Goal: Task Accomplishment & Management: Use online tool/utility

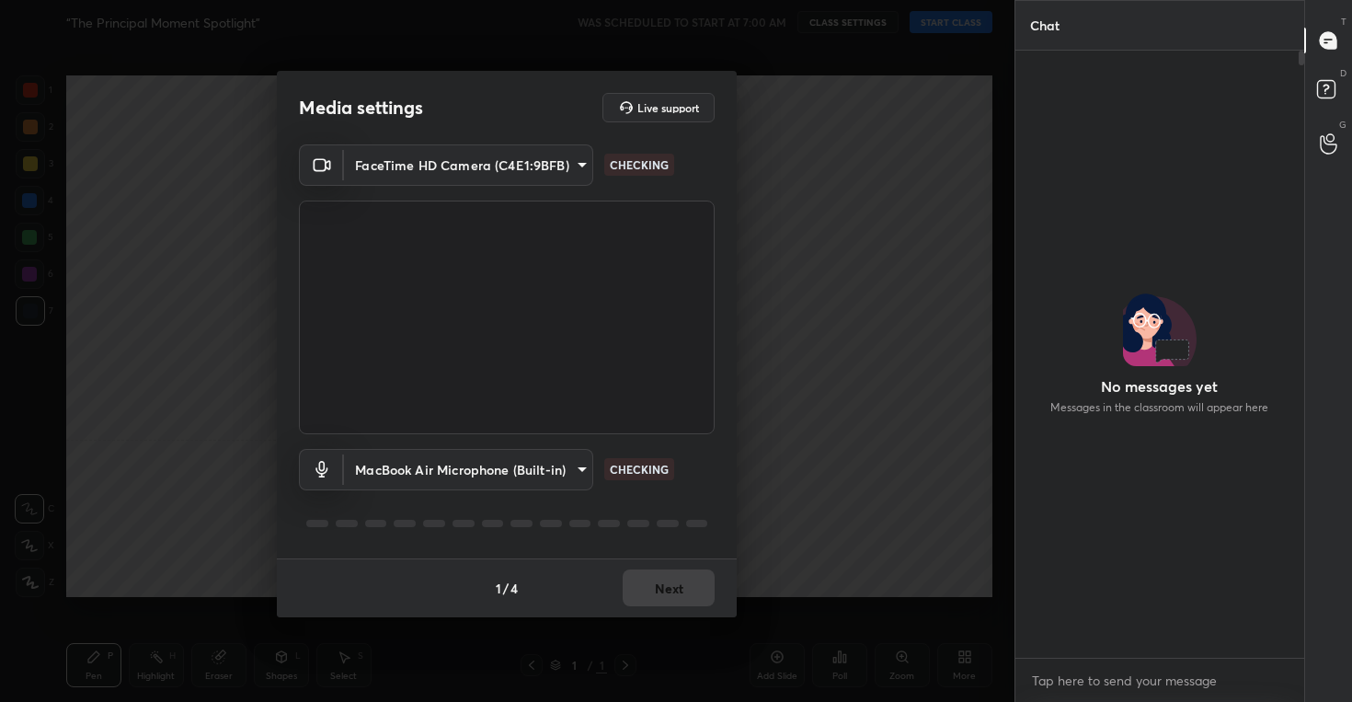
scroll to position [6, 6]
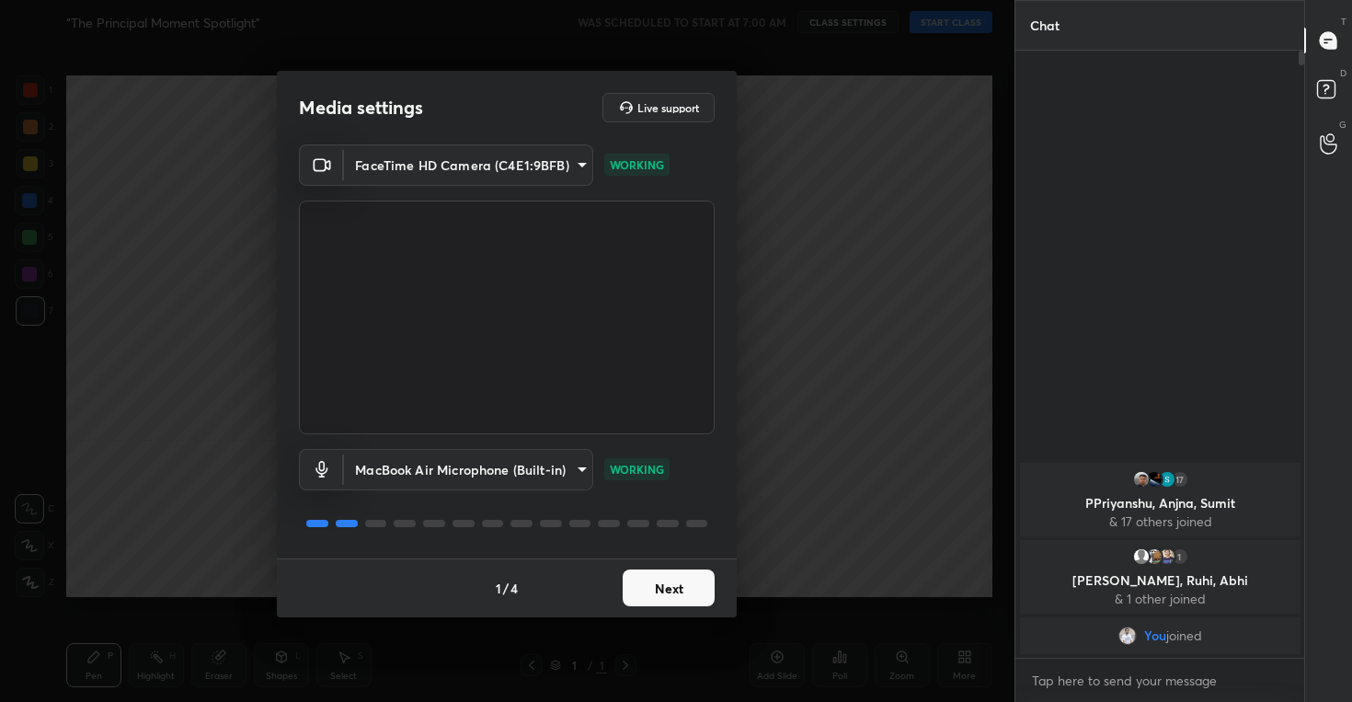
click at [669, 587] on button "Next" at bounding box center [668, 587] width 92 height 37
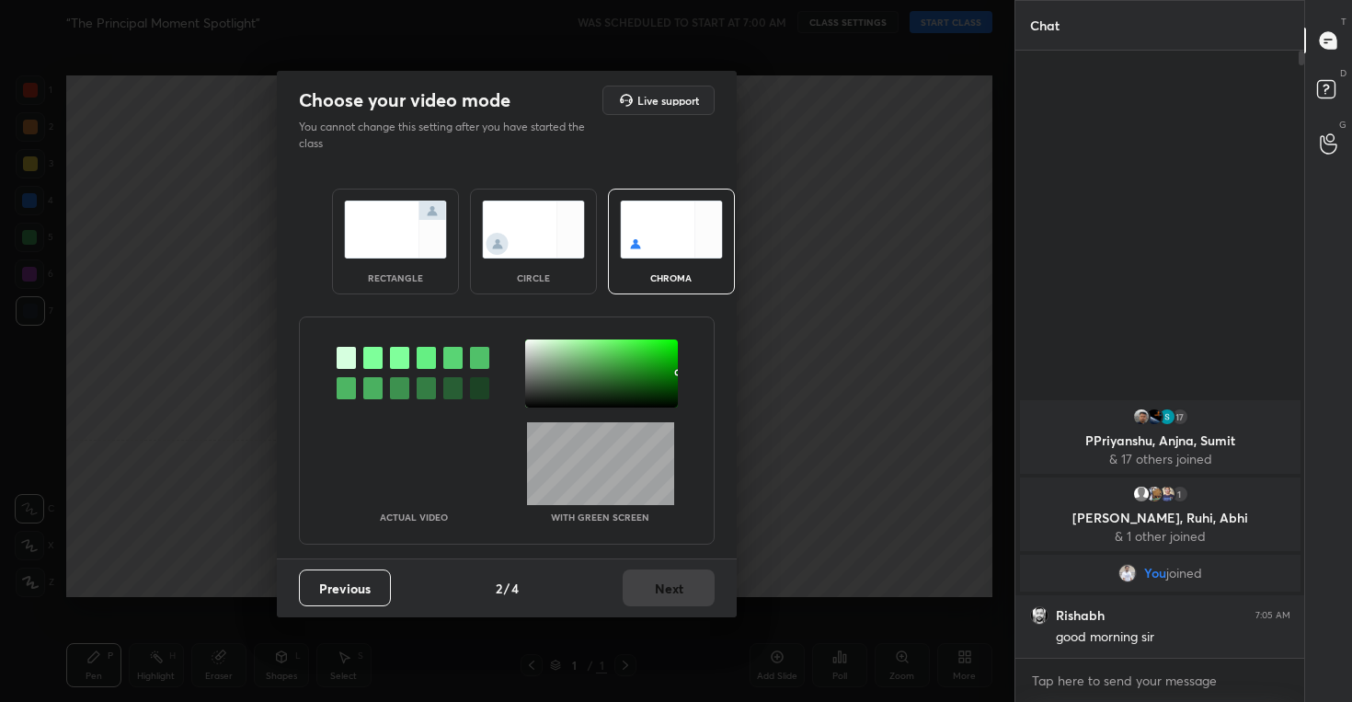
click at [540, 232] on img at bounding box center [533, 229] width 103 height 58
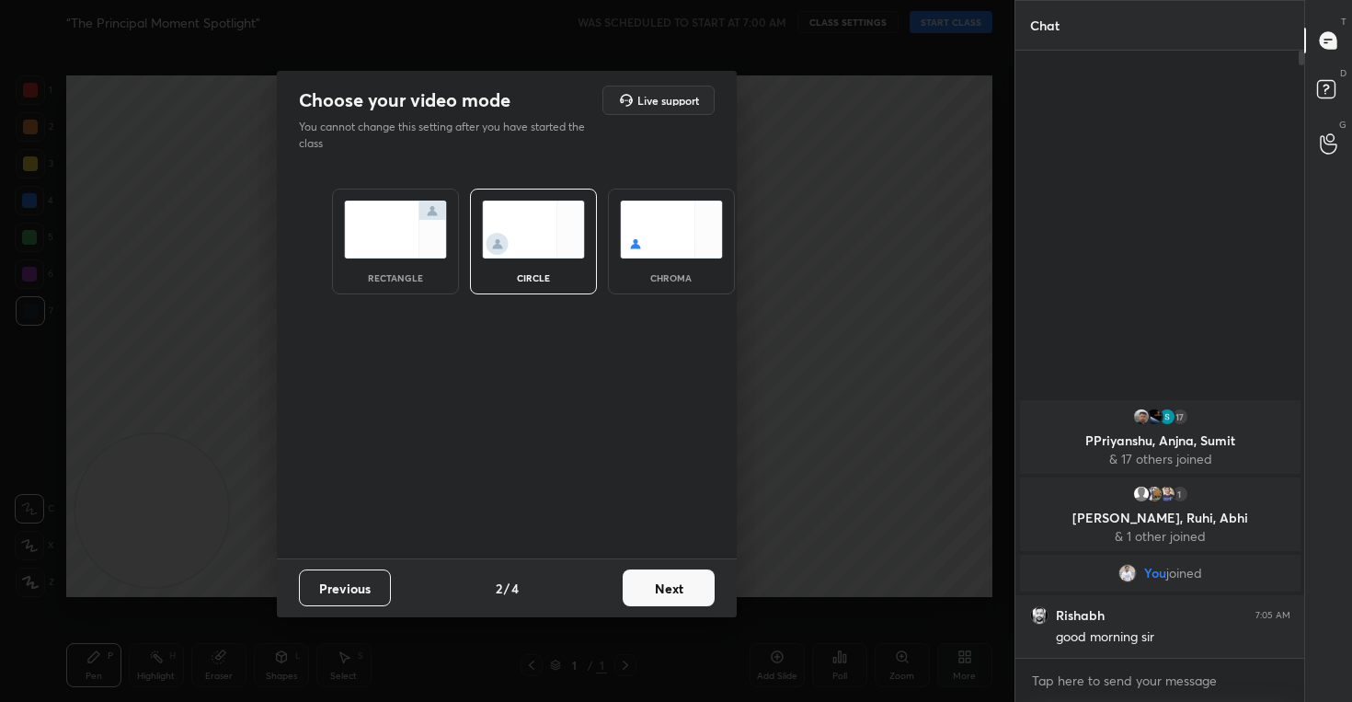
click at [666, 595] on button "Next" at bounding box center [668, 587] width 92 height 37
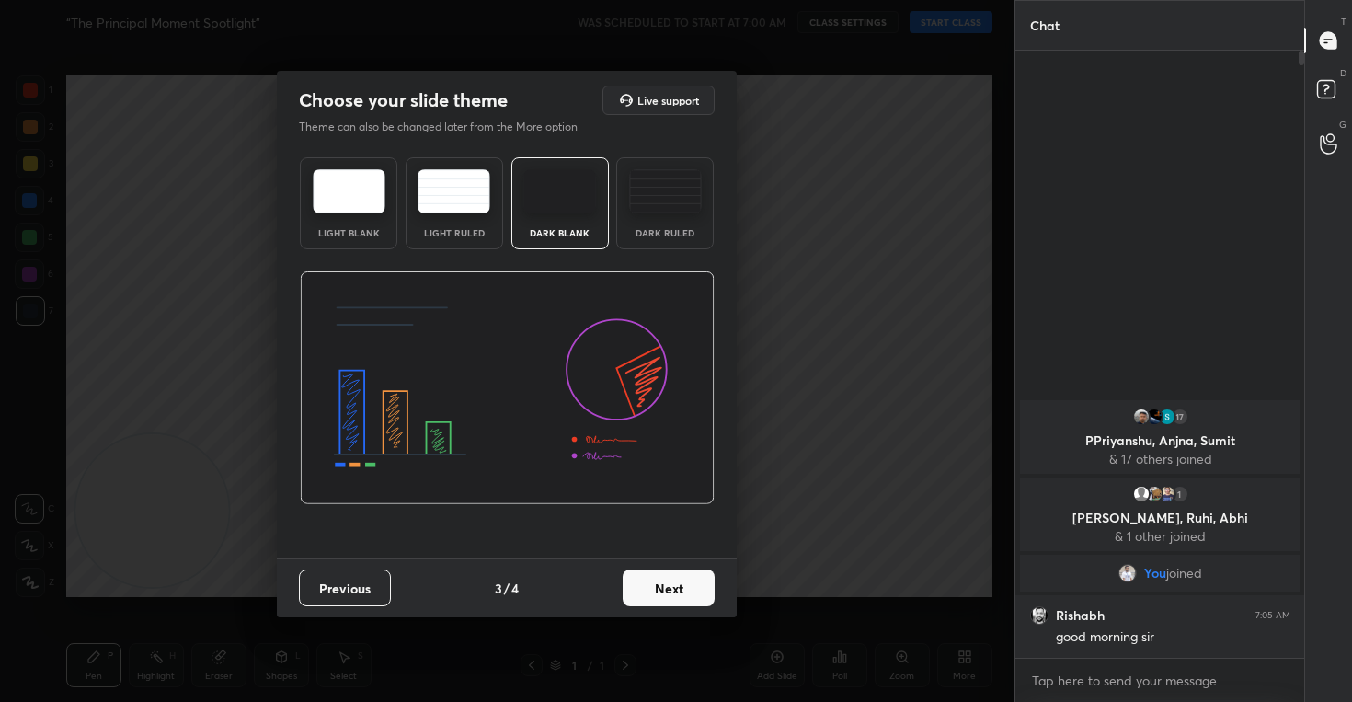
click at [666, 595] on button "Next" at bounding box center [668, 587] width 92 height 37
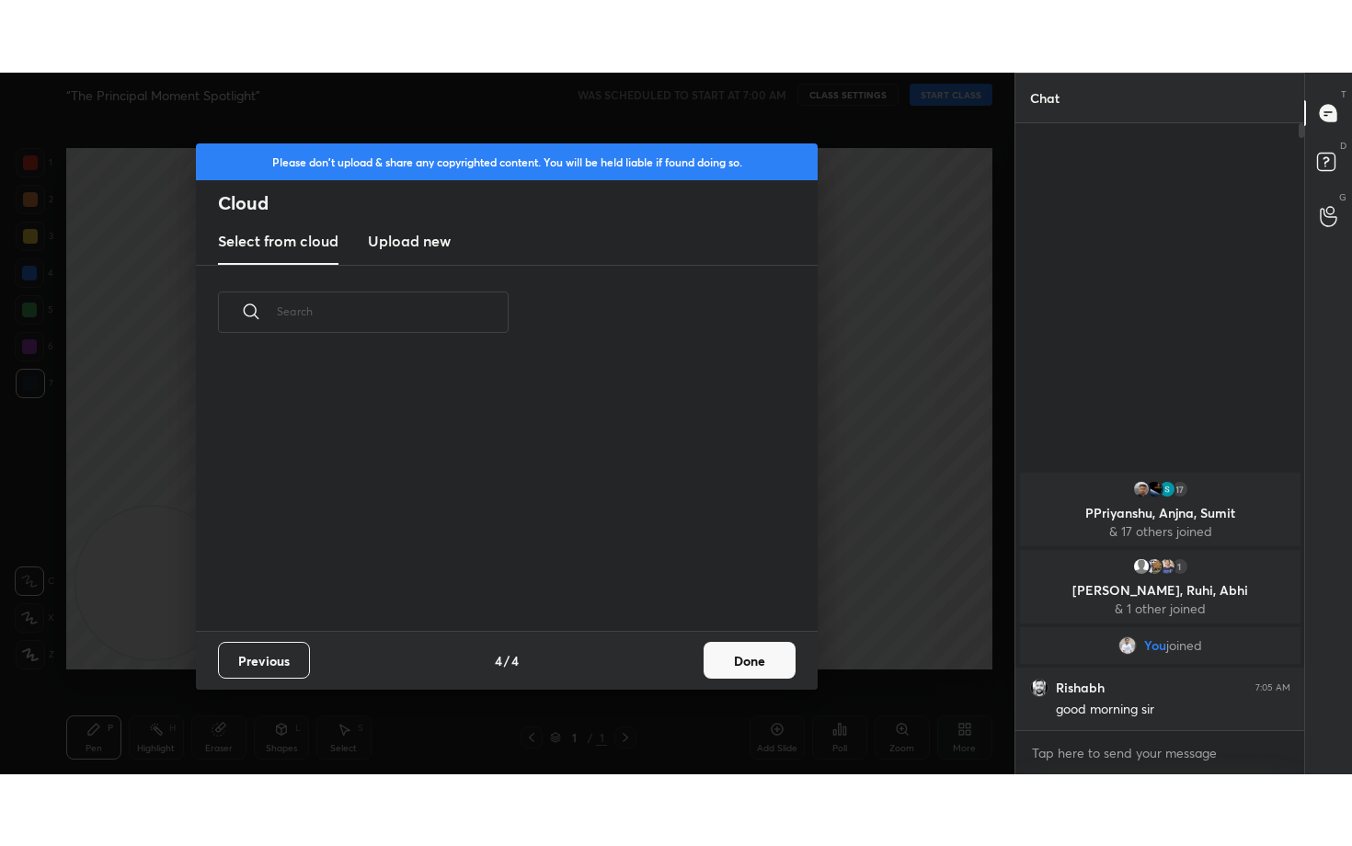
scroll to position [271, 590]
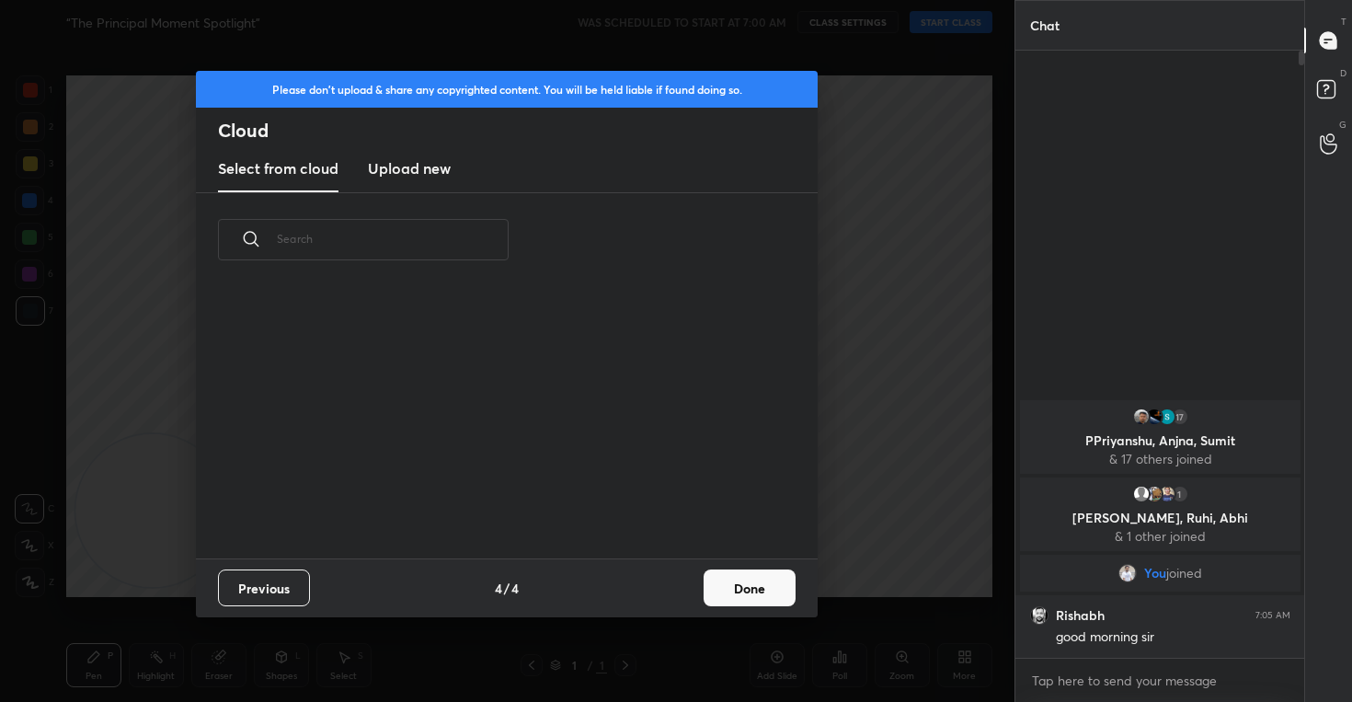
click at [733, 595] on button "Done" at bounding box center [749, 587] width 92 height 37
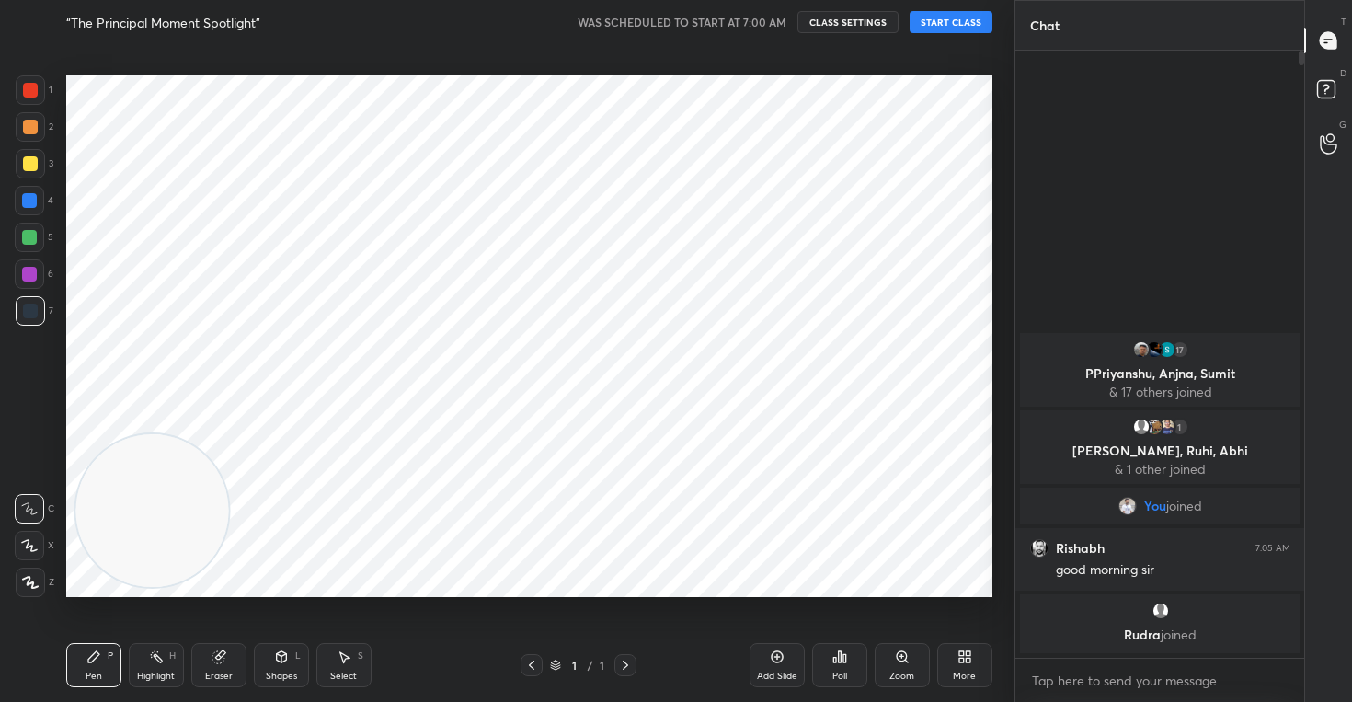
click at [939, 25] on button "START CLASS" at bounding box center [950, 22] width 83 height 22
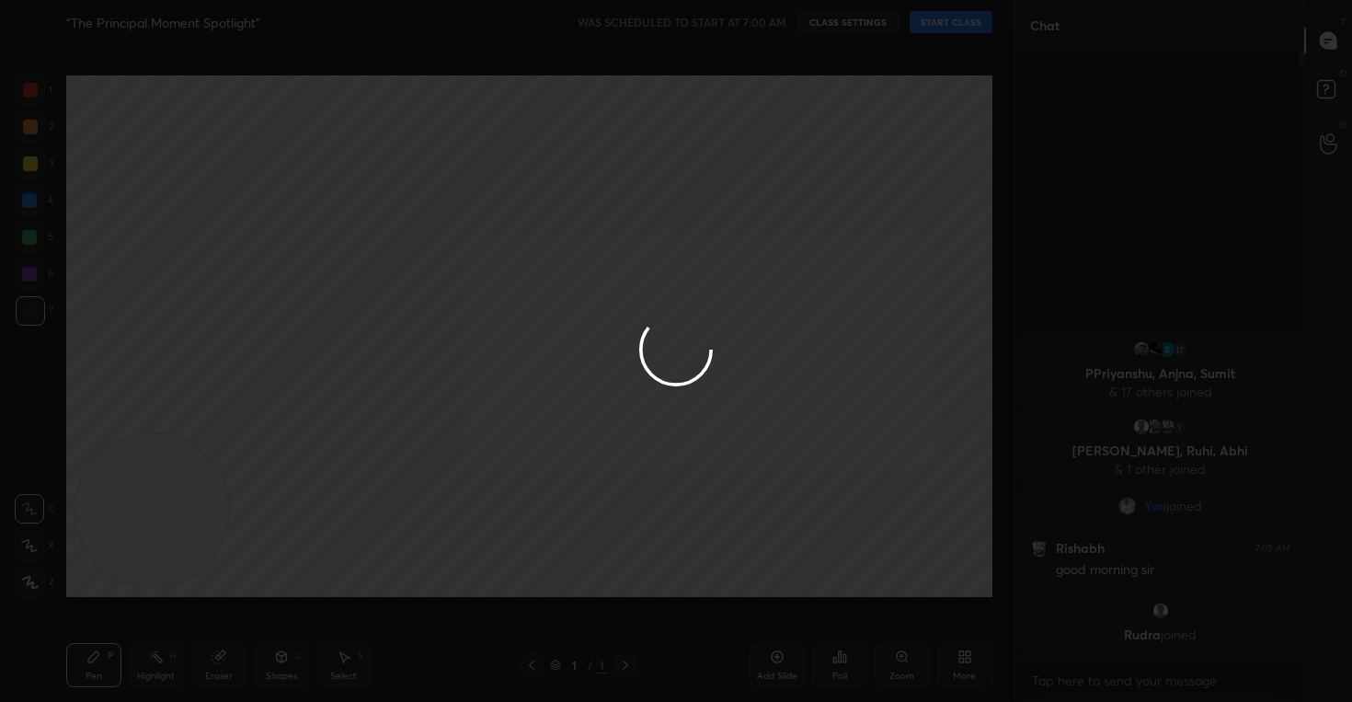
type textarea "x"
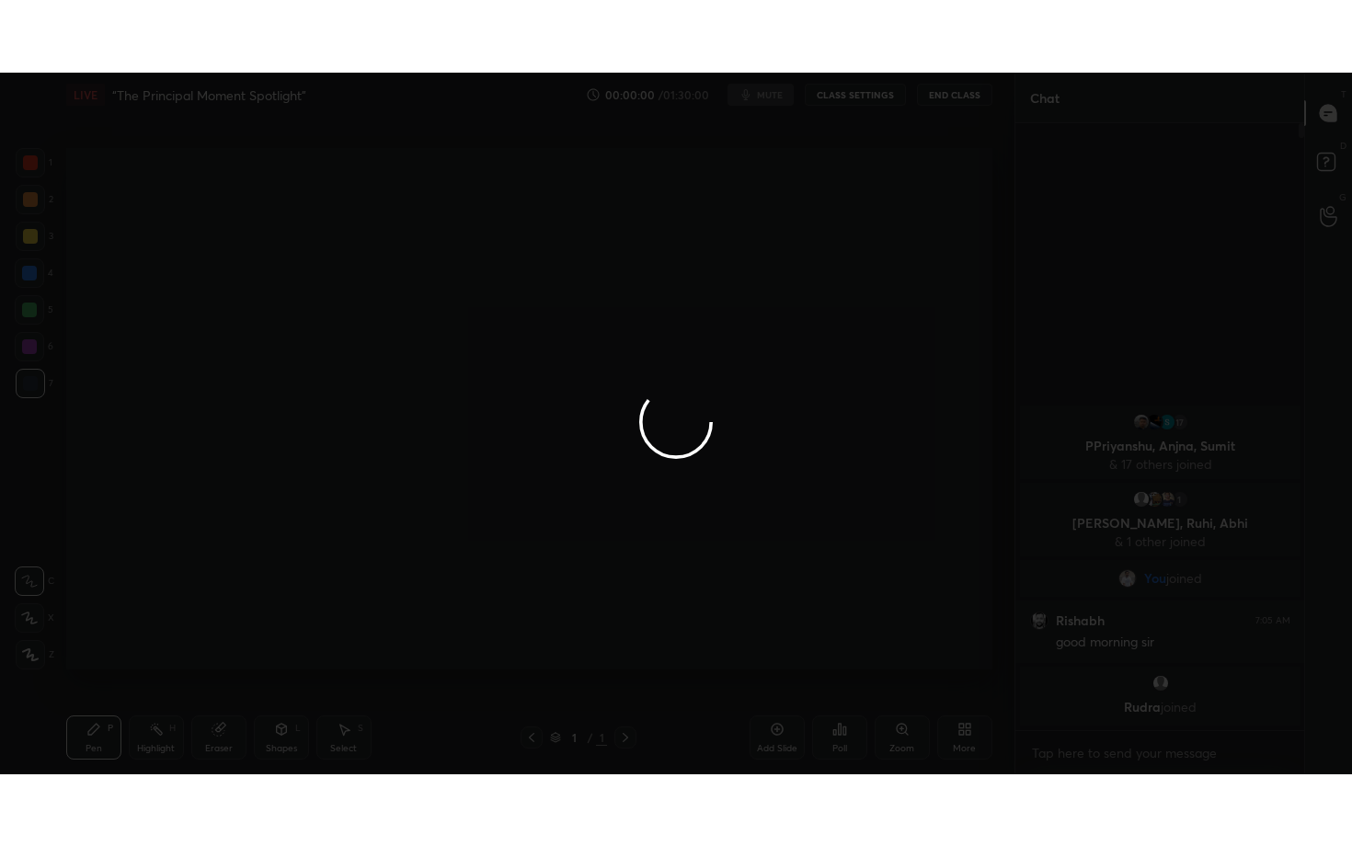
scroll to position [592, 283]
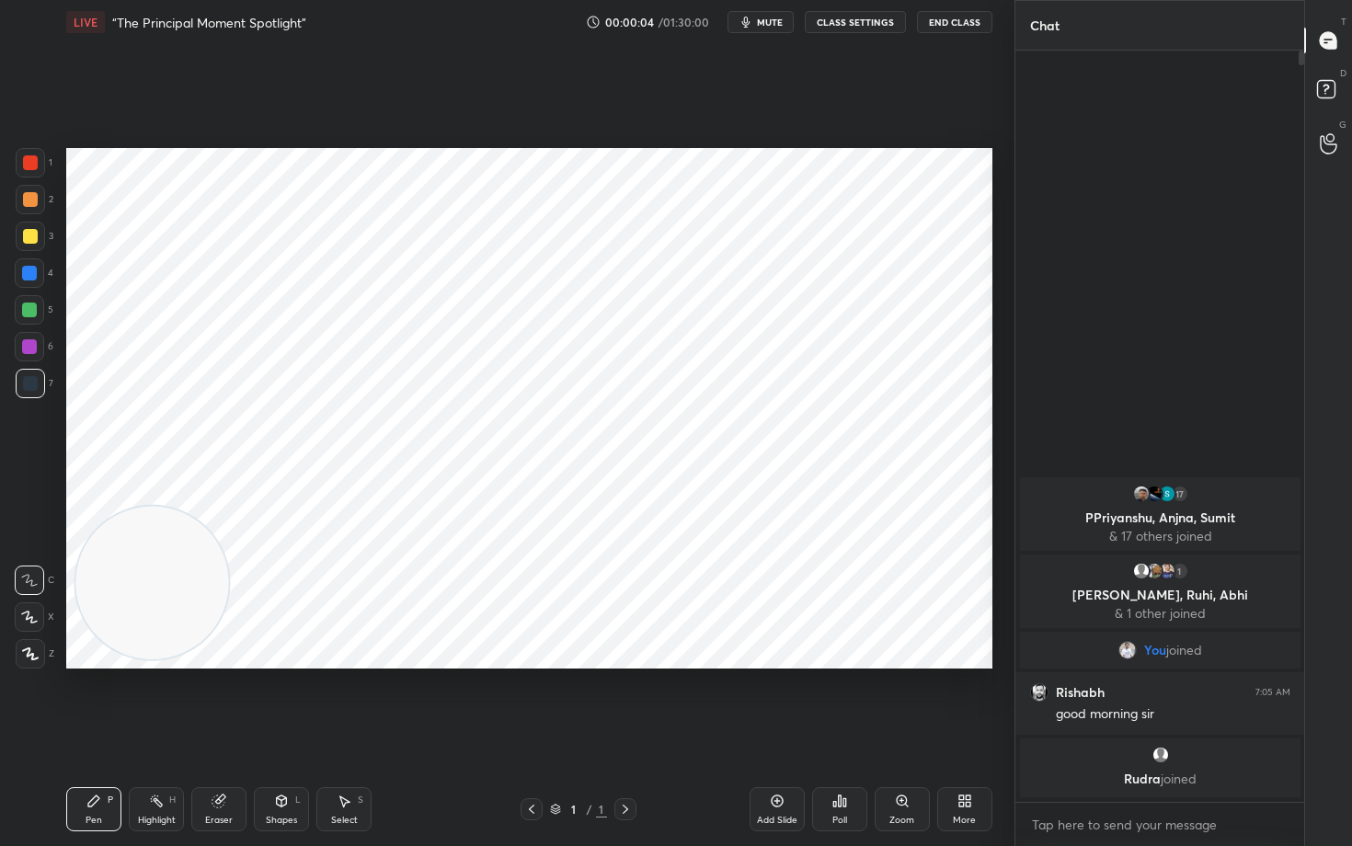
click at [770, 701] on icon at bounding box center [777, 800] width 15 height 15
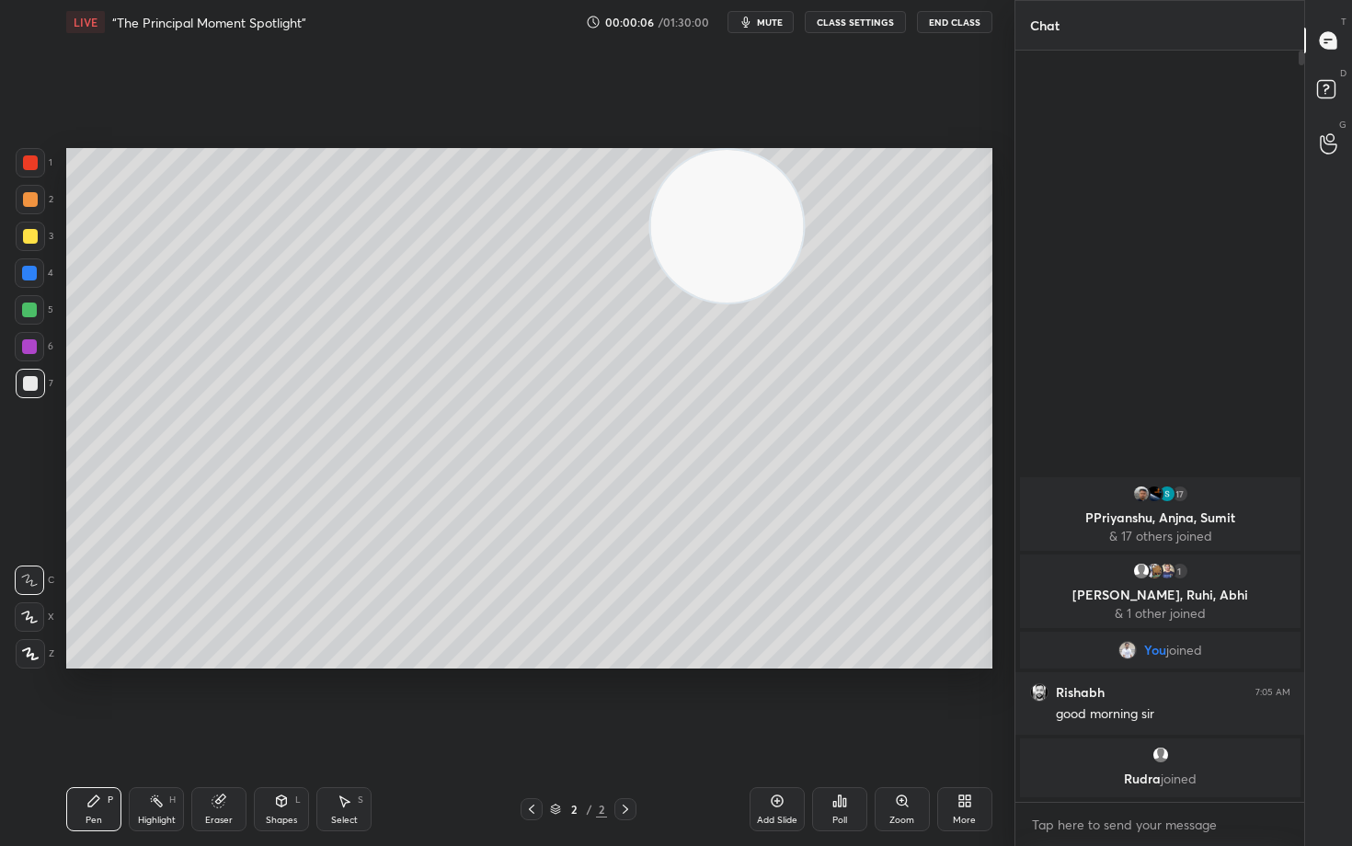
drag, startPoint x: 131, startPoint y: 599, endPoint x: 965, endPoint y: 122, distance: 961.6
click at [964, 120] on div "Setting up your live class Poll for secs No correct answer Start poll" at bounding box center [529, 408] width 941 height 728
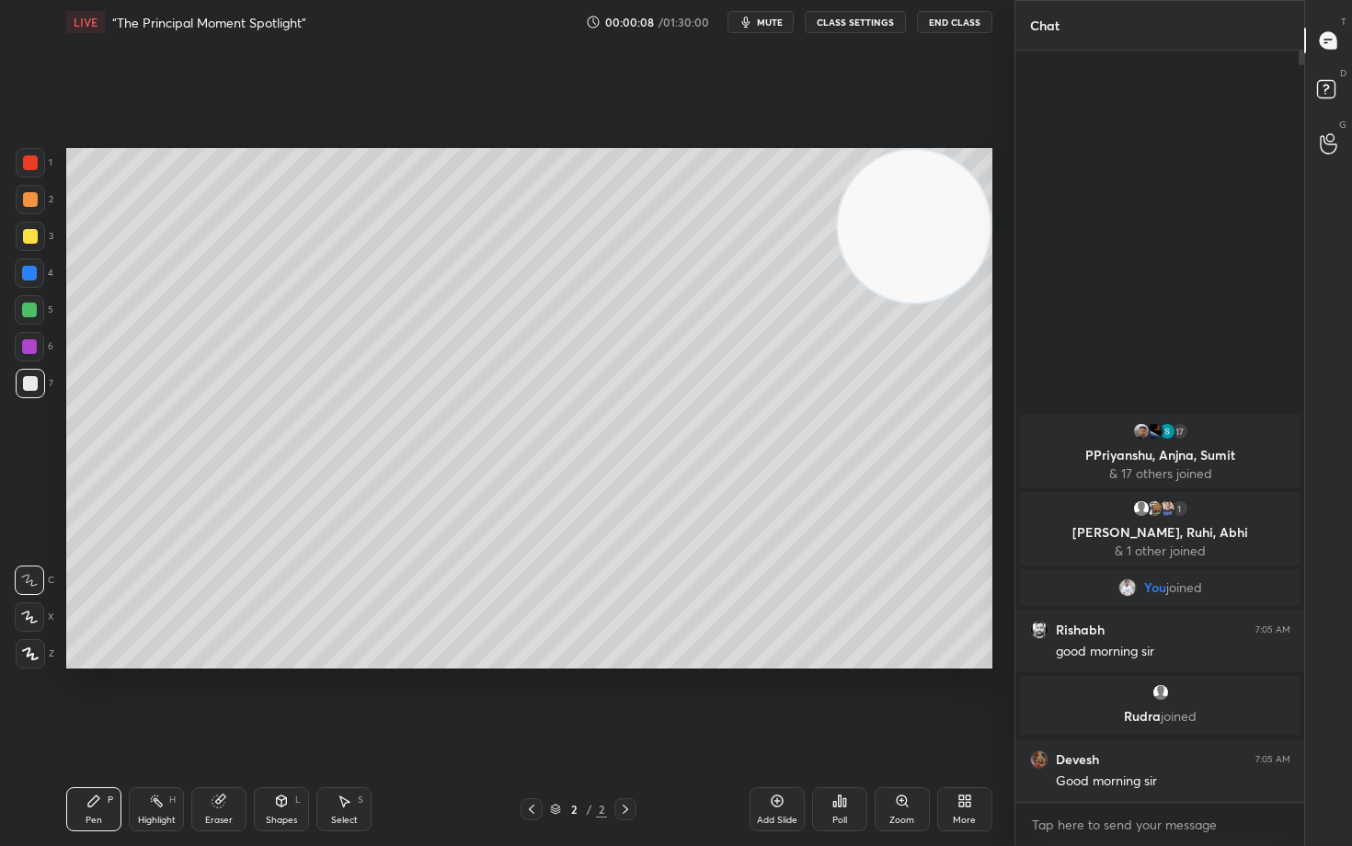
click at [27, 614] on icon at bounding box center [29, 616] width 17 height 13
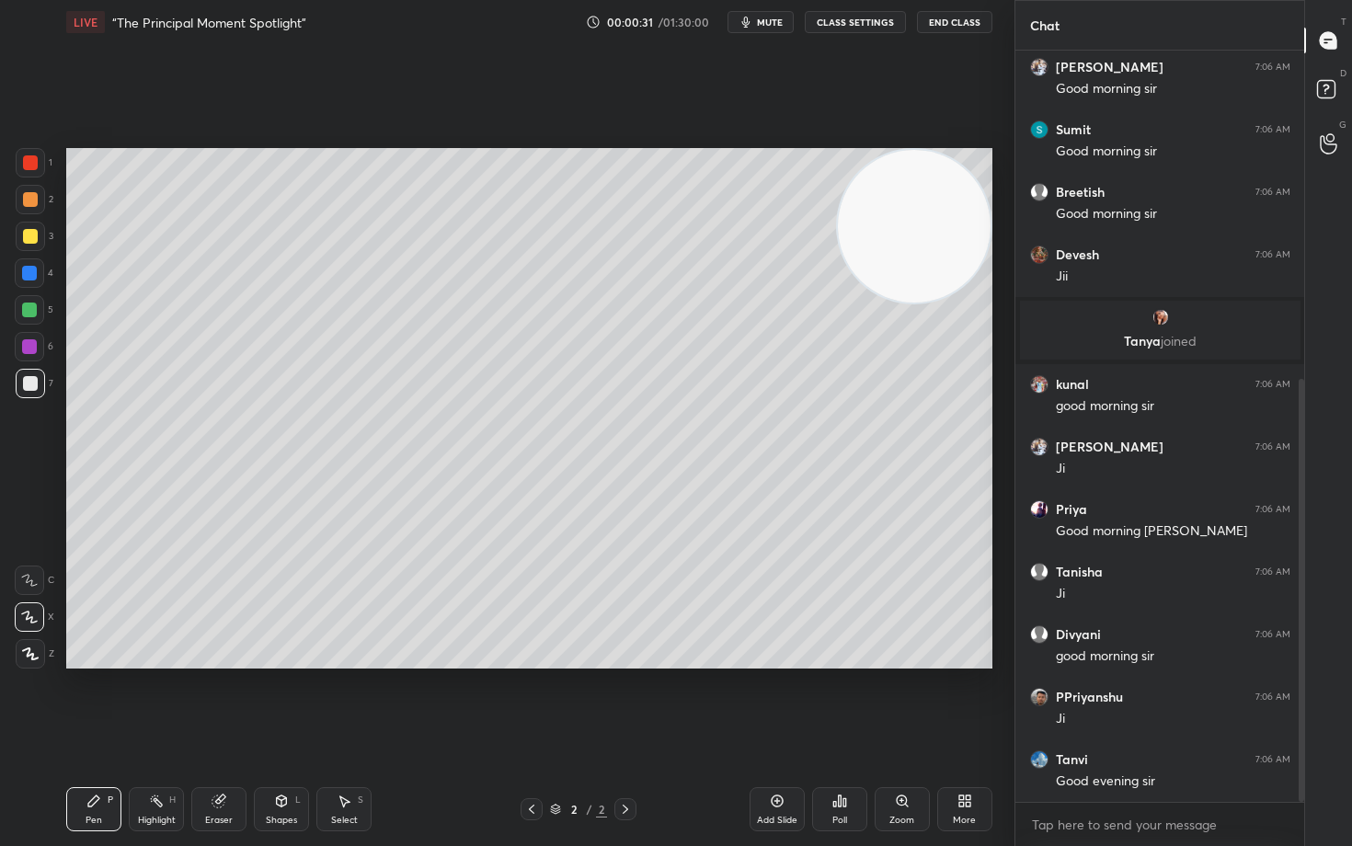
scroll to position [645, 0]
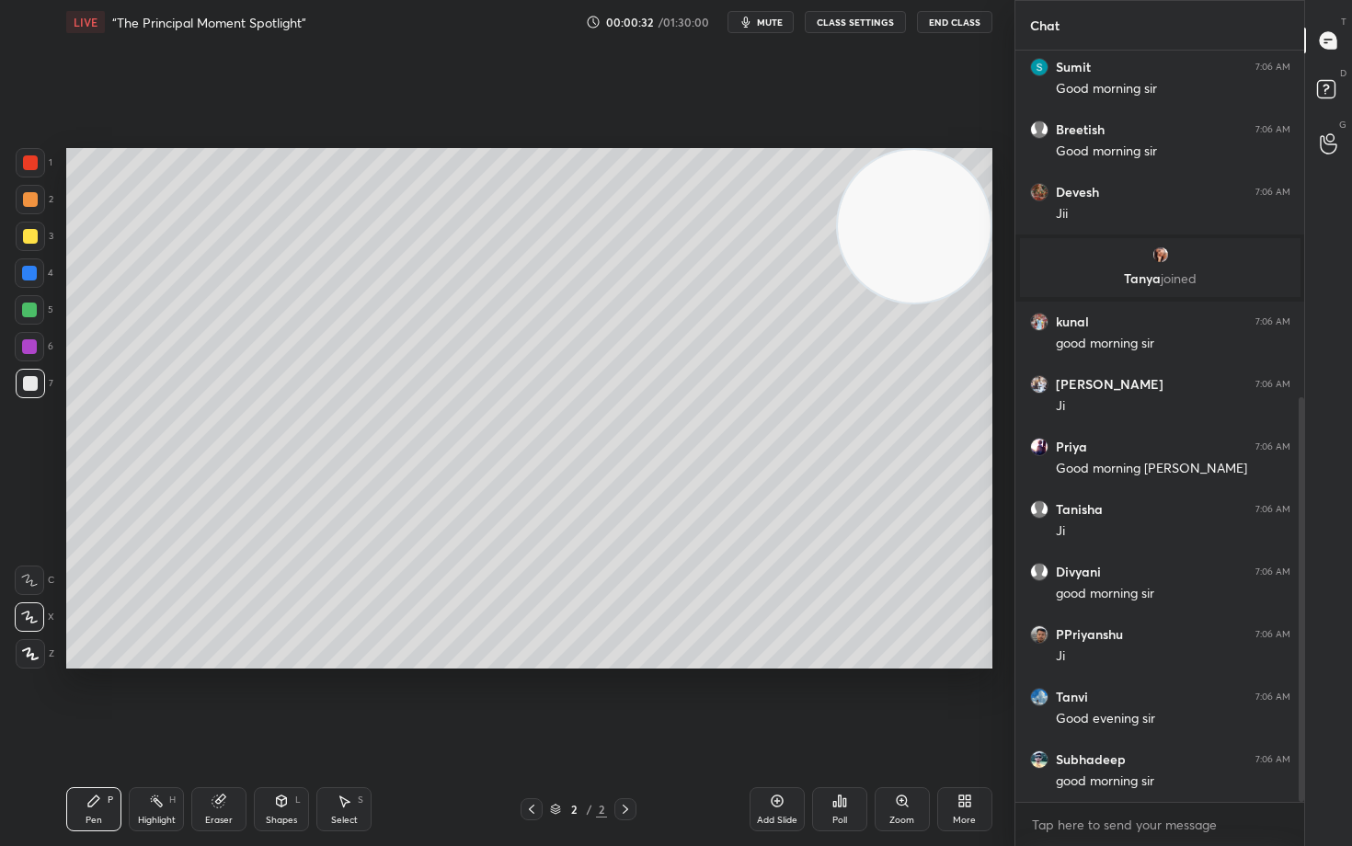
click at [960, 701] on icon at bounding box center [964, 800] width 15 height 15
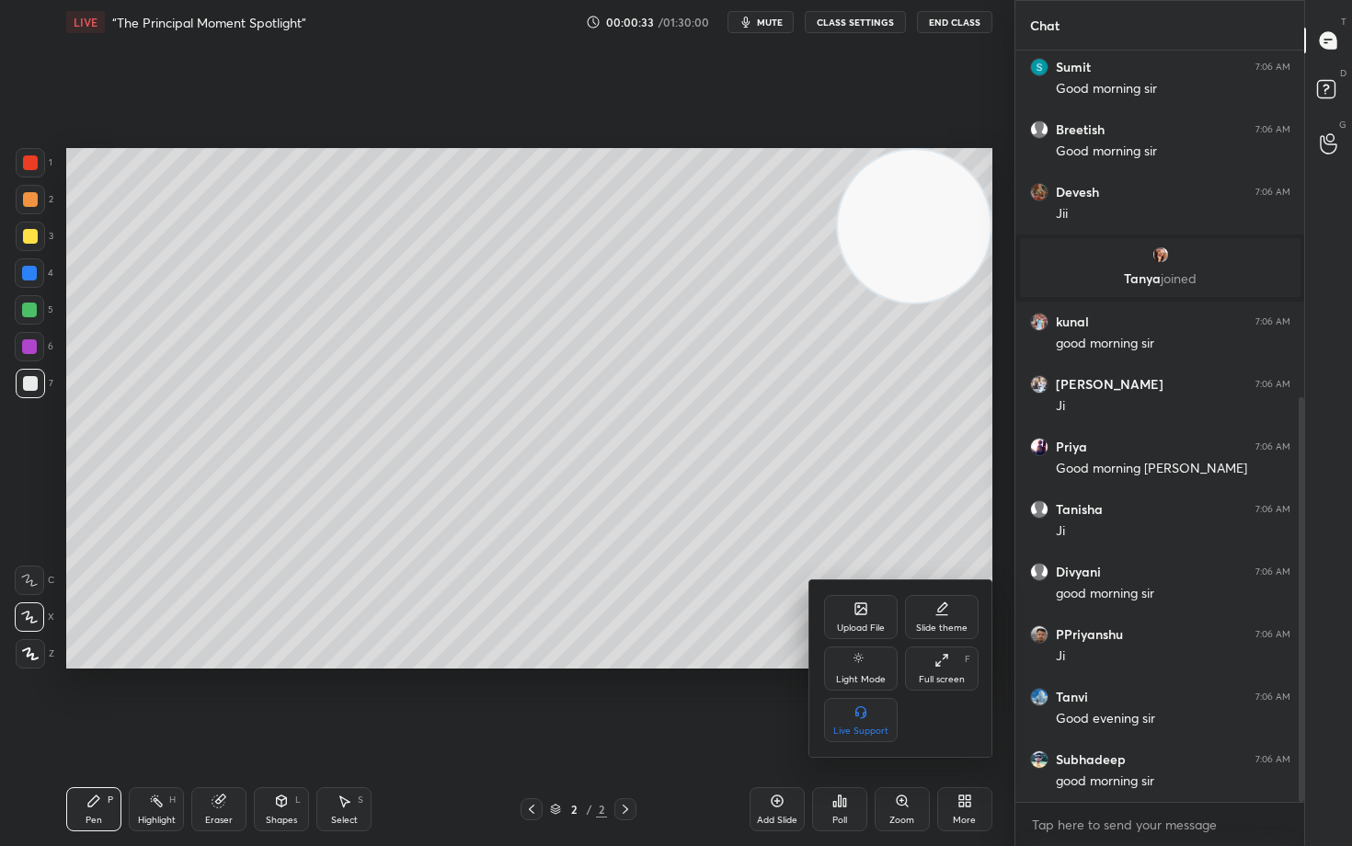
click at [848, 617] on div "Upload File" at bounding box center [861, 617] width 74 height 44
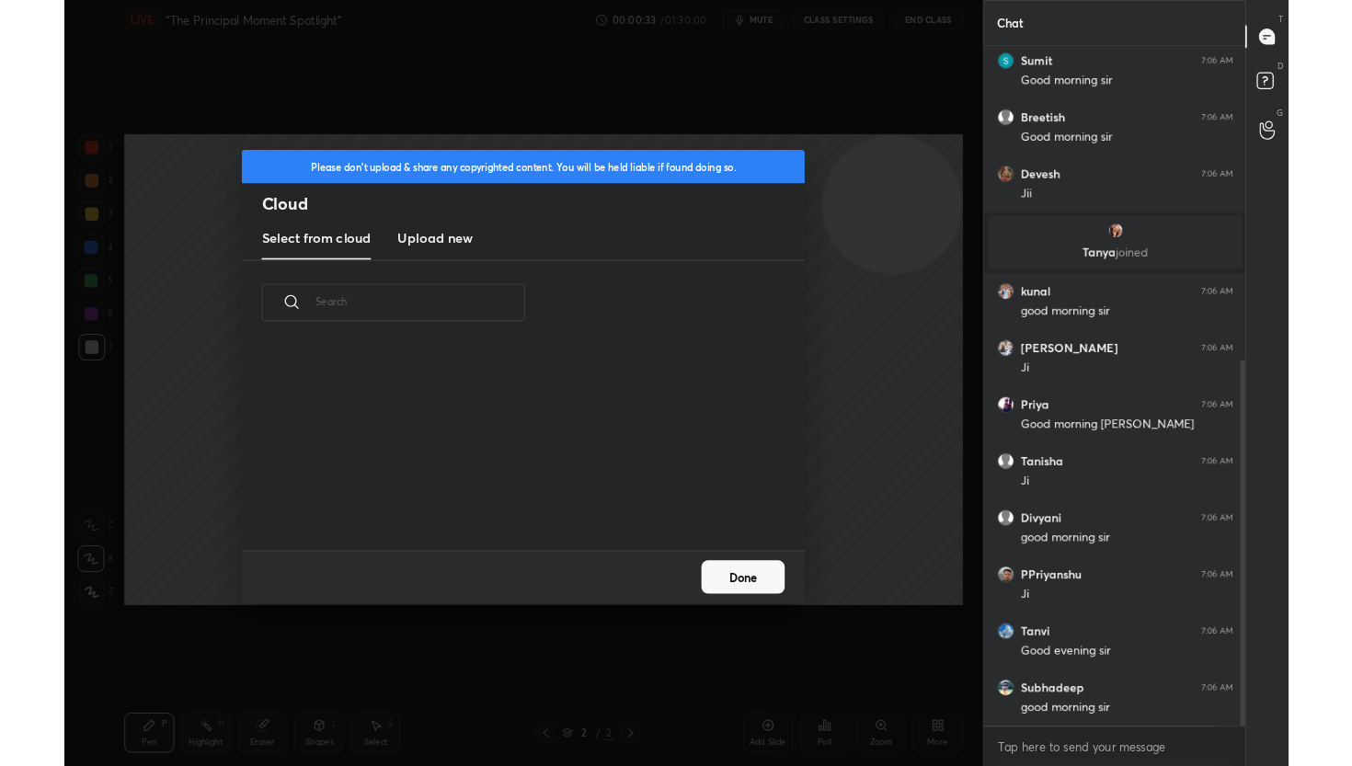
scroll to position [226, 590]
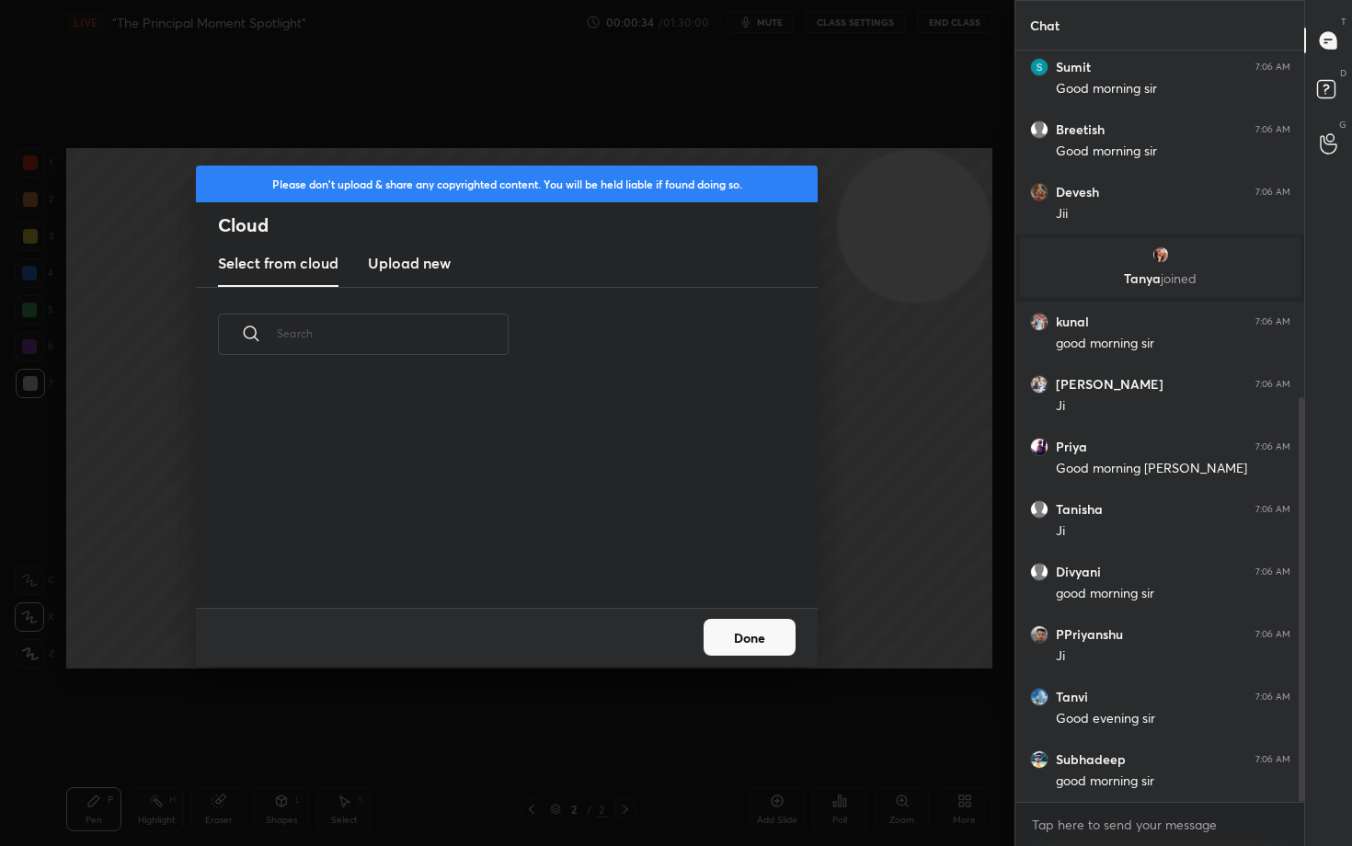
click at [401, 264] on h3 "Upload new" at bounding box center [409, 263] width 83 height 22
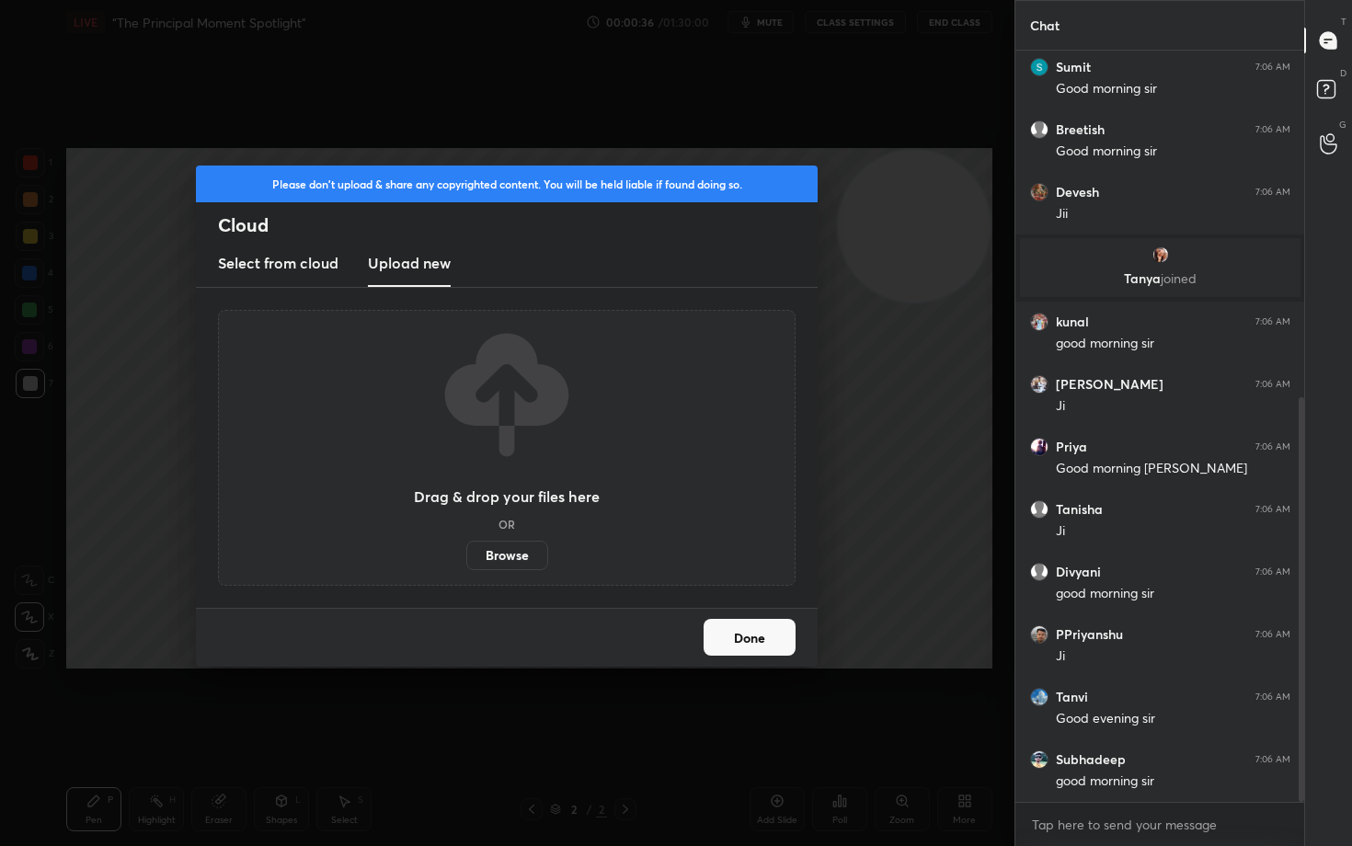
click at [496, 558] on label "Browse" at bounding box center [507, 555] width 82 height 29
click at [466, 558] on input "Browse" at bounding box center [466, 555] width 0 height 29
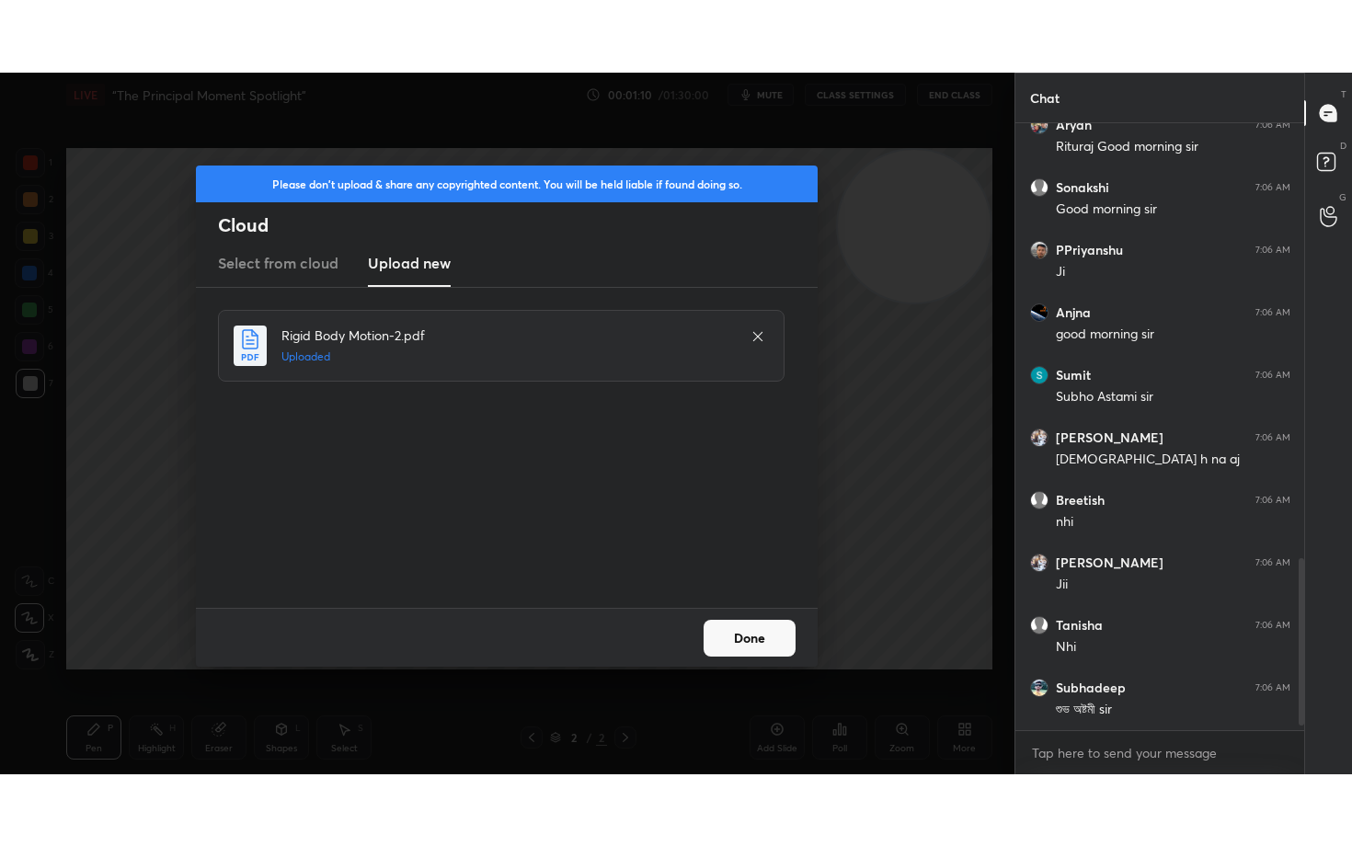
scroll to position [1602, 0]
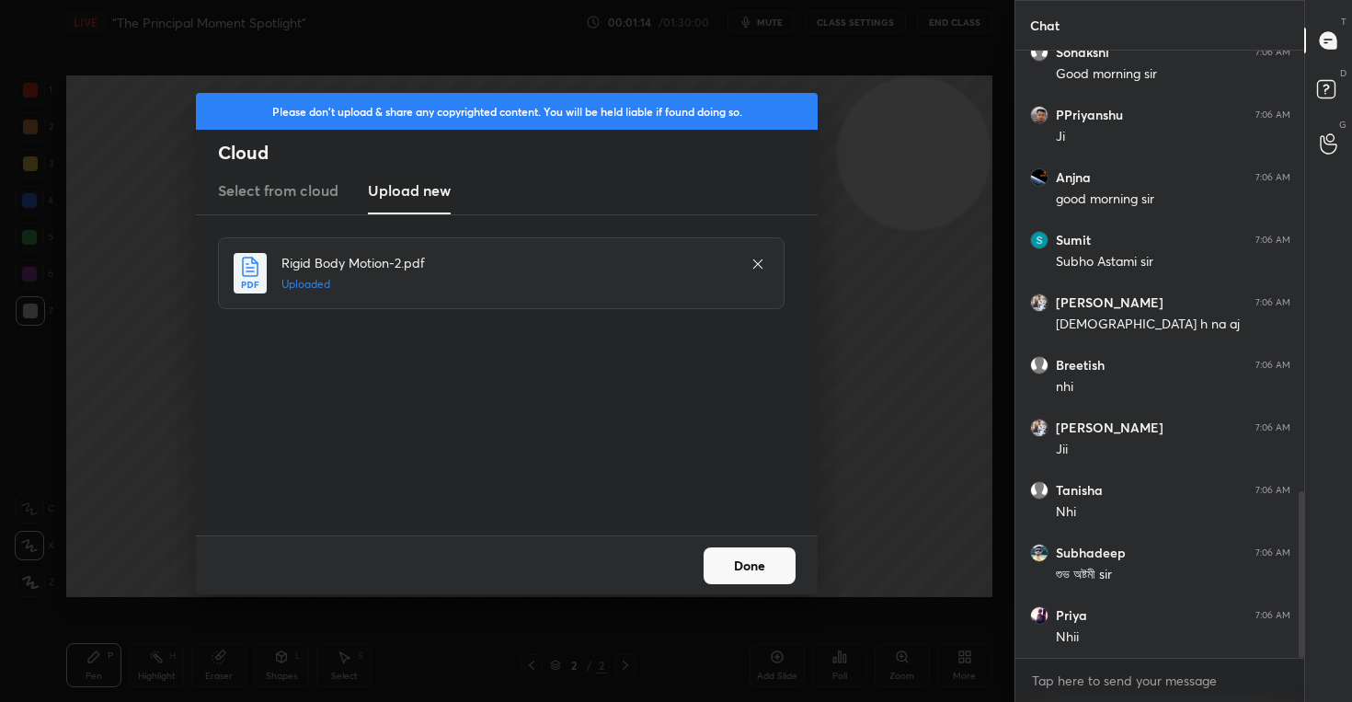
click at [739, 577] on button "Done" at bounding box center [749, 565] width 92 height 37
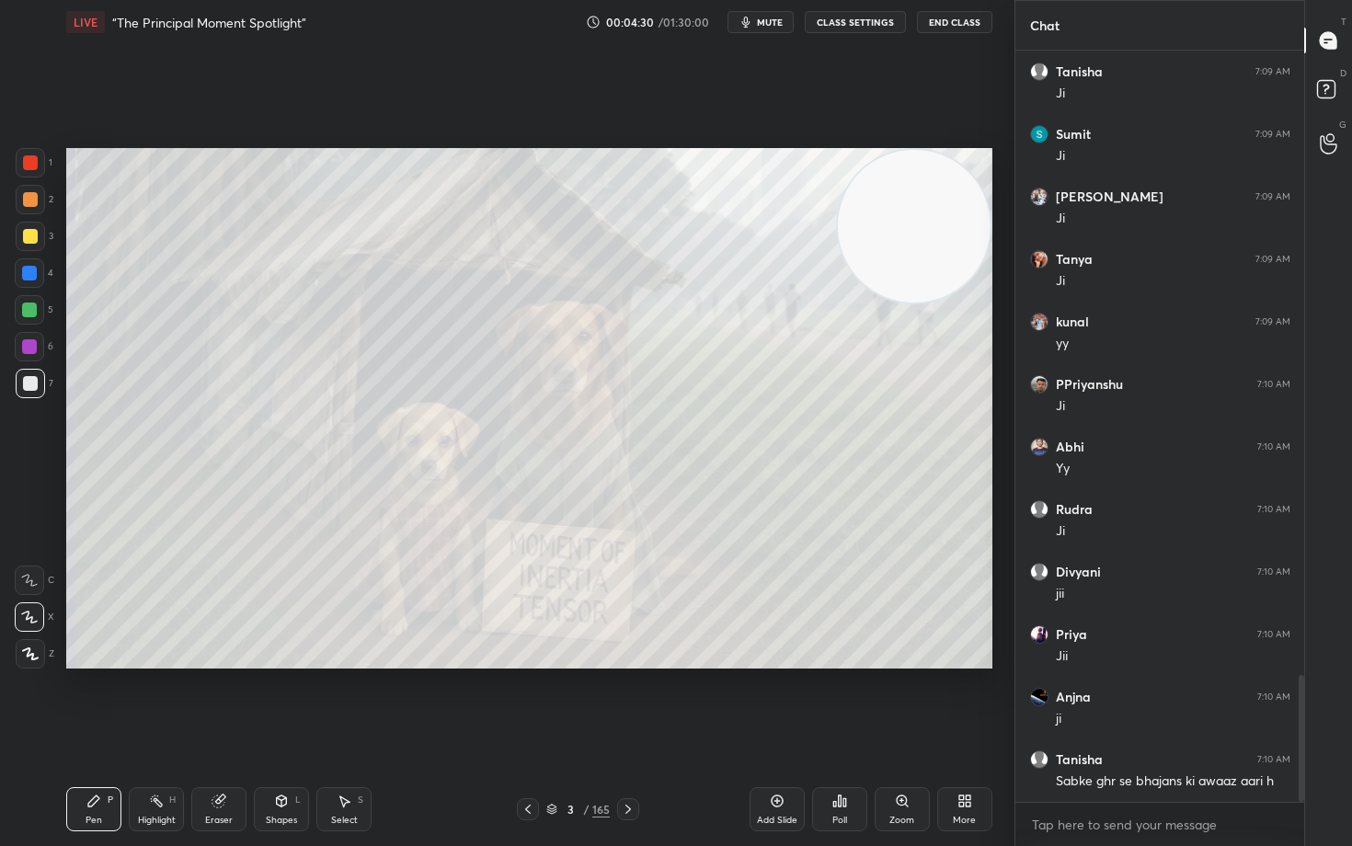
scroll to position [3712, 0]
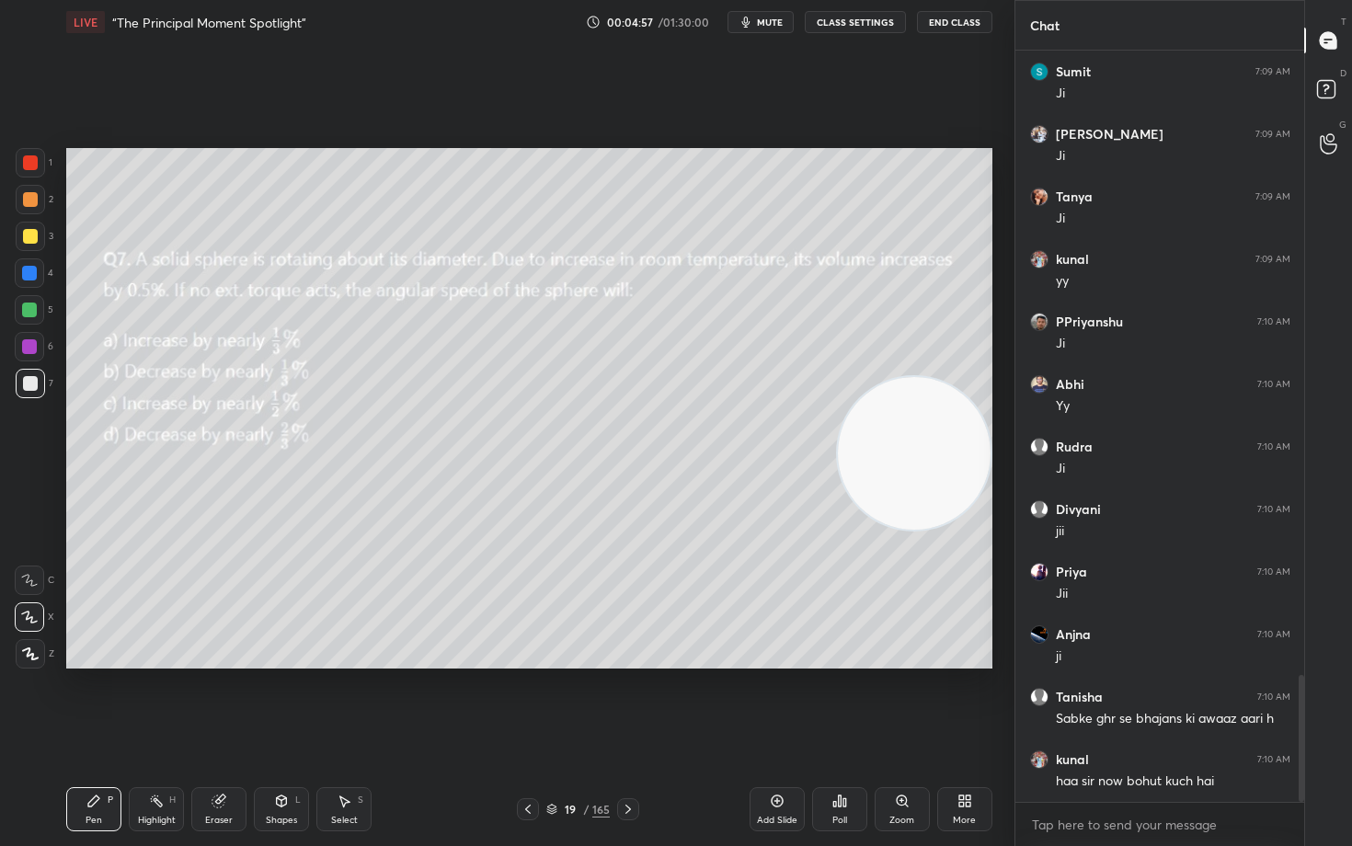
drag, startPoint x: 917, startPoint y: 236, endPoint x: 955, endPoint y: 469, distance: 235.8
click at [955, 469] on video at bounding box center [914, 453] width 153 height 153
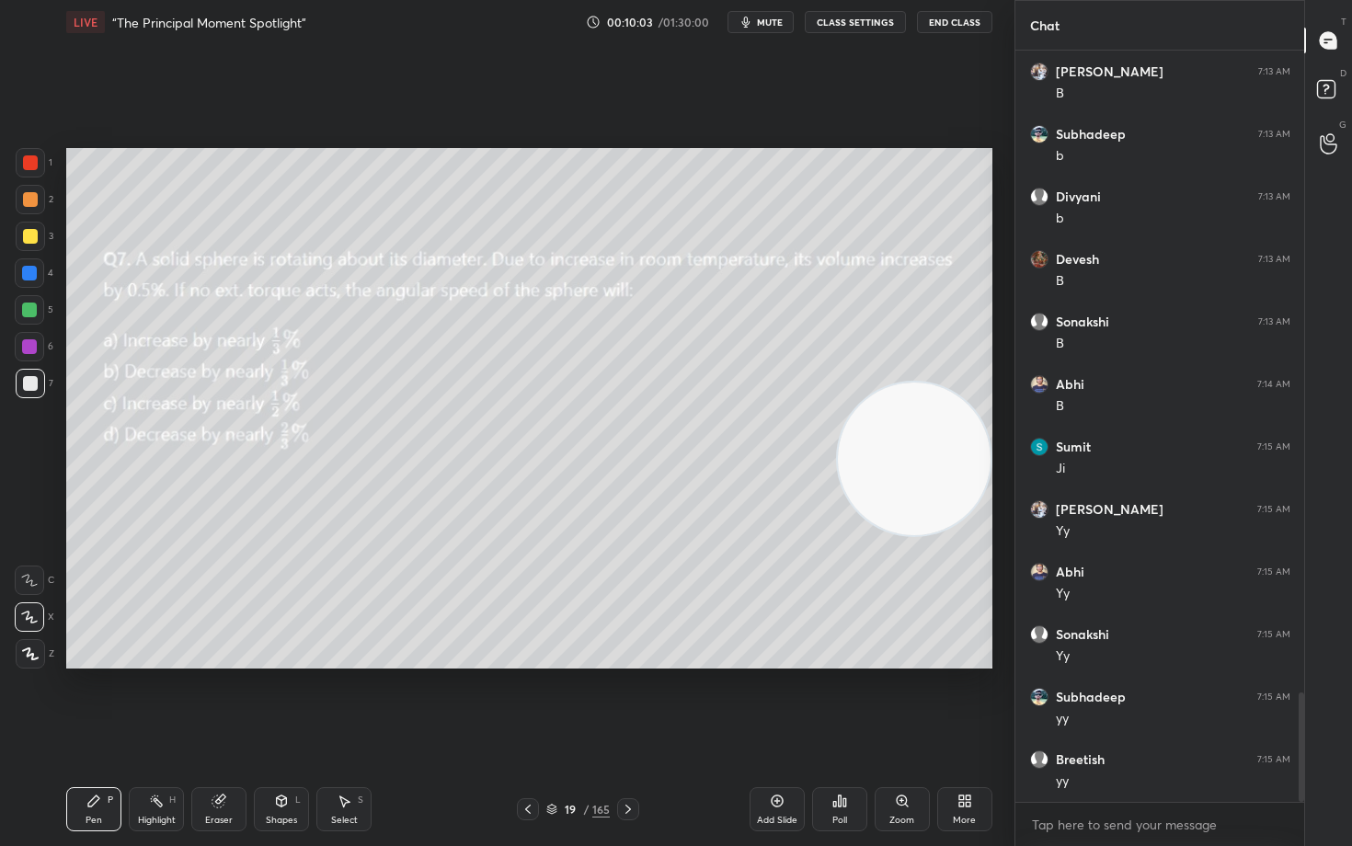
scroll to position [4474, 0]
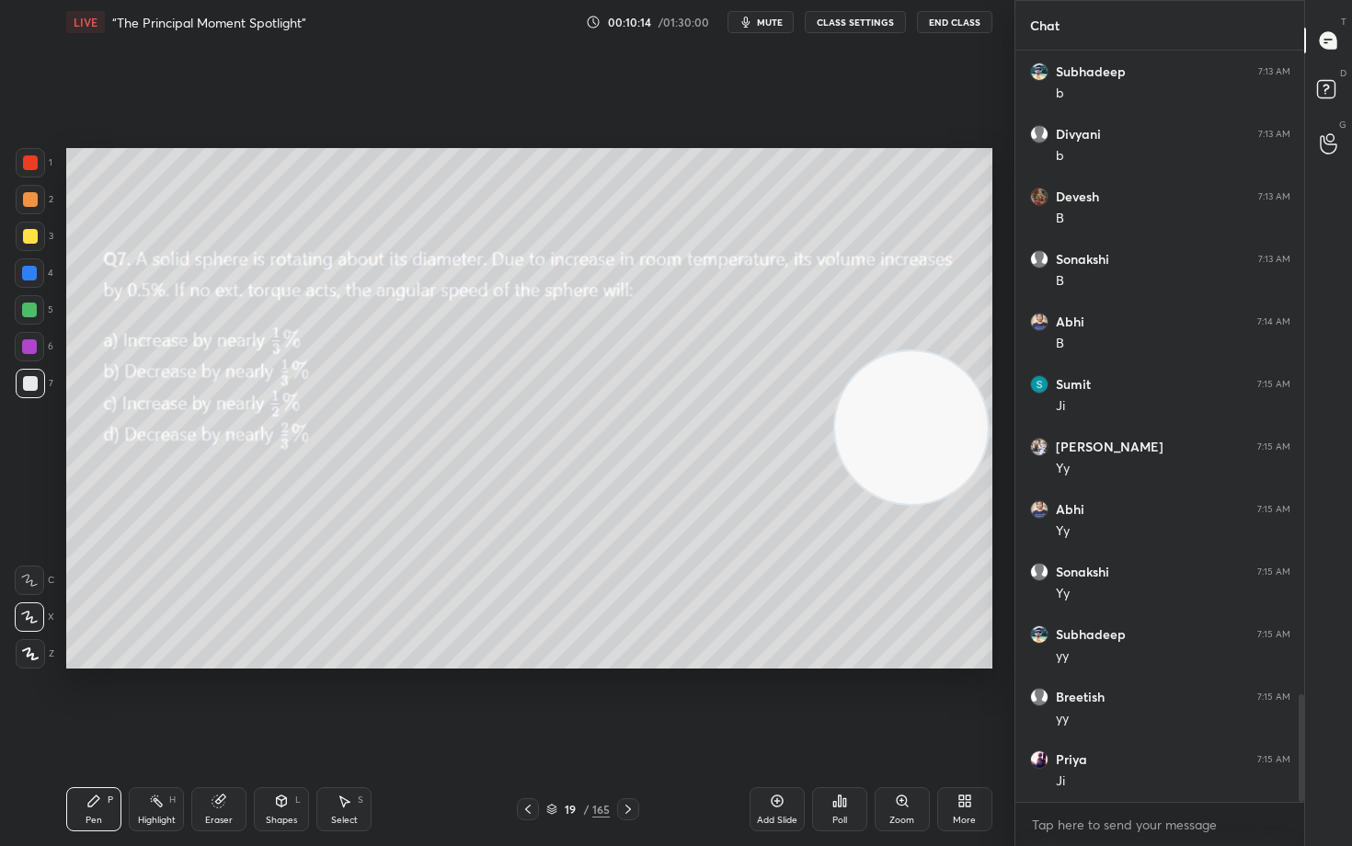
drag, startPoint x: 928, startPoint y: 488, endPoint x: 928, endPoint y: 370, distance: 118.6
click at [932, 371] on video at bounding box center [911, 427] width 153 height 153
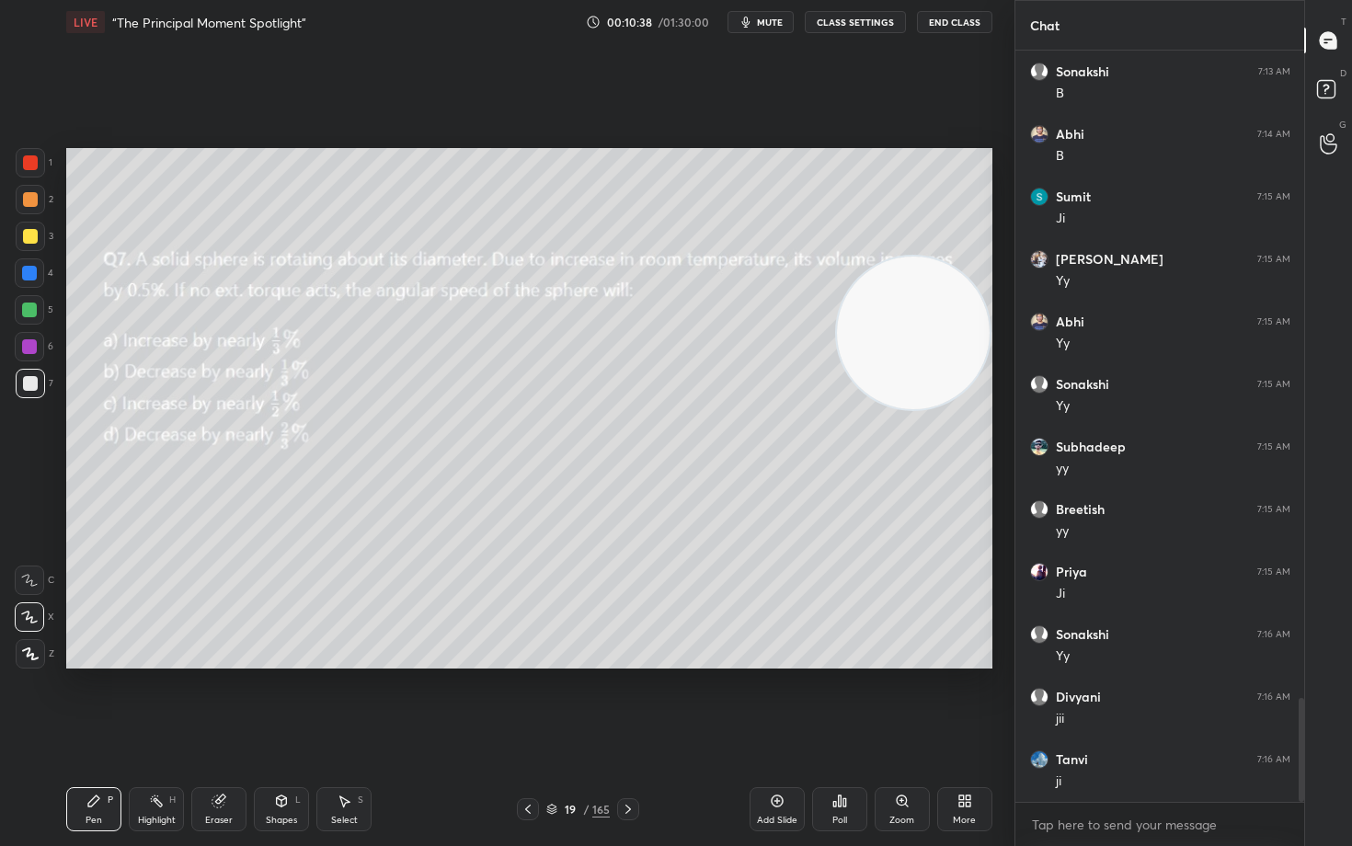
scroll to position [4724, 0]
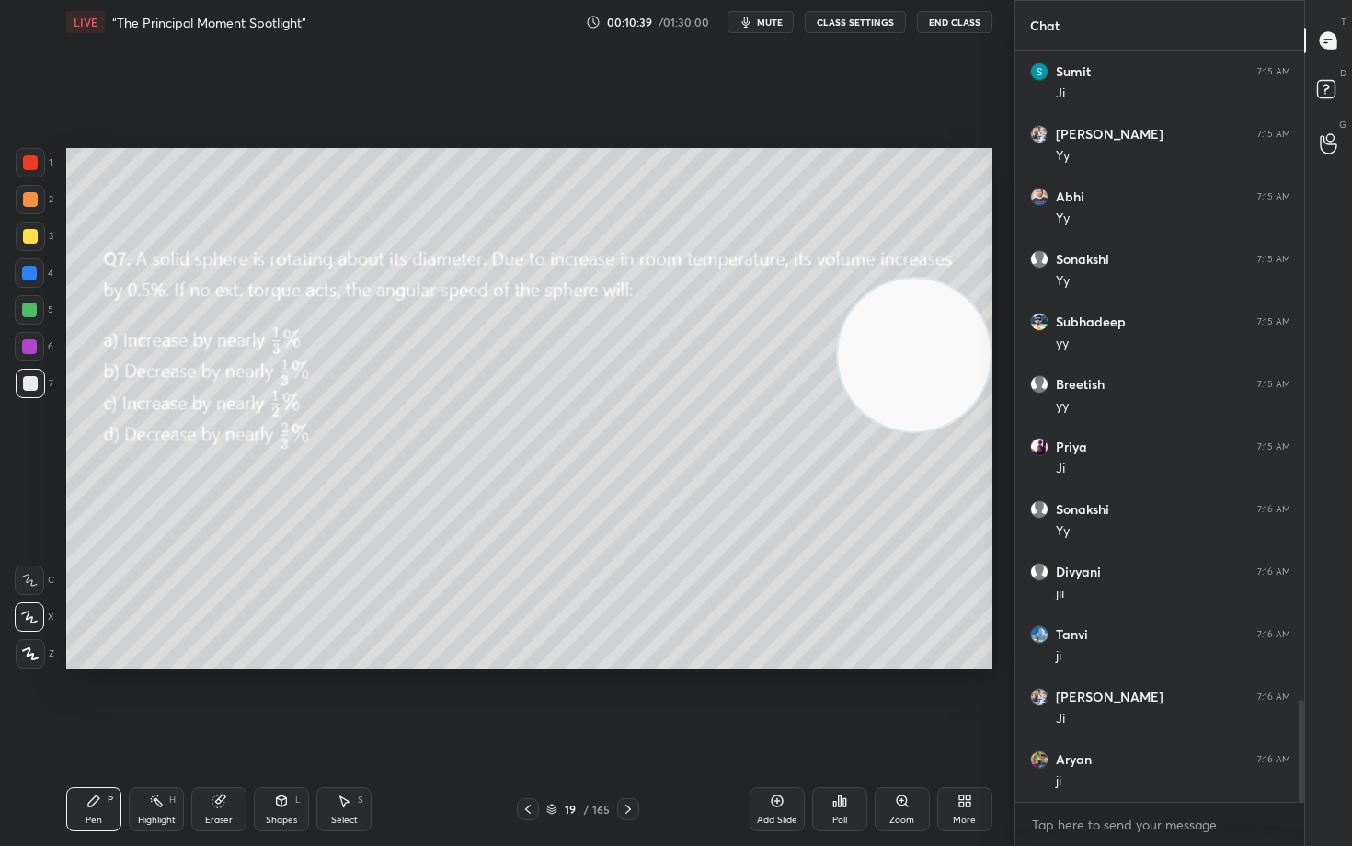
drag, startPoint x: 923, startPoint y: 378, endPoint x: 930, endPoint y: 432, distance: 54.6
click at [930, 431] on video at bounding box center [914, 355] width 153 height 153
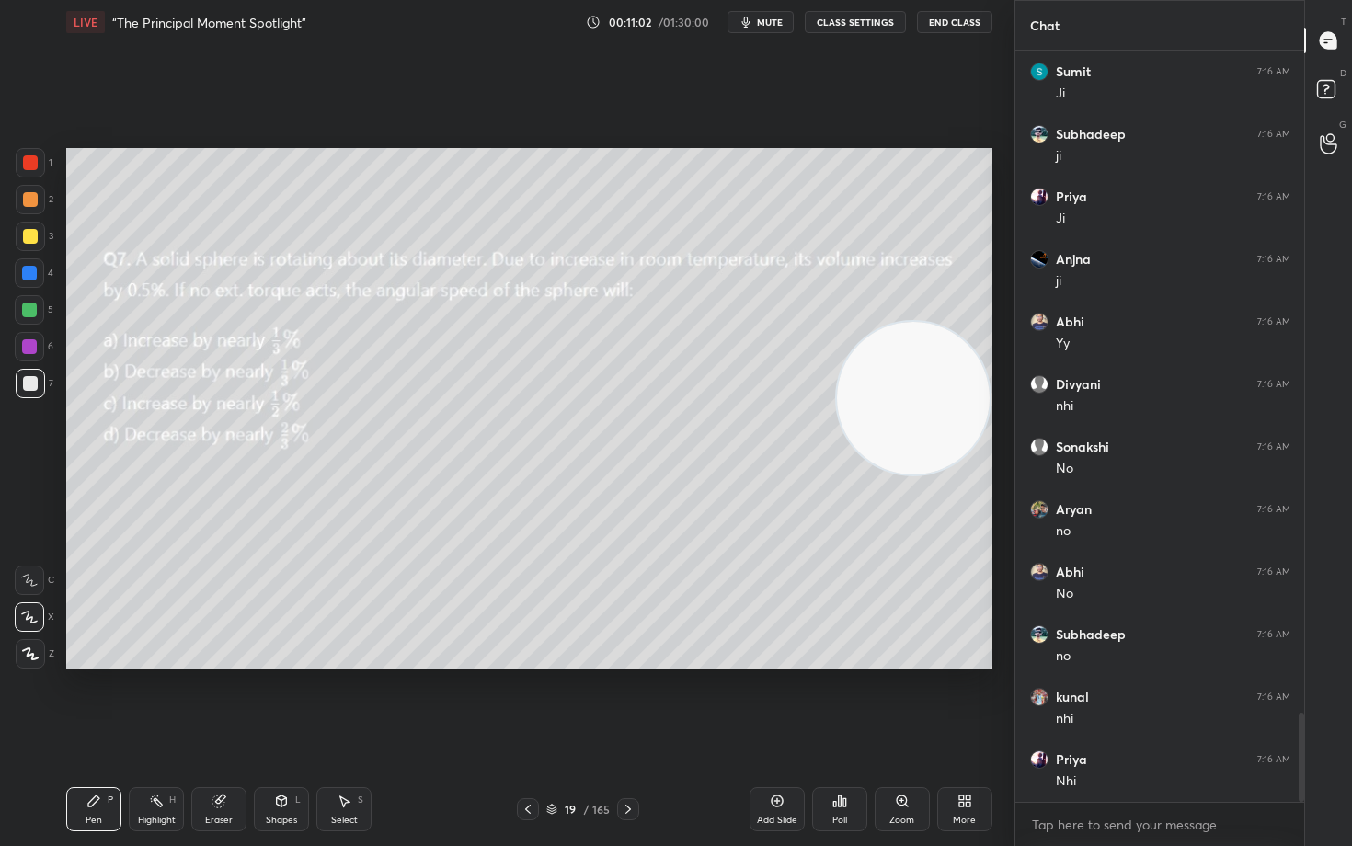
scroll to position [5599, 0]
drag, startPoint x: 928, startPoint y: 401, endPoint x: 916, endPoint y: 513, distance: 112.8
click at [919, 474] on video at bounding box center [913, 398] width 153 height 153
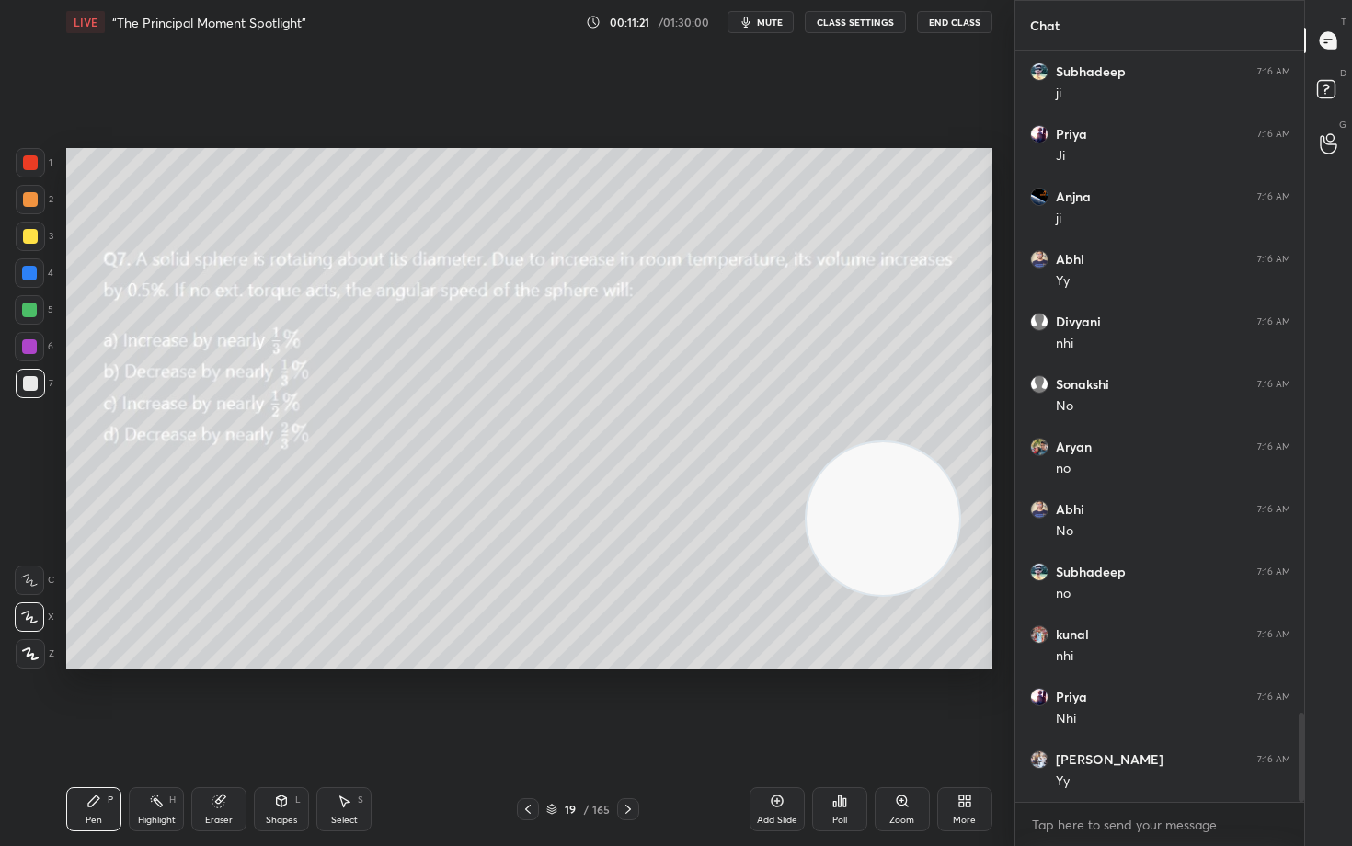
drag, startPoint x: 888, startPoint y: 518, endPoint x: 667, endPoint y: 415, distance: 243.5
click at [806, 491] on video at bounding box center [882, 518] width 153 height 153
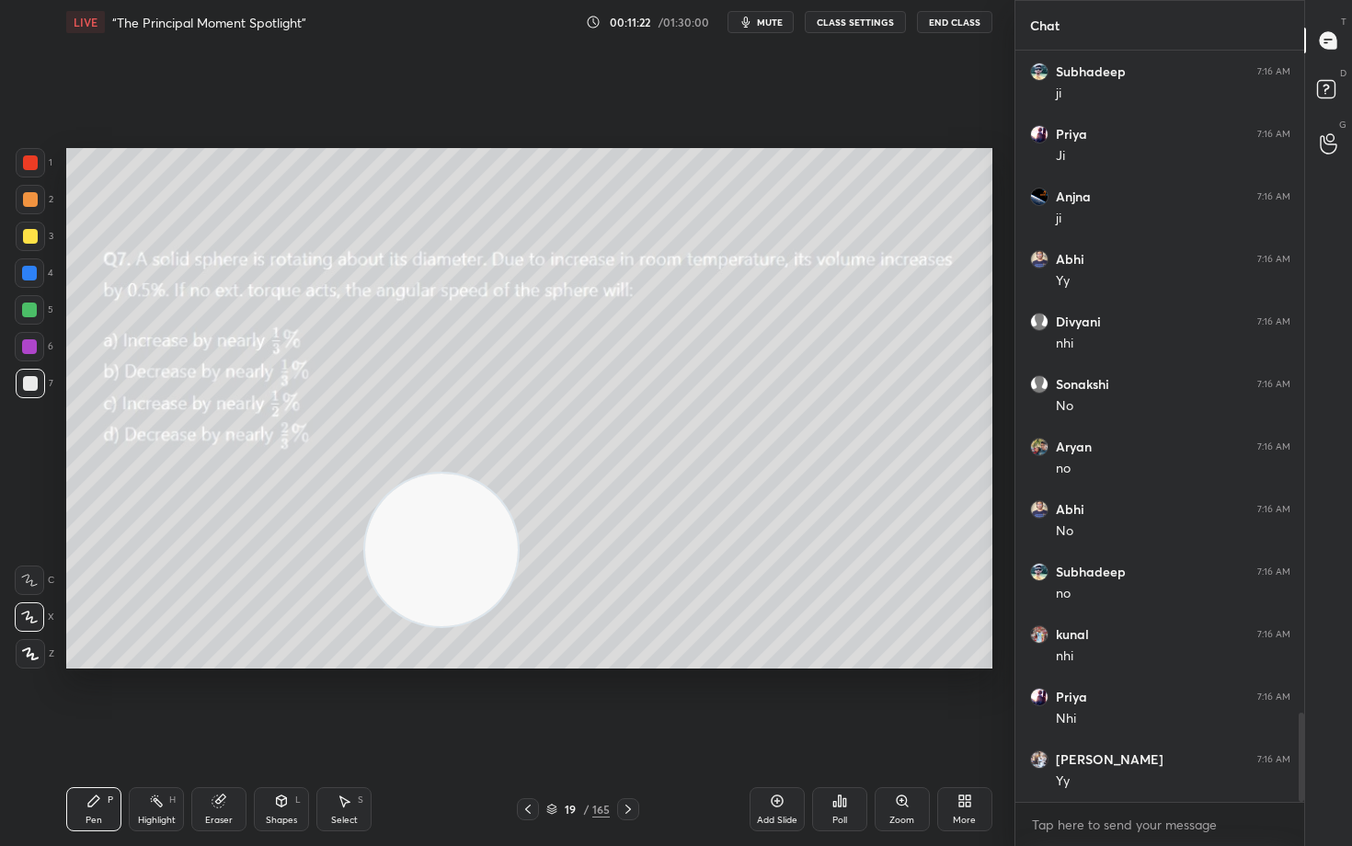
drag, startPoint x: 658, startPoint y: 447, endPoint x: 442, endPoint y: 516, distance: 226.8
click at [450, 515] on video at bounding box center [441, 550] width 153 height 153
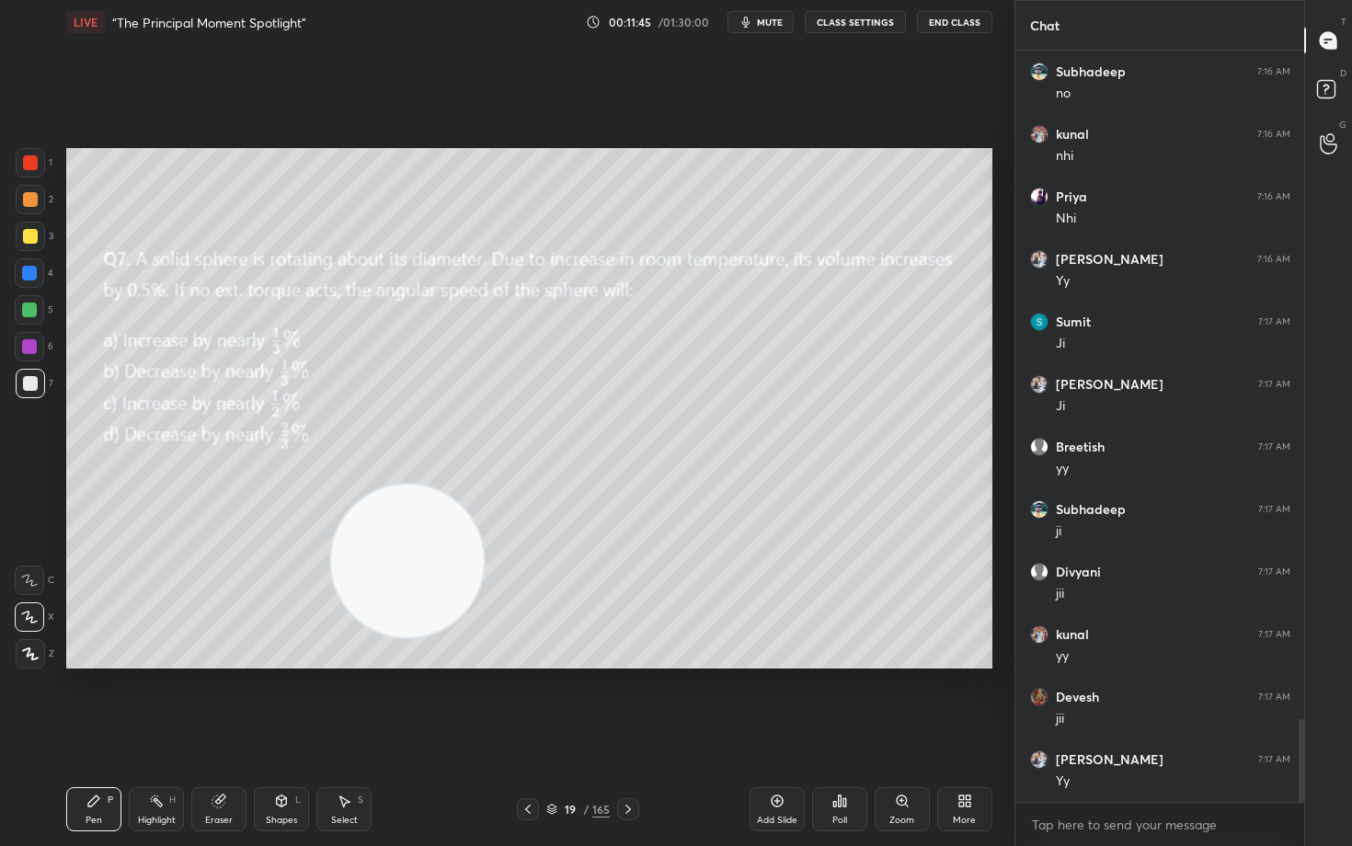
scroll to position [6224, 0]
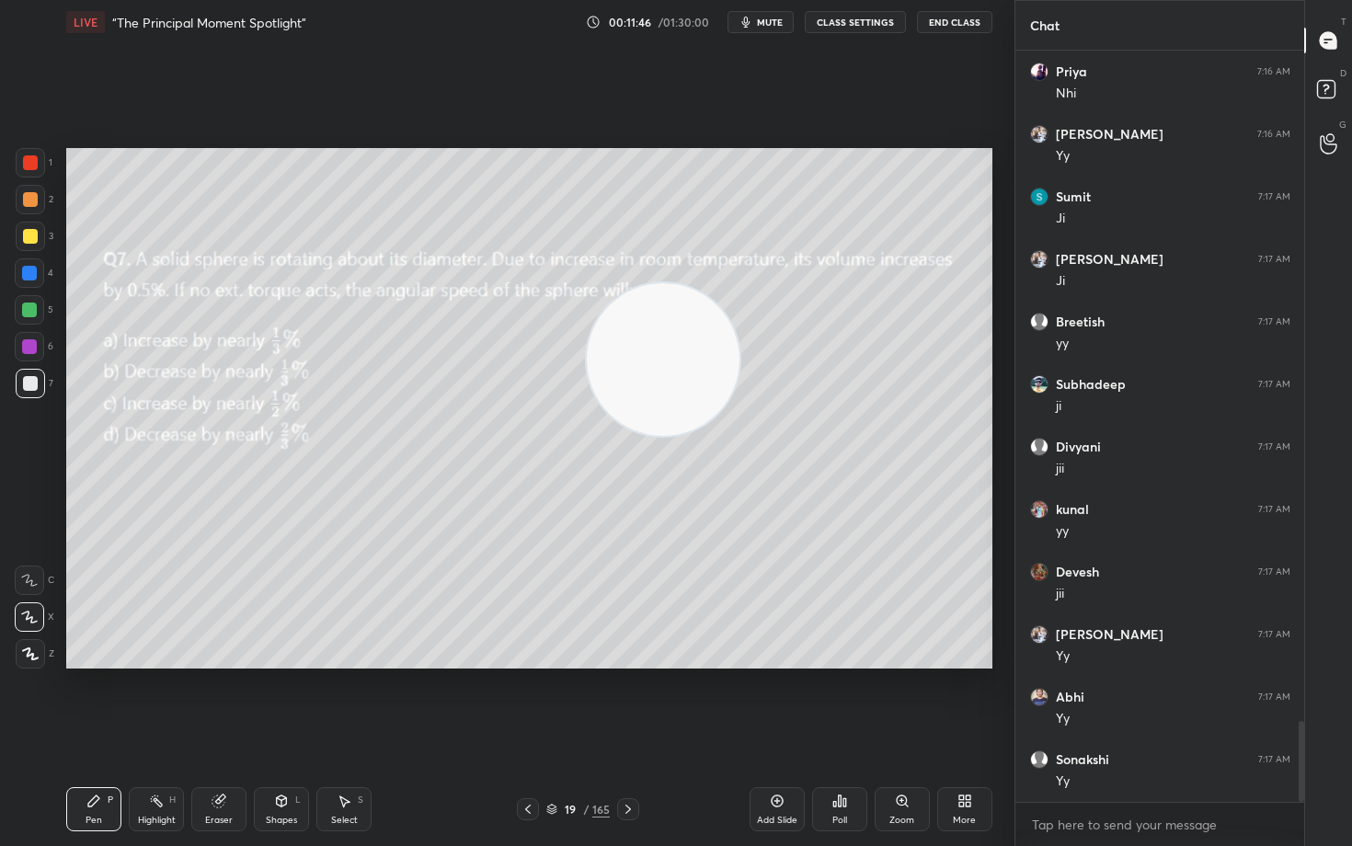
drag, startPoint x: 470, startPoint y: 536, endPoint x: 884, endPoint y: 251, distance: 503.2
click at [739, 283] on video at bounding box center [663, 359] width 153 height 153
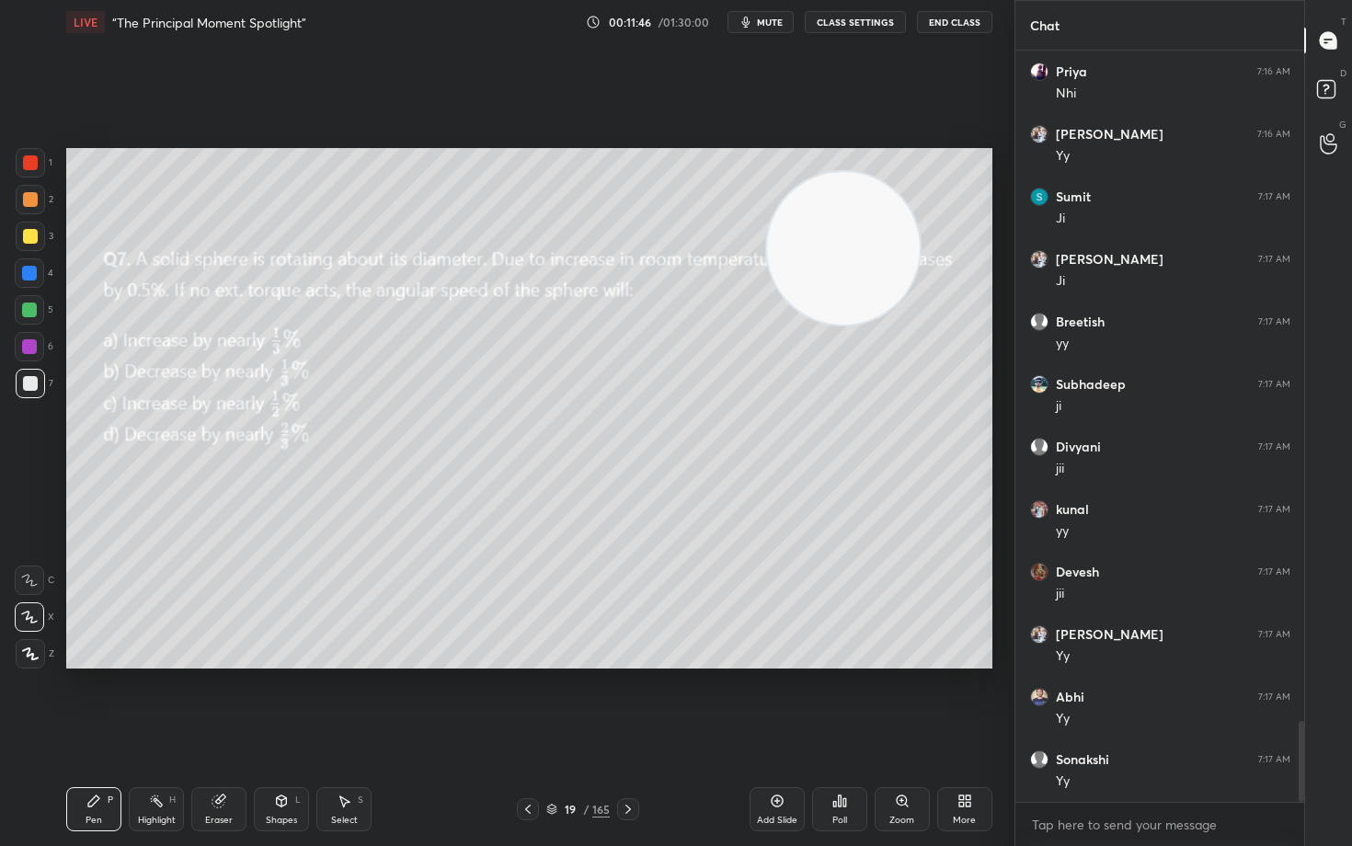
scroll to position [6287, 0]
drag, startPoint x: 852, startPoint y: 275, endPoint x: 970, endPoint y: 179, distance: 151.6
click at [919, 188] on video at bounding box center [843, 248] width 153 height 153
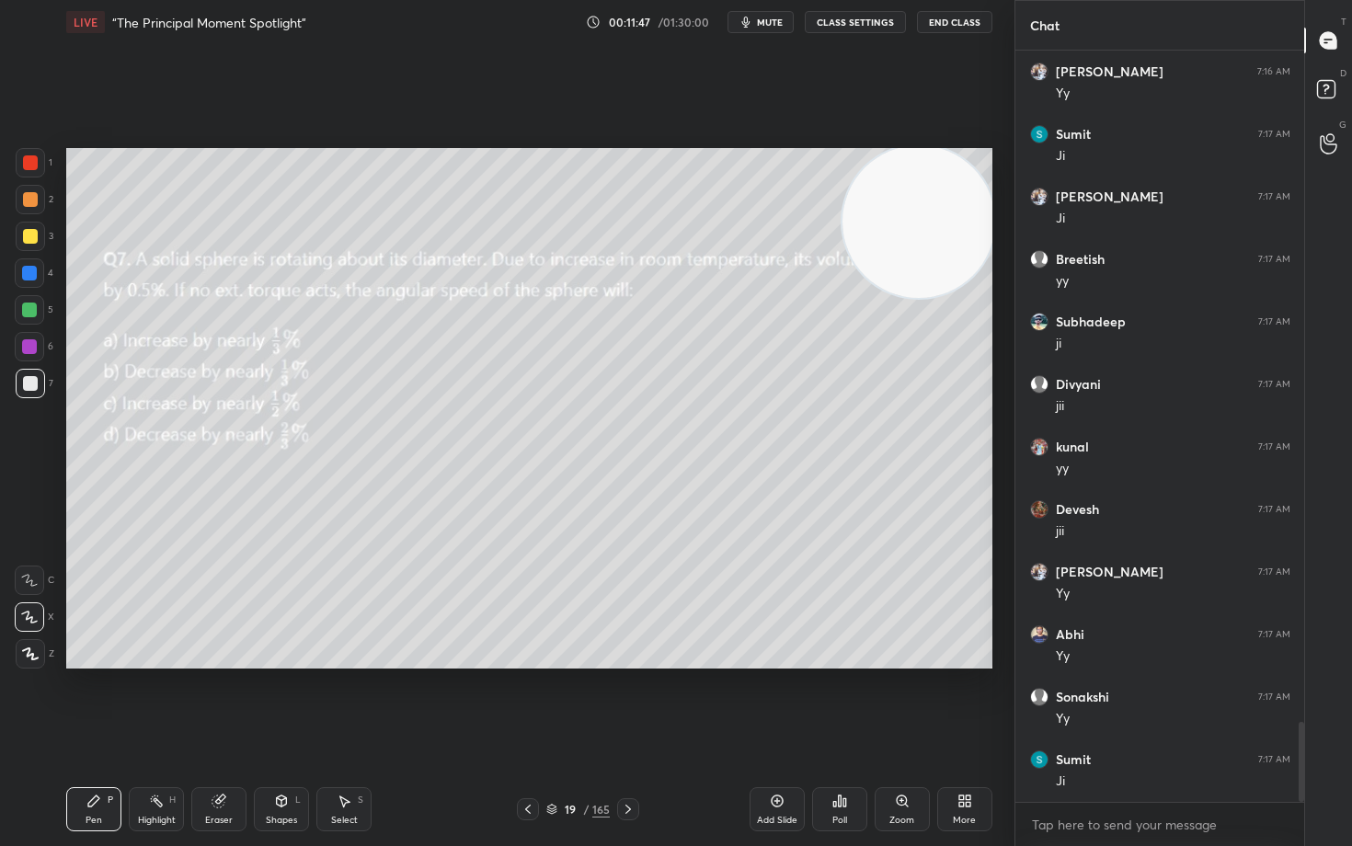
scroll to position [6350, 0]
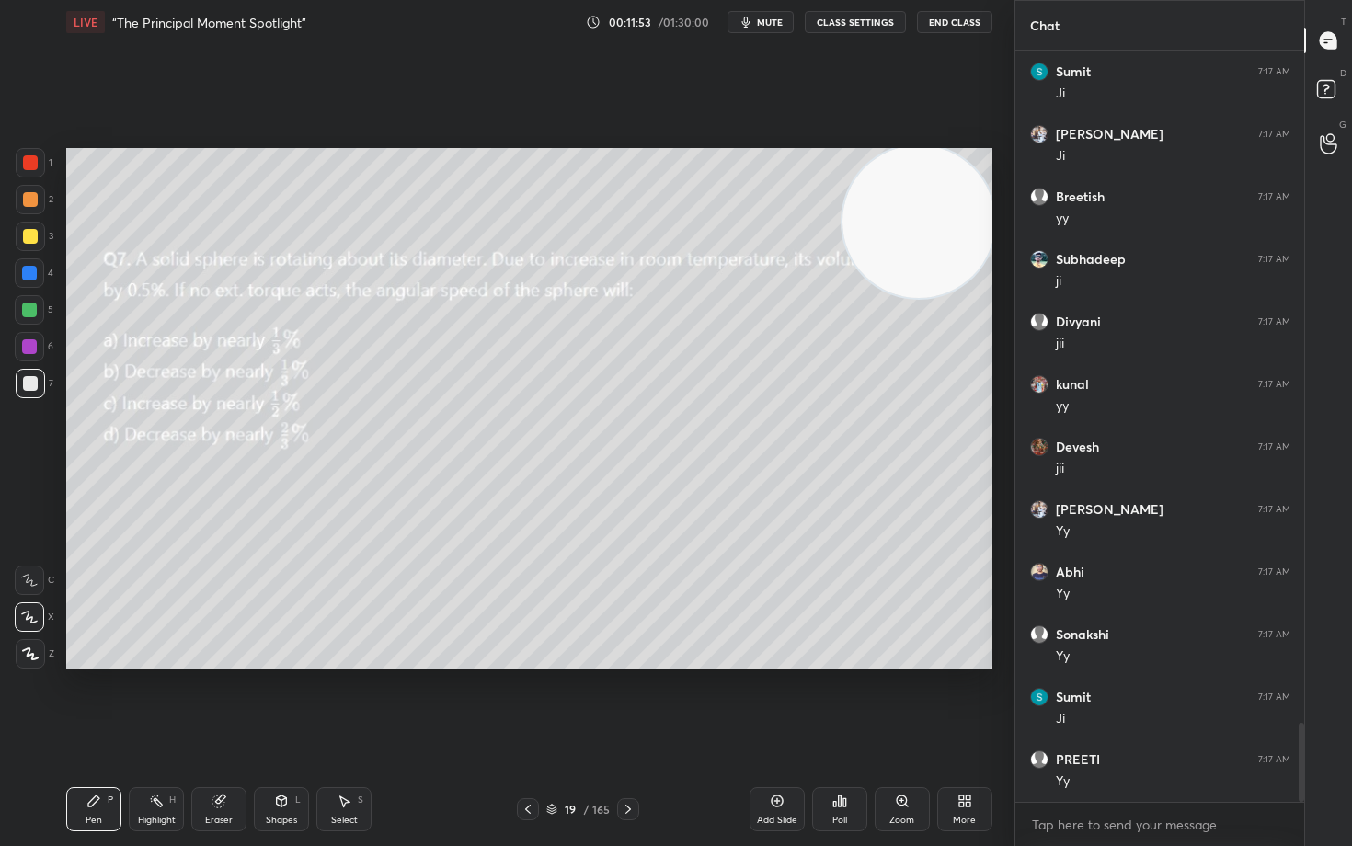
click at [30, 235] on div at bounding box center [30, 236] width 15 height 15
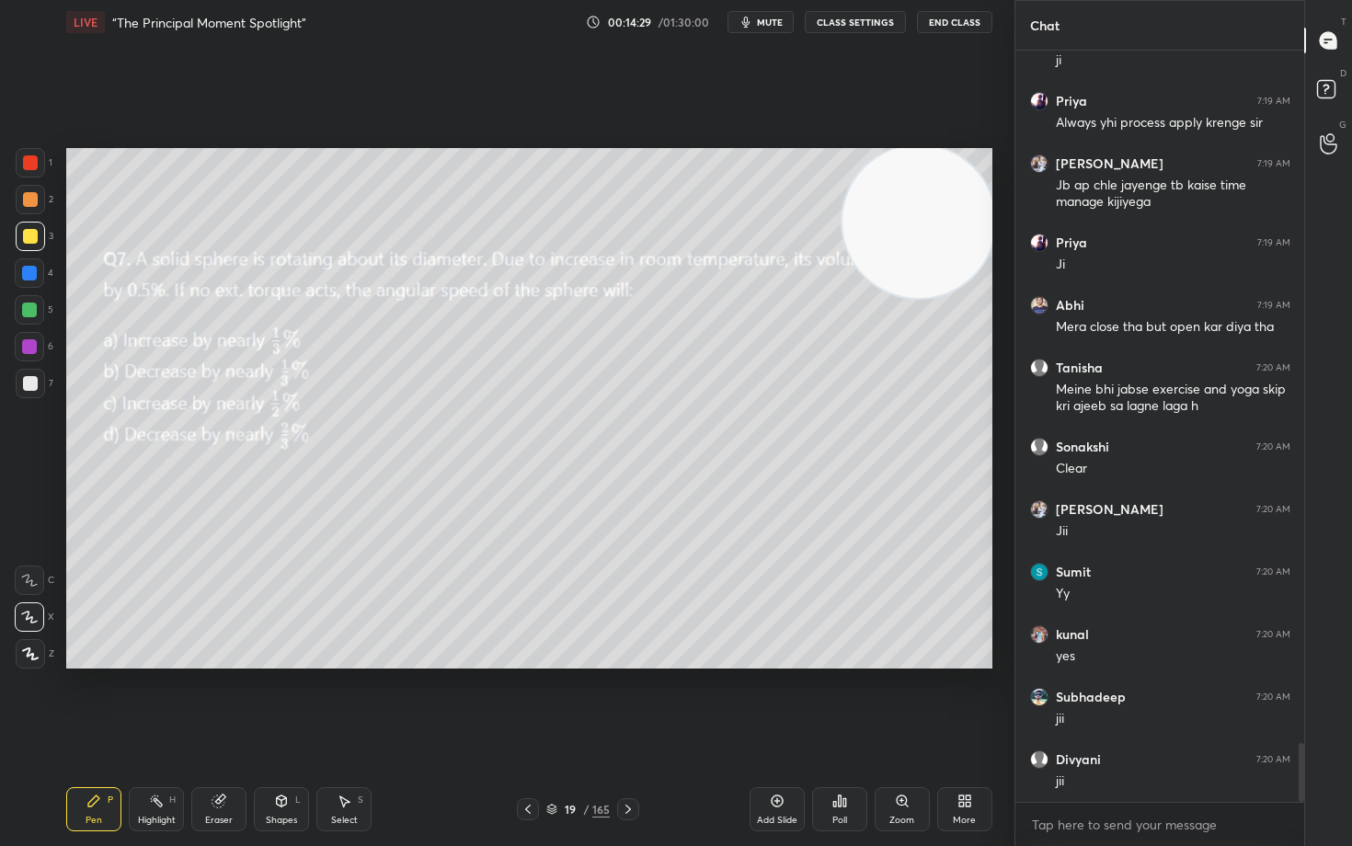
scroll to position [8946, 0]
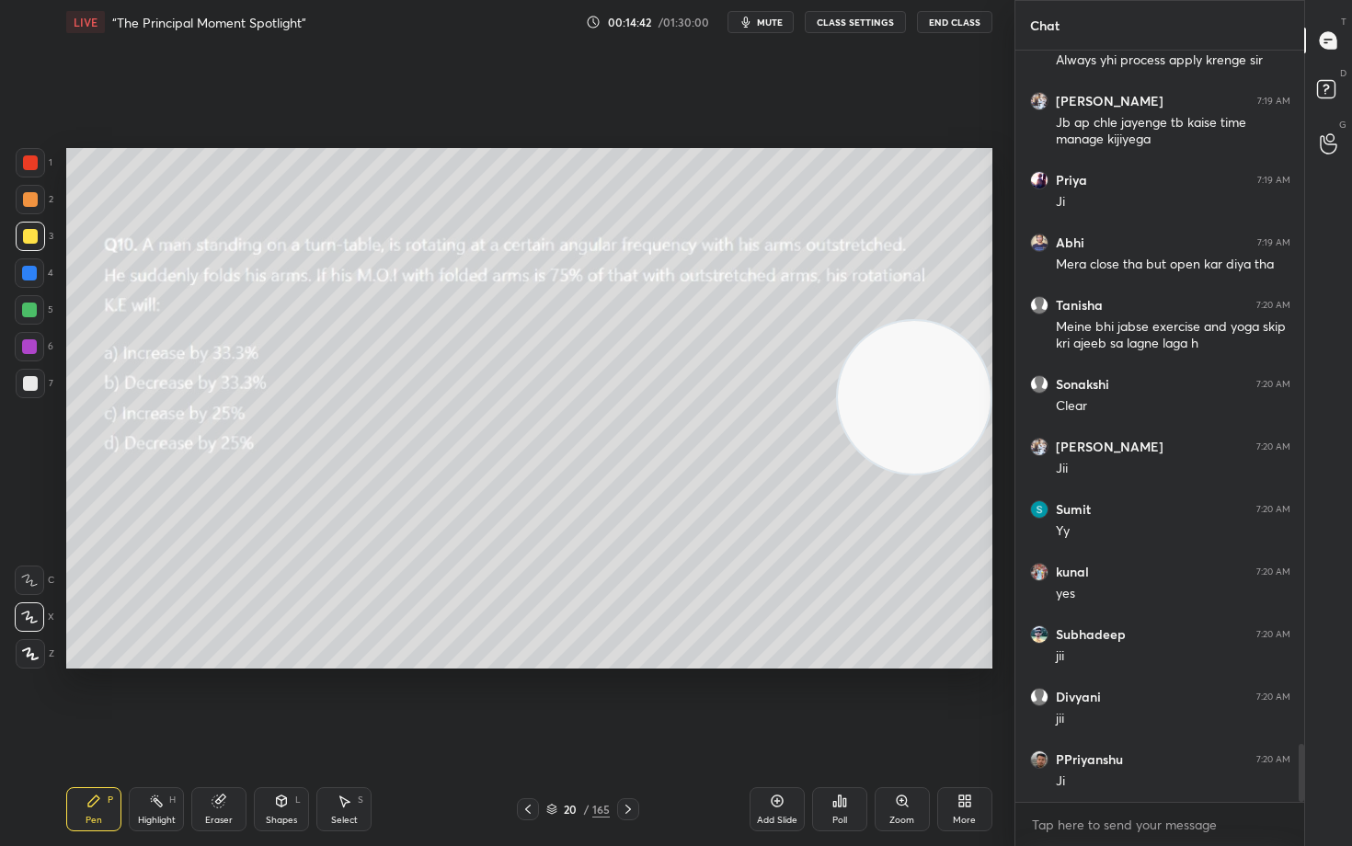
drag, startPoint x: 921, startPoint y: 220, endPoint x: 921, endPoint y: 462, distance: 242.7
click at [921, 462] on video at bounding box center [914, 397] width 153 height 153
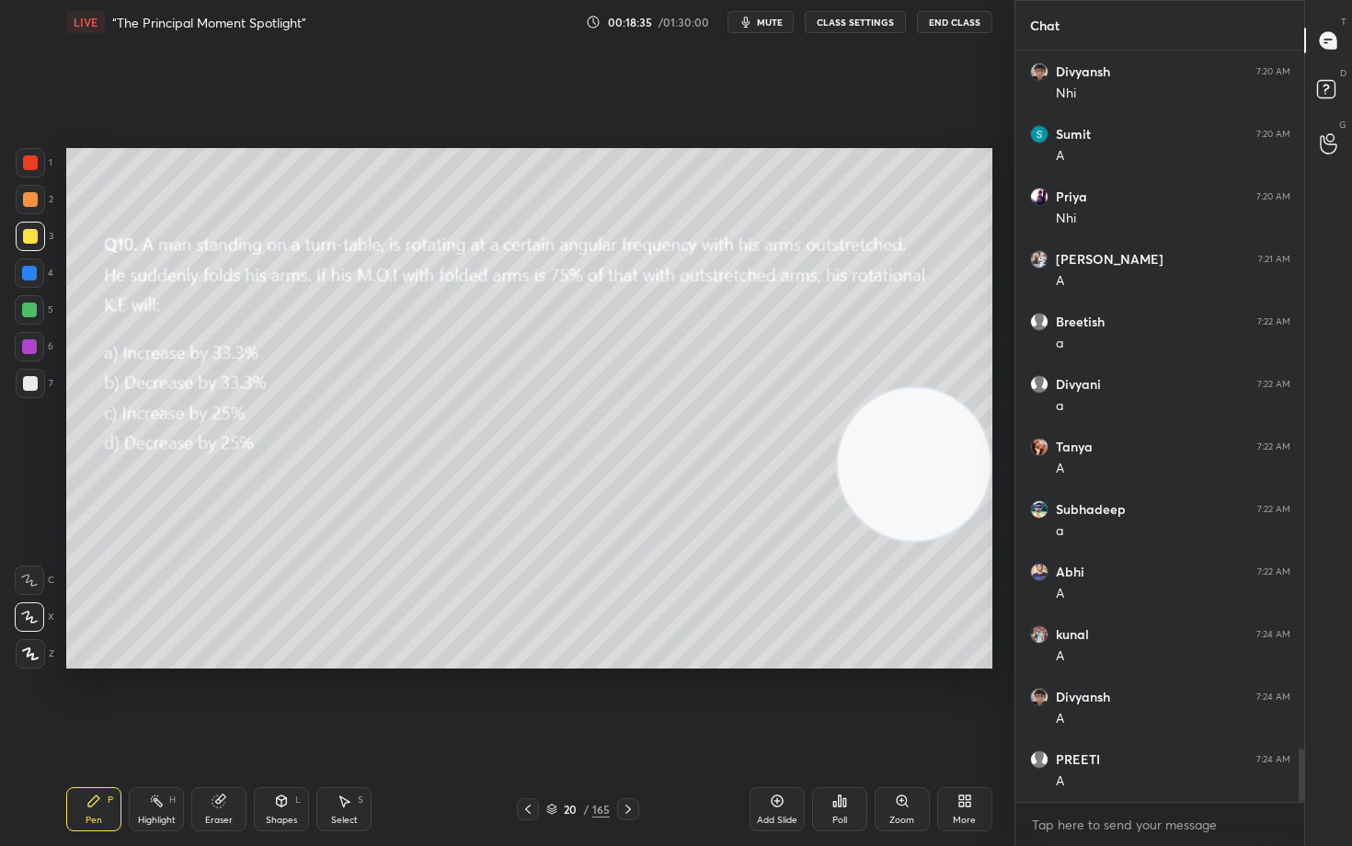
scroll to position [9821, 0]
click at [923, 456] on div "Idle time detected You have been inactive for more than a minute while taking t…" at bounding box center [507, 423] width 1014 height 846
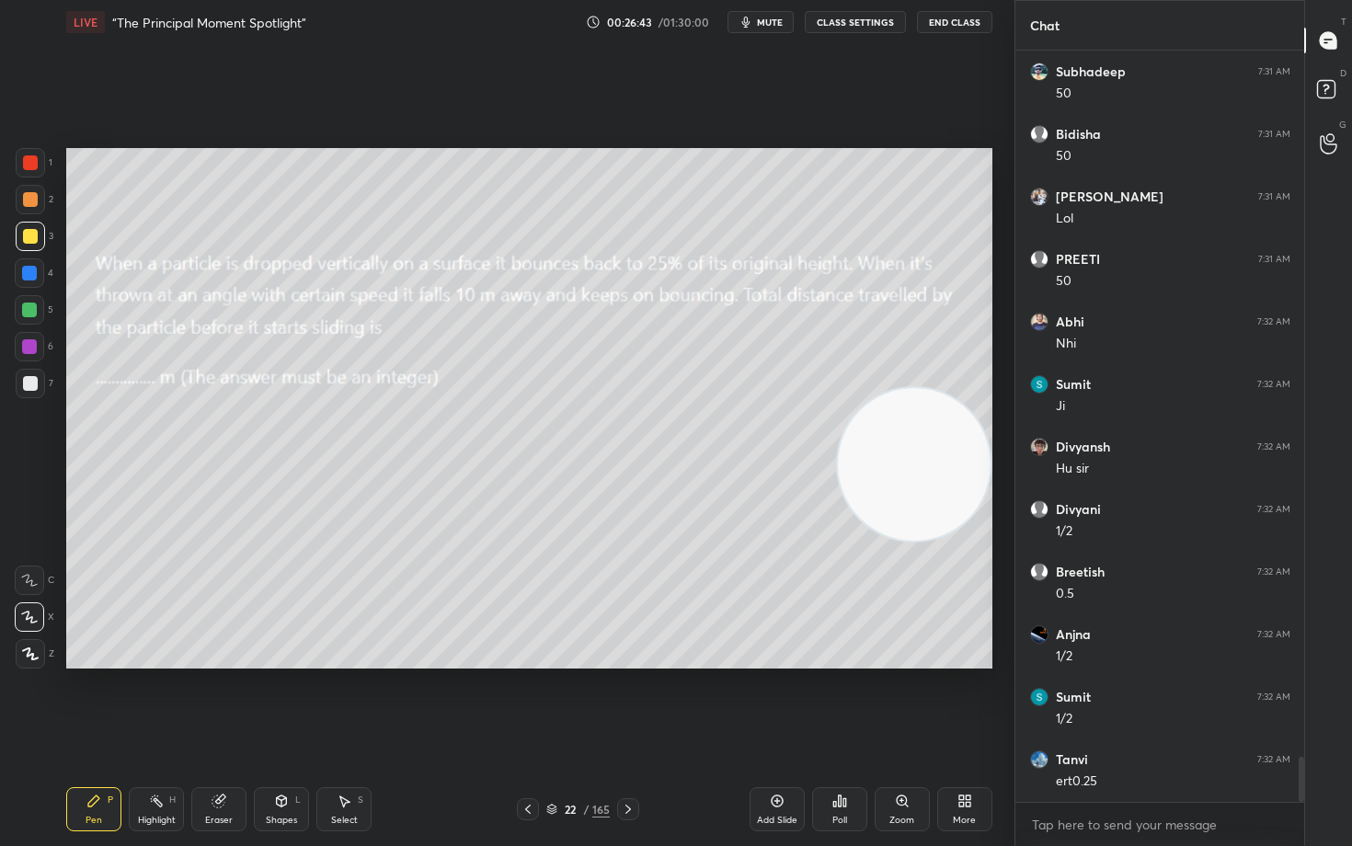
scroll to position [11805, 0]
drag, startPoint x: 217, startPoint y: 805, endPoint x: 211, endPoint y: 774, distance: 31.9
click at [215, 701] on icon at bounding box center [218, 801] width 12 height 12
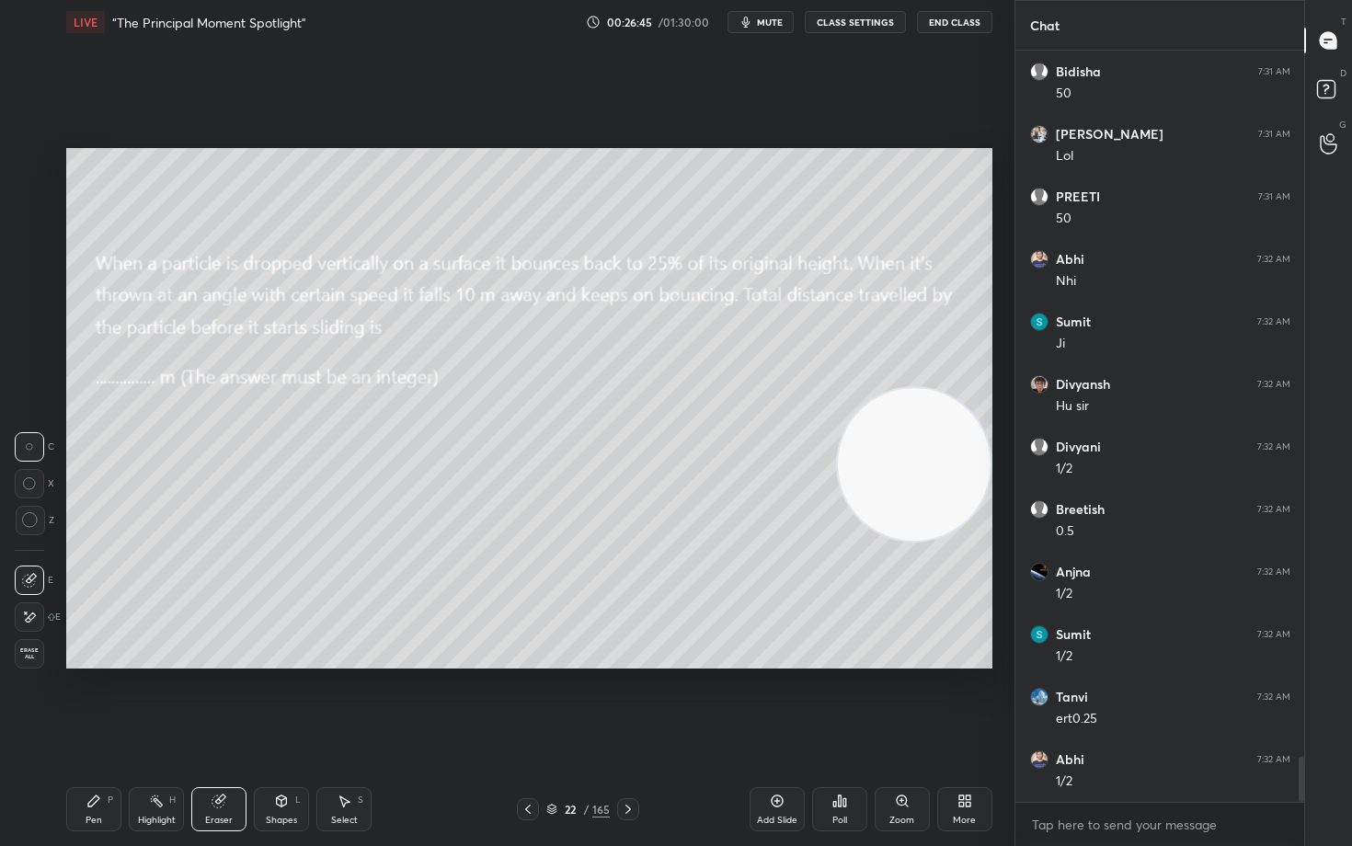
scroll to position [11868, 0]
click at [23, 527] on icon at bounding box center [30, 520] width 17 height 17
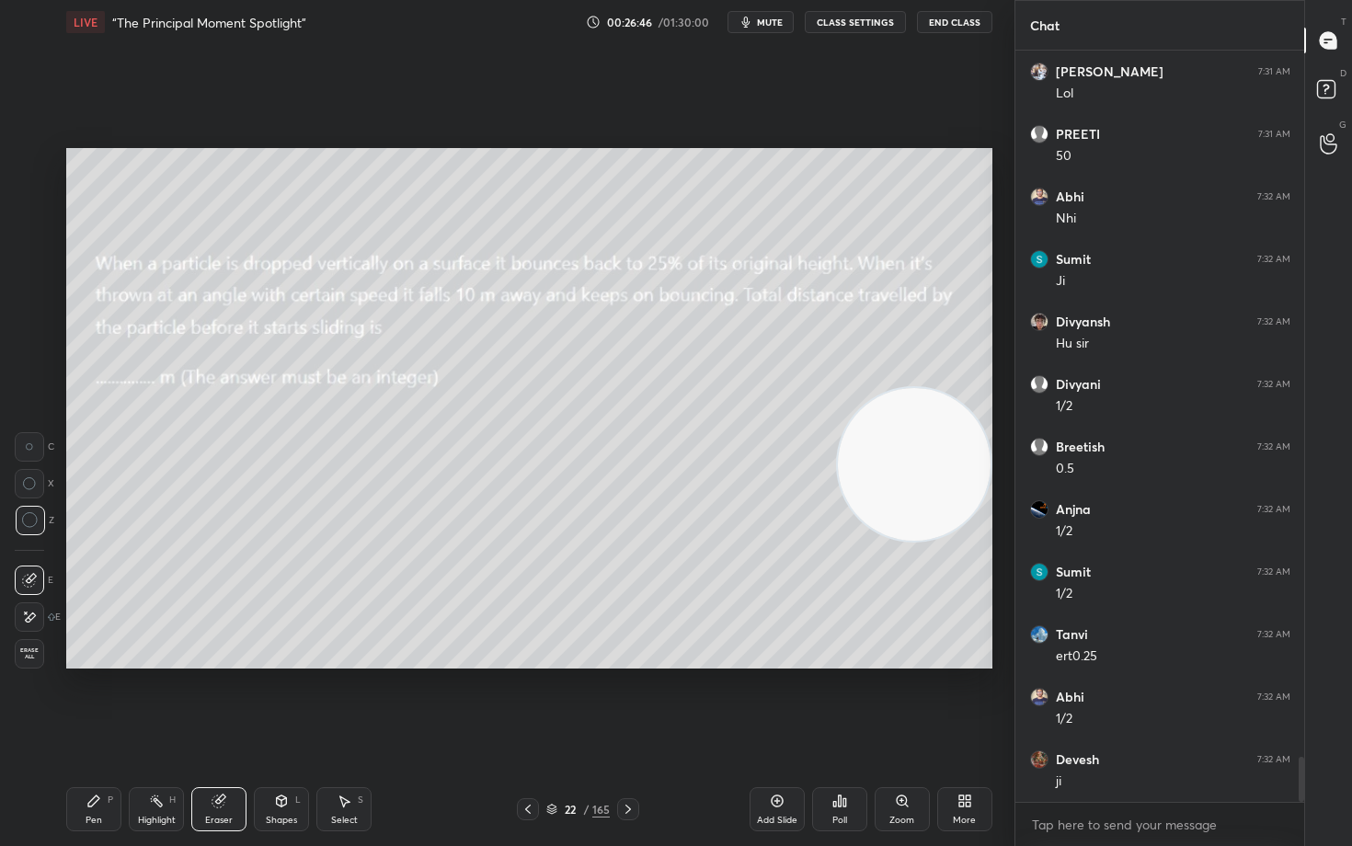
scroll to position [11930, 0]
drag, startPoint x: 76, startPoint y: 805, endPoint x: 73, endPoint y: 785, distance: 20.6
click at [73, 701] on div "Pen P" at bounding box center [93, 809] width 55 height 44
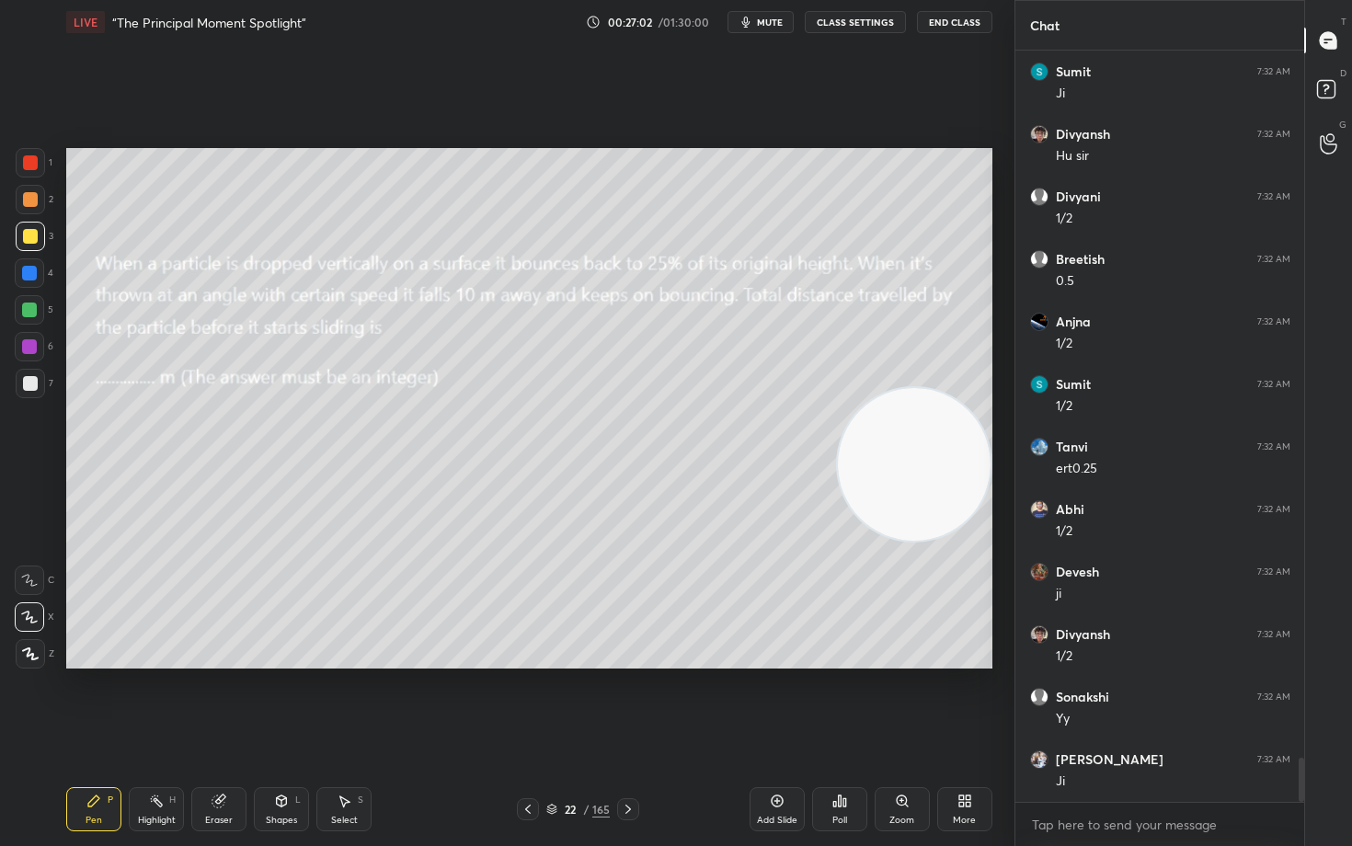
scroll to position [12118, 0]
drag, startPoint x: 816, startPoint y: 441, endPoint x: 576, endPoint y: 294, distance: 281.5
click at [838, 388] on video at bounding box center [914, 464] width 153 height 153
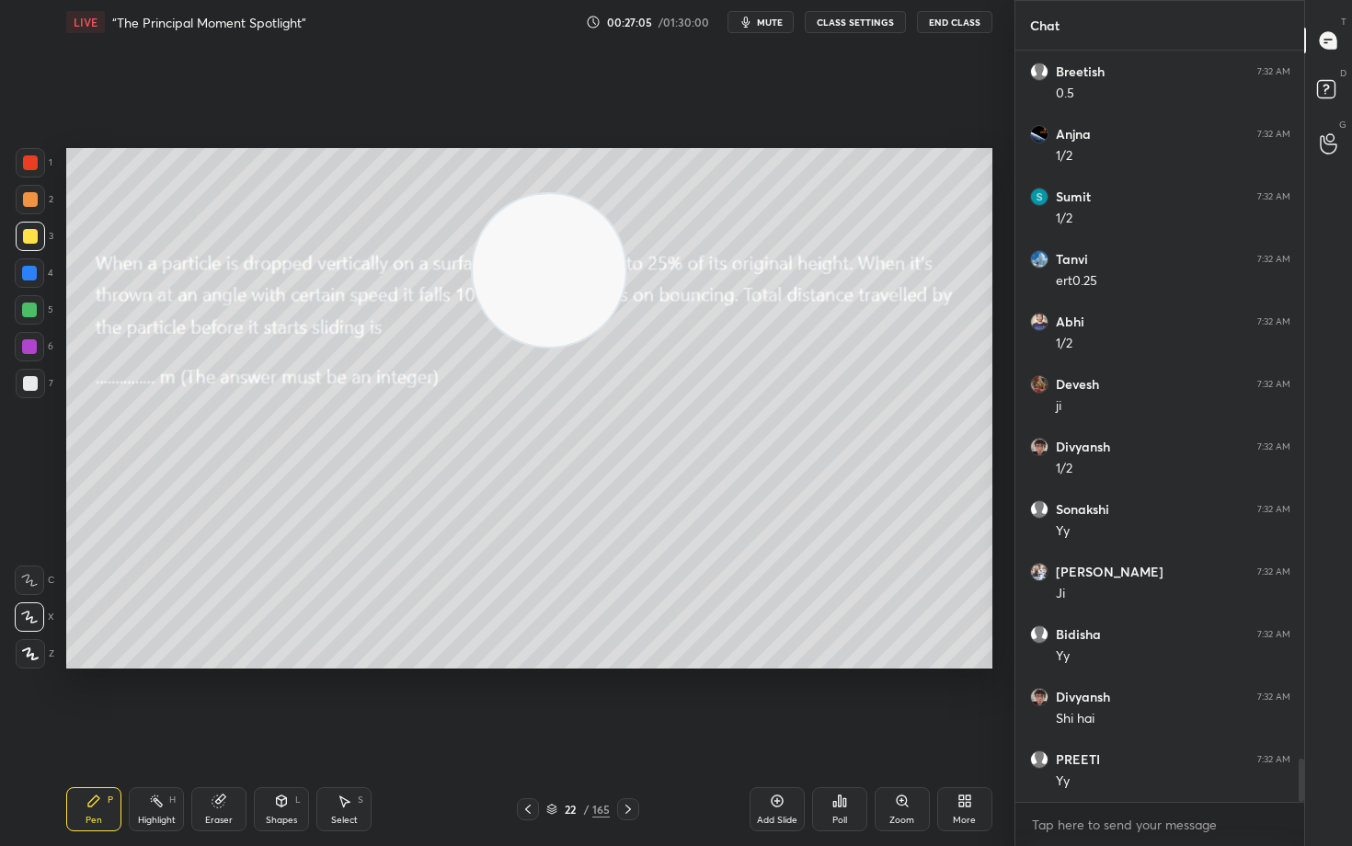
drag, startPoint x: 582, startPoint y: 302, endPoint x: 394, endPoint y: 188, distance: 220.3
click at [473, 194] on video at bounding box center [549, 270] width 153 height 153
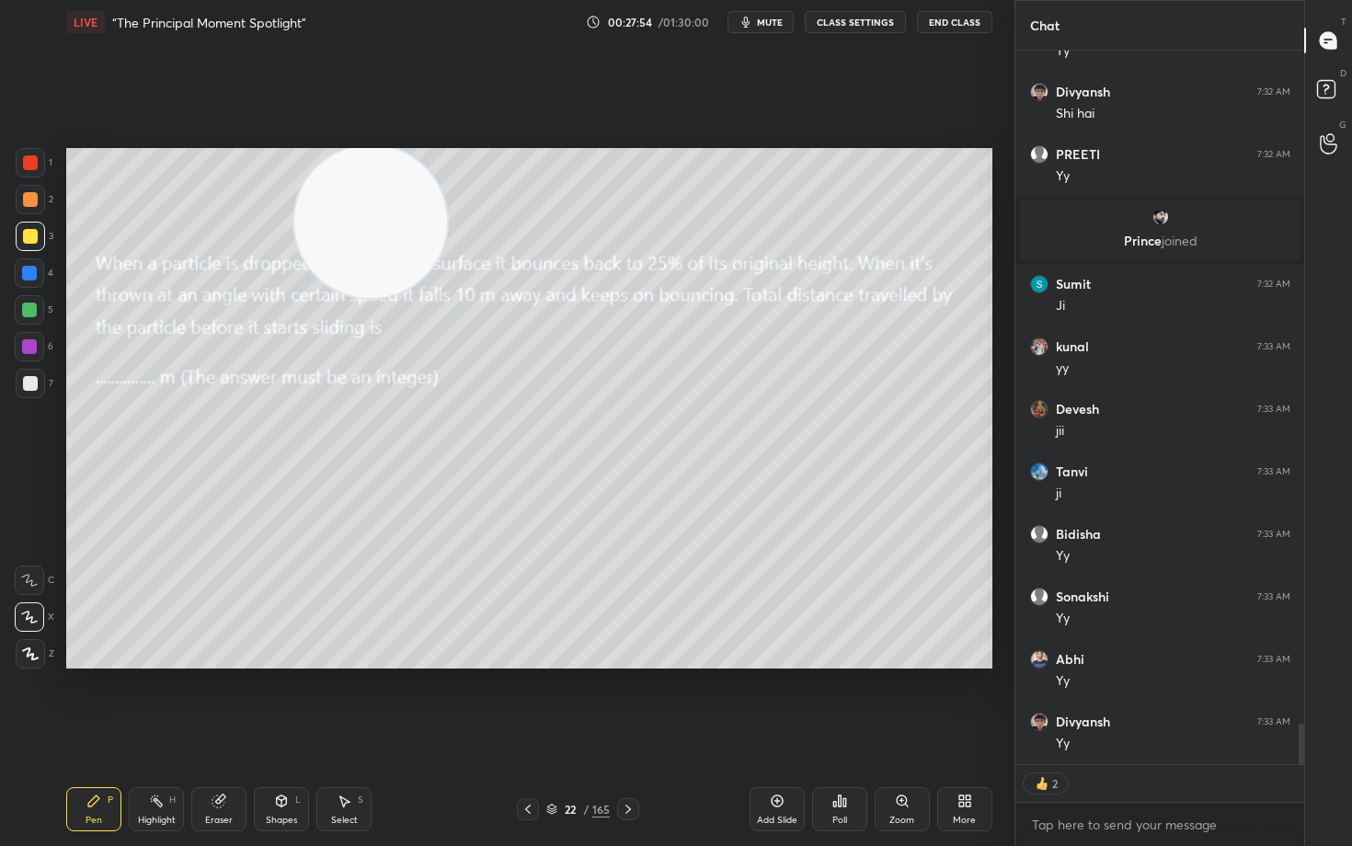
scroll to position [11928, 0]
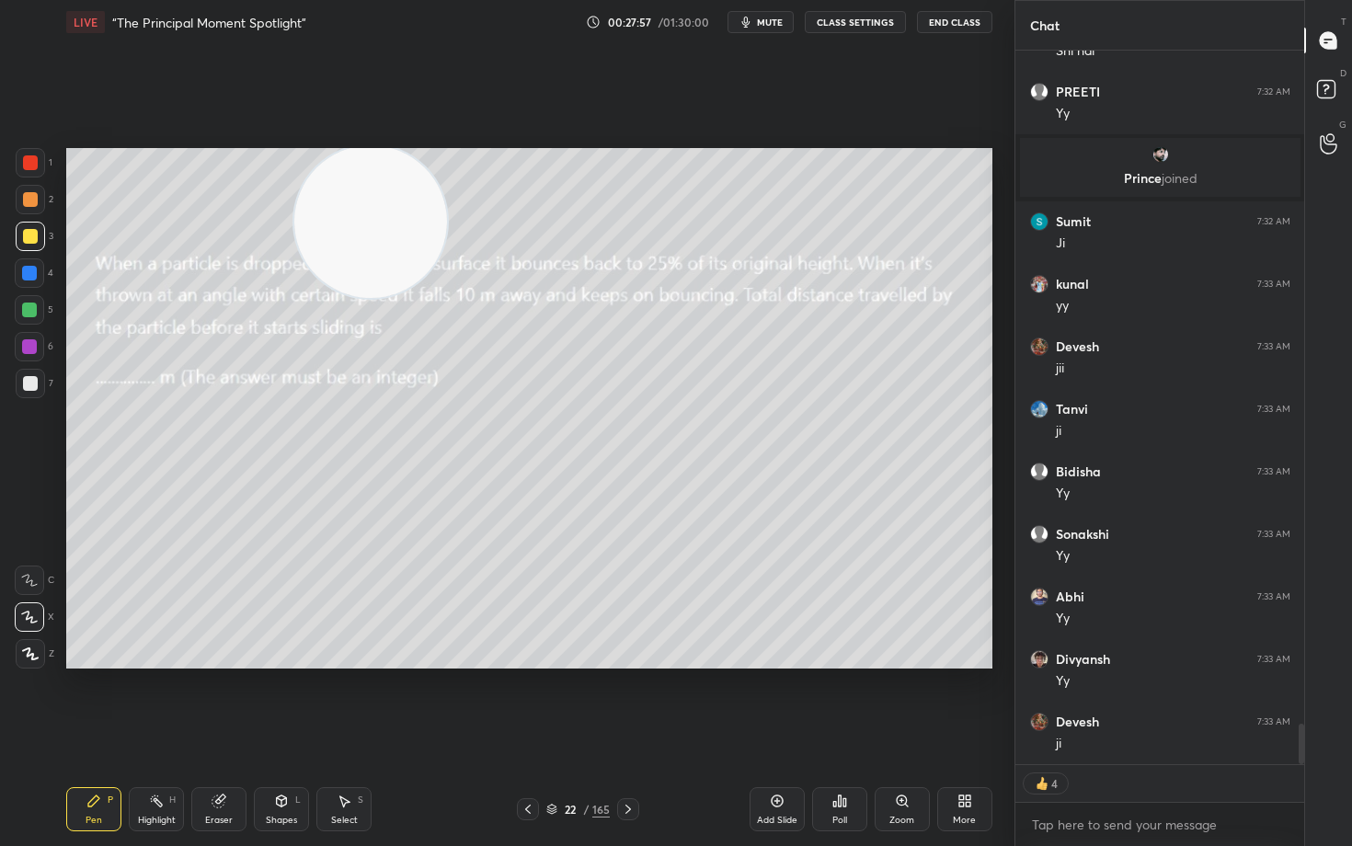
type textarea "x"
click at [850, 24] on button "CLASS SETTINGS" at bounding box center [854, 22] width 101 height 22
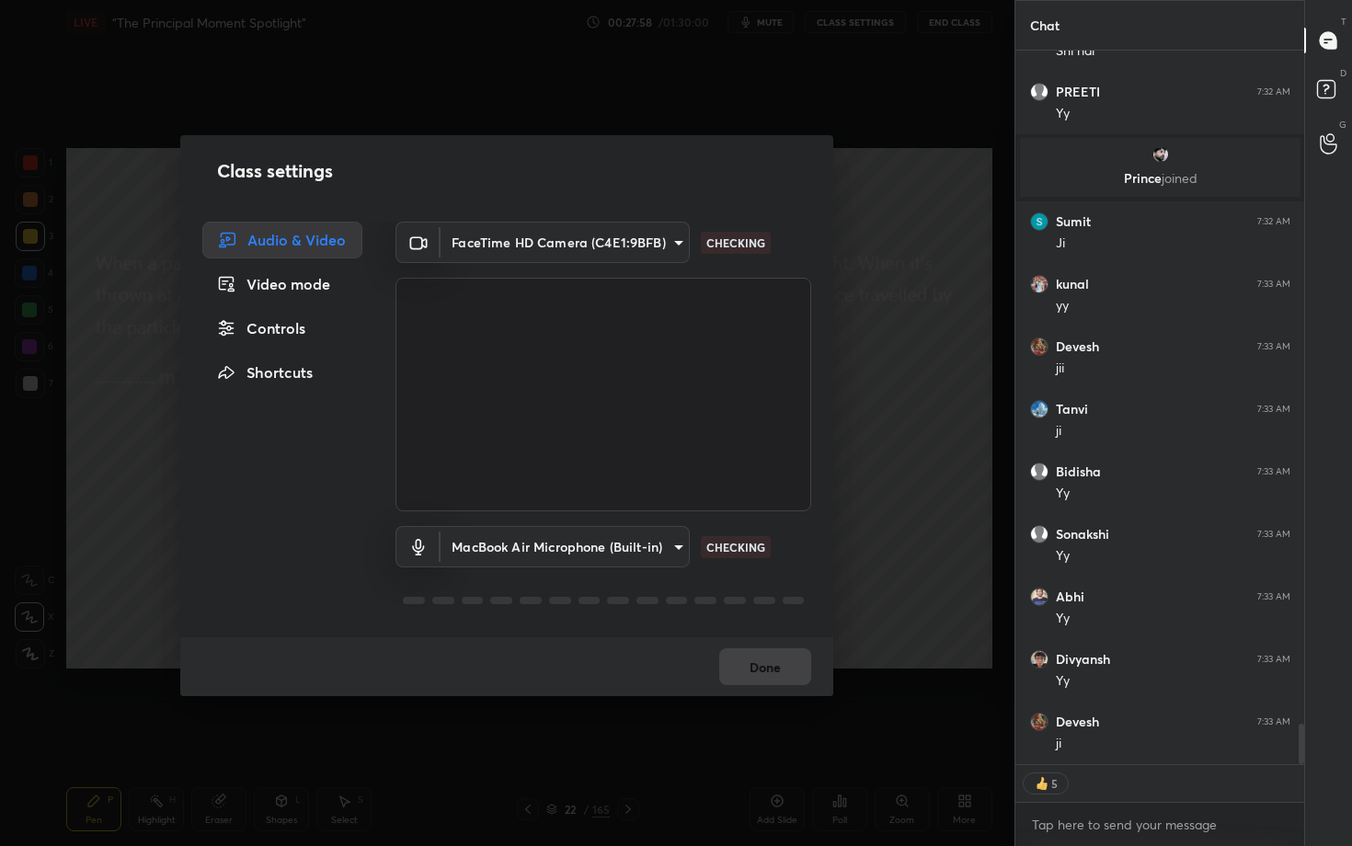
scroll to position [11990, 0]
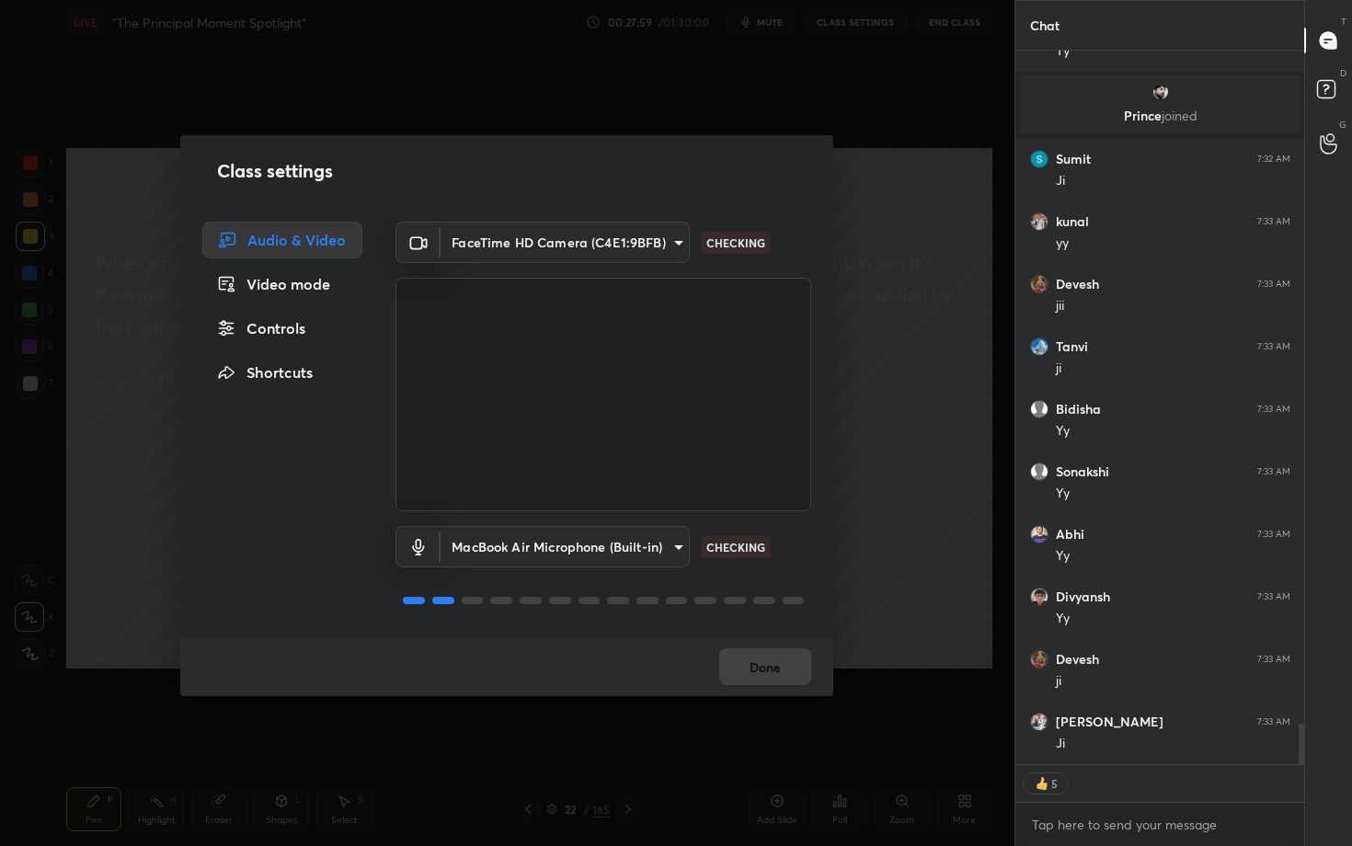
click at [277, 330] on div "Controls" at bounding box center [282, 328] width 160 height 37
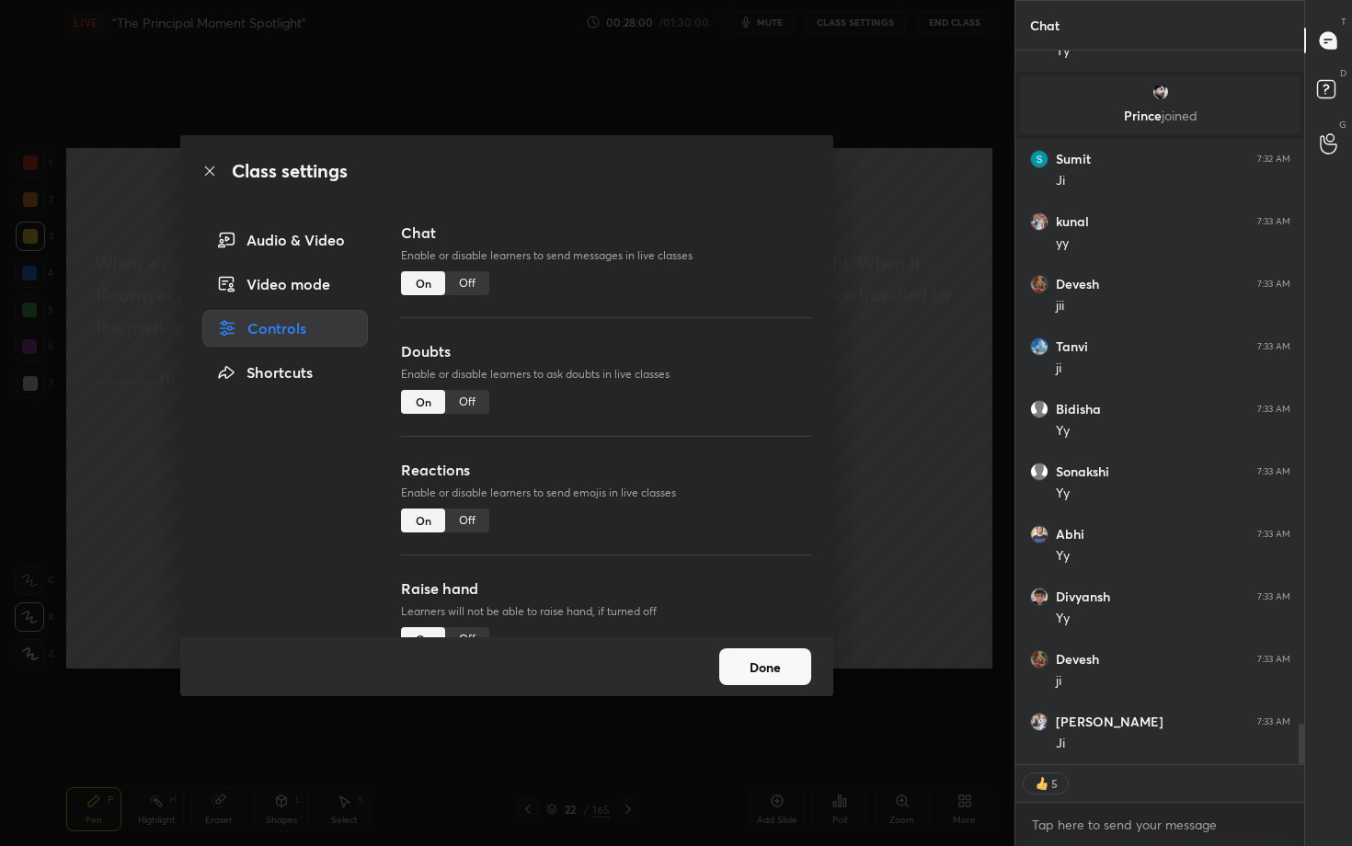
drag, startPoint x: 468, startPoint y: 520, endPoint x: 452, endPoint y: 513, distance: 17.3
click at [469, 520] on div "Off" at bounding box center [467, 520] width 44 height 24
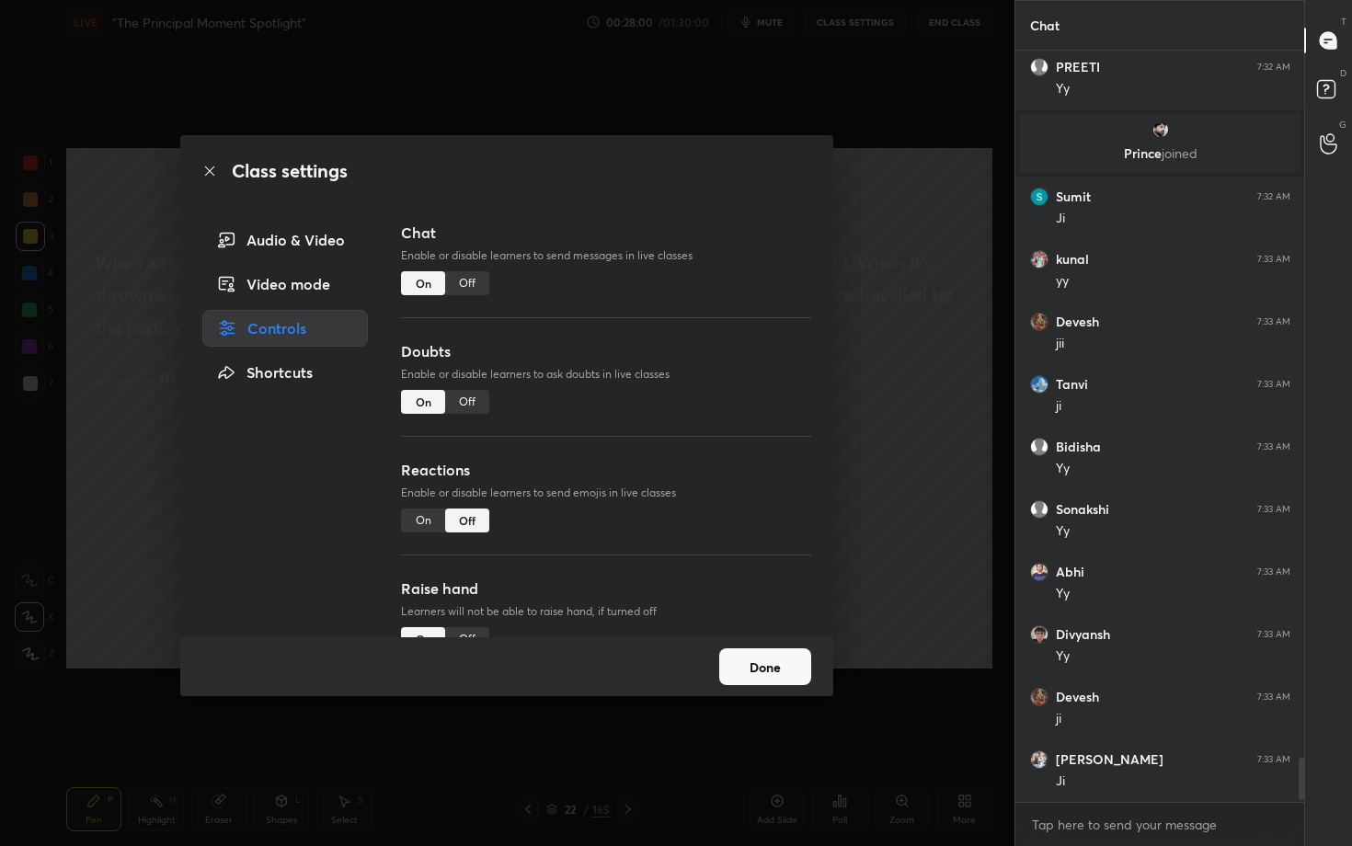
scroll to position [11952, 0]
click at [765, 667] on button "Done" at bounding box center [765, 666] width 92 height 37
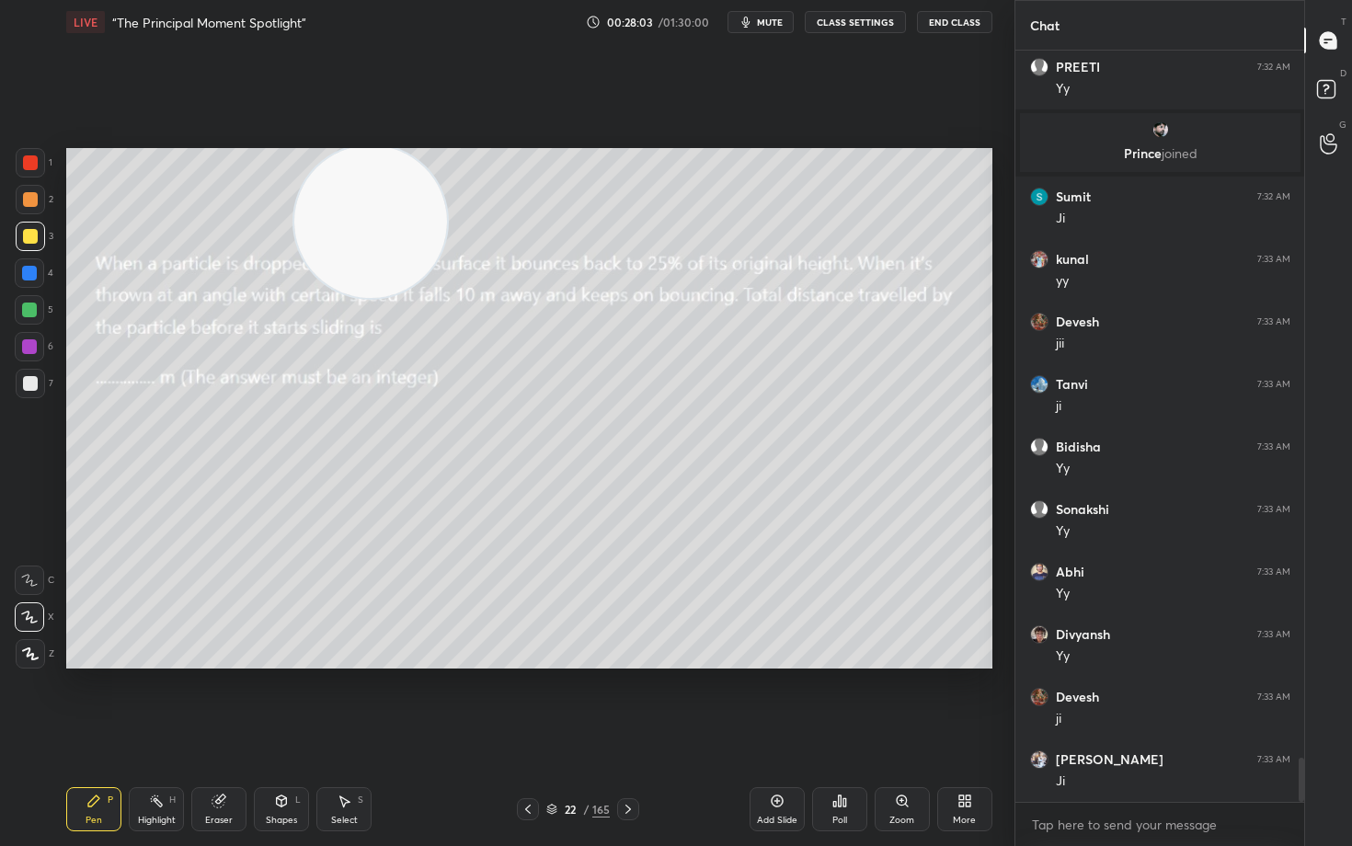
scroll to position [12015, 0]
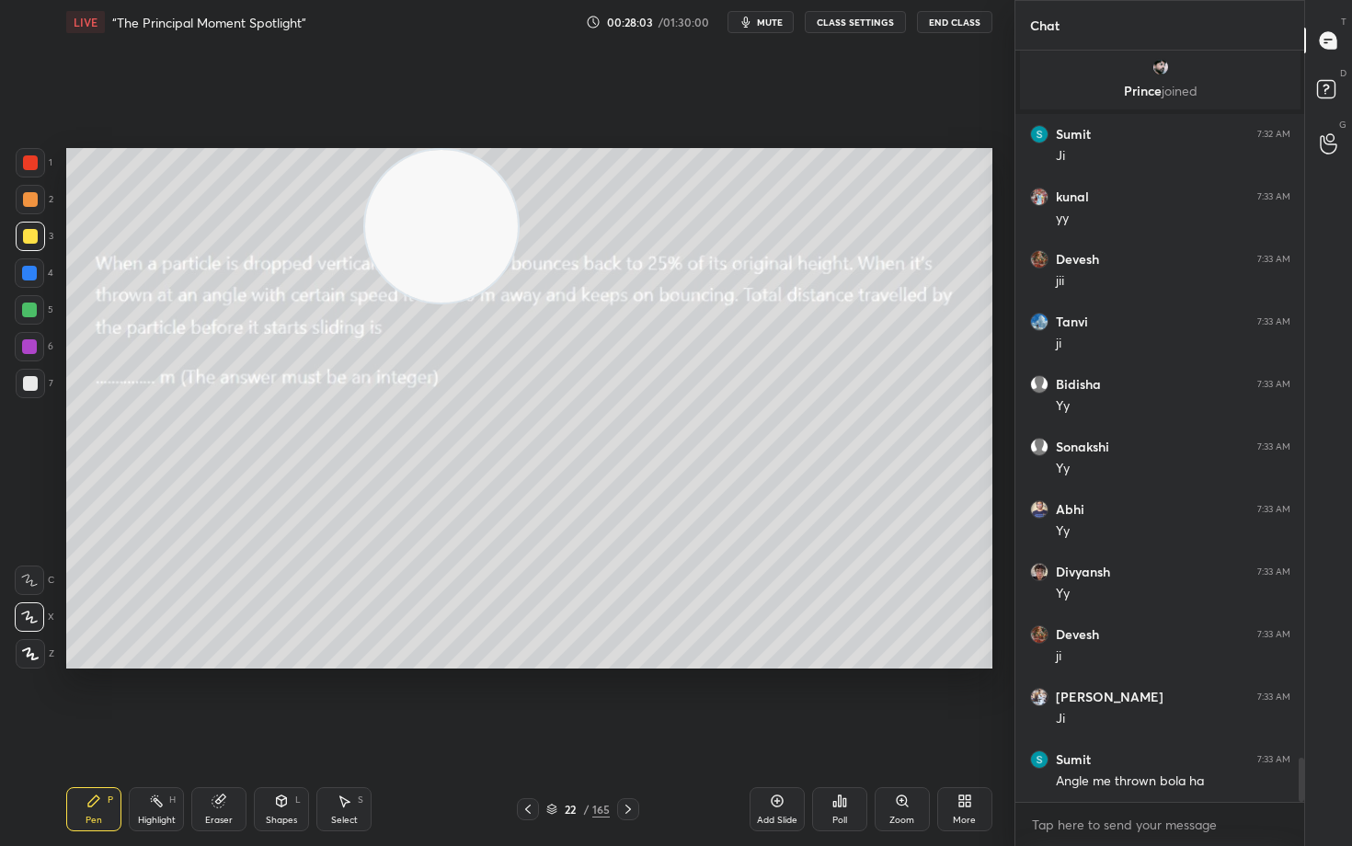
drag, startPoint x: 356, startPoint y: 220, endPoint x: 941, endPoint y: 146, distance: 590.3
click at [518, 152] on video at bounding box center [441, 226] width 153 height 153
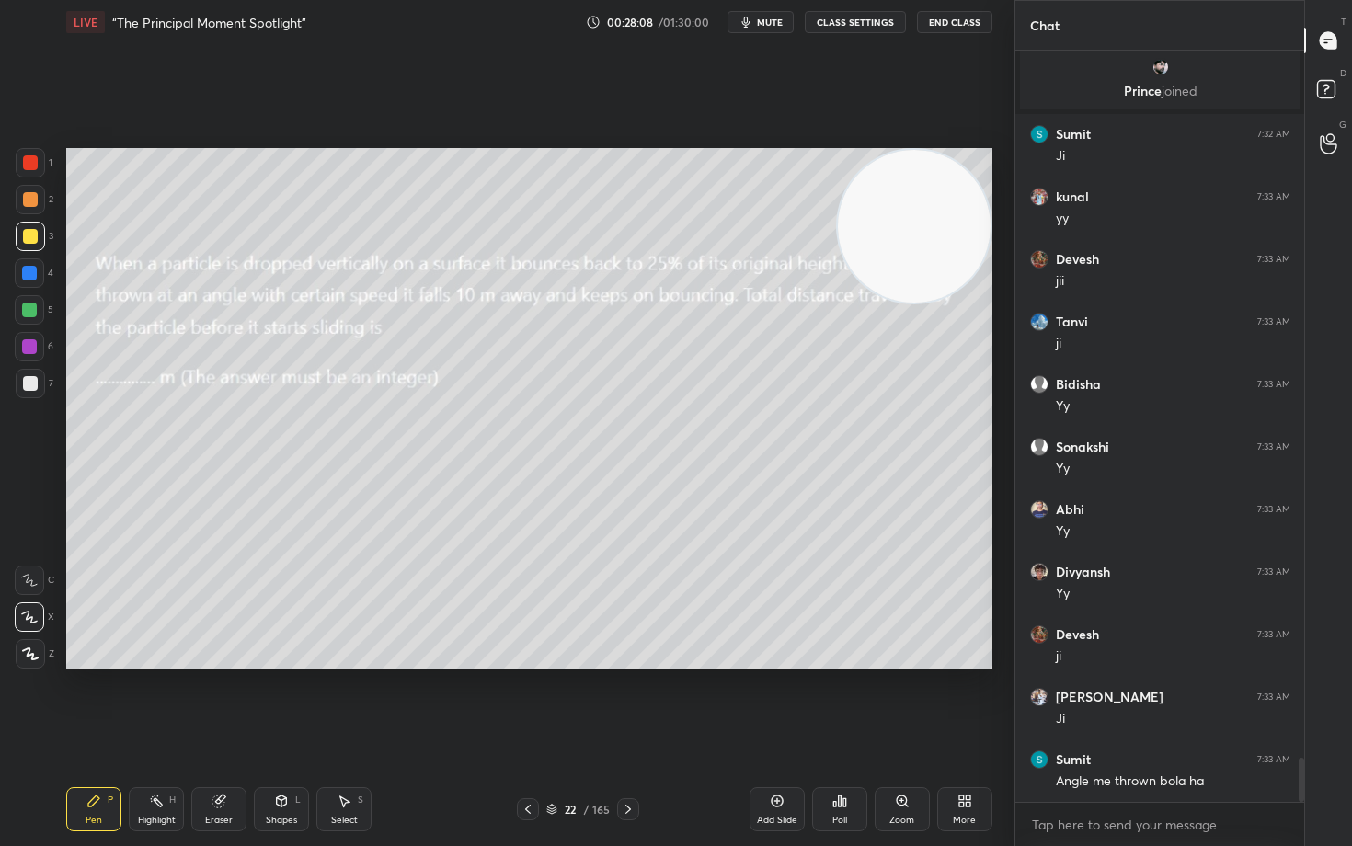
scroll to position [12077, 0]
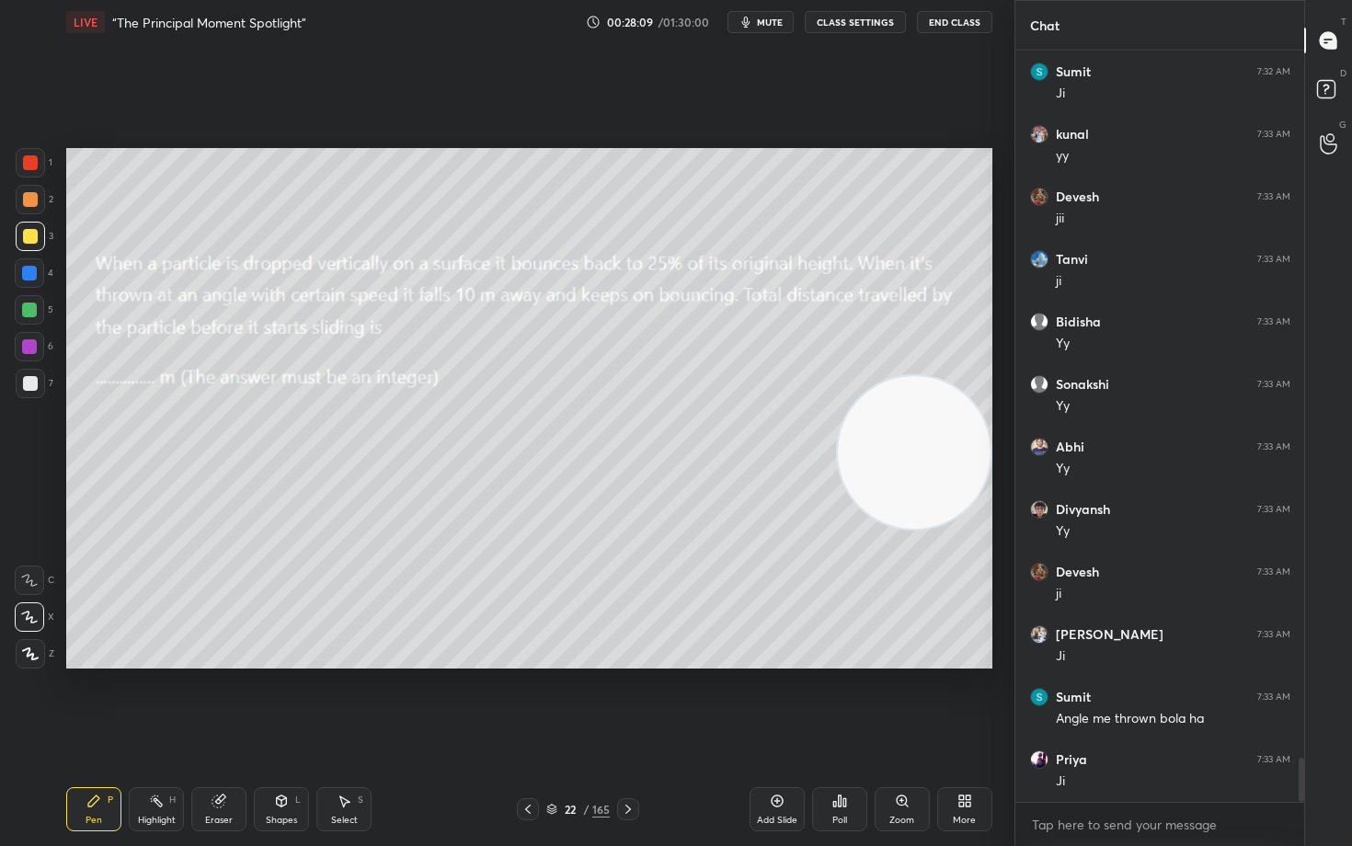
drag, startPoint x: 940, startPoint y: 240, endPoint x: 842, endPoint y: 434, distance: 217.1
click at [943, 467] on video at bounding box center [914, 452] width 153 height 153
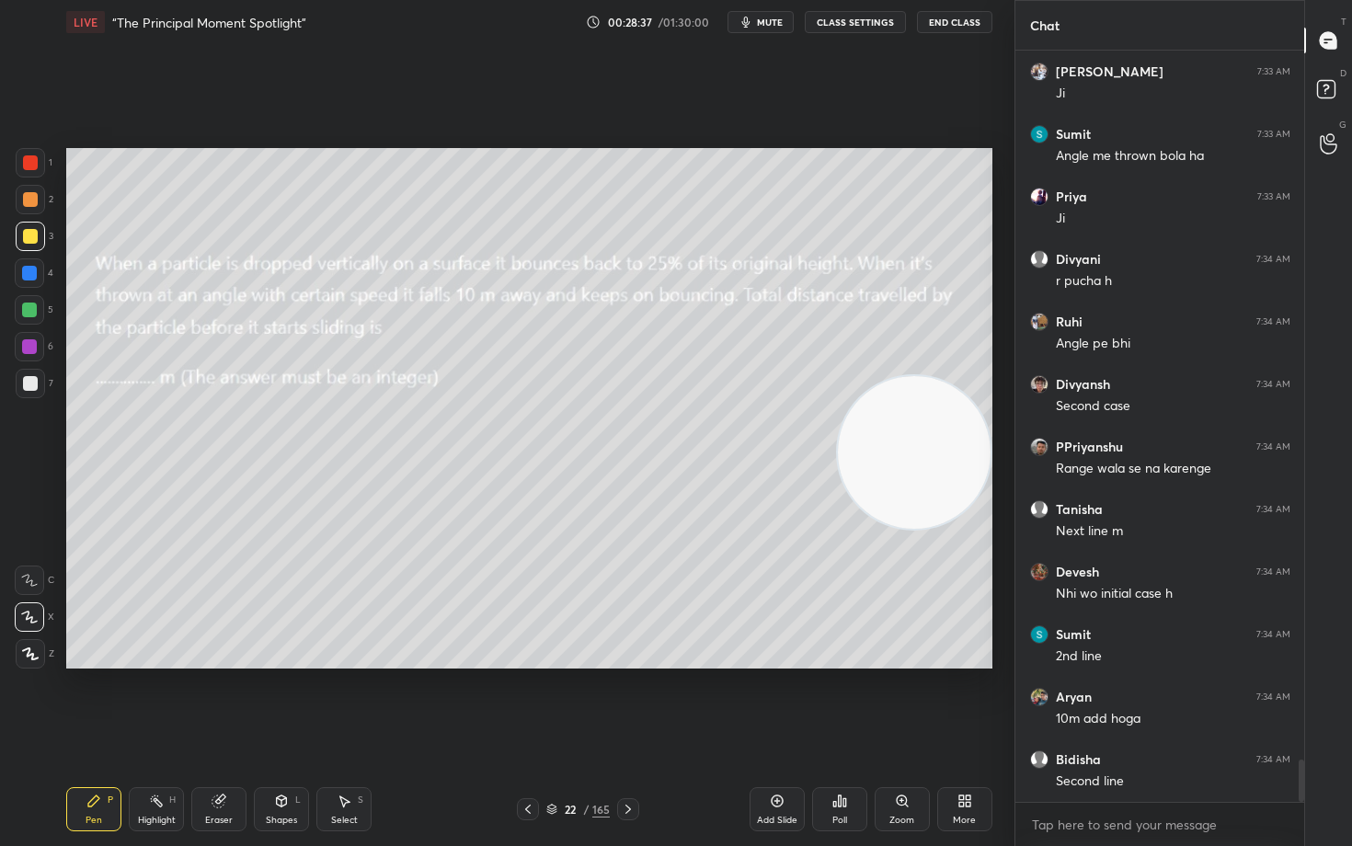
scroll to position [12703, 0]
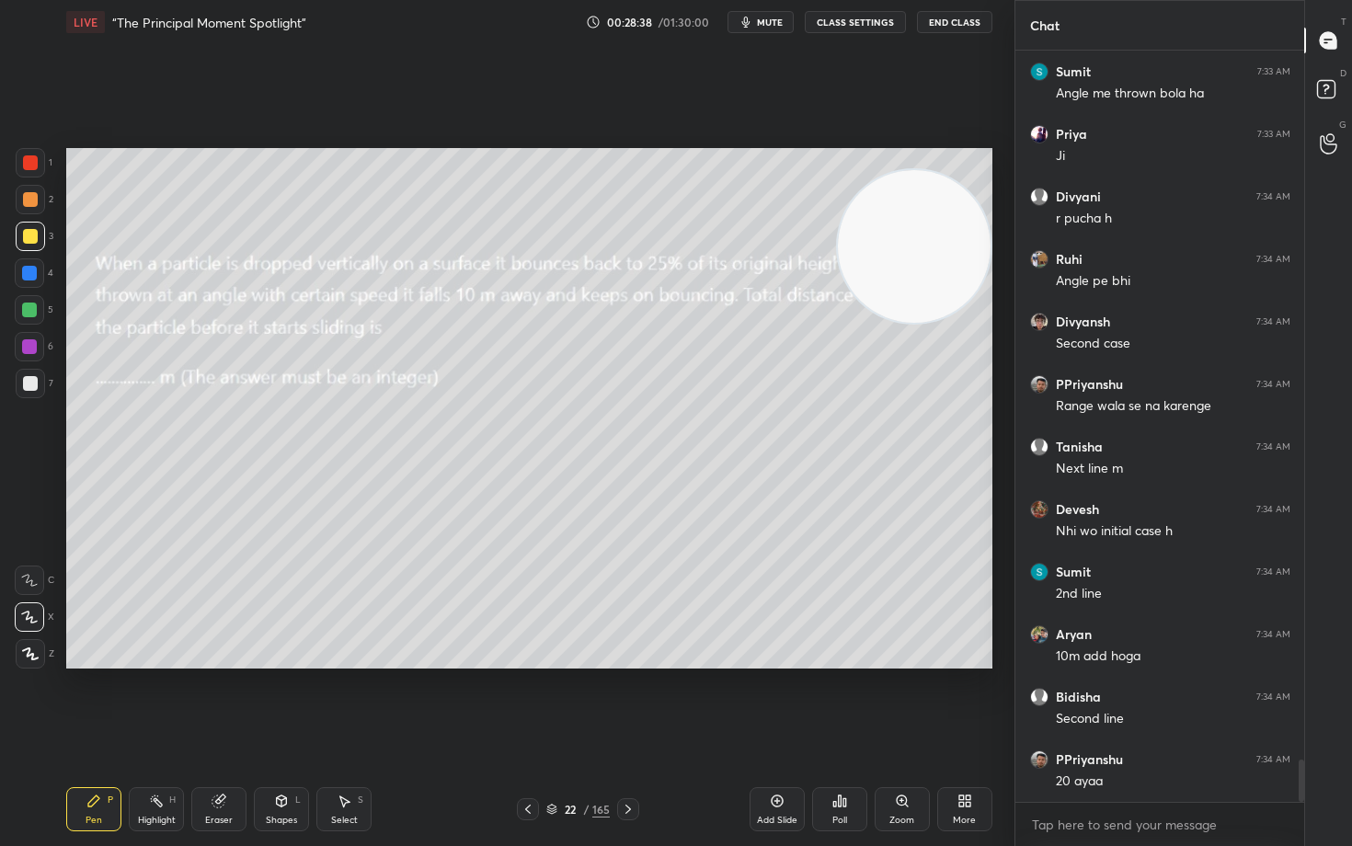
drag, startPoint x: 907, startPoint y: 491, endPoint x: 913, endPoint y: 235, distance: 255.7
click at [955, 260] on video at bounding box center [914, 246] width 153 height 153
drag, startPoint x: 770, startPoint y: 793, endPoint x: 760, endPoint y: 788, distance: 11.1
click at [765, 701] on div "Add Slide" at bounding box center [776, 809] width 55 height 44
click at [25, 378] on div at bounding box center [30, 383] width 15 height 15
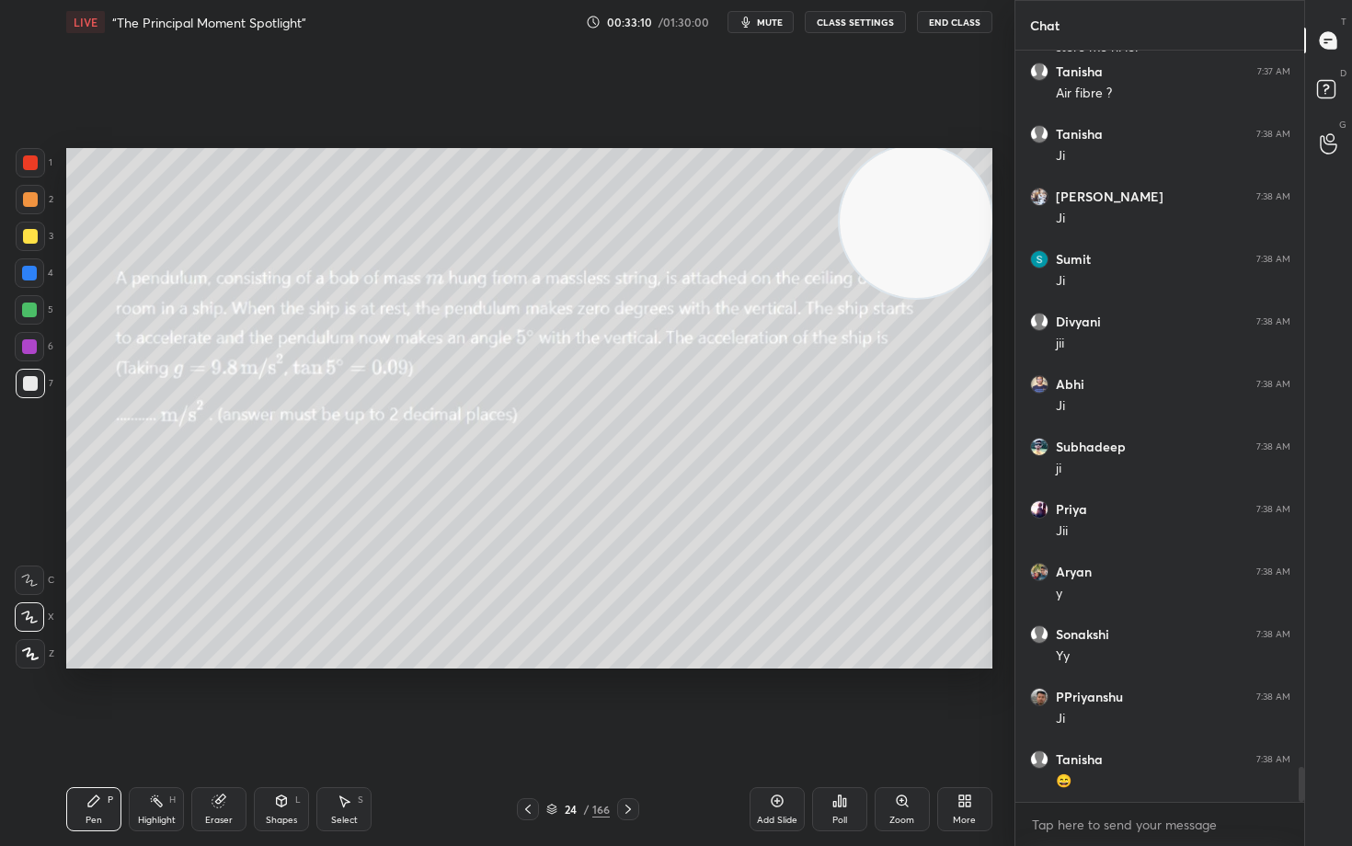
scroll to position [15571, 0]
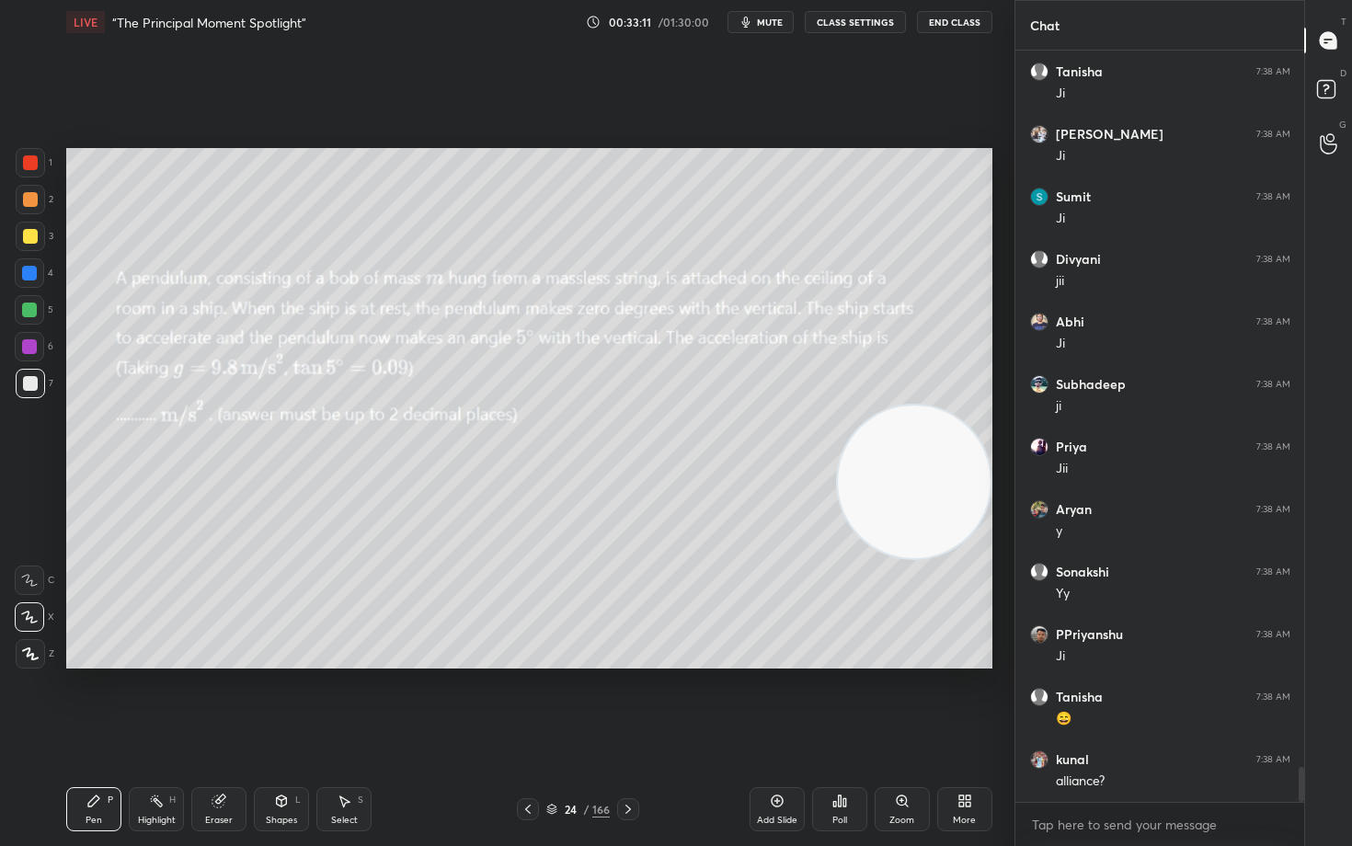
drag, startPoint x: 907, startPoint y: 216, endPoint x: 946, endPoint y: 480, distance: 266.8
click at [946, 480] on video at bounding box center [914, 481] width 153 height 153
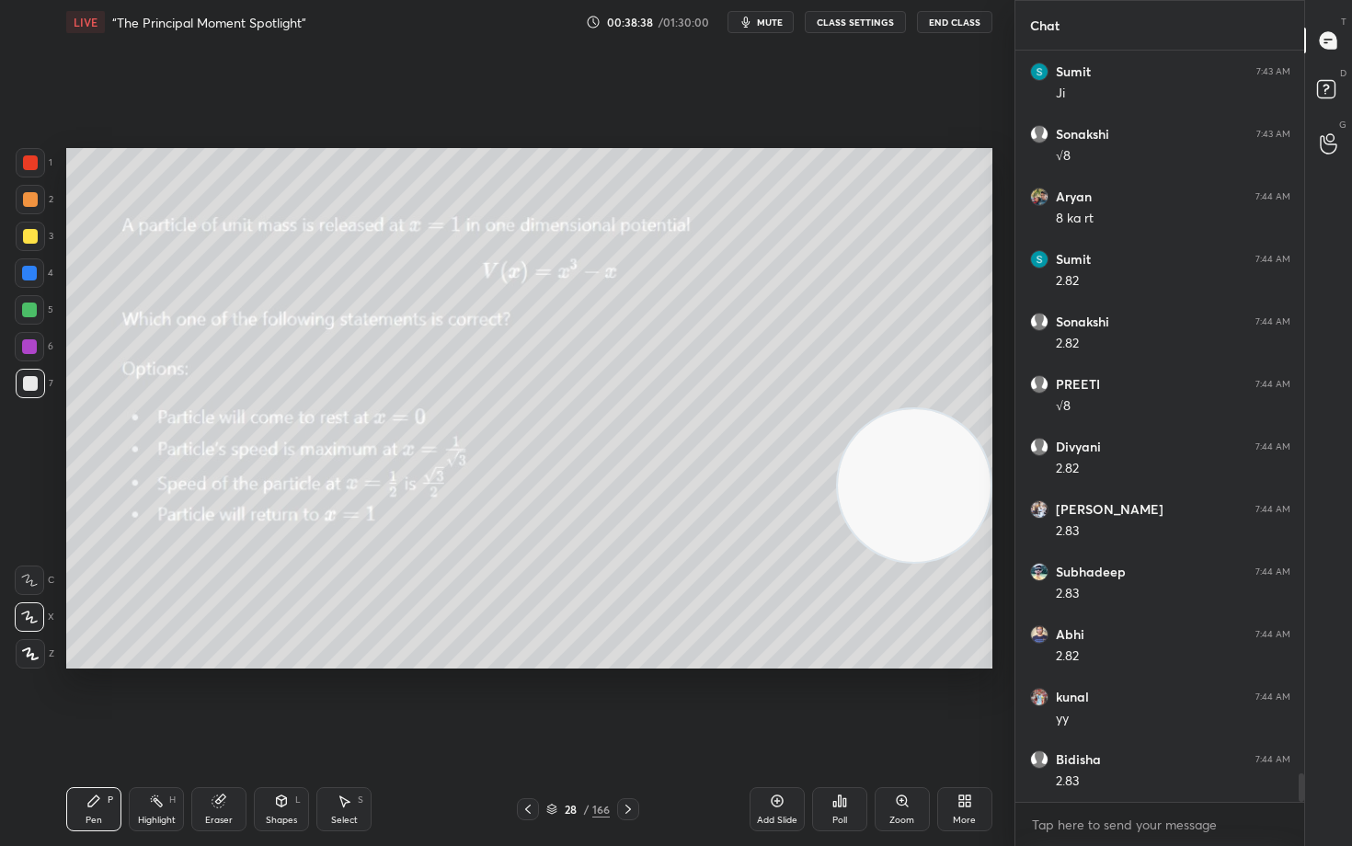
scroll to position [19109, 0]
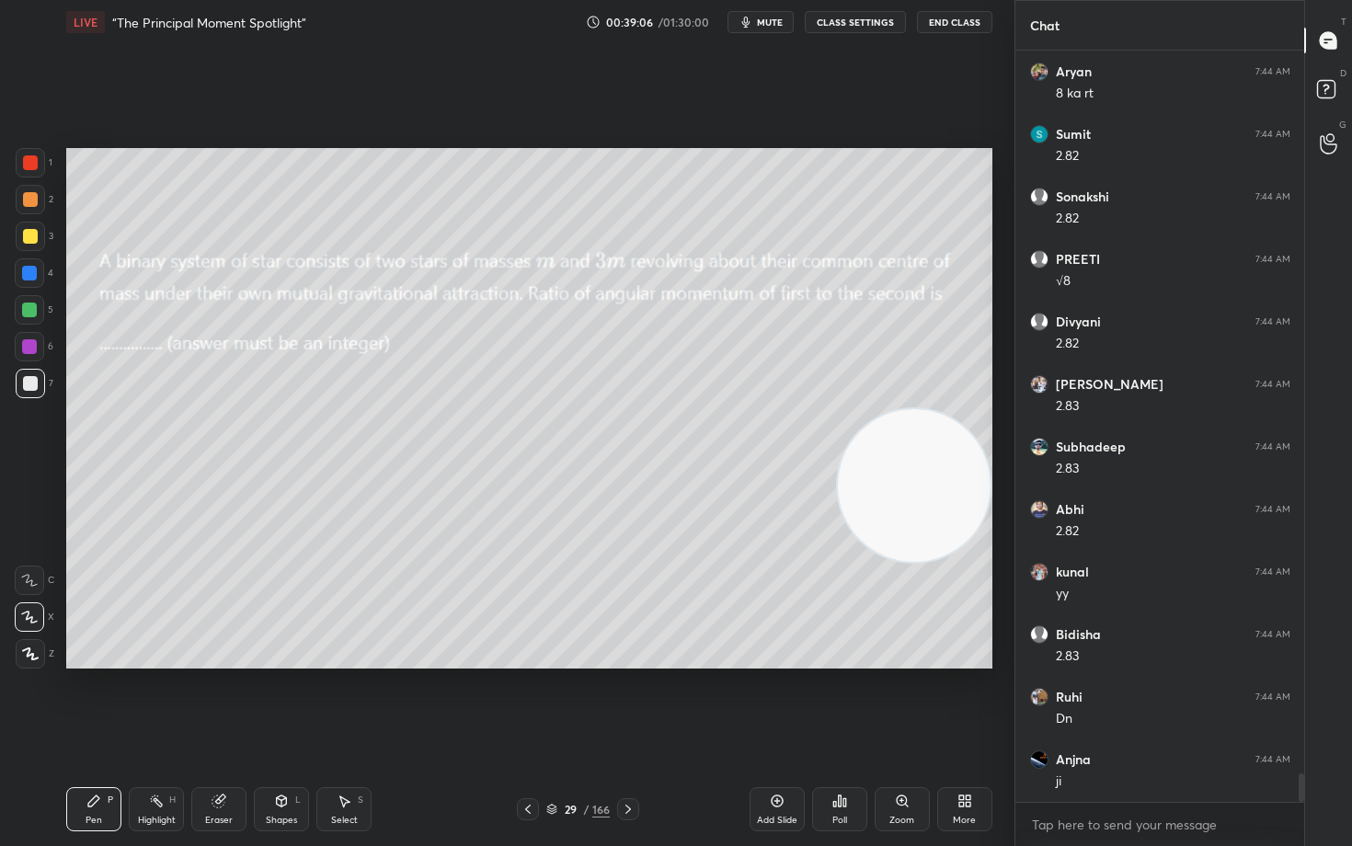
click at [768, 26] on span "mute" at bounding box center [770, 22] width 26 height 13
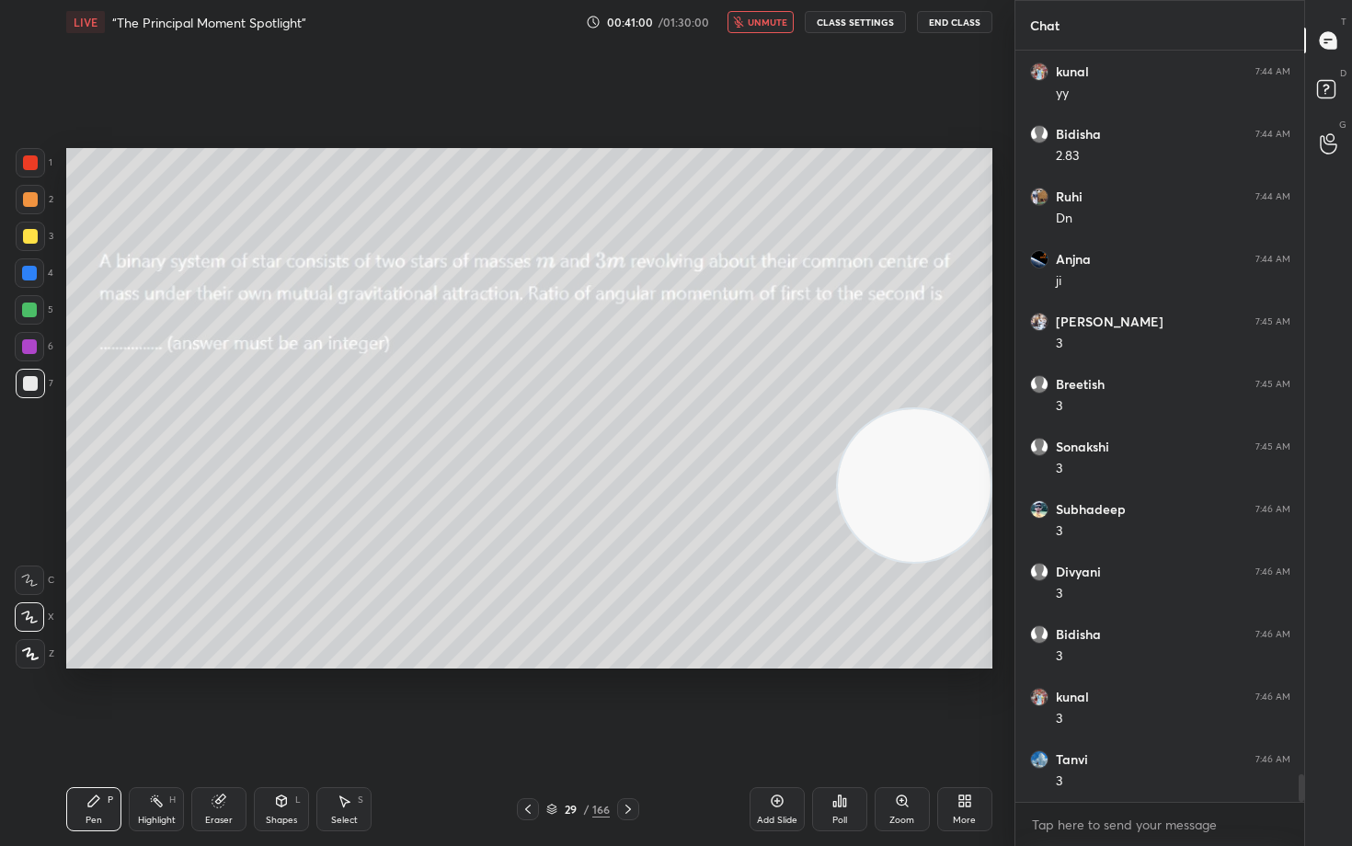
click at [768, 26] on span "unmute" at bounding box center [767, 22] width 40 height 13
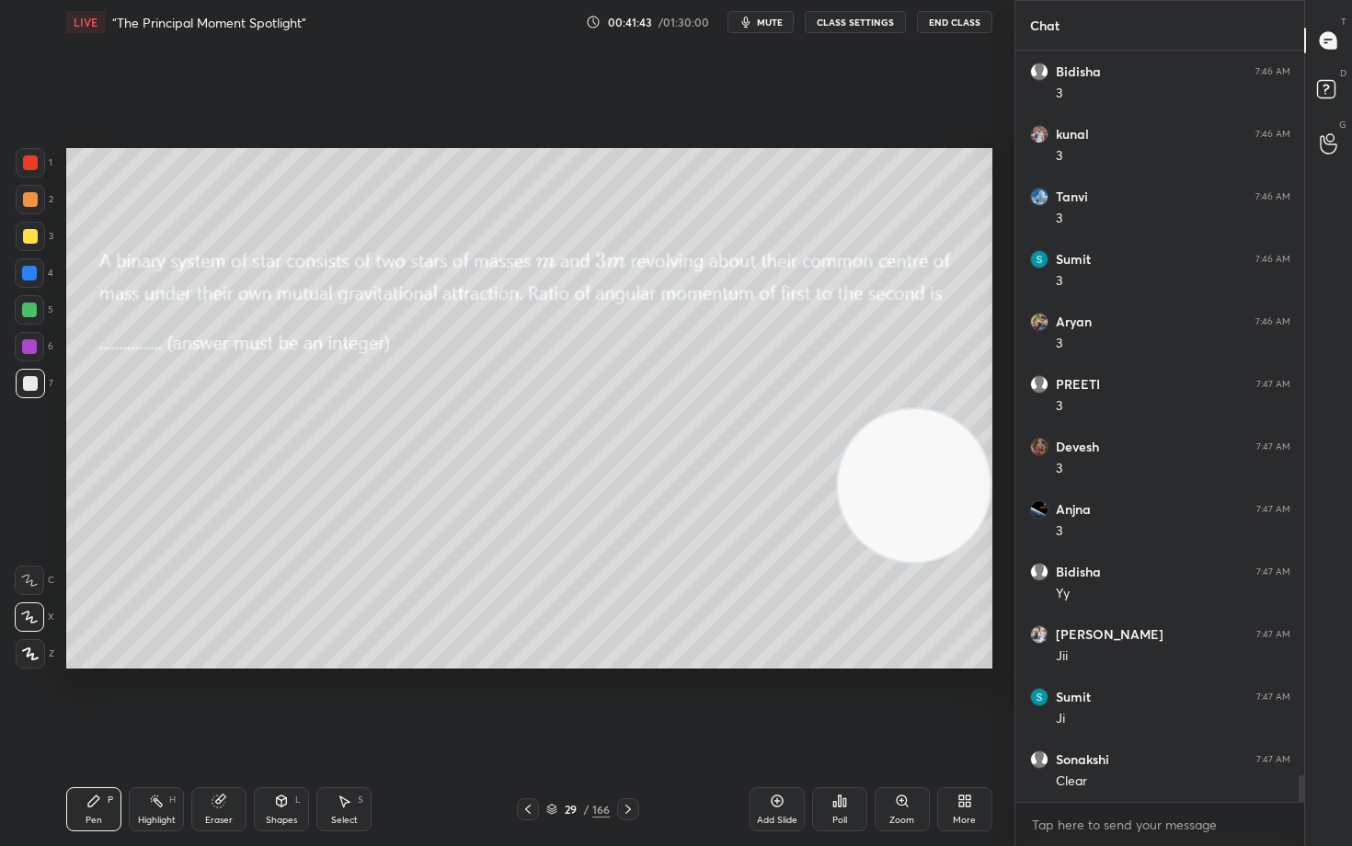
scroll to position [20235, 0]
click at [753, 21] on icon "button" at bounding box center [745, 22] width 15 height 15
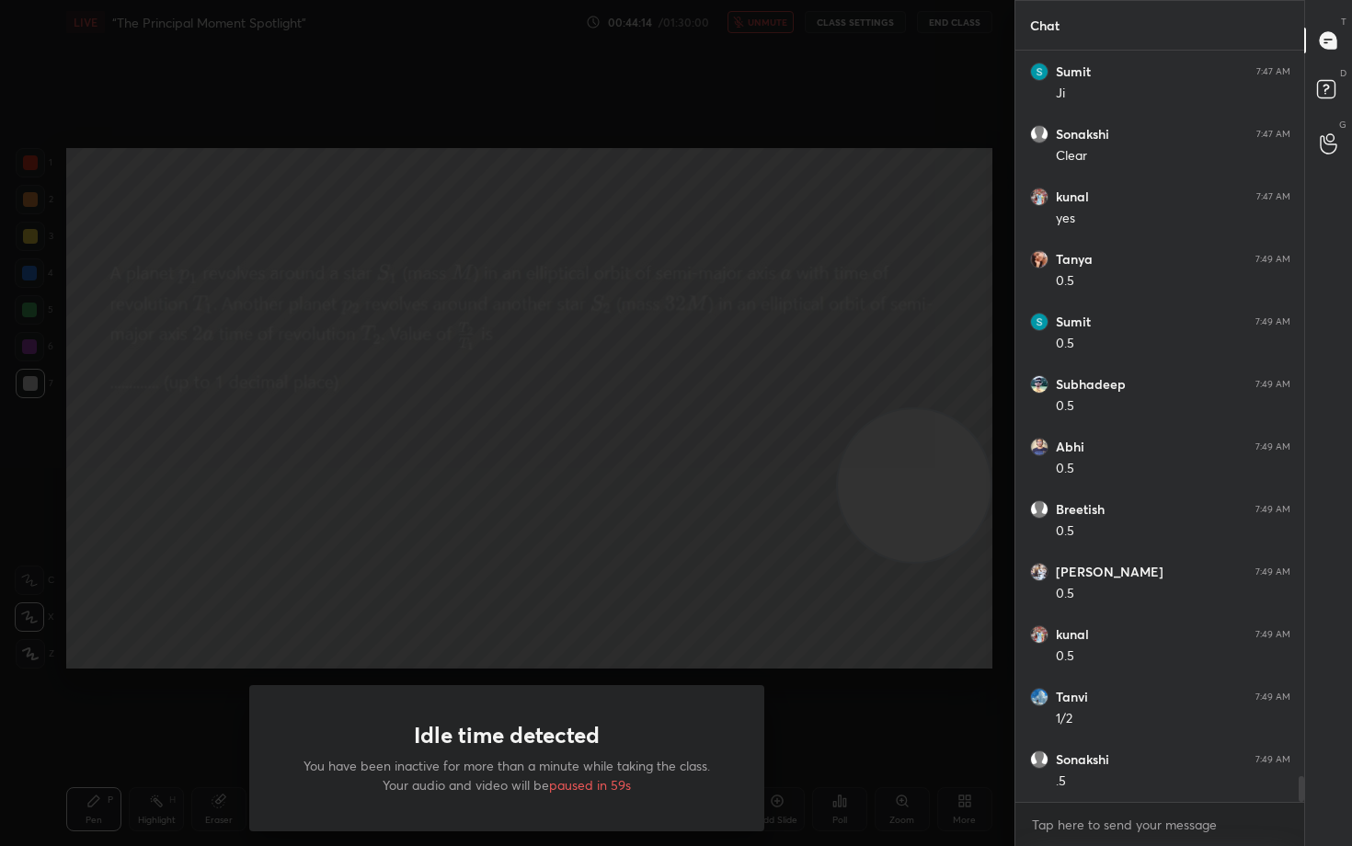
scroll to position [20860, 0]
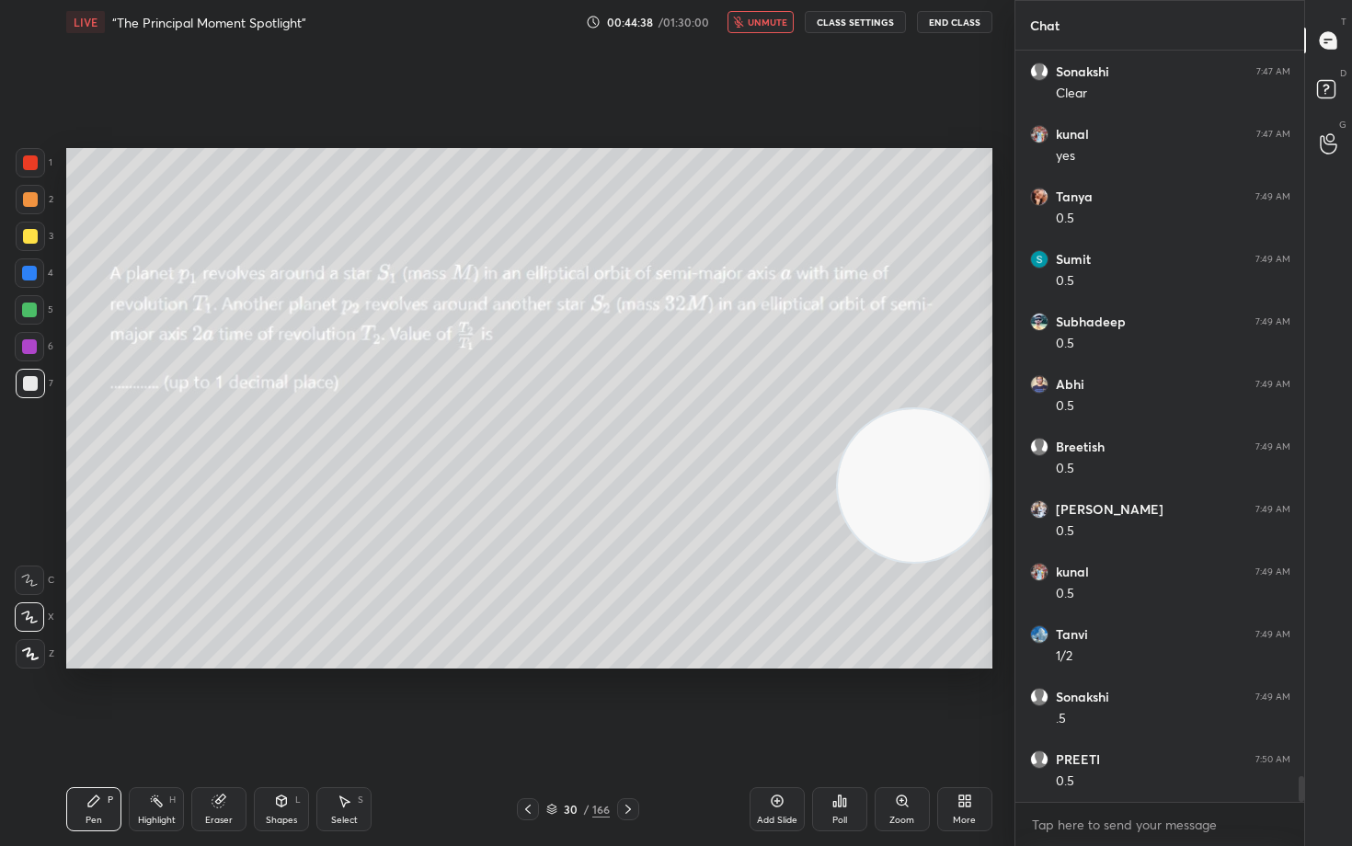
click at [744, 21] on icon "button" at bounding box center [739, 22] width 10 height 11
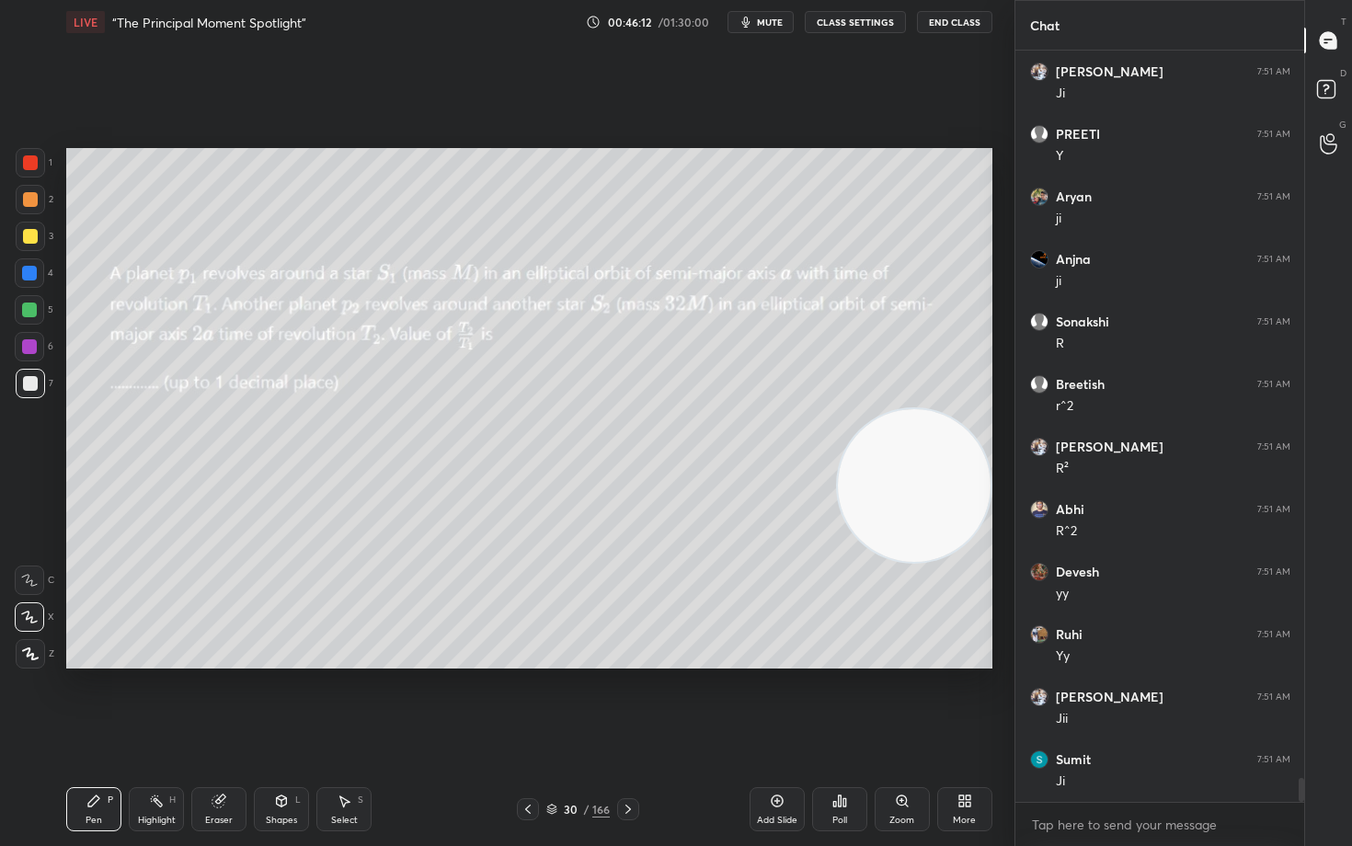
scroll to position [22860, 0]
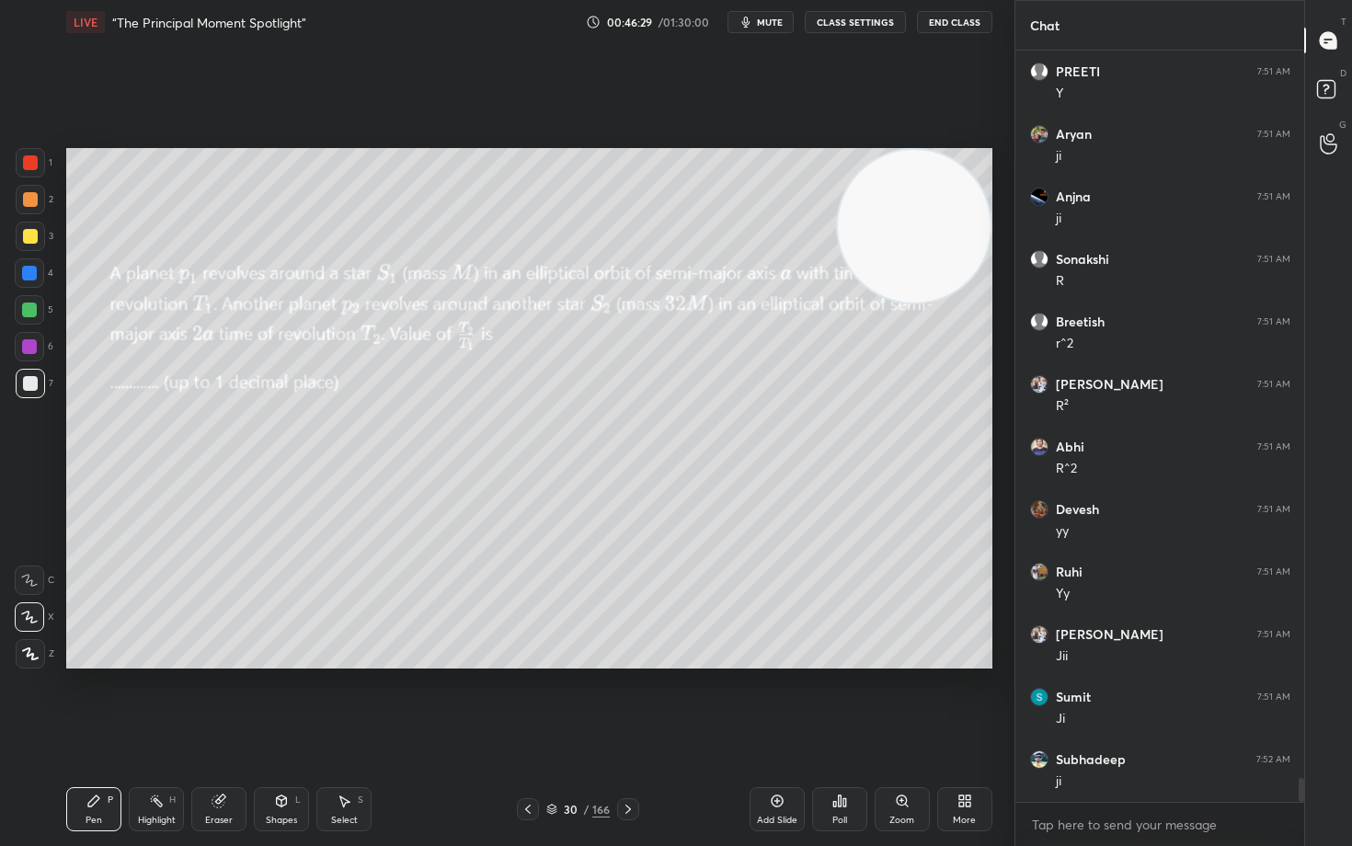
drag, startPoint x: 928, startPoint y: 499, endPoint x: 930, endPoint y: 181, distance: 318.1
click at [974, 213] on video at bounding box center [914, 226] width 153 height 153
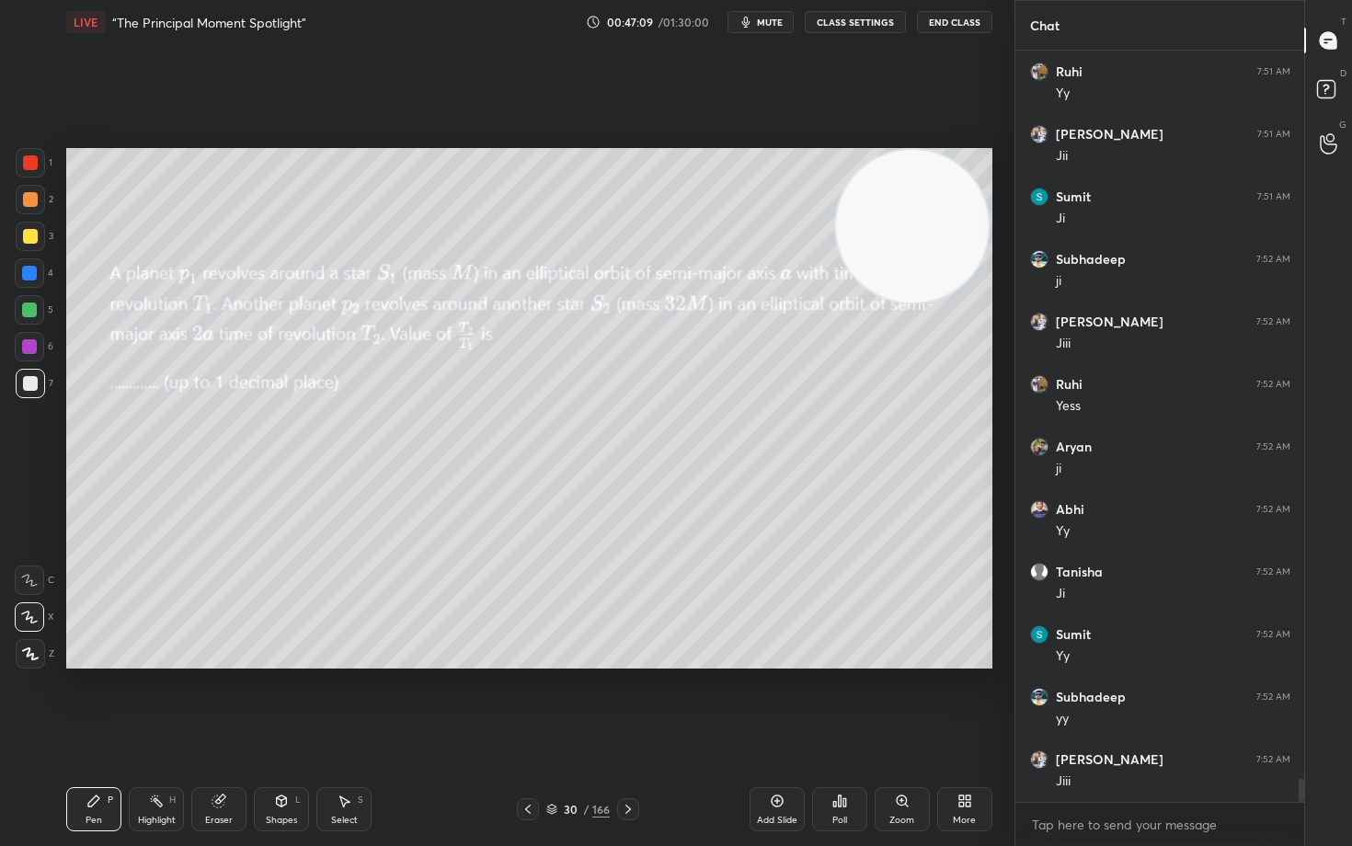
scroll to position [23423, 0]
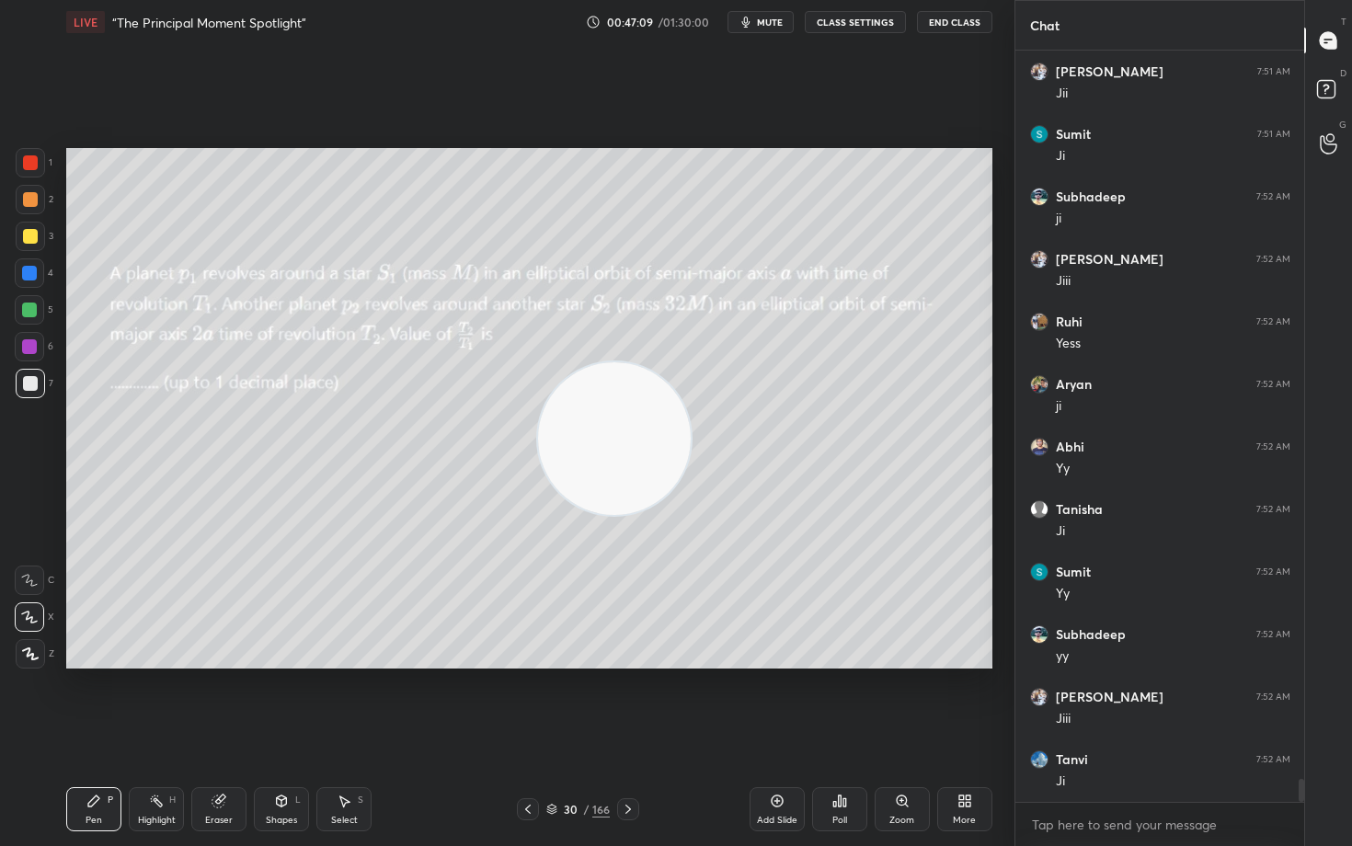
drag, startPoint x: 908, startPoint y: 223, endPoint x: 619, endPoint y: 368, distance: 323.6
click at [583, 432] on video at bounding box center [614, 438] width 153 height 153
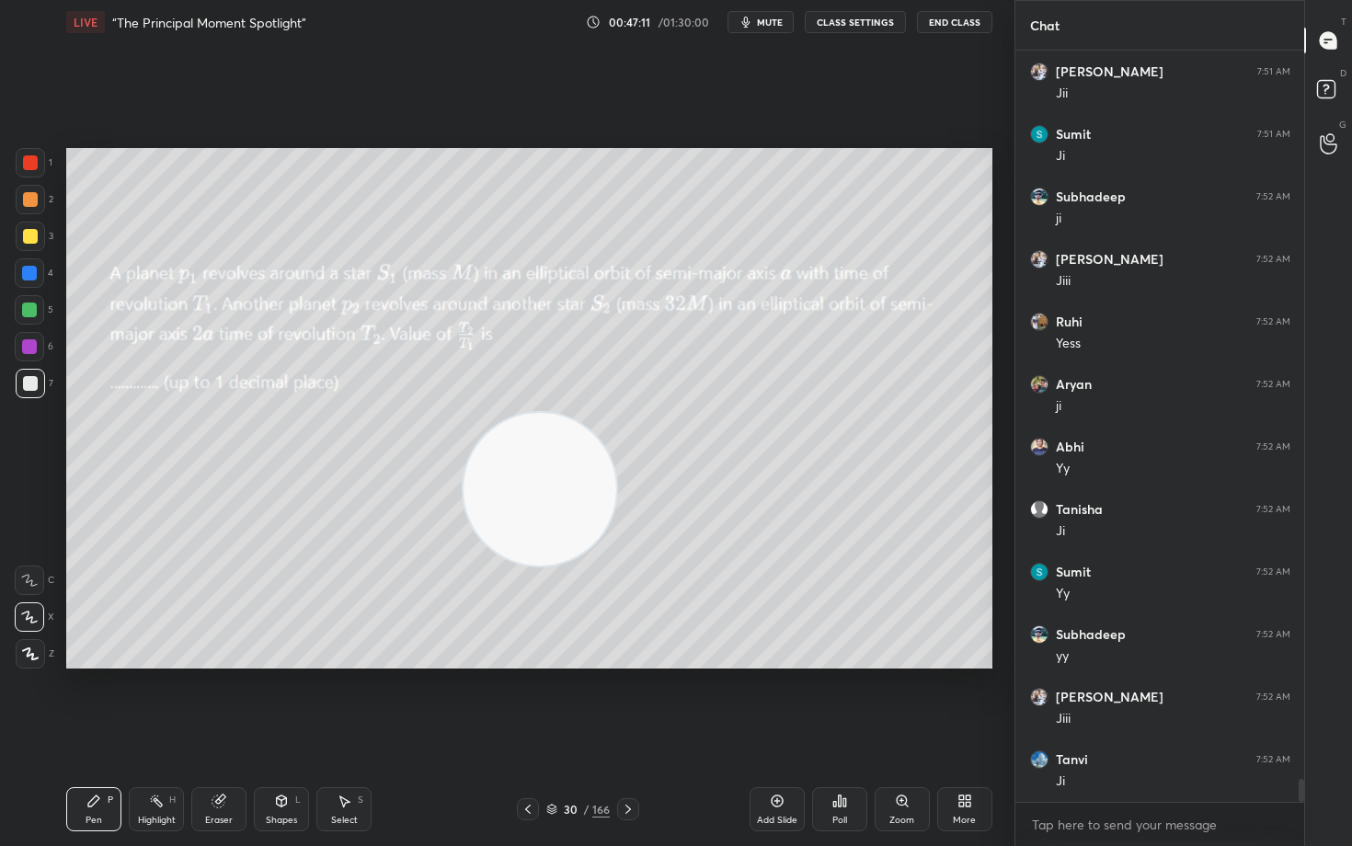
drag, startPoint x: 565, startPoint y: 450, endPoint x: 465, endPoint y: 546, distance: 138.5
click at [482, 543] on video at bounding box center [539, 489] width 153 height 153
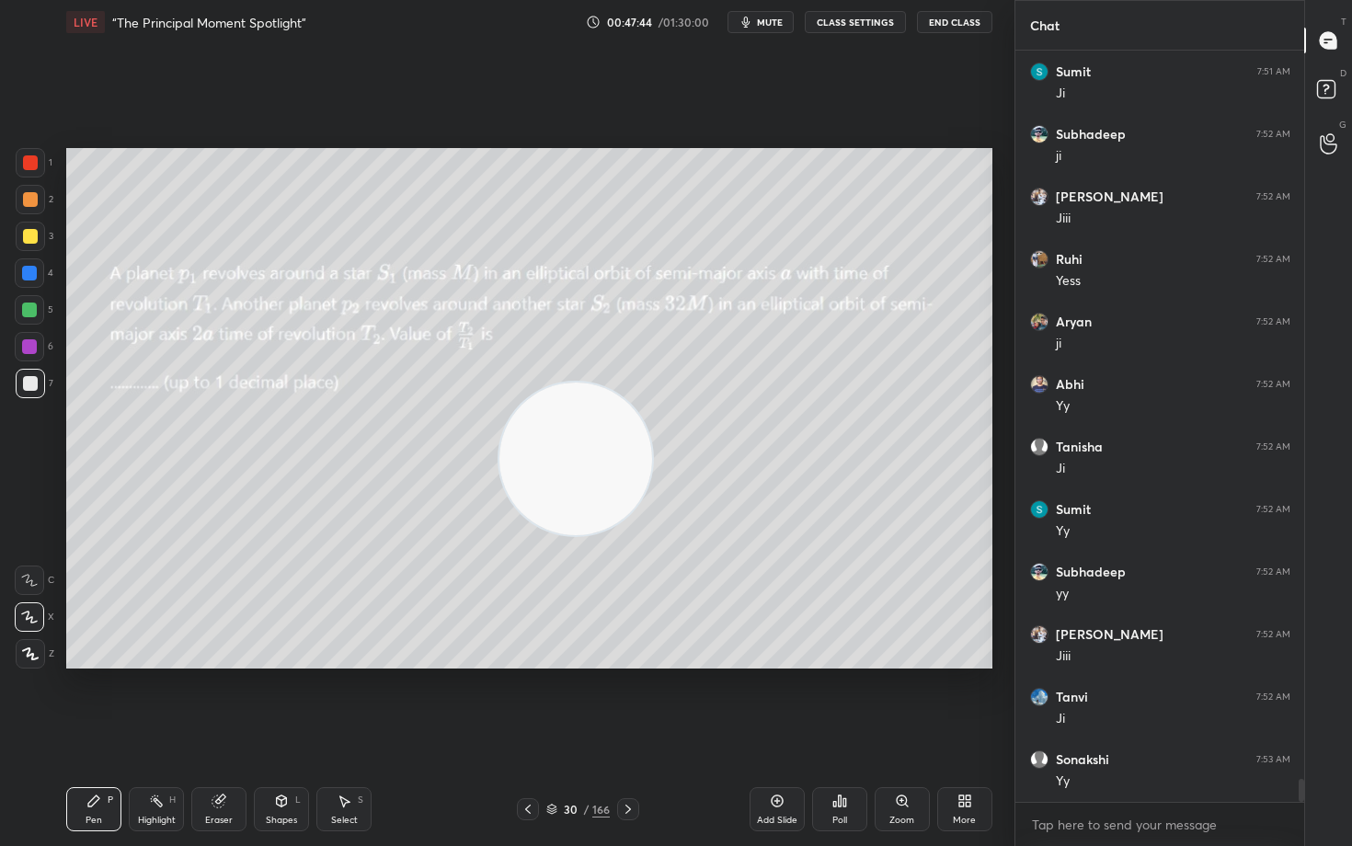
drag, startPoint x: 481, startPoint y: 542, endPoint x: 761, endPoint y: 282, distance: 381.9
click at [652, 382] on video at bounding box center [575, 458] width 153 height 153
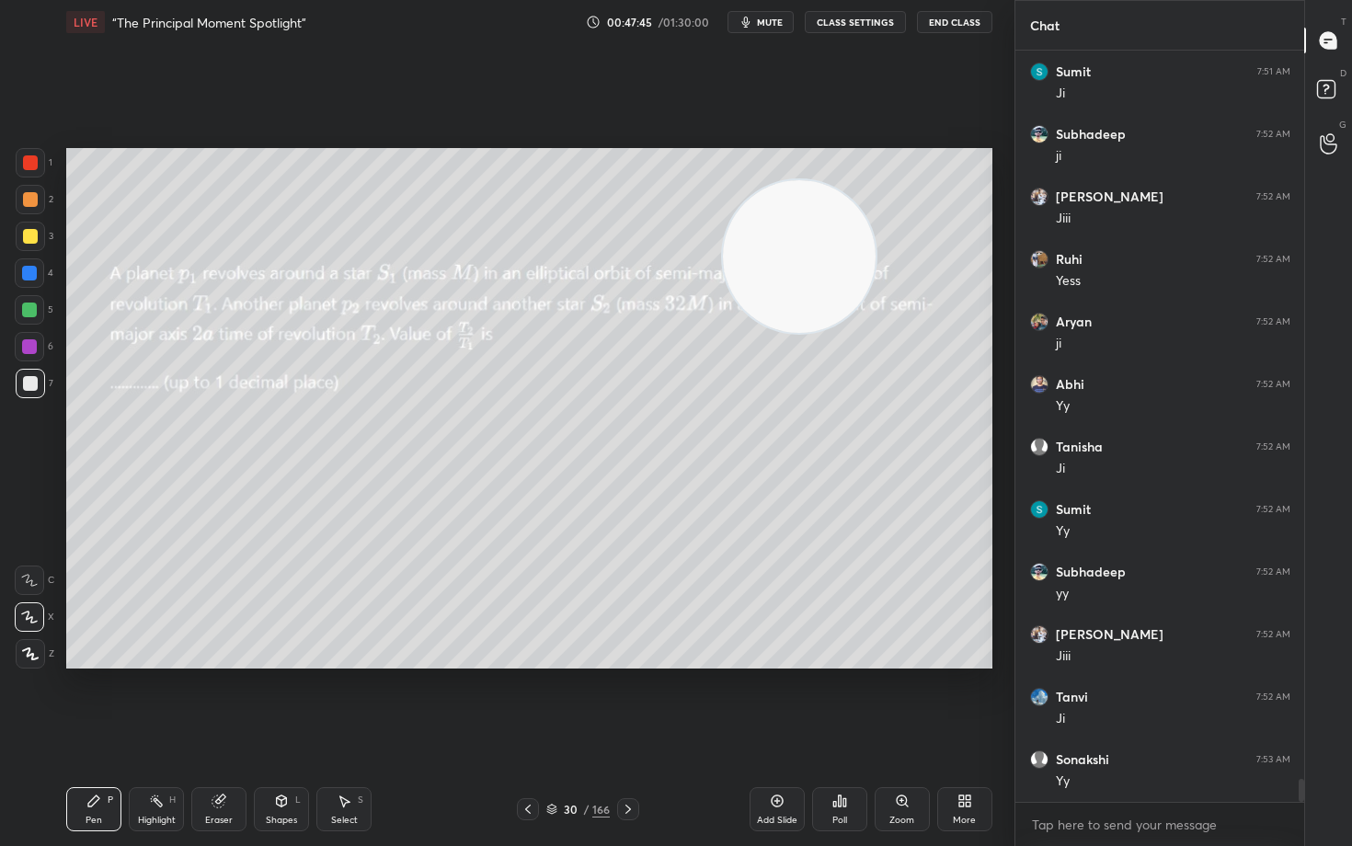
drag, startPoint x: 897, startPoint y: 232, endPoint x: 953, endPoint y: 178, distance: 76.7
click at [875, 196] on video at bounding box center [799, 256] width 153 height 153
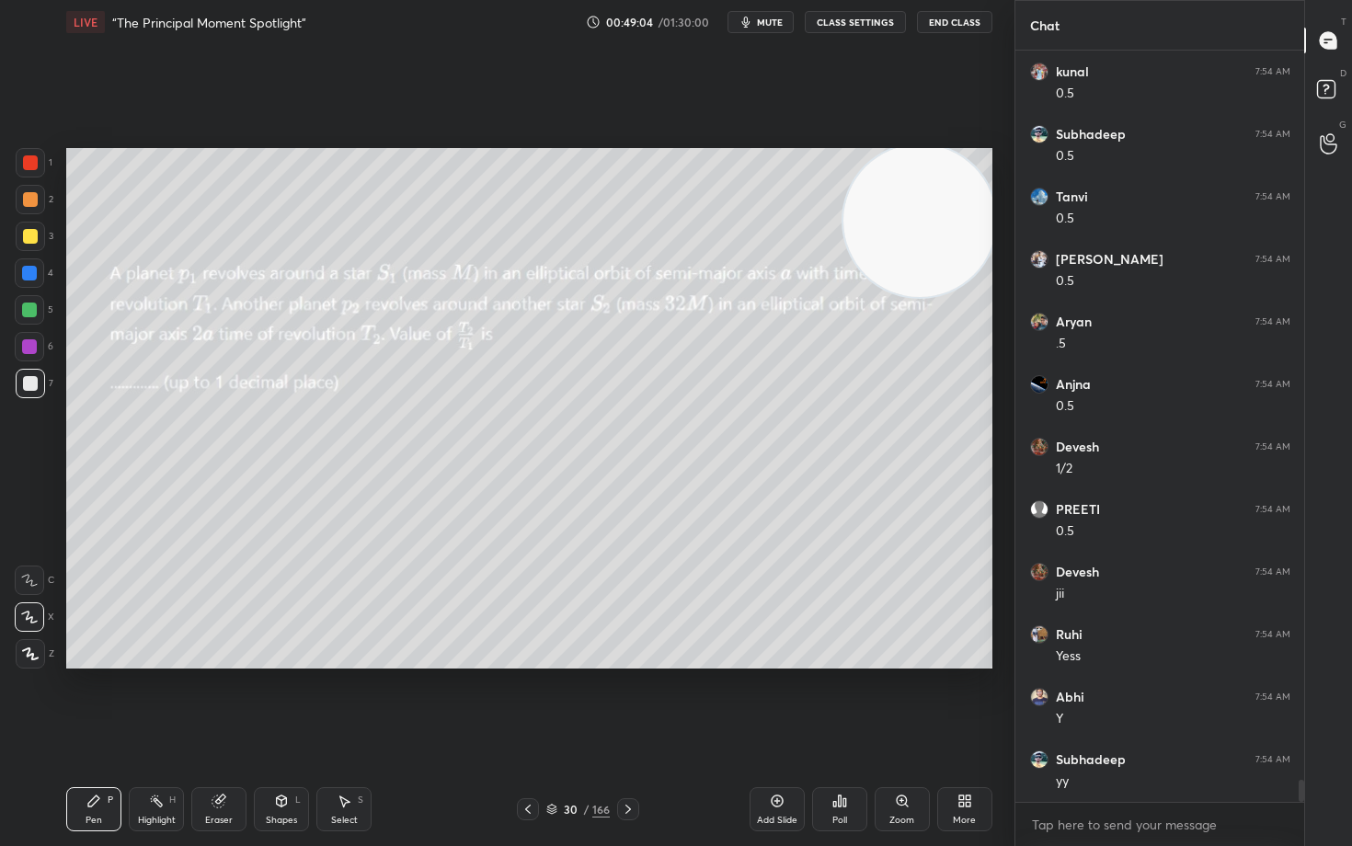
scroll to position [24799, 0]
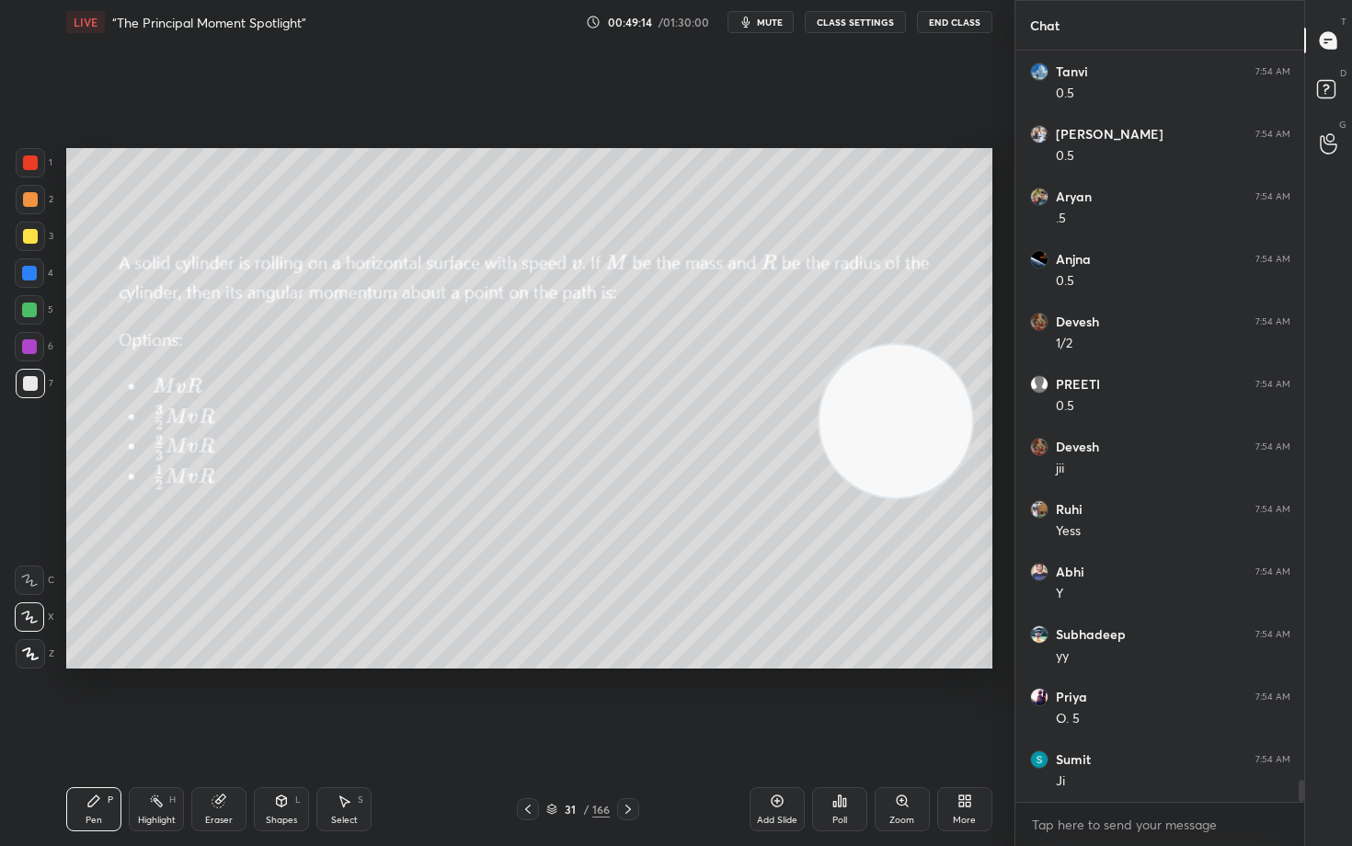
drag, startPoint x: 930, startPoint y: 222, endPoint x: 907, endPoint y: 414, distance: 193.6
click at [907, 415] on video at bounding box center [895, 421] width 153 height 153
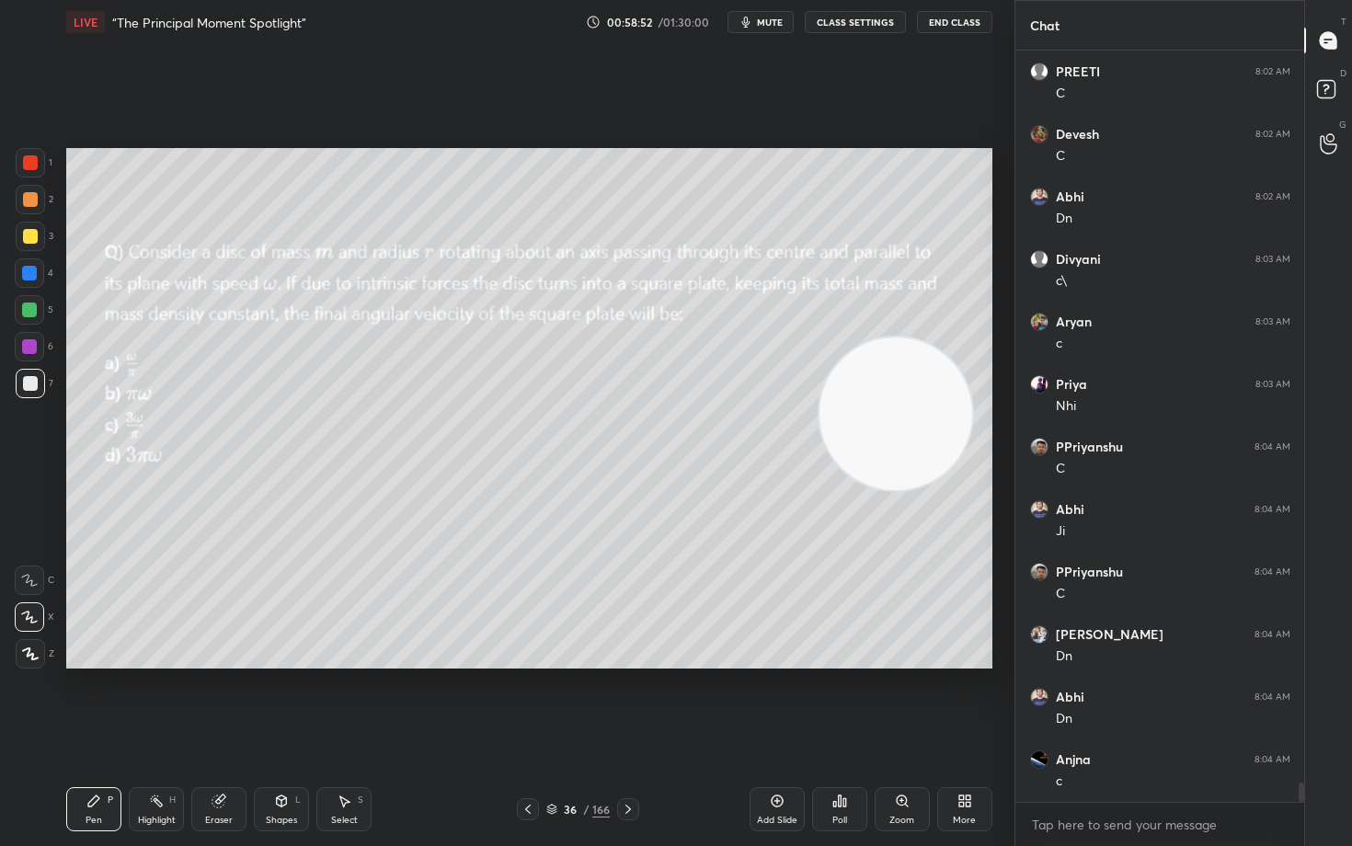
scroll to position [28112, 0]
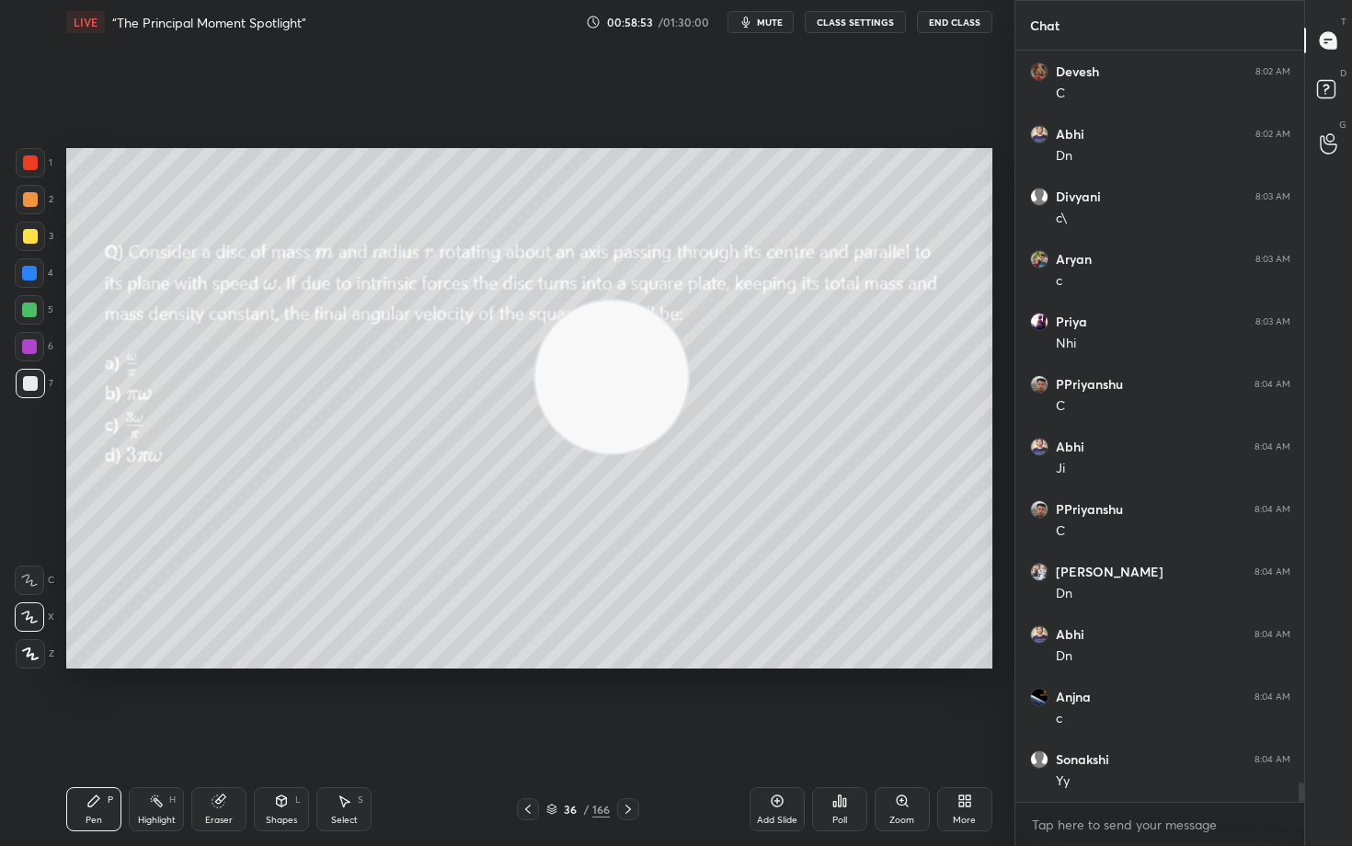
drag, startPoint x: 923, startPoint y: 423, endPoint x: 527, endPoint y: 327, distance: 407.6
click at [561, 341] on video at bounding box center [611, 377] width 153 height 153
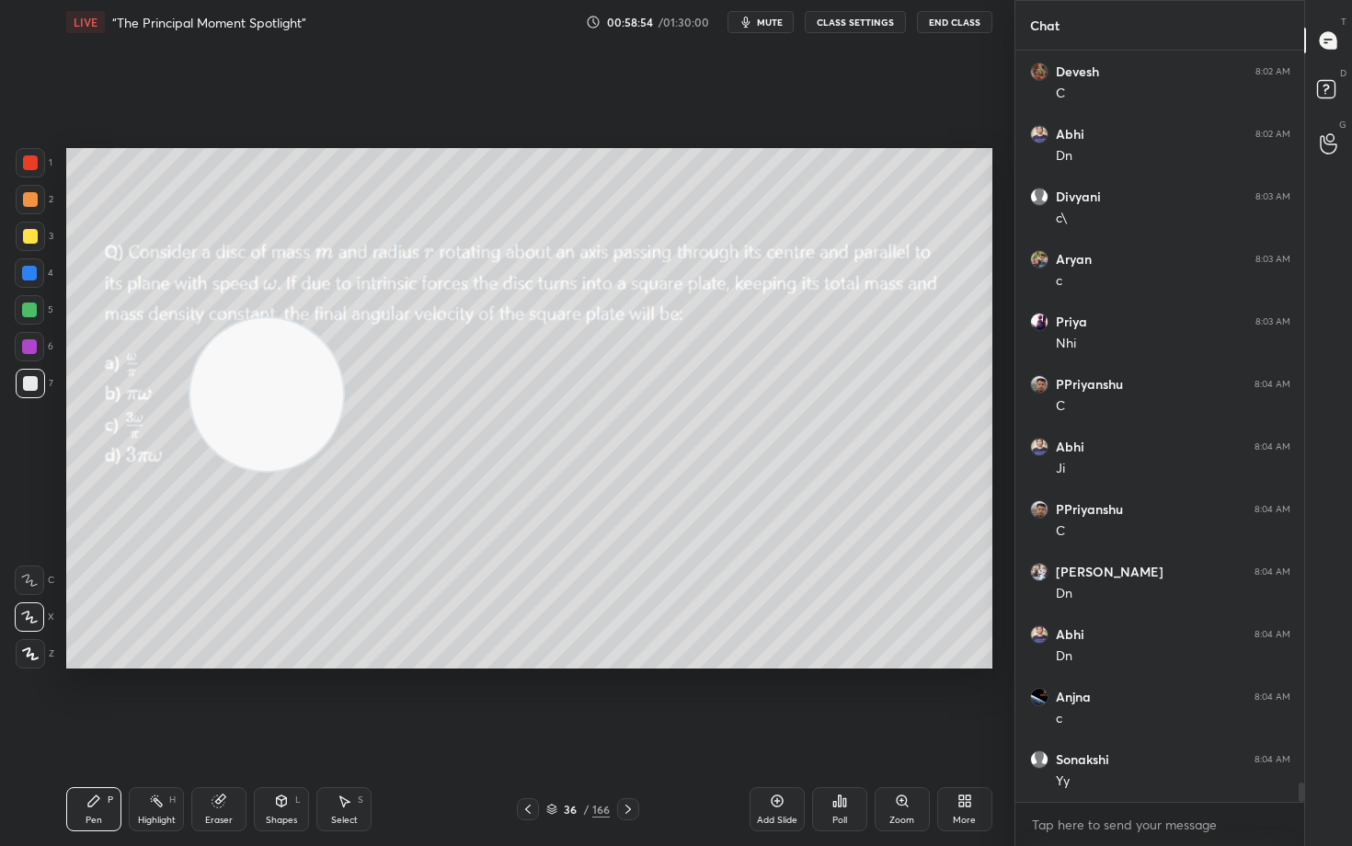
scroll to position [28175, 0]
drag, startPoint x: 332, startPoint y: 365, endPoint x: 198, endPoint y: 442, distance: 154.9
click at [190, 444] on video at bounding box center [266, 394] width 153 height 153
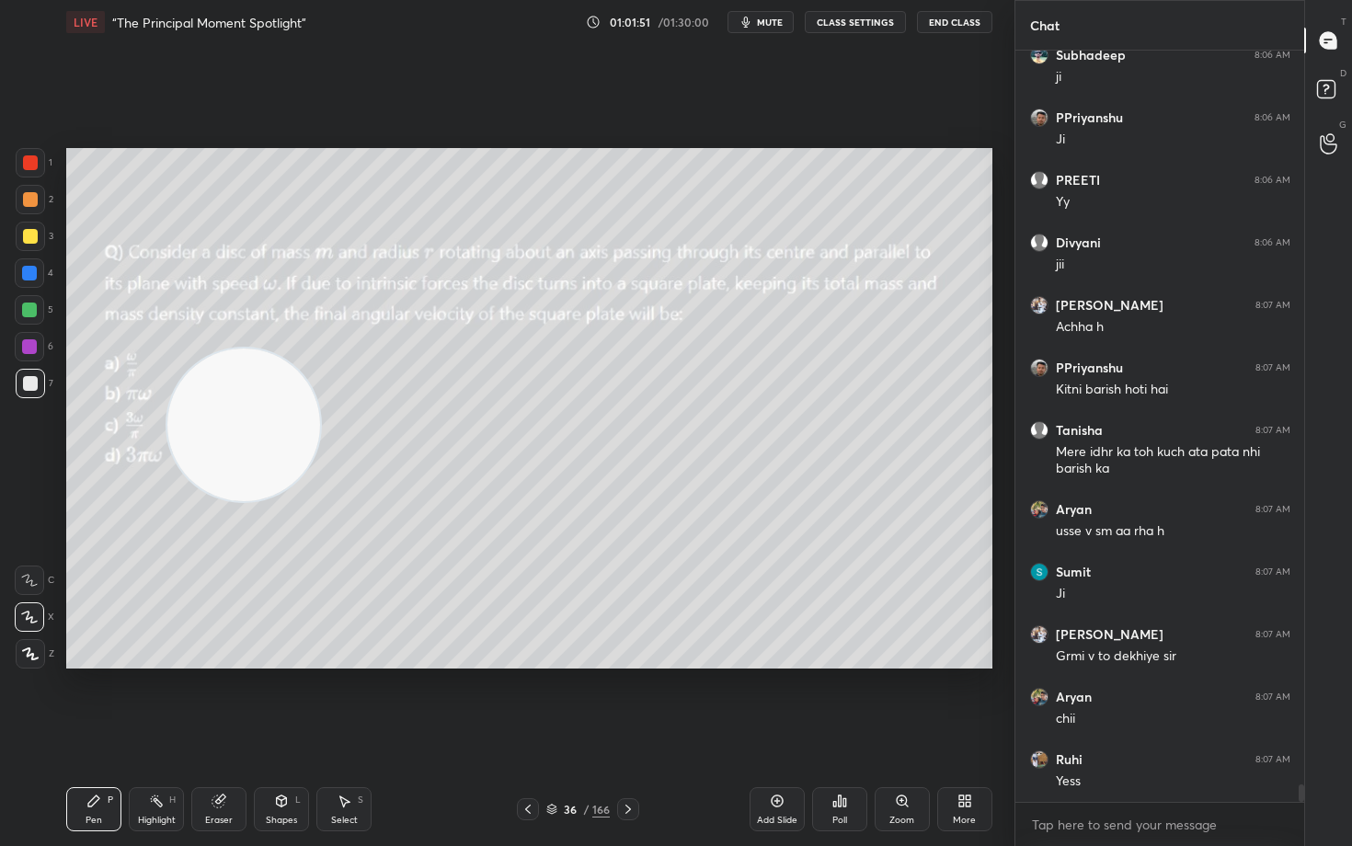
scroll to position [30959, 0]
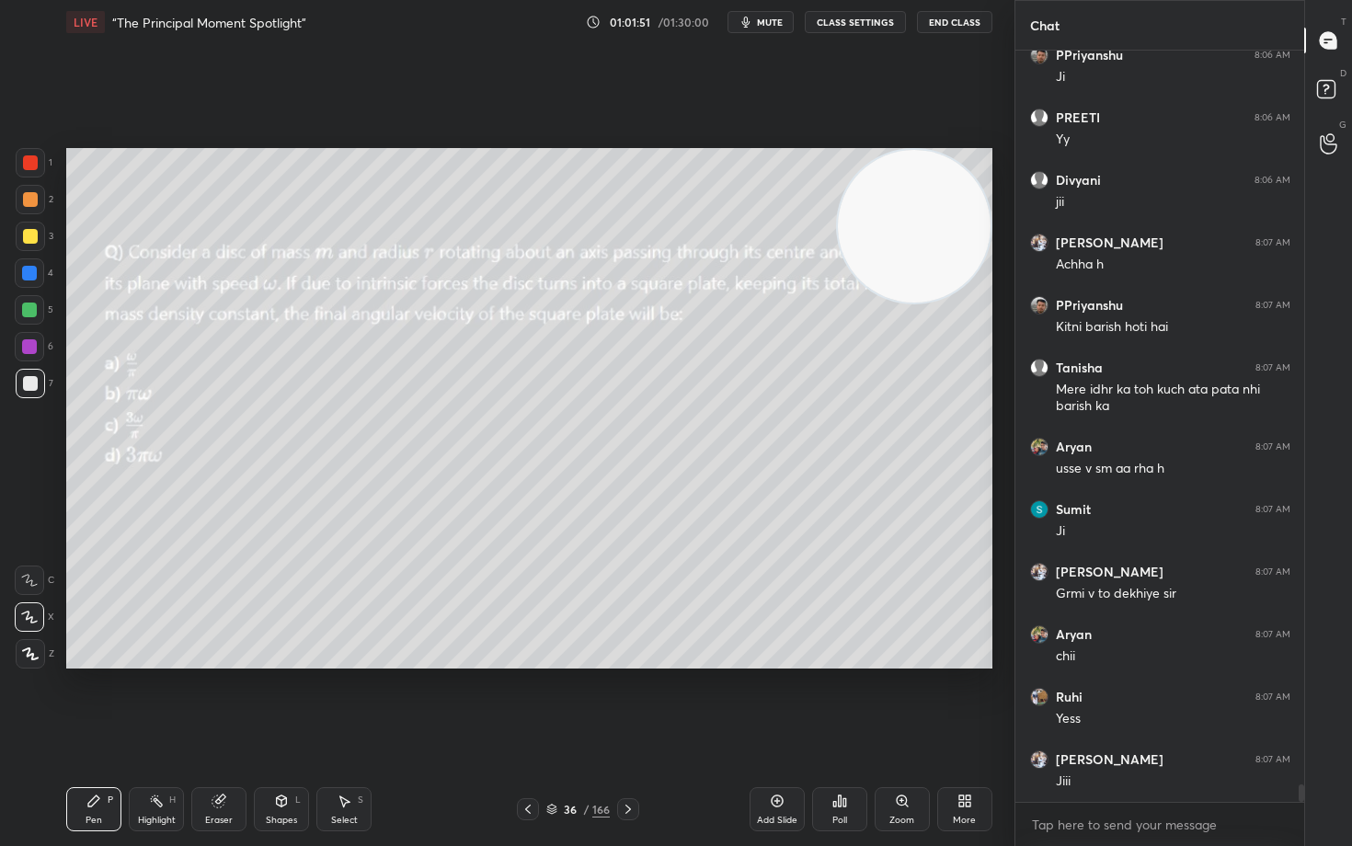
drag, startPoint x: 143, startPoint y: 508, endPoint x: 1004, endPoint y: 222, distance: 906.8
click at [1004, 222] on div "1 2 3 4 5 6 7 C X Z C X Z E E Erase all H H LIVE “The Principal Moment Spotligh…" at bounding box center [507, 423] width 1014 height 846
drag, startPoint x: 907, startPoint y: 235, endPoint x: 907, endPoint y: 223, distance: 12.0
click at [907, 223] on video at bounding box center [914, 226] width 153 height 153
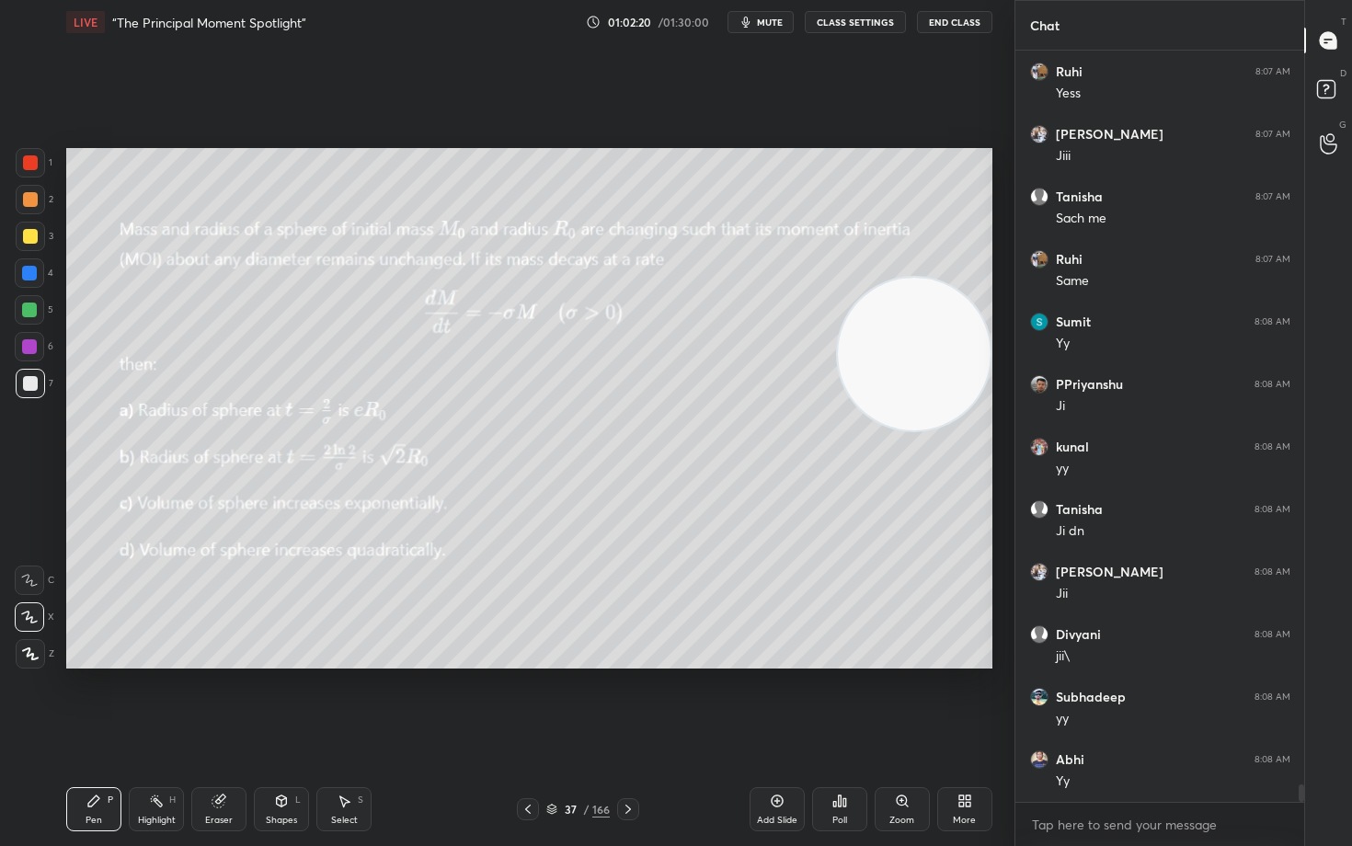
scroll to position [31646, 0]
drag, startPoint x: 914, startPoint y: 203, endPoint x: 921, endPoint y: 359, distance: 155.6
click at [921, 357] on video at bounding box center [914, 354] width 153 height 153
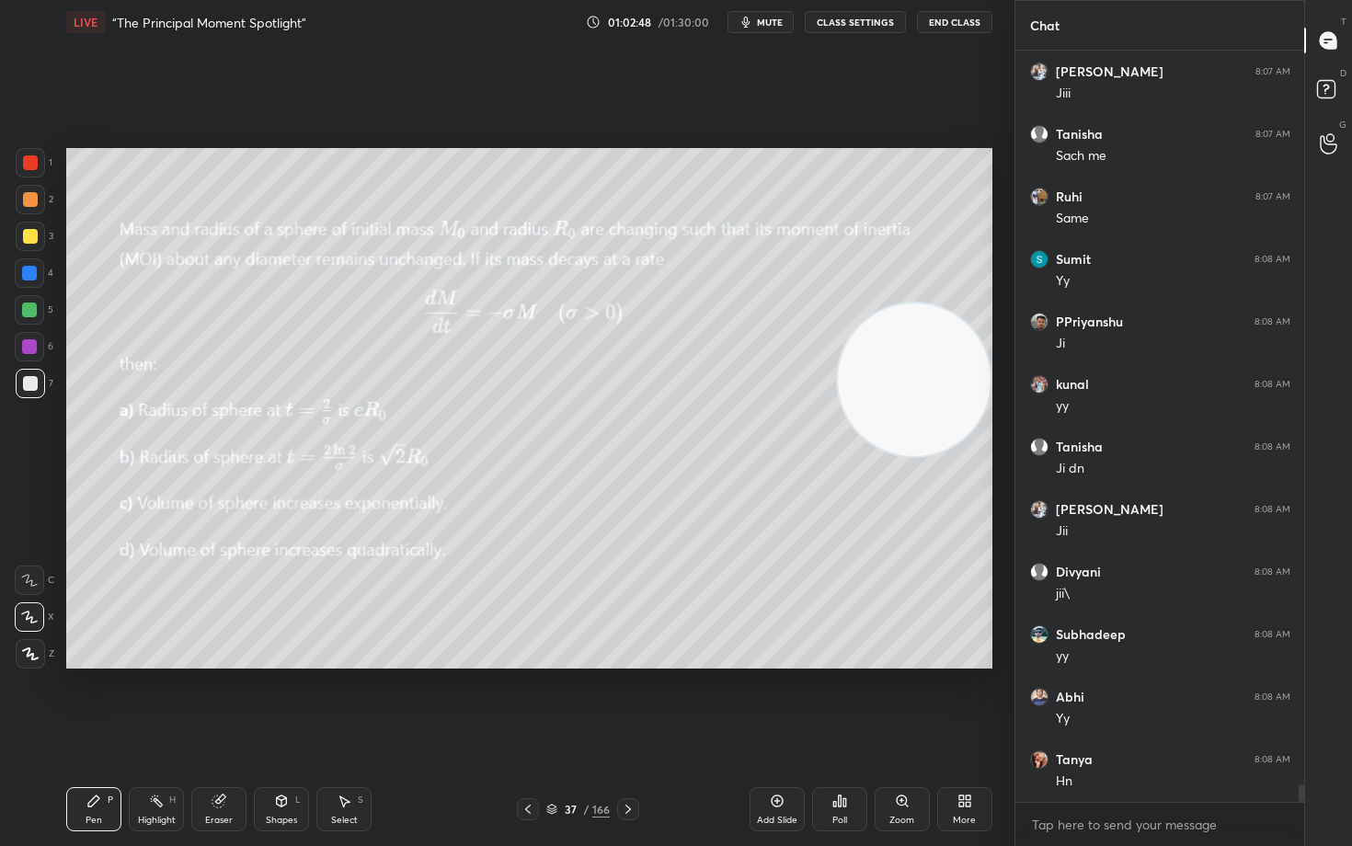
click at [764, 25] on span "mute" at bounding box center [770, 22] width 26 height 13
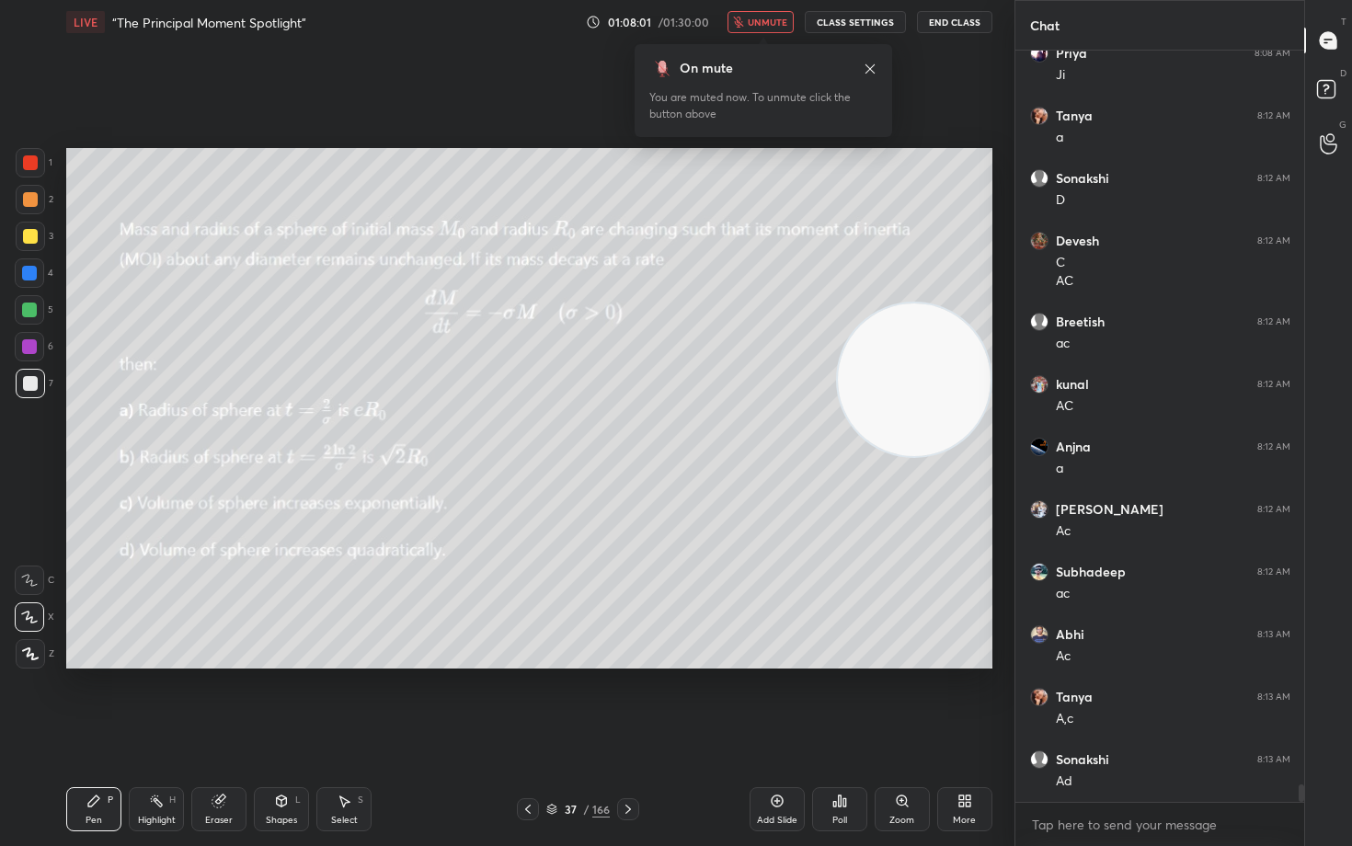
scroll to position [32478, 0]
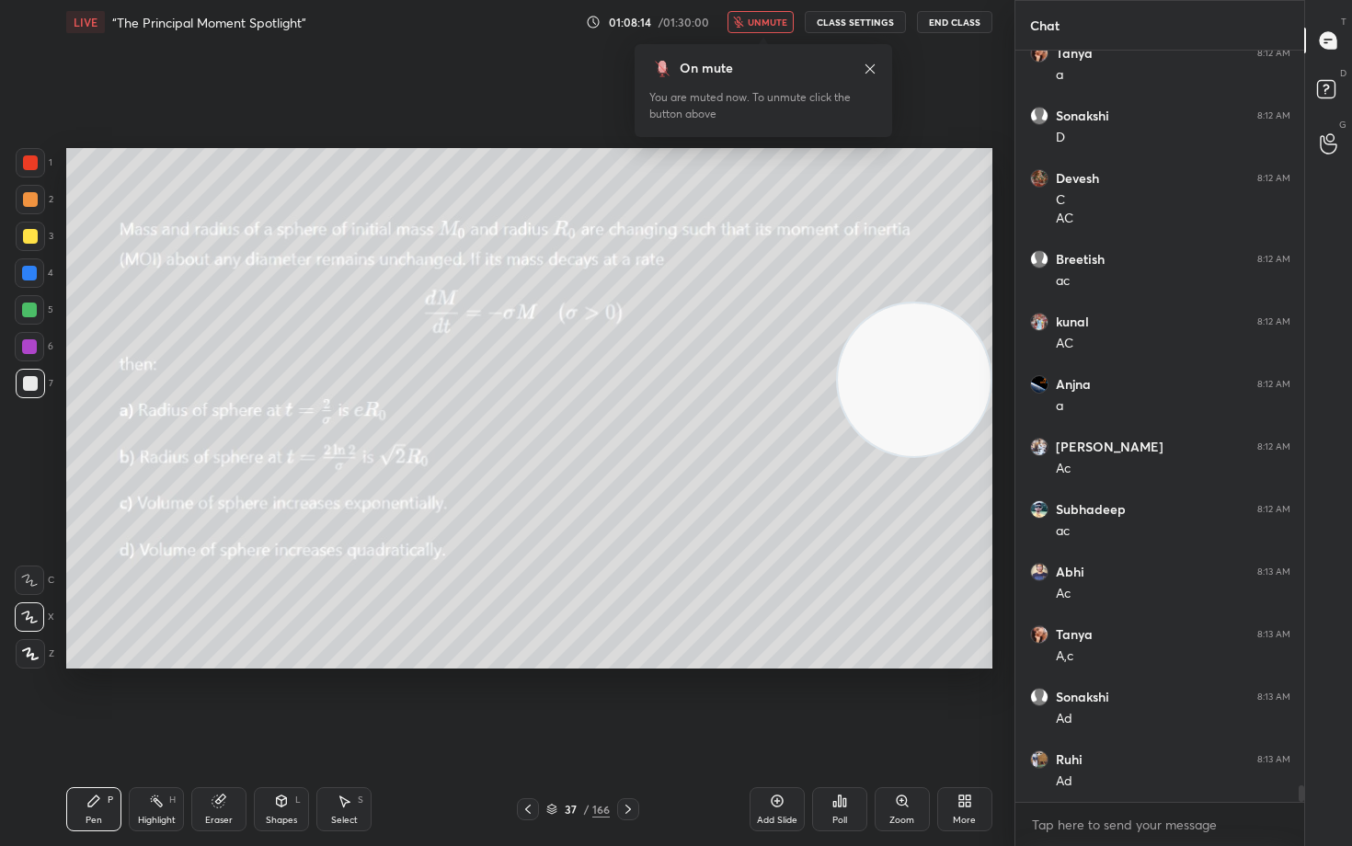
click at [771, 17] on span "unmute" at bounding box center [767, 22] width 40 height 13
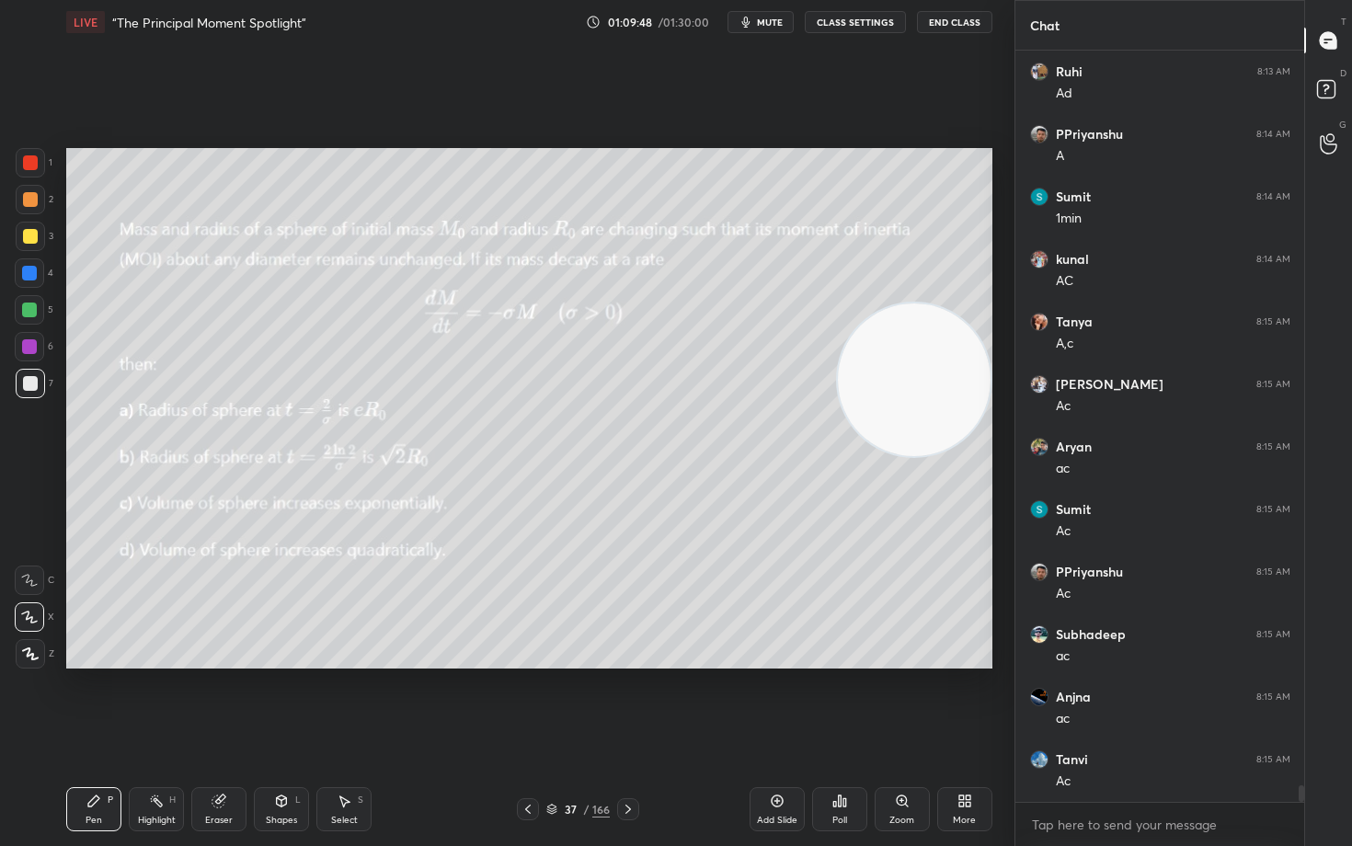
scroll to position [33228, 0]
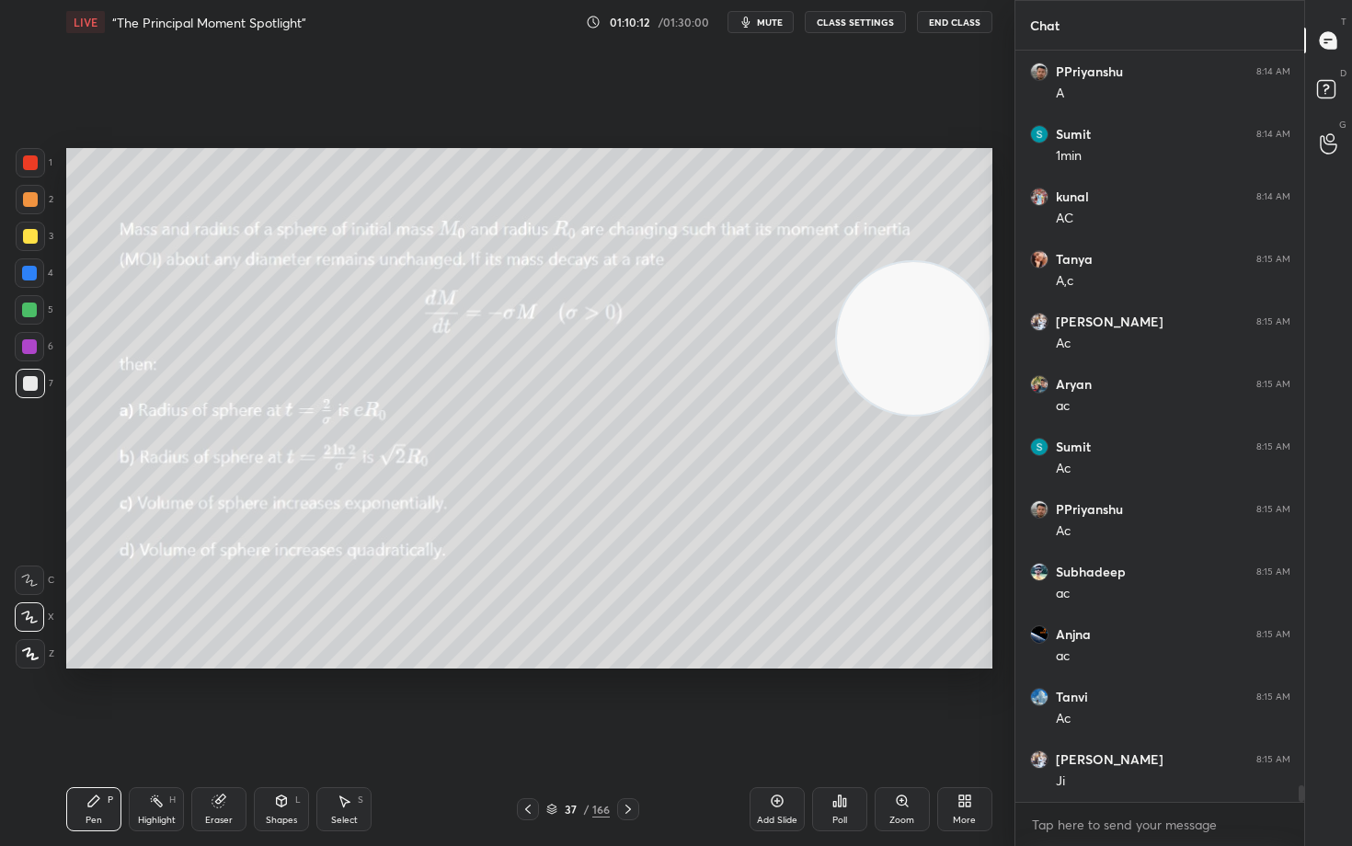
drag, startPoint x: 931, startPoint y: 426, endPoint x: 891, endPoint y: 247, distance: 182.9
click at [962, 262] on video at bounding box center [913, 338] width 153 height 153
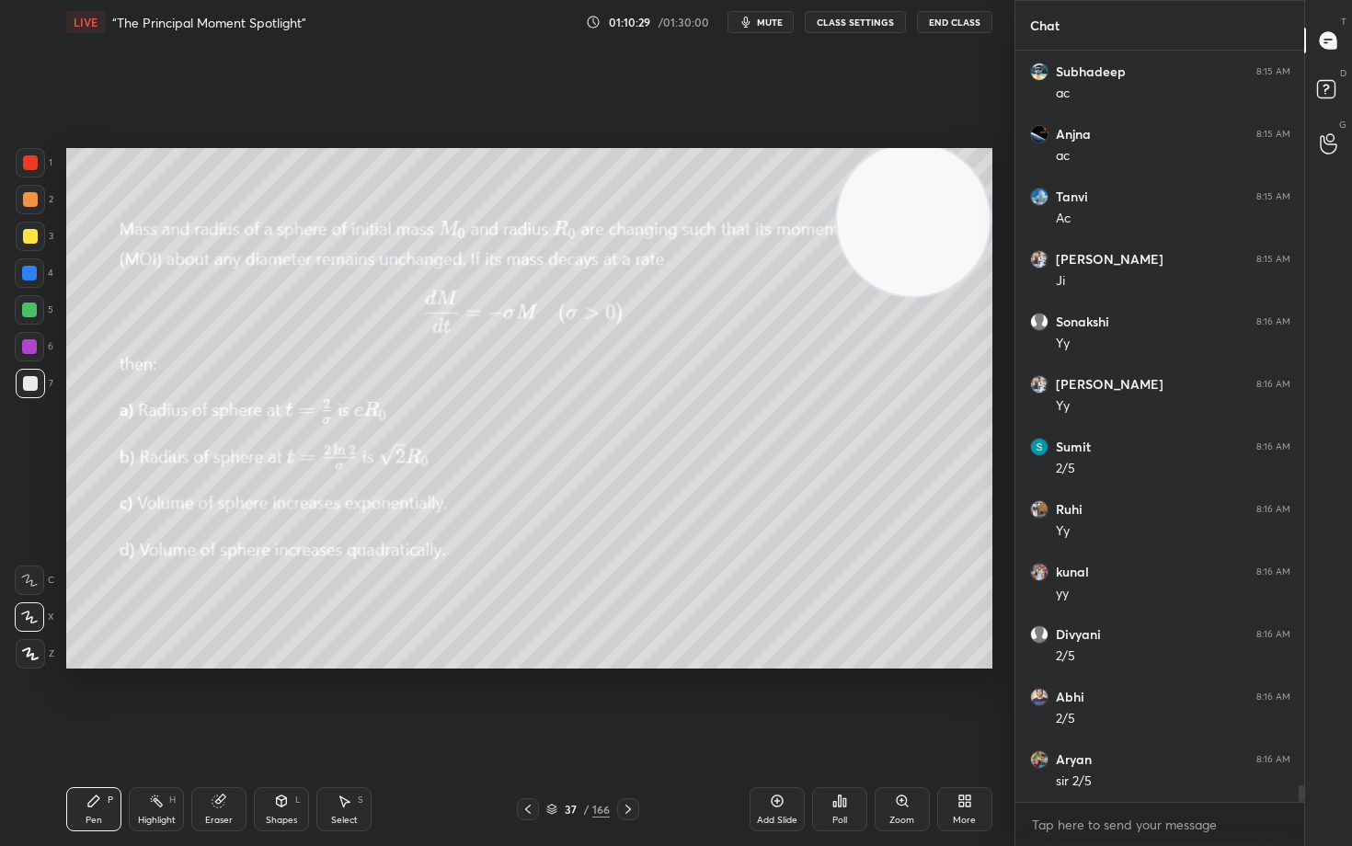
scroll to position [33853, 0]
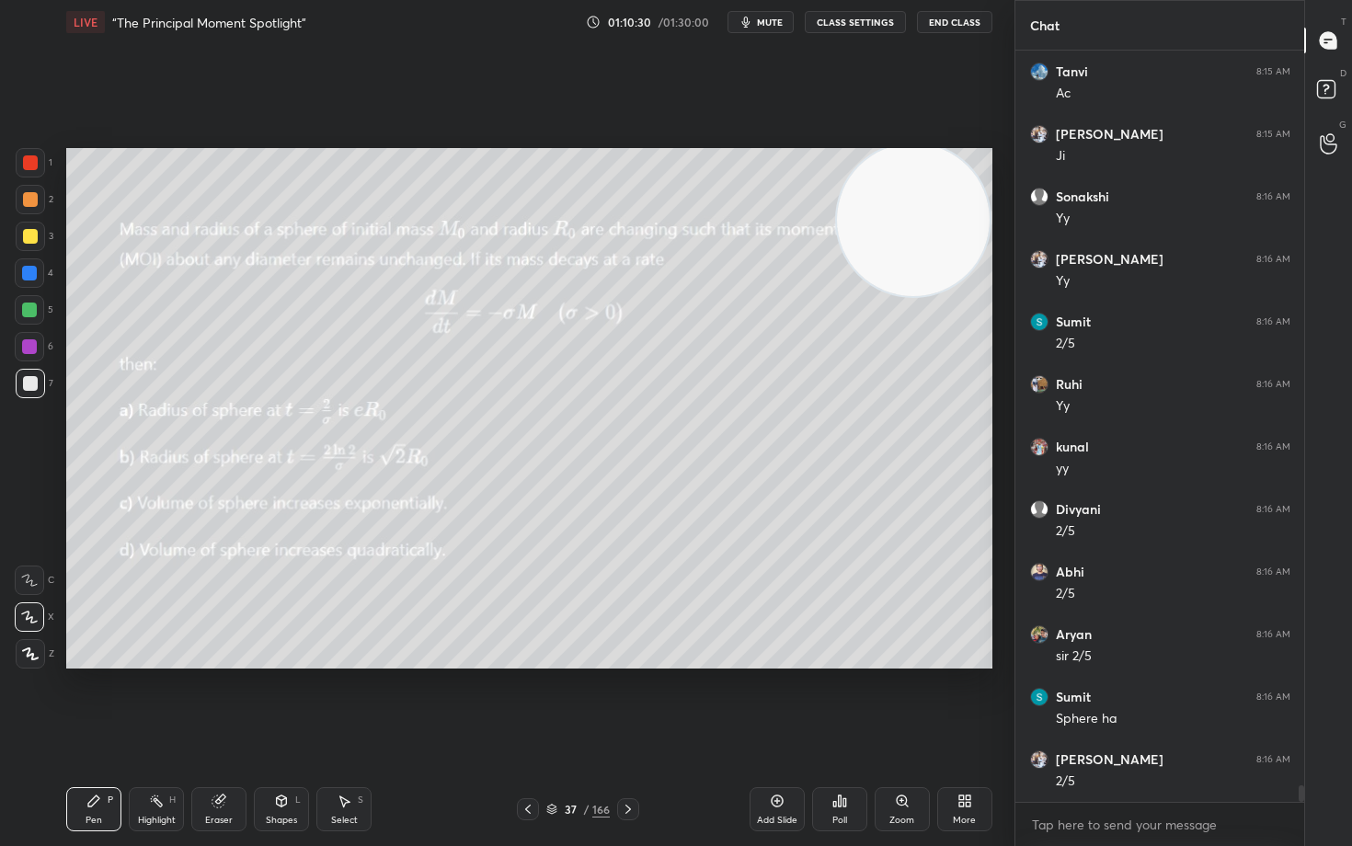
click at [216, 701] on div "Eraser" at bounding box center [218, 809] width 55 height 44
click at [97, 701] on icon at bounding box center [93, 800] width 15 height 15
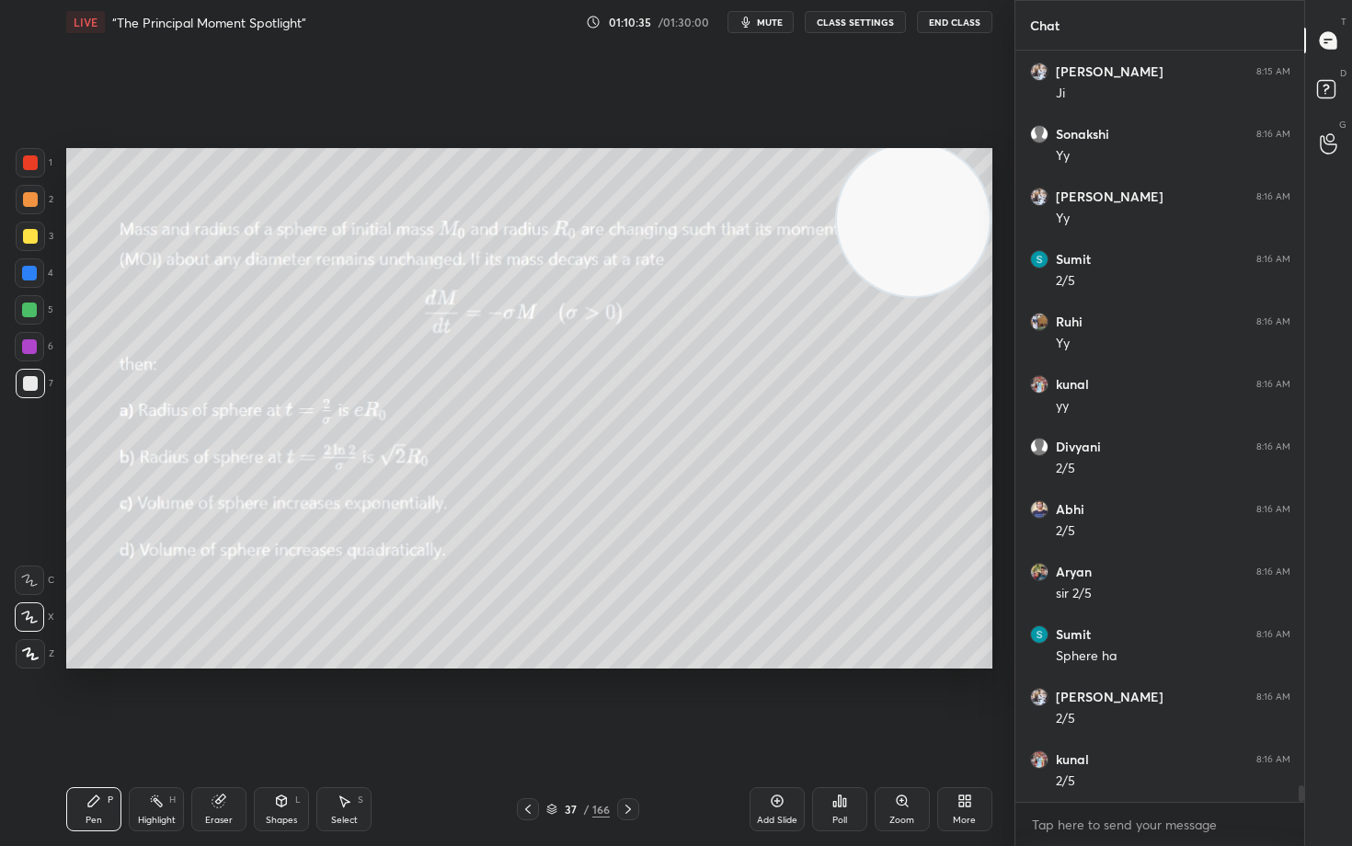
scroll to position [33978, 0]
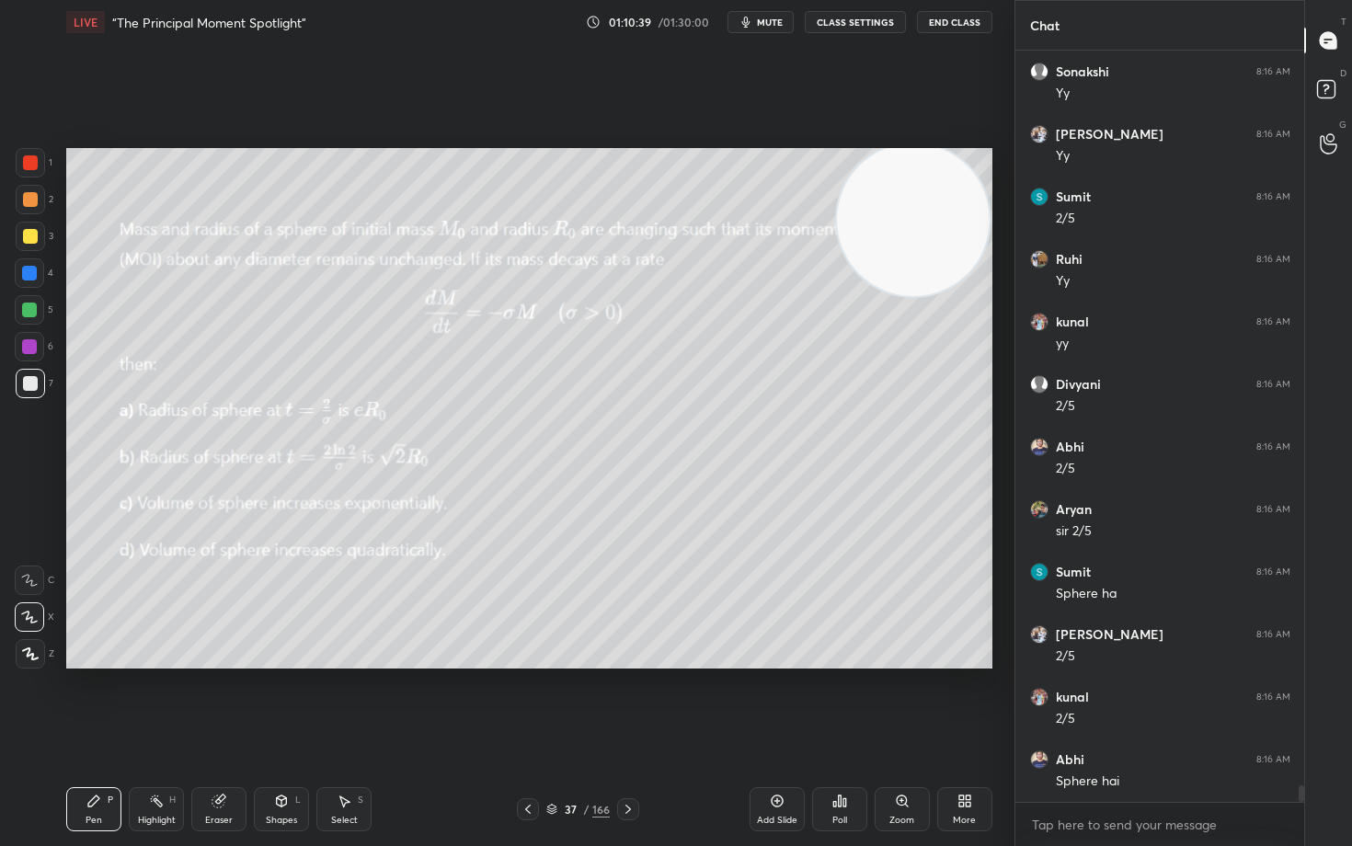
drag, startPoint x: 212, startPoint y: 822, endPoint x: 316, endPoint y: 698, distance: 161.9
click at [214, 701] on div "Eraser" at bounding box center [219, 820] width 28 height 9
click at [92, 701] on div "Pen" at bounding box center [94, 820] width 17 height 9
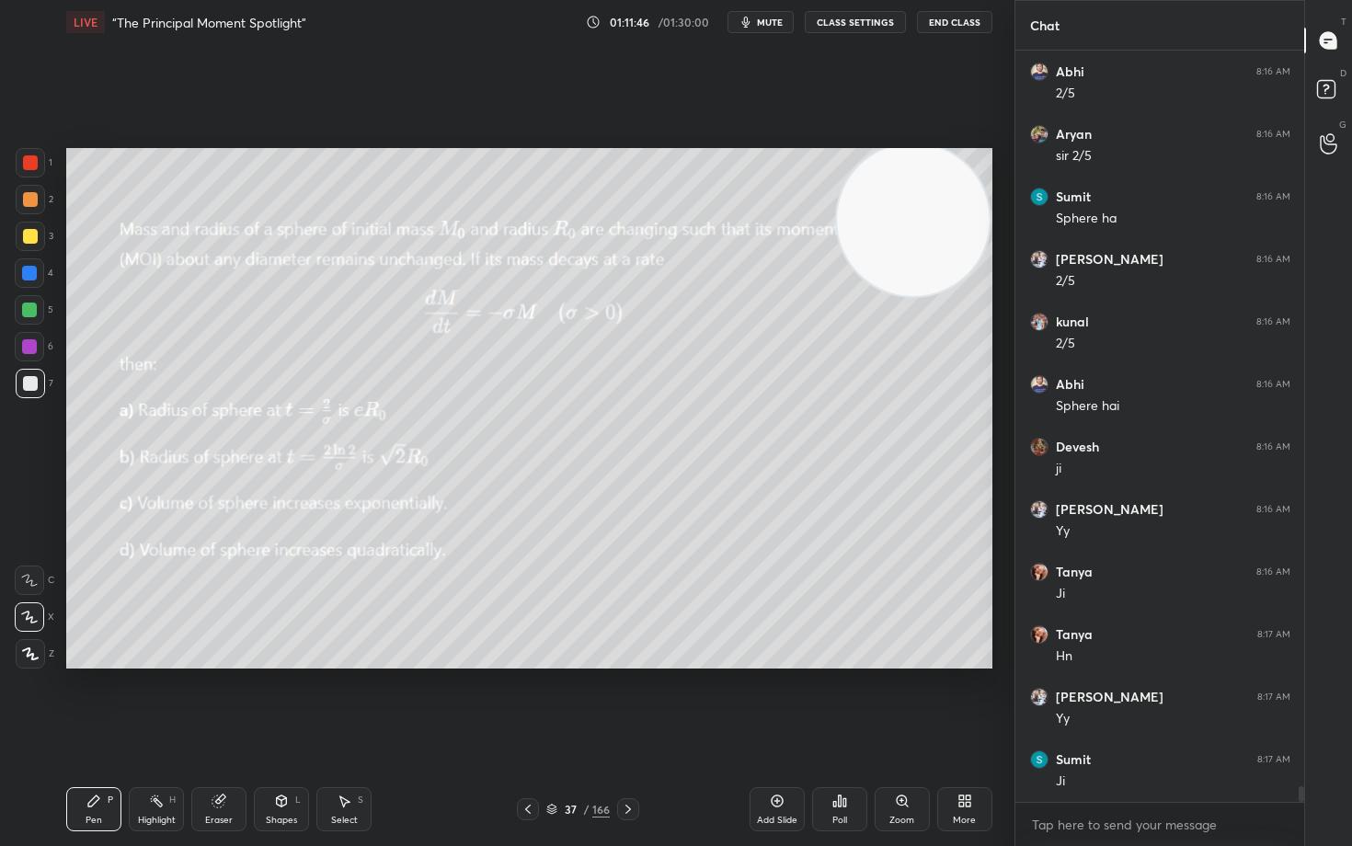
scroll to position [34416, 0]
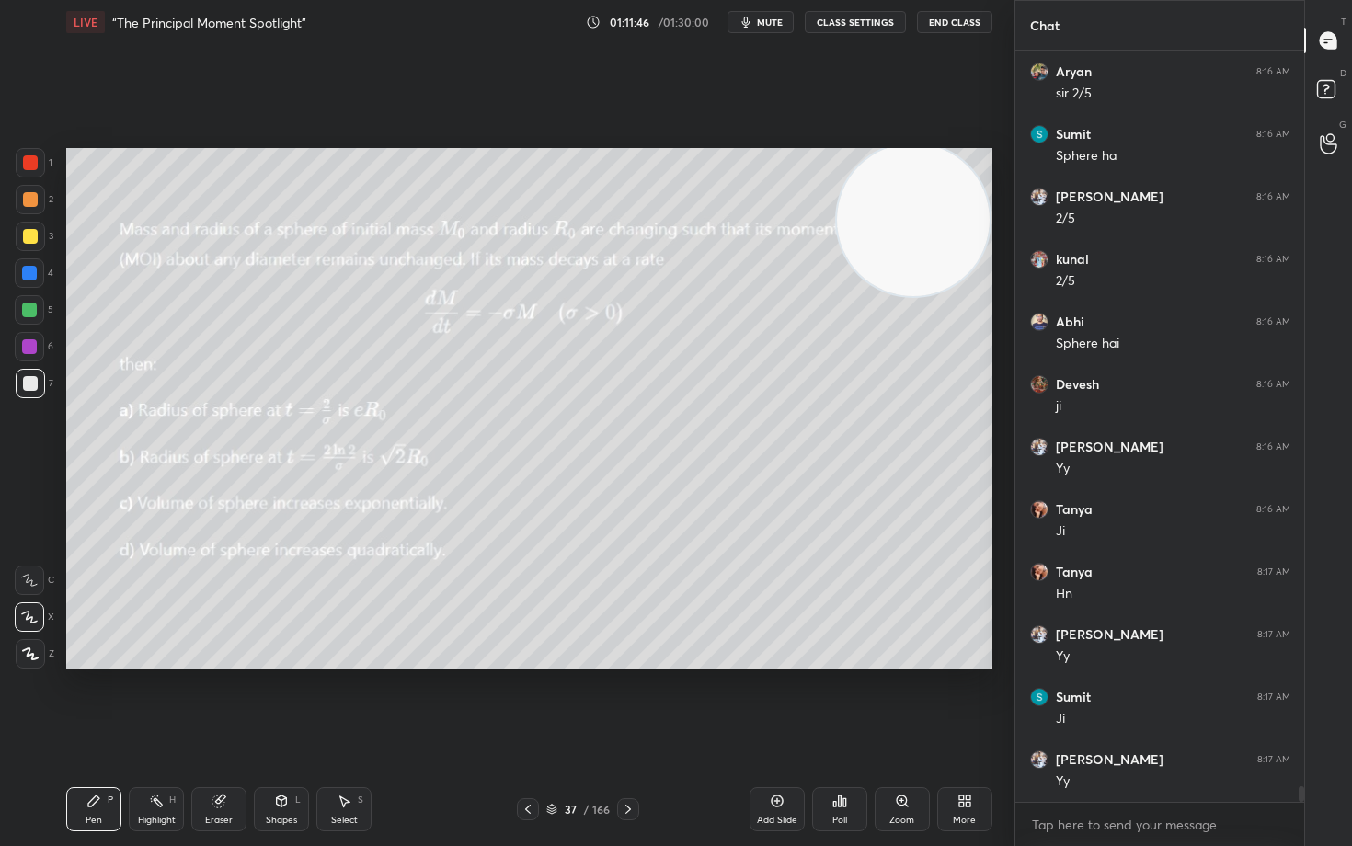
click at [220, 701] on div "Eraser" at bounding box center [218, 809] width 55 height 44
click at [96, 701] on icon at bounding box center [93, 800] width 11 height 11
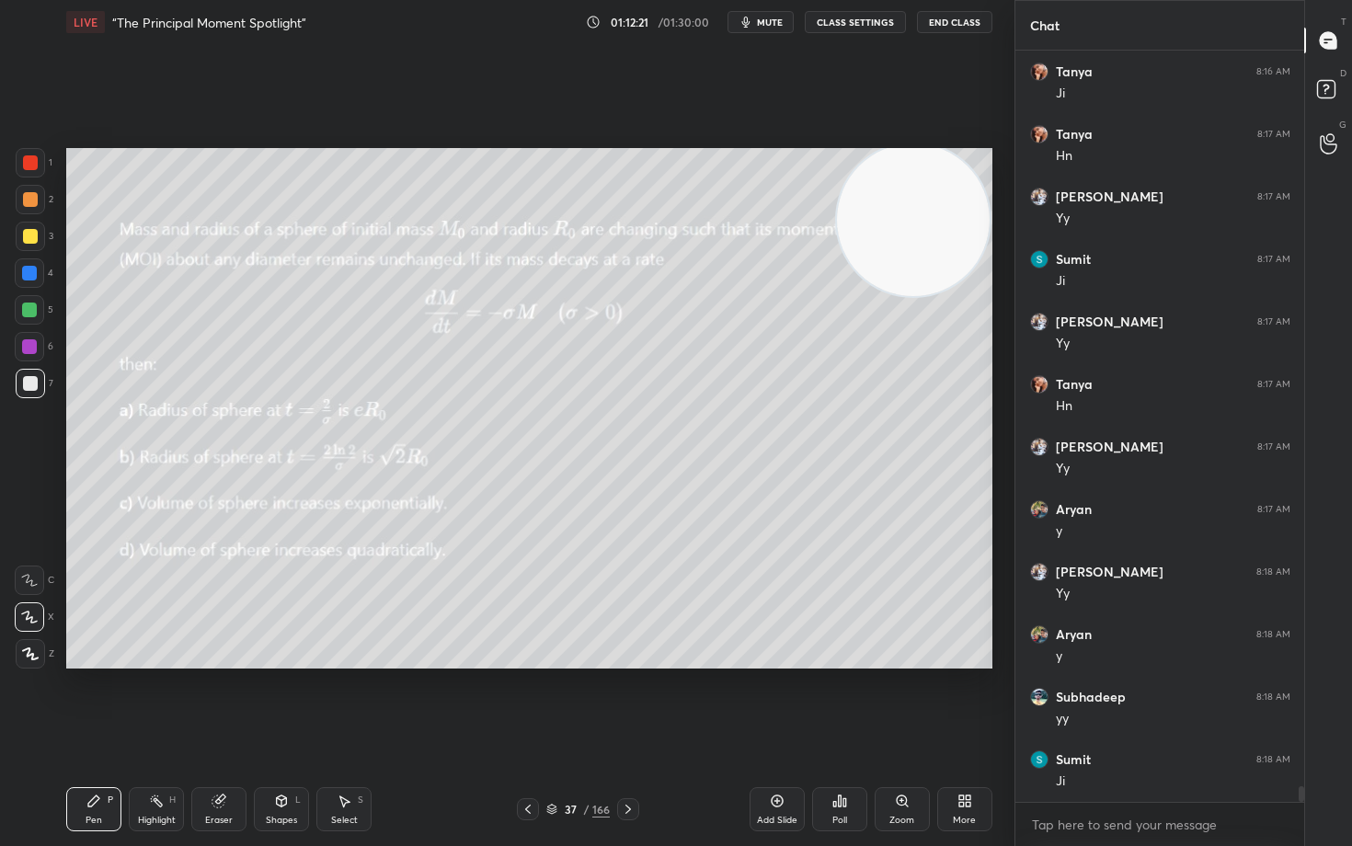
scroll to position [34916, 0]
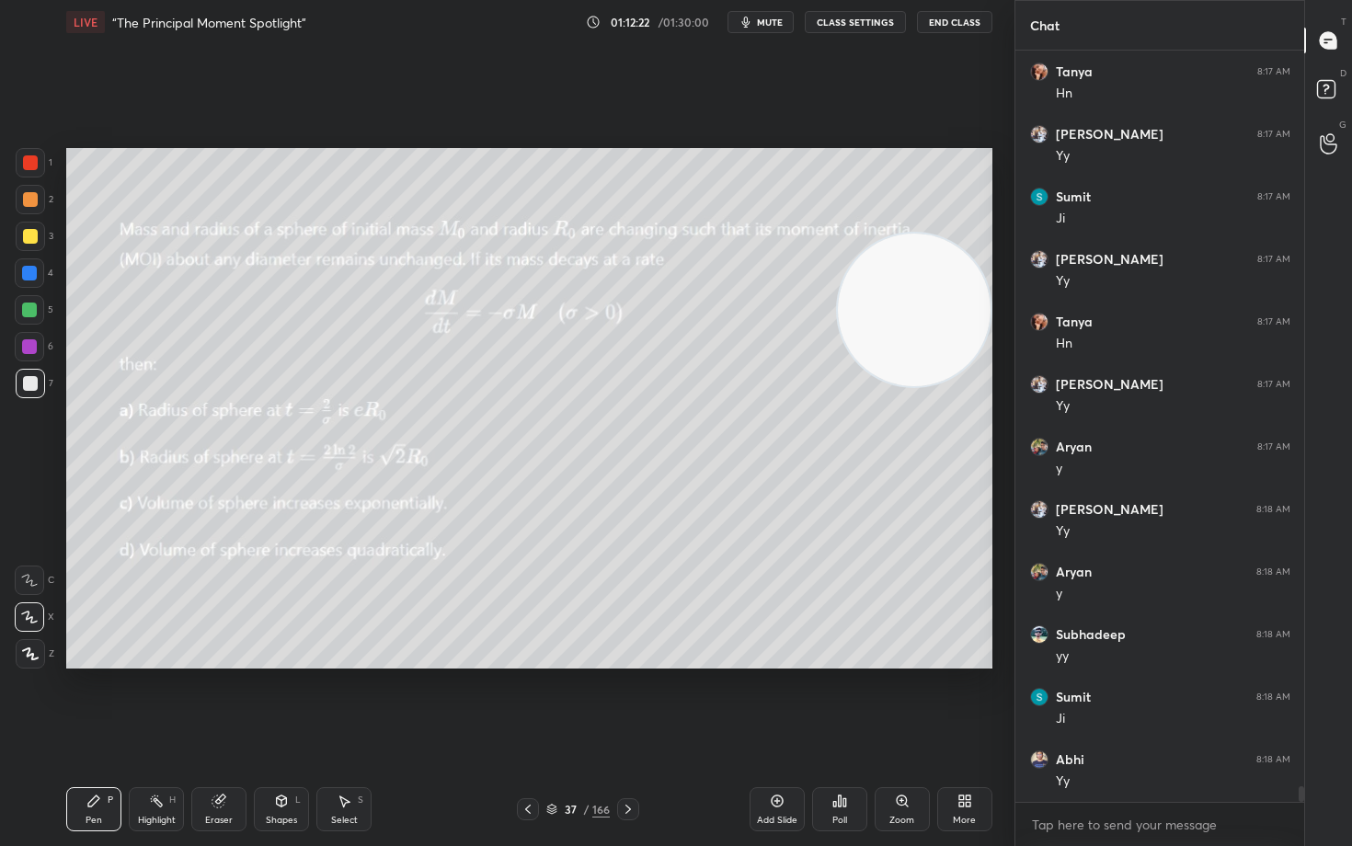
drag, startPoint x: 941, startPoint y: 293, endPoint x: 880, endPoint y: 359, distance: 89.8
click at [949, 337] on video at bounding box center [914, 310] width 153 height 153
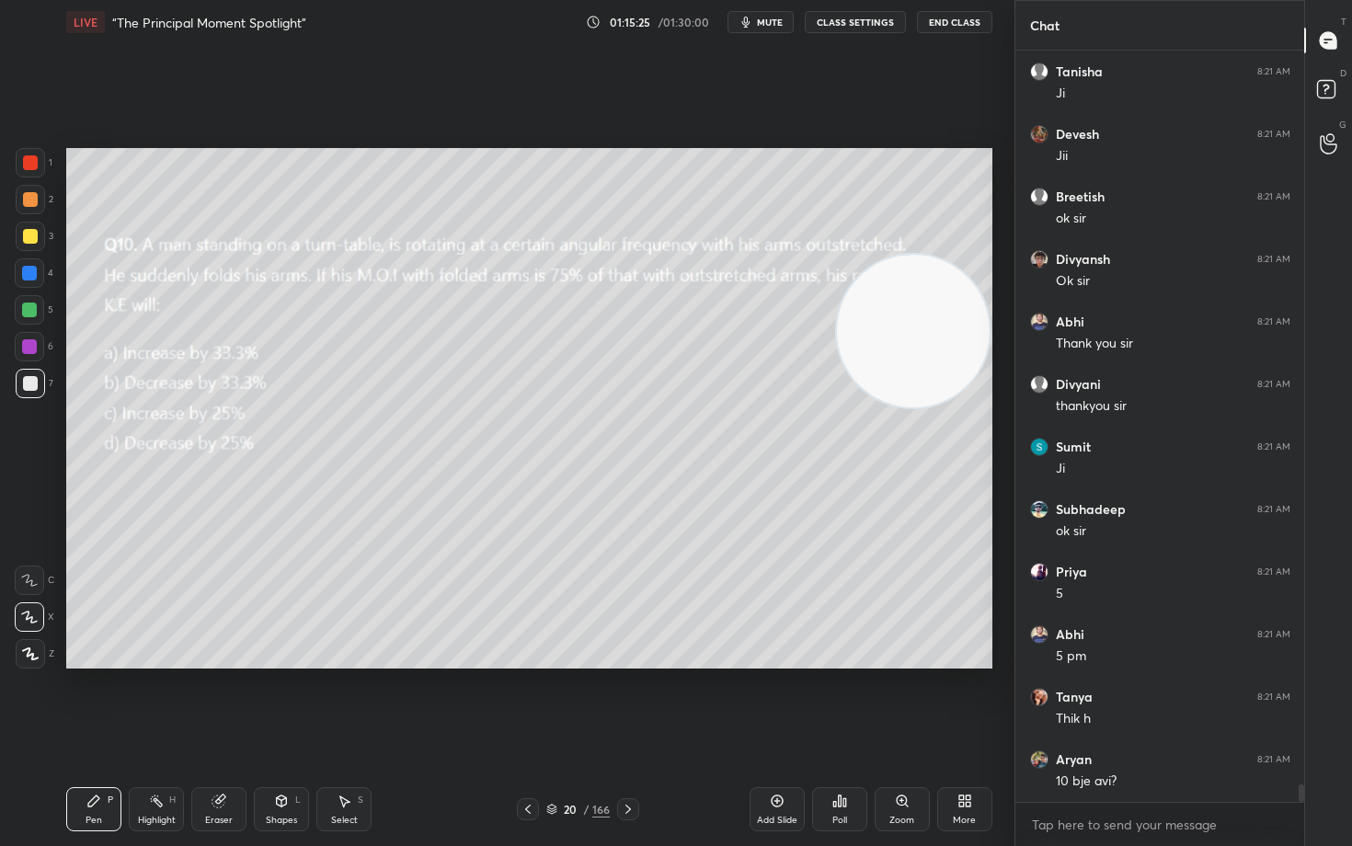
scroll to position [31602, 0]
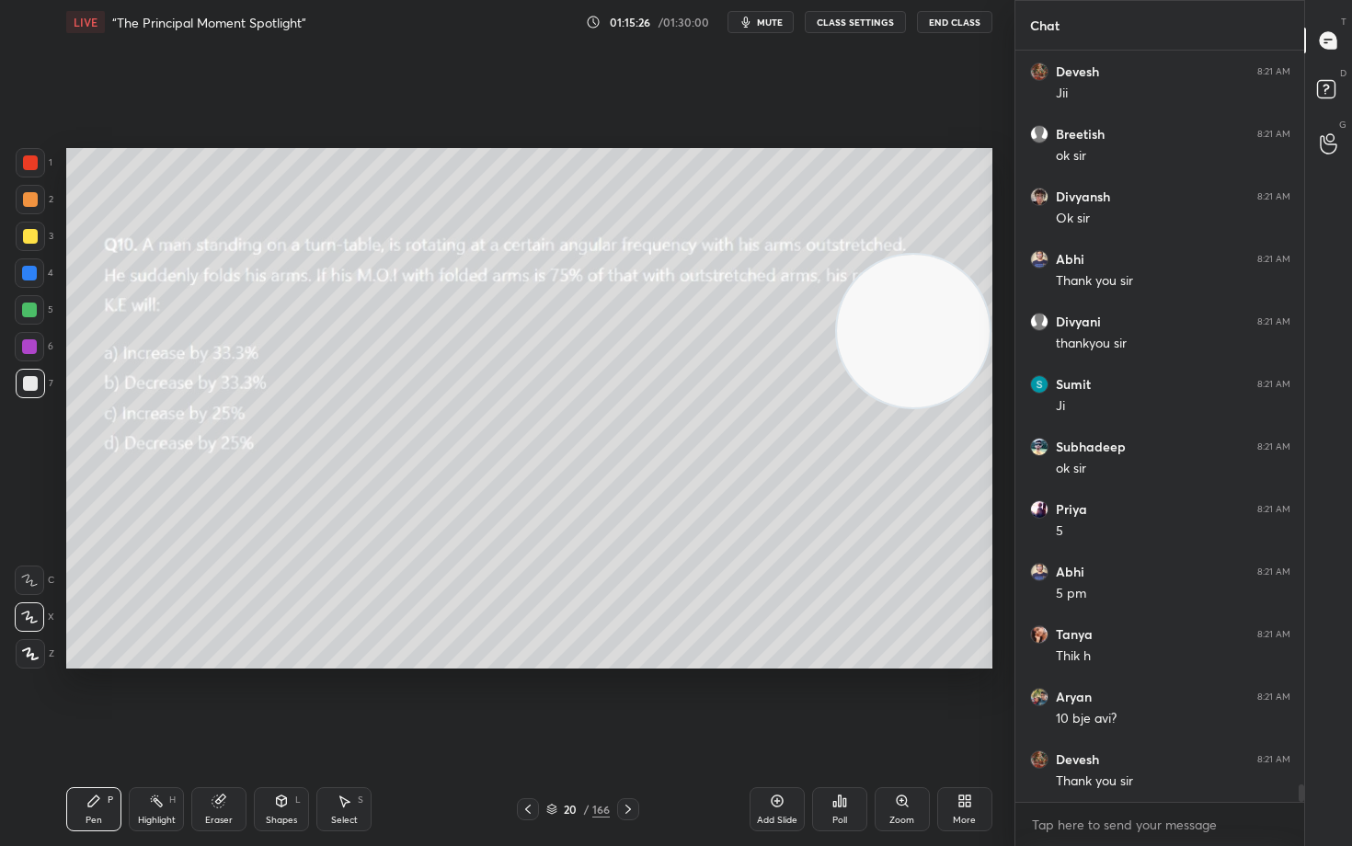
click at [957, 21] on button "End Class" at bounding box center [954, 22] width 75 height 22
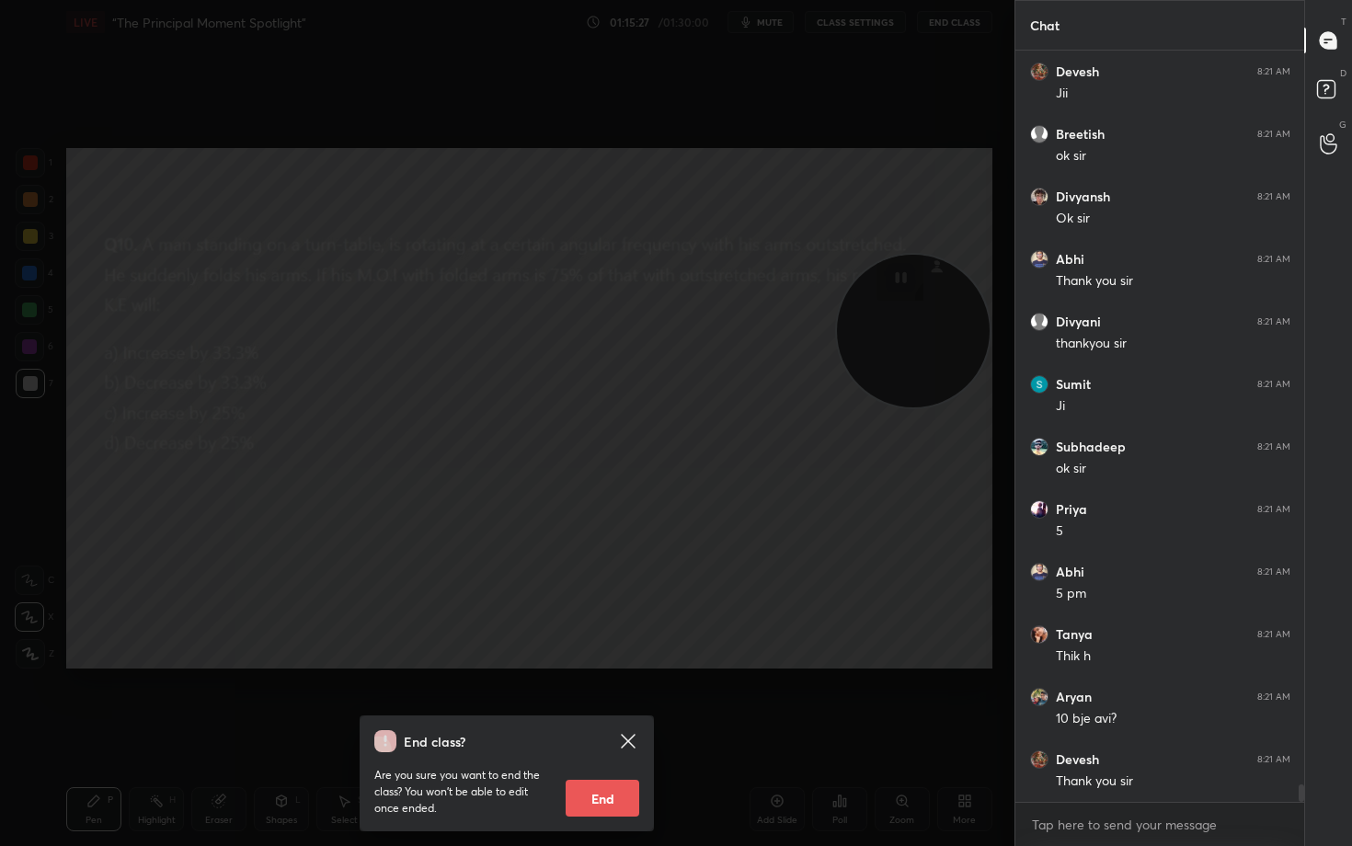
click at [603, 701] on button "End" at bounding box center [602, 798] width 74 height 37
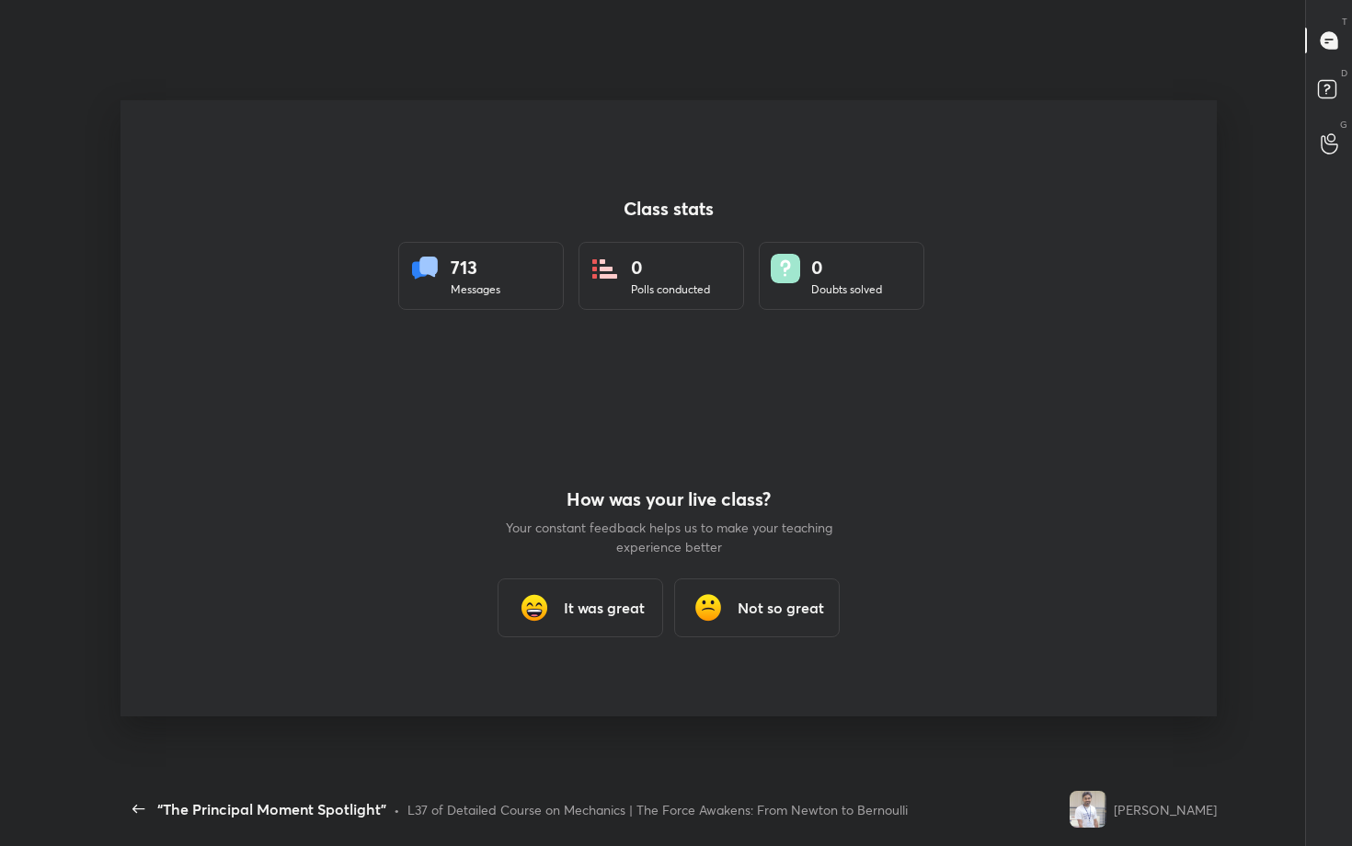
scroll to position [91358, 90623]
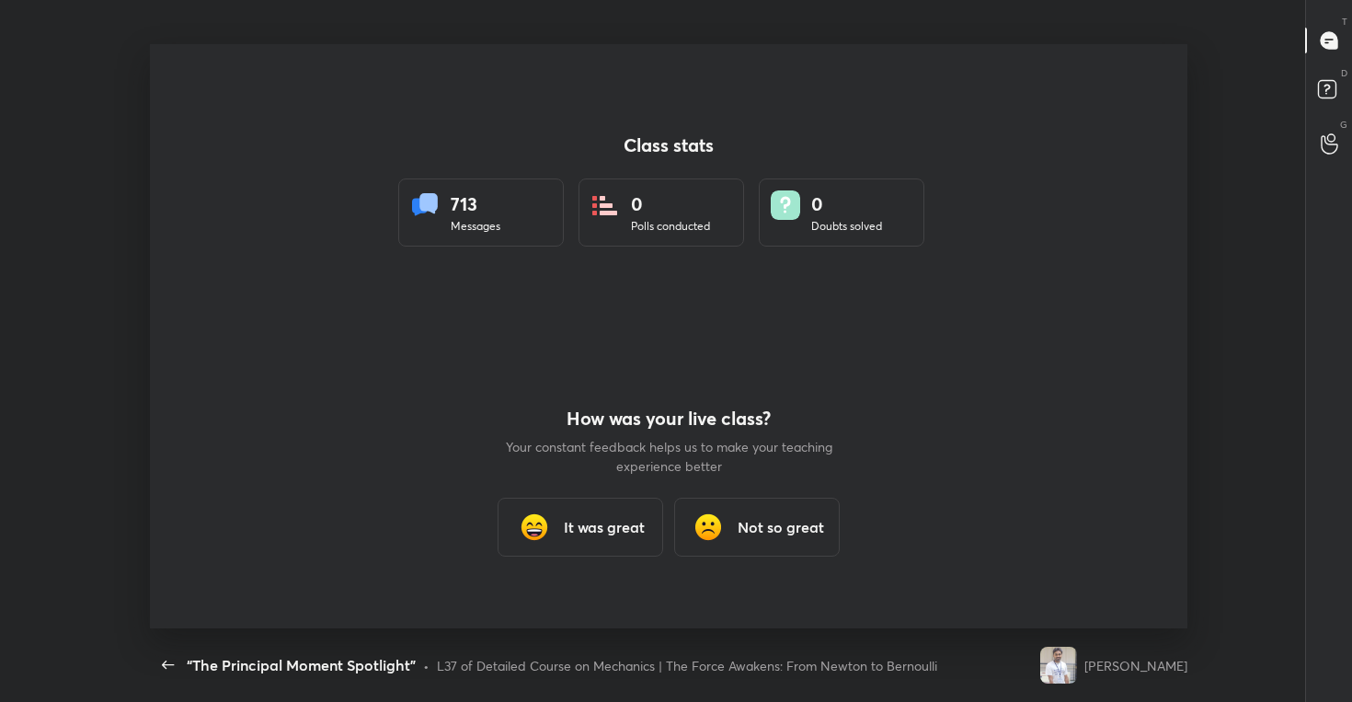
type textarea "x"
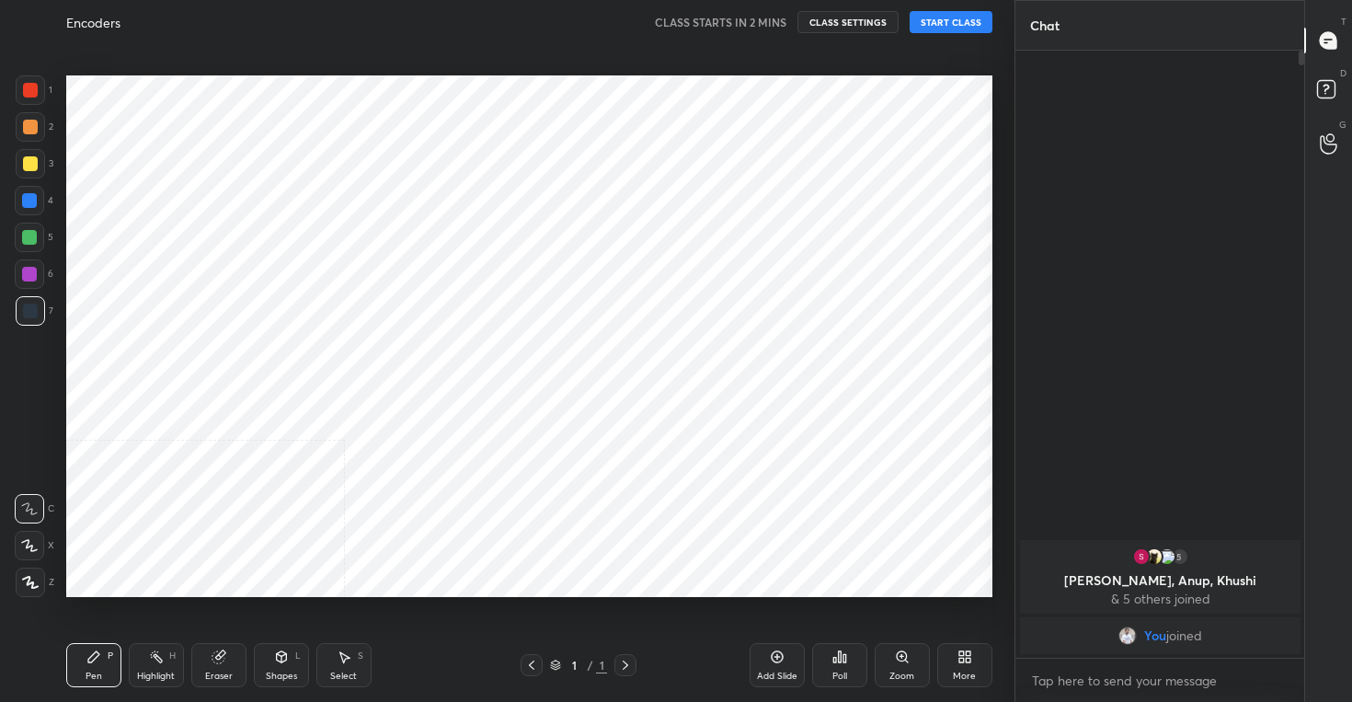
scroll to position [584, 940]
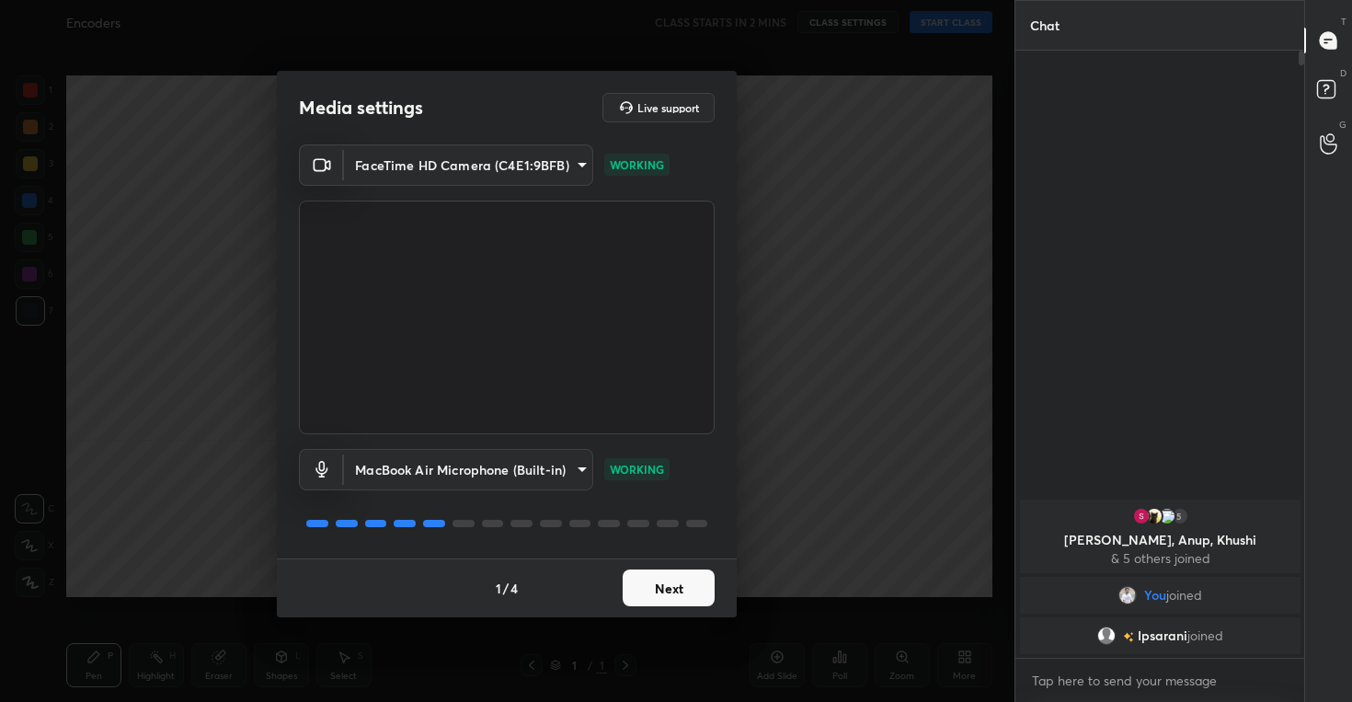
click at [651, 586] on button "Next" at bounding box center [668, 587] width 92 height 37
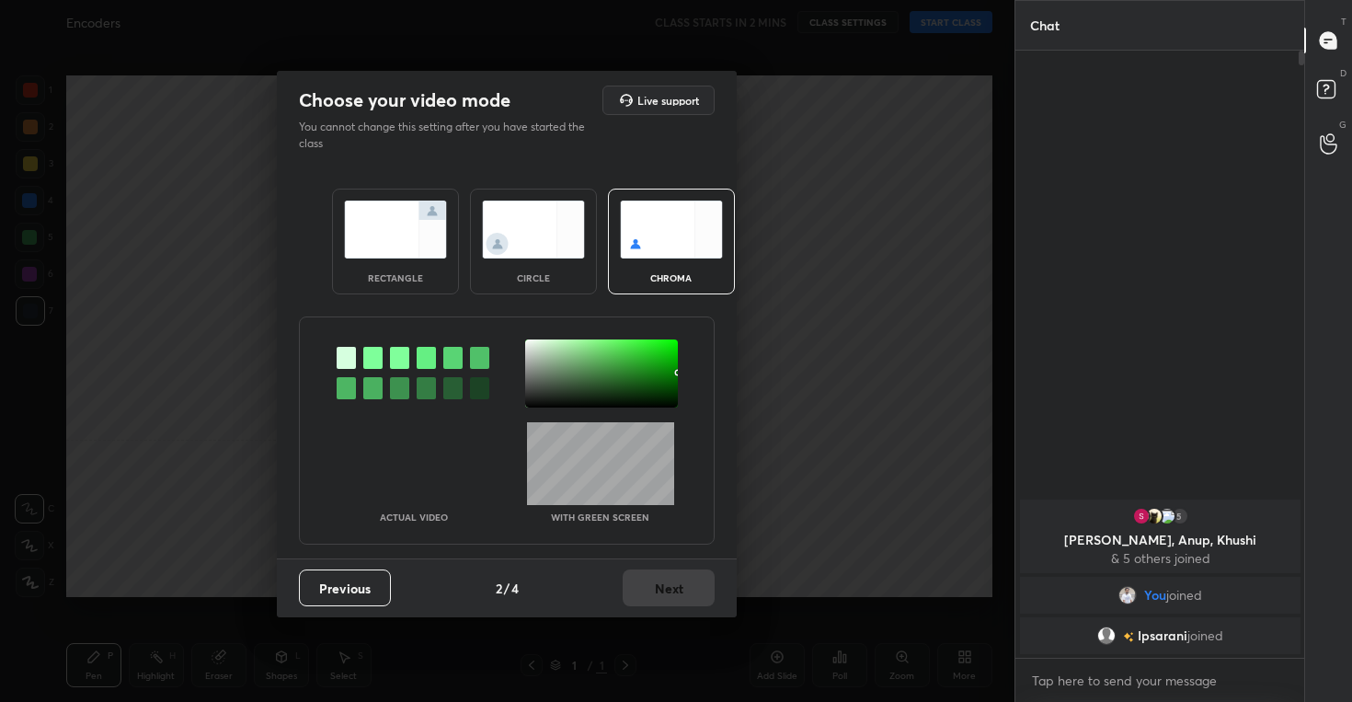
click at [536, 211] on img at bounding box center [533, 229] width 103 height 58
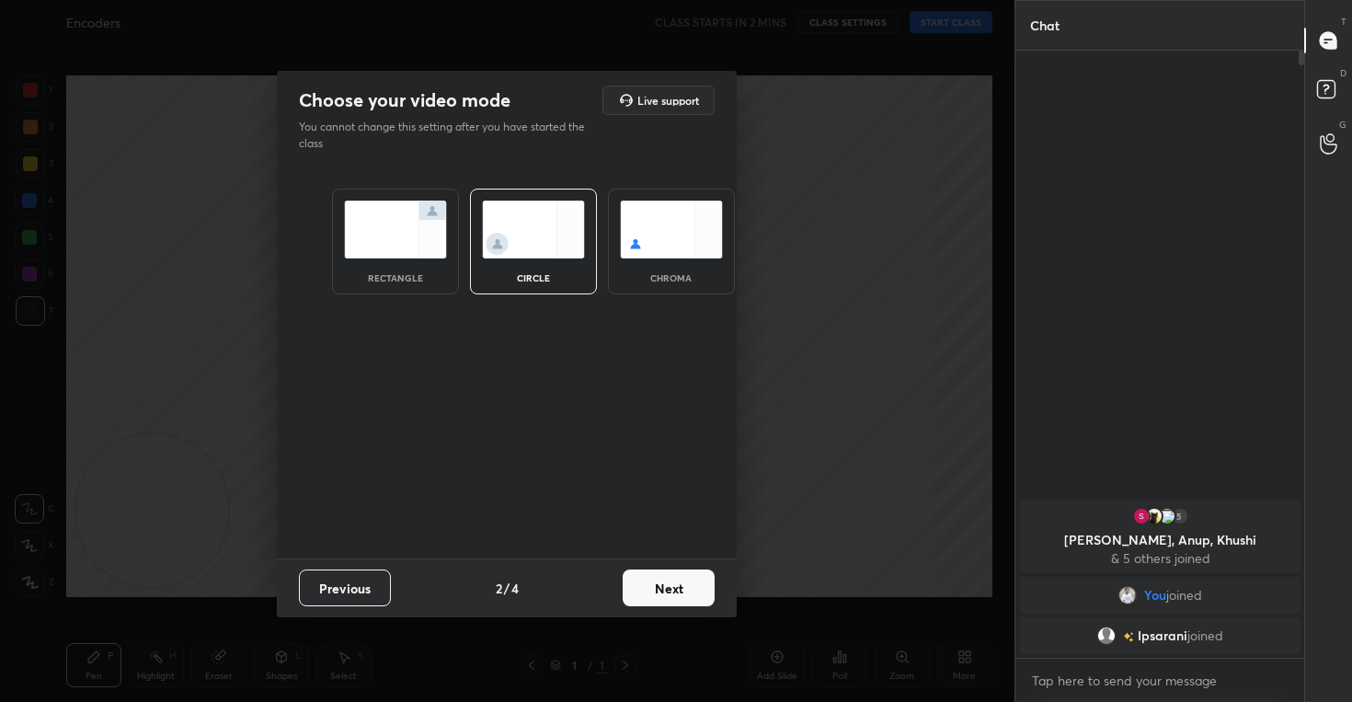
click at [671, 582] on button "Next" at bounding box center [668, 587] width 92 height 37
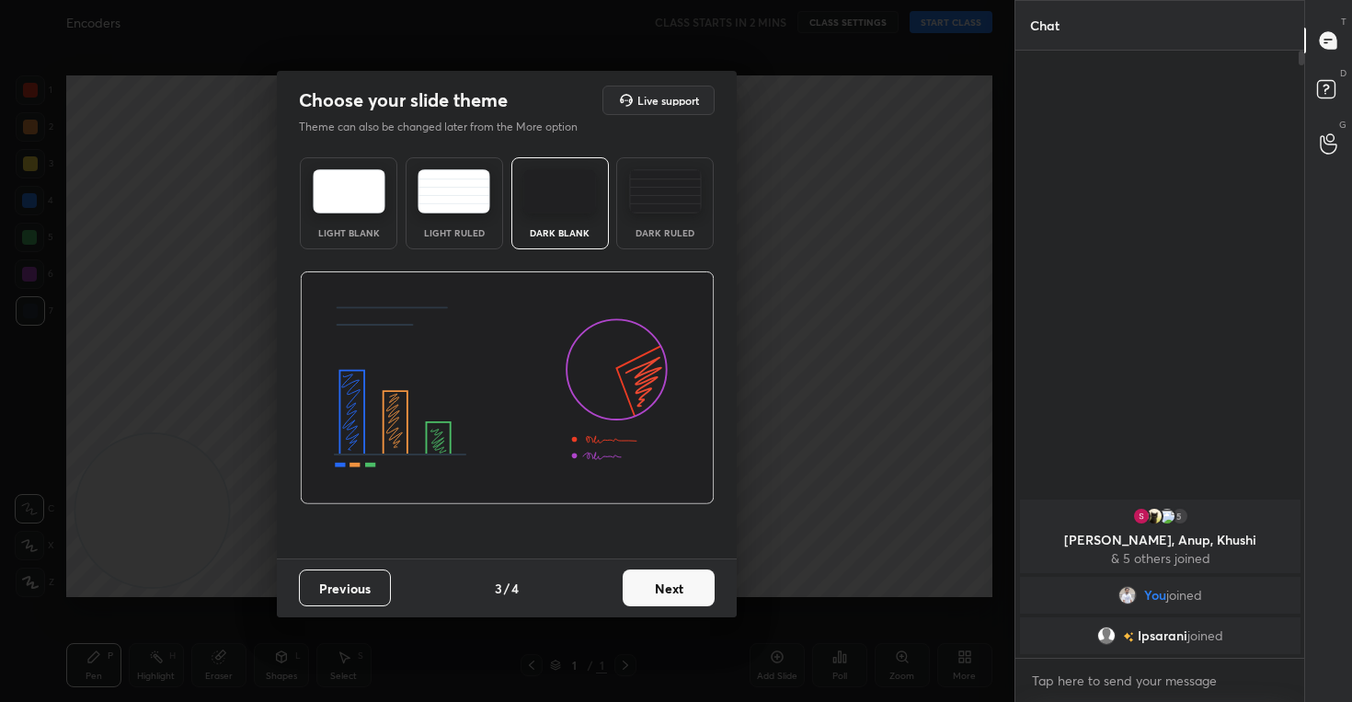
click at [667, 573] on button "Next" at bounding box center [668, 587] width 92 height 37
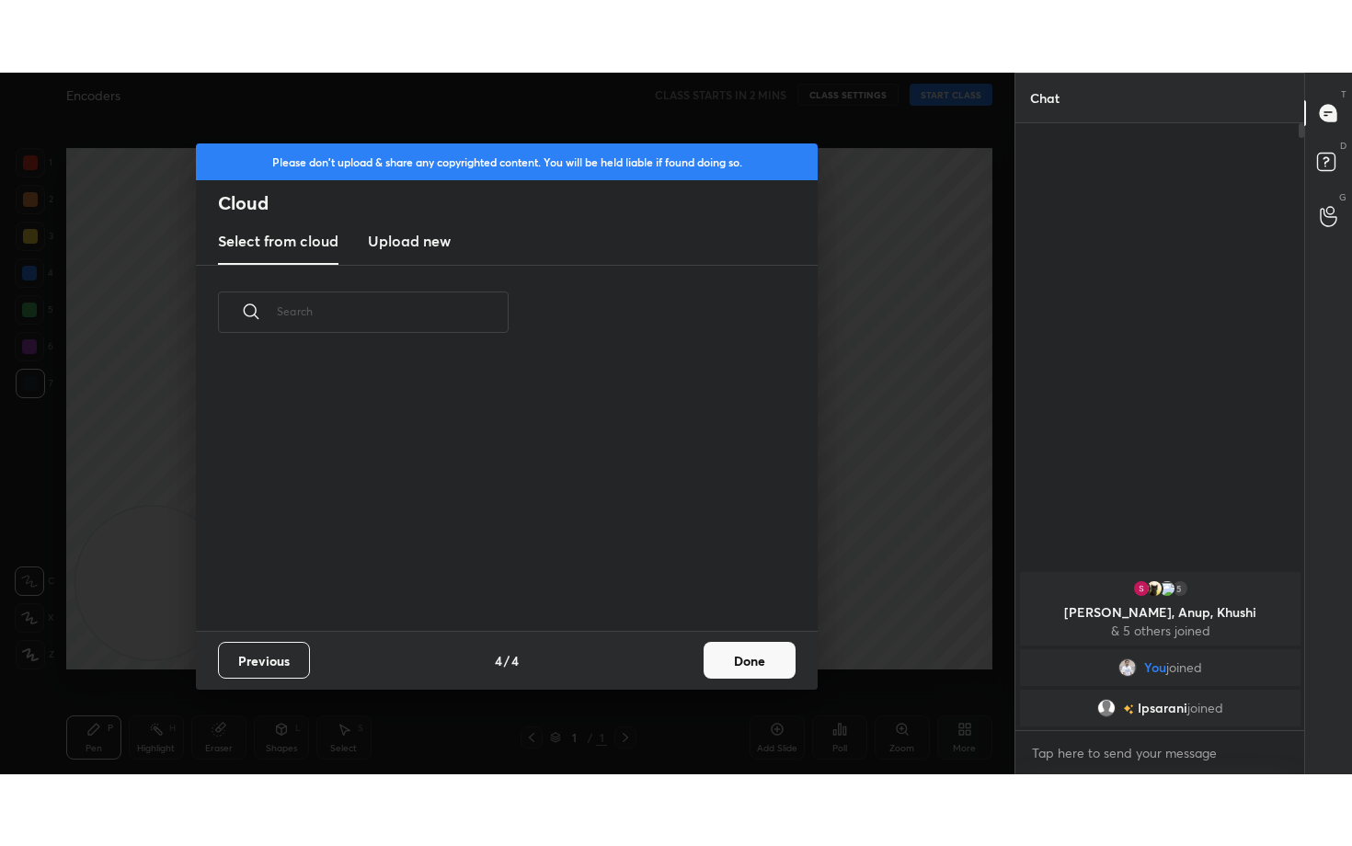
scroll to position [271, 590]
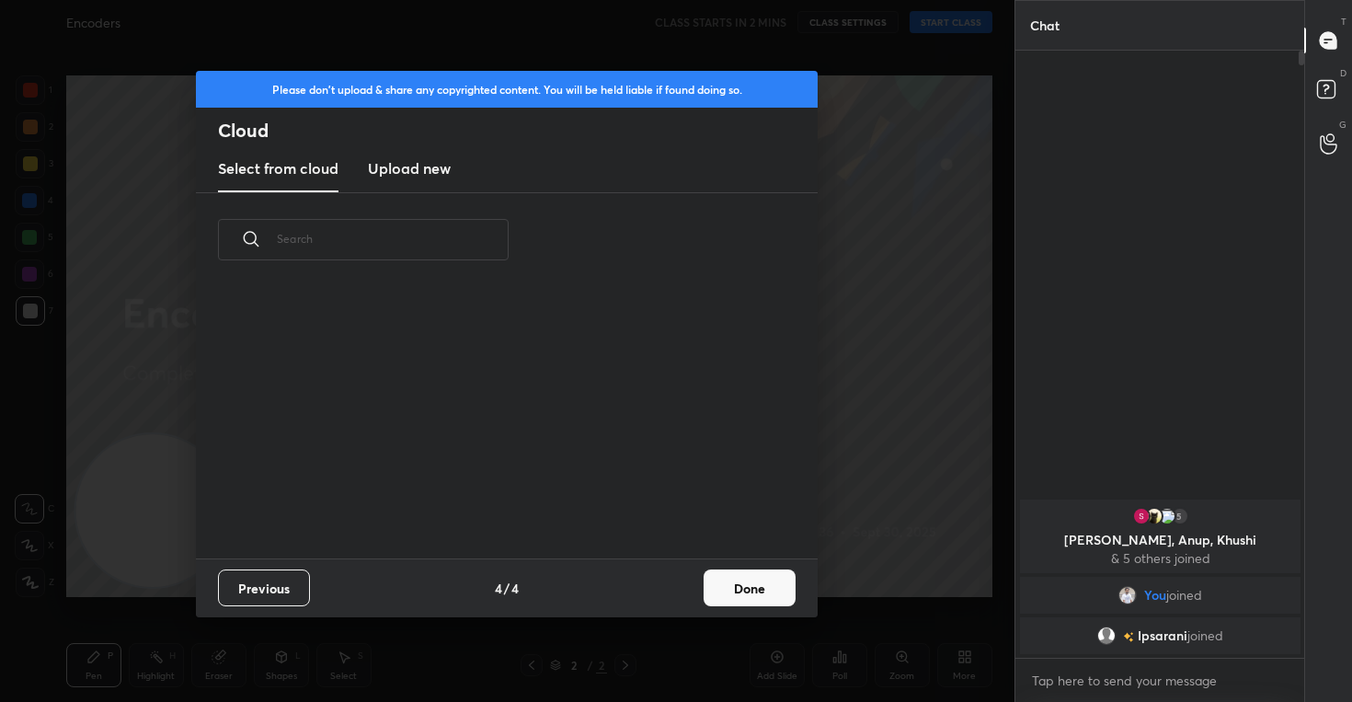
click at [407, 165] on h3 "Upload new" at bounding box center [409, 168] width 83 height 22
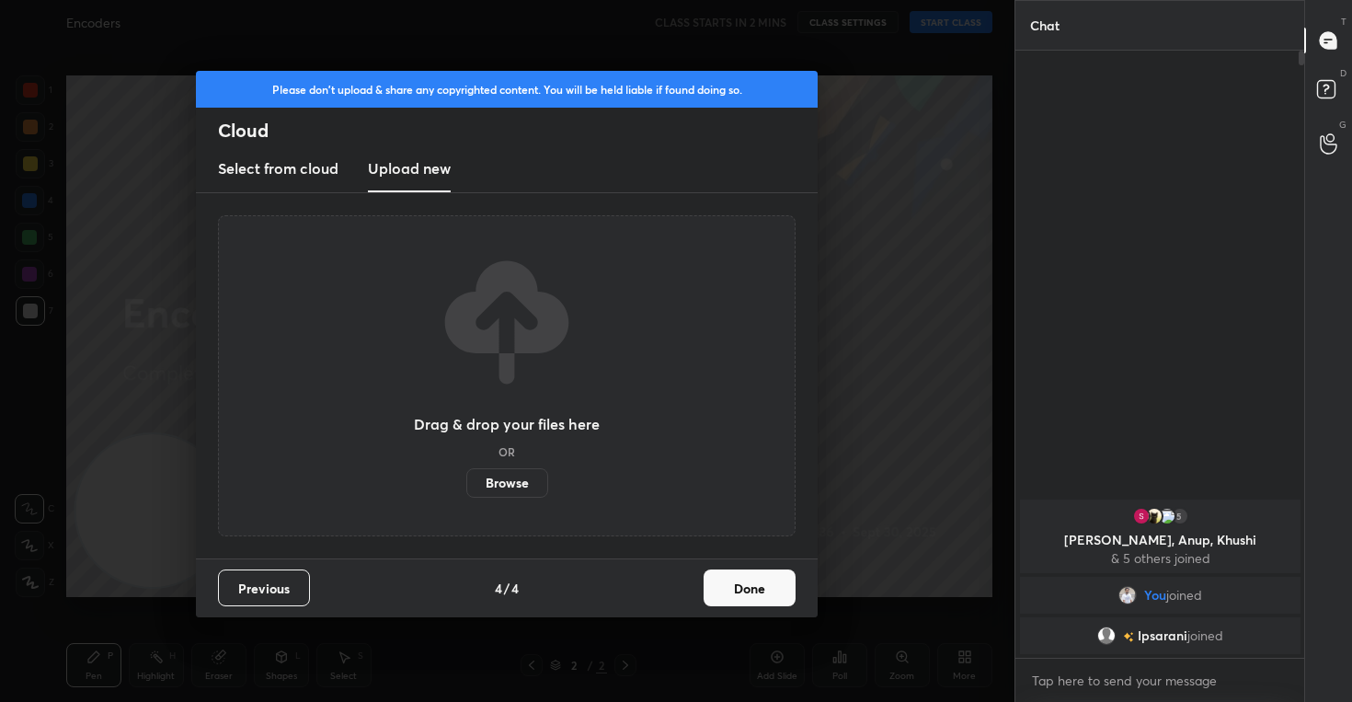
click at [506, 485] on label "Browse" at bounding box center [507, 482] width 82 height 29
click at [466, 485] on input "Browse" at bounding box center [466, 482] width 0 height 29
click at [749, 597] on button "Done" at bounding box center [749, 587] width 92 height 37
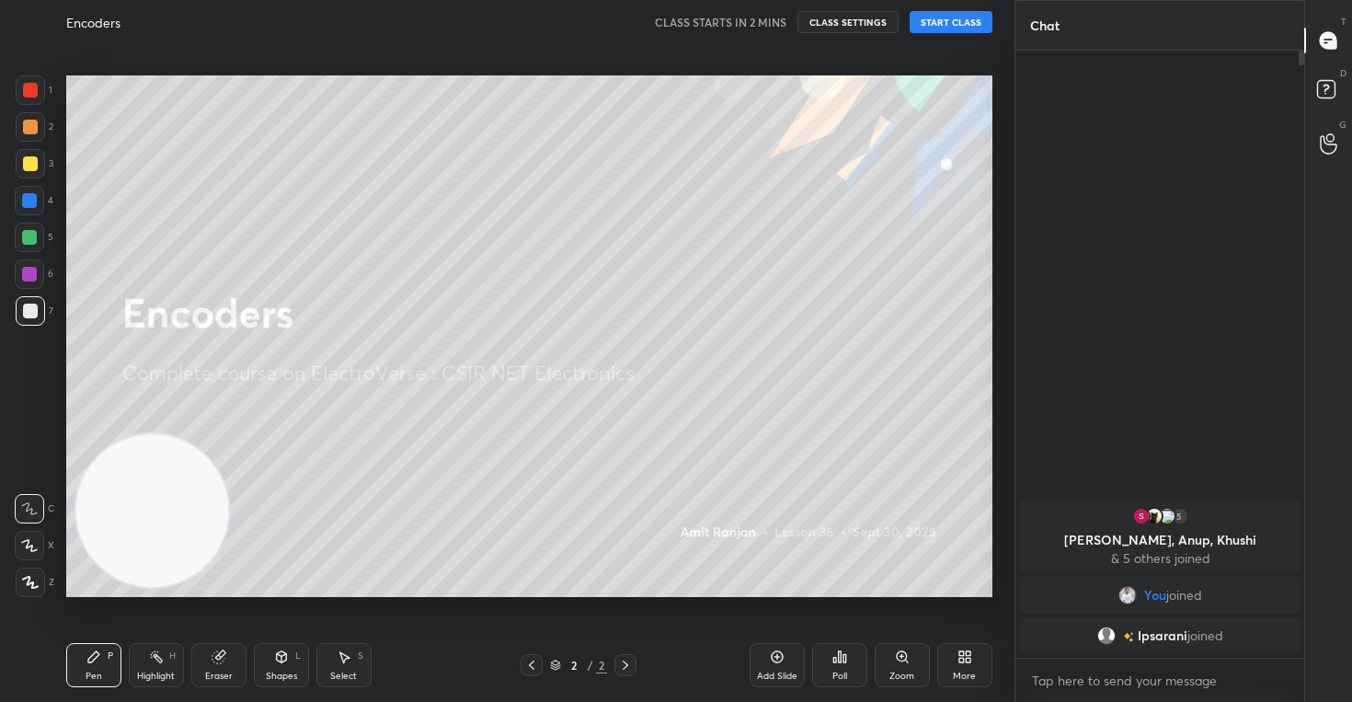
click at [28, 547] on icon at bounding box center [29, 545] width 15 height 11
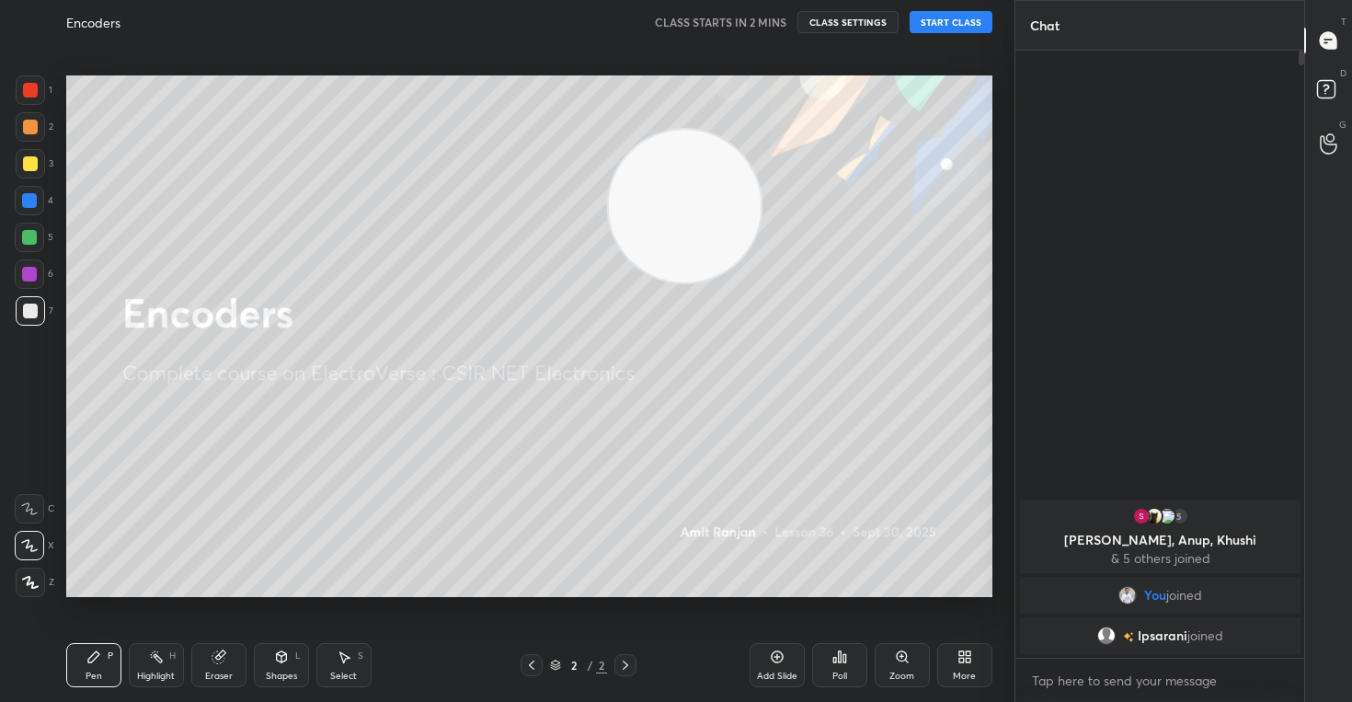
drag, startPoint x: 147, startPoint y: 547, endPoint x: 933, endPoint y: 133, distance: 888.3
click at [760, 132] on video at bounding box center [684, 206] width 153 height 153
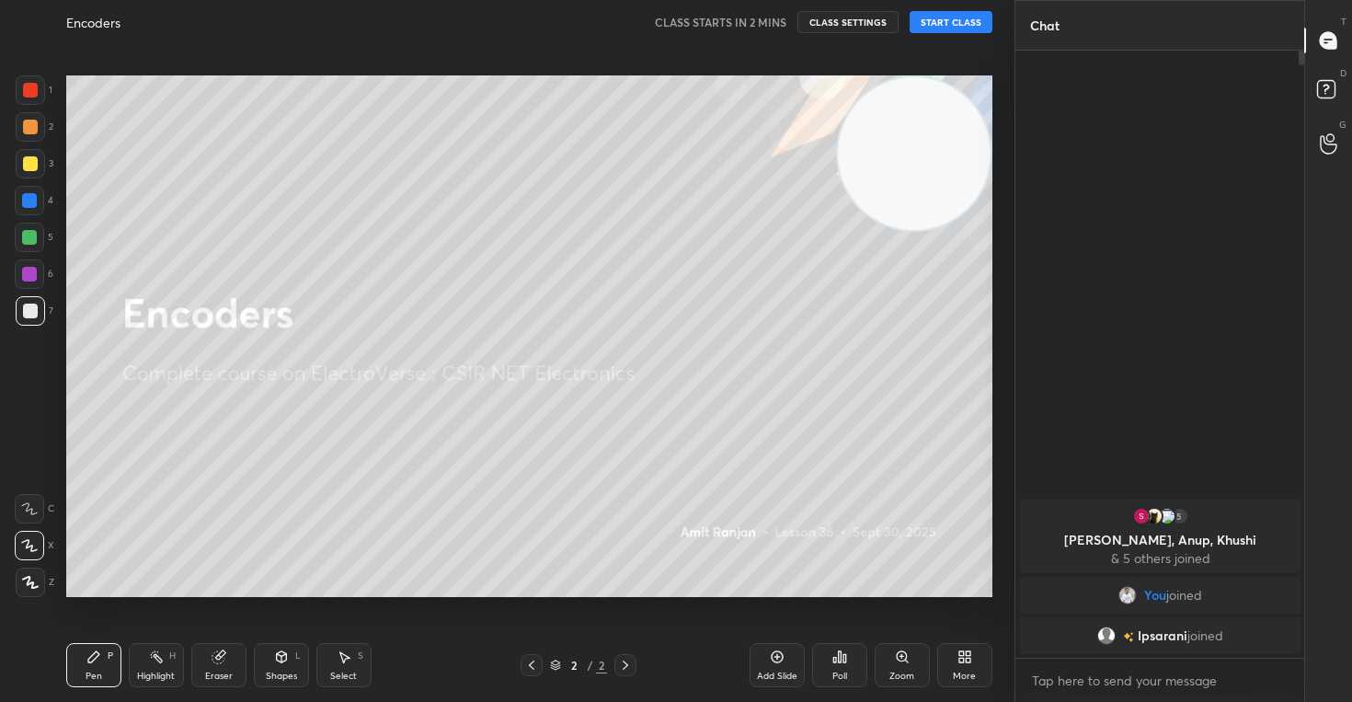
click at [857, 22] on button "CLASS SETTINGS" at bounding box center [847, 22] width 101 height 22
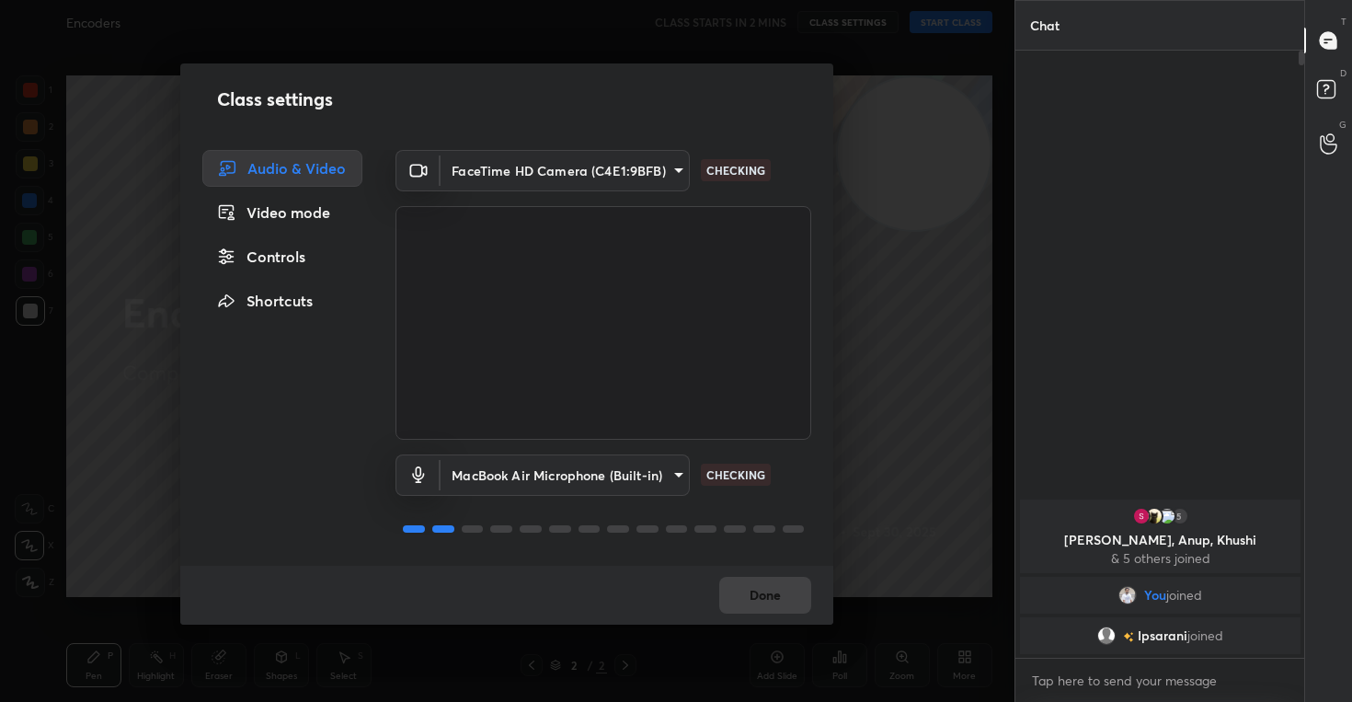
click at [274, 250] on div "Controls" at bounding box center [282, 256] width 160 height 37
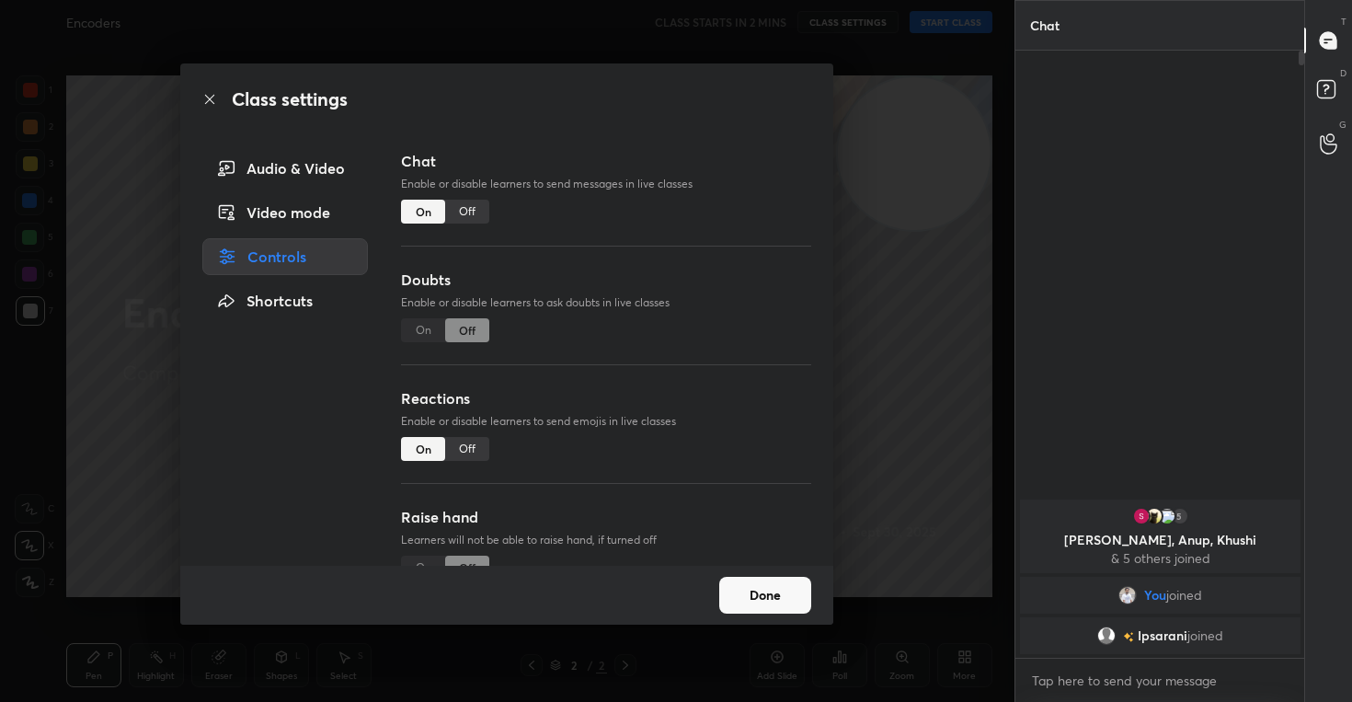
click at [461, 445] on div "Off" at bounding box center [467, 449] width 44 height 24
click at [761, 591] on button "Done" at bounding box center [765, 594] width 92 height 37
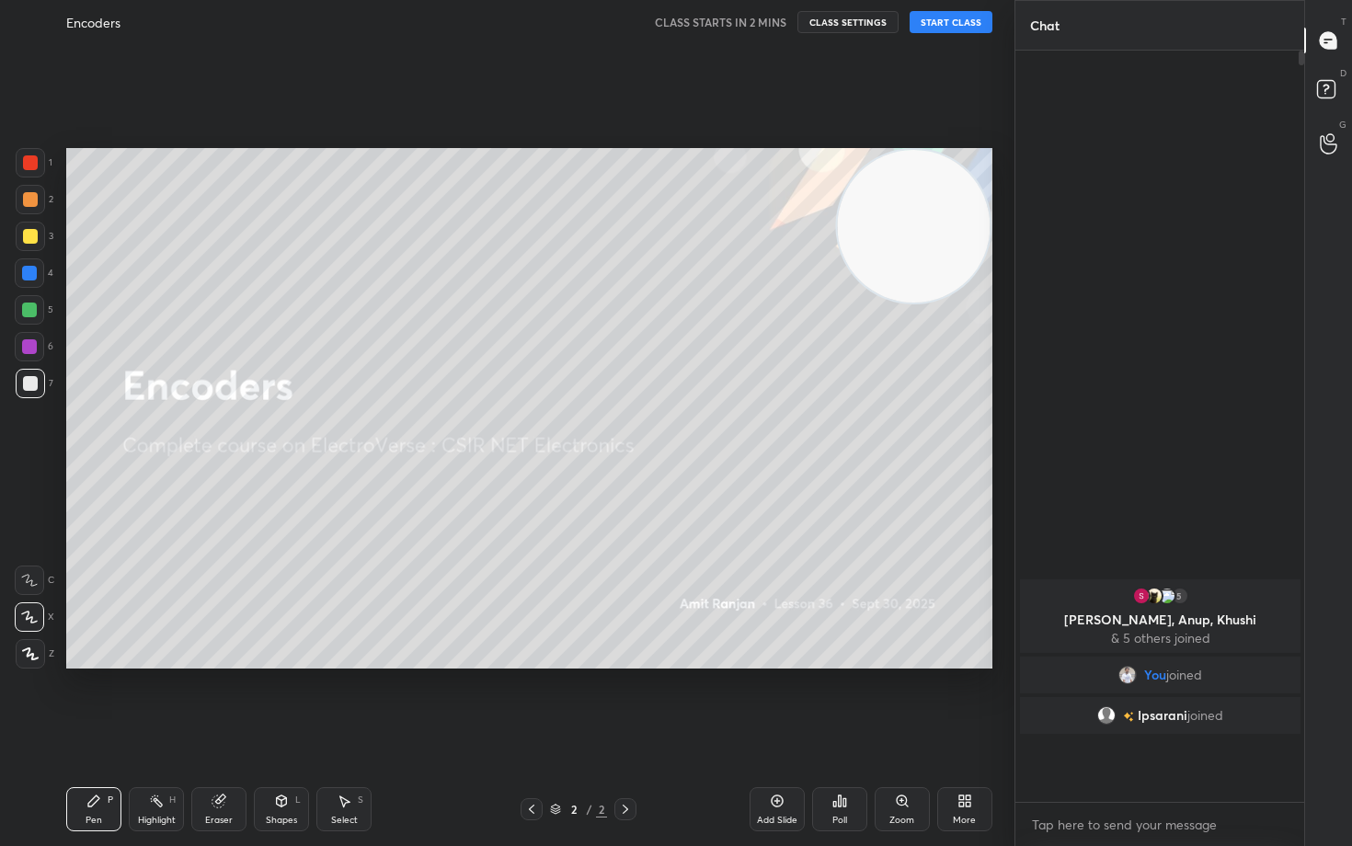
scroll to position [592, 283]
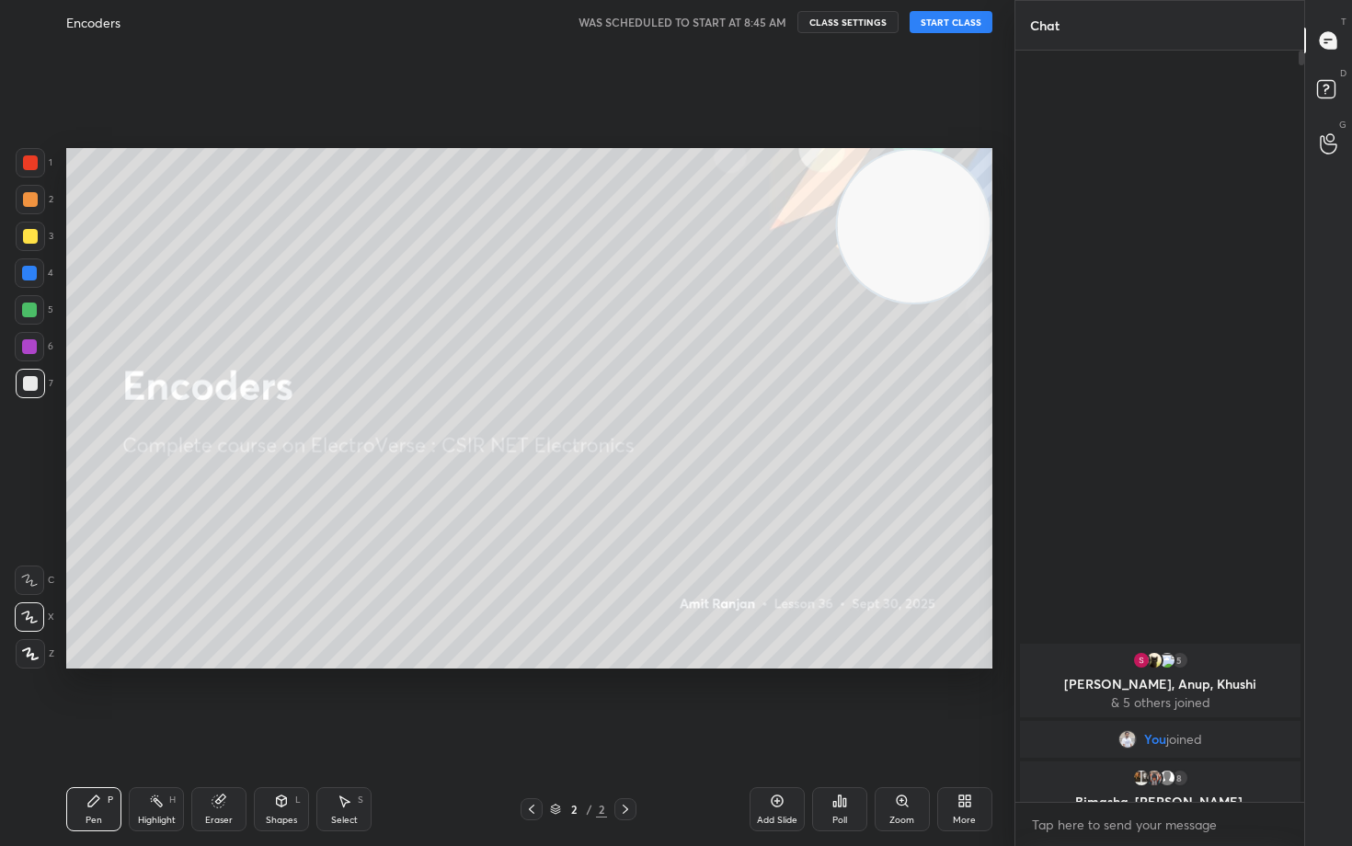
click at [832, 24] on button "CLASS SETTINGS" at bounding box center [847, 22] width 101 height 22
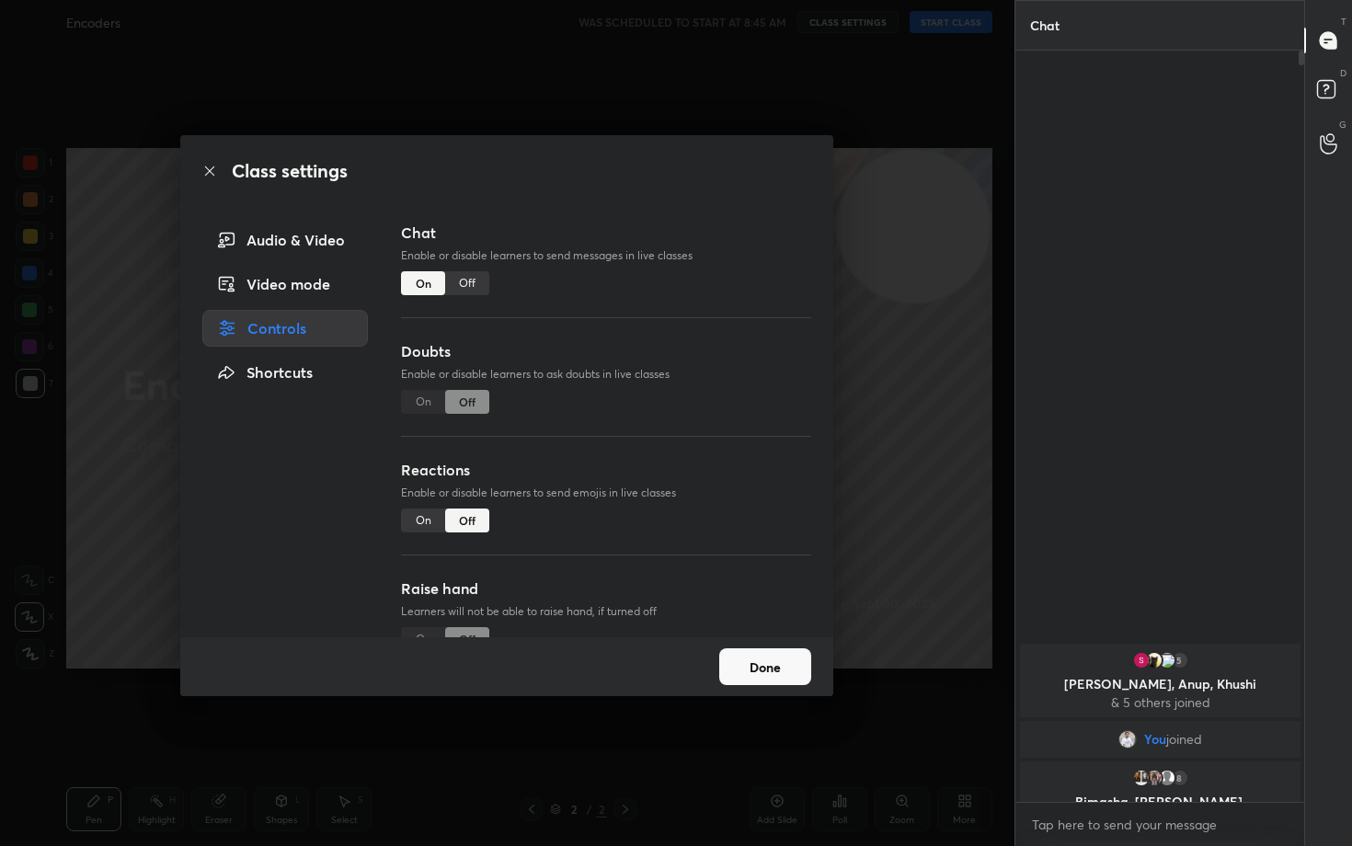
click at [746, 666] on button "Done" at bounding box center [765, 666] width 92 height 37
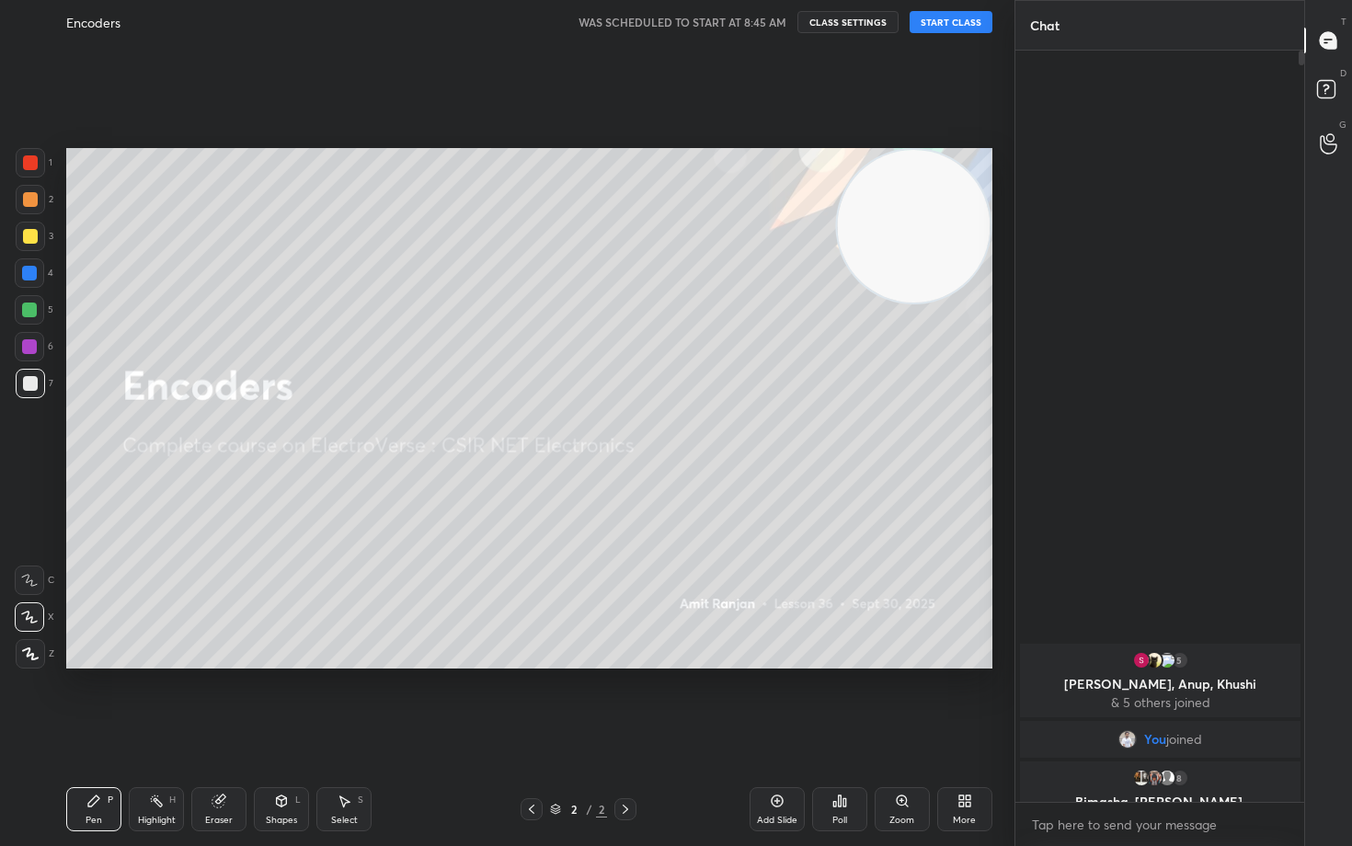
click at [943, 19] on button "START CLASS" at bounding box center [950, 22] width 83 height 22
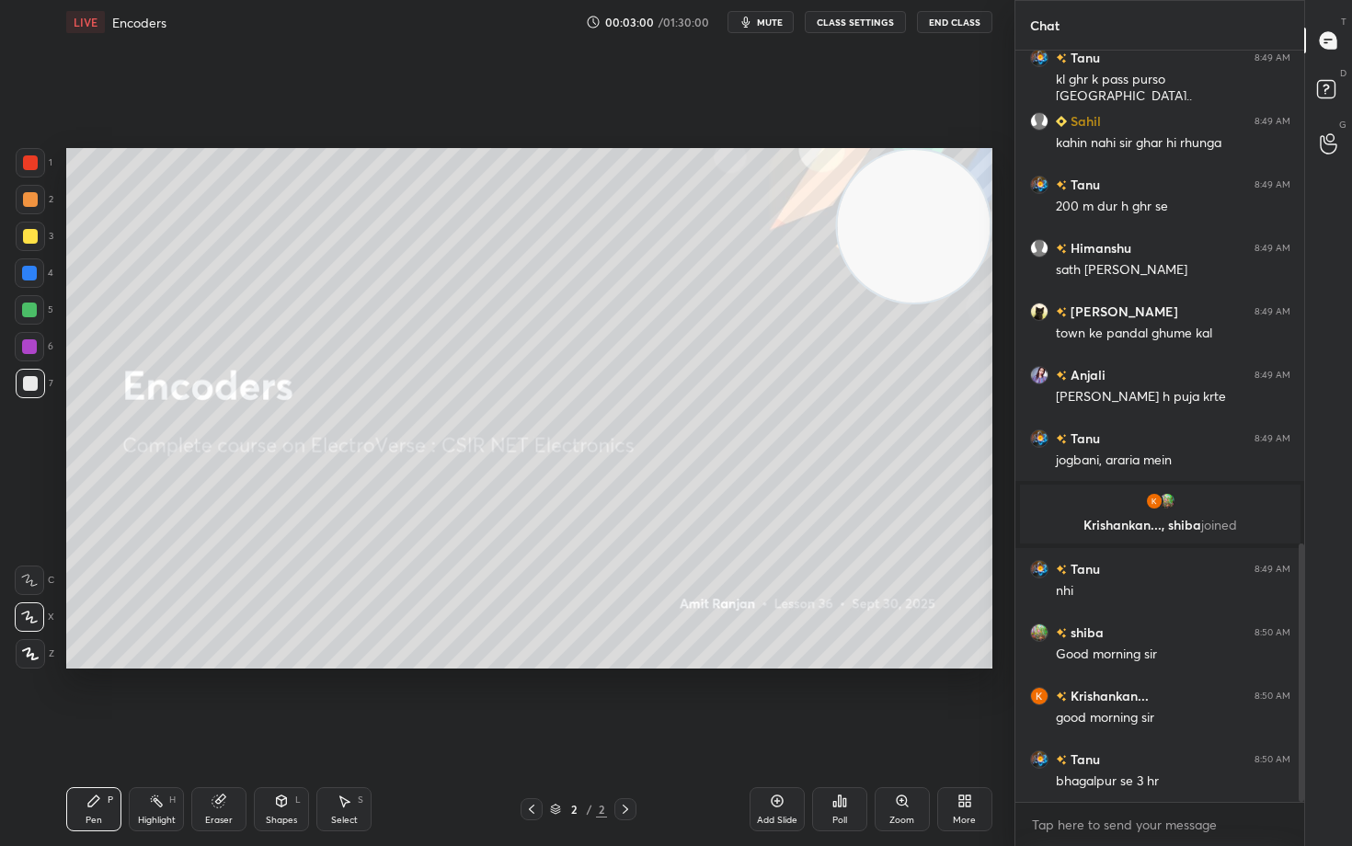
scroll to position [1475, 0]
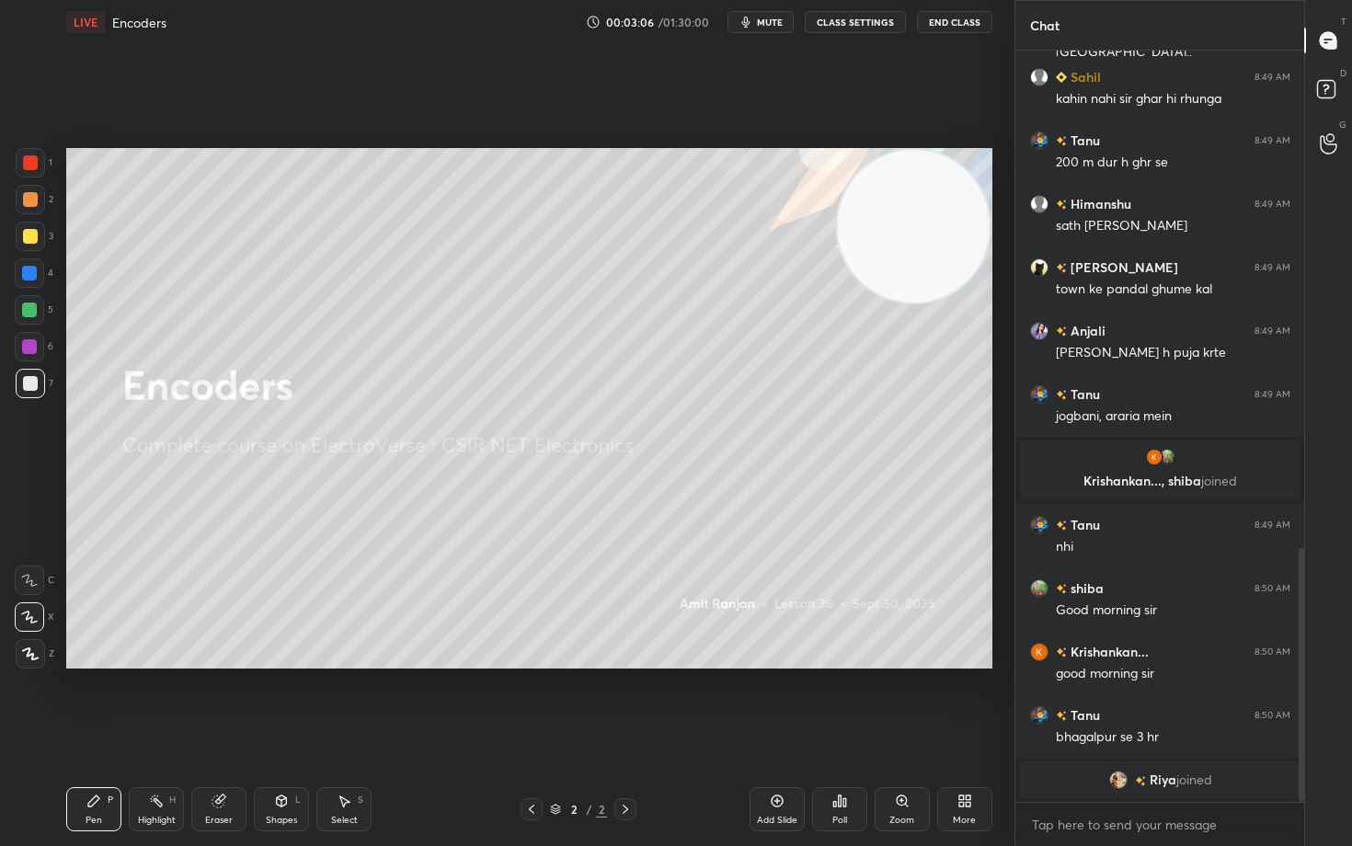
click at [219, 701] on icon at bounding box center [218, 801] width 12 height 12
click at [33, 653] on span "Erase all" at bounding box center [30, 653] width 28 height 13
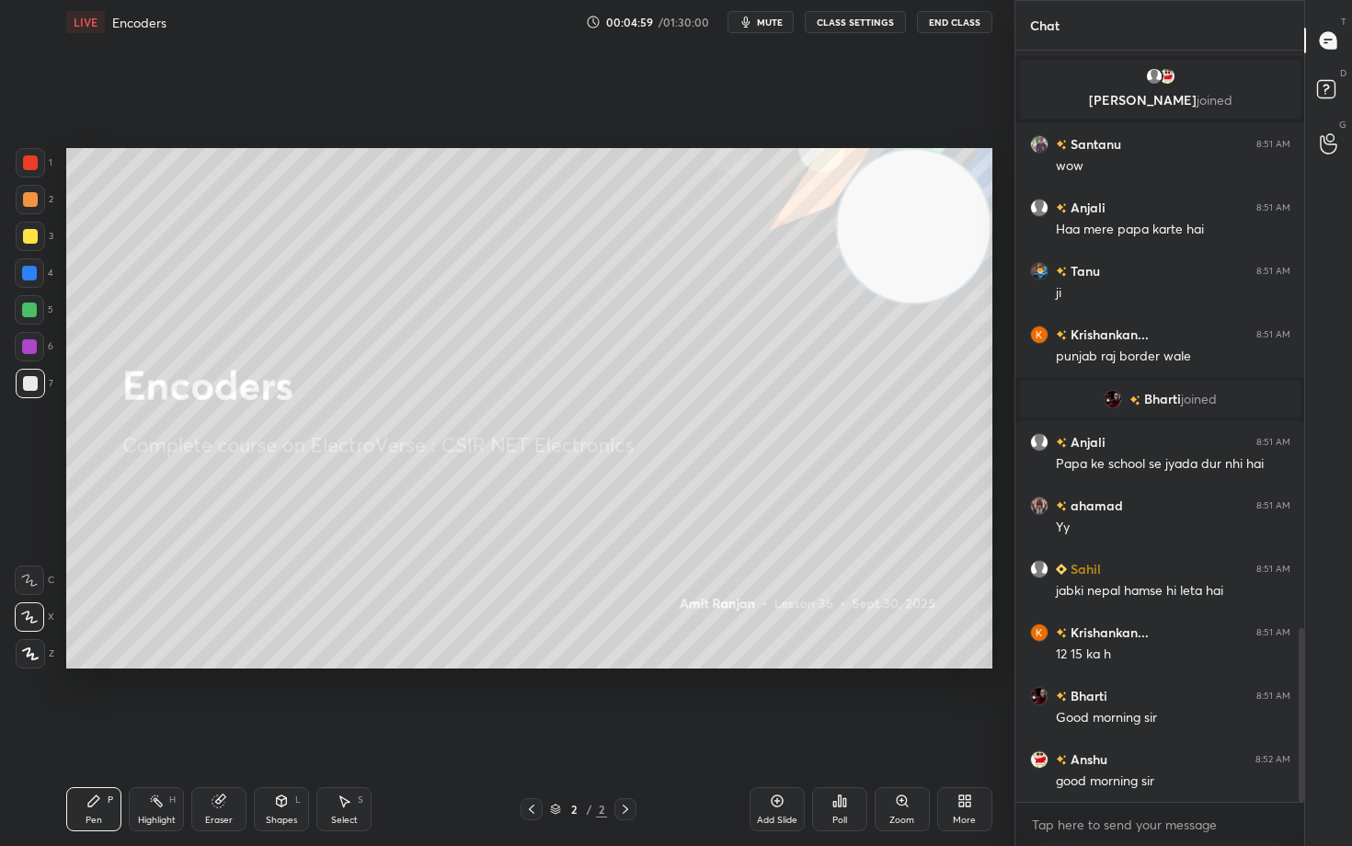
scroll to position [2544, 0]
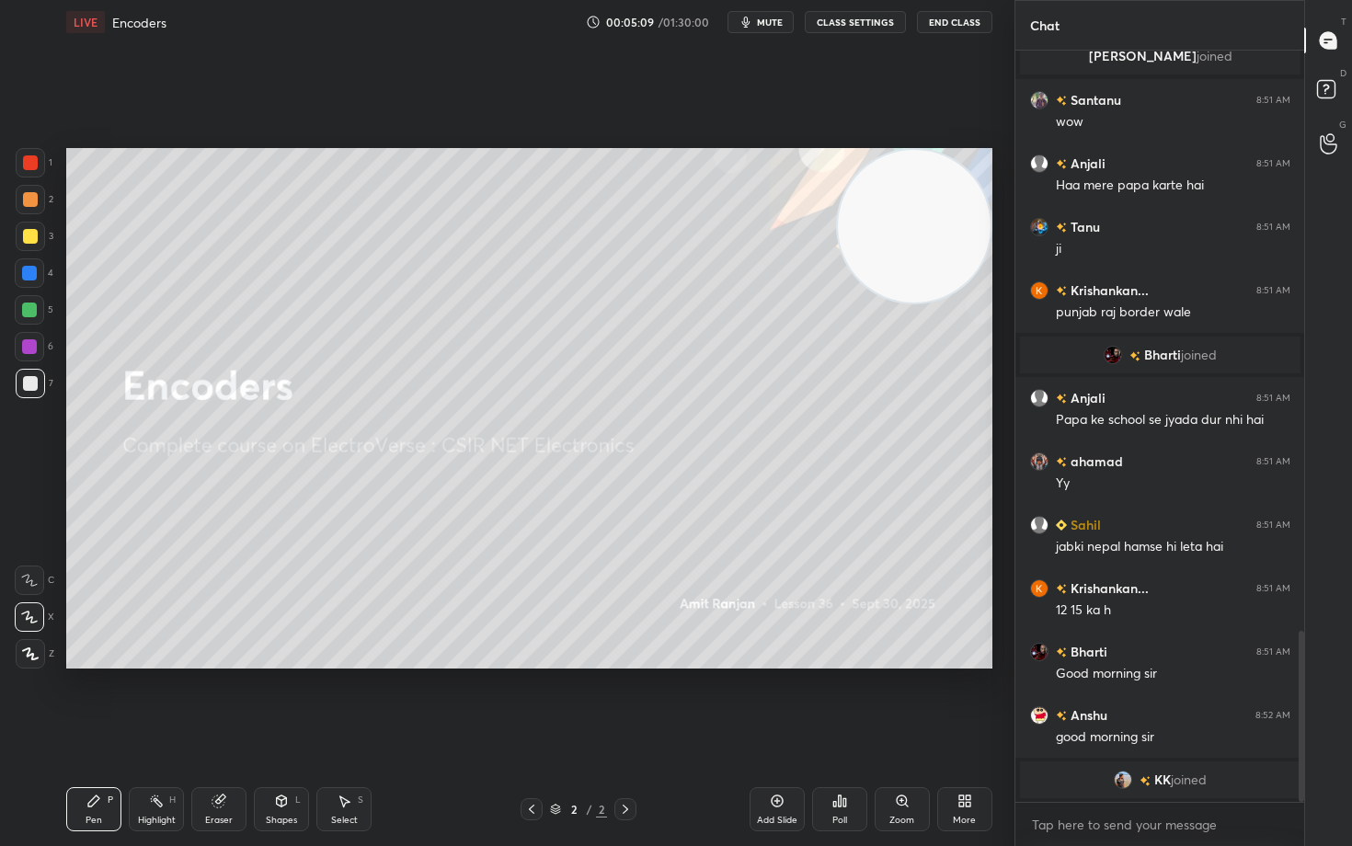
drag, startPoint x: 920, startPoint y: 258, endPoint x: 960, endPoint y: 219, distance: 55.9
click at [960, 217] on video at bounding box center [914, 226] width 153 height 153
drag, startPoint x: 29, startPoint y: 230, endPoint x: 51, endPoint y: 229, distance: 21.2
click at [29, 231] on div at bounding box center [30, 236] width 15 height 15
click at [952, 218] on video at bounding box center [914, 224] width 153 height 153
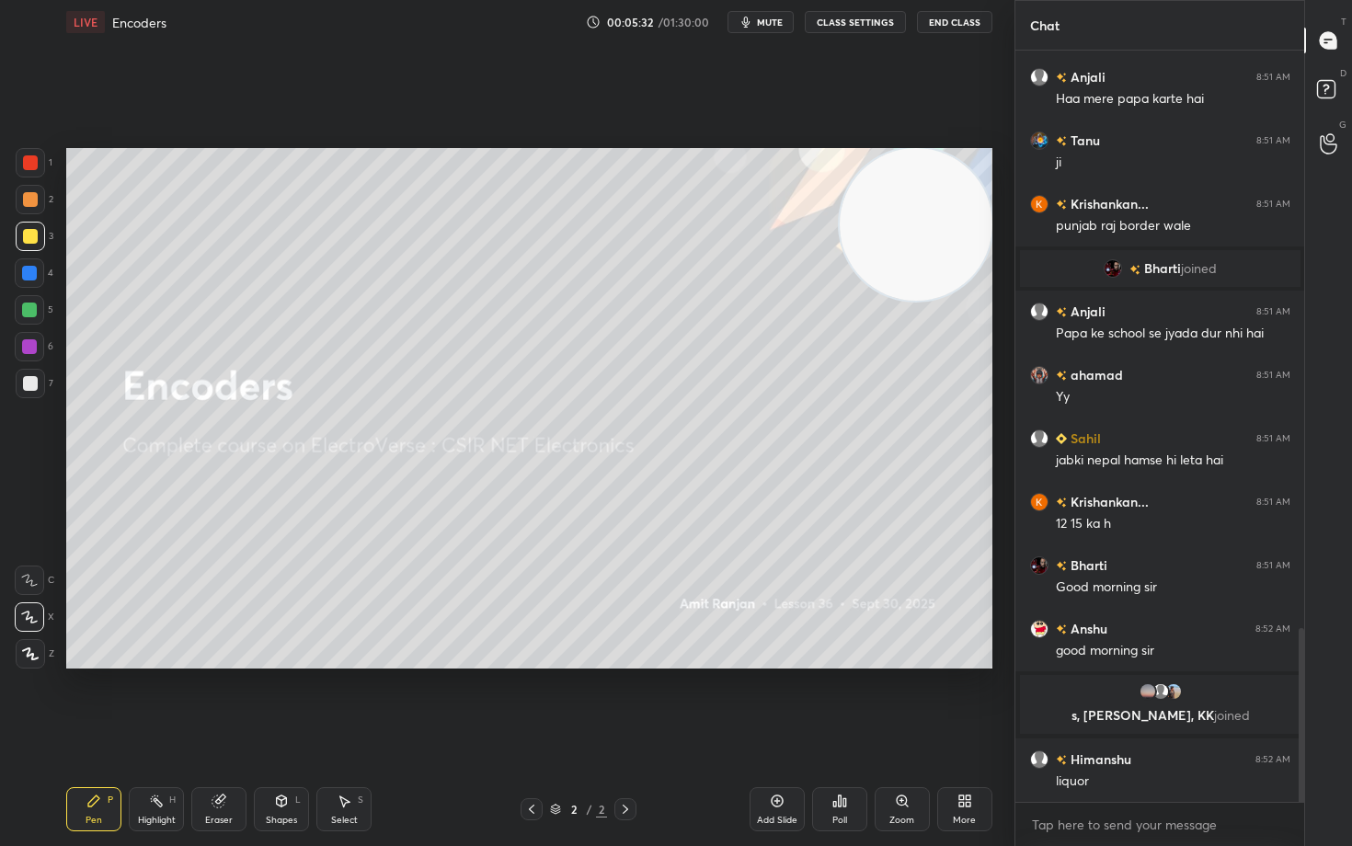
scroll to position [2504, 0]
drag, startPoint x: 212, startPoint y: 805, endPoint x: 210, endPoint y: 794, distance: 11.4
click at [211, 701] on div "Eraser" at bounding box center [218, 809] width 55 height 44
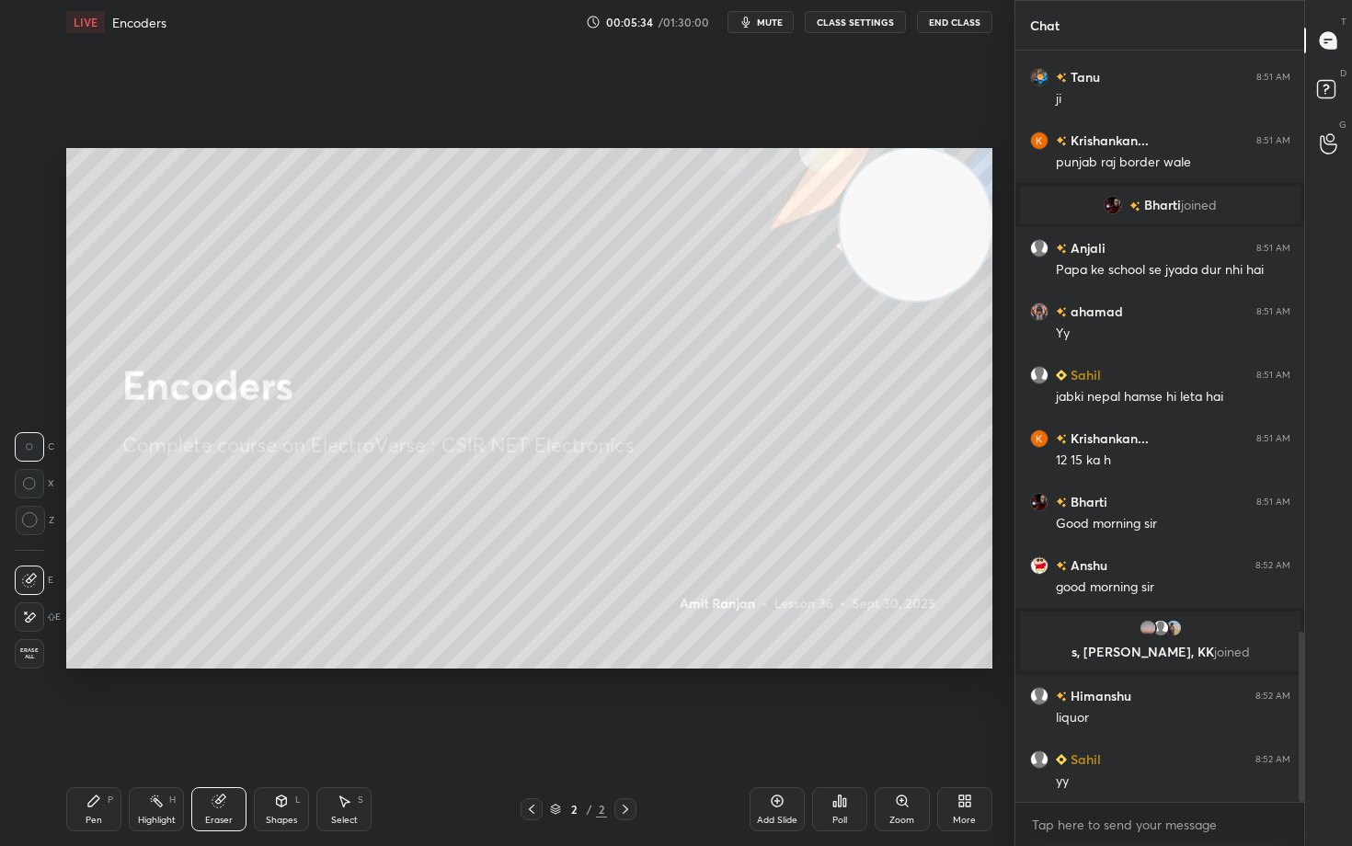
scroll to position [2631, 0]
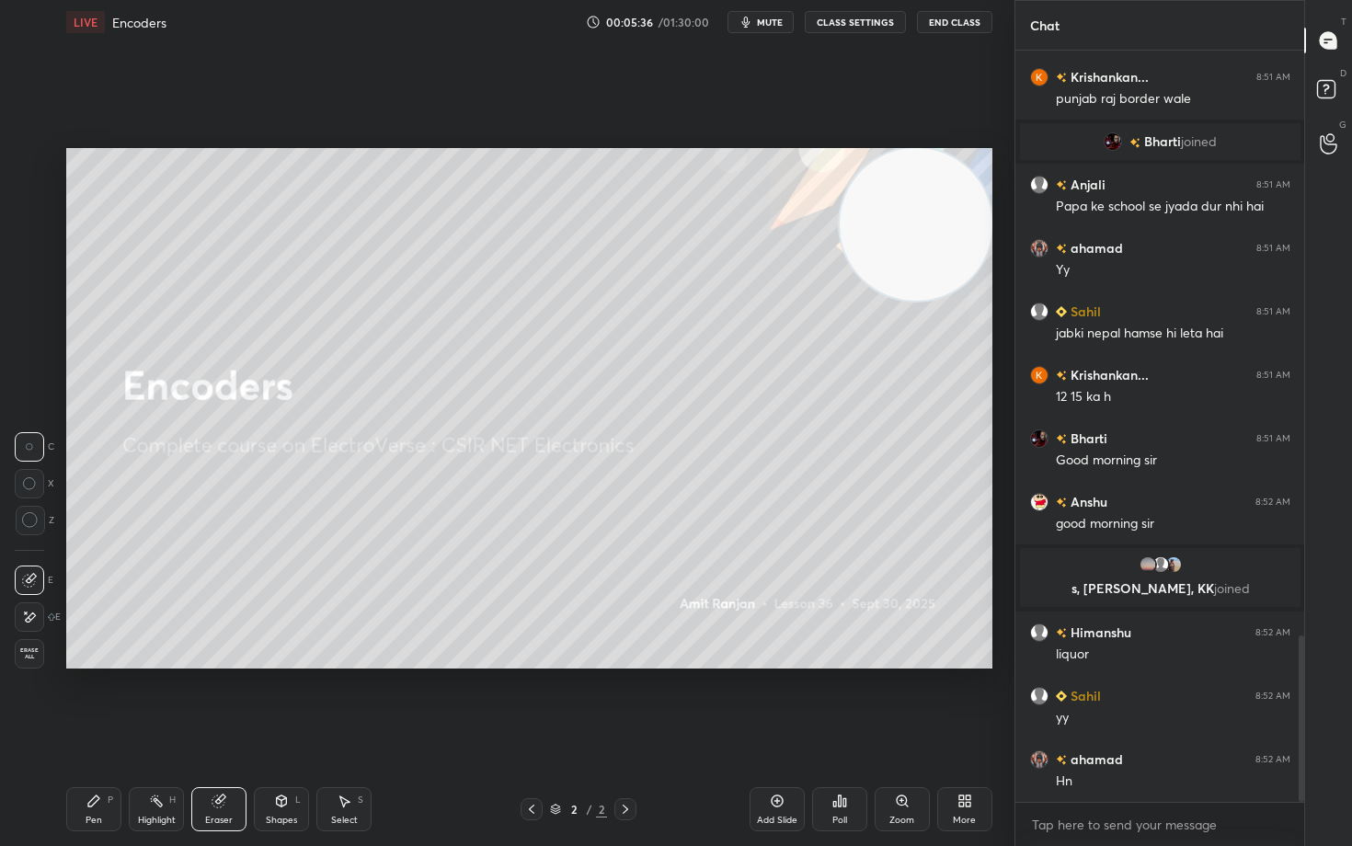
click at [26, 657] on span "Erase all" at bounding box center [30, 653] width 28 height 13
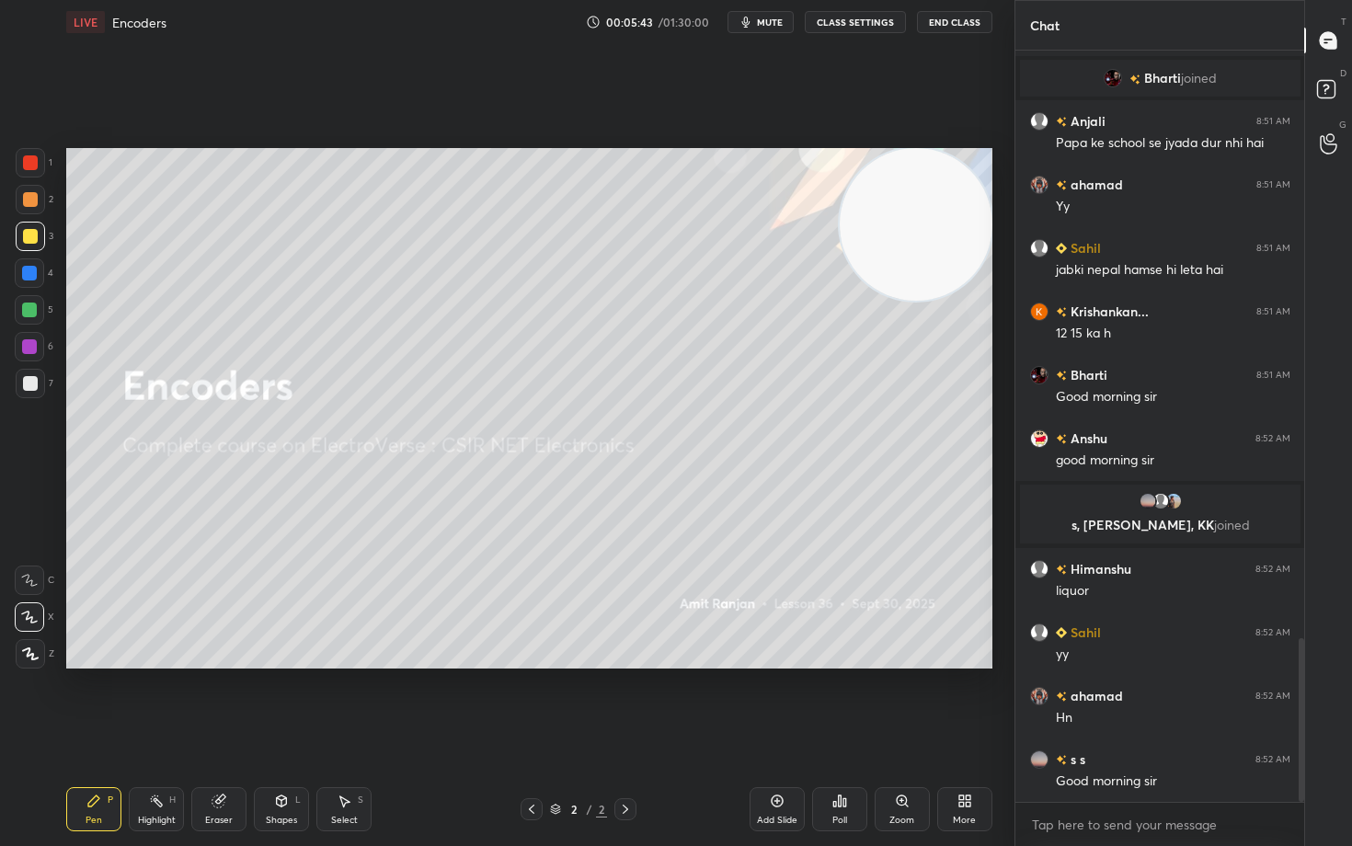
scroll to position [2758, 0]
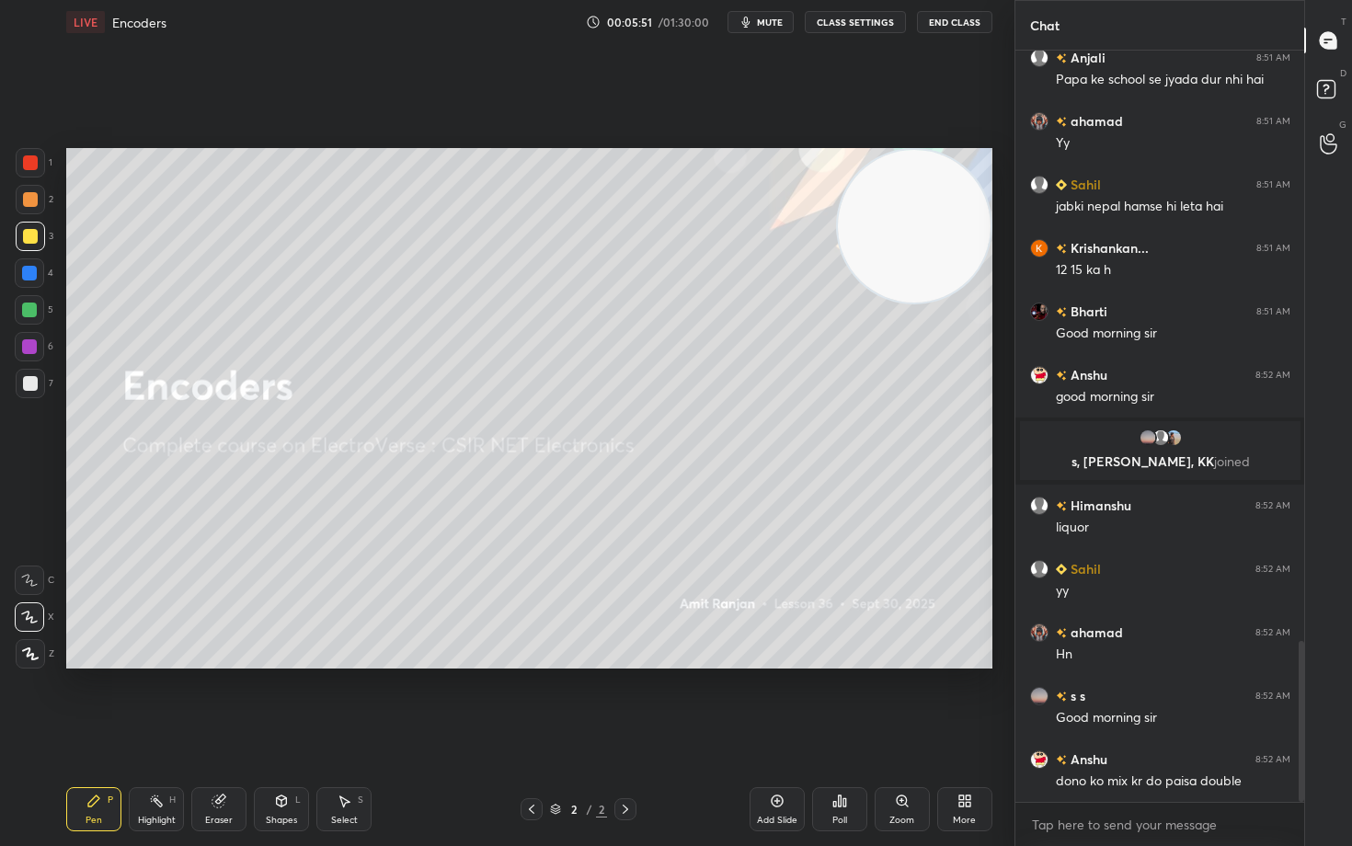
drag, startPoint x: 899, startPoint y: 240, endPoint x: 913, endPoint y: 215, distance: 28.4
click at [918, 208] on video at bounding box center [914, 226] width 153 height 153
drag, startPoint x: 918, startPoint y: 230, endPoint x: 909, endPoint y: 208, distance: 23.6
click at [924, 214] on video at bounding box center [914, 226] width 153 height 153
click at [31, 386] on div at bounding box center [30, 383] width 15 height 15
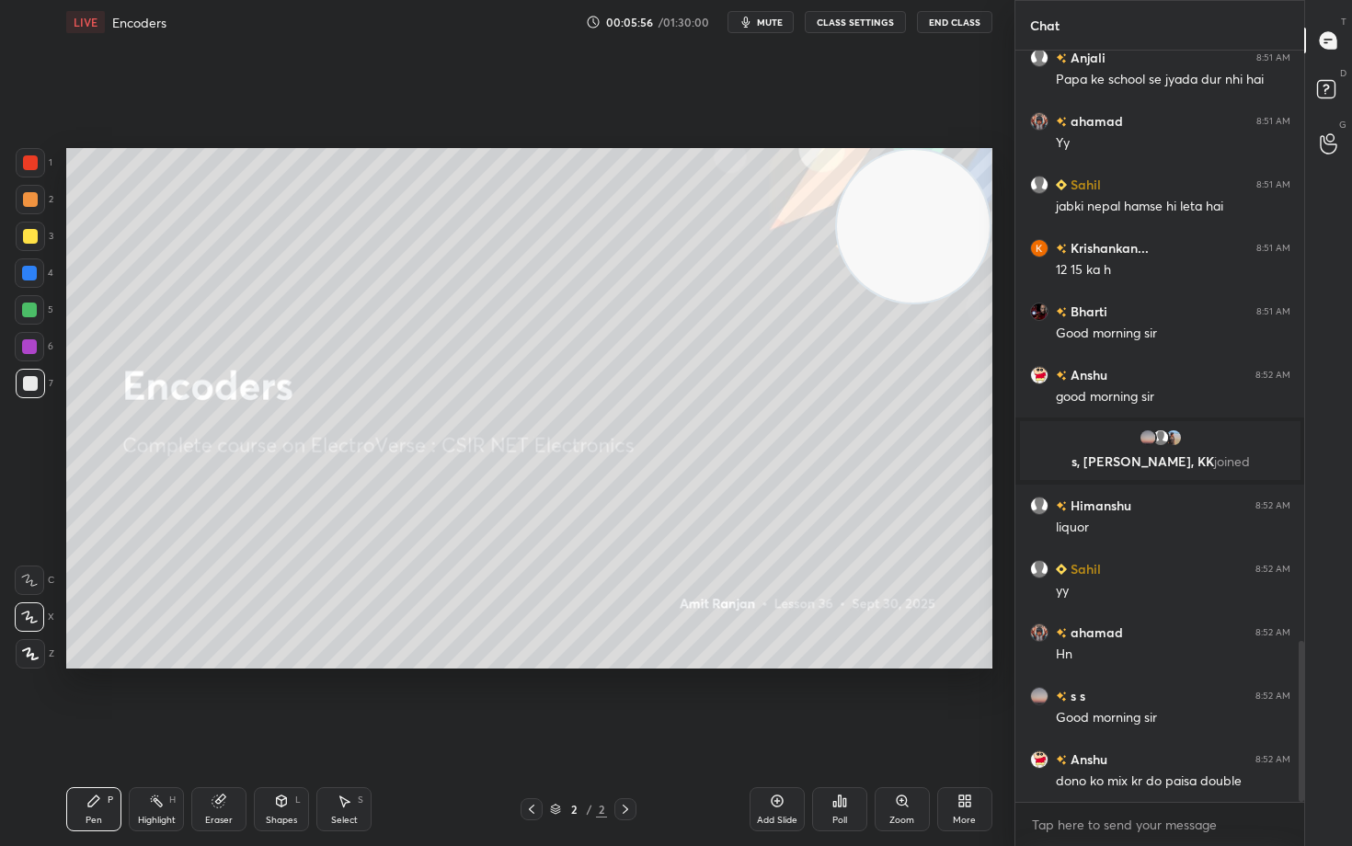
click at [780, 701] on div "Add Slide" at bounding box center [776, 809] width 55 height 44
click at [943, 199] on video at bounding box center [913, 226] width 153 height 153
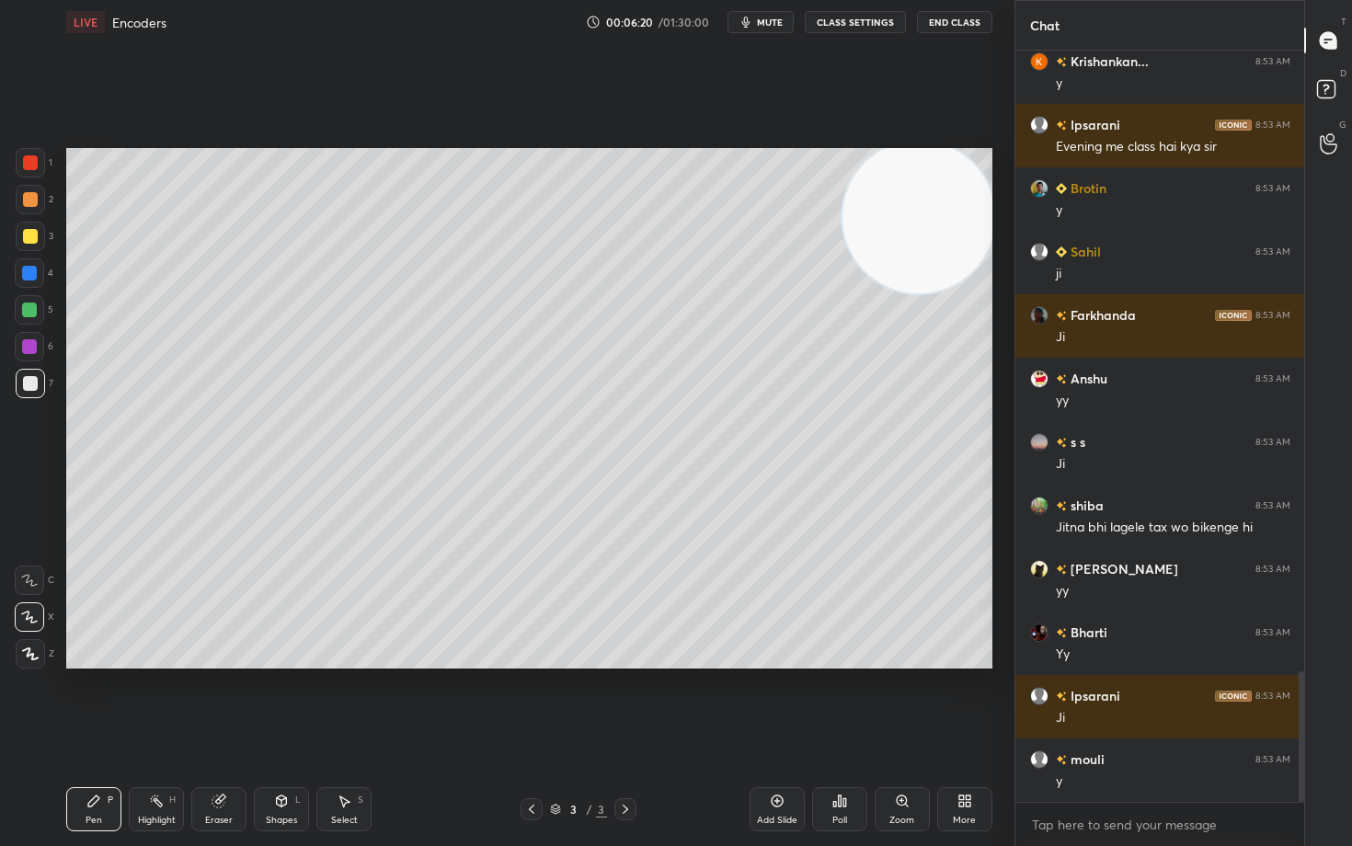
scroll to position [3583, 0]
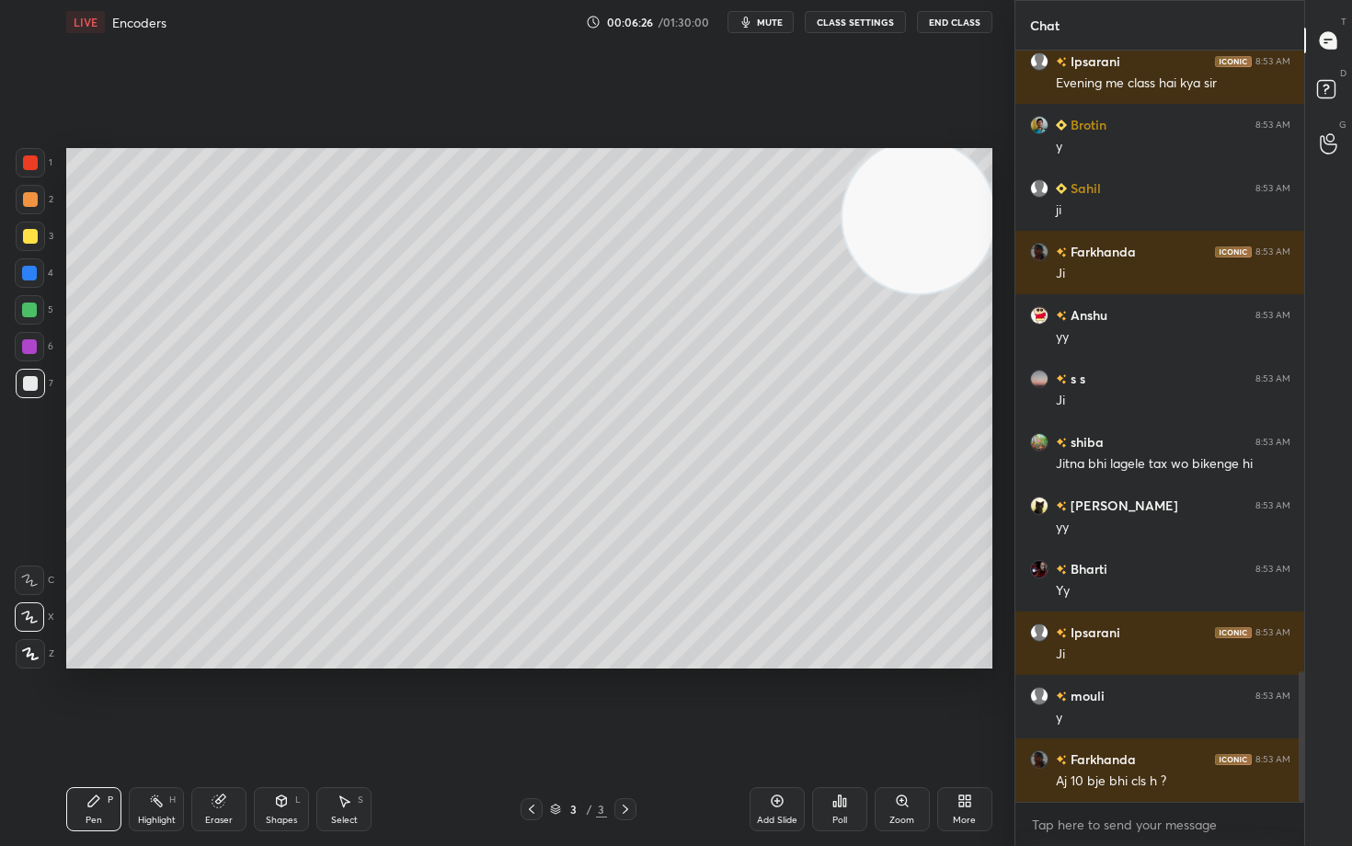
drag, startPoint x: 207, startPoint y: 804, endPoint x: 217, endPoint y: 790, distance: 17.1
click at [205, 701] on div "Eraser" at bounding box center [218, 809] width 55 height 44
click at [32, 655] on span "Erase all" at bounding box center [30, 653] width 28 height 13
drag, startPoint x: 938, startPoint y: 228, endPoint x: 957, endPoint y: 198, distance: 36.0
click at [960, 202] on video at bounding box center [918, 217] width 153 height 153
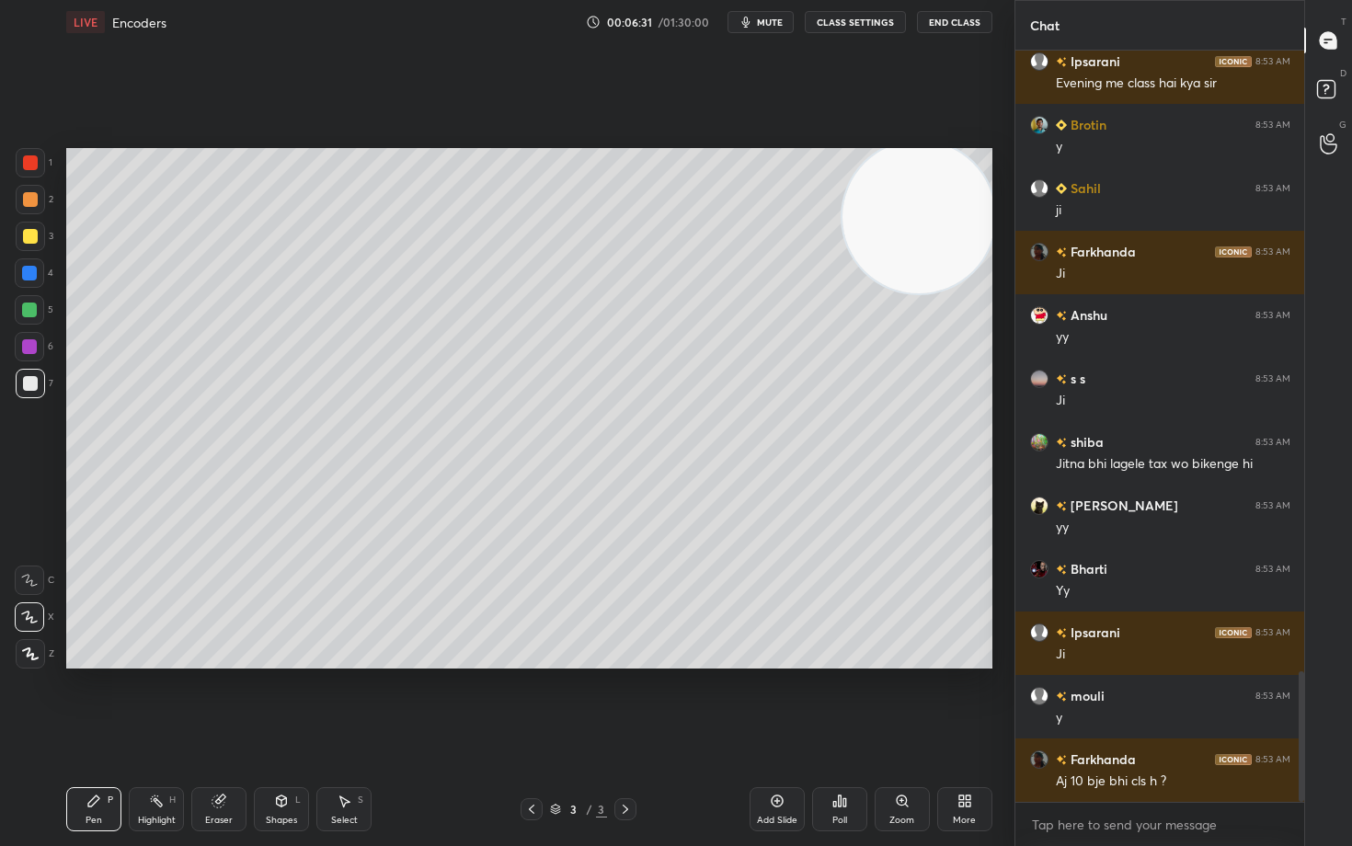
scroll to position [3646, 0]
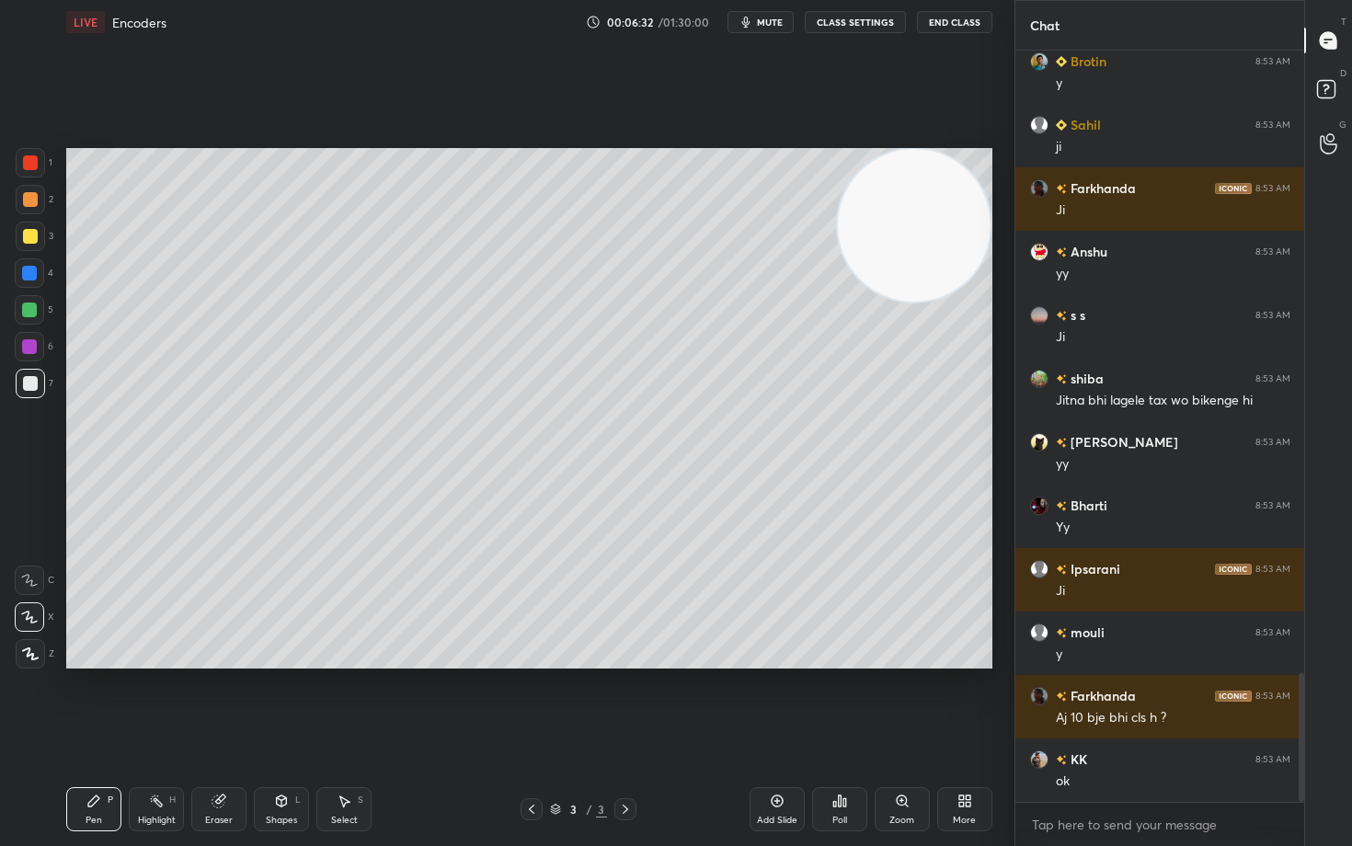
drag, startPoint x: 904, startPoint y: 255, endPoint x: 936, endPoint y: 202, distance: 61.5
click at [934, 213] on video at bounding box center [914, 225] width 153 height 153
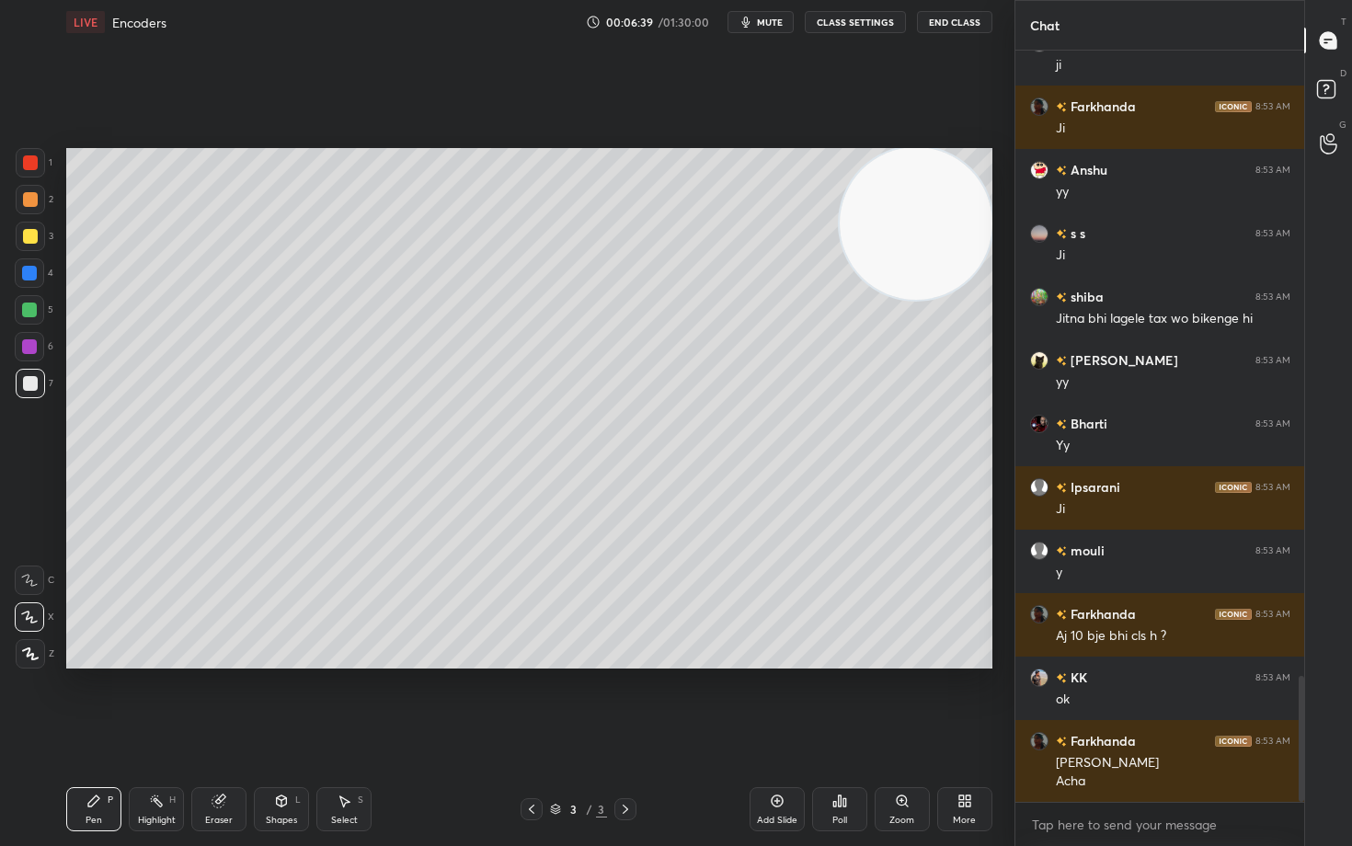
scroll to position [3792, 0]
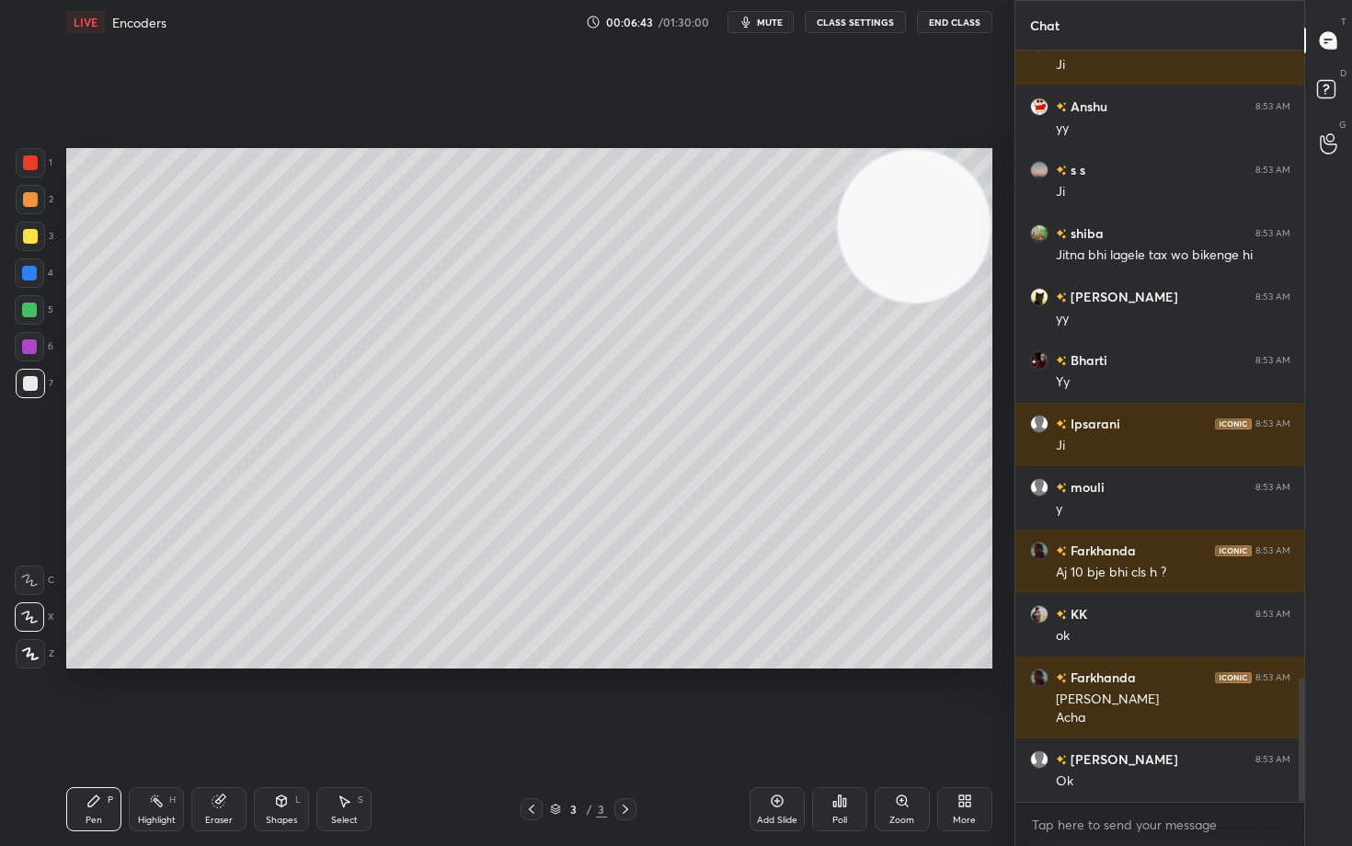
drag, startPoint x: 917, startPoint y: 241, endPoint x: 941, endPoint y: 207, distance: 41.6
click at [941, 208] on video at bounding box center [914, 226] width 153 height 153
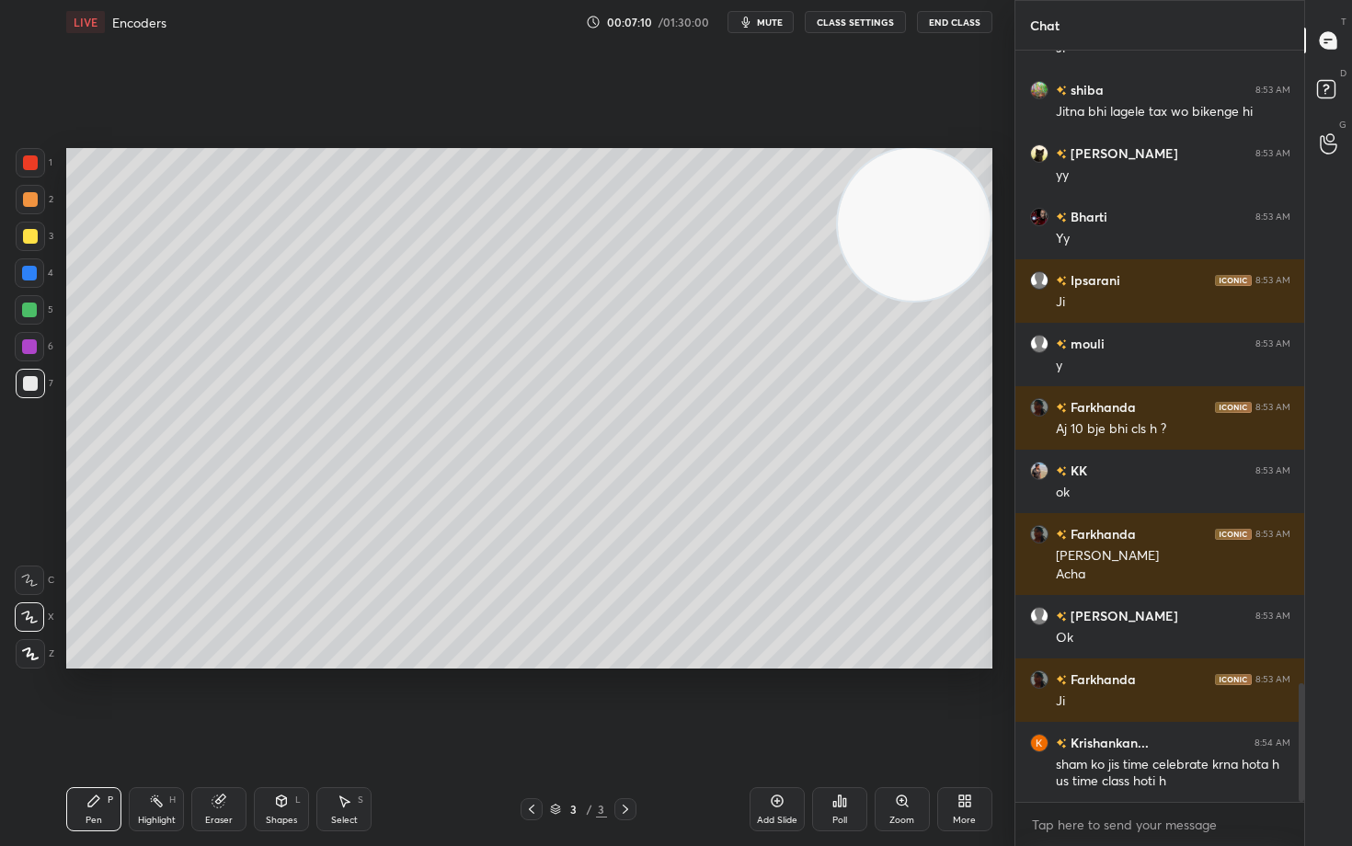
scroll to position [3999, 0]
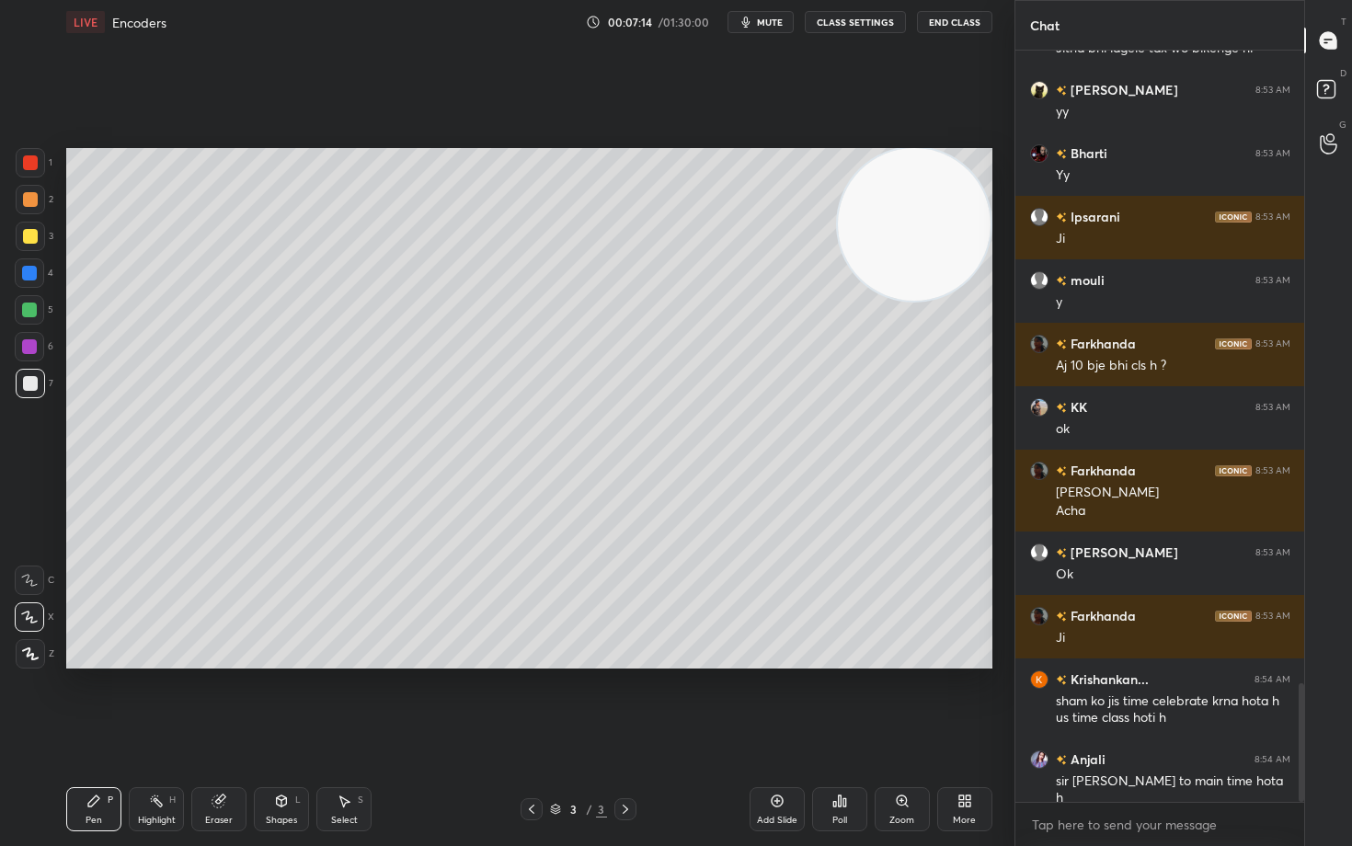
click at [31, 236] on div at bounding box center [30, 236] width 15 height 15
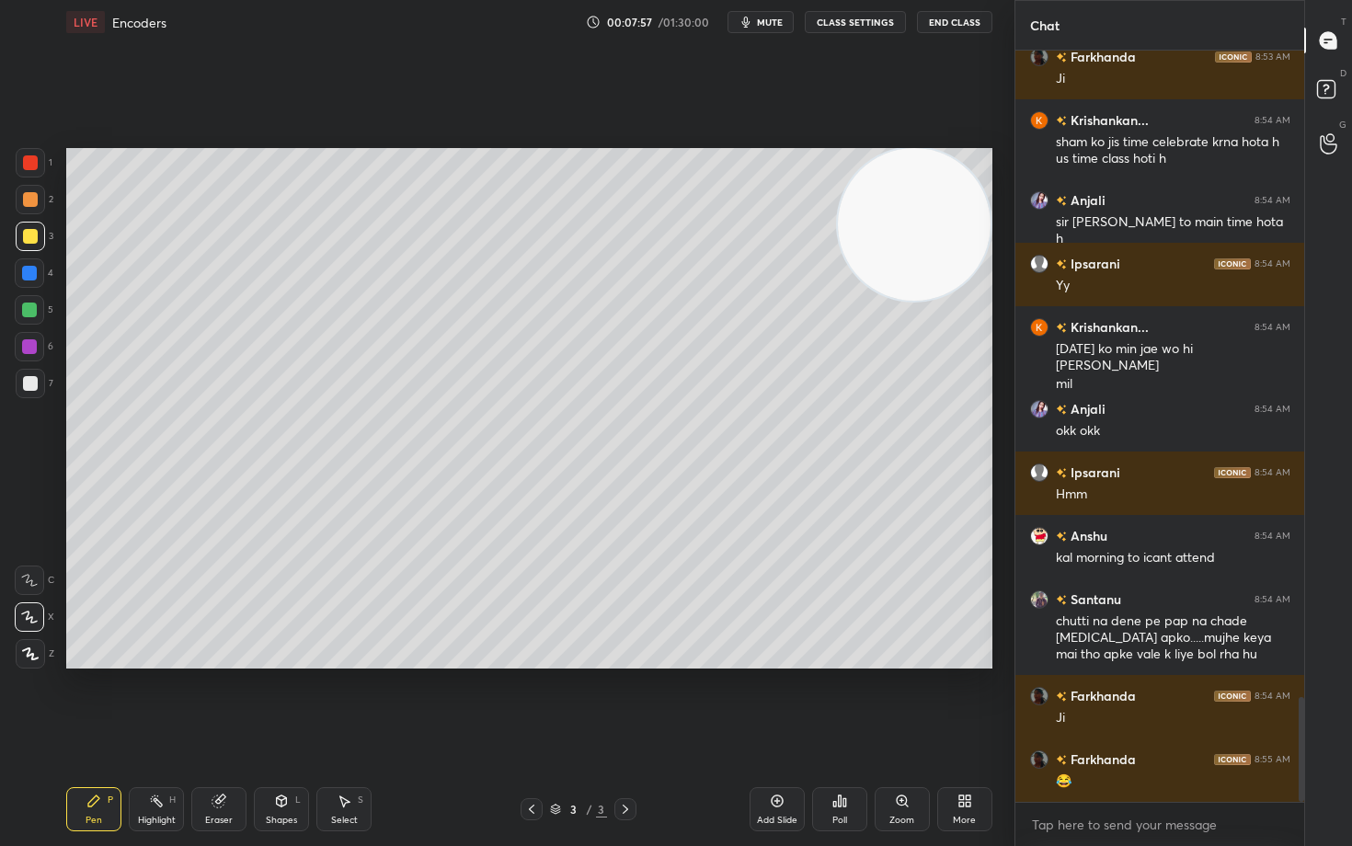
scroll to position [4621, 0]
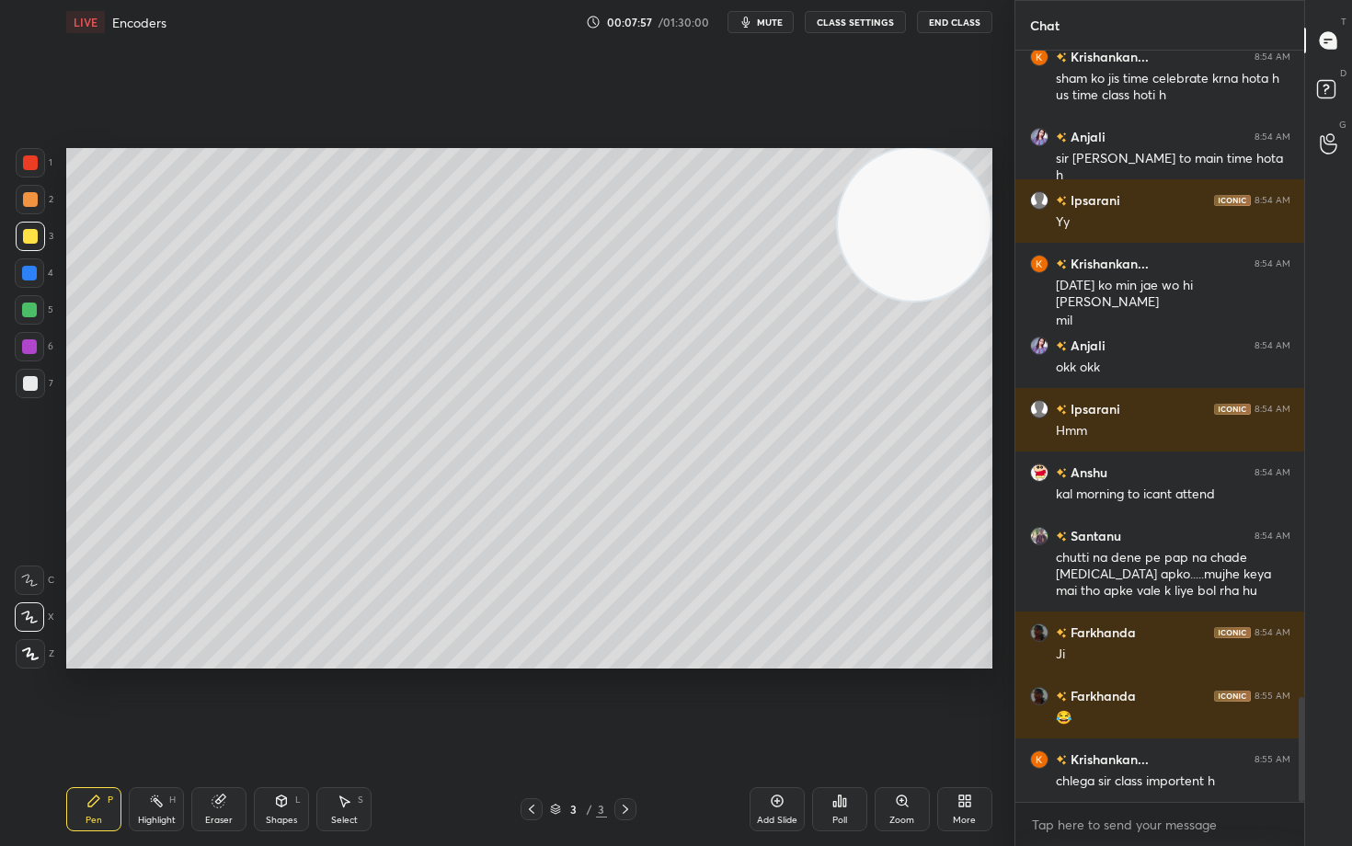
click at [30, 381] on div at bounding box center [30, 383] width 15 height 15
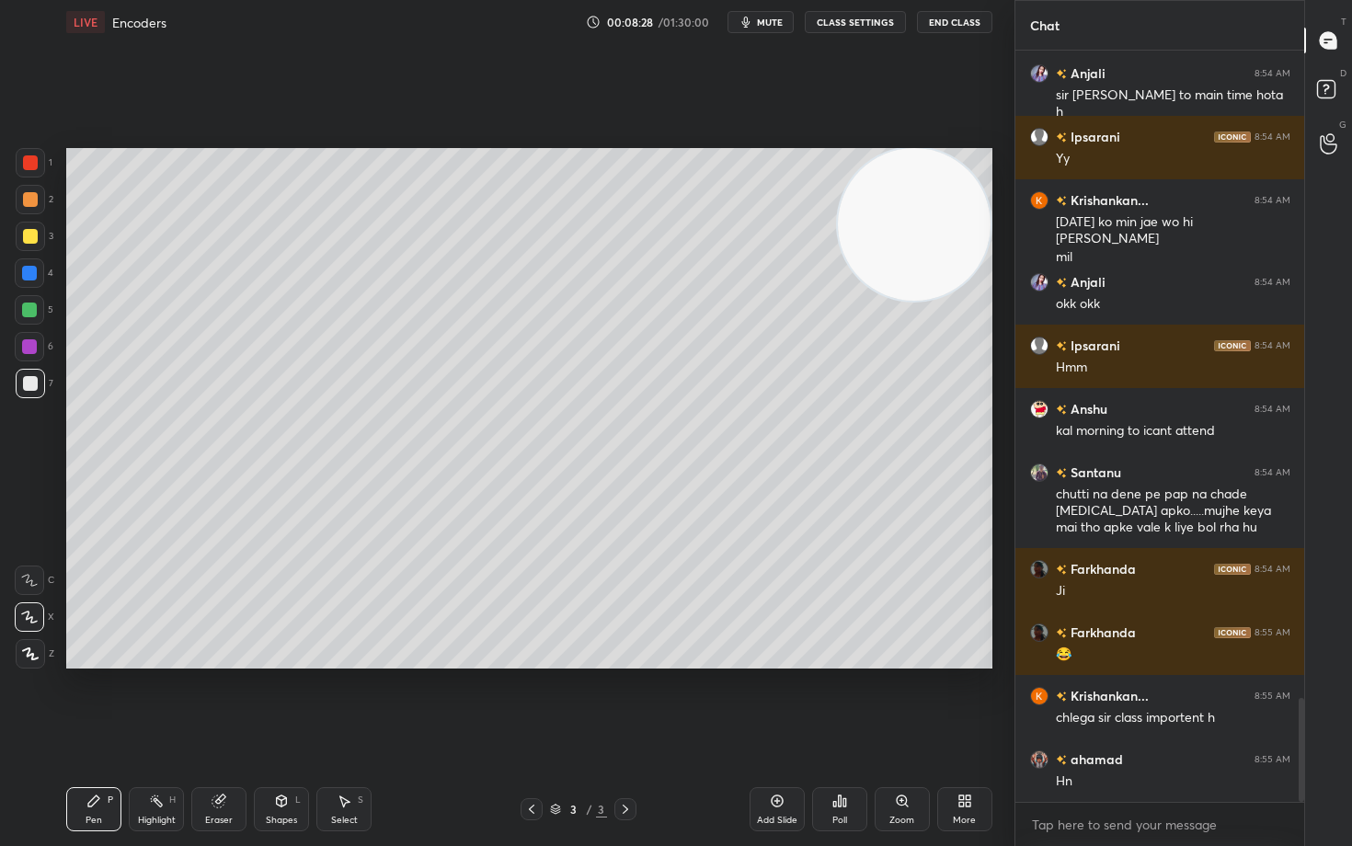
drag, startPoint x: 26, startPoint y: 237, endPoint x: 47, endPoint y: 275, distance: 43.2
click at [26, 239] on div at bounding box center [30, 236] width 15 height 15
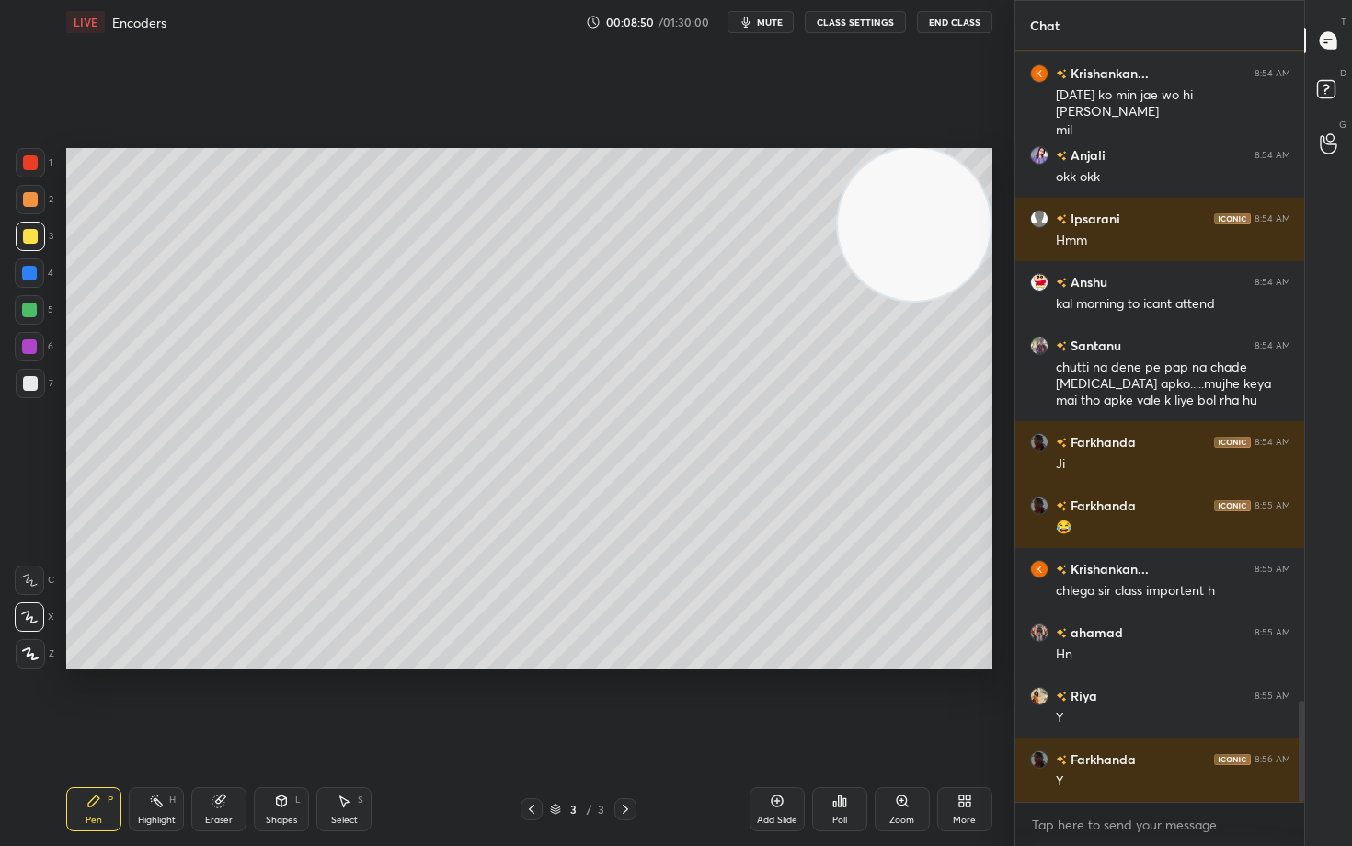
scroll to position [4875, 0]
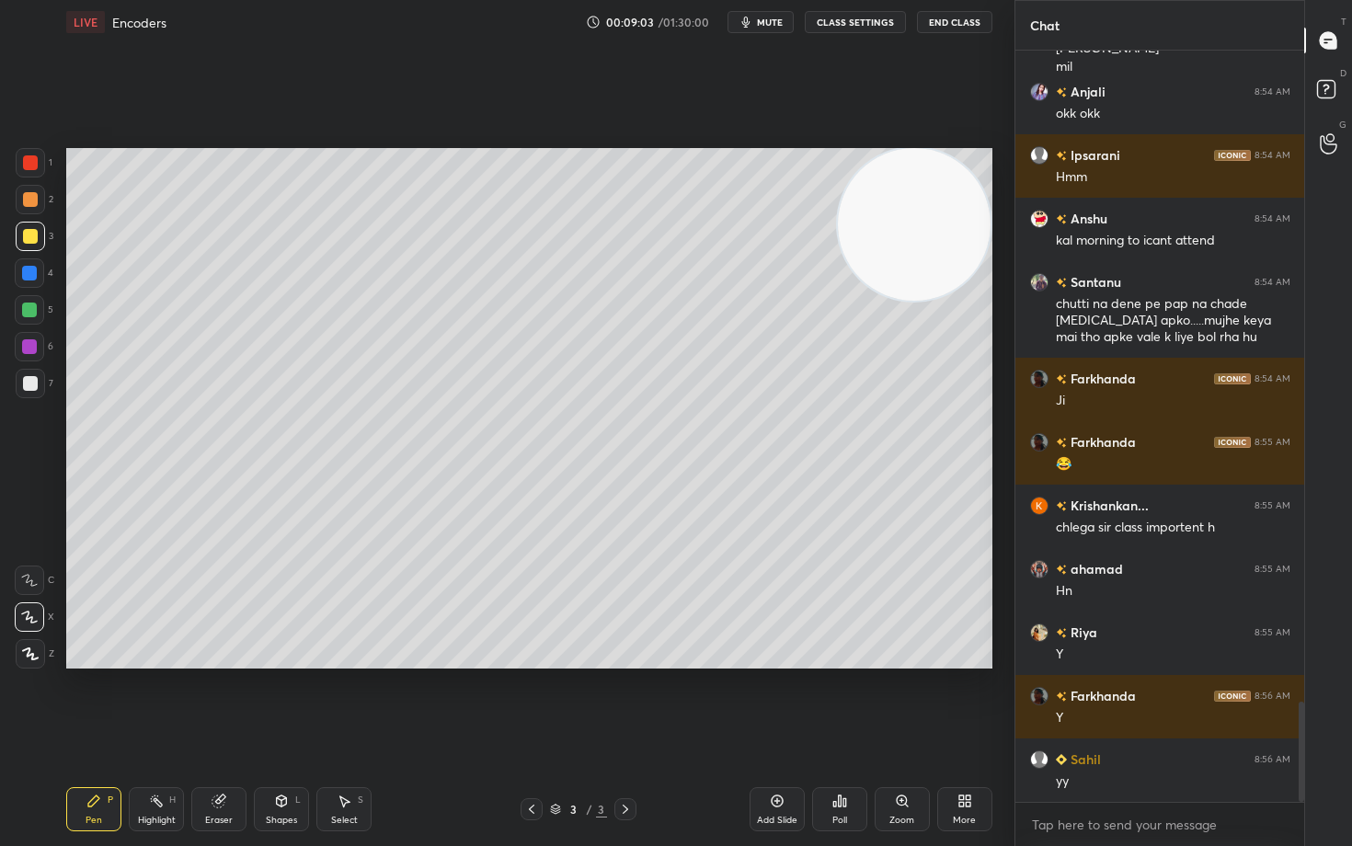
click at [217, 701] on div "Eraser" at bounding box center [219, 820] width 28 height 9
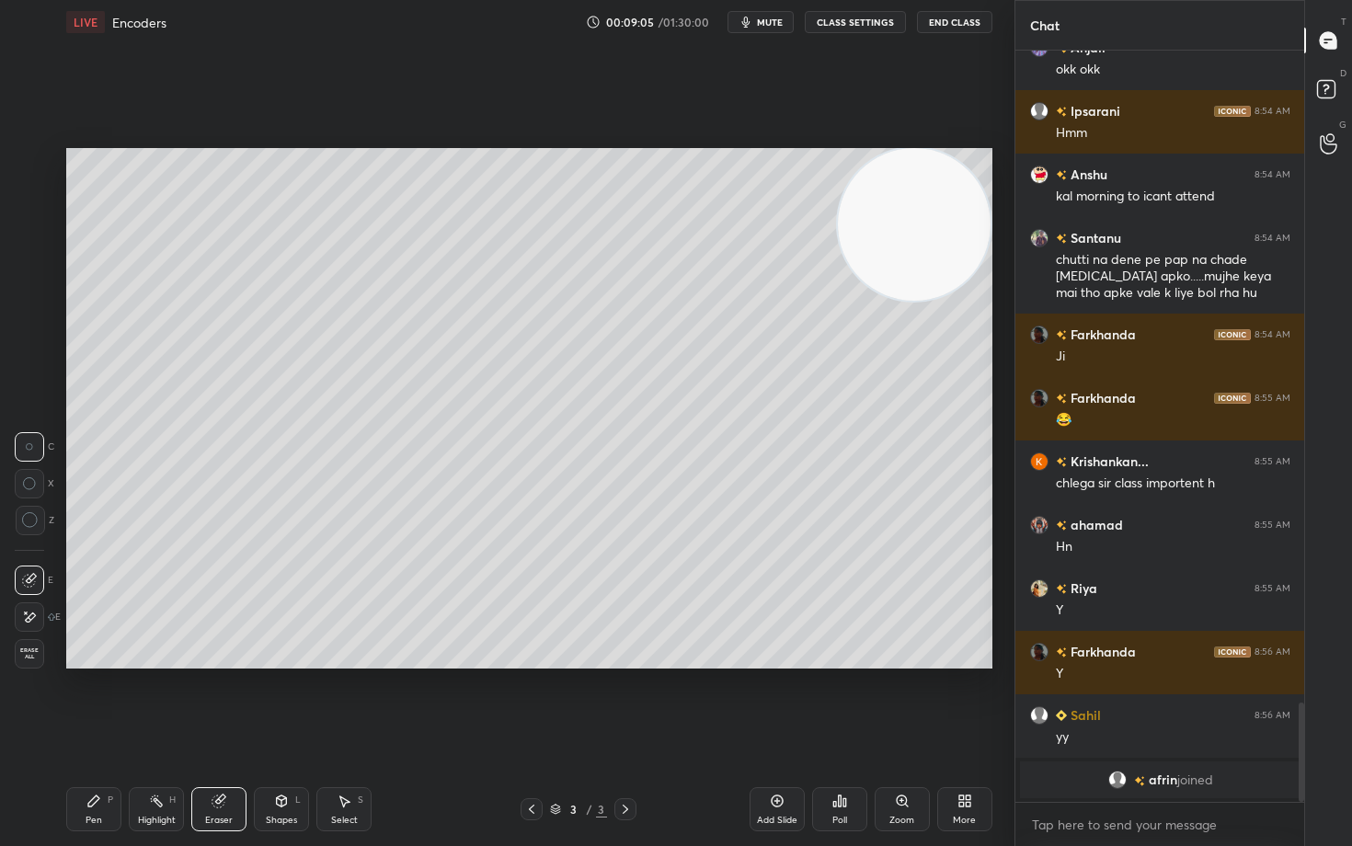
scroll to position [4350, 0]
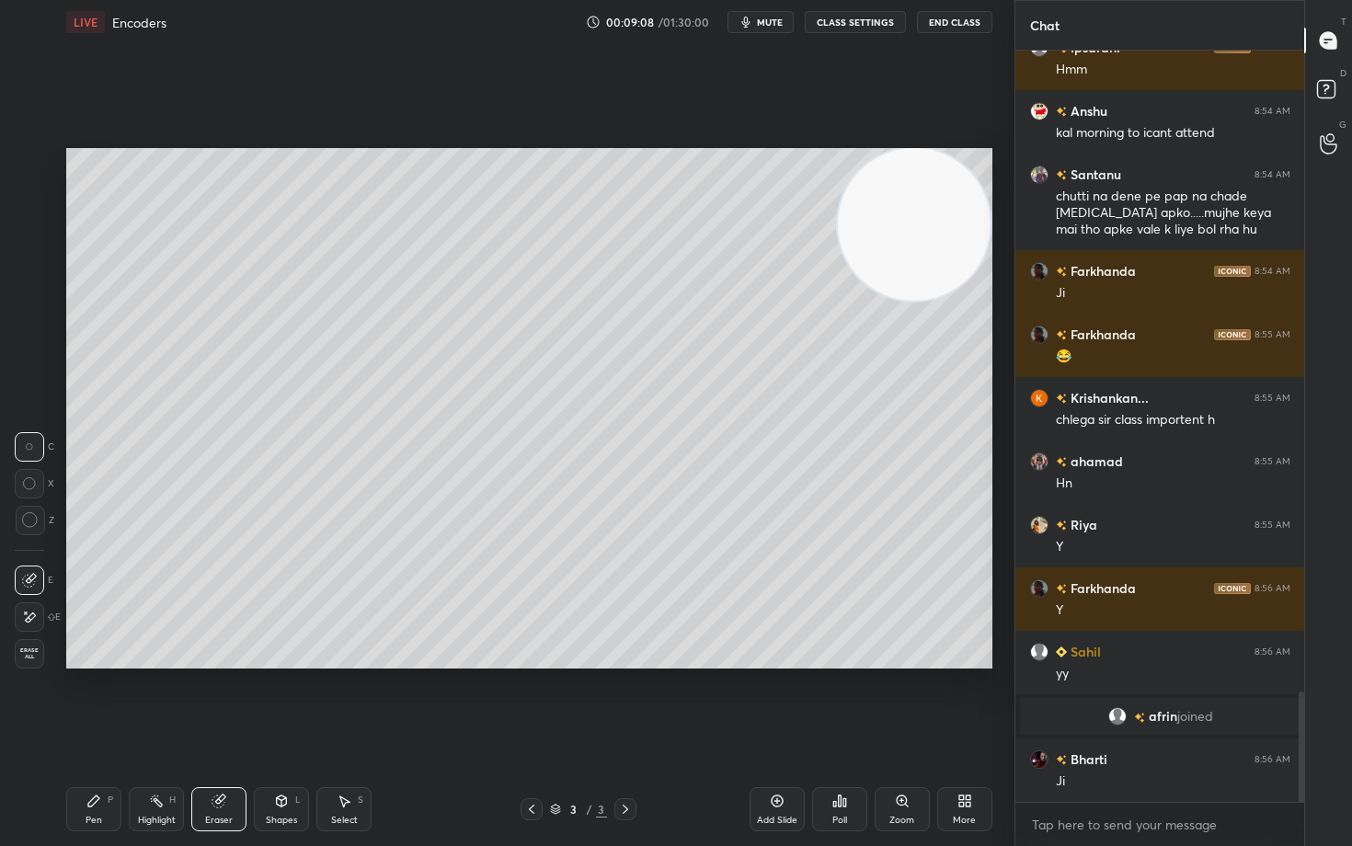
click at [96, 701] on icon at bounding box center [93, 800] width 15 height 15
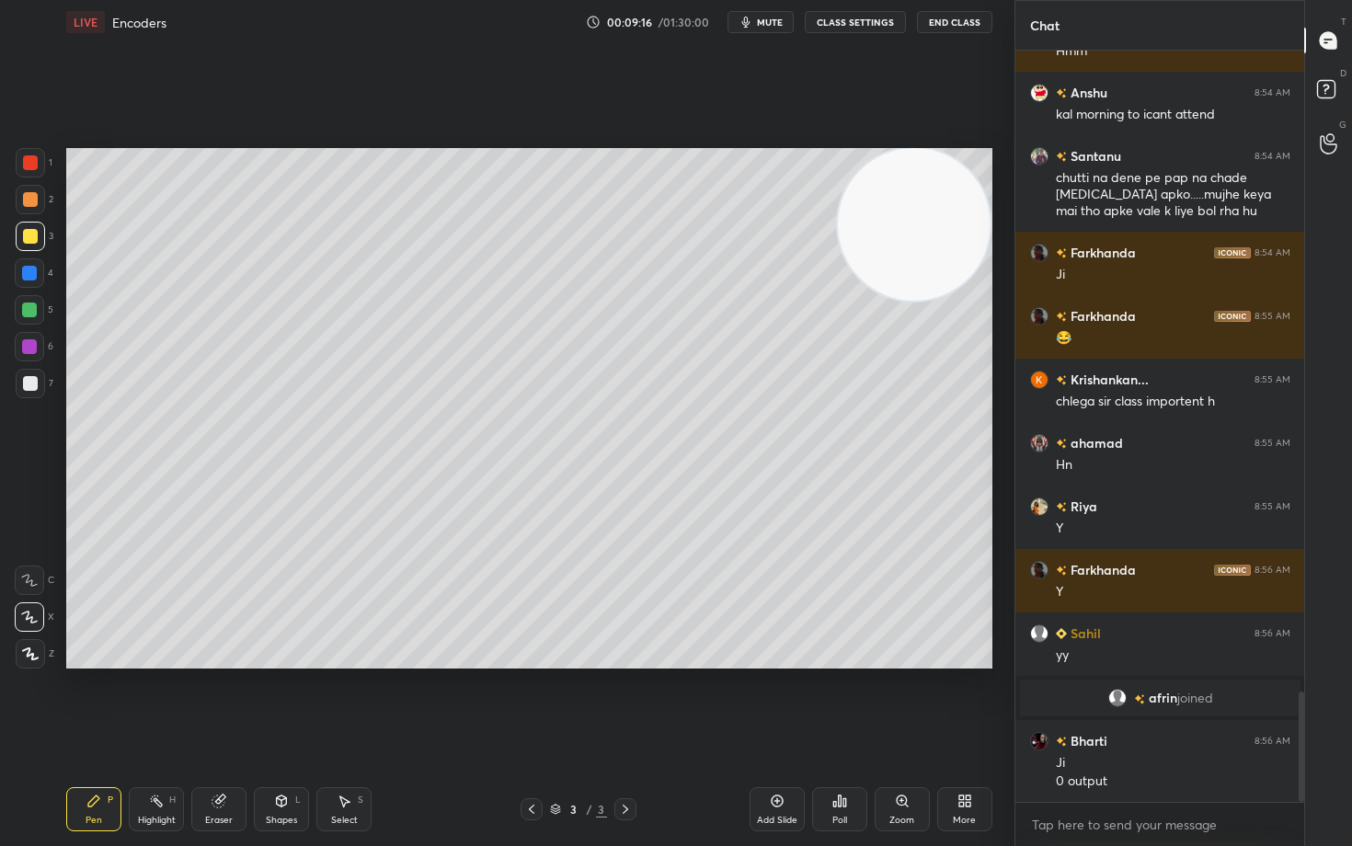
drag, startPoint x: 207, startPoint y: 811, endPoint x: 230, endPoint y: 702, distance: 111.8
click at [209, 701] on div "Eraser" at bounding box center [218, 809] width 55 height 44
drag, startPoint x: 94, startPoint y: 811, endPoint x: 97, endPoint y: 800, distance: 11.4
click at [96, 701] on div "Pen P" at bounding box center [93, 809] width 55 height 44
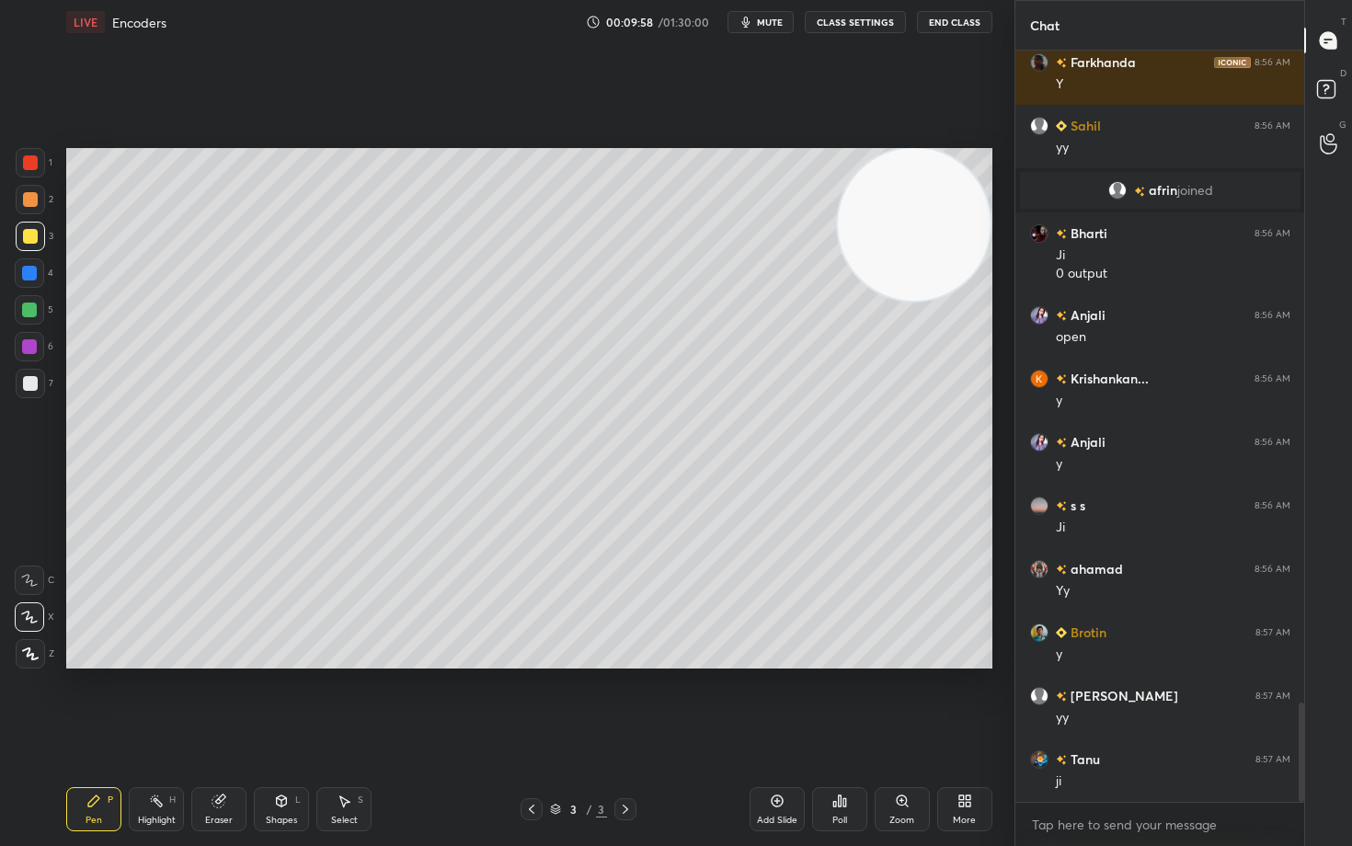
scroll to position [4939, 0]
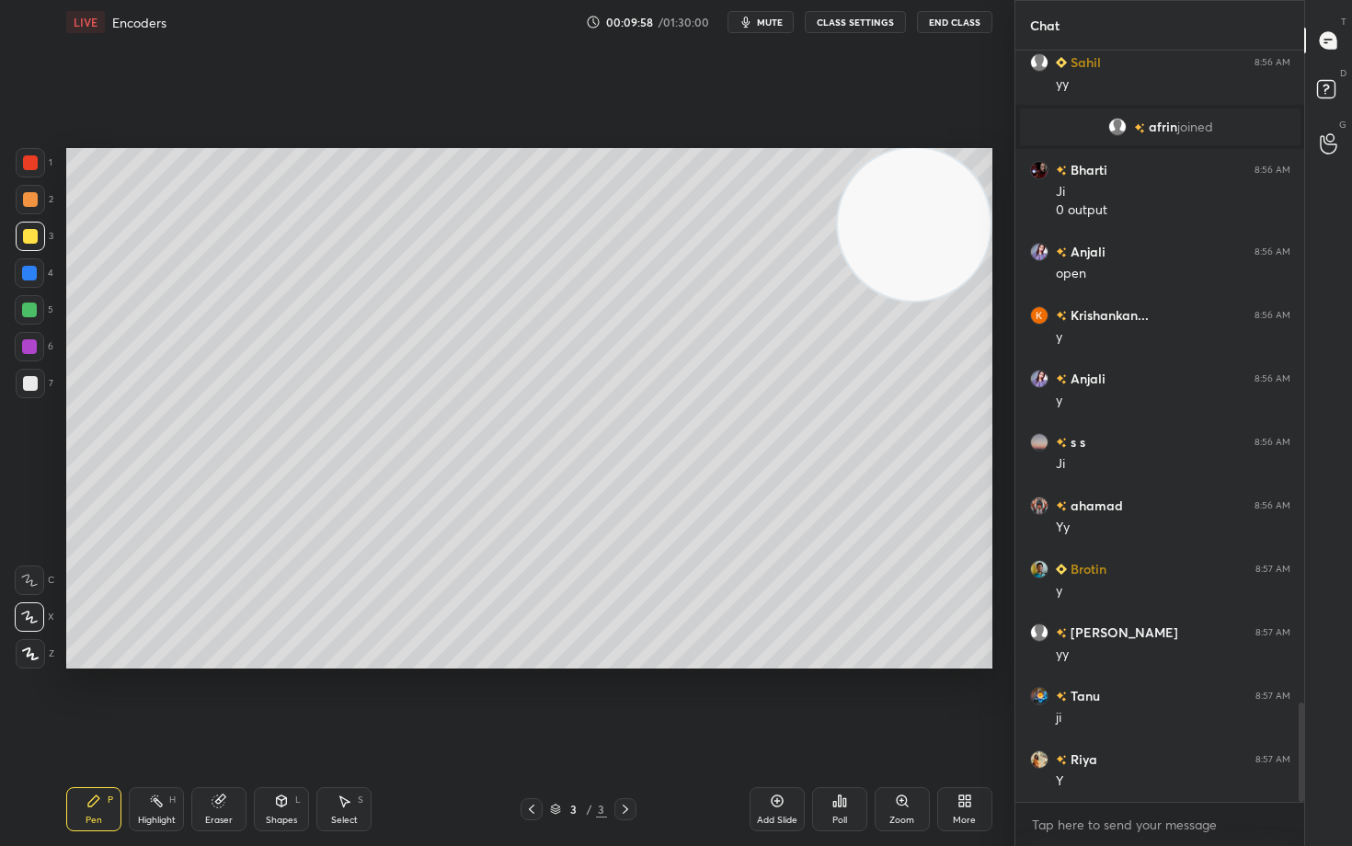
drag, startPoint x: 763, startPoint y: 218, endPoint x: 654, endPoint y: 211, distance: 109.7
click at [838, 213] on video at bounding box center [914, 224] width 153 height 153
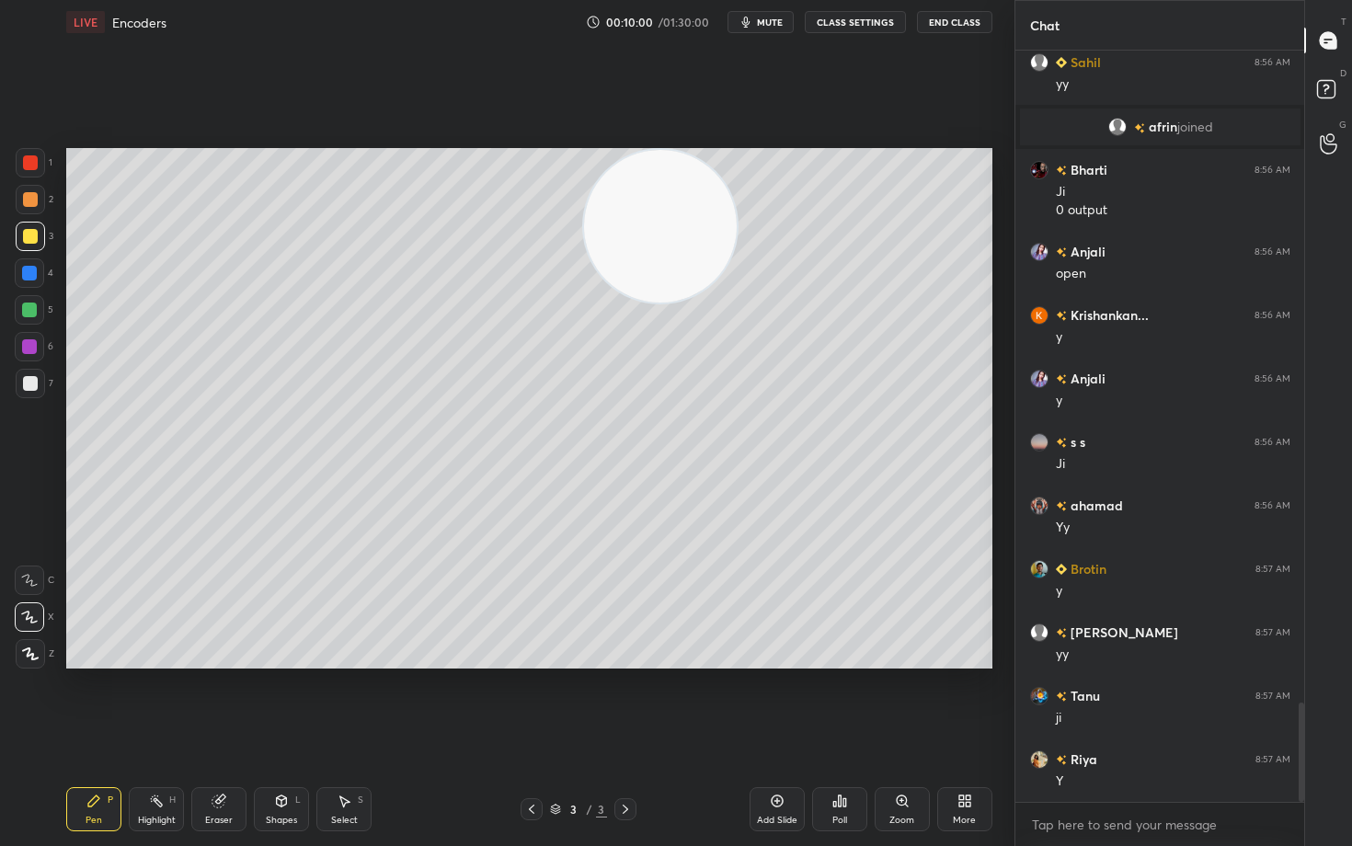
drag, startPoint x: 642, startPoint y: 212, endPoint x: 491, endPoint y: 165, distance: 158.2
click at [584, 191] on video at bounding box center [660, 226] width 153 height 153
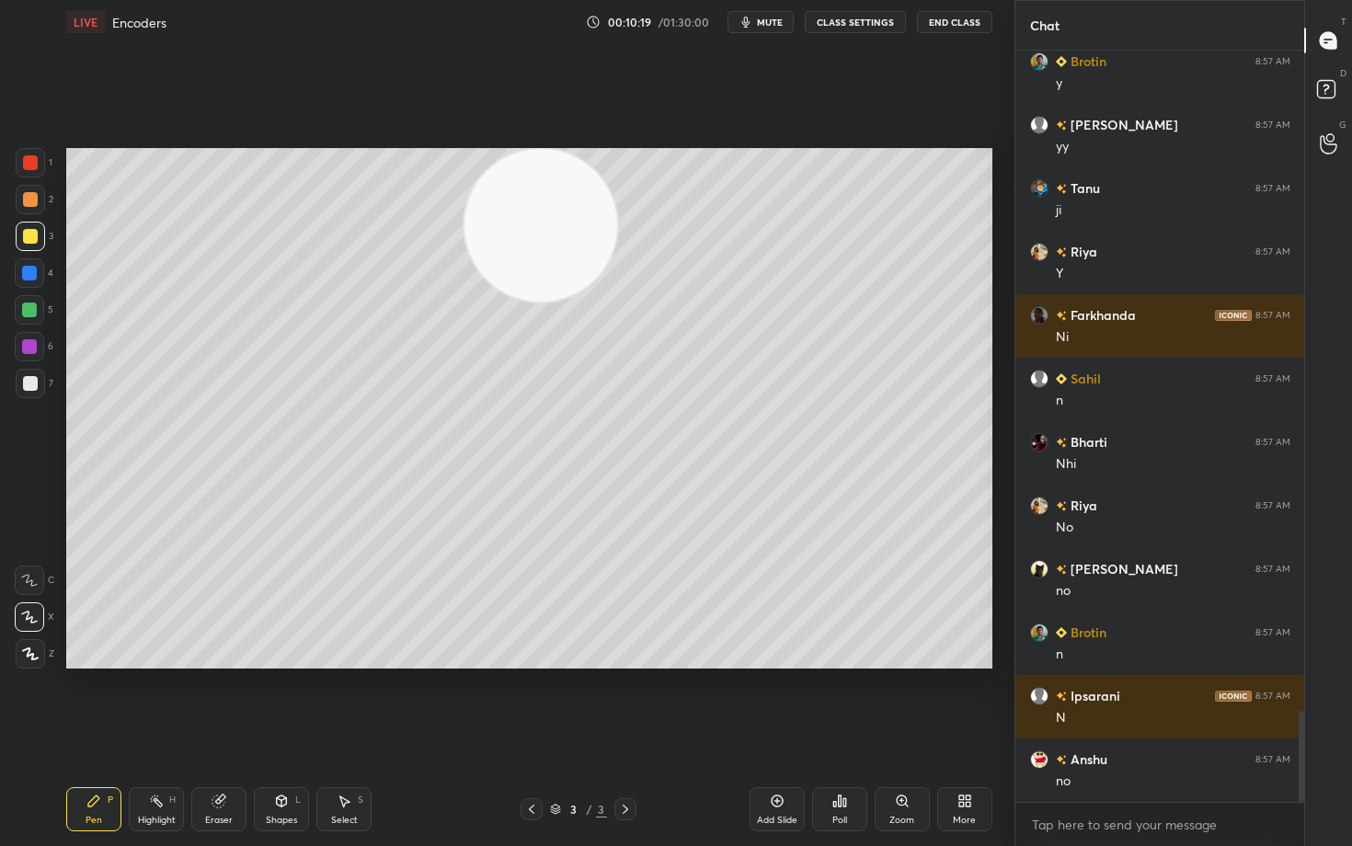
scroll to position [5510, 0]
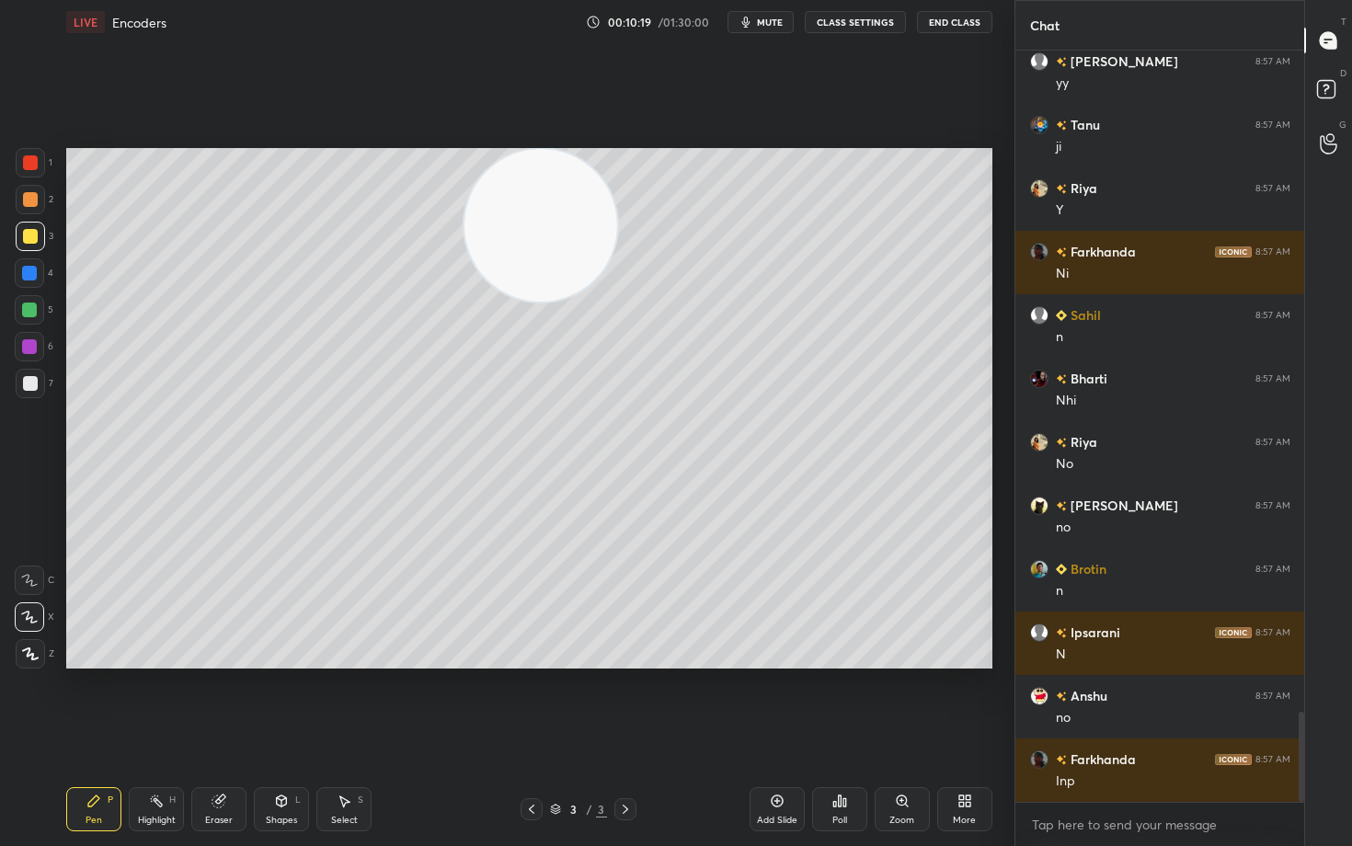
drag, startPoint x: 513, startPoint y: 253, endPoint x: 876, endPoint y: 172, distance: 372.1
click at [617, 179] on video at bounding box center [540, 225] width 153 height 153
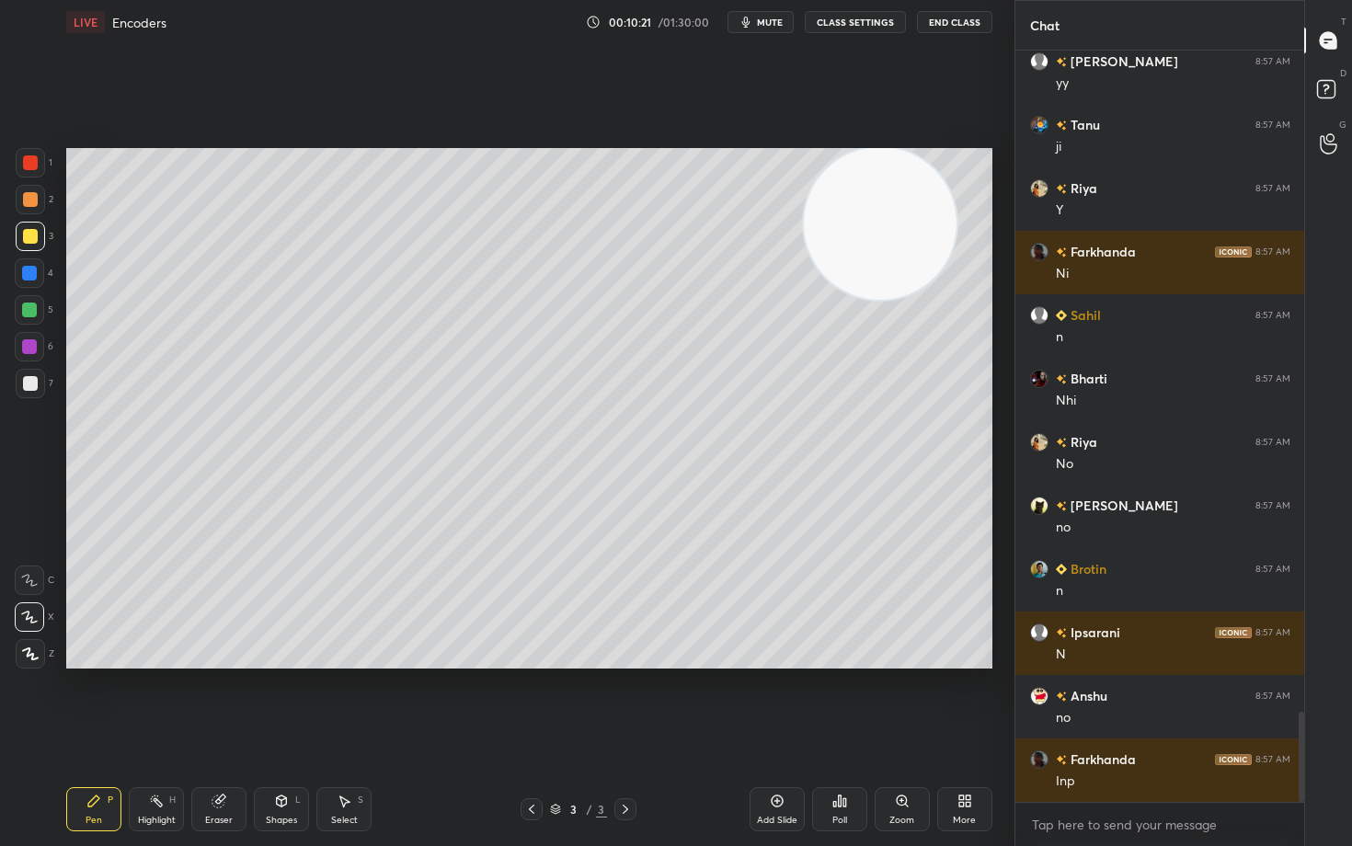
drag, startPoint x: 769, startPoint y: 805, endPoint x: 769, endPoint y: 791, distance: 14.7
click at [766, 701] on div "Add Slide" at bounding box center [776, 809] width 55 height 44
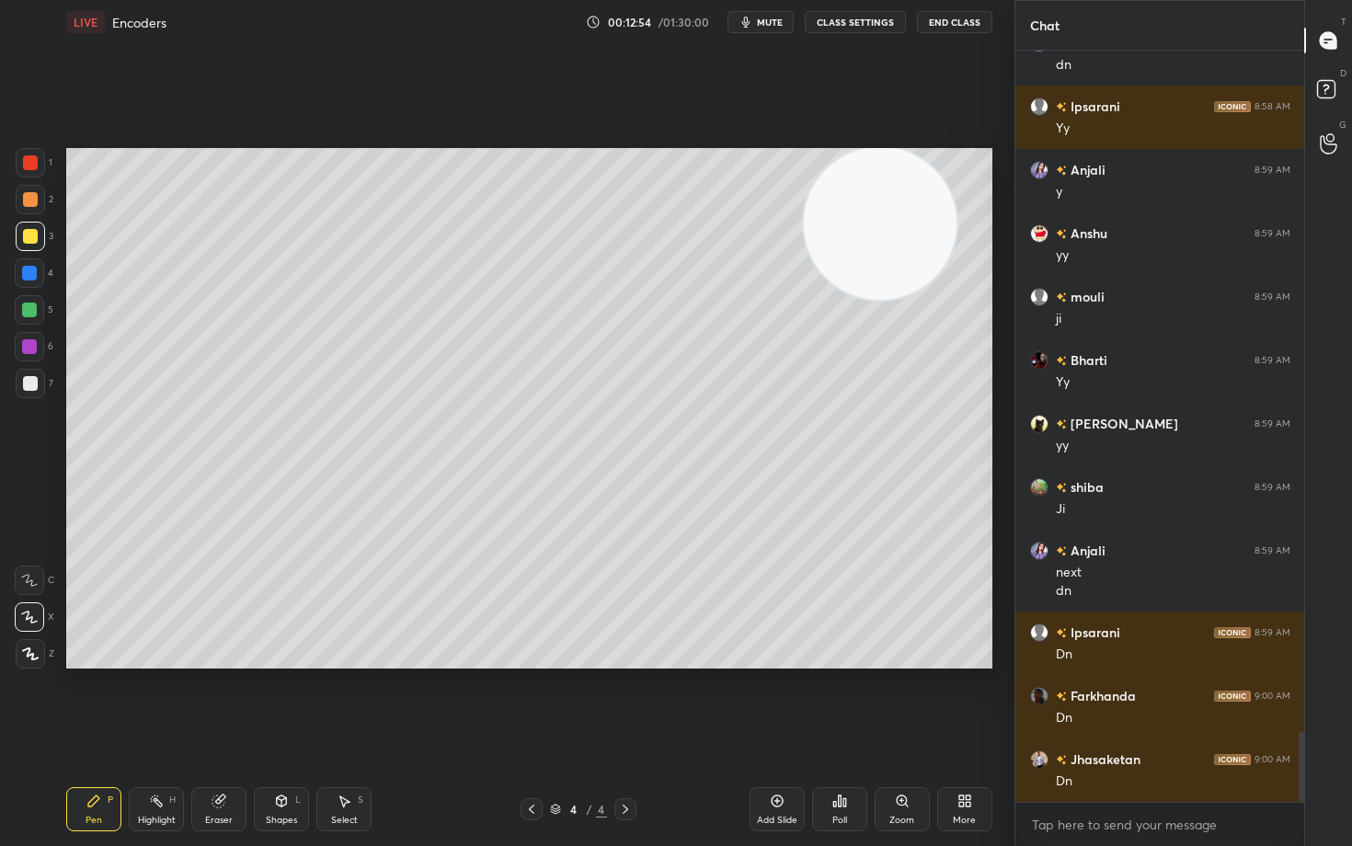
scroll to position [7368, 0]
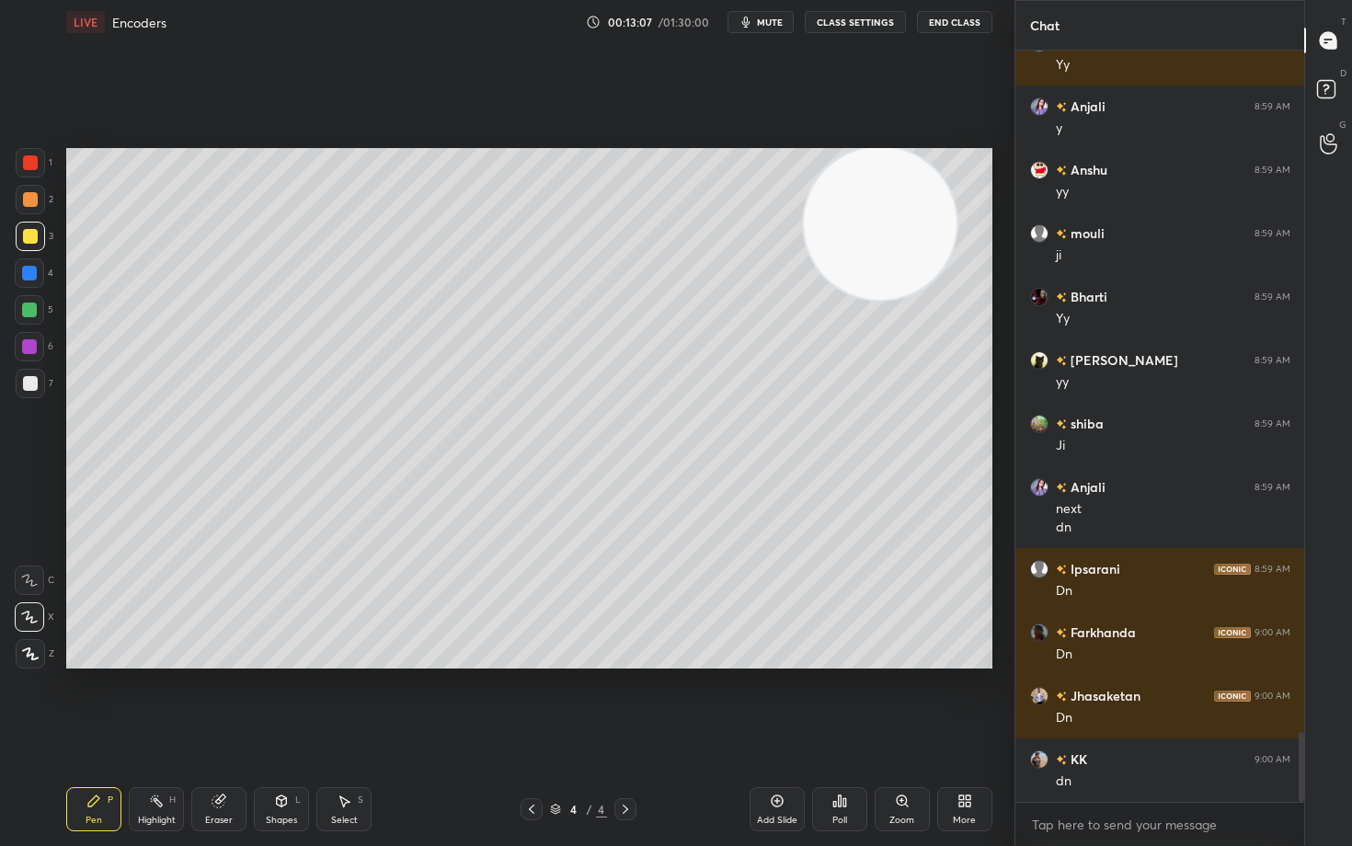
click at [772, 701] on icon at bounding box center [777, 800] width 15 height 15
drag, startPoint x: 24, startPoint y: 202, endPoint x: 59, endPoint y: 219, distance: 38.7
click at [25, 203] on div at bounding box center [30, 199] width 15 height 15
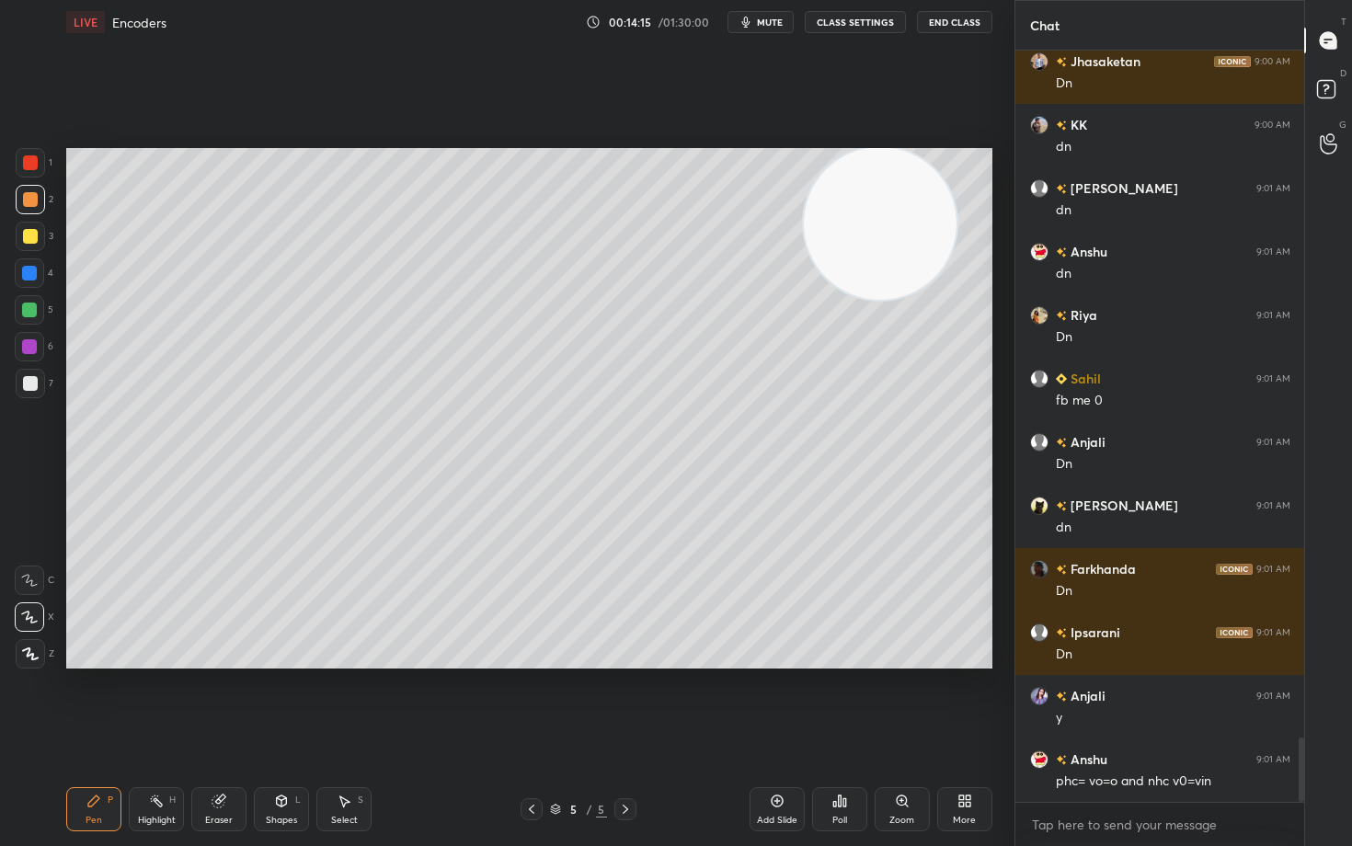
scroll to position [8066, 0]
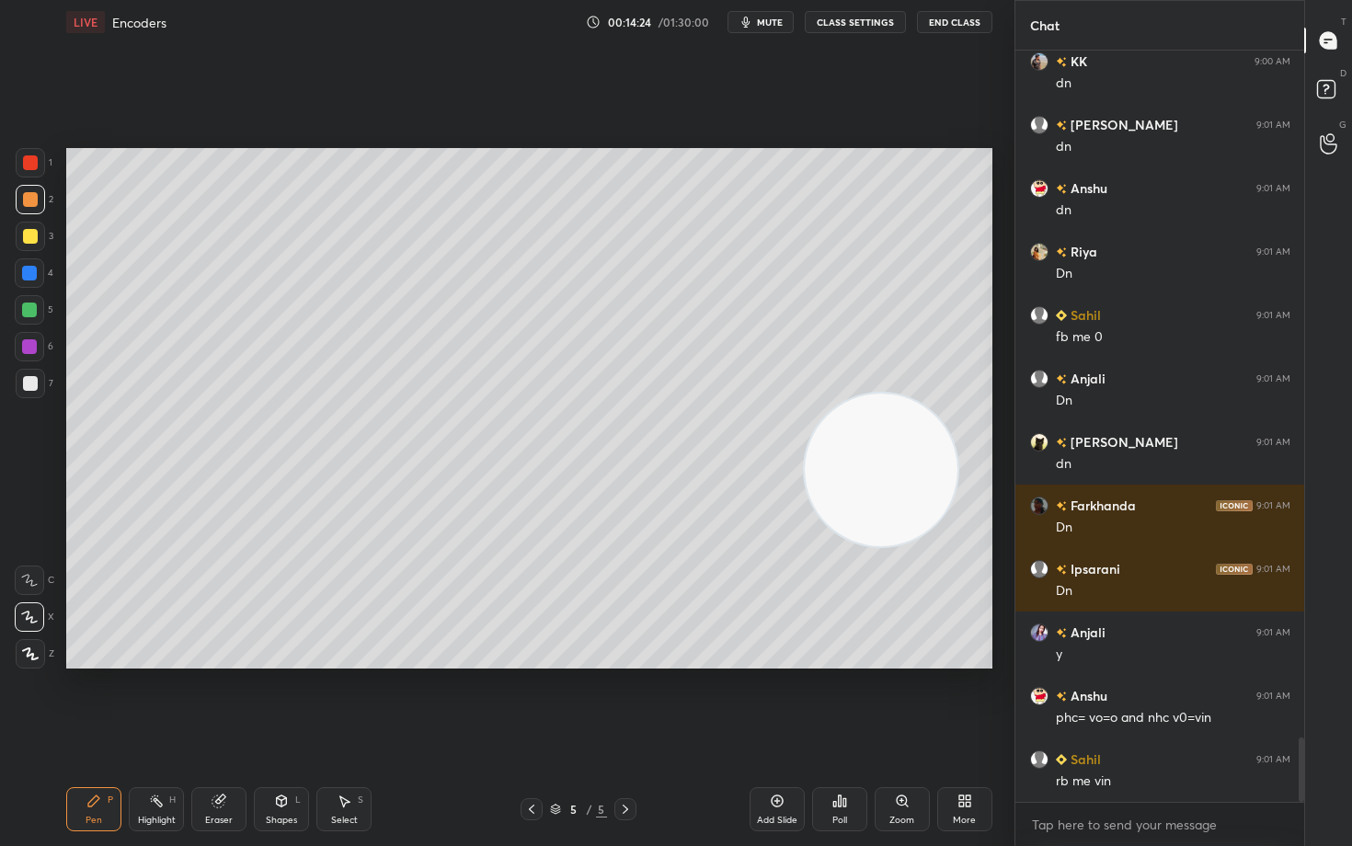
drag, startPoint x: 897, startPoint y: 382, endPoint x: 868, endPoint y: 539, distance: 159.0
click at [884, 540] on video at bounding box center [880, 470] width 153 height 153
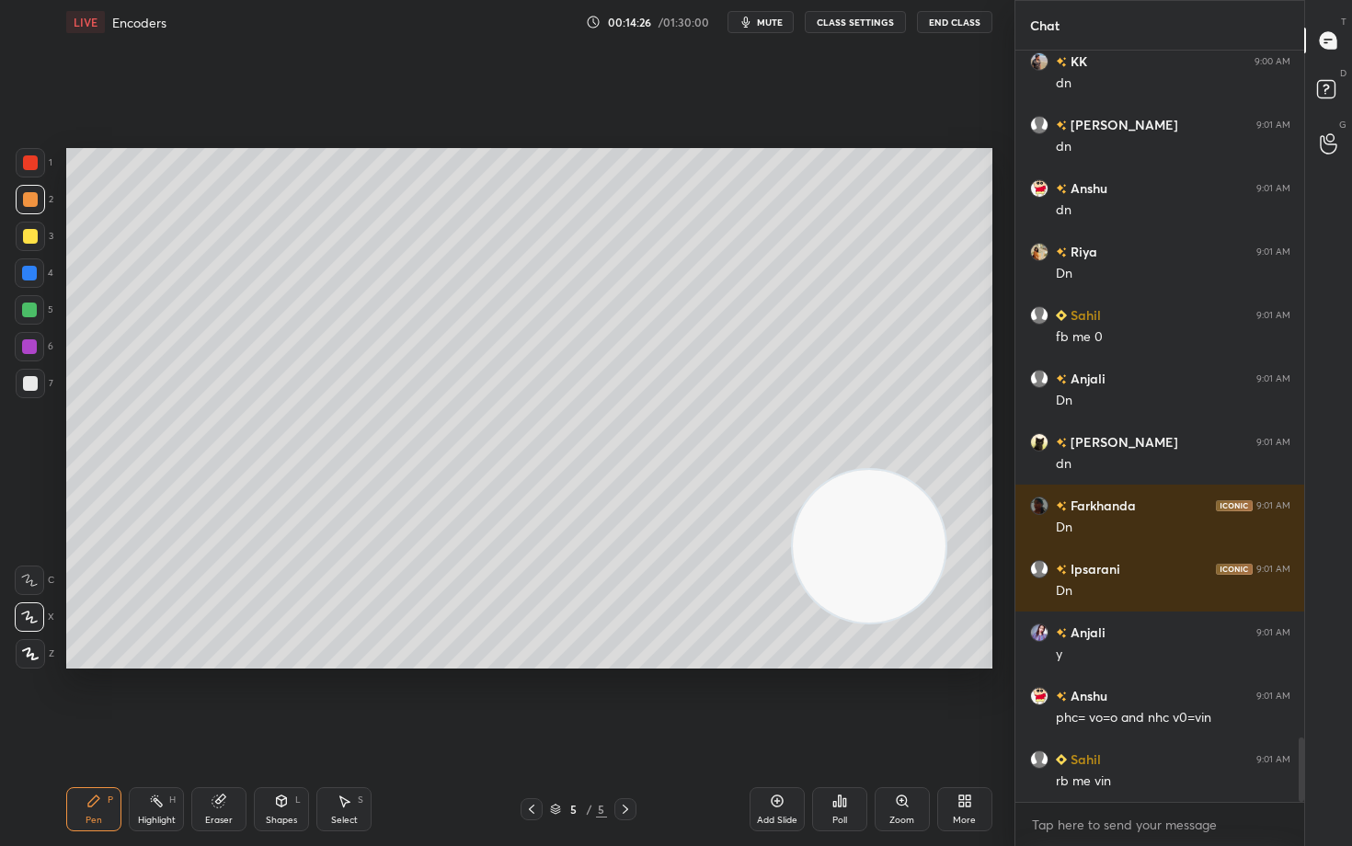
drag, startPoint x: 27, startPoint y: 385, endPoint x: 42, endPoint y: 376, distance: 18.1
click at [27, 384] on div at bounding box center [30, 383] width 15 height 15
click at [207, 701] on div "Eraser" at bounding box center [219, 820] width 28 height 9
click at [102, 701] on div "Pen P" at bounding box center [93, 809] width 55 height 44
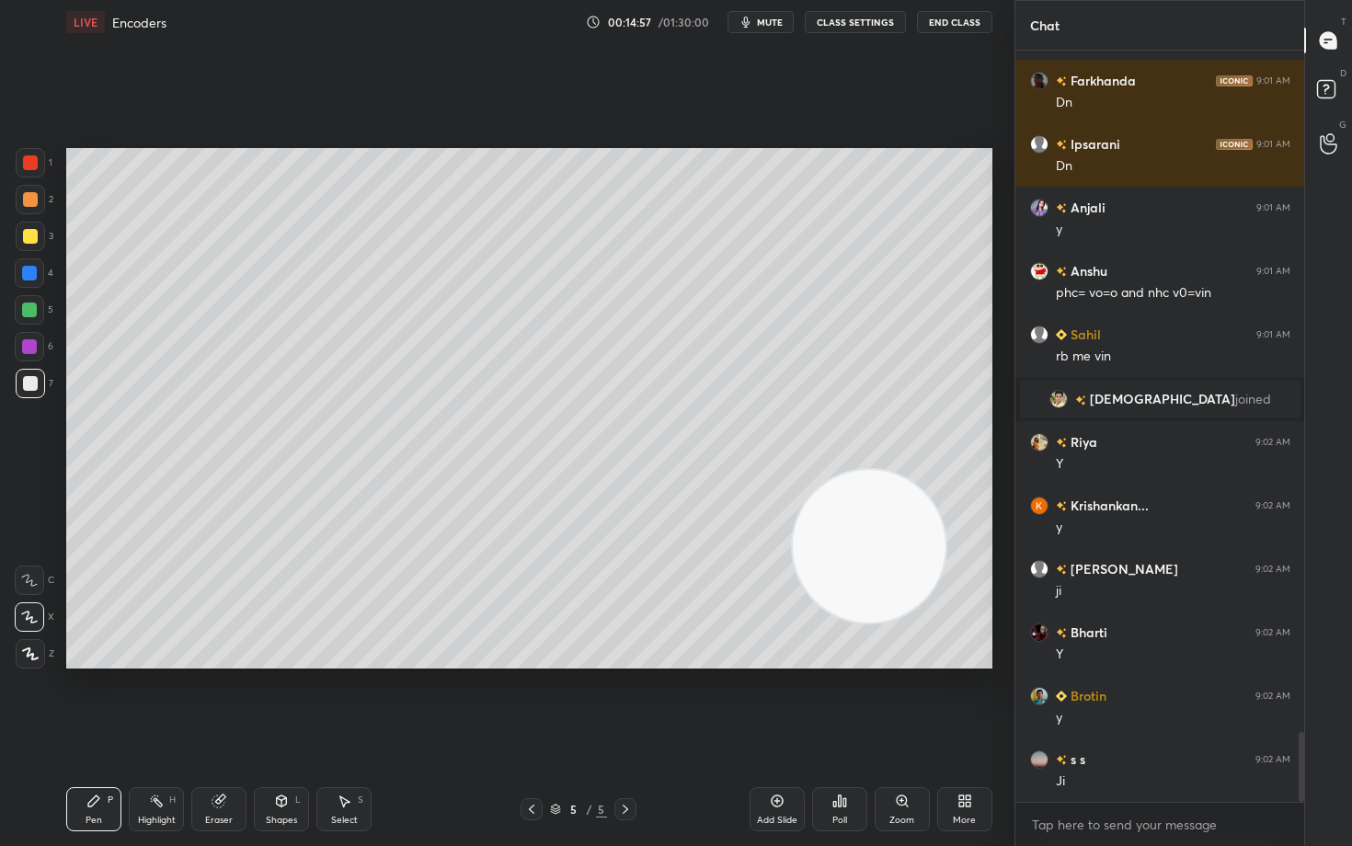
scroll to position [7438, 0]
click at [774, 701] on icon at bounding box center [777, 800] width 15 height 15
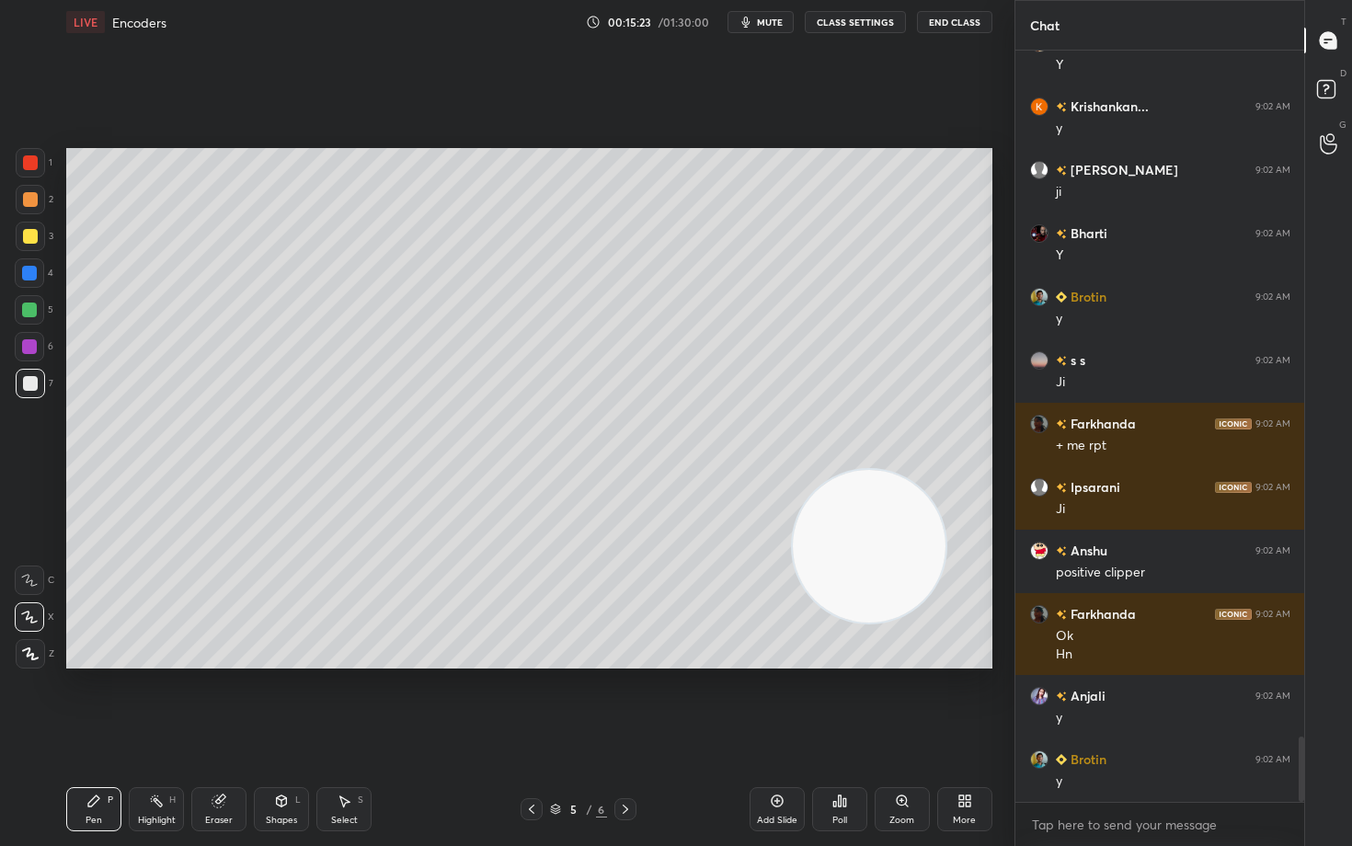
scroll to position [7837, 0]
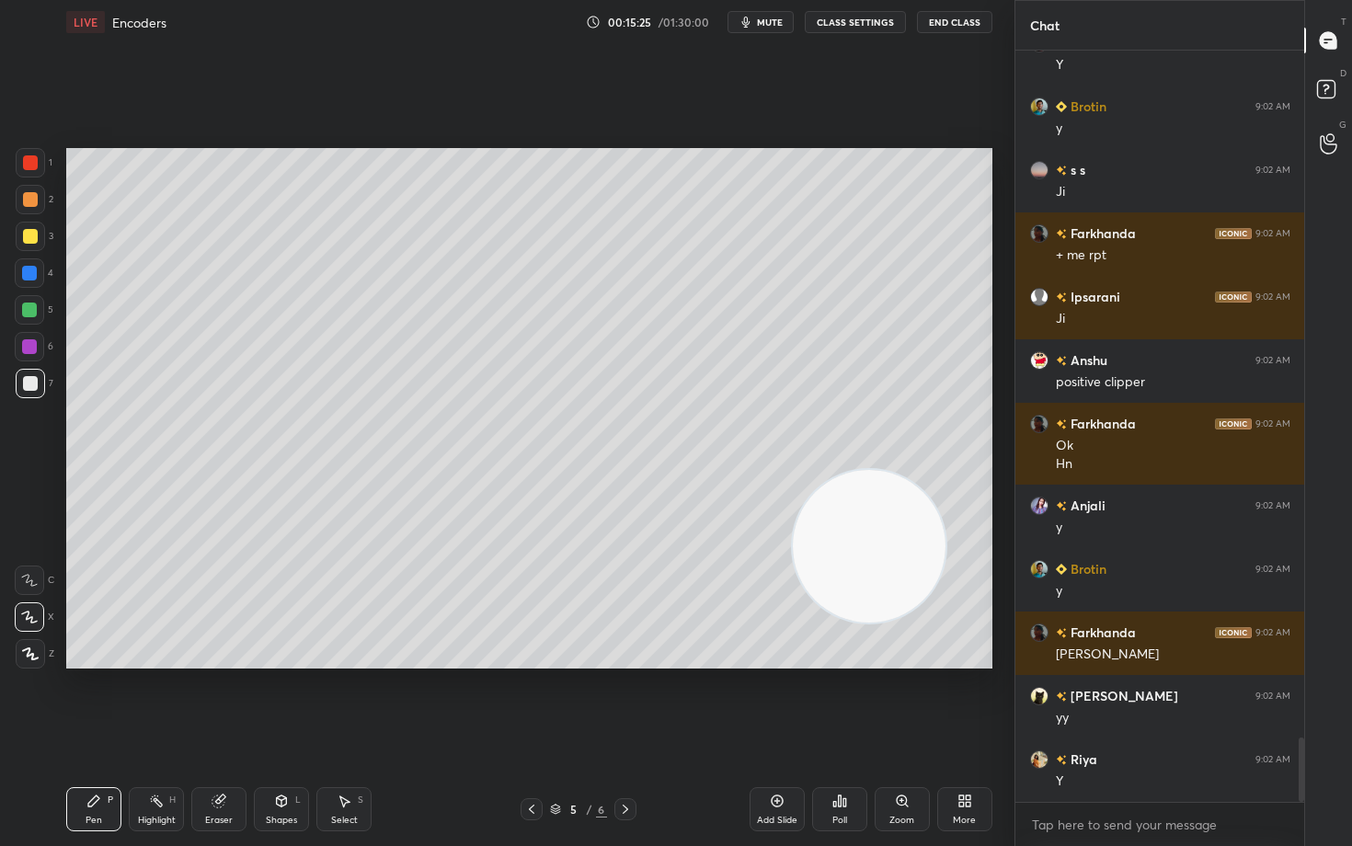
drag, startPoint x: 896, startPoint y: 498, endPoint x: 949, endPoint y: 199, distance: 304.4
click at [945, 470] on video at bounding box center [869, 546] width 153 height 153
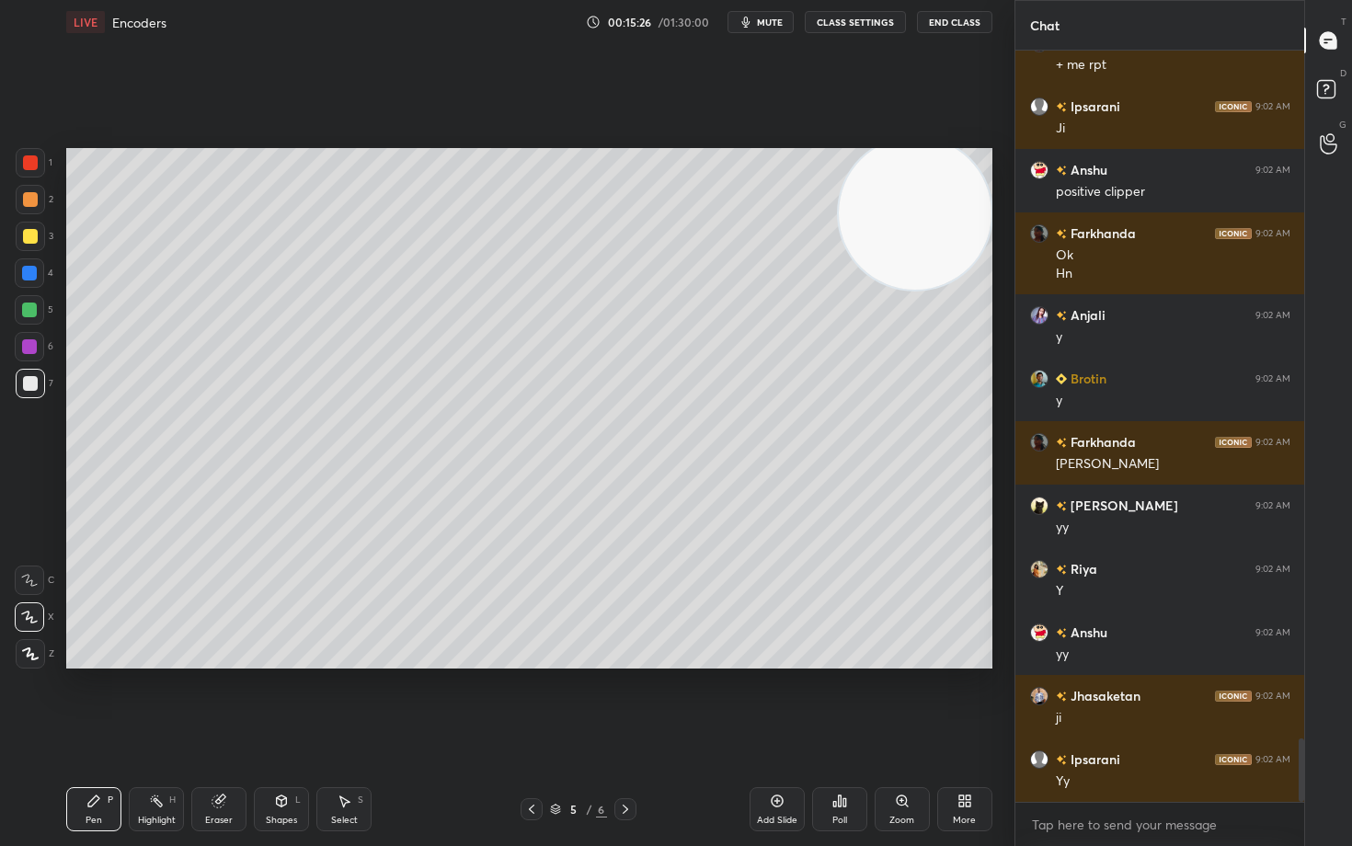
scroll to position [8218, 0]
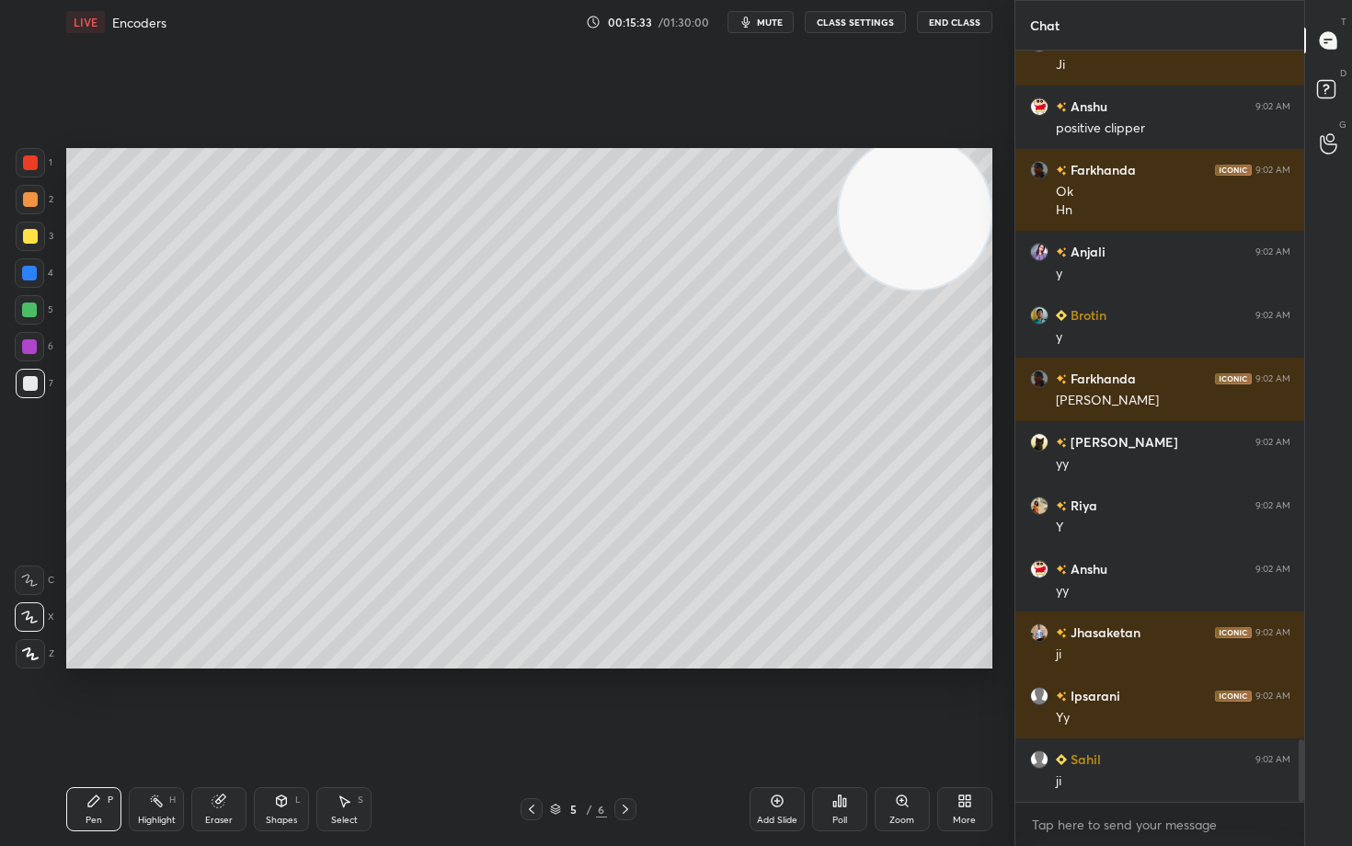
click at [773, 701] on icon at bounding box center [776, 801] width 12 height 12
click at [22, 241] on div at bounding box center [30, 236] width 29 height 29
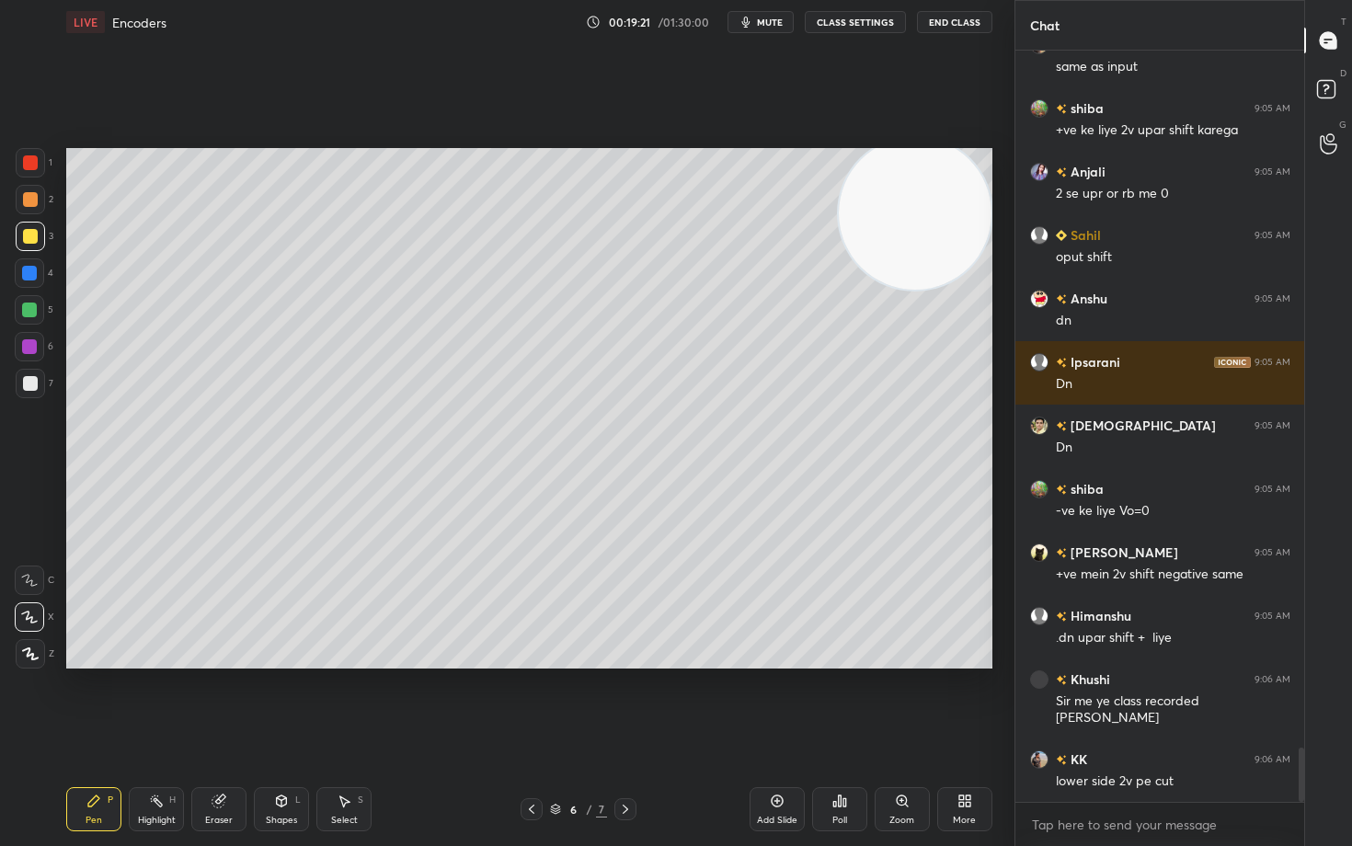
scroll to position [9683, 0]
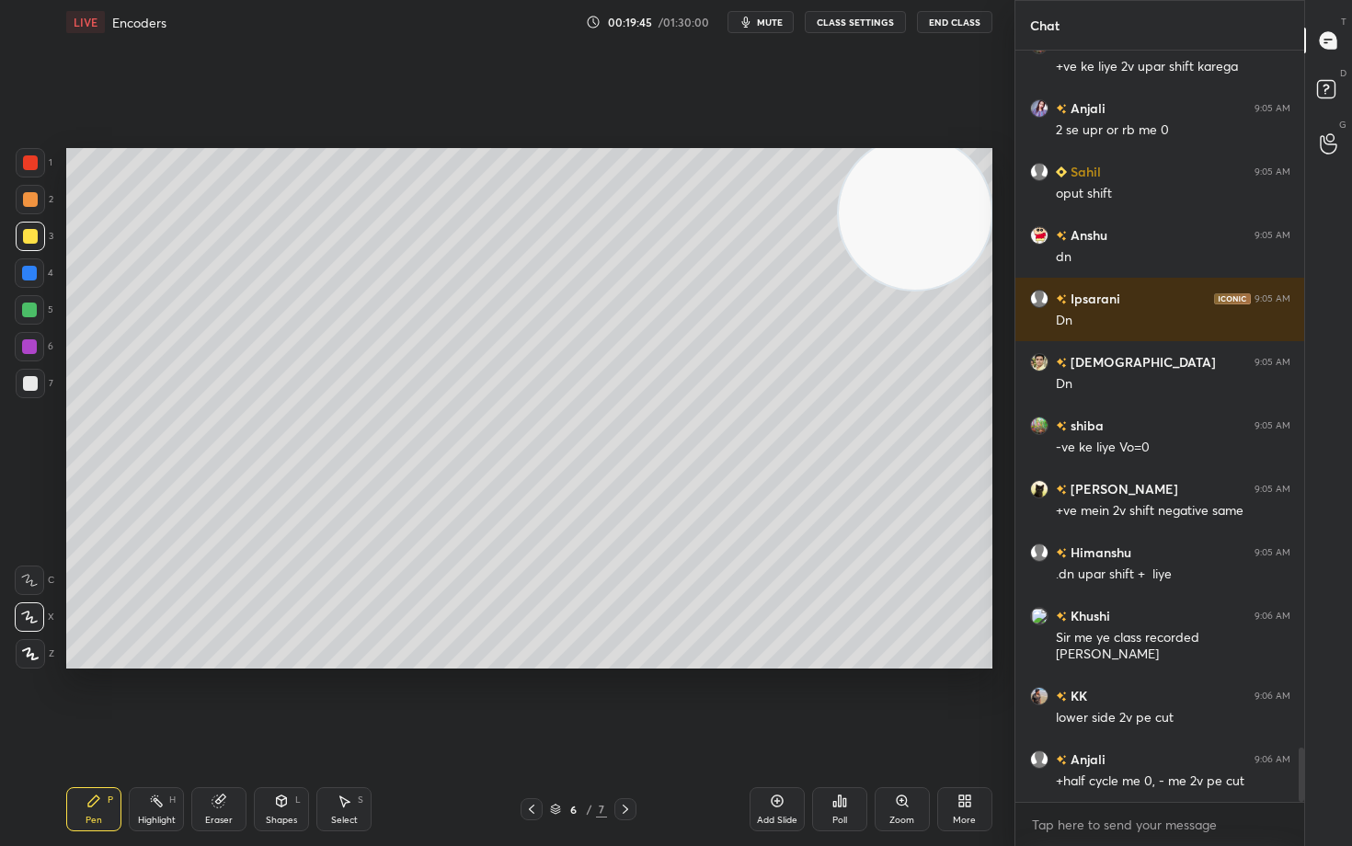
drag, startPoint x: 220, startPoint y: 803, endPoint x: 236, endPoint y: 709, distance: 95.2
click at [219, 701] on icon at bounding box center [218, 801] width 12 height 12
click at [94, 701] on icon at bounding box center [93, 800] width 15 height 15
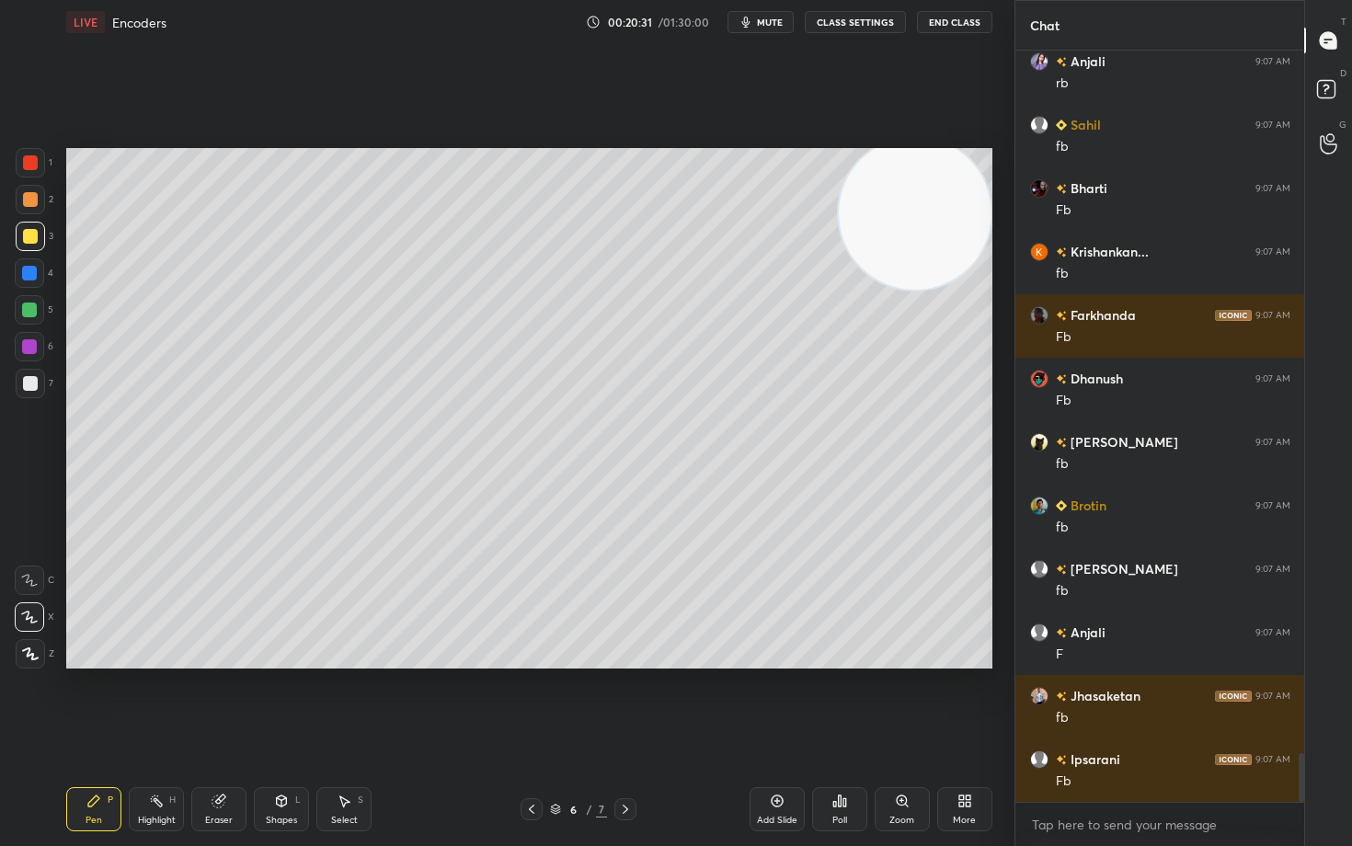
scroll to position [10780, 0]
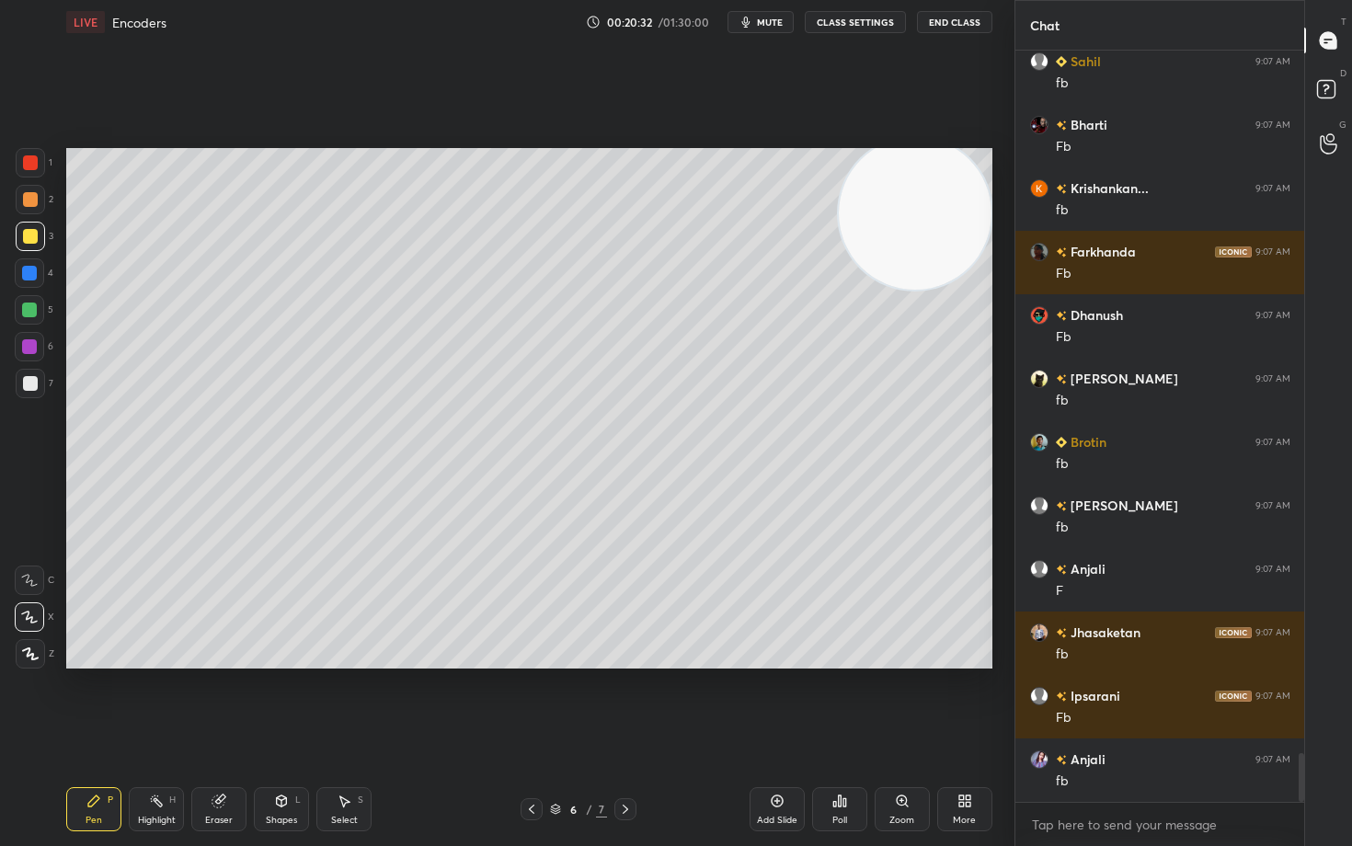
drag, startPoint x: 216, startPoint y: 800, endPoint x: 177, endPoint y: 717, distance: 91.3
click at [215, 701] on icon at bounding box center [218, 801] width 12 height 12
click at [31, 521] on icon at bounding box center [30, 520] width 17 height 17
drag, startPoint x: 84, startPoint y: 819, endPoint x: 97, endPoint y: 737, distance: 83.0
click at [82, 701] on div "Pen P" at bounding box center [93, 809] width 55 height 44
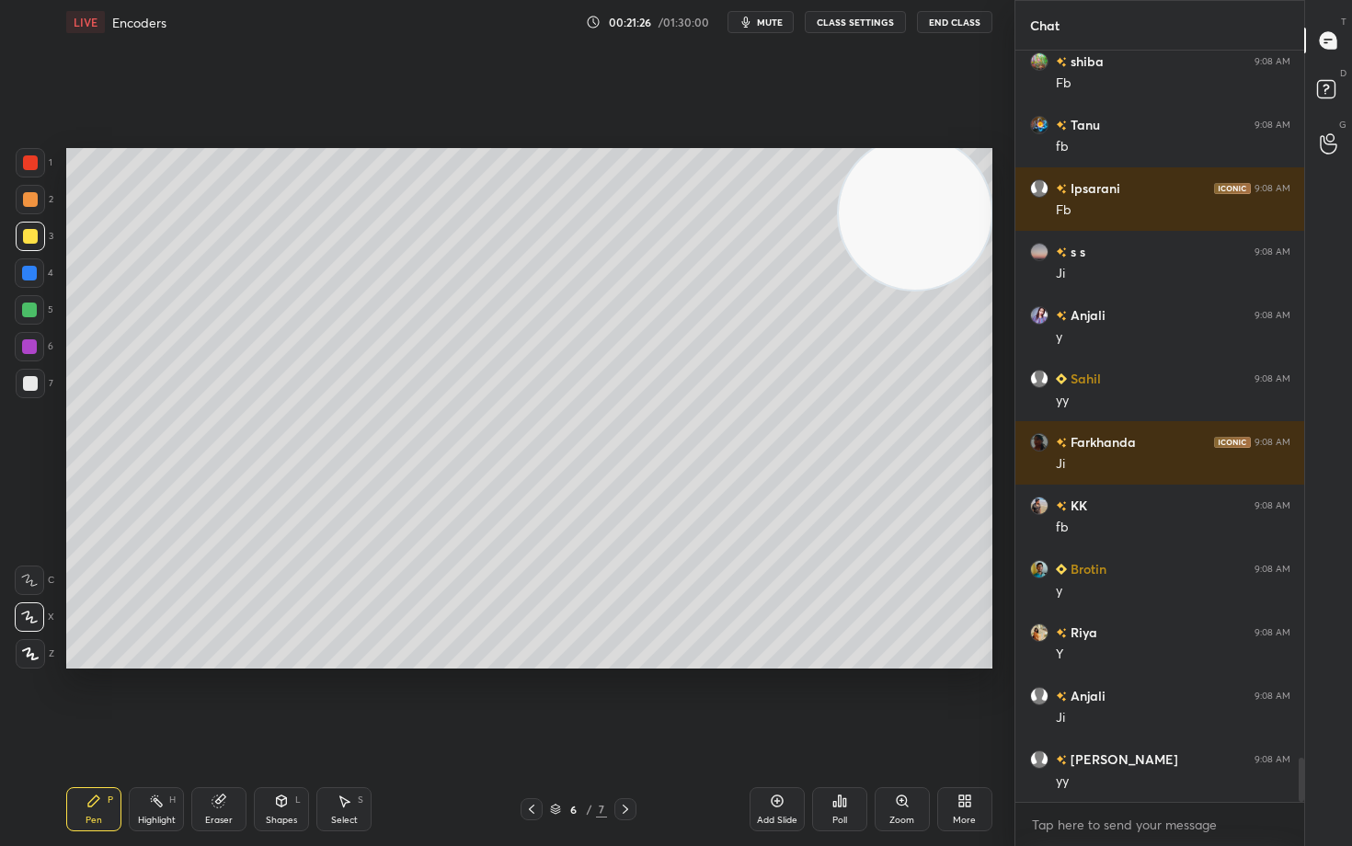
scroll to position [12176, 0]
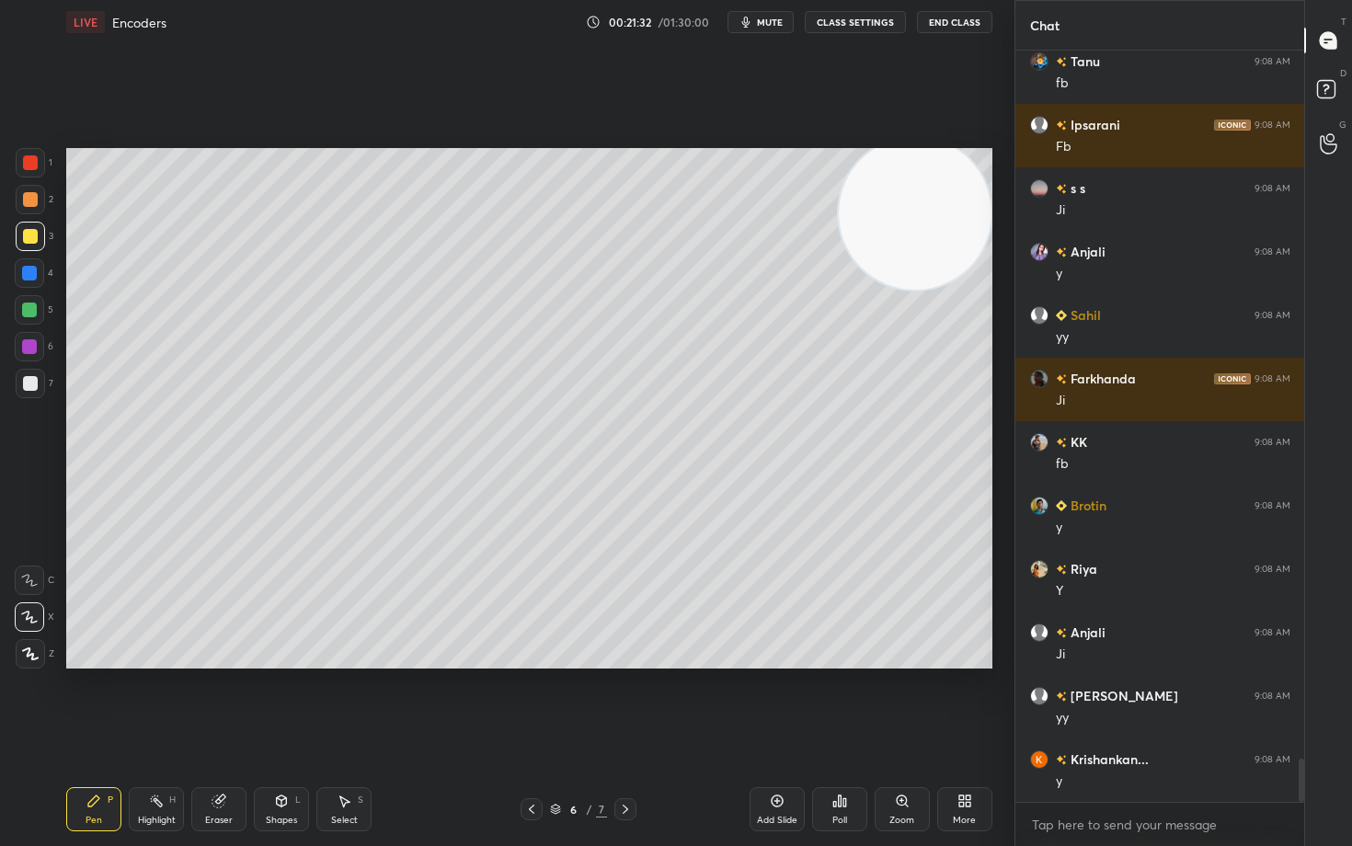
click at [215, 701] on div "Eraser" at bounding box center [218, 809] width 55 height 44
drag, startPoint x: 99, startPoint y: 804, endPoint x: 119, endPoint y: 769, distance: 39.9
click at [98, 701] on icon at bounding box center [93, 800] width 15 height 15
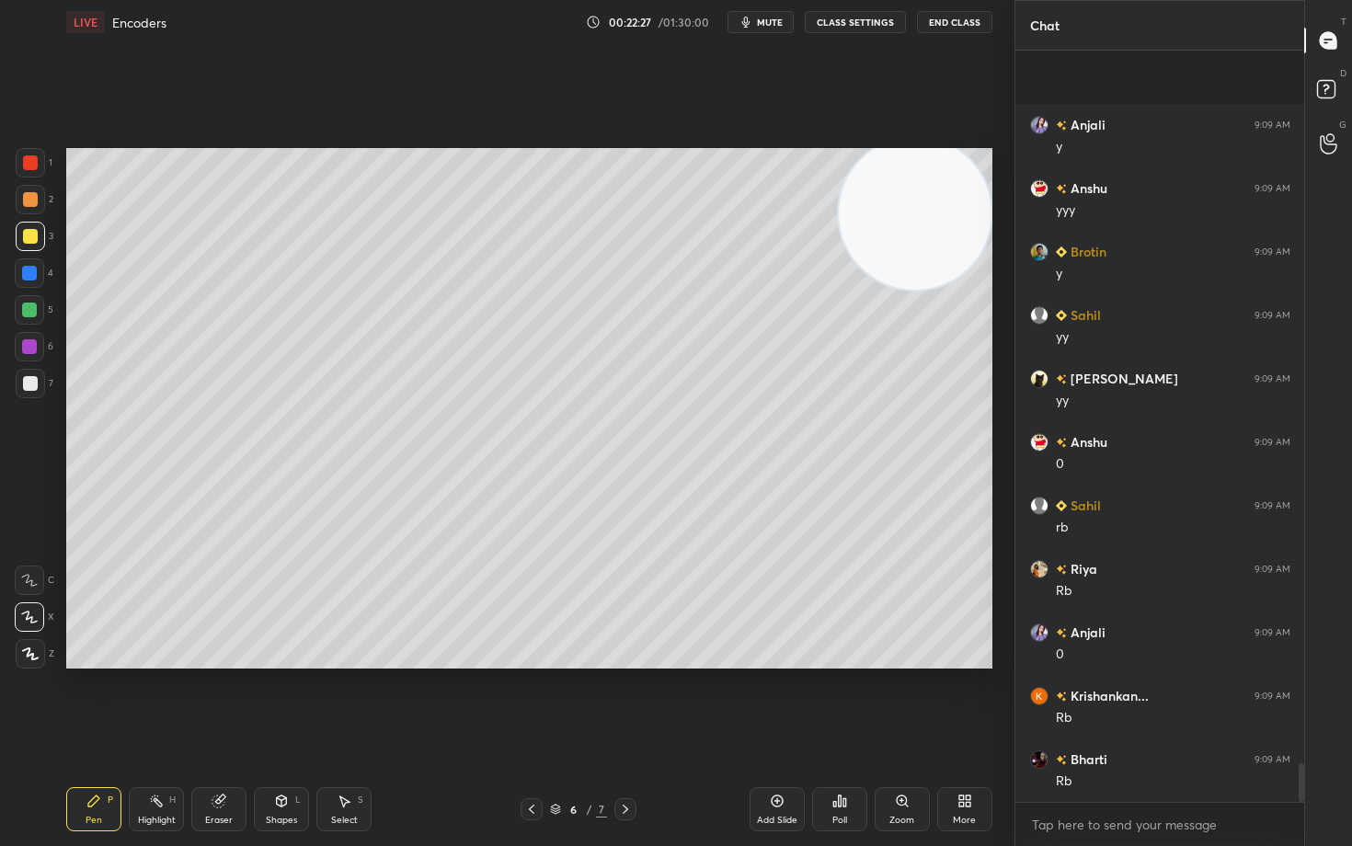
scroll to position [13952, 0]
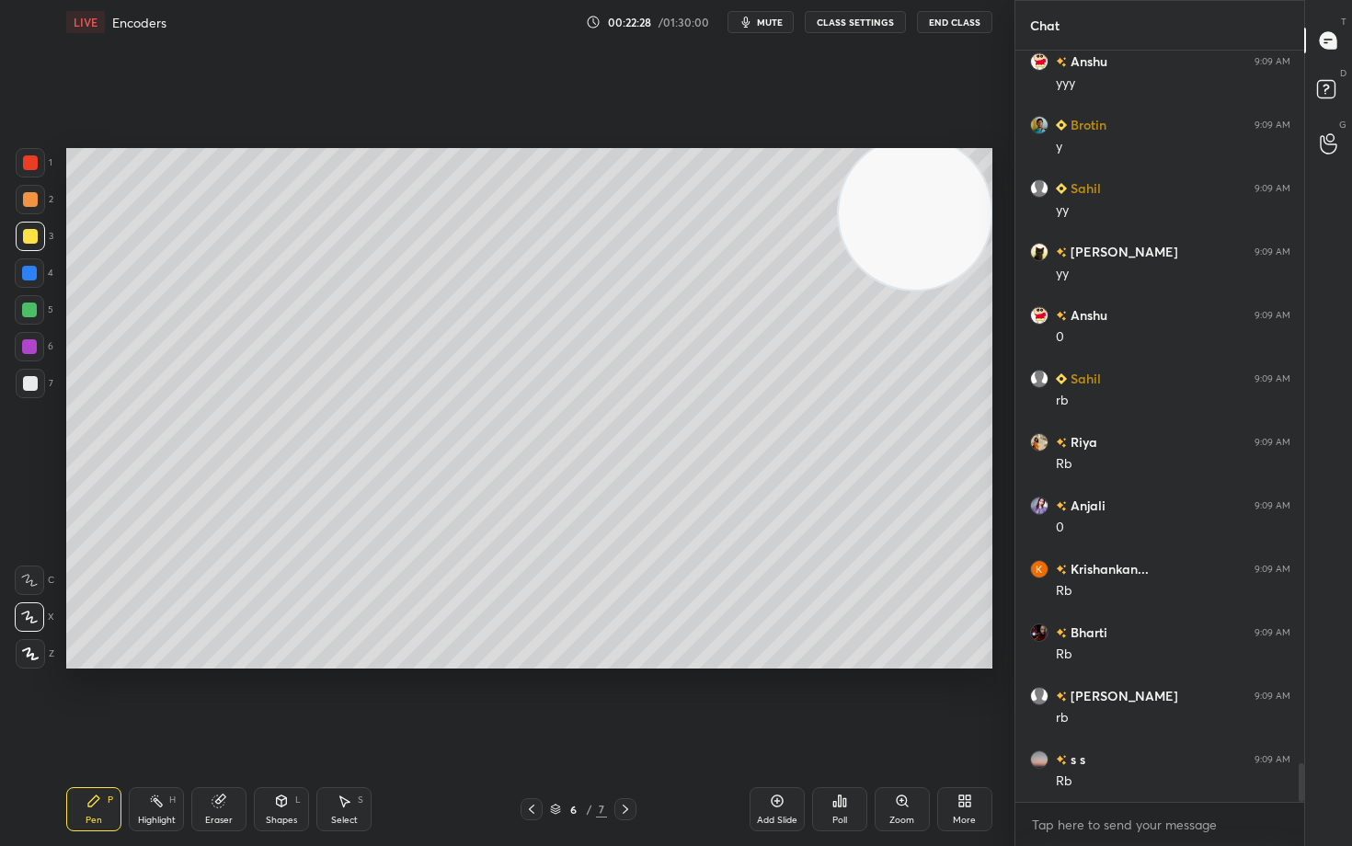
click at [204, 701] on div "Eraser" at bounding box center [218, 809] width 55 height 44
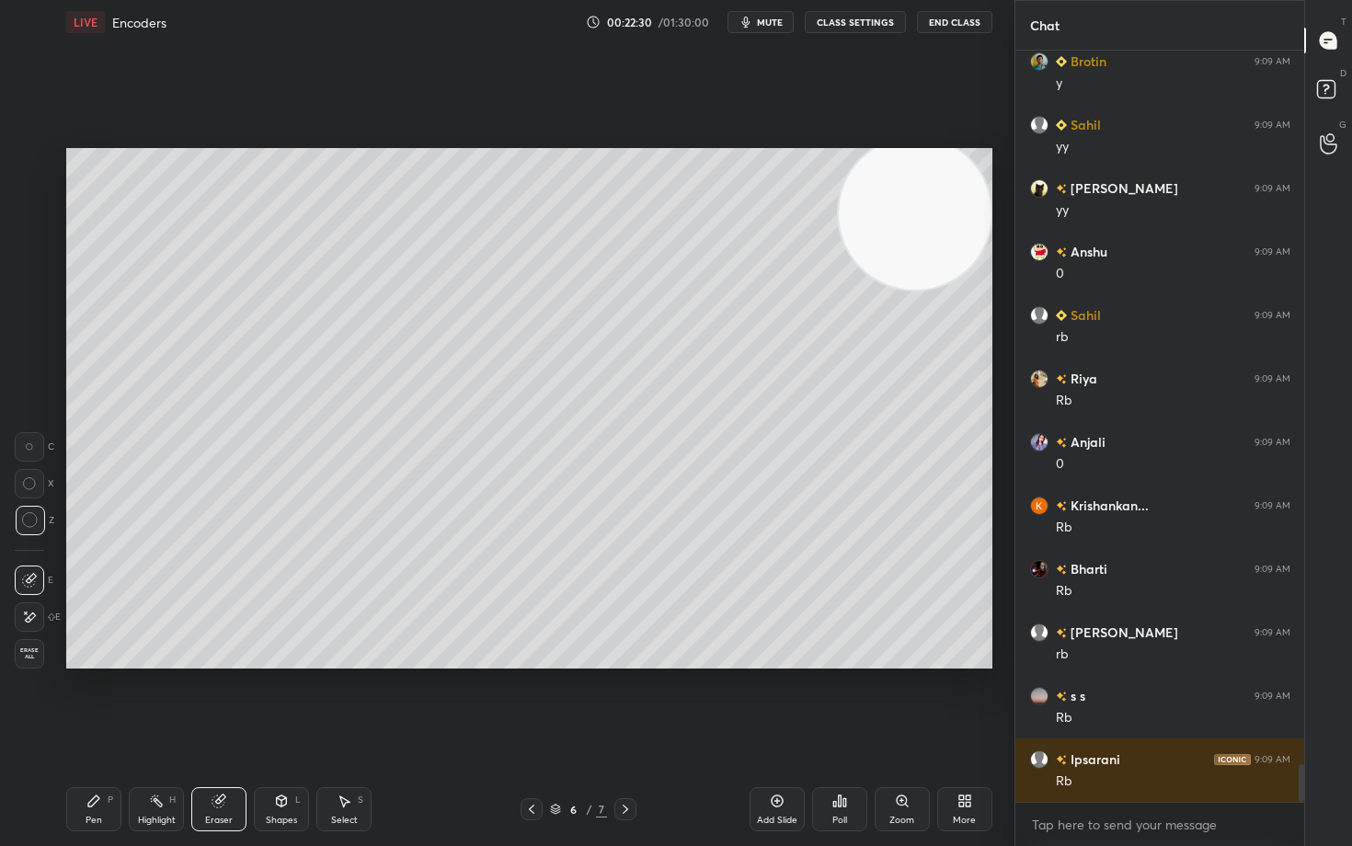
scroll to position [14079, 0]
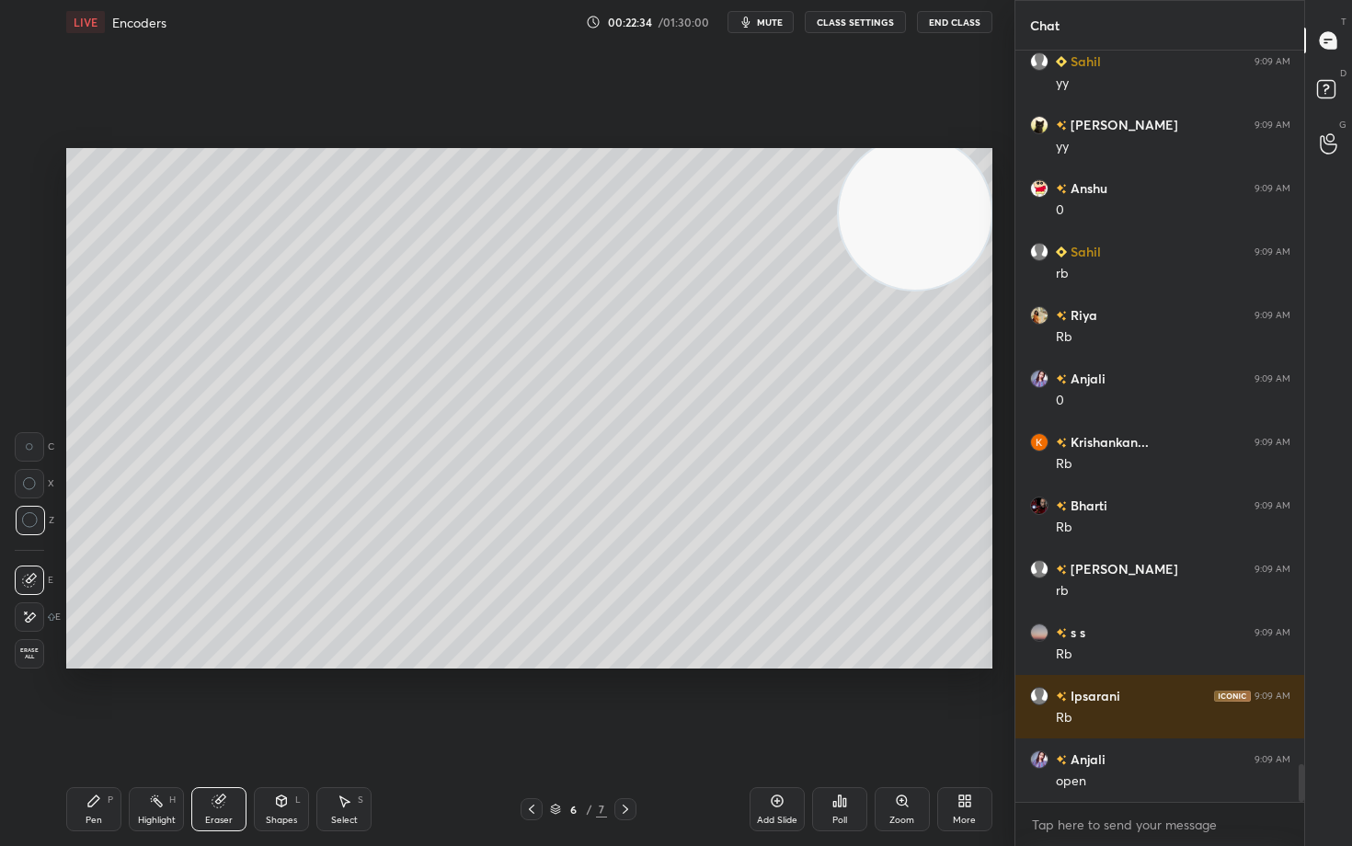
click at [103, 701] on div "Pen P" at bounding box center [93, 809] width 55 height 44
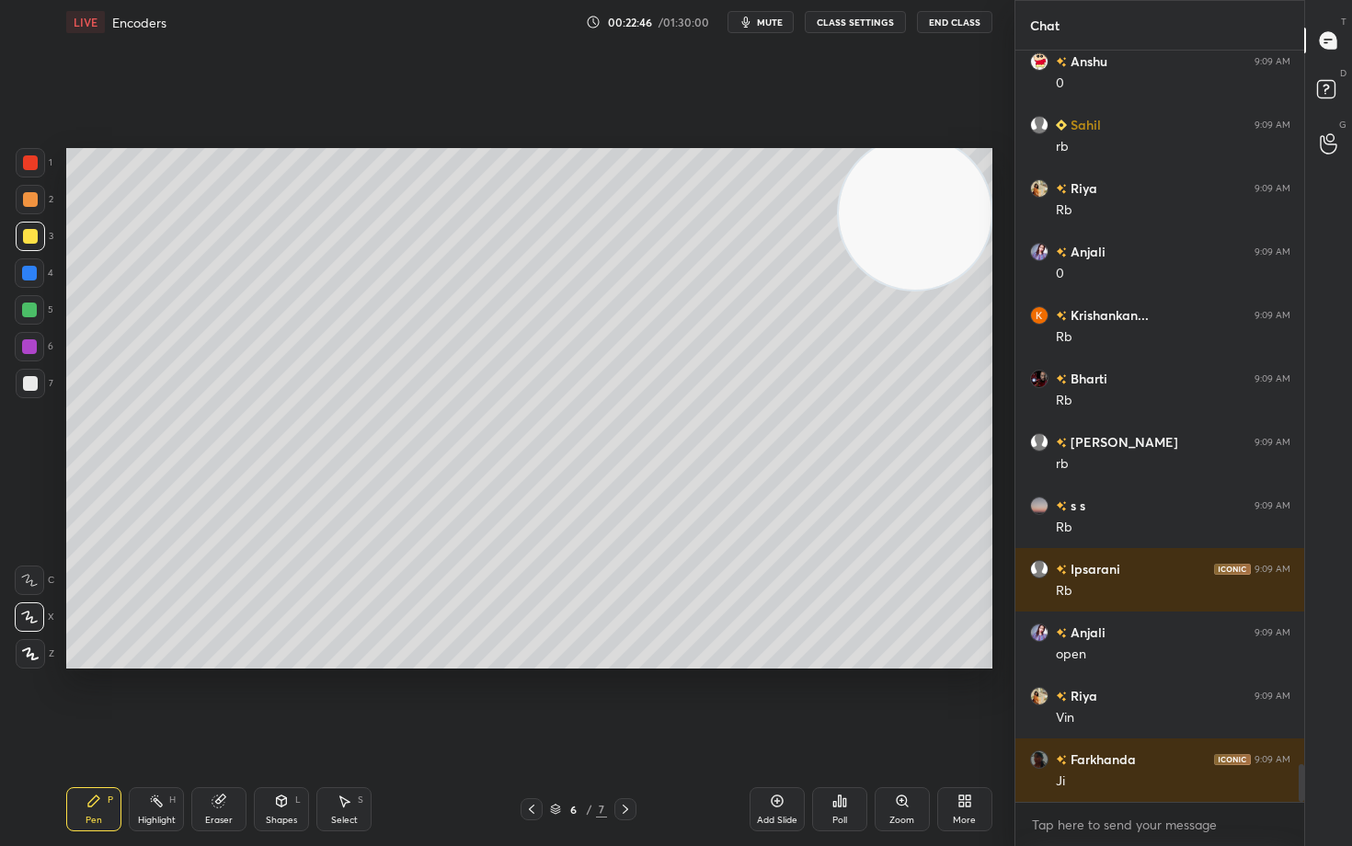
scroll to position [14269, 0]
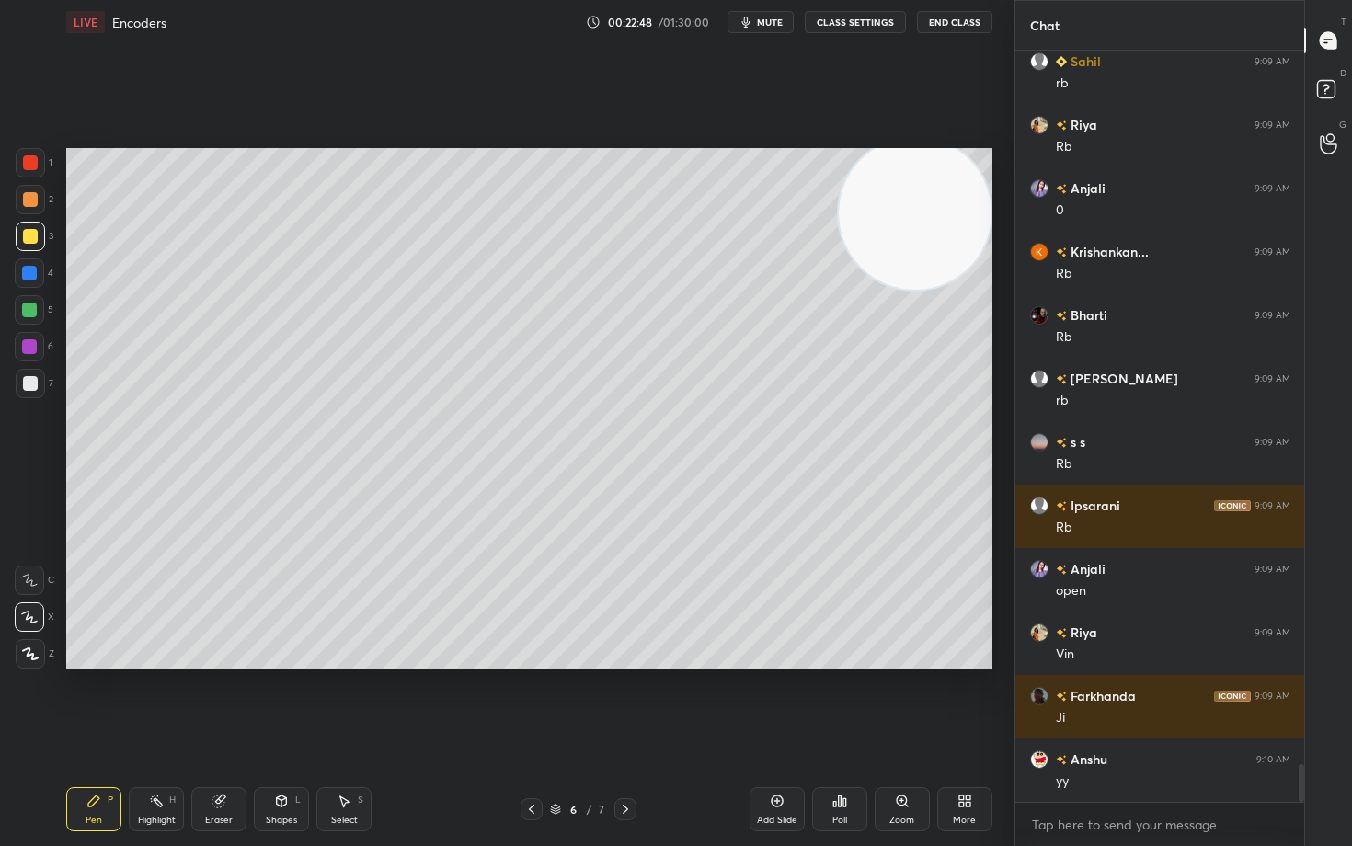
click at [778, 701] on icon at bounding box center [777, 800] width 15 height 15
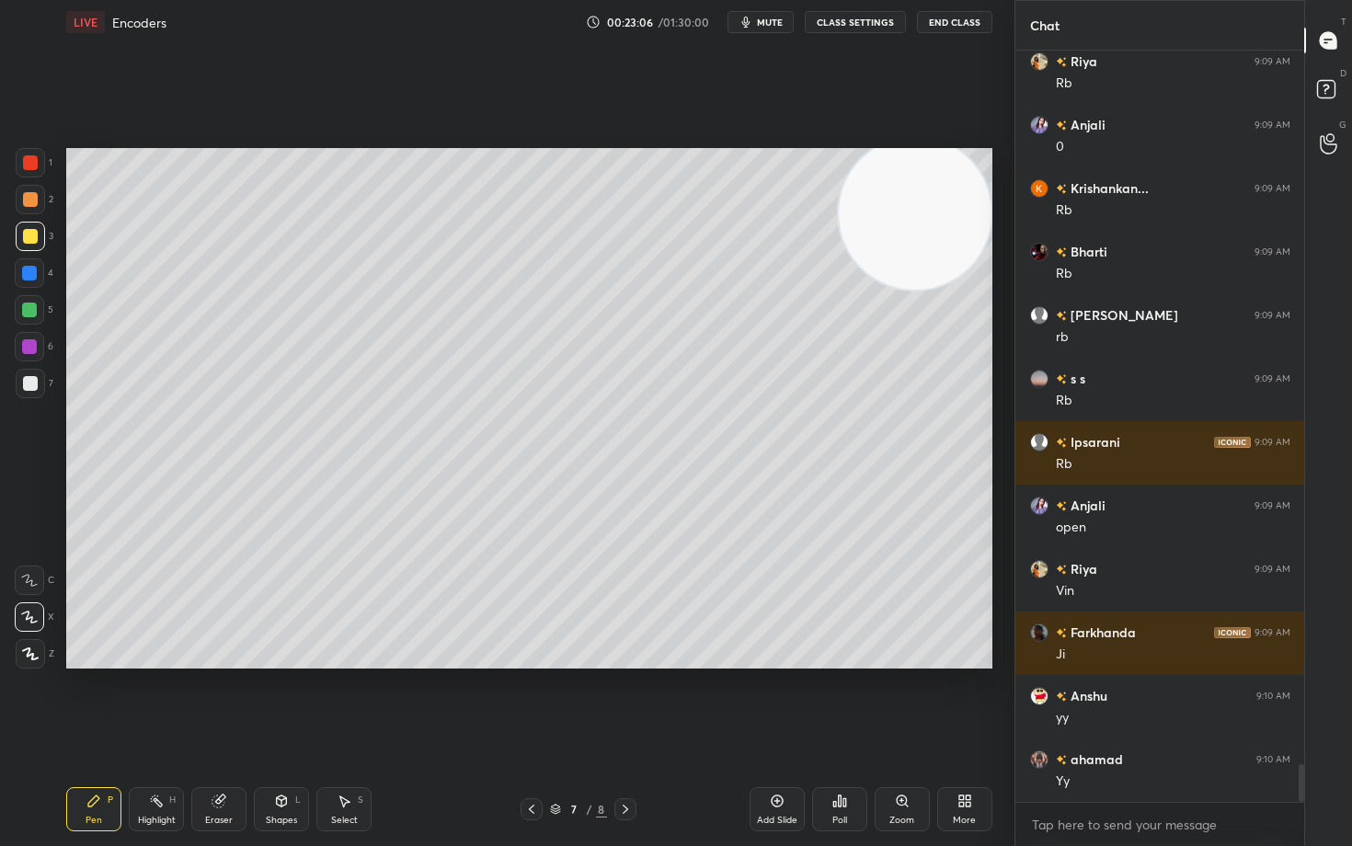
click at [28, 202] on div at bounding box center [30, 199] width 15 height 15
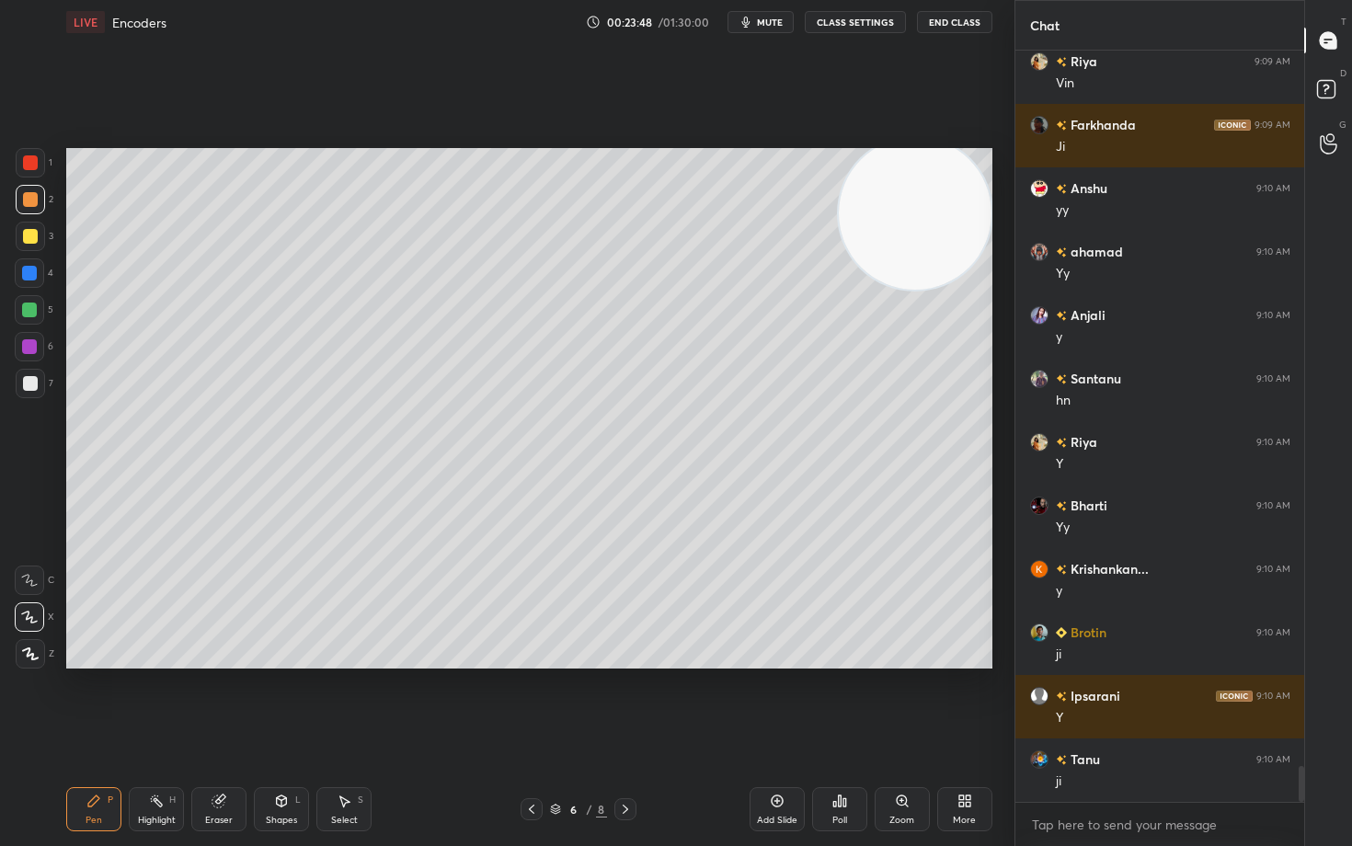
scroll to position [14904, 0]
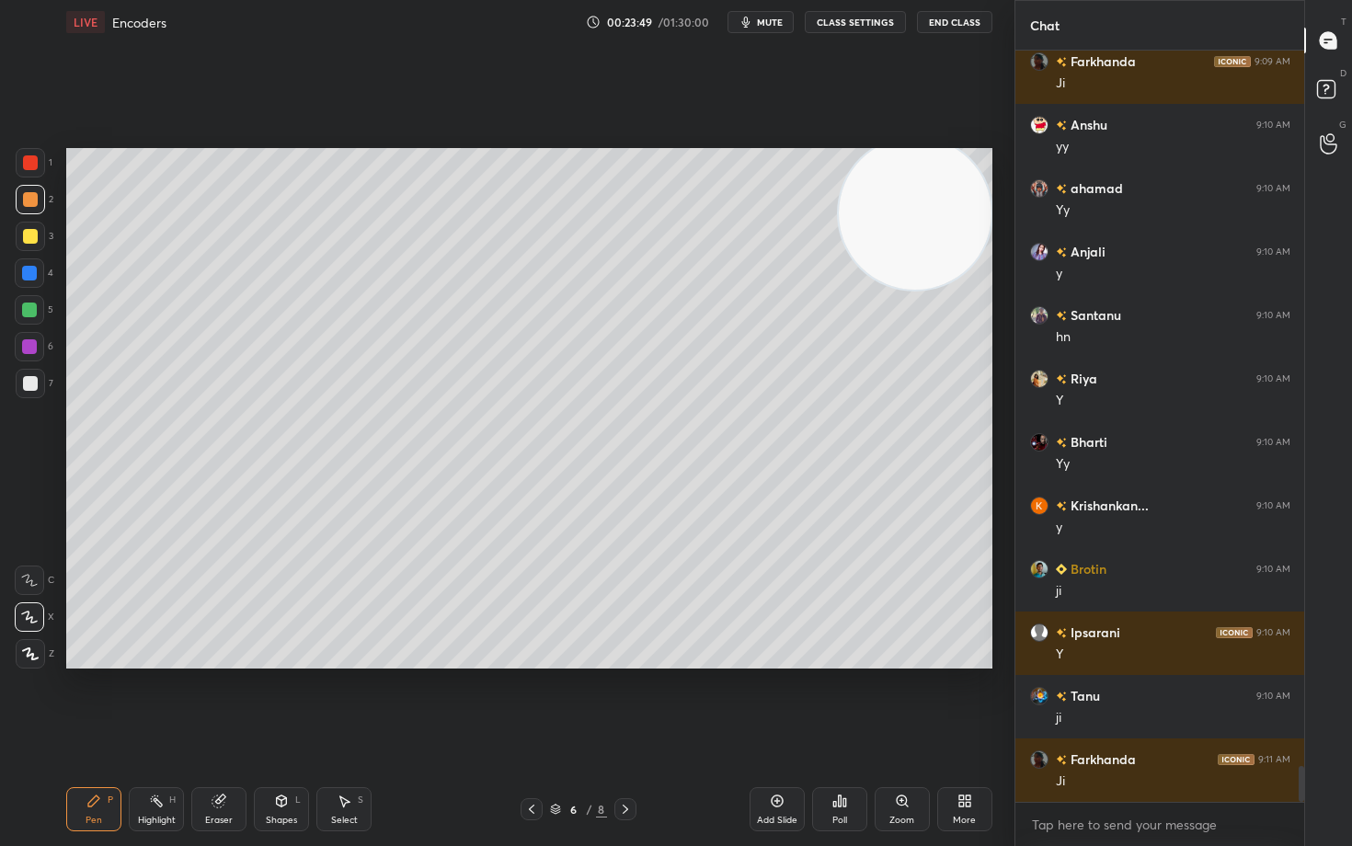
drag, startPoint x: 221, startPoint y: 816, endPoint x: 208, endPoint y: 677, distance: 139.4
click at [221, 701] on div "Eraser" at bounding box center [218, 809] width 55 height 44
drag, startPoint x: 90, startPoint y: 817, endPoint x: 88, endPoint y: 789, distance: 28.6
click at [89, 701] on div "Pen" at bounding box center [94, 820] width 17 height 9
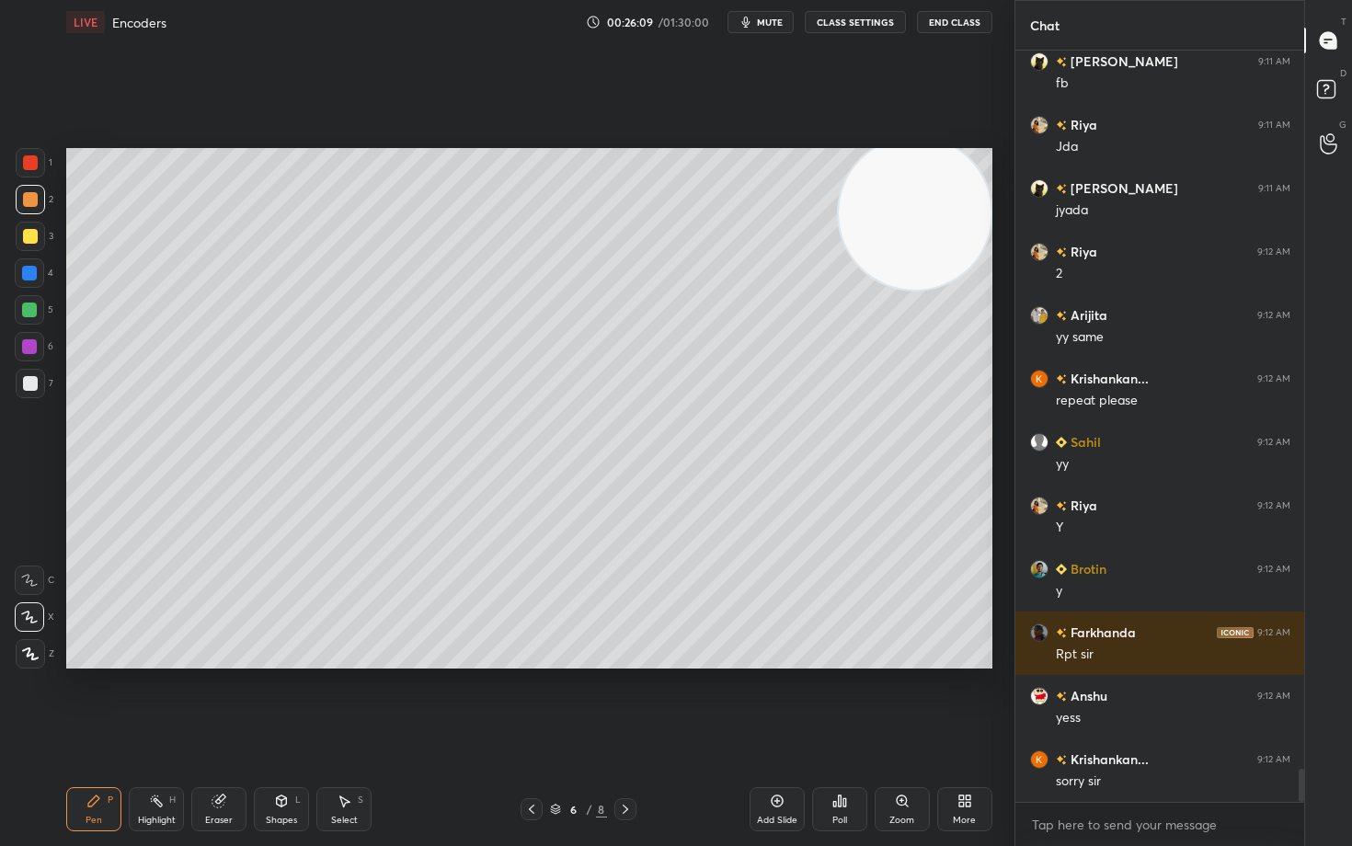
scroll to position [16299, 0]
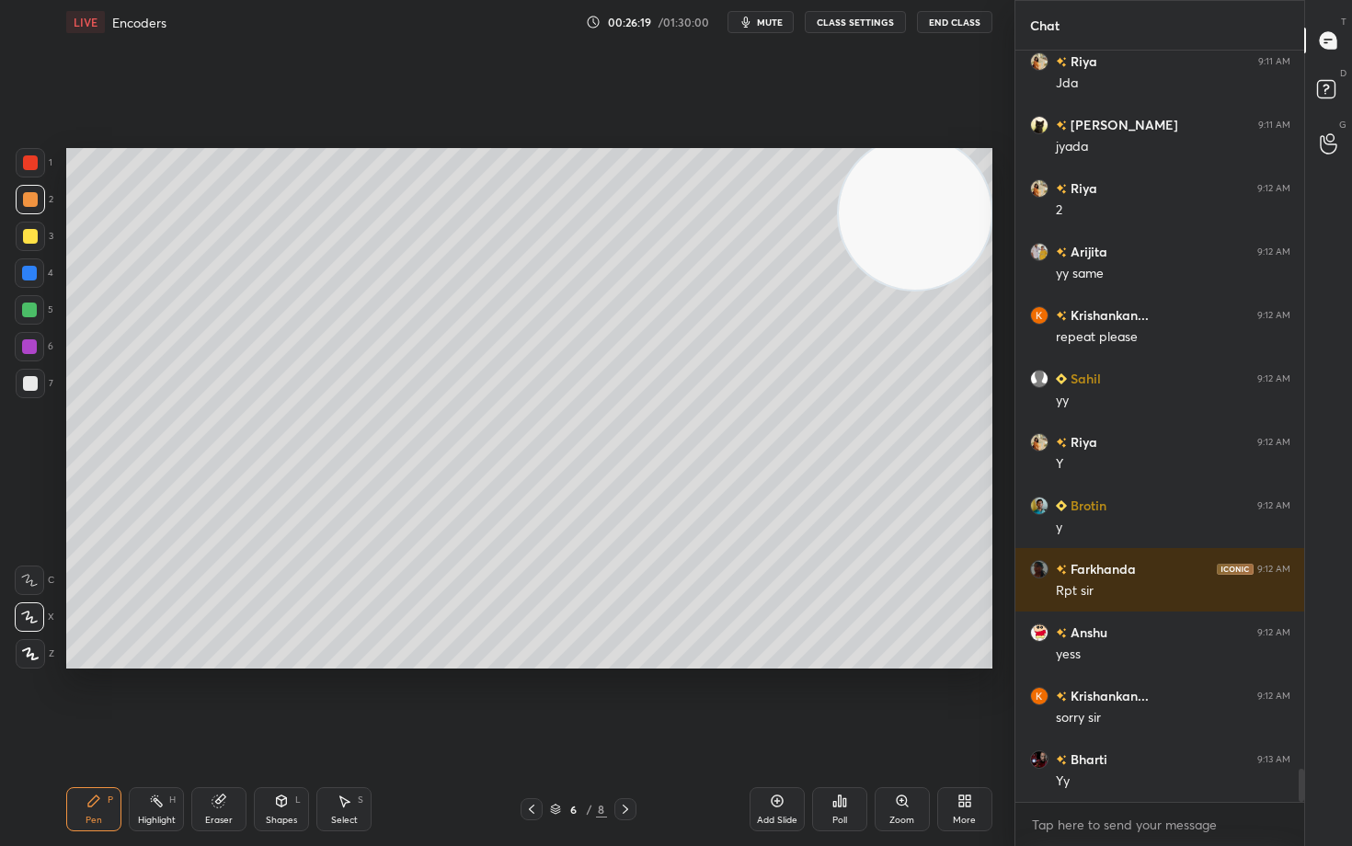
click at [211, 701] on div "Eraser" at bounding box center [219, 820] width 28 height 9
click at [84, 701] on div "Pen P" at bounding box center [93, 809] width 55 height 44
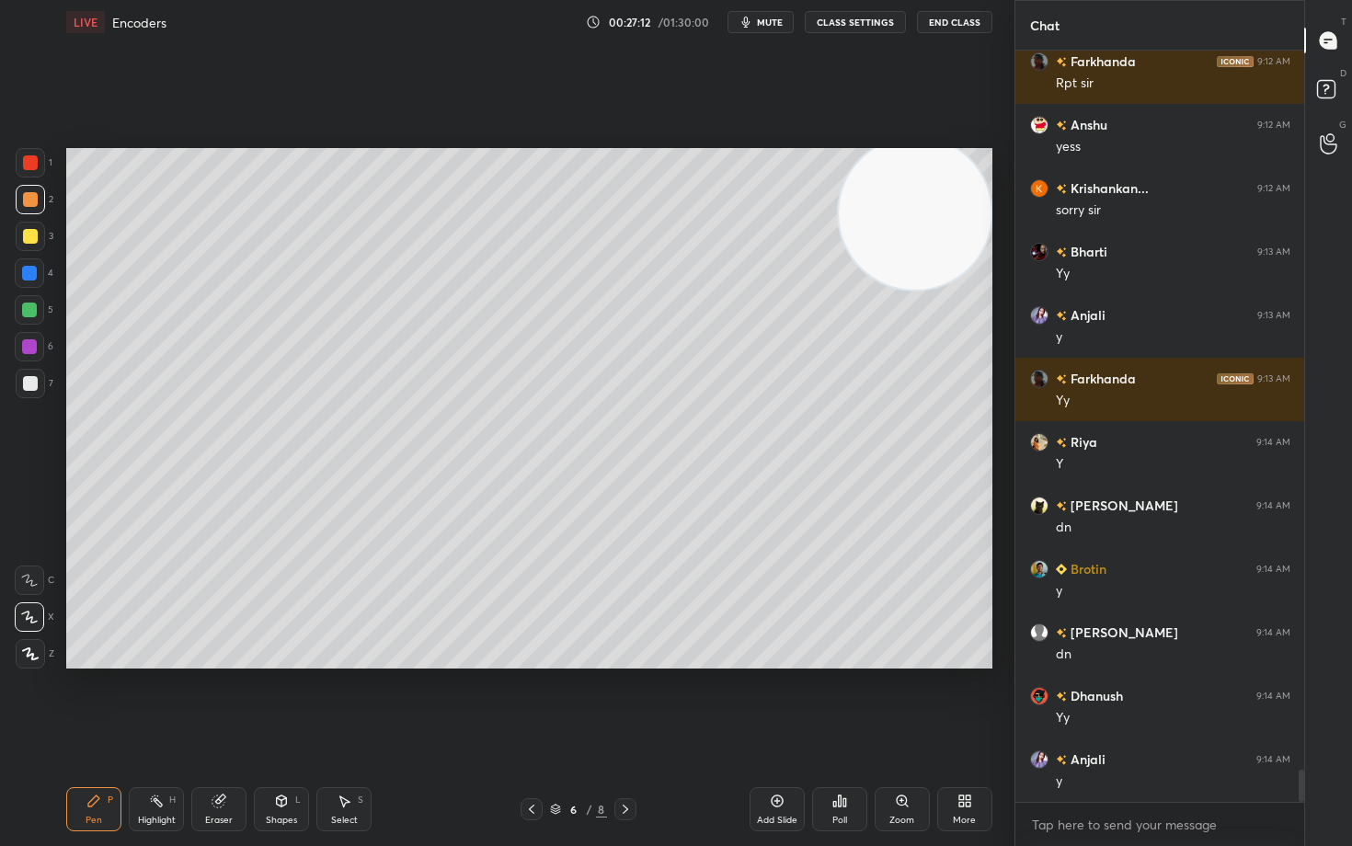
scroll to position [16870, 0]
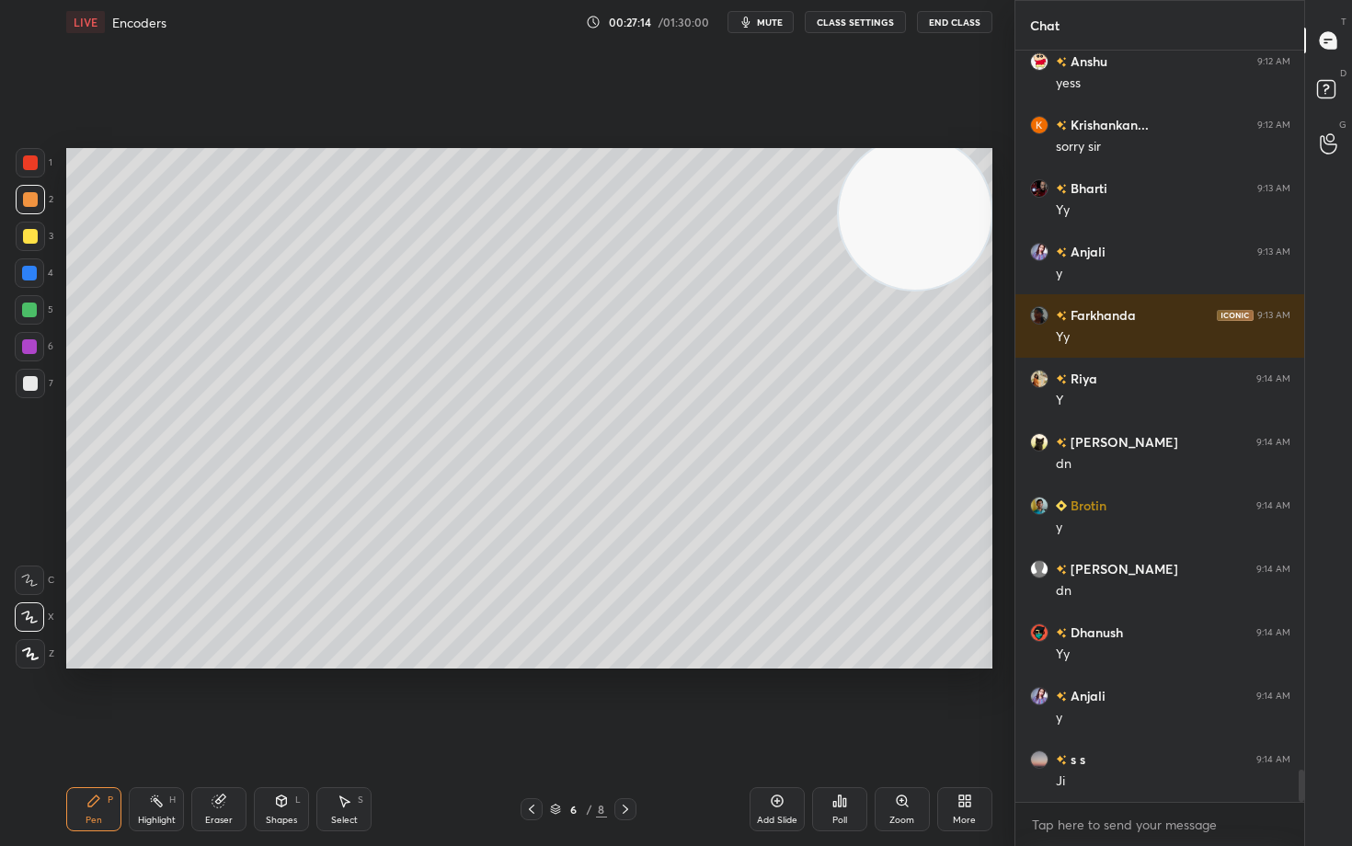
click at [778, 701] on icon at bounding box center [777, 800] width 15 height 15
drag, startPoint x: 28, startPoint y: 231, endPoint x: 44, endPoint y: 235, distance: 17.2
click at [26, 230] on div at bounding box center [30, 236] width 15 height 15
click at [31, 384] on div at bounding box center [30, 383] width 15 height 15
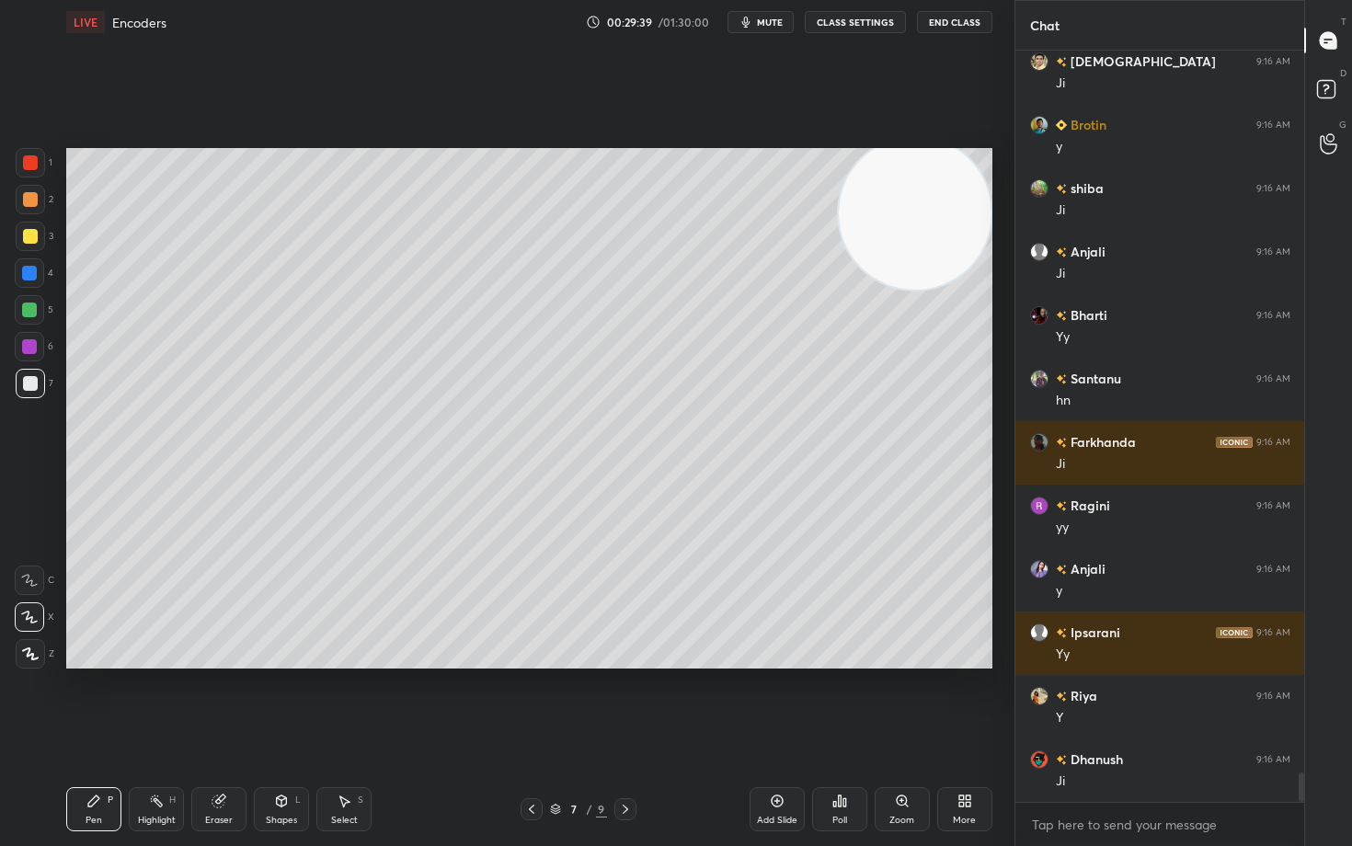
scroll to position [18710, 0]
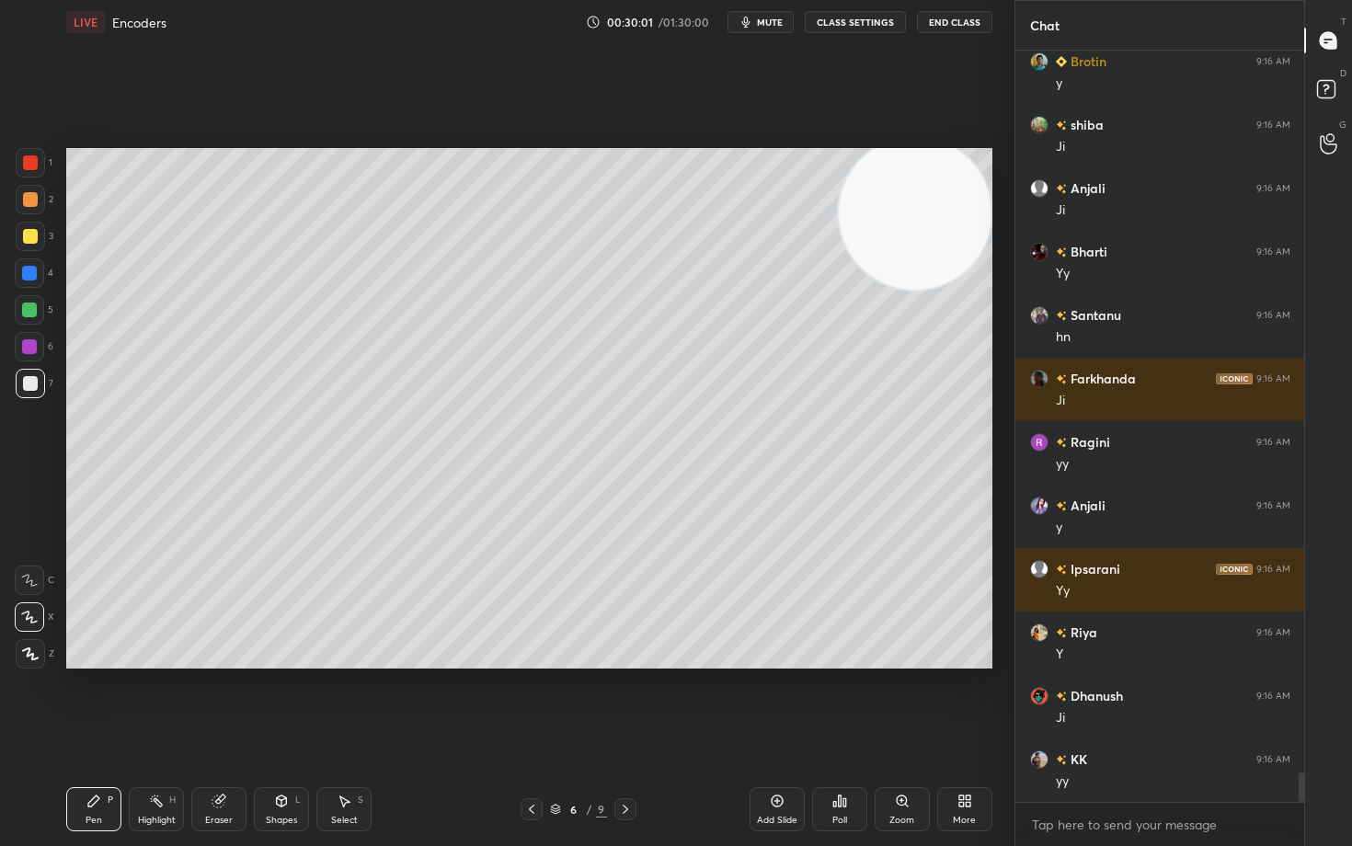
click at [23, 200] on div at bounding box center [30, 199] width 15 height 15
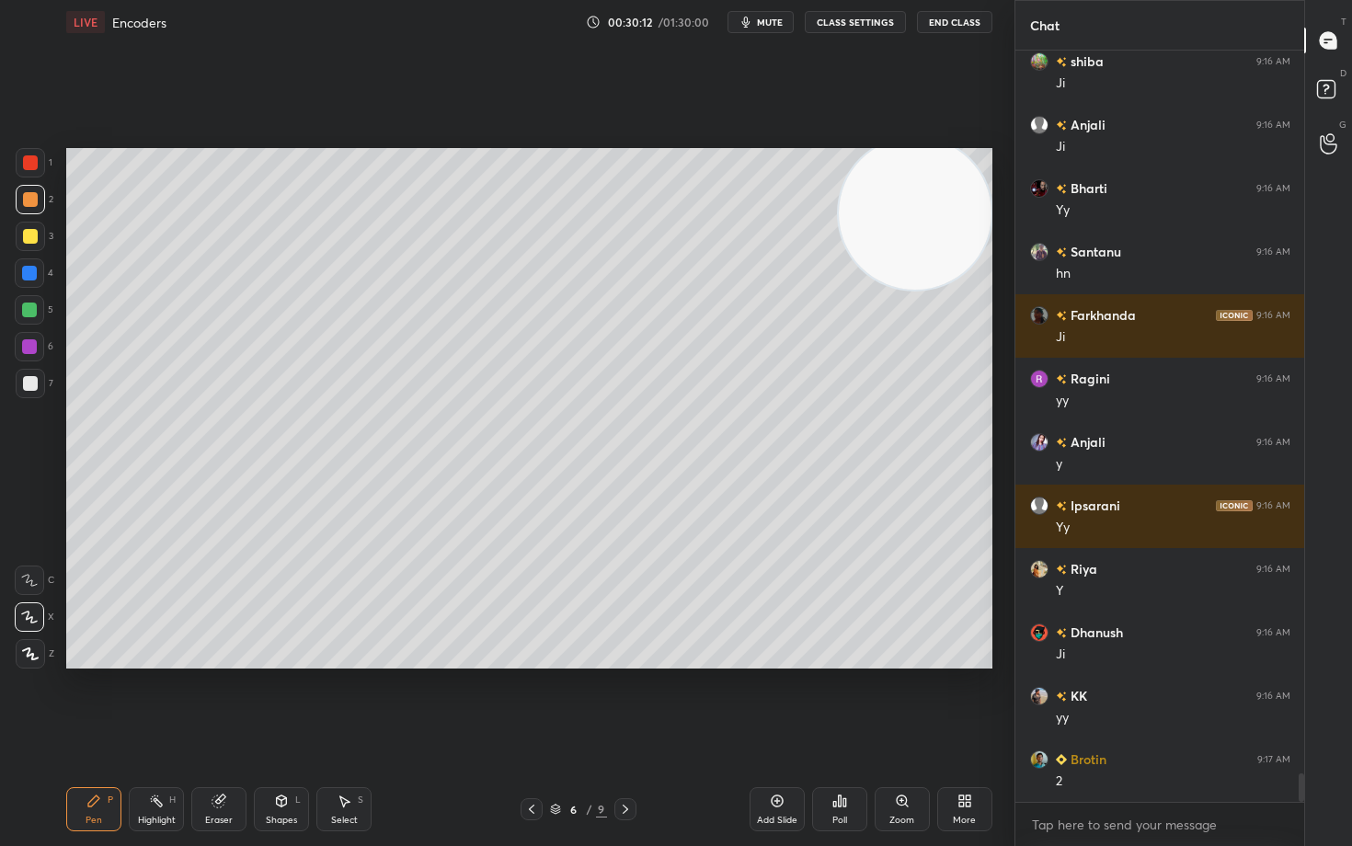
scroll to position [18837, 0]
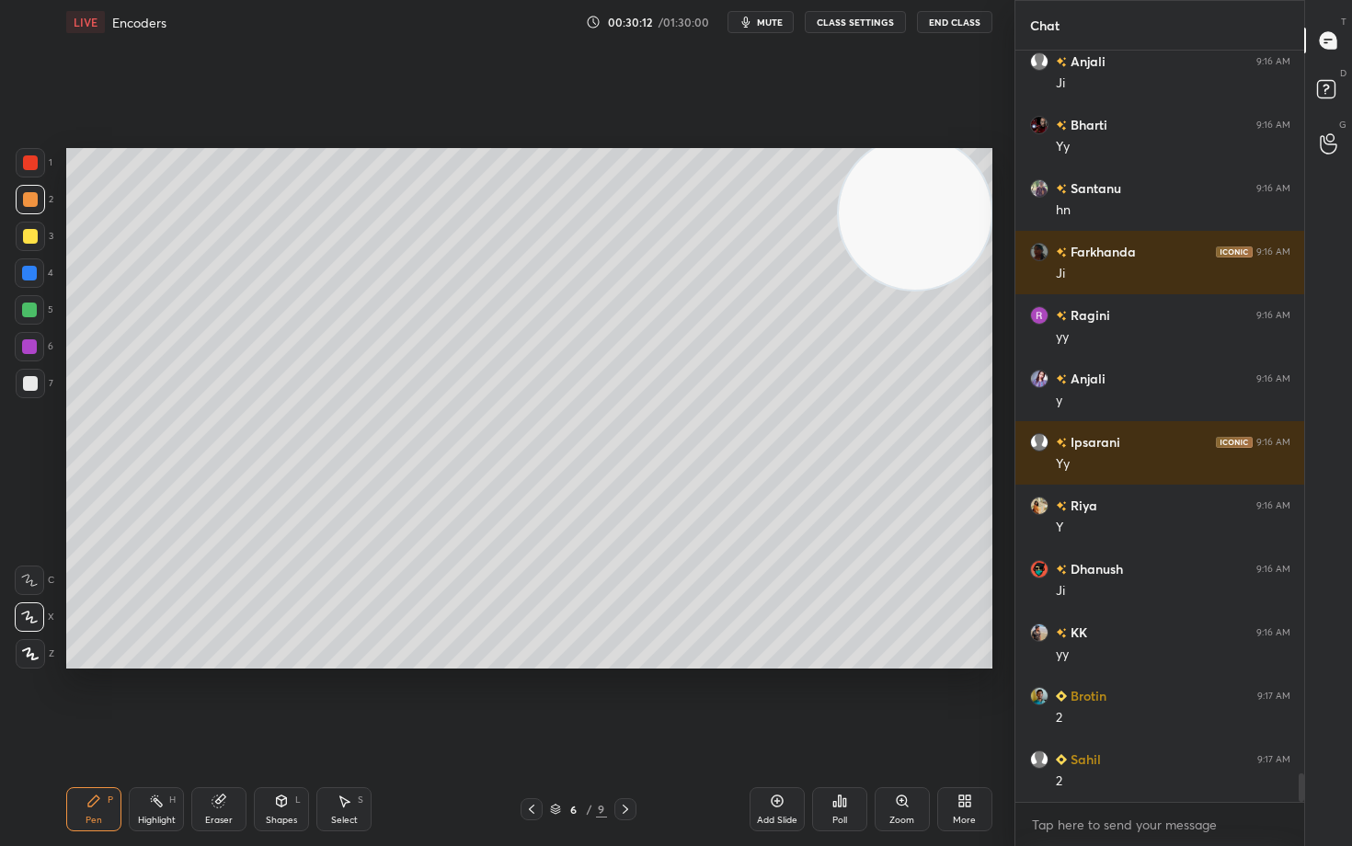
click at [209, 701] on div "Eraser" at bounding box center [218, 809] width 55 height 44
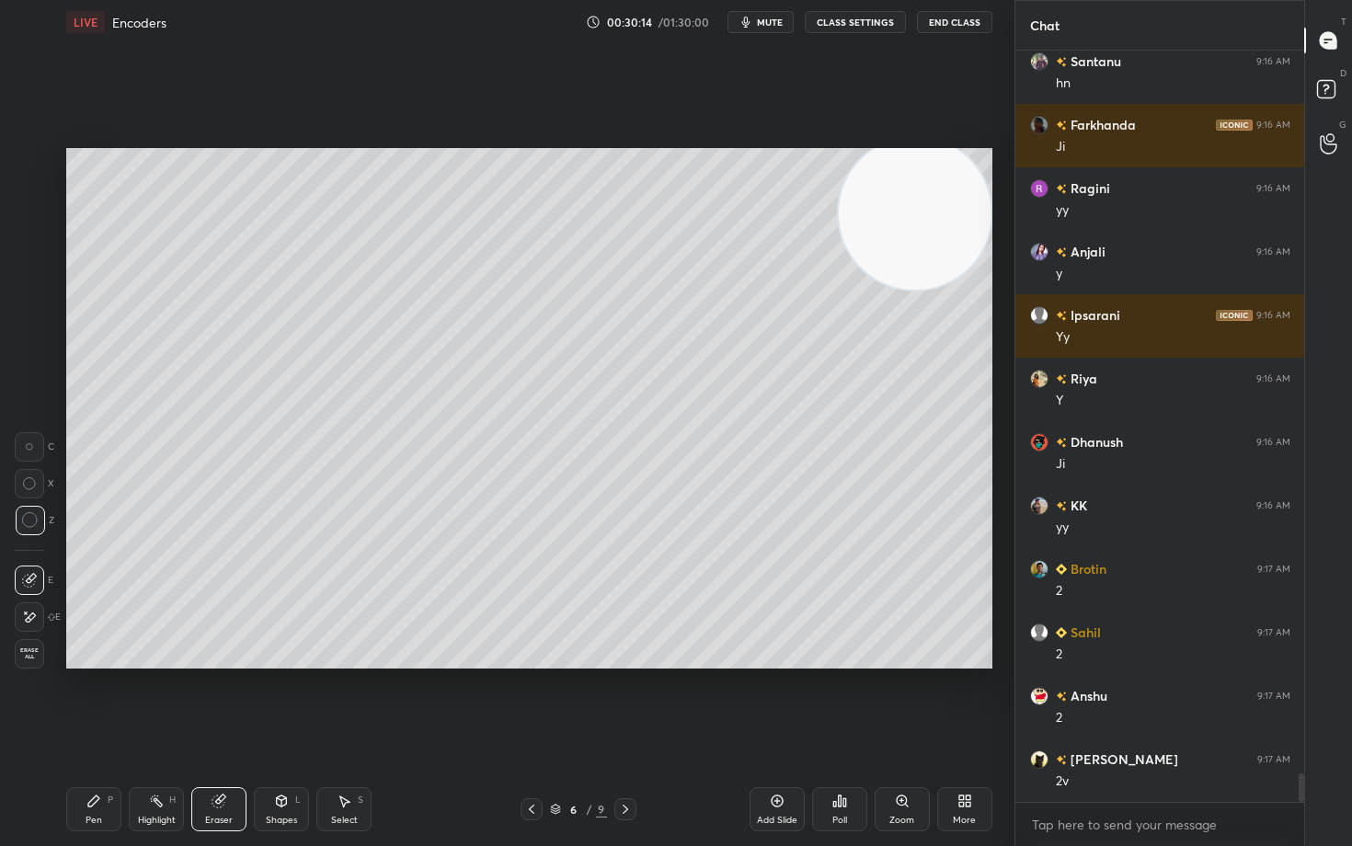
scroll to position [19027, 0]
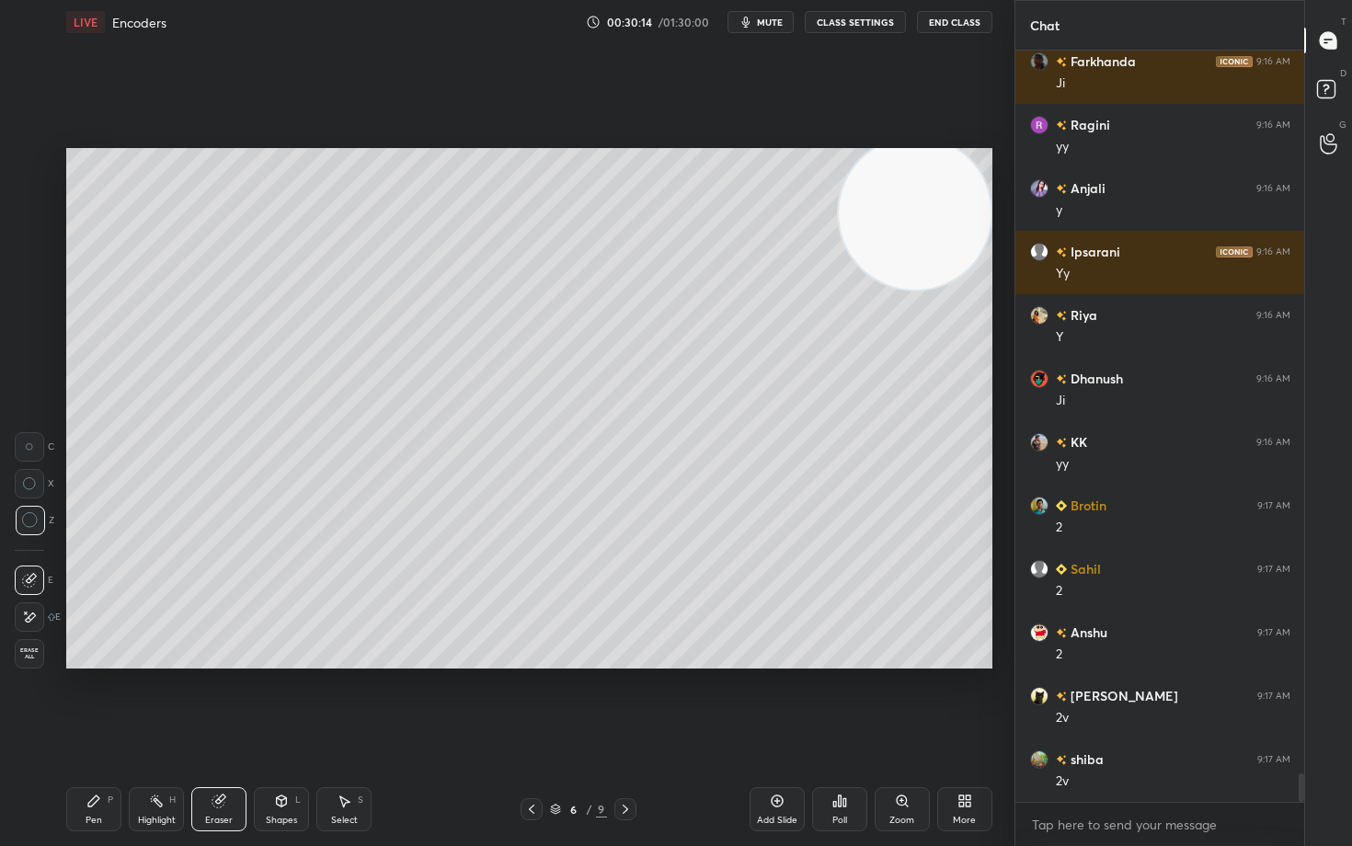
click at [100, 701] on icon at bounding box center [93, 800] width 15 height 15
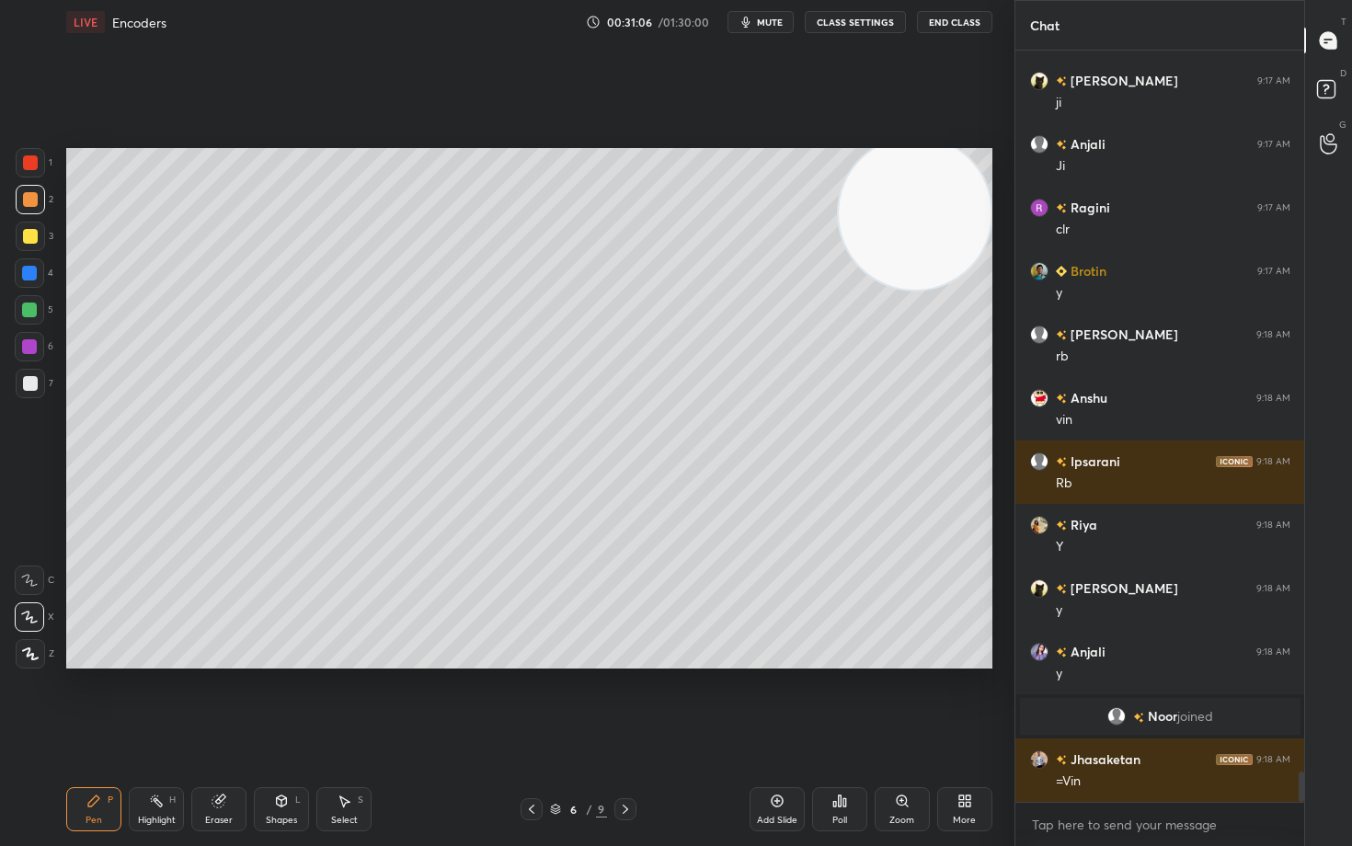
scroll to position [17750, 0]
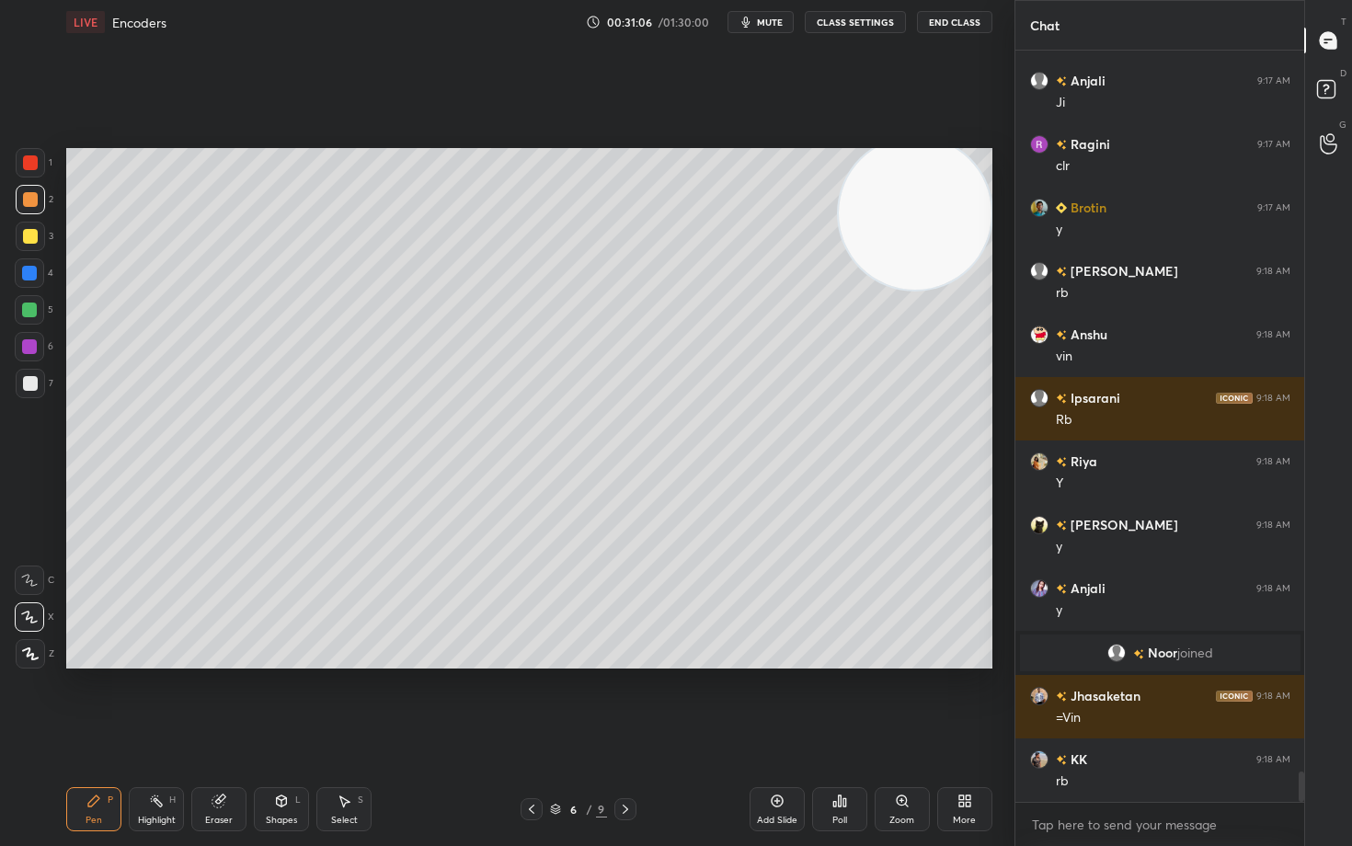
drag, startPoint x: 218, startPoint y: 806, endPoint x: 233, endPoint y: 705, distance: 102.2
click at [214, 701] on icon at bounding box center [218, 801] width 12 height 12
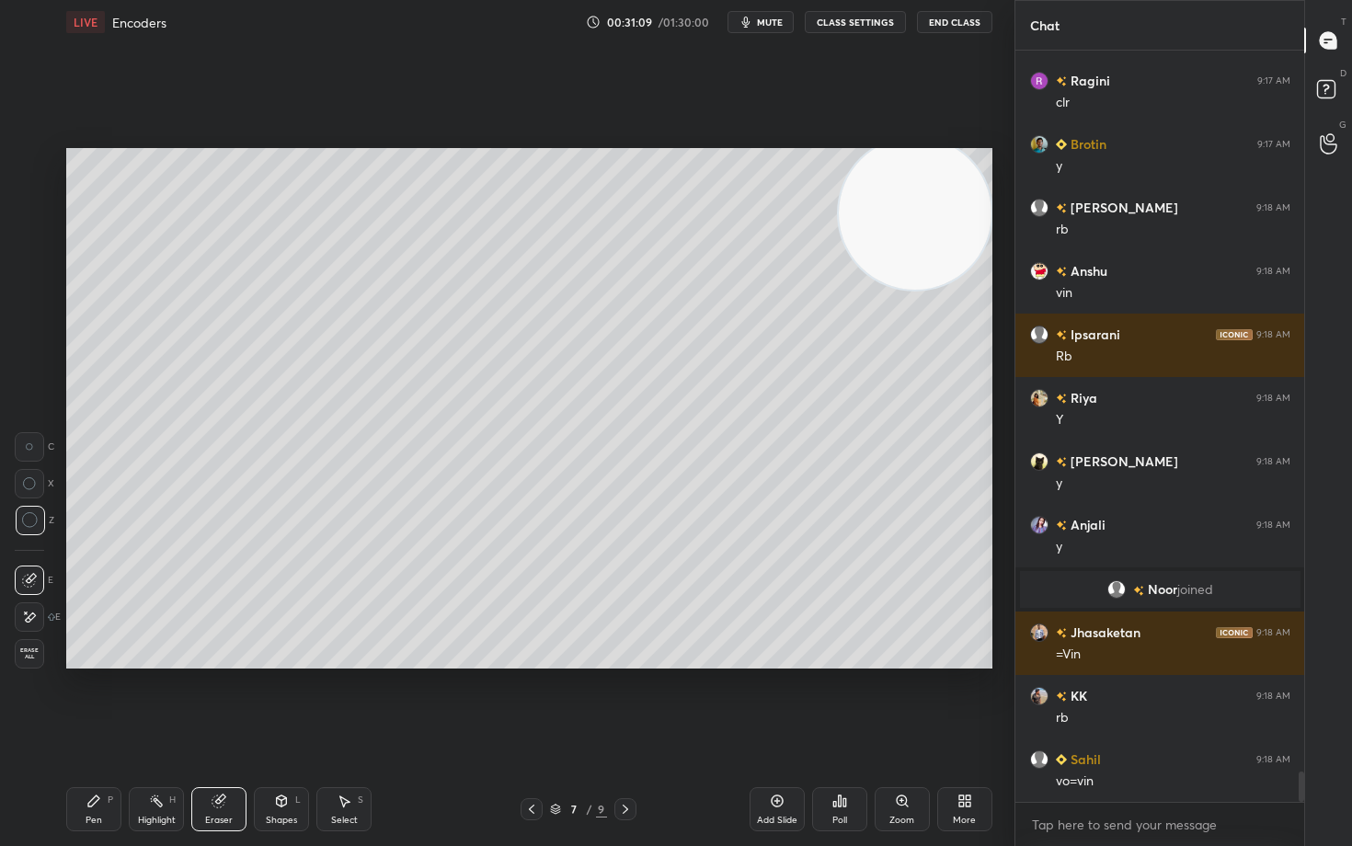
scroll to position [17877, 0]
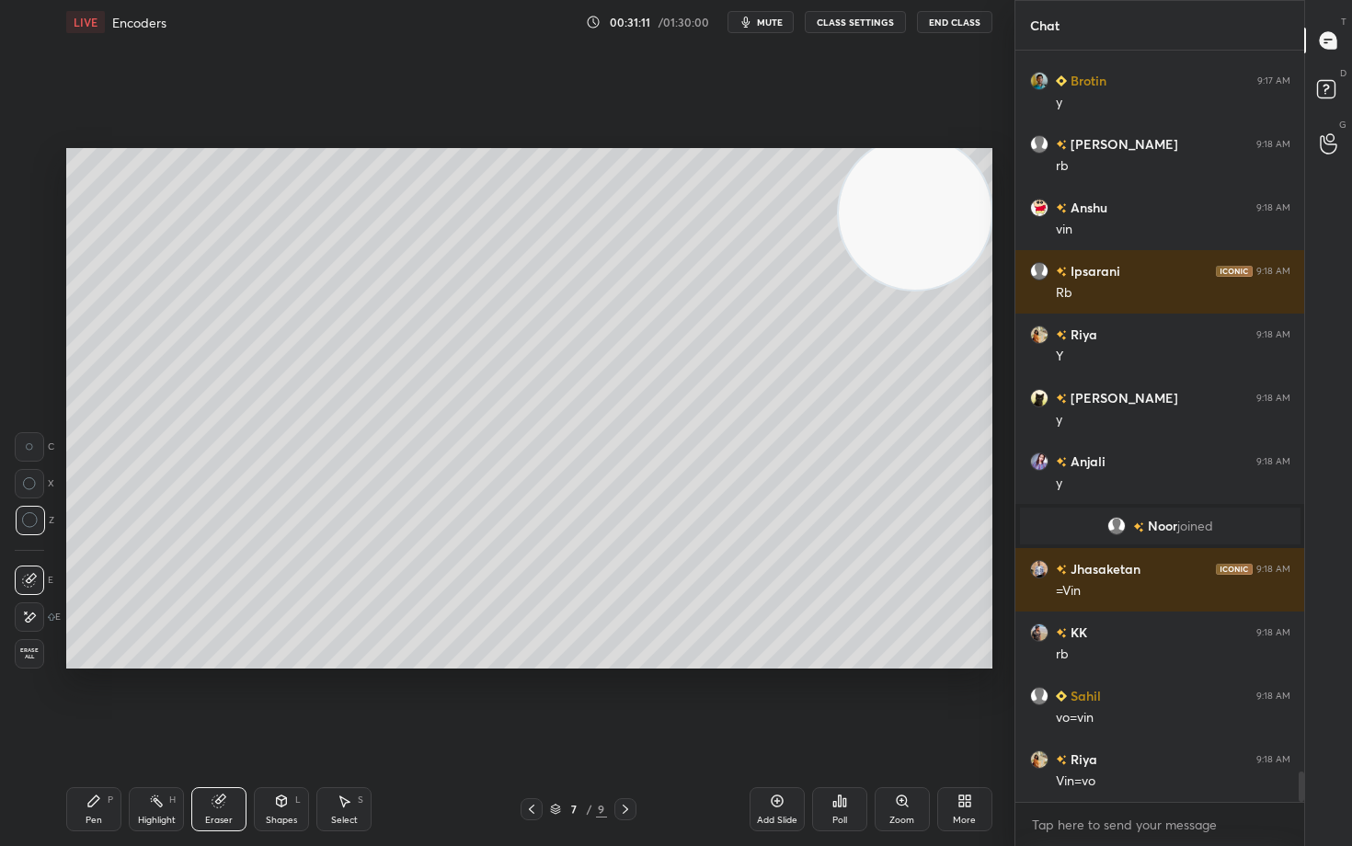
click at [84, 701] on div "Pen P" at bounding box center [93, 809] width 55 height 44
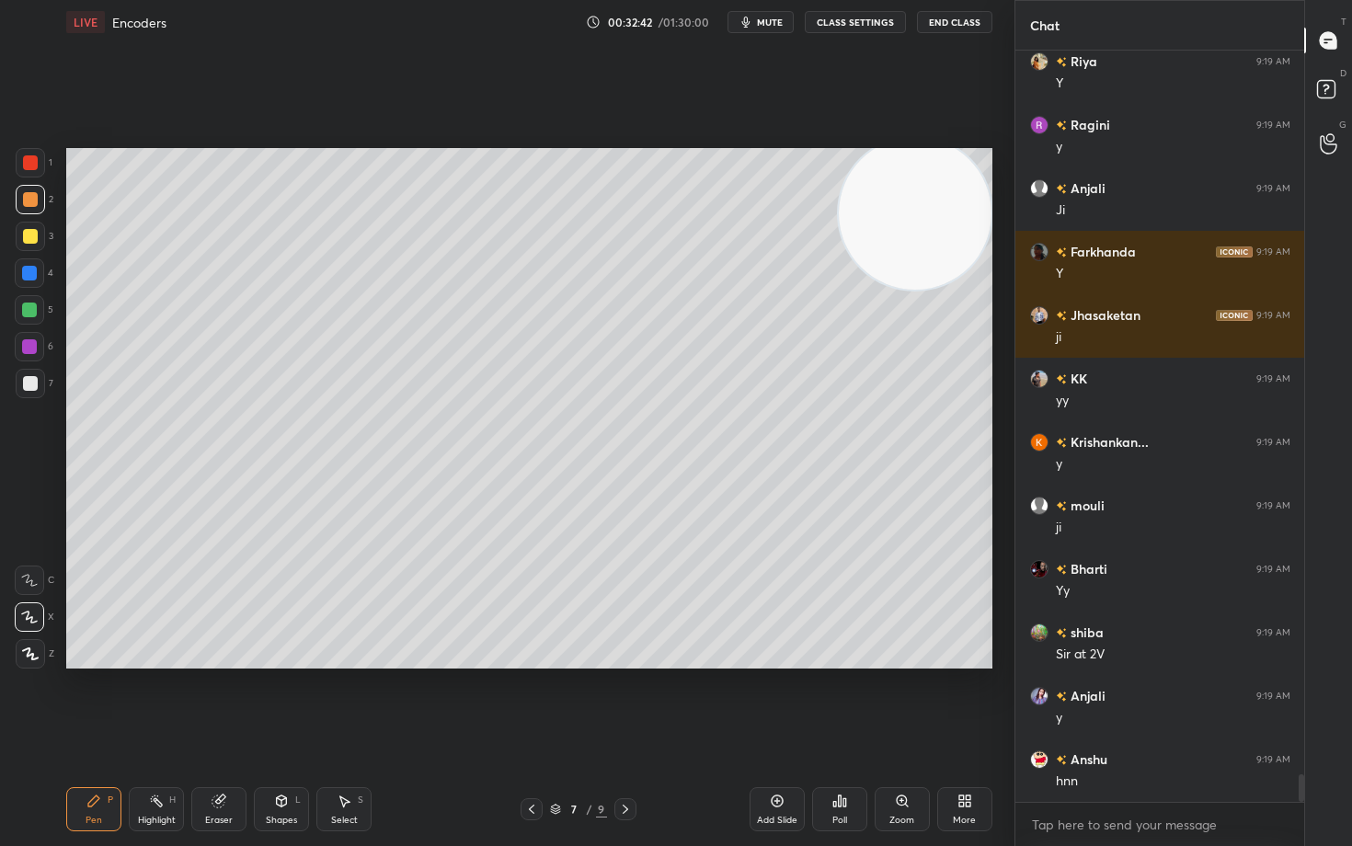
scroll to position [19690, 0]
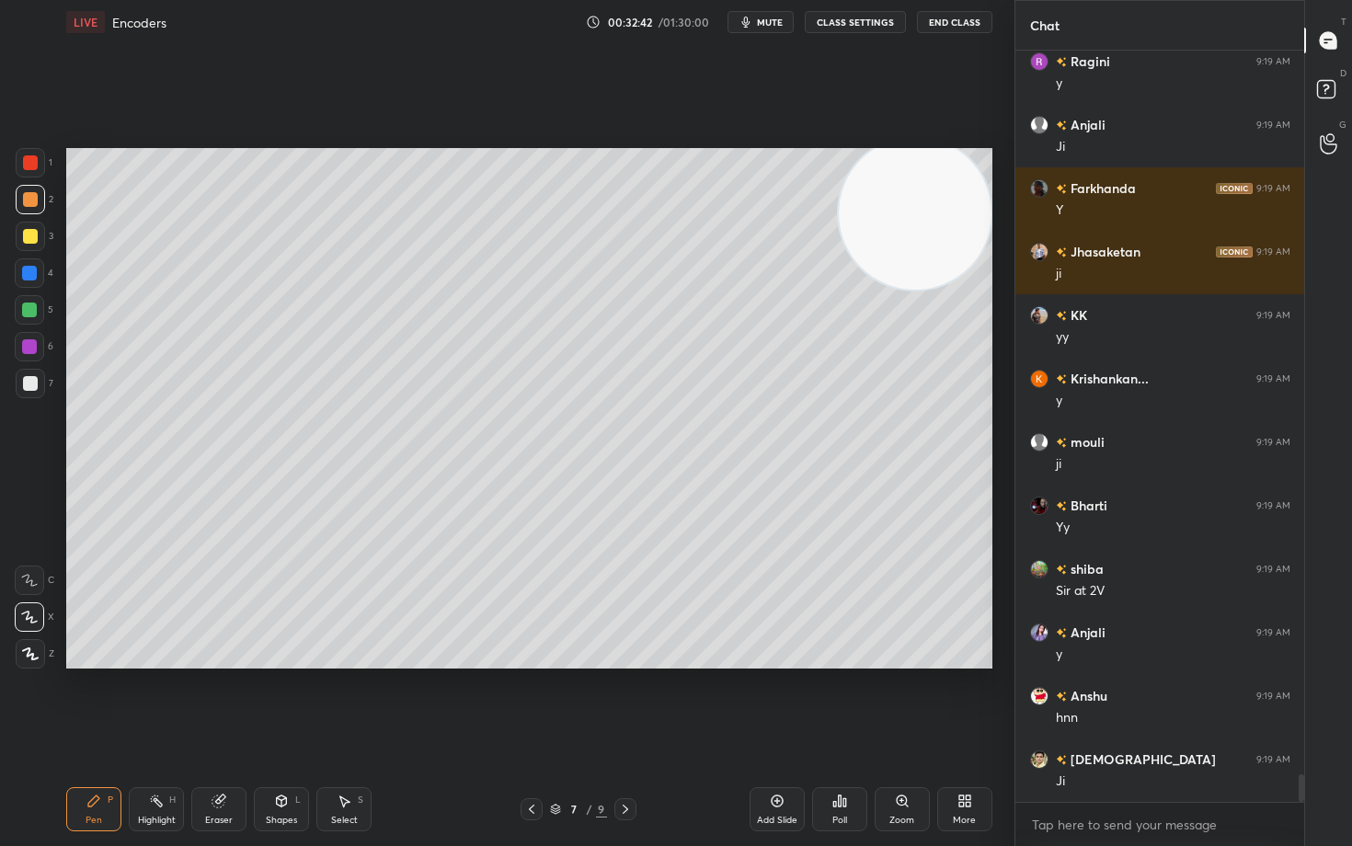
click at [770, 701] on icon at bounding box center [777, 800] width 15 height 15
drag, startPoint x: 23, startPoint y: 234, endPoint x: 40, endPoint y: 234, distance: 17.5
click at [23, 234] on div at bounding box center [30, 236] width 15 height 15
click at [229, 701] on div "Eraser" at bounding box center [219, 820] width 28 height 9
drag, startPoint x: 89, startPoint y: 804, endPoint x: 87, endPoint y: 781, distance: 24.0
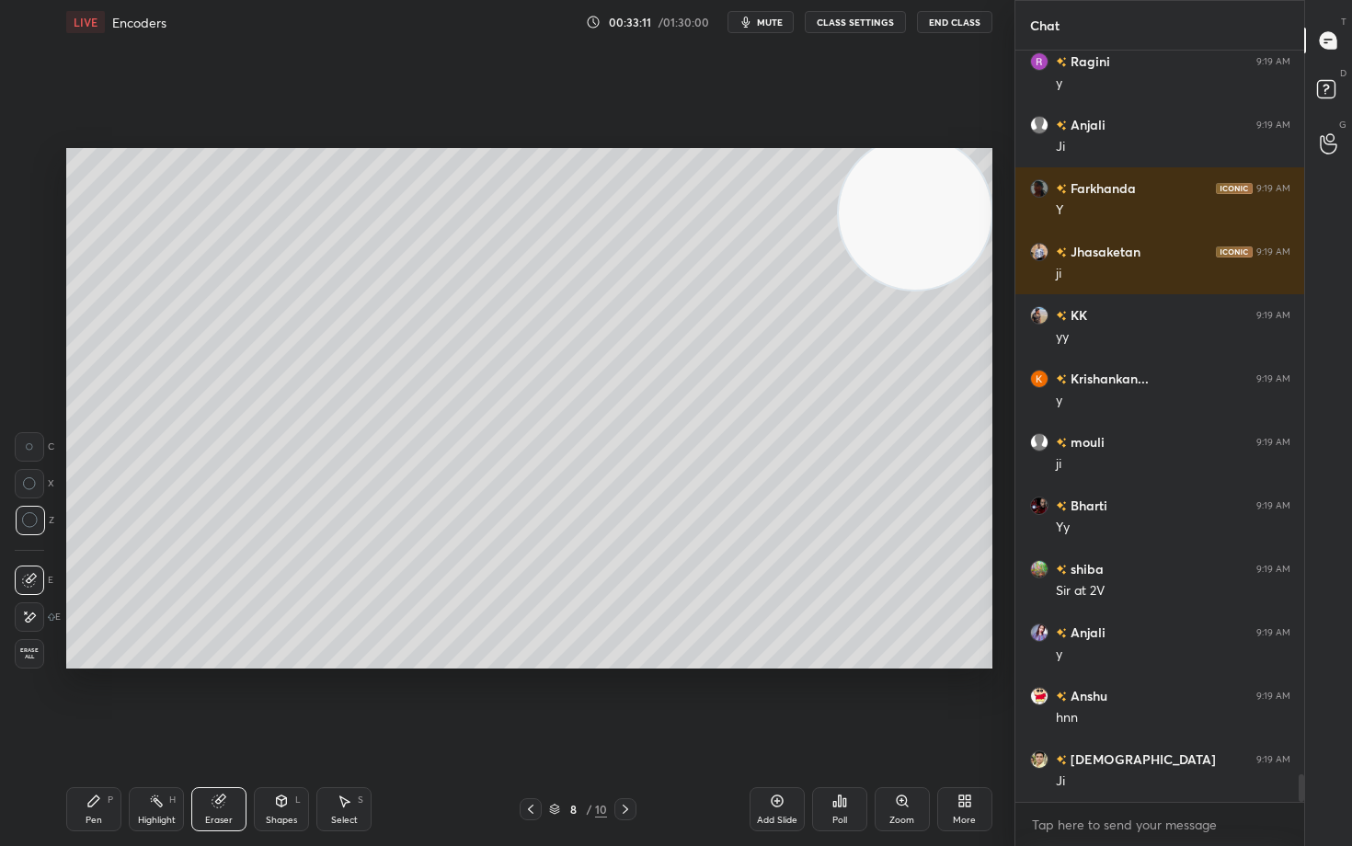
click at [90, 701] on icon at bounding box center [93, 800] width 15 height 15
click at [762, 25] on span "mute" at bounding box center [770, 22] width 26 height 13
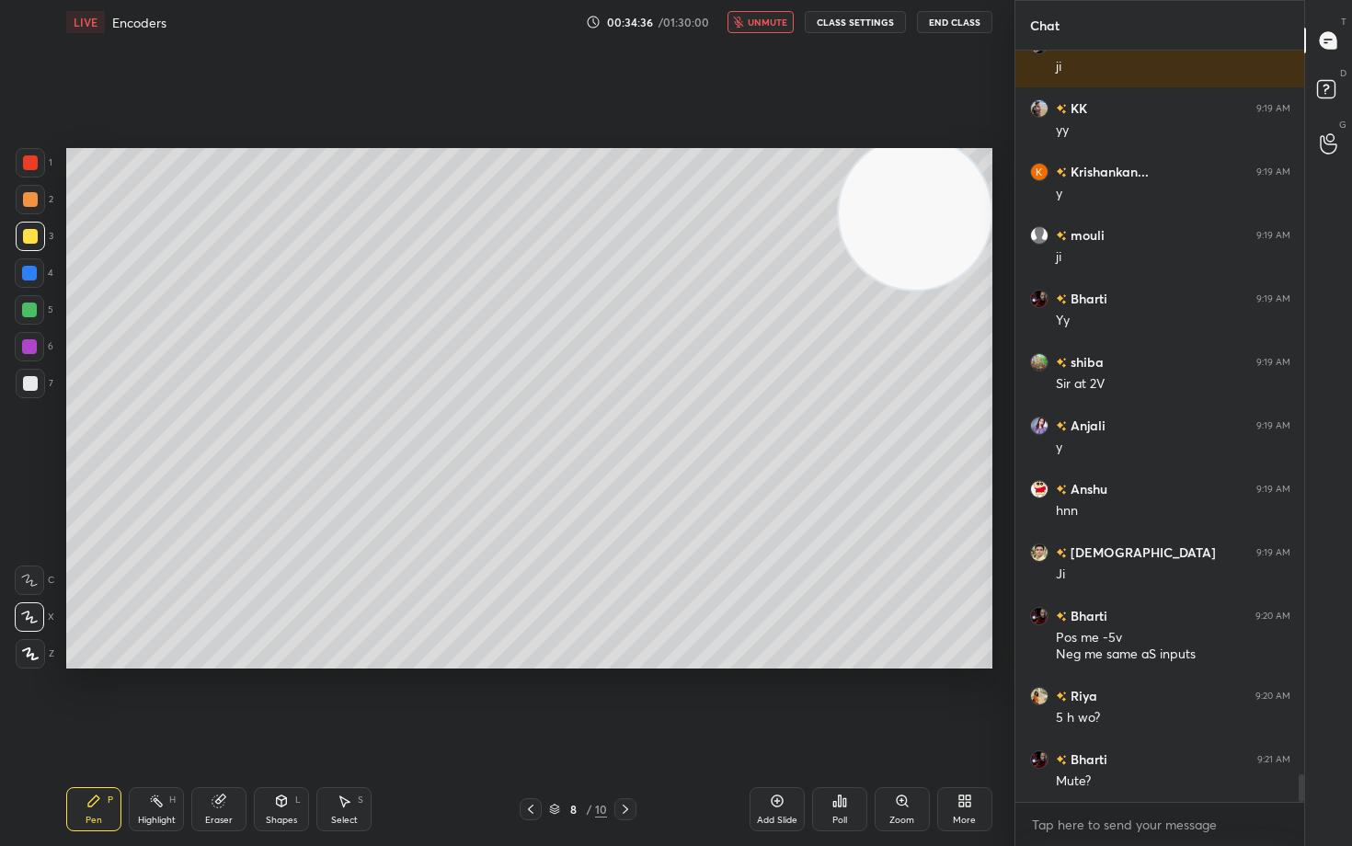
scroll to position [19961, 0]
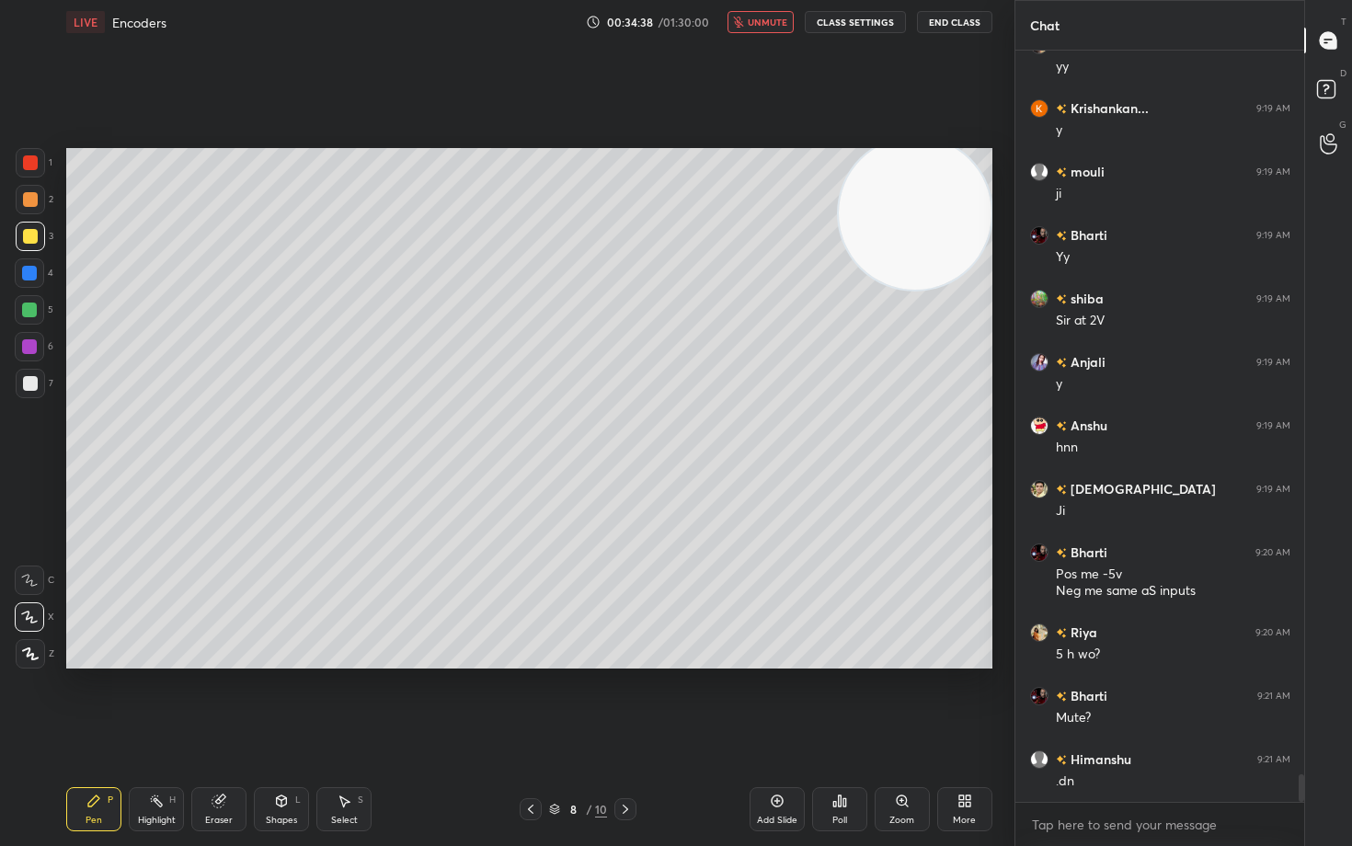
drag, startPoint x: 757, startPoint y: 25, endPoint x: 751, endPoint y: 45, distance: 21.0
click at [755, 29] on button "unmute" at bounding box center [760, 22] width 66 height 22
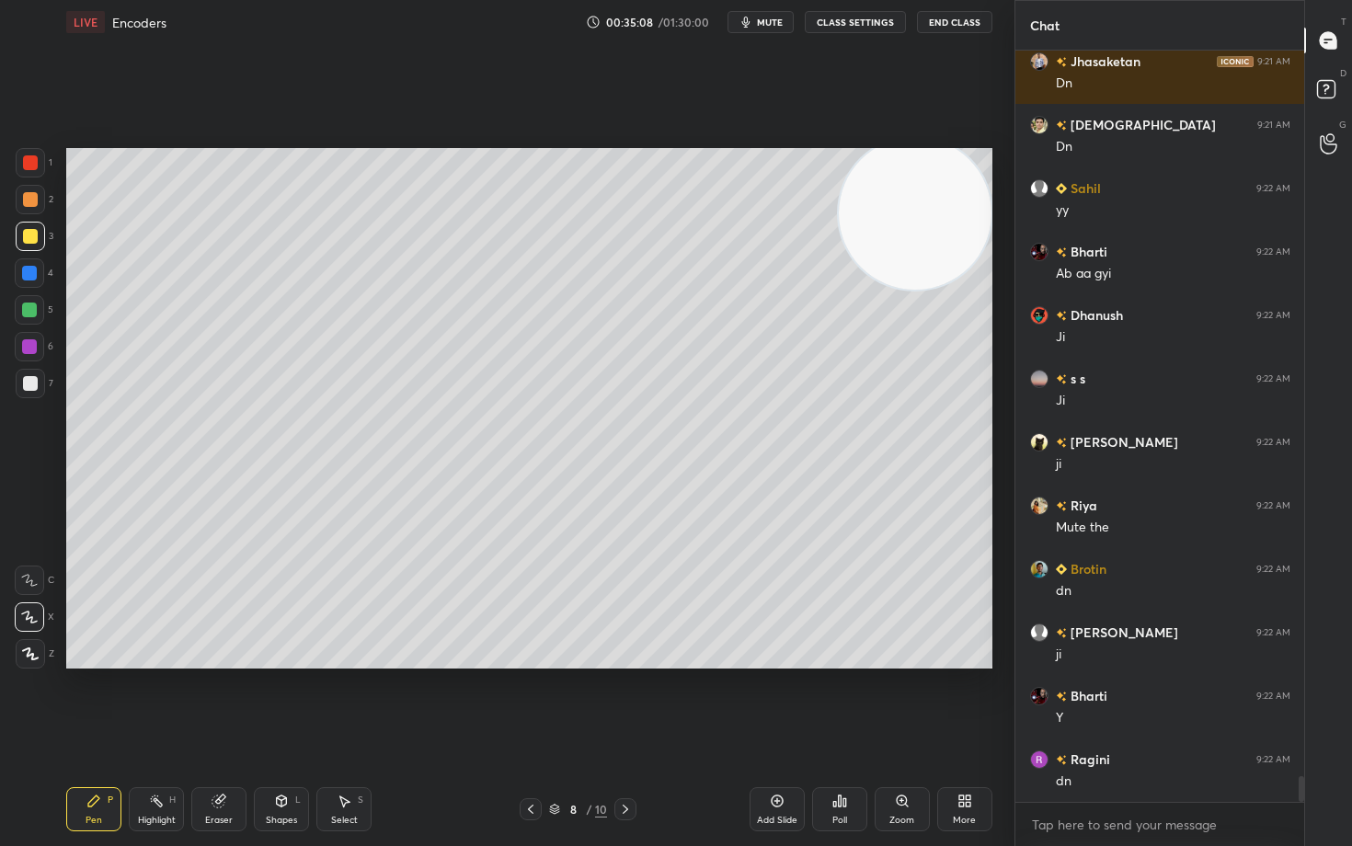
scroll to position [20912, 0]
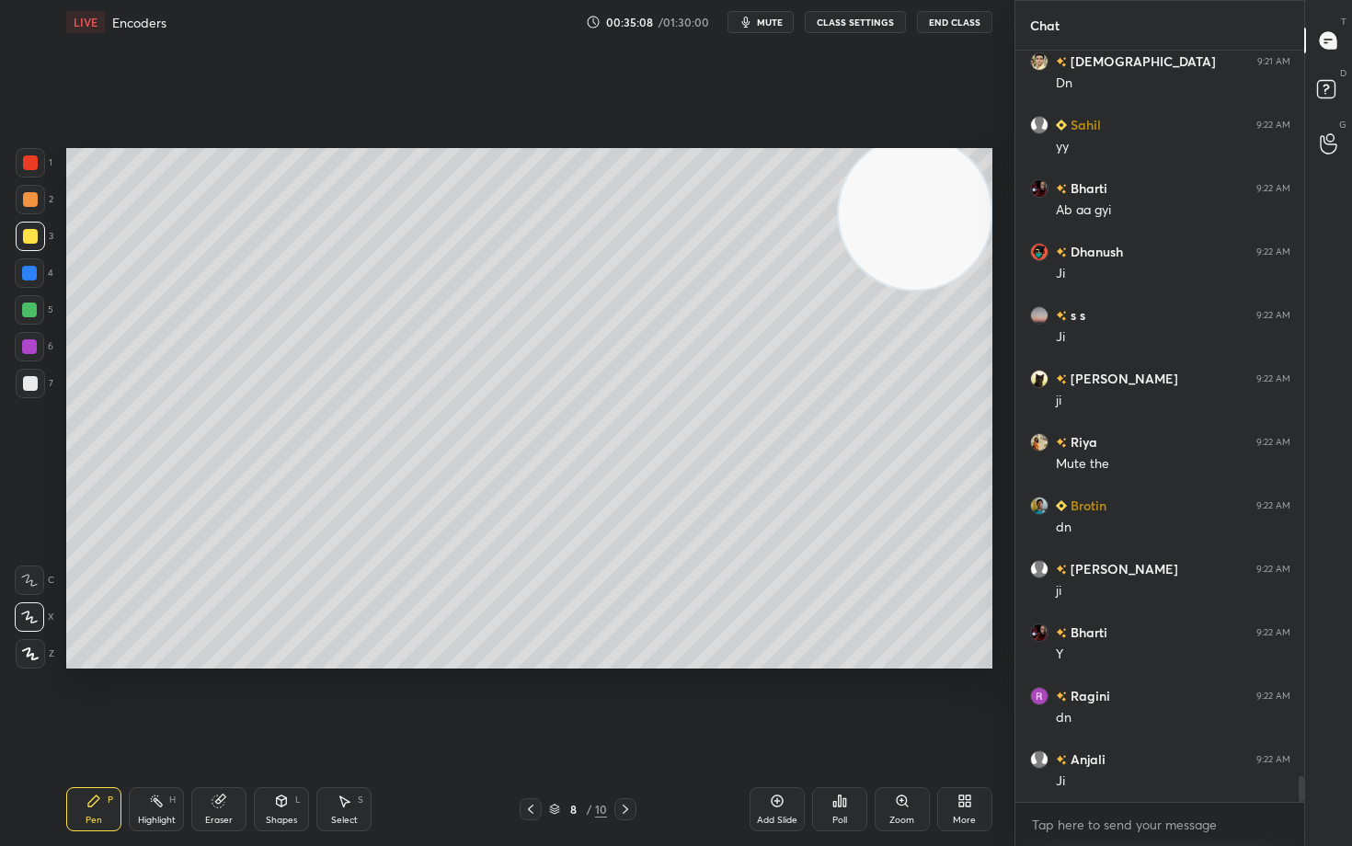
click at [29, 165] on div at bounding box center [30, 162] width 15 height 15
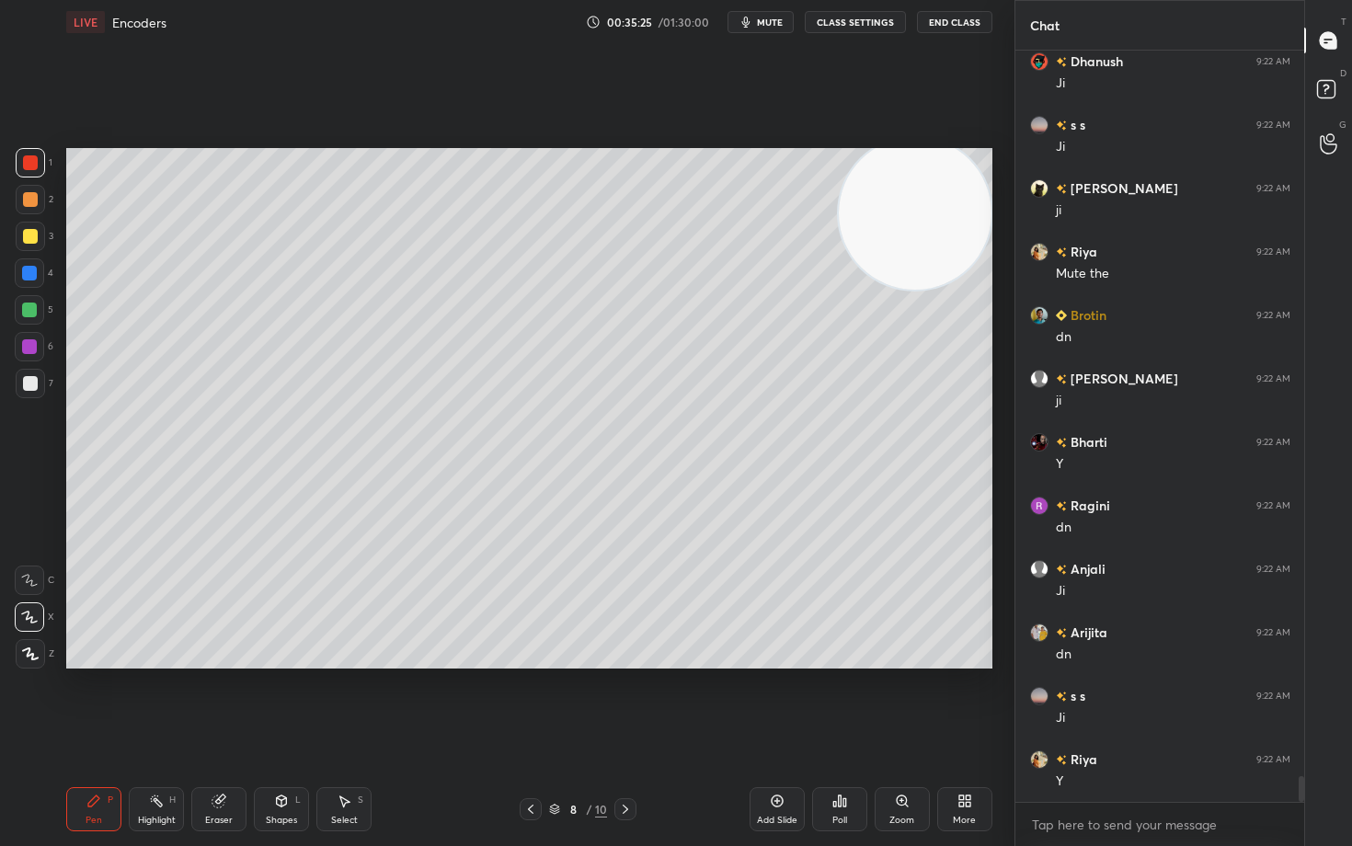
scroll to position [21166, 0]
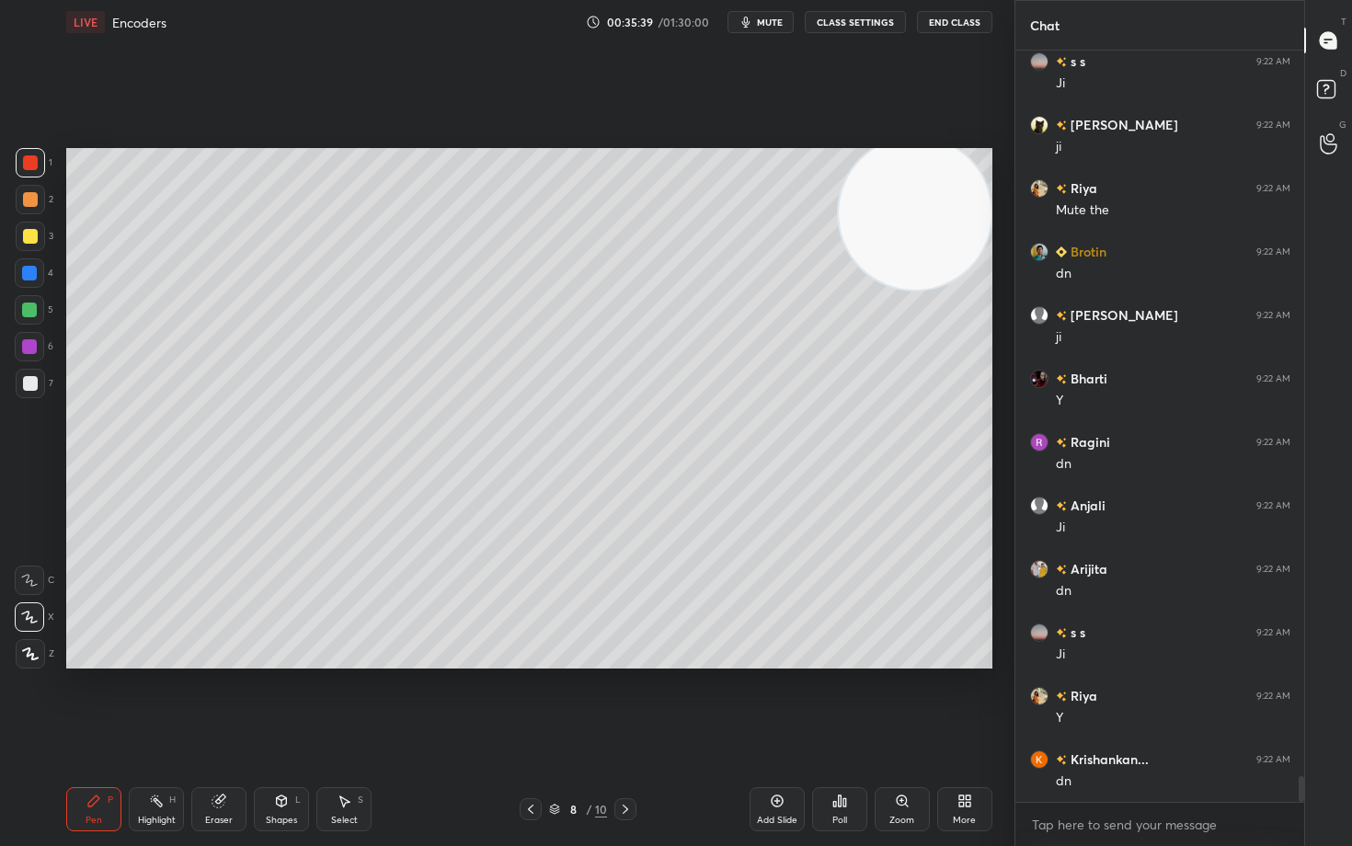
click at [34, 382] on div at bounding box center [30, 383] width 15 height 15
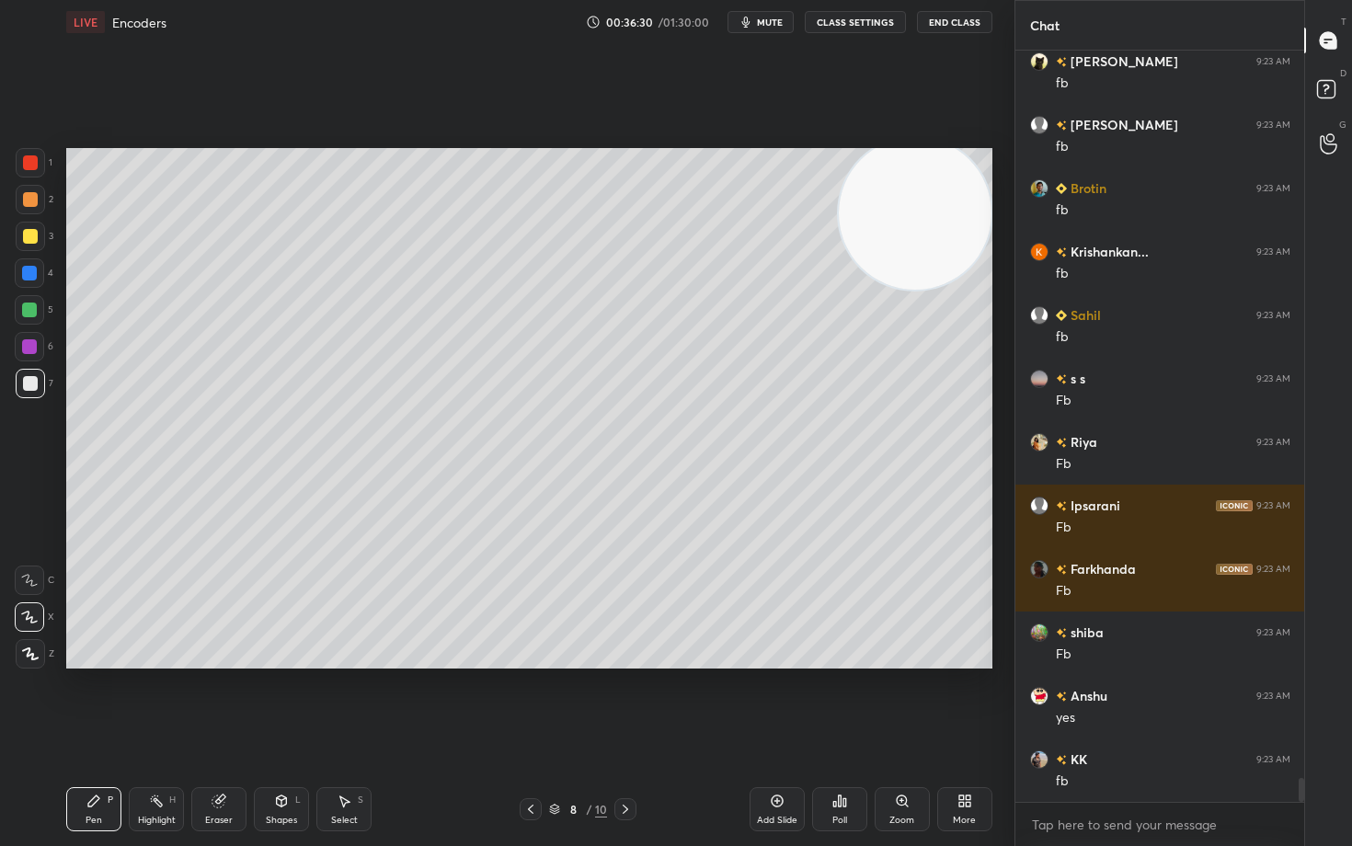
scroll to position [22435, 0]
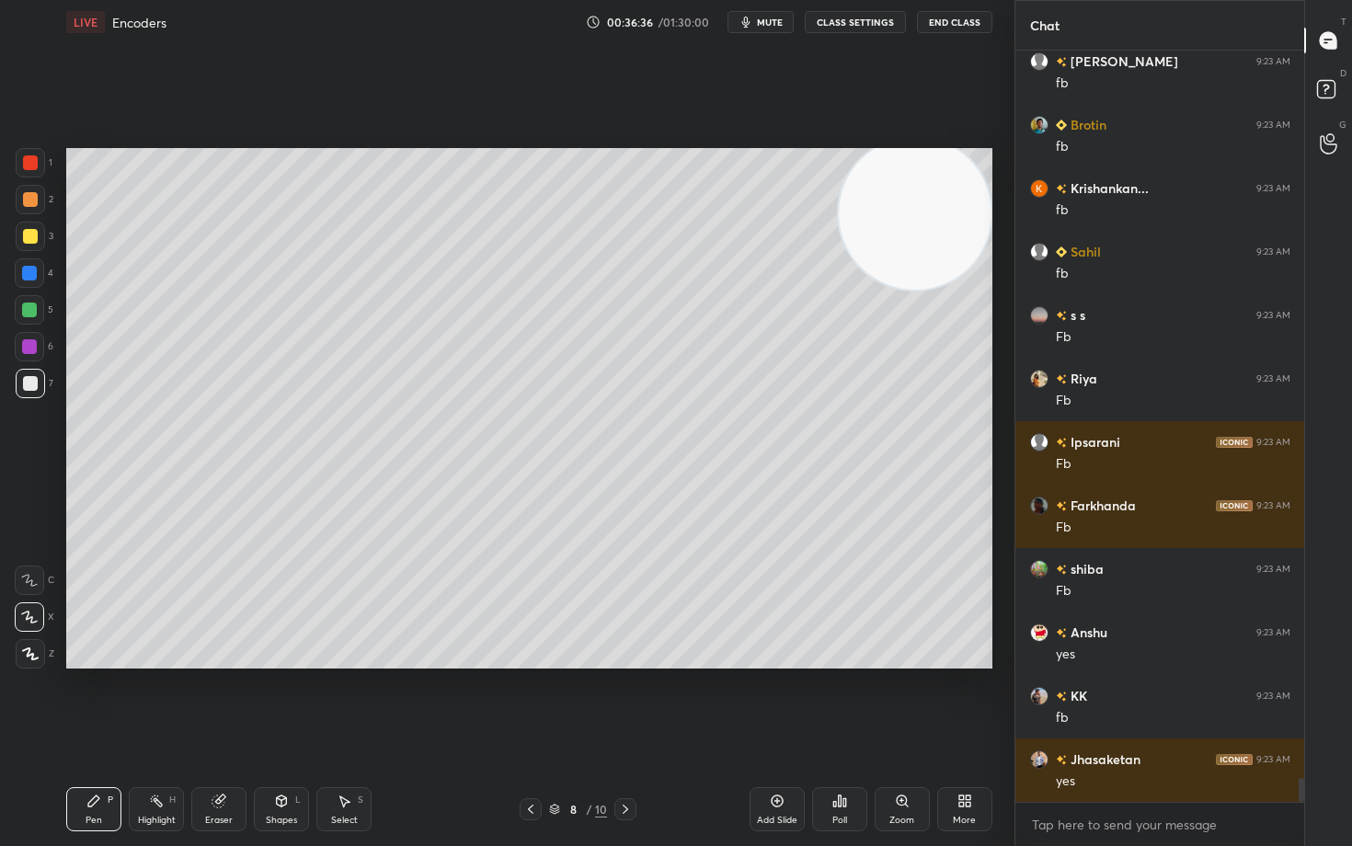
click at [776, 701] on icon at bounding box center [777, 800] width 15 height 15
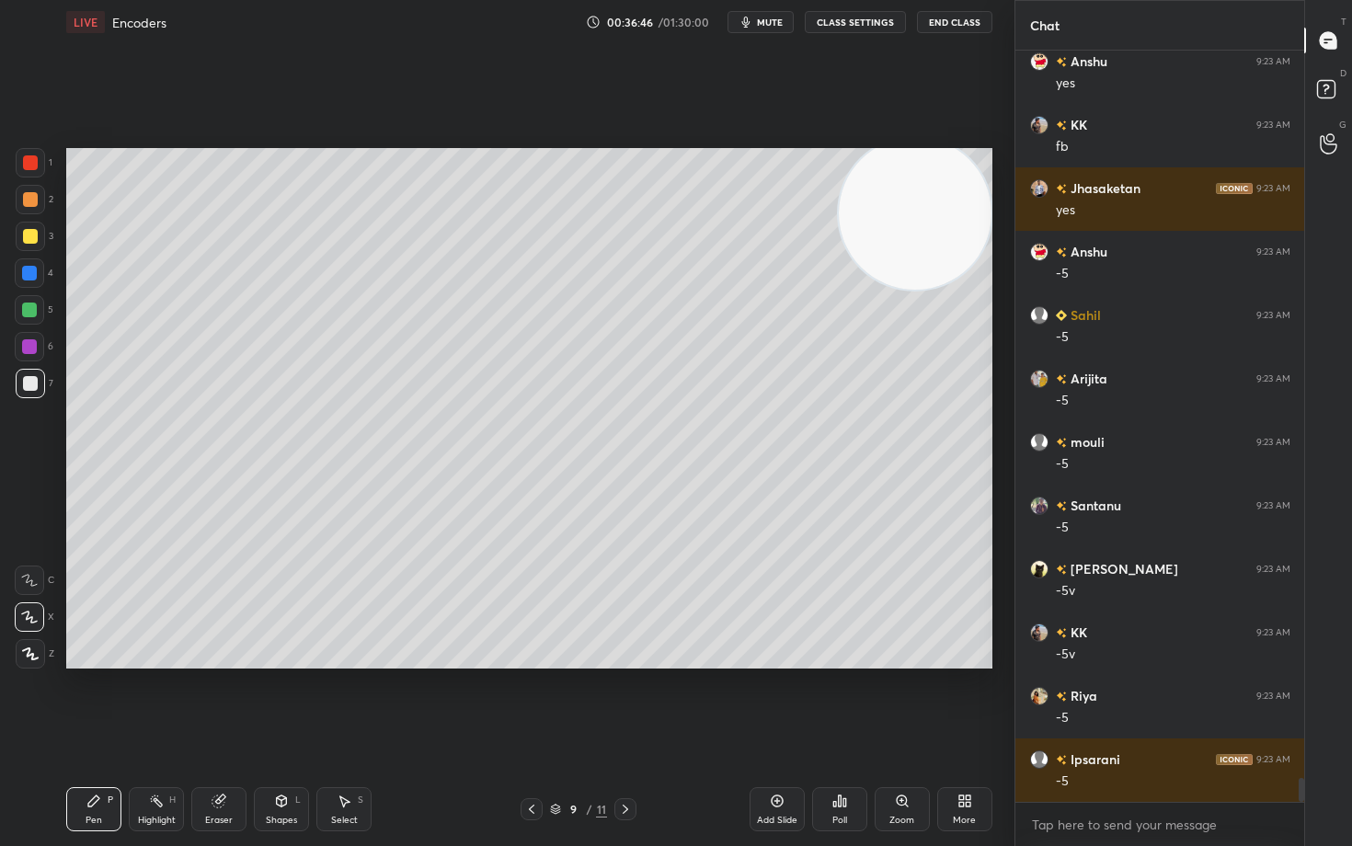
scroll to position [23069, 0]
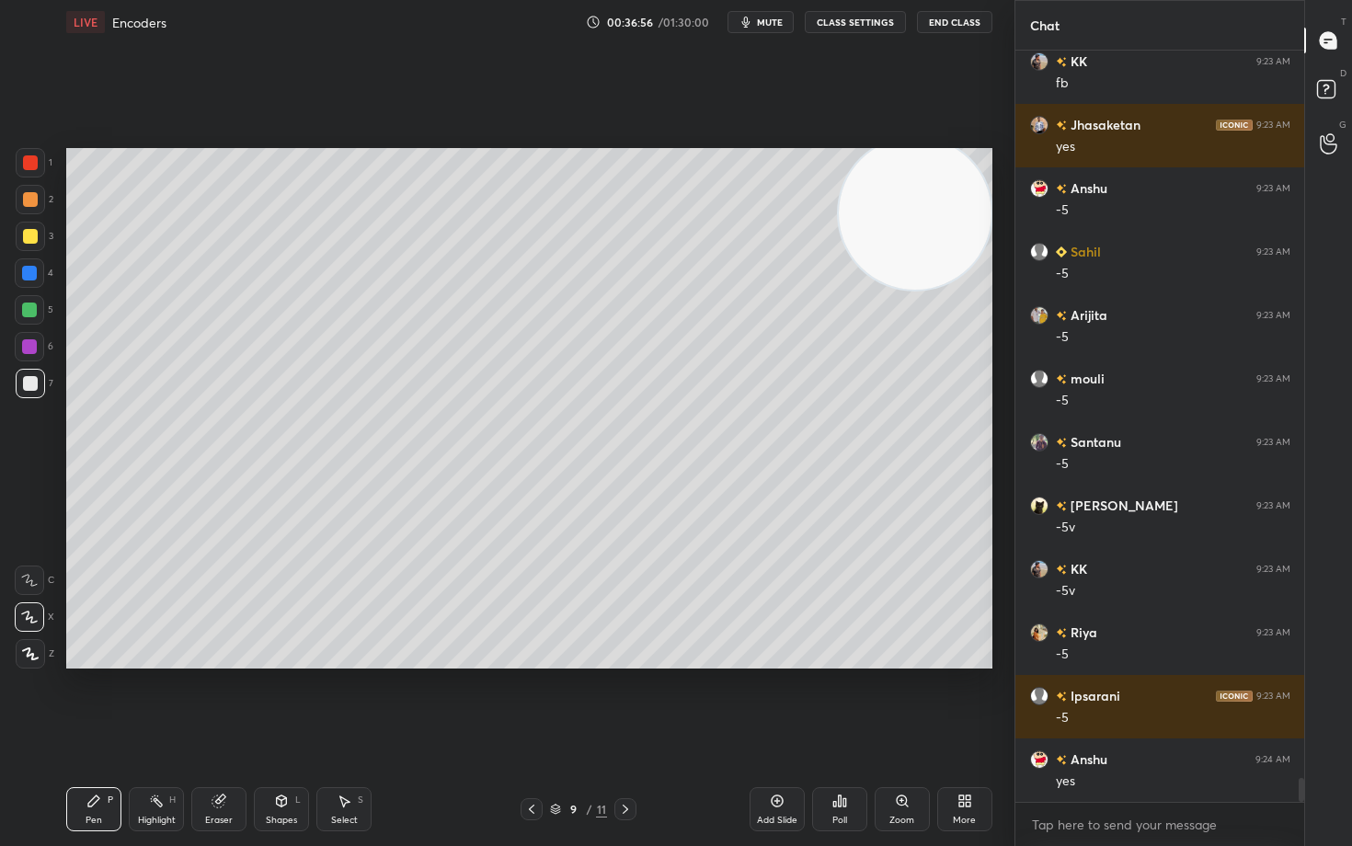
drag, startPoint x: 33, startPoint y: 238, endPoint x: 39, endPoint y: 248, distance: 11.5
click at [34, 240] on div at bounding box center [30, 236] width 15 height 15
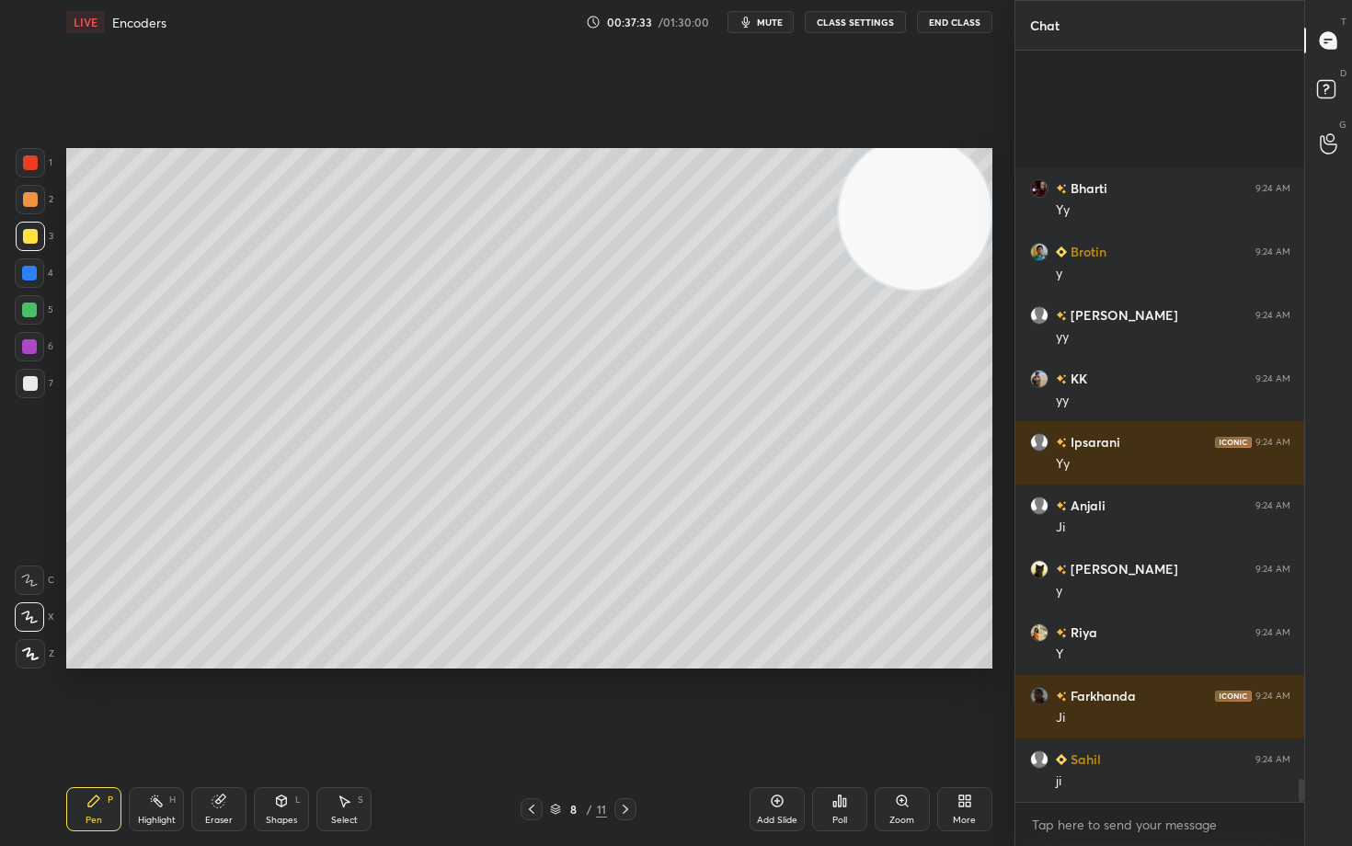
scroll to position [23912, 0]
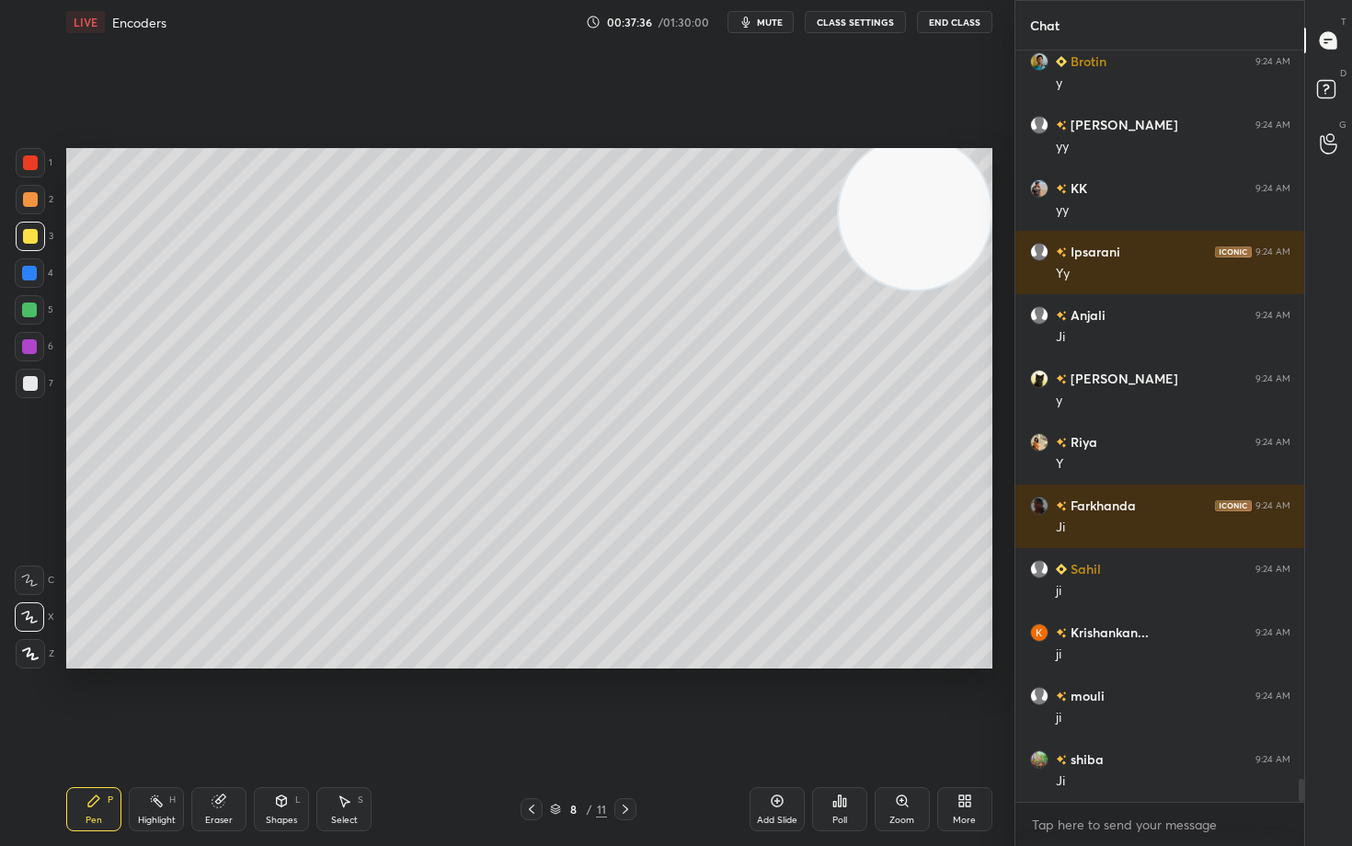
click at [217, 701] on icon at bounding box center [218, 801] width 12 height 12
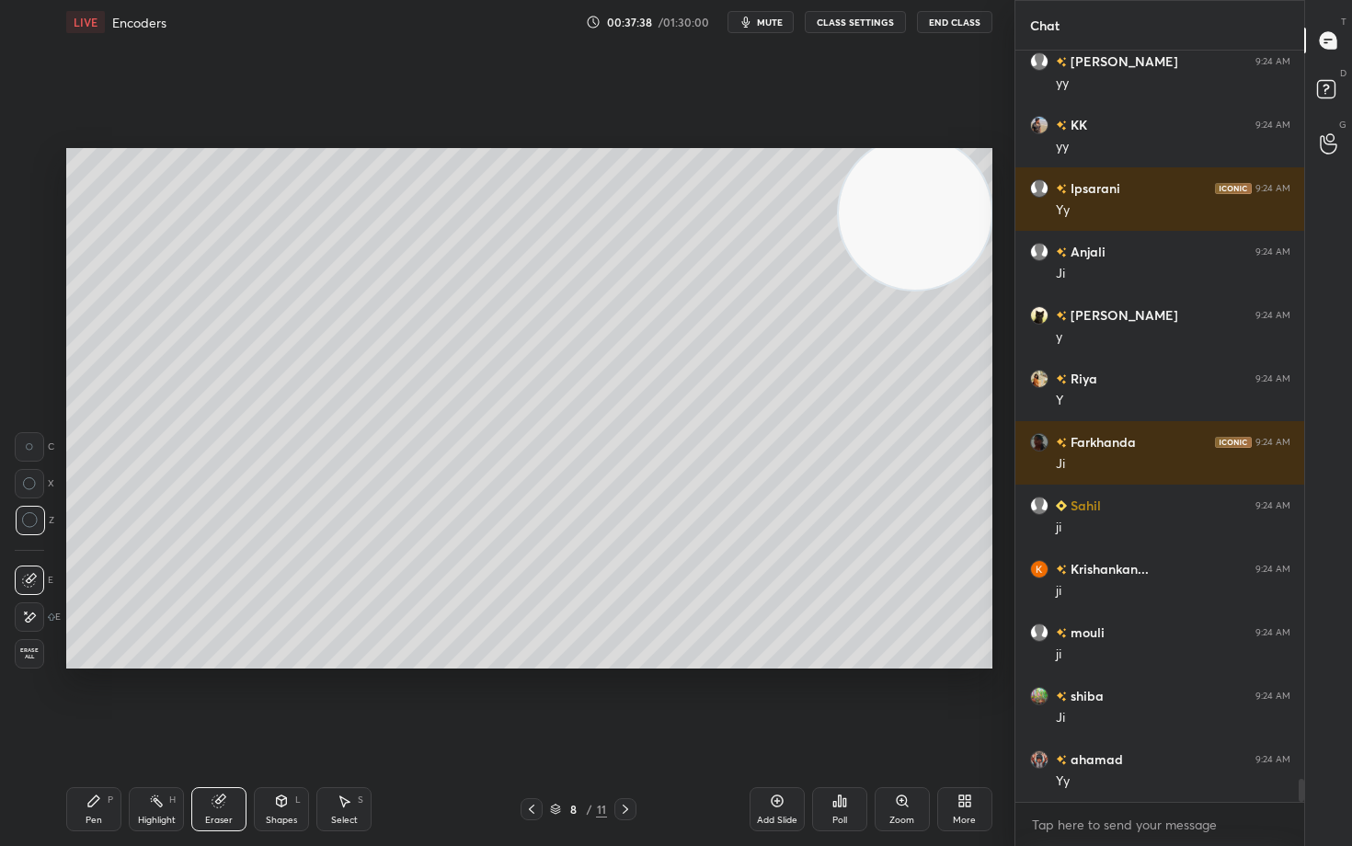
scroll to position [24039, 0]
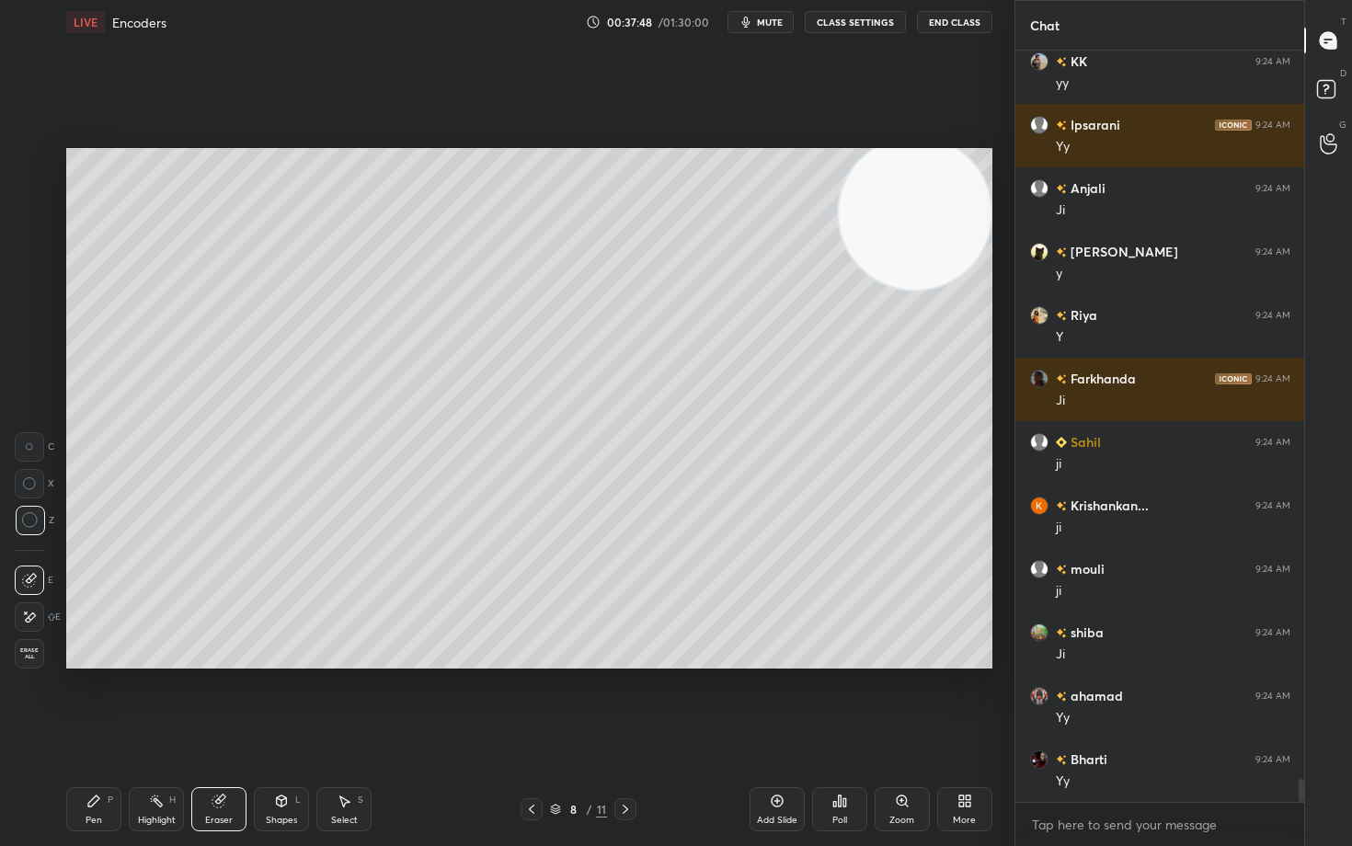
click at [94, 701] on icon at bounding box center [93, 800] width 15 height 15
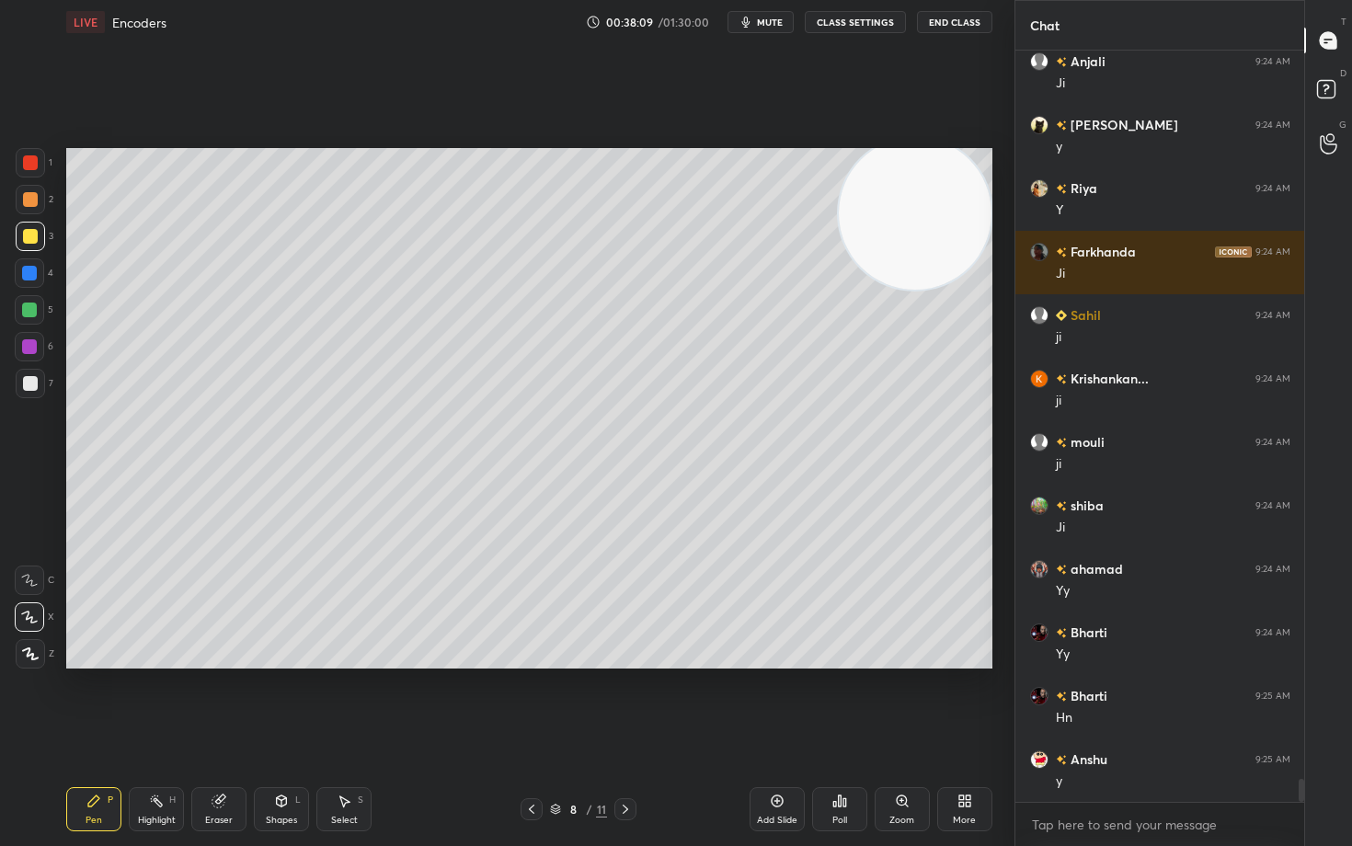
scroll to position [24229, 0]
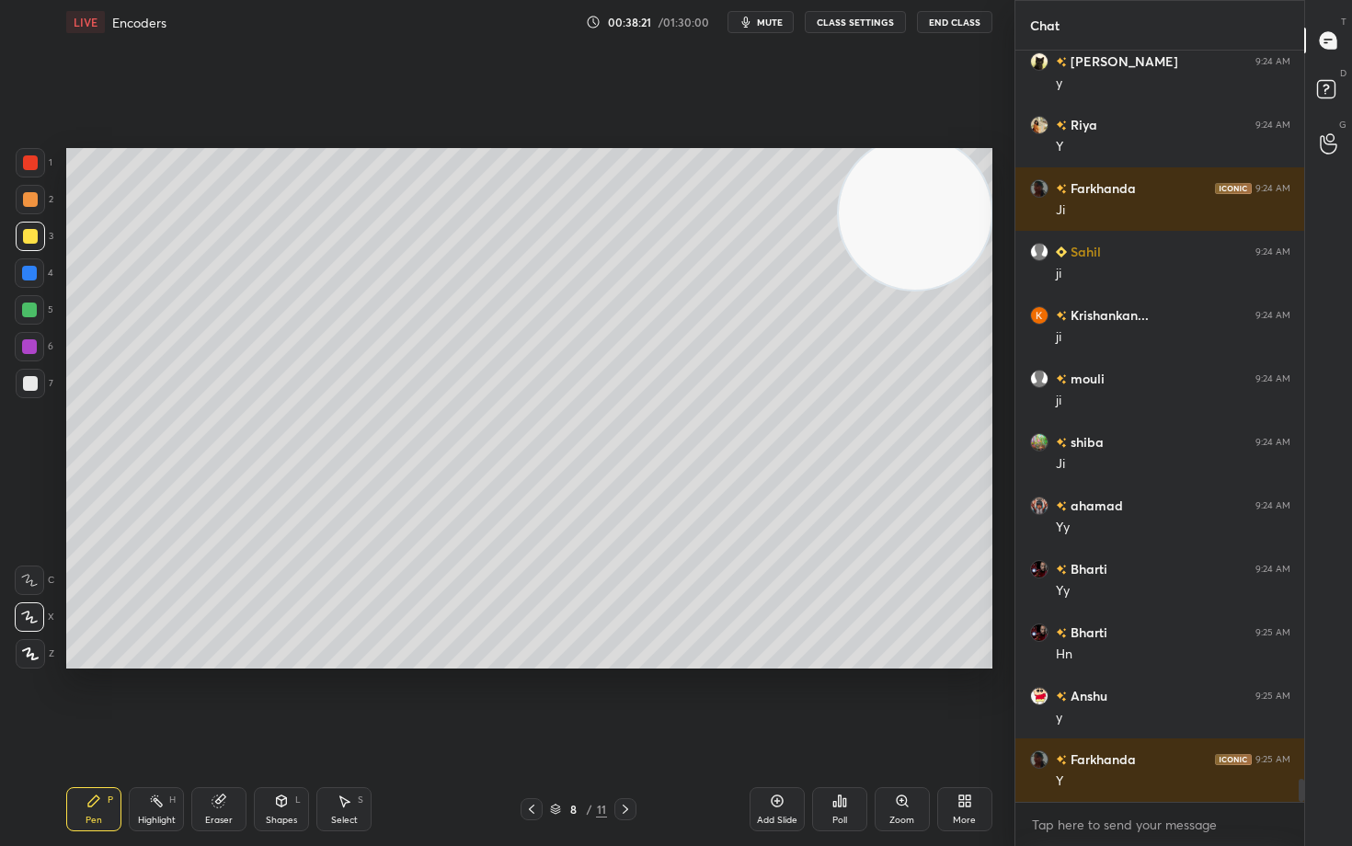
click at [32, 205] on div at bounding box center [30, 199] width 15 height 15
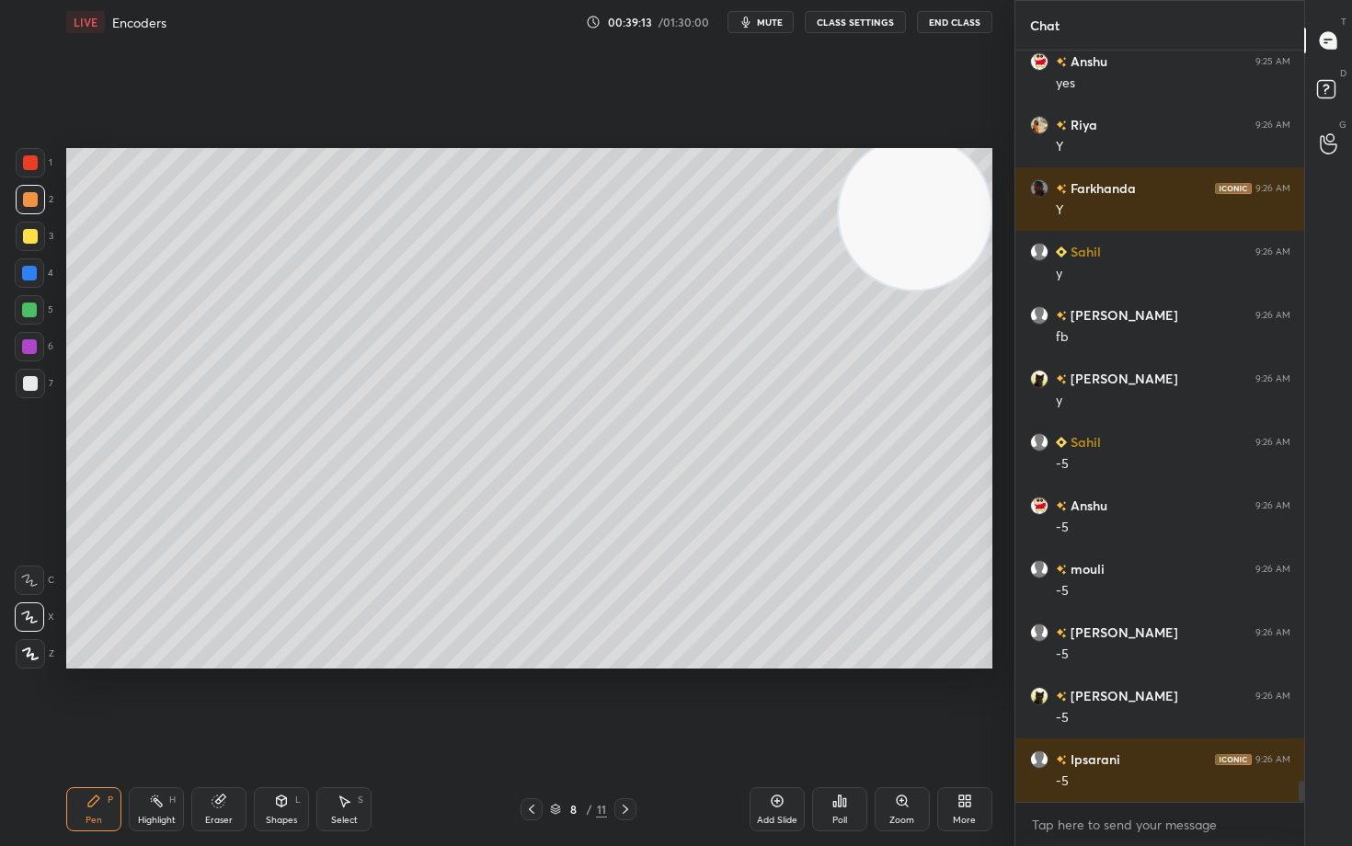
scroll to position [25435, 0]
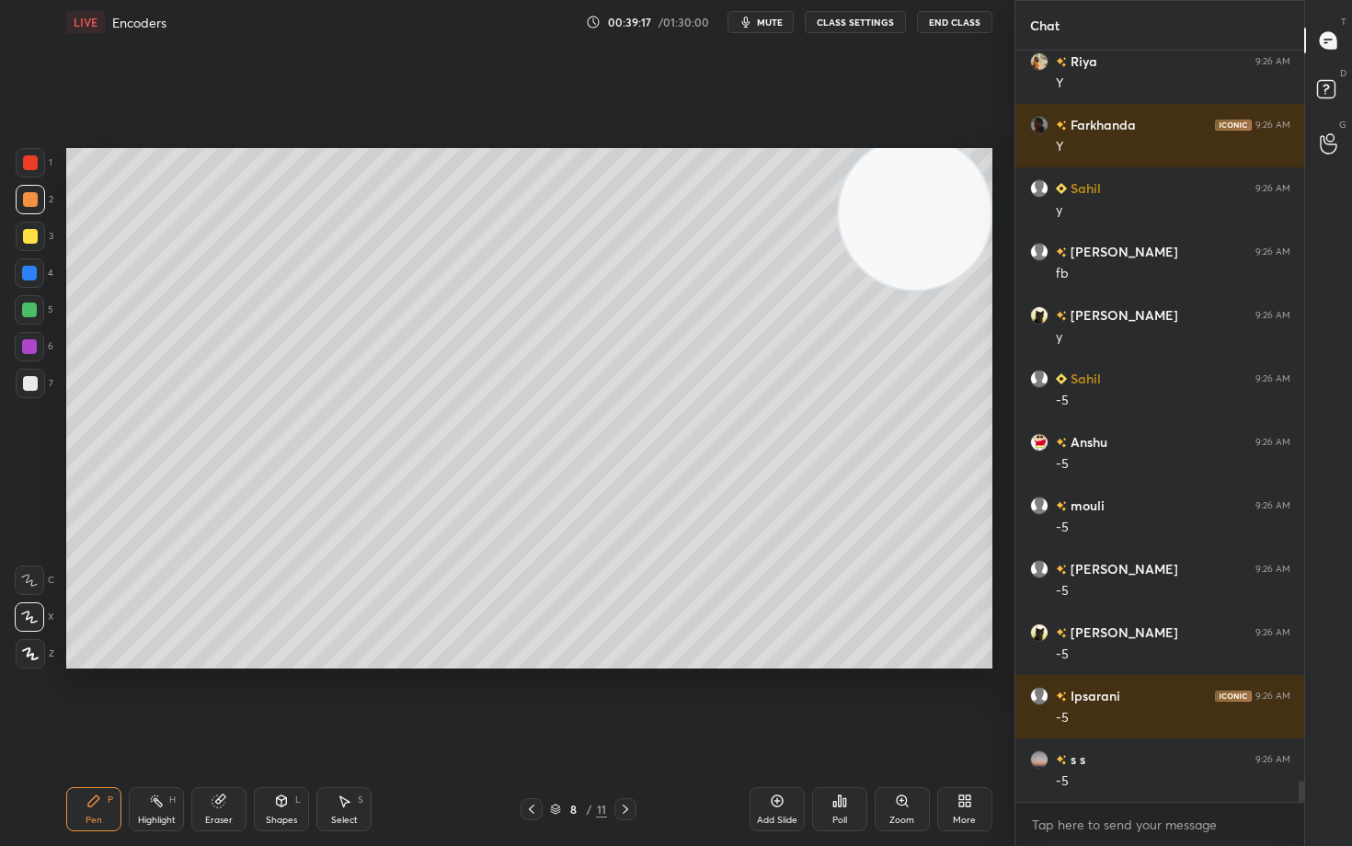
click at [34, 382] on div at bounding box center [30, 383] width 15 height 15
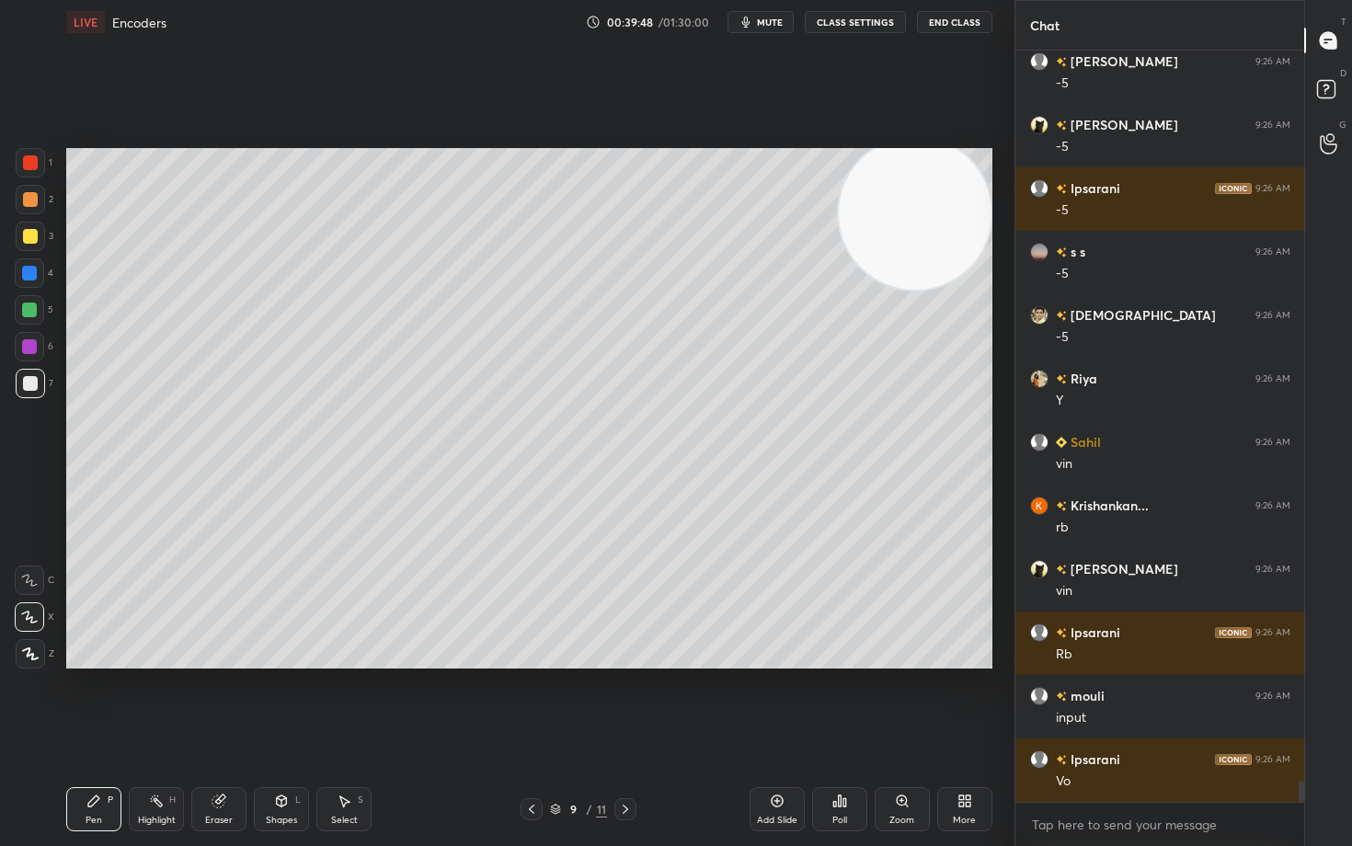
scroll to position [26006, 0]
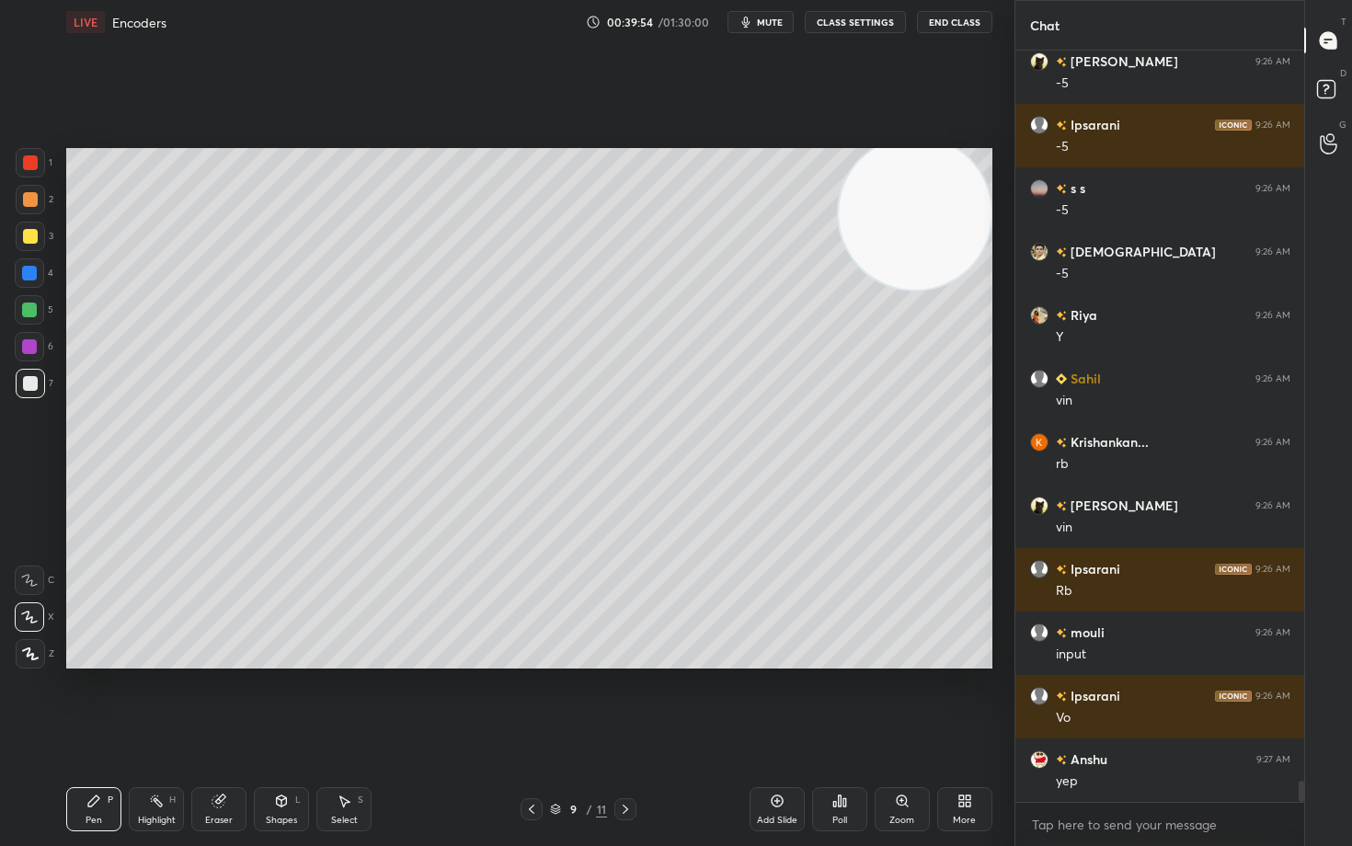
click at [28, 234] on div at bounding box center [30, 236] width 15 height 15
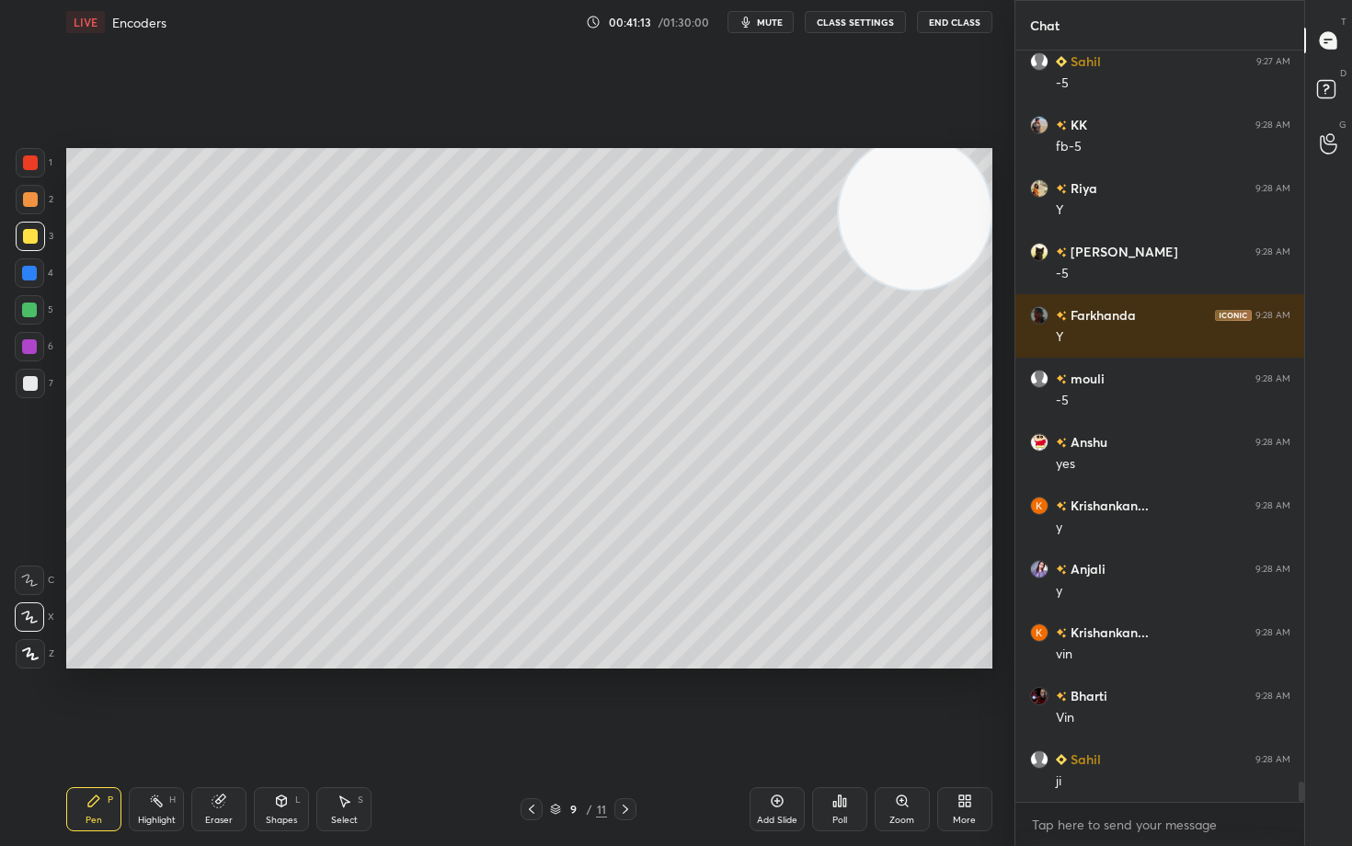
scroll to position [27084, 0]
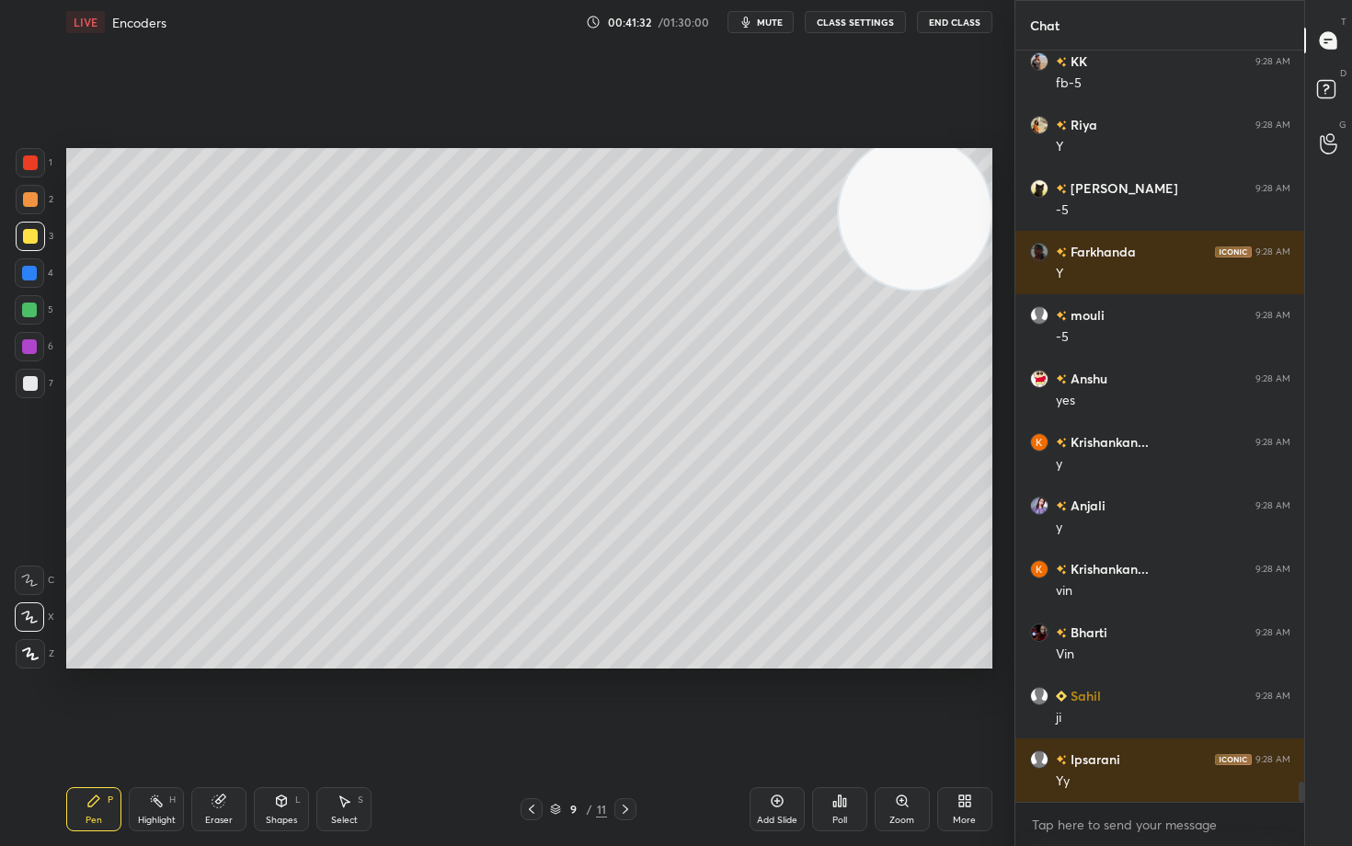
click at [784, 701] on div "Add Slide" at bounding box center [776, 809] width 55 height 44
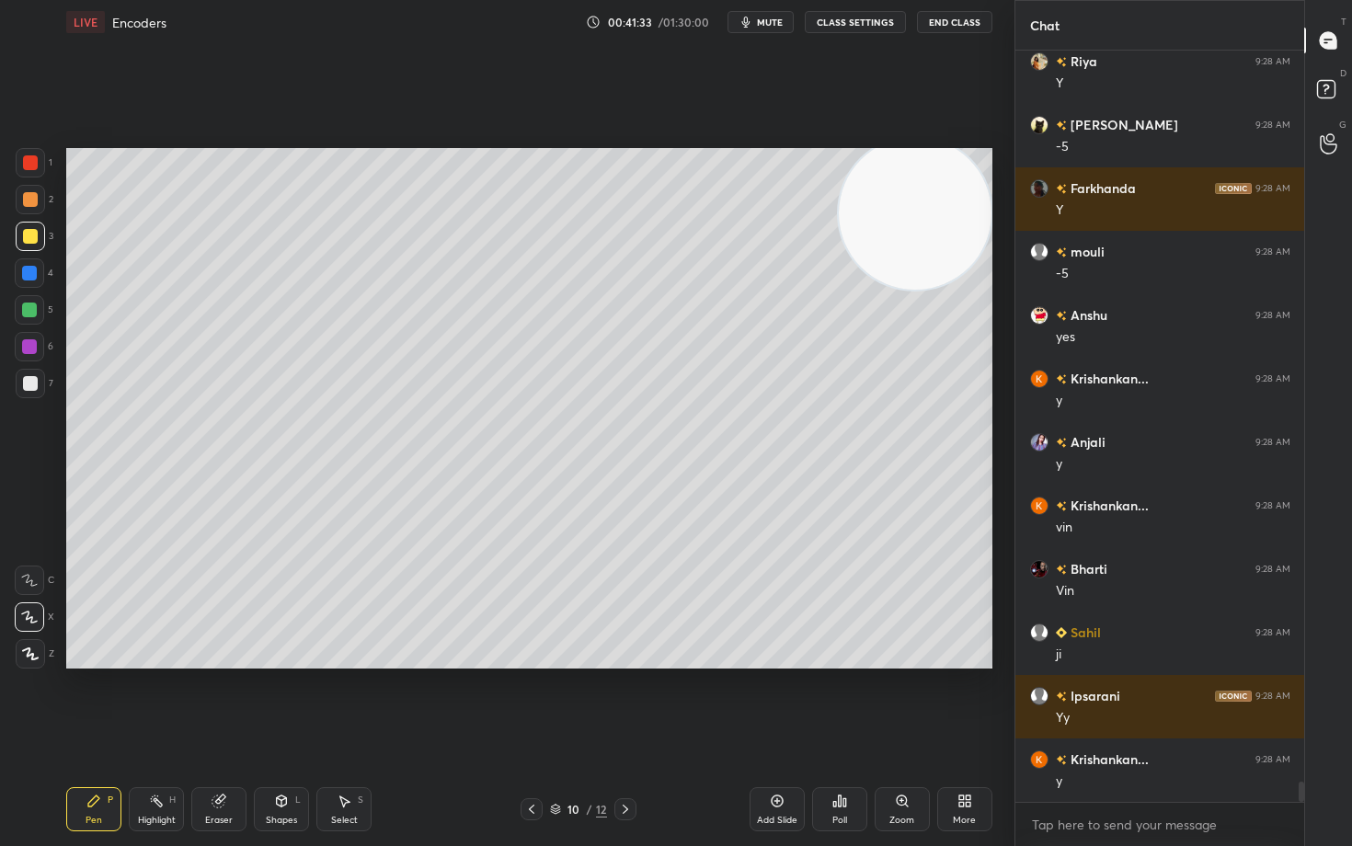
click at [27, 394] on div at bounding box center [30, 383] width 29 height 29
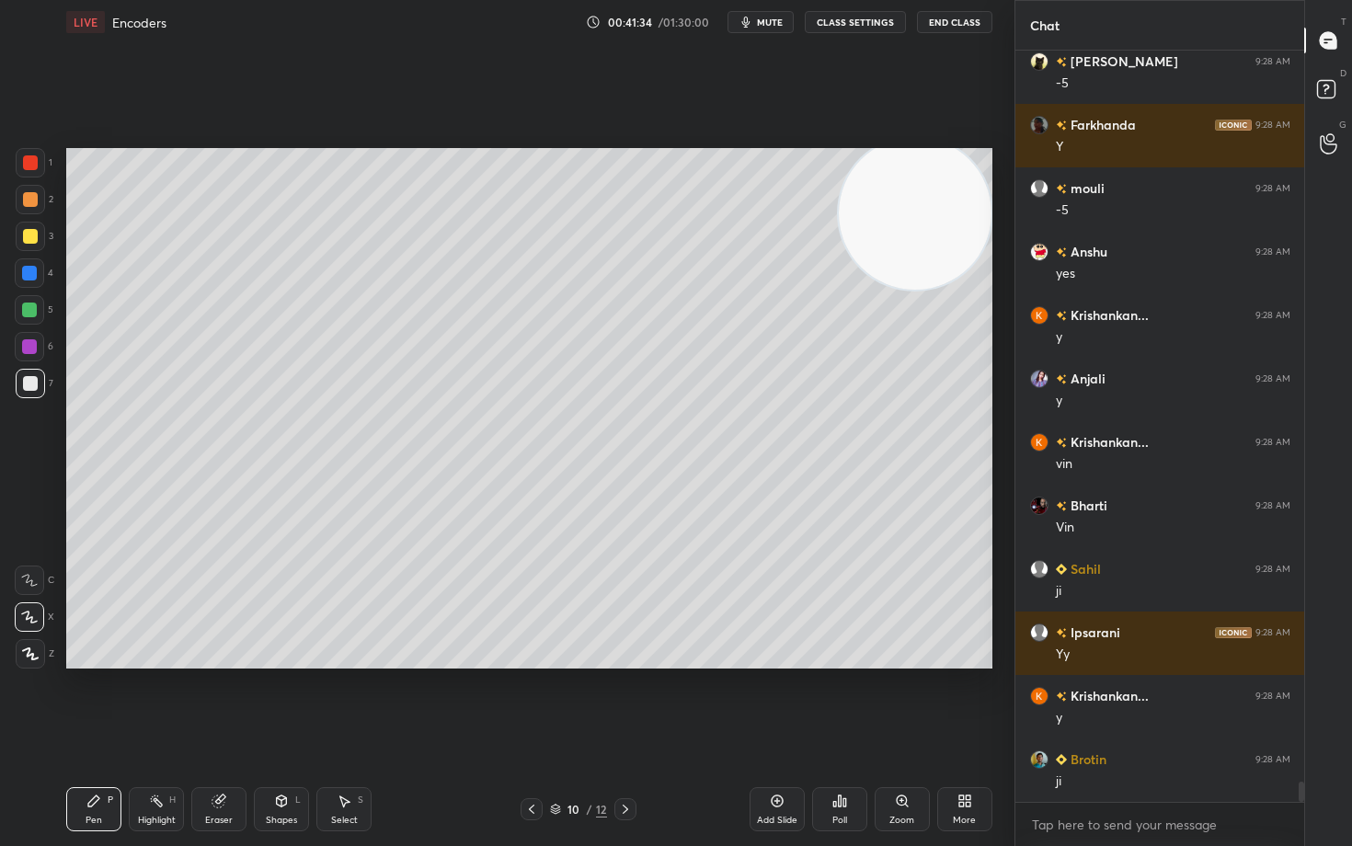
scroll to position [27275, 0]
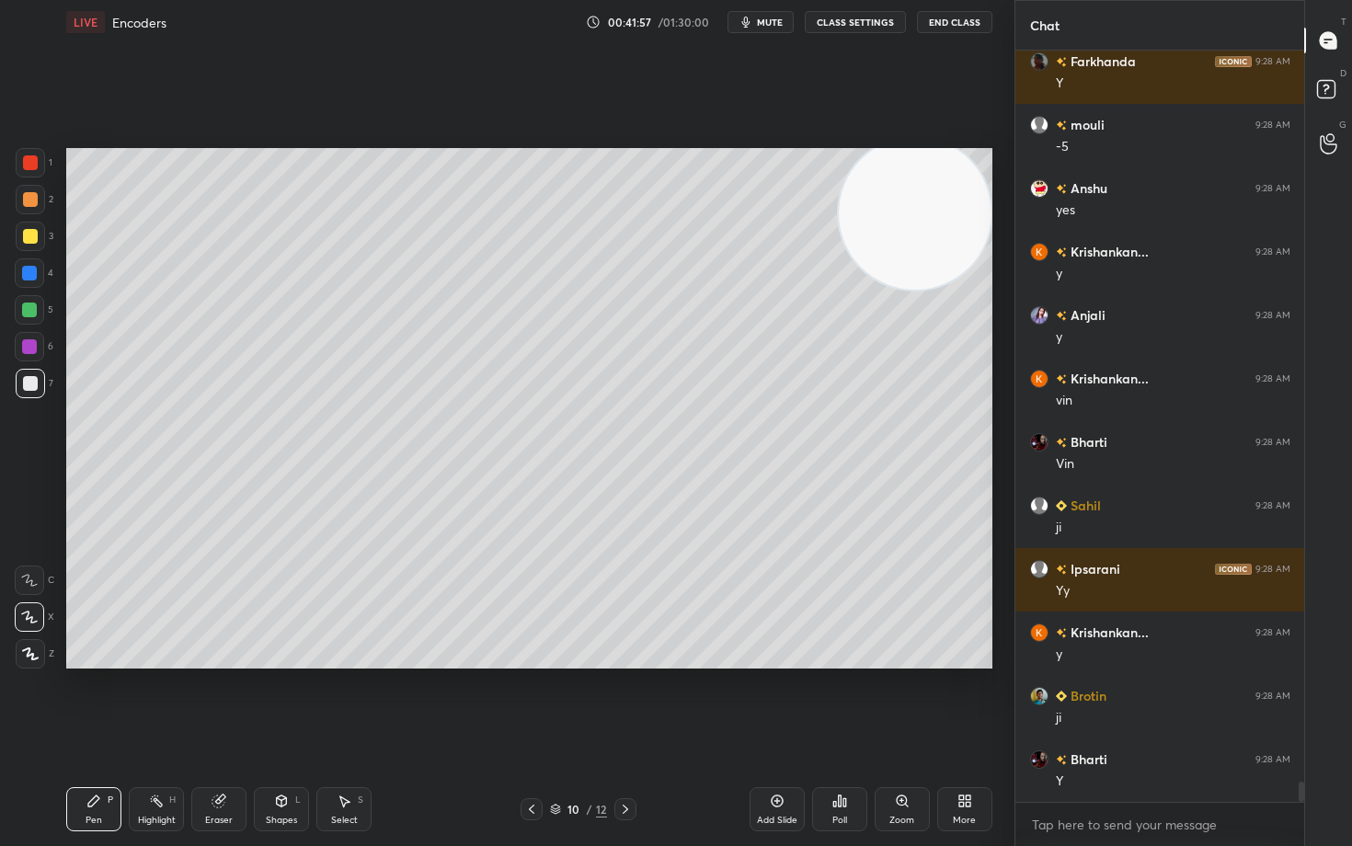
drag, startPoint x: 31, startPoint y: 195, endPoint x: 50, endPoint y: 194, distance: 18.4
click at [32, 196] on div at bounding box center [30, 199] width 15 height 15
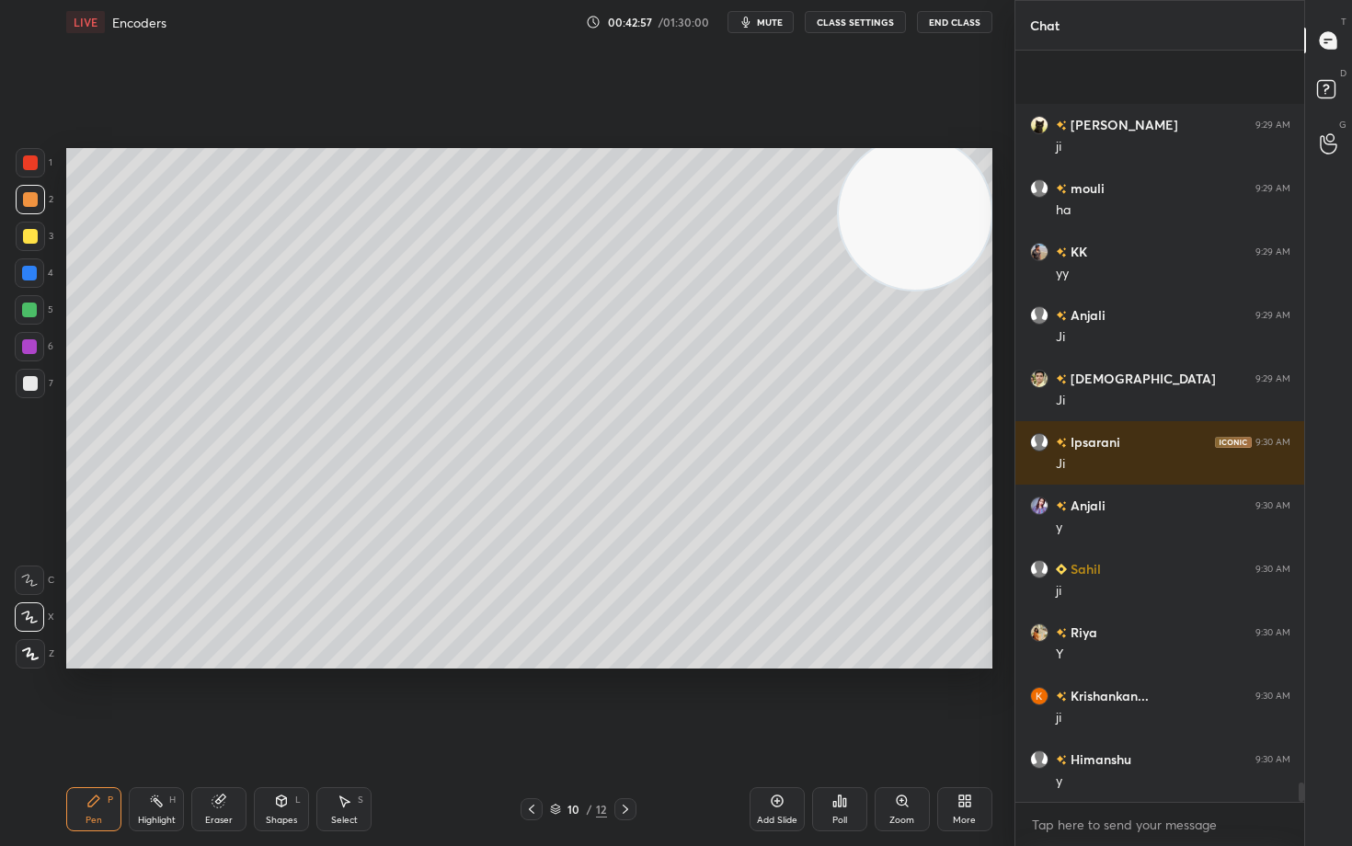
scroll to position [29305, 0]
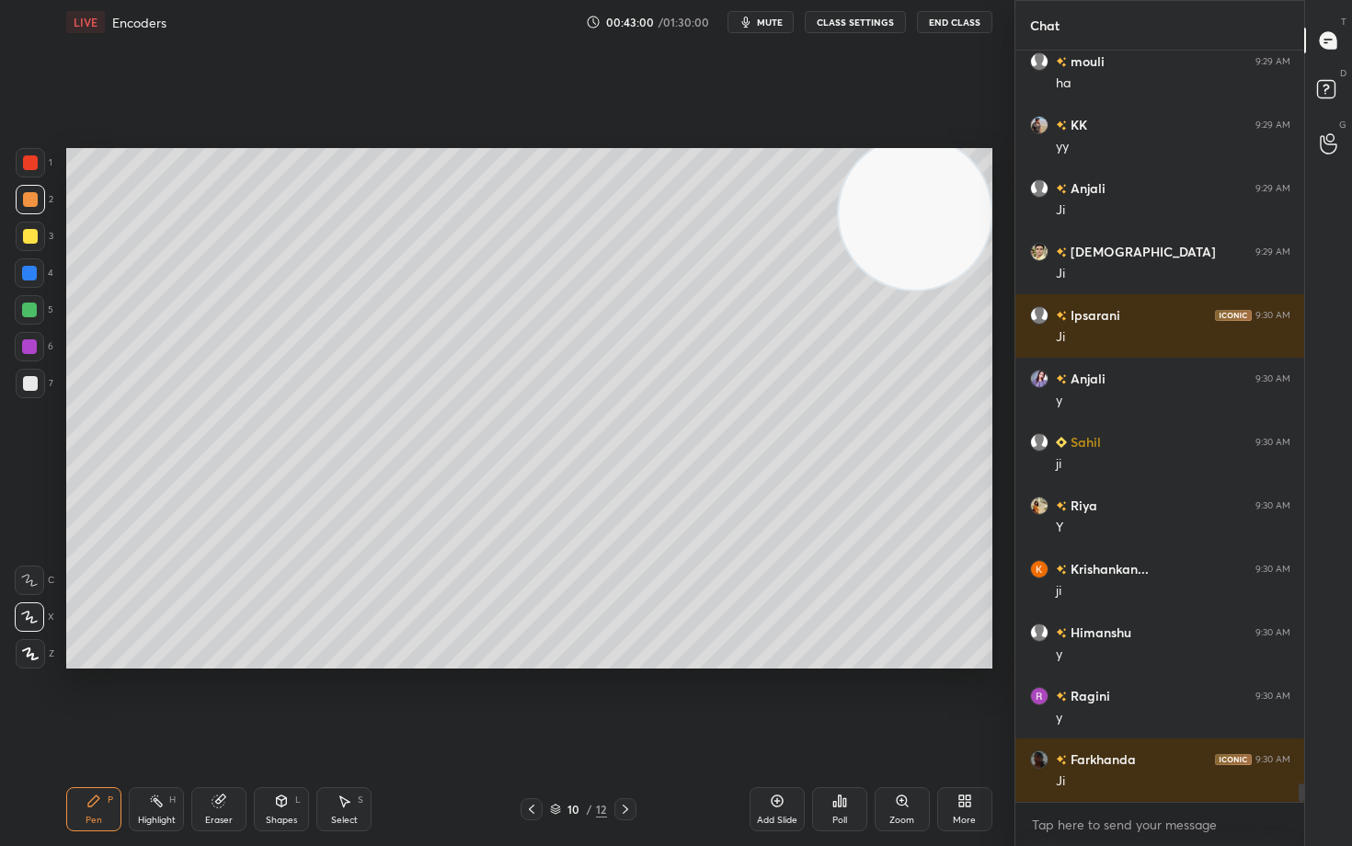
click at [778, 701] on icon at bounding box center [777, 800] width 15 height 15
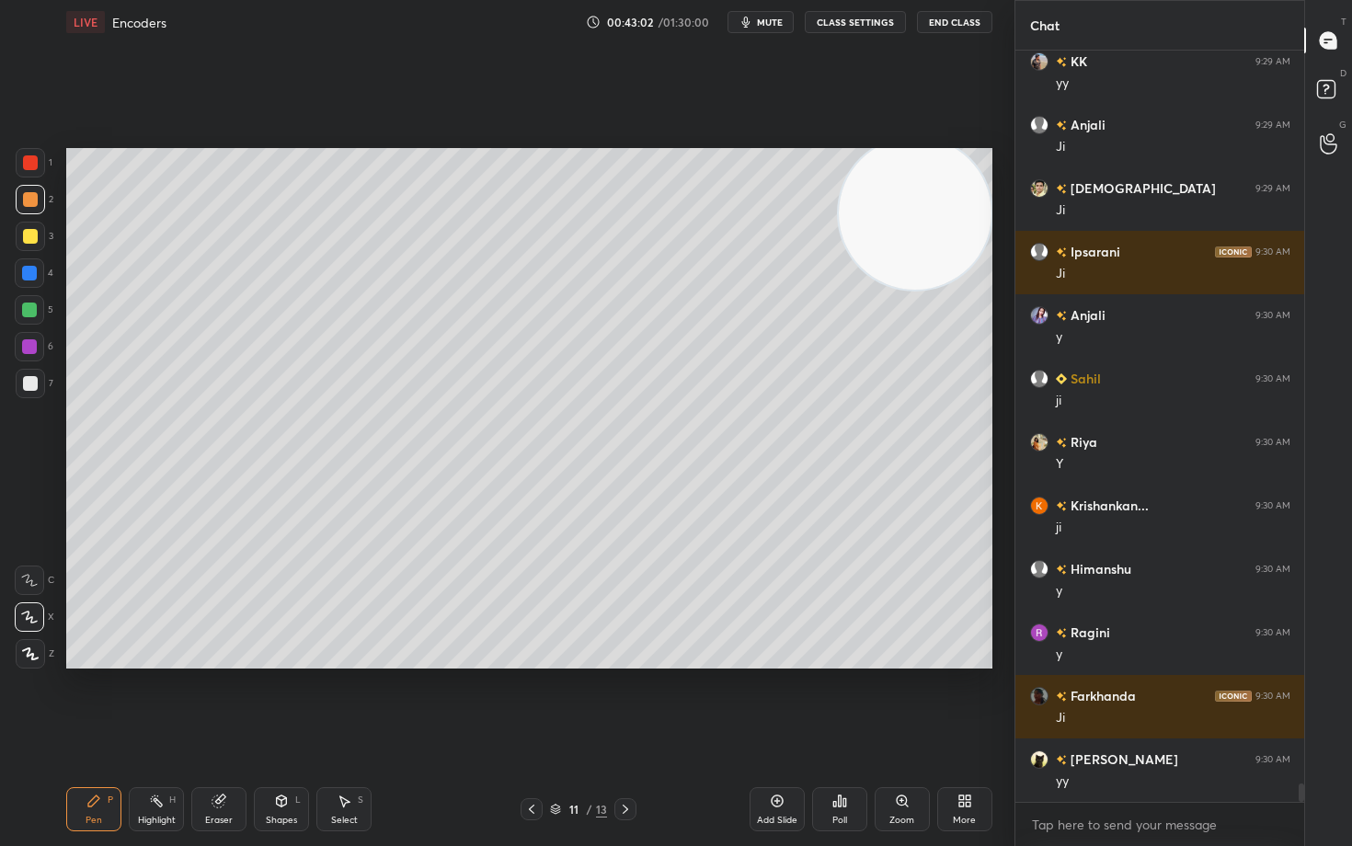
click at [26, 385] on div at bounding box center [30, 383] width 15 height 15
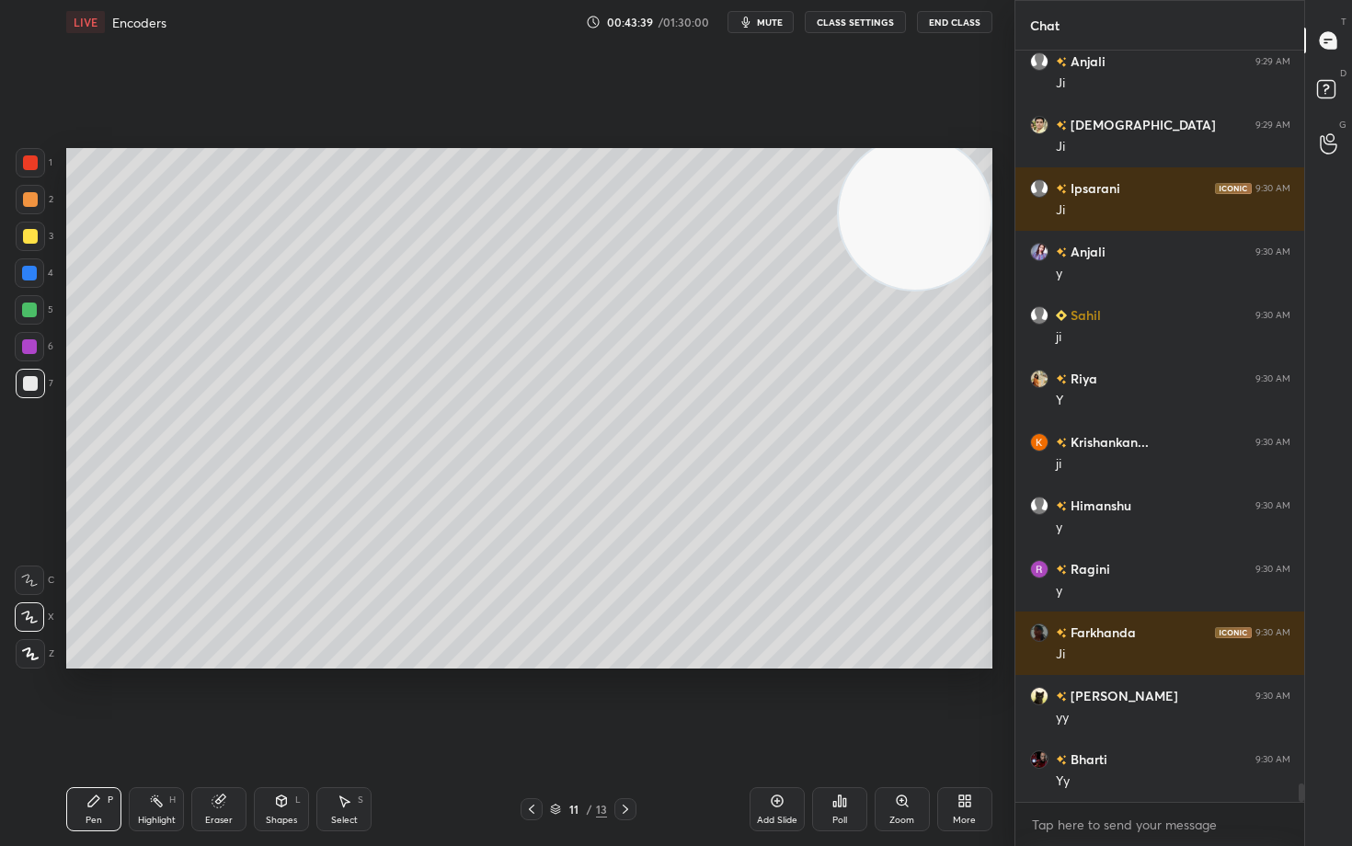
click at [752, 29] on icon "button" at bounding box center [745, 22] width 15 height 15
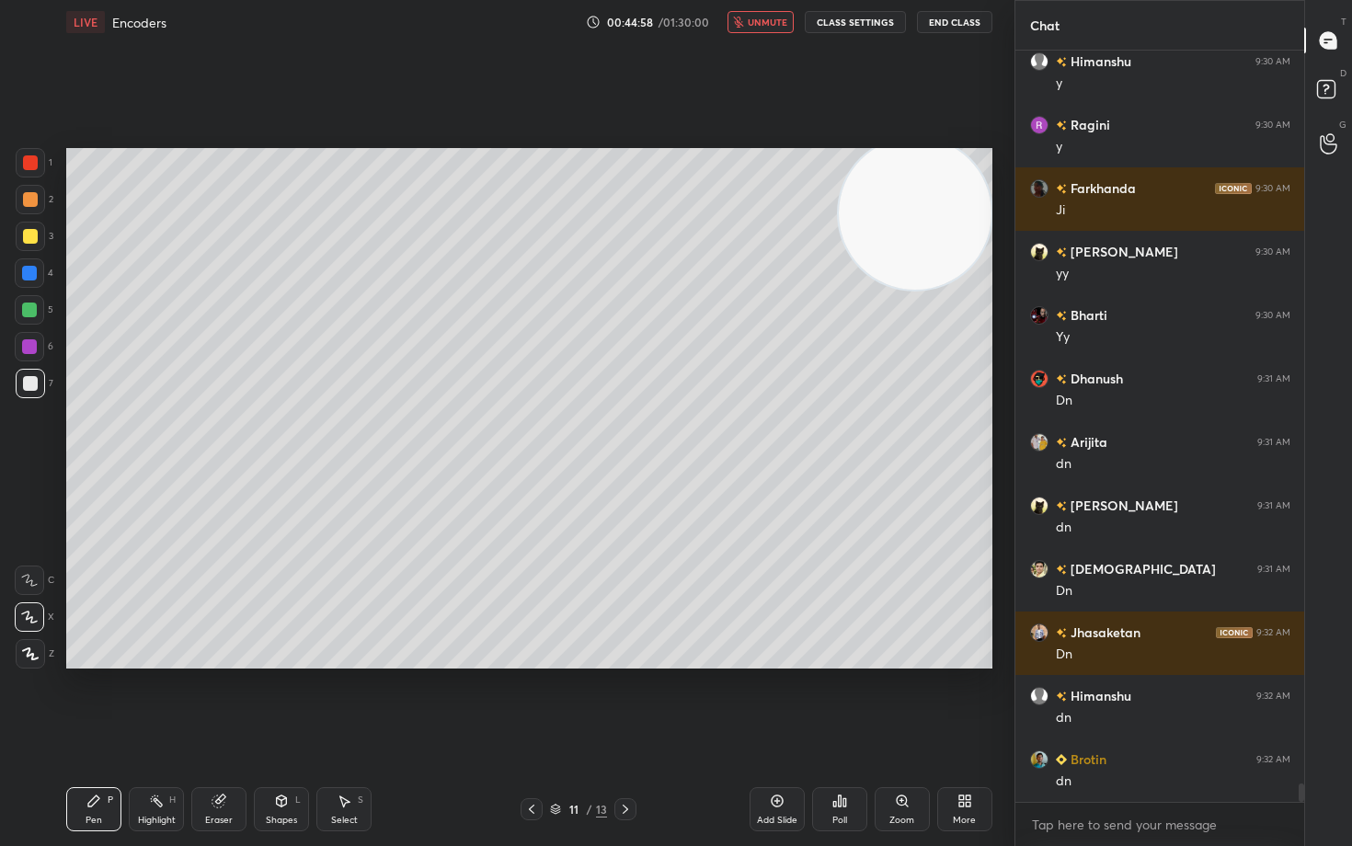
scroll to position [29939, 0]
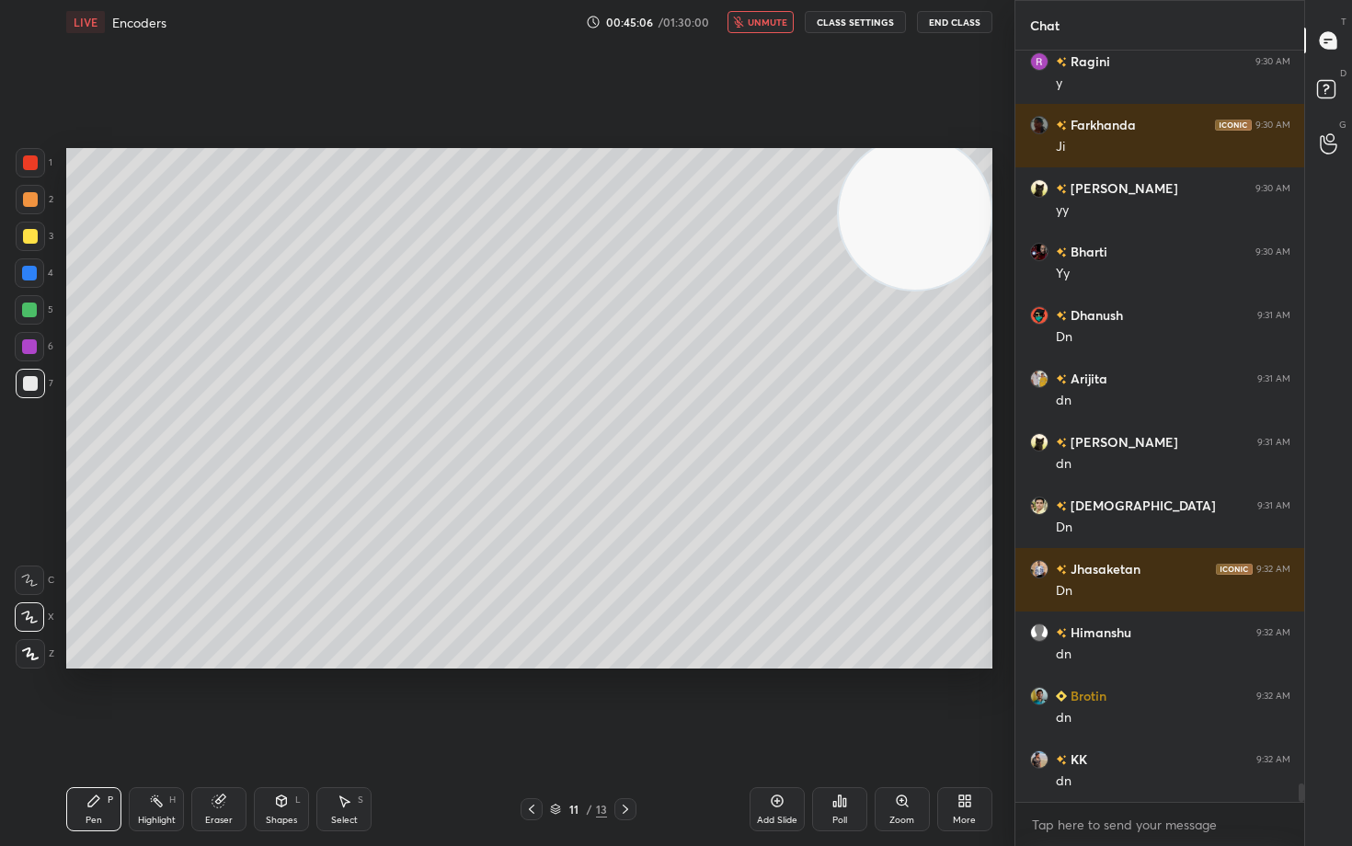
click at [752, 29] on button "unmute" at bounding box center [760, 22] width 66 height 22
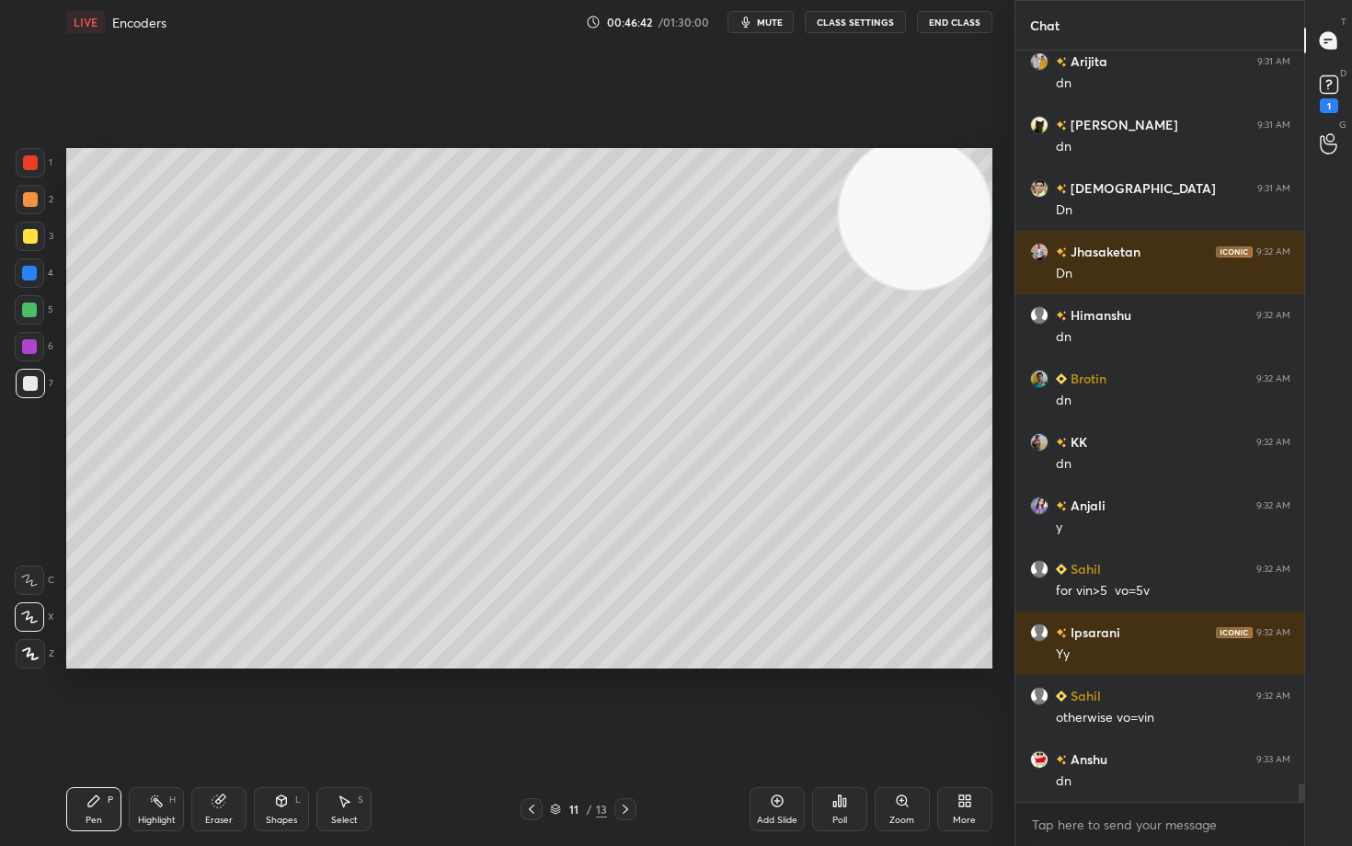
scroll to position [30335, 0]
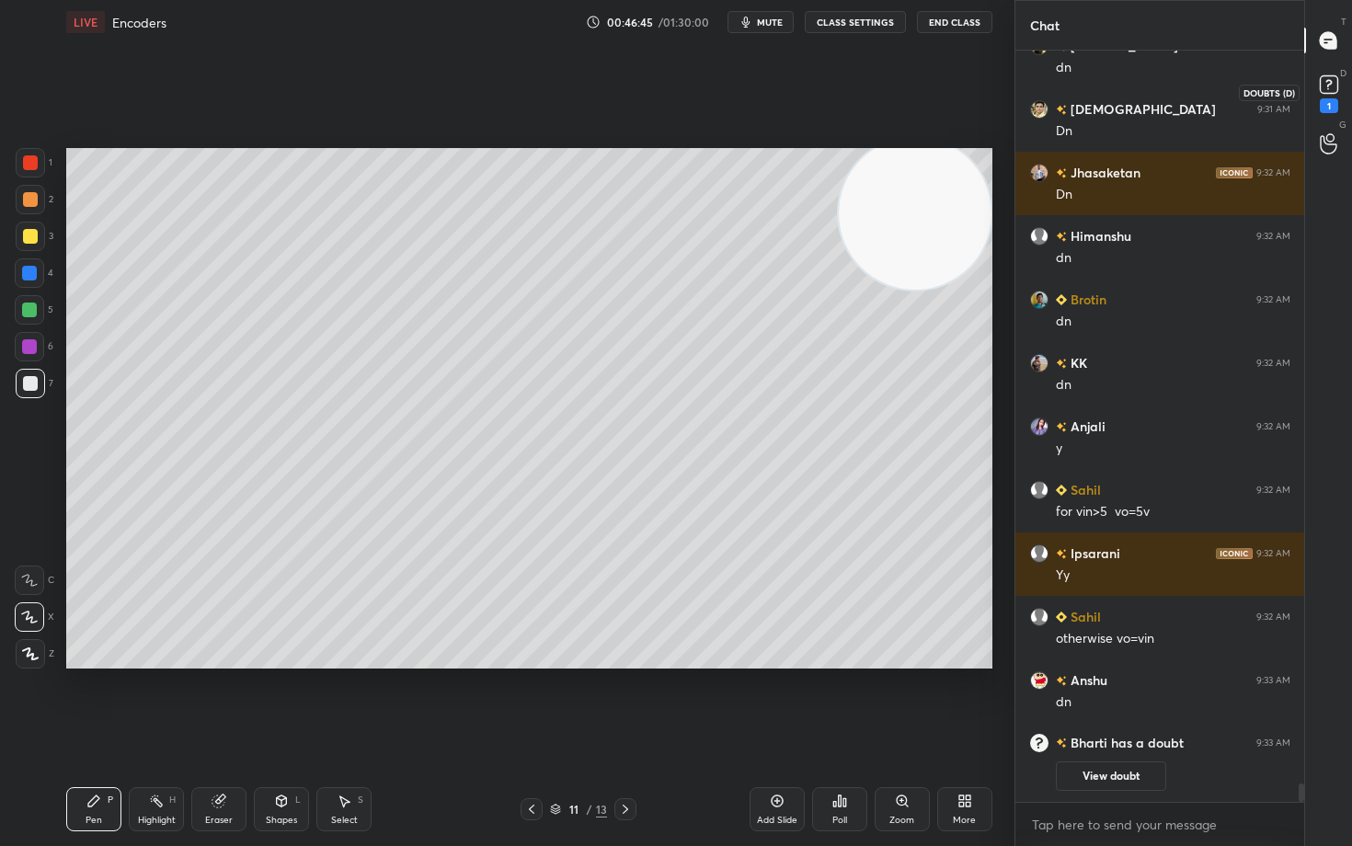
click at [1320, 84] on rect at bounding box center [1327, 84] width 17 height 17
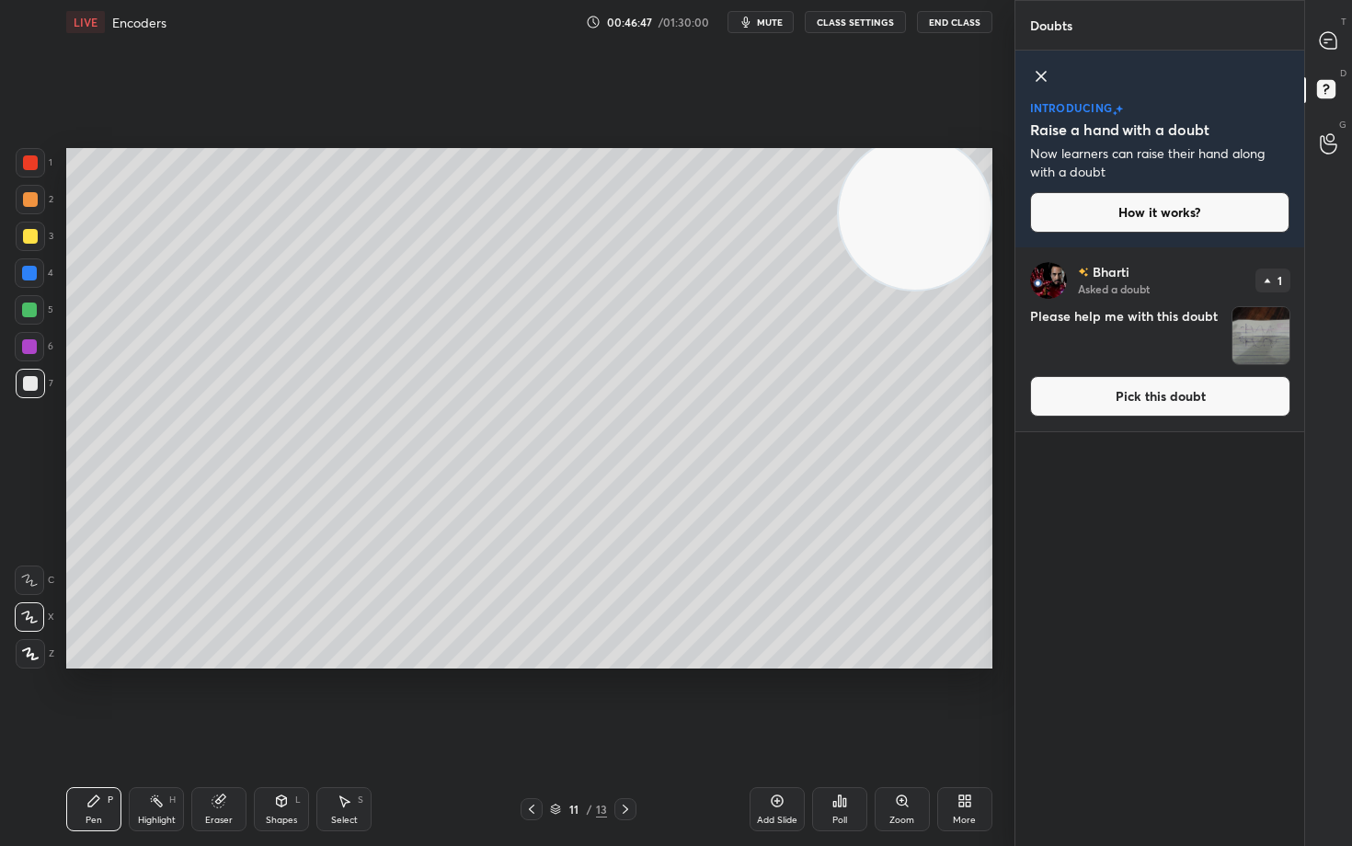
click at [1094, 405] on button "Pick this doubt" at bounding box center [1160, 396] width 260 height 40
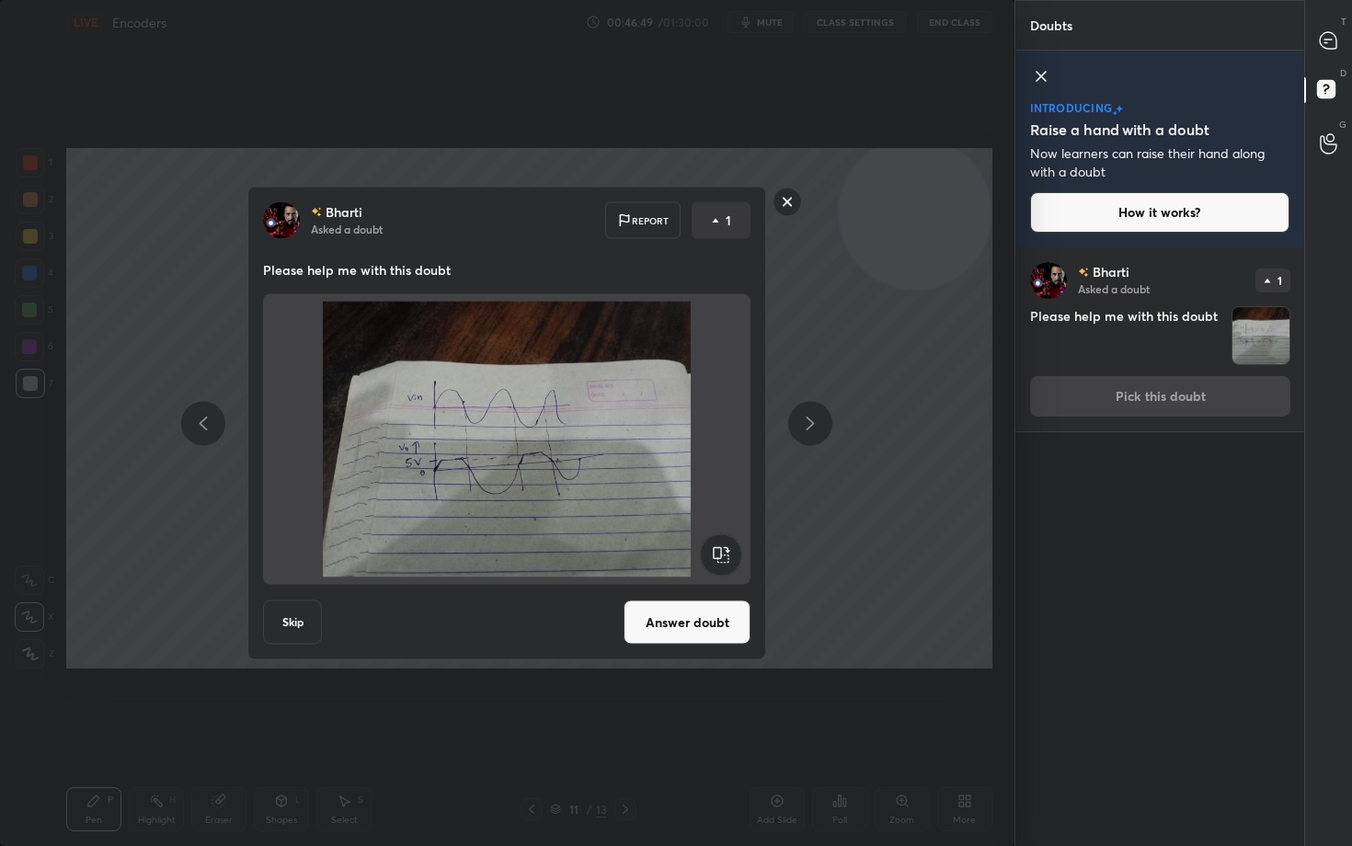
click at [716, 625] on button "Answer doubt" at bounding box center [686, 622] width 127 height 44
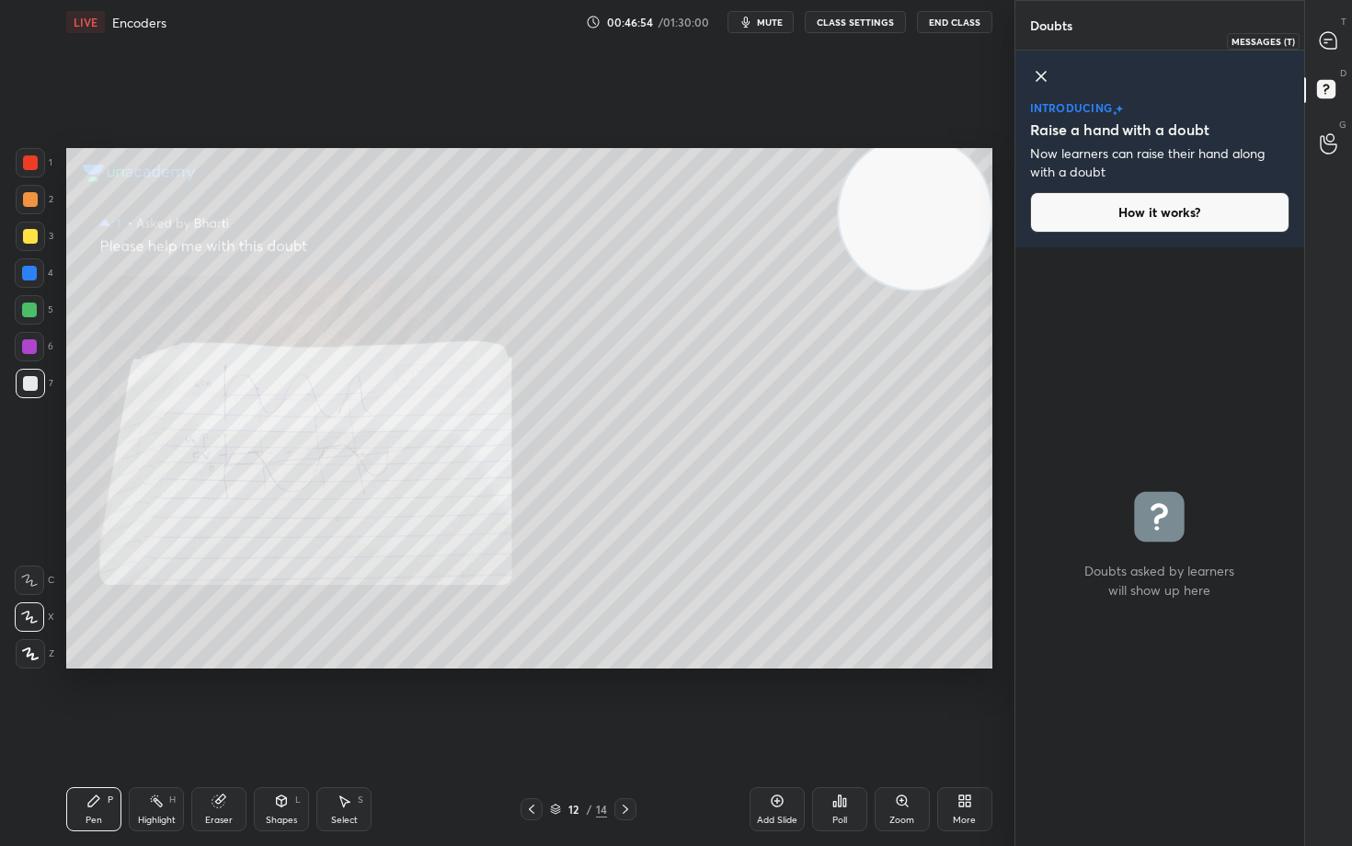
click at [1325, 40] on icon at bounding box center [1327, 40] width 7 height 0
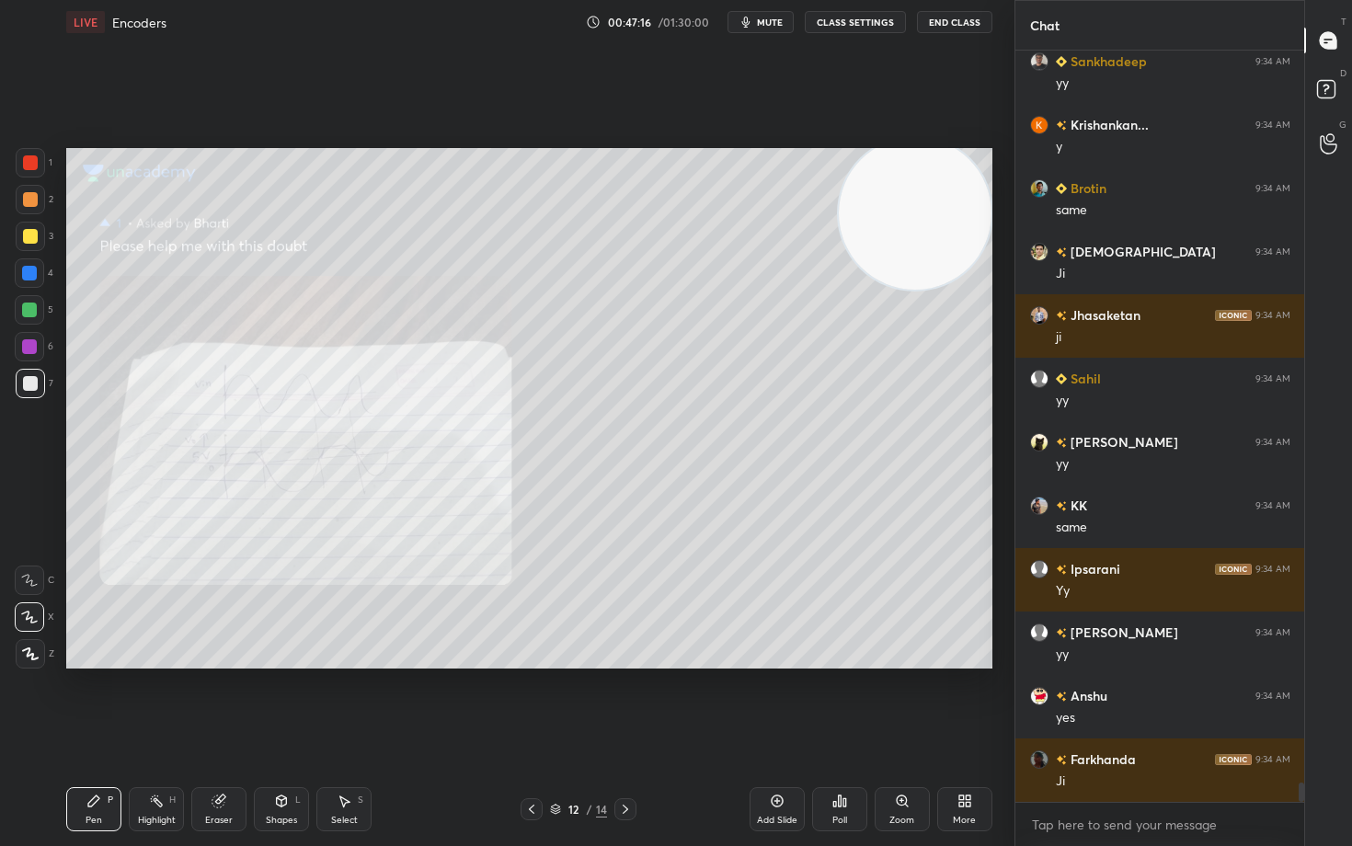
scroll to position [27907, 0]
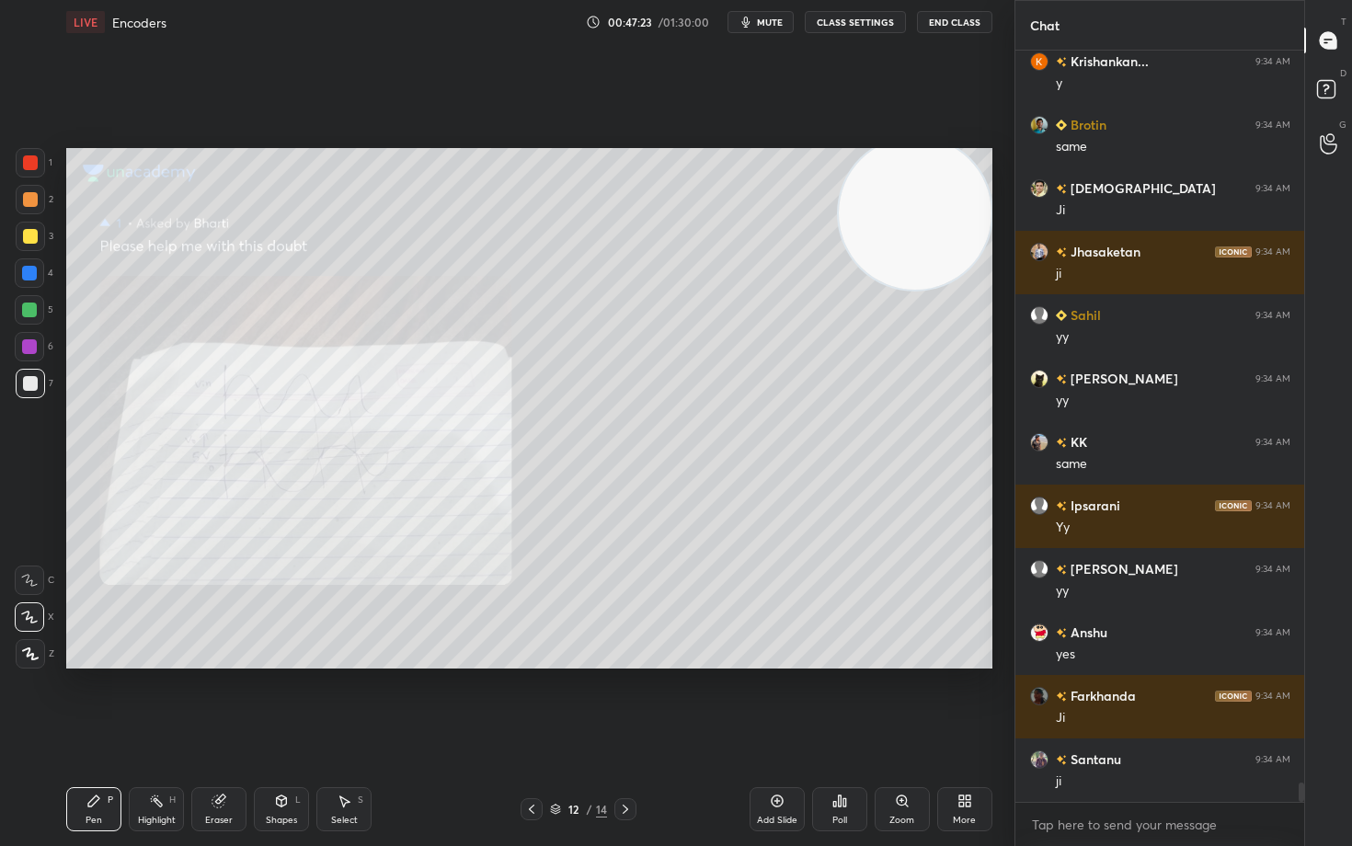
click at [33, 236] on div at bounding box center [30, 236] width 15 height 15
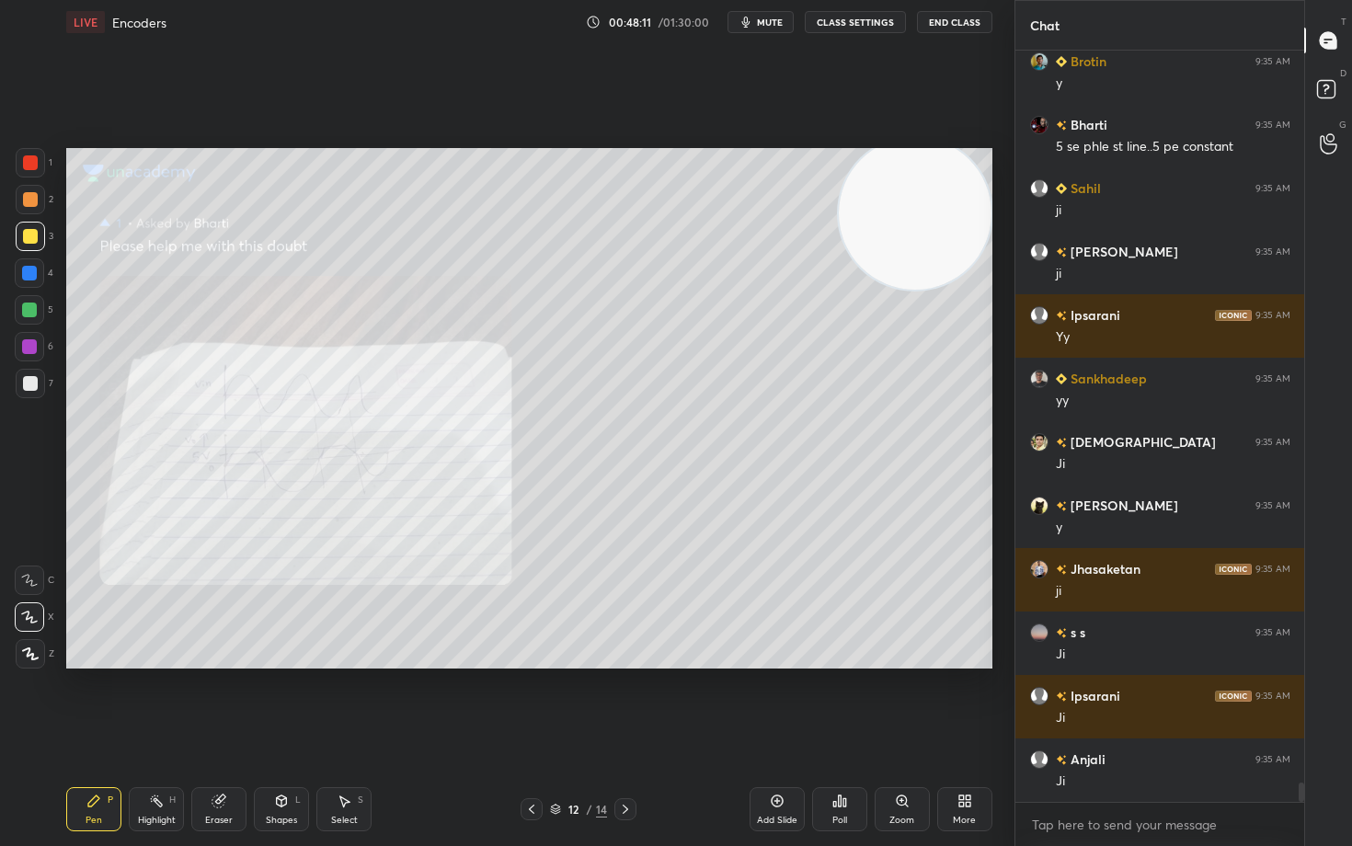
scroll to position [29239, 0]
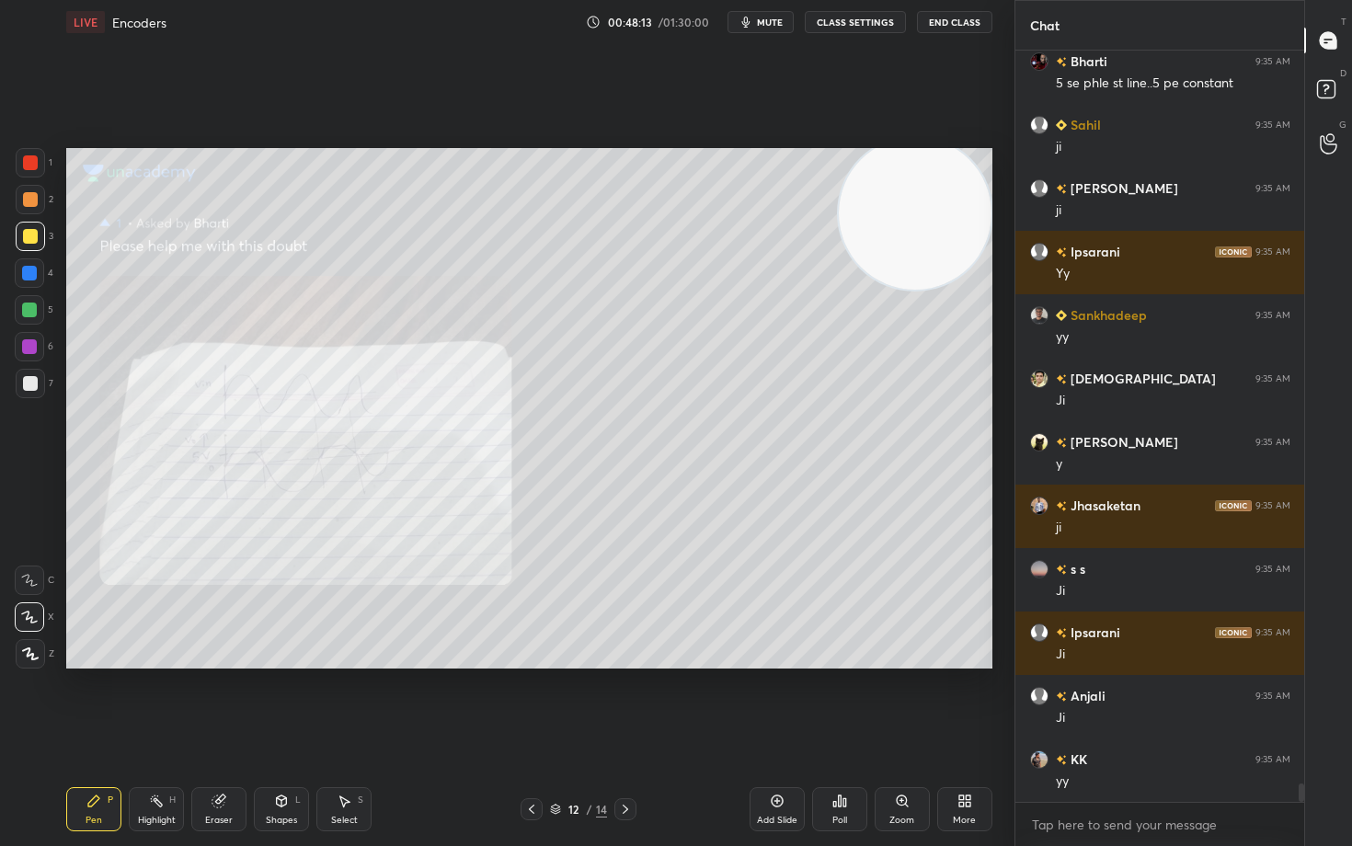
click at [772, 701] on icon at bounding box center [777, 800] width 15 height 15
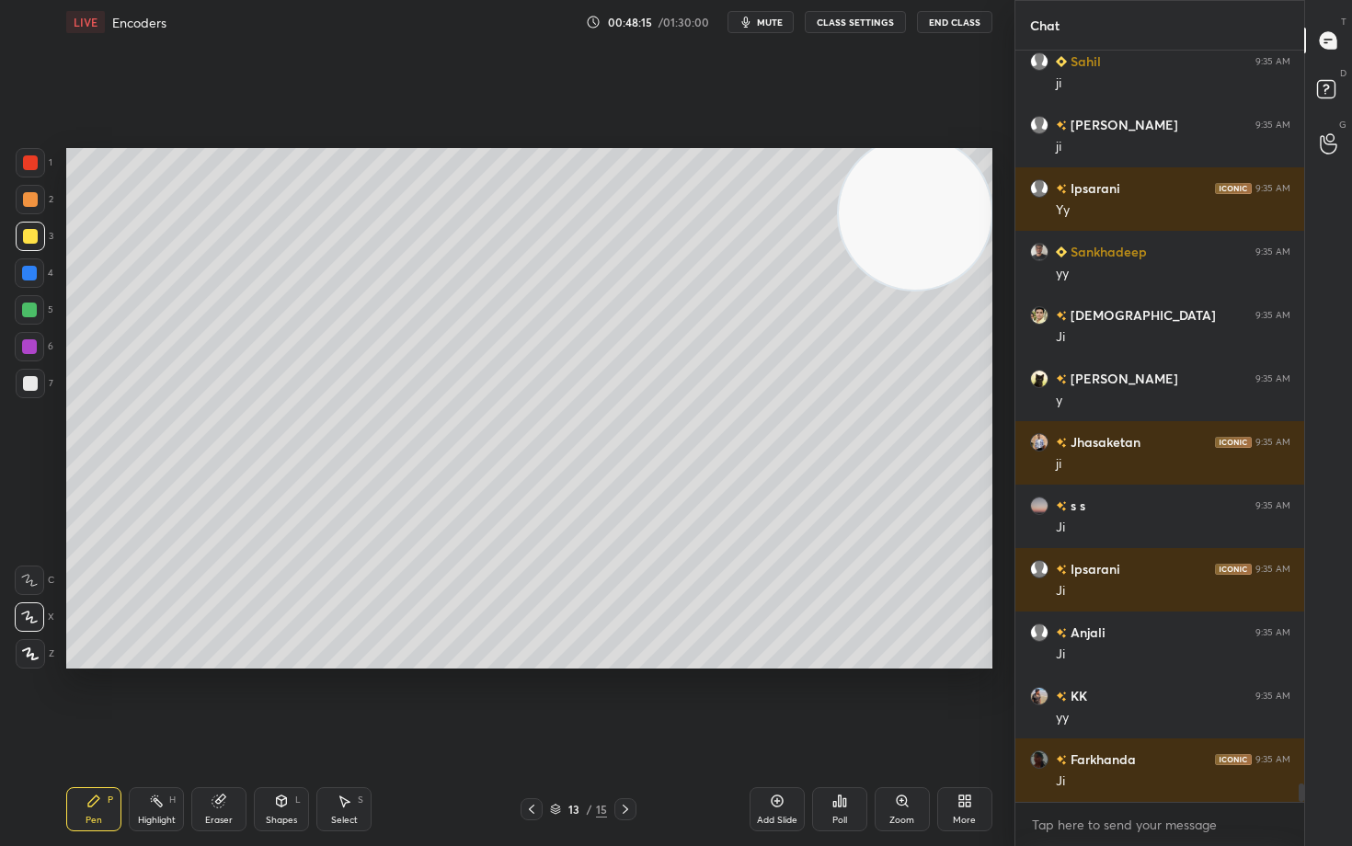
scroll to position [29366, 0]
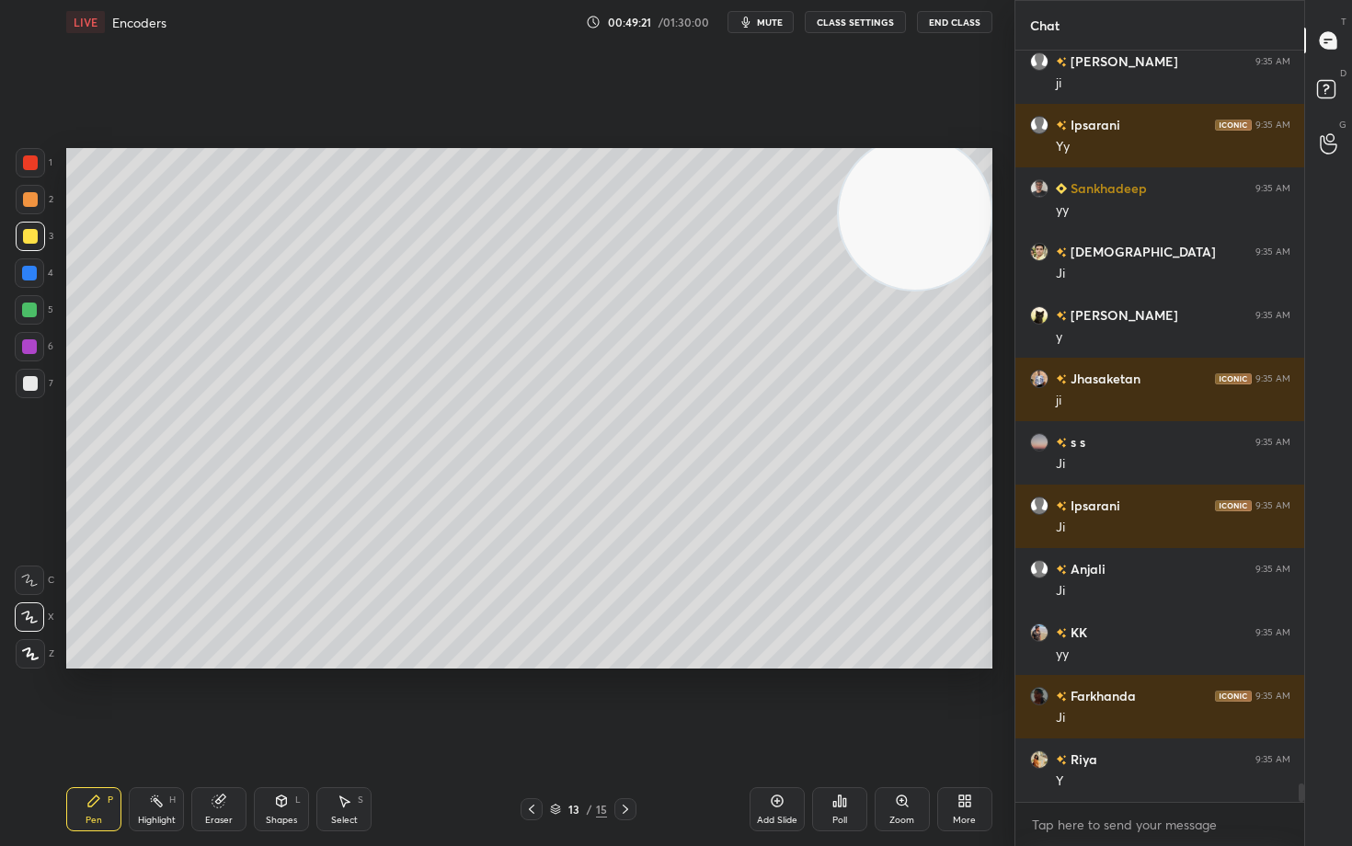
click at [762, 20] on span "mute" at bounding box center [770, 22] width 26 height 13
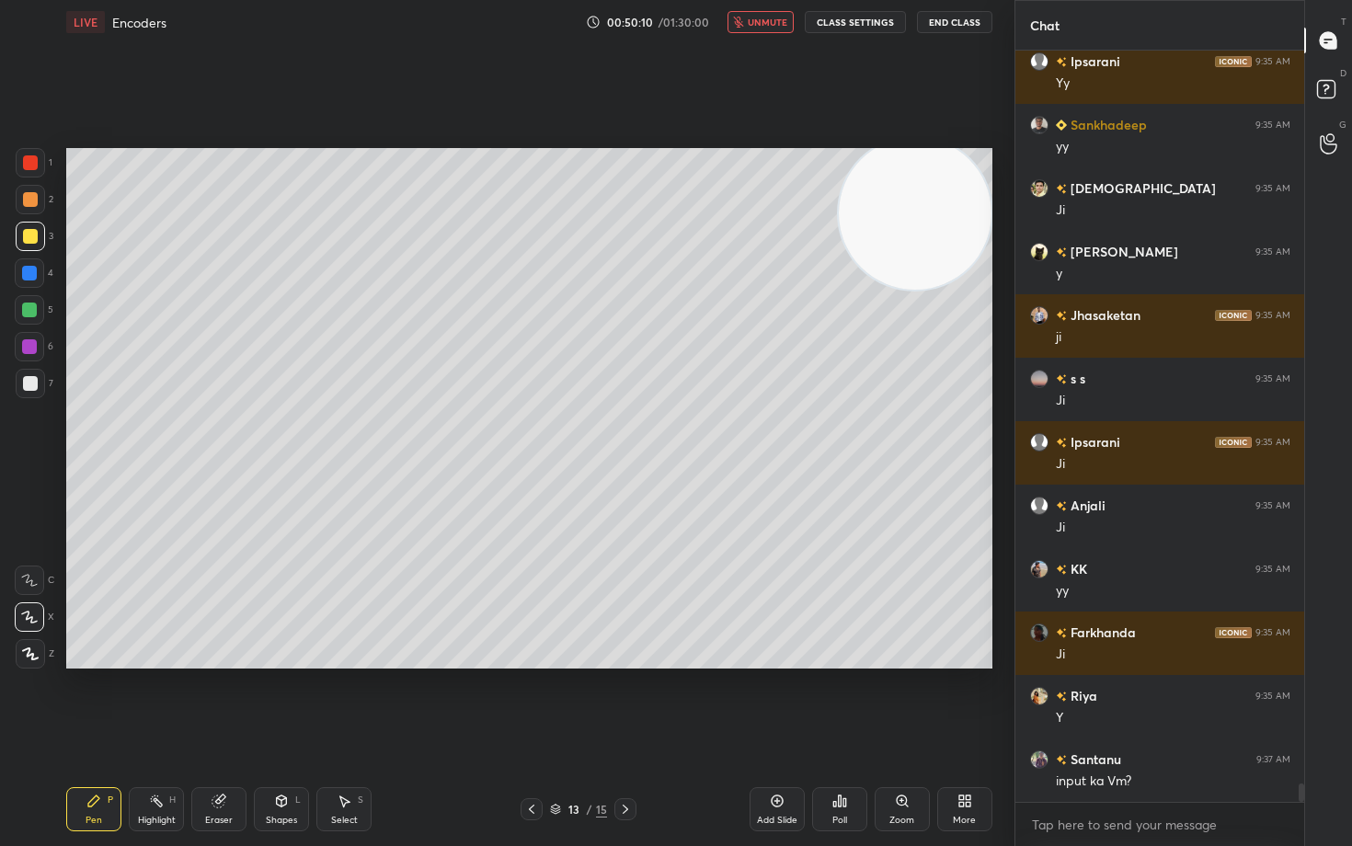
scroll to position [29493, 0]
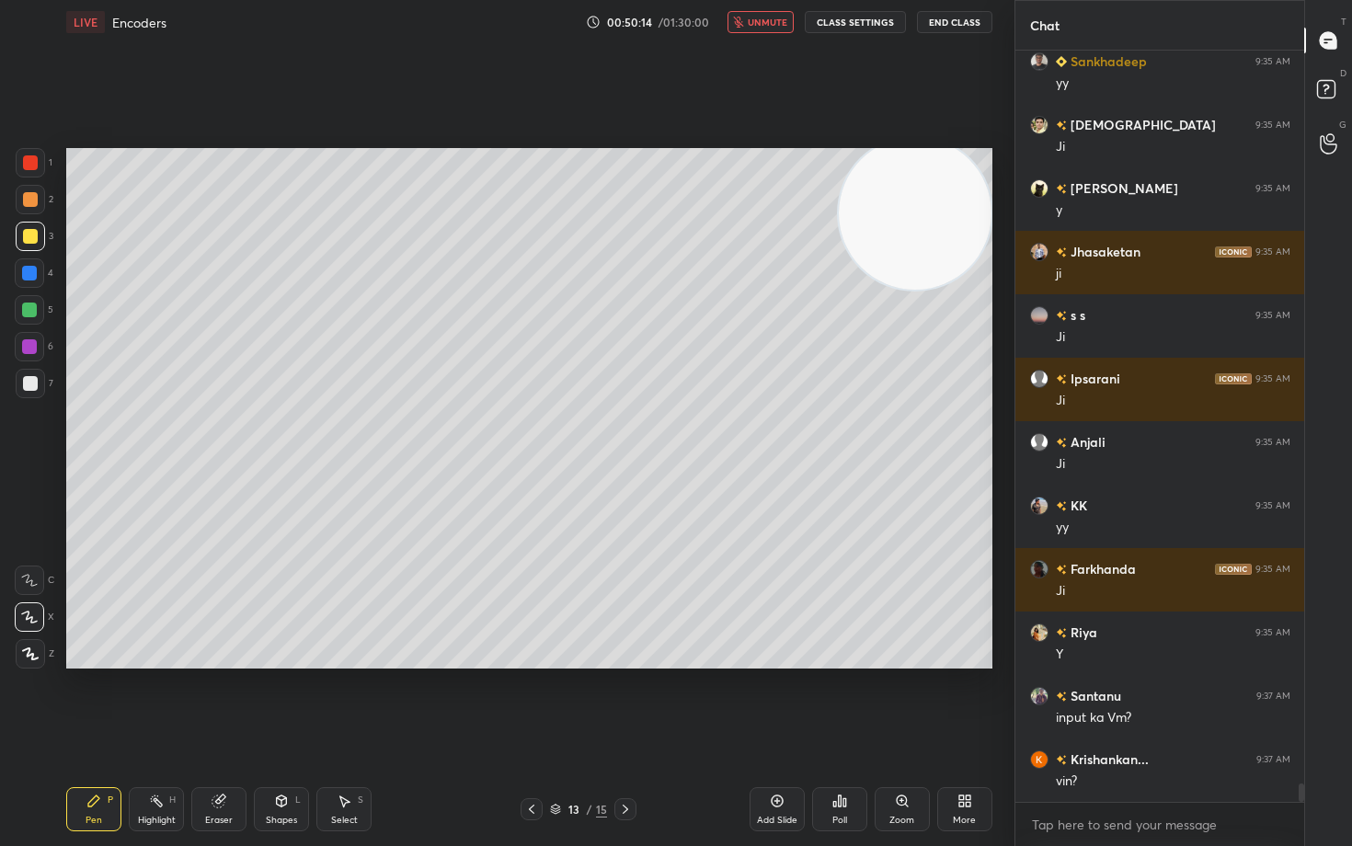
click at [762, 20] on span "unmute" at bounding box center [767, 22] width 40 height 13
click at [771, 24] on span "mute" at bounding box center [770, 22] width 26 height 13
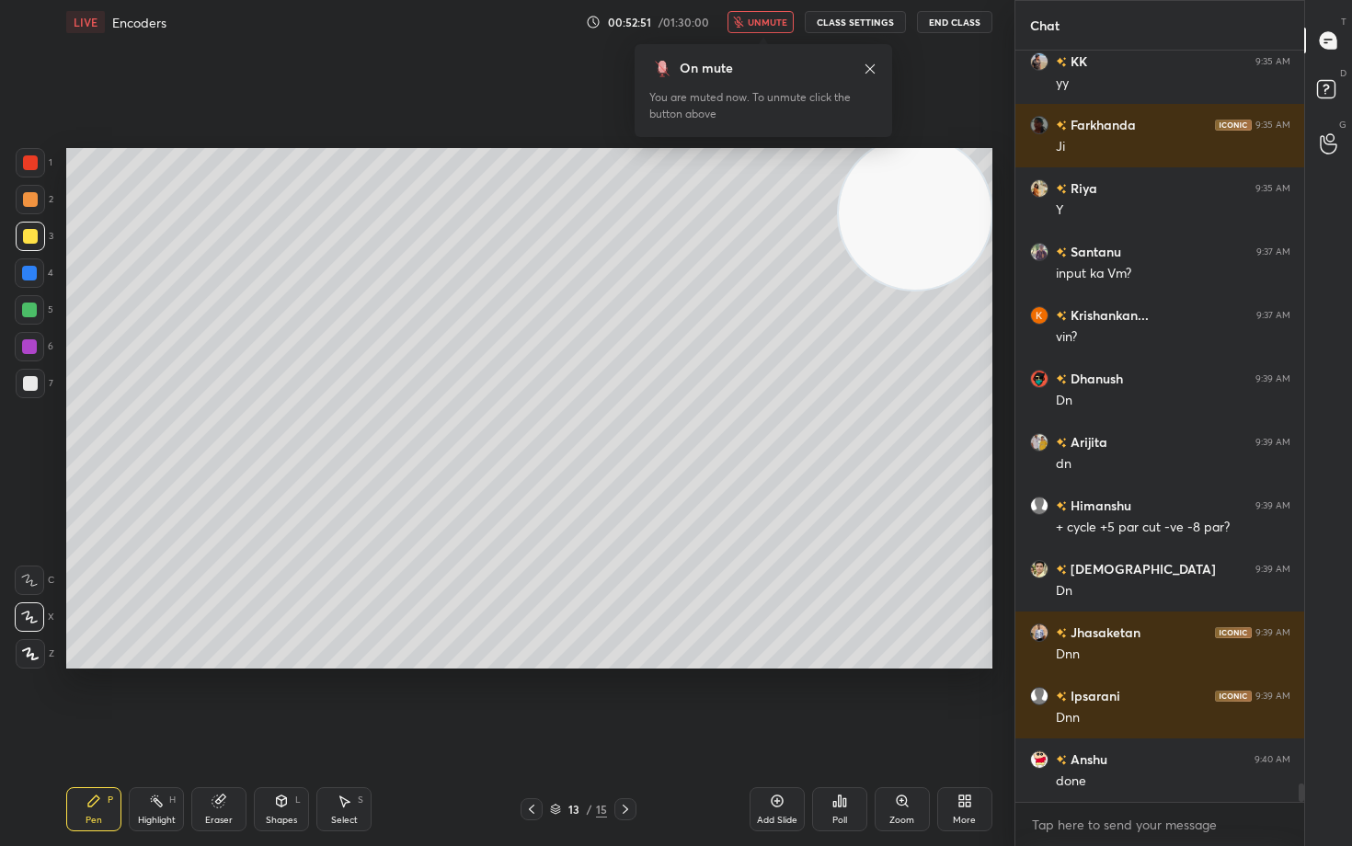
scroll to position [30001, 0]
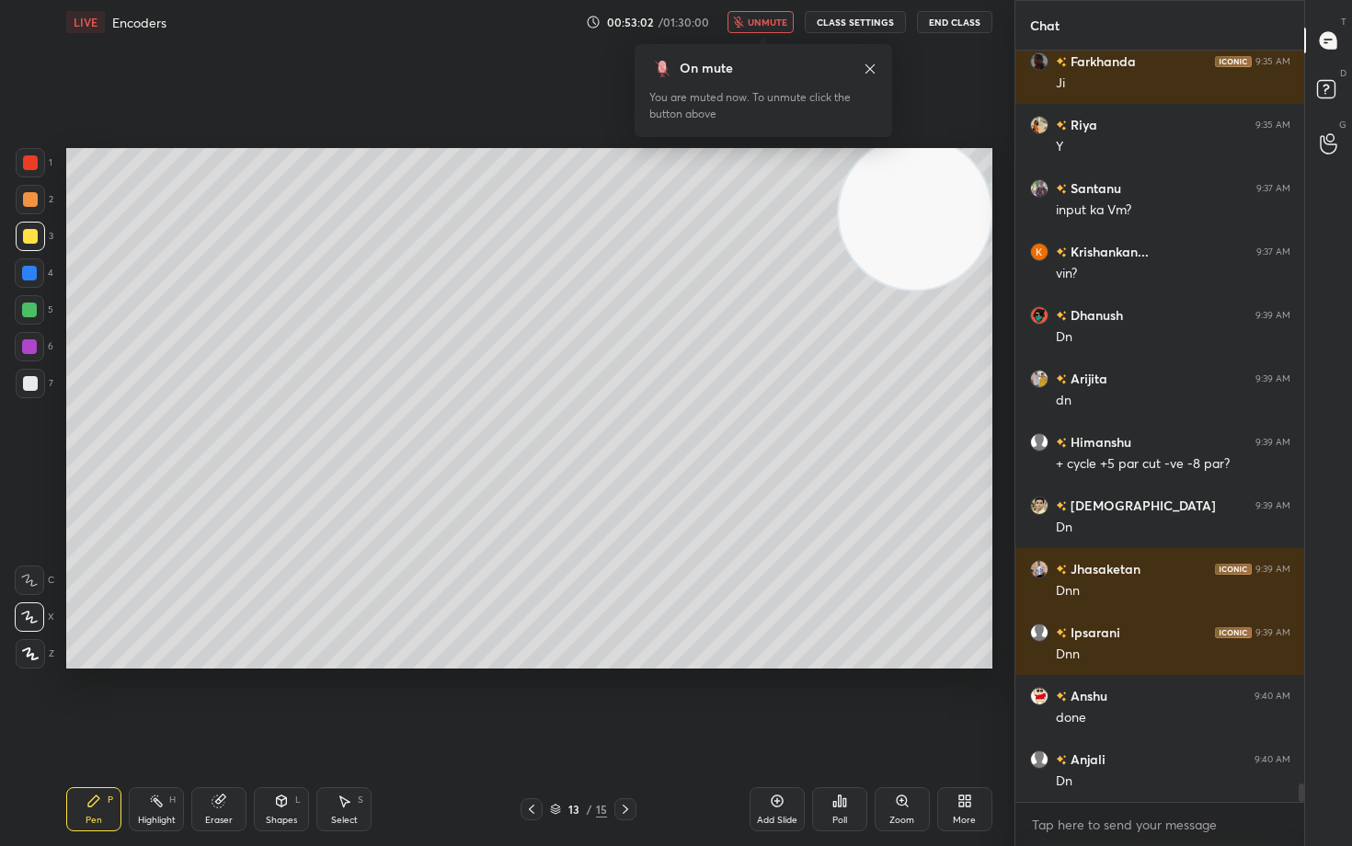
click at [763, 22] on span "unmute" at bounding box center [767, 22] width 40 height 13
click at [29, 201] on div at bounding box center [30, 199] width 15 height 15
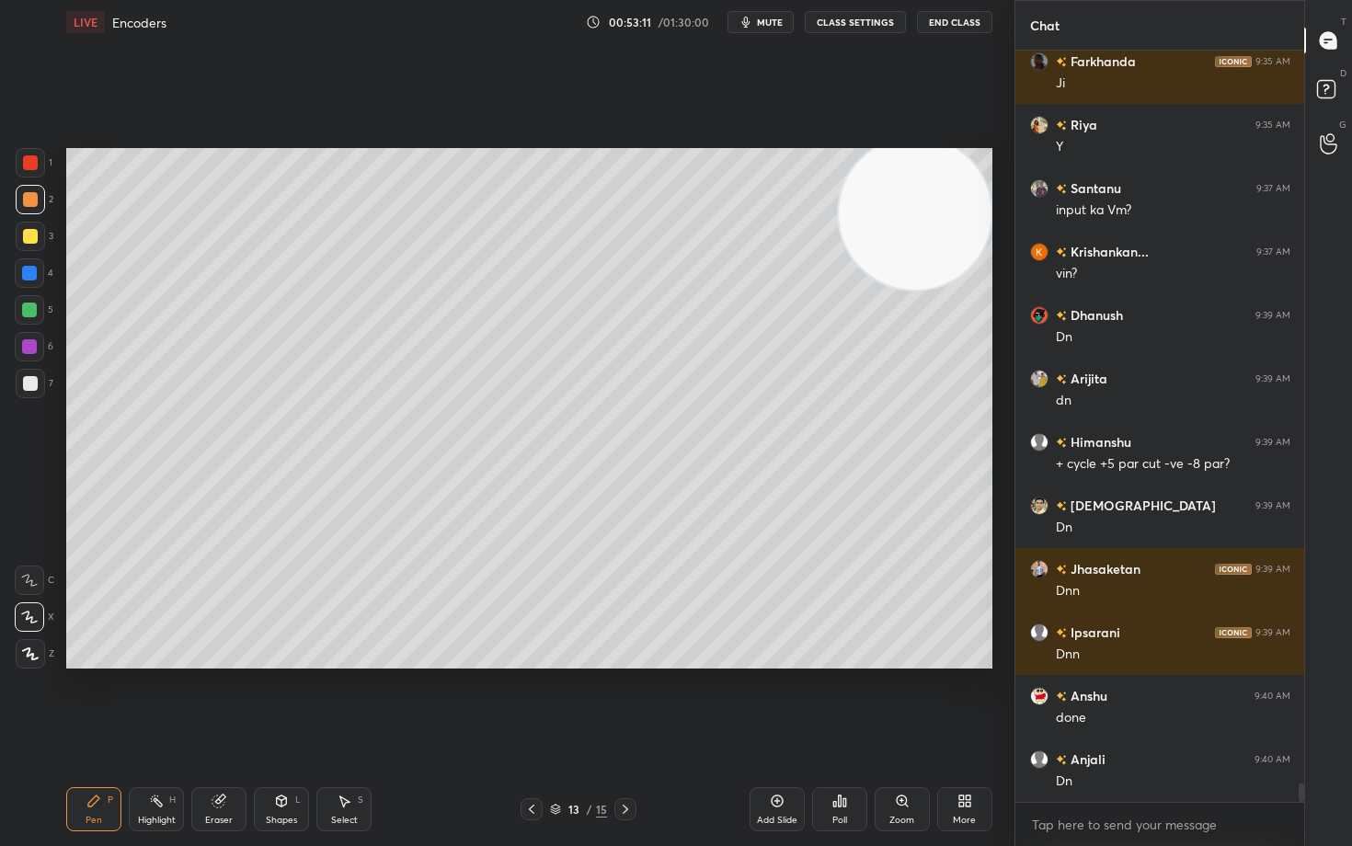
scroll to position [30064, 0]
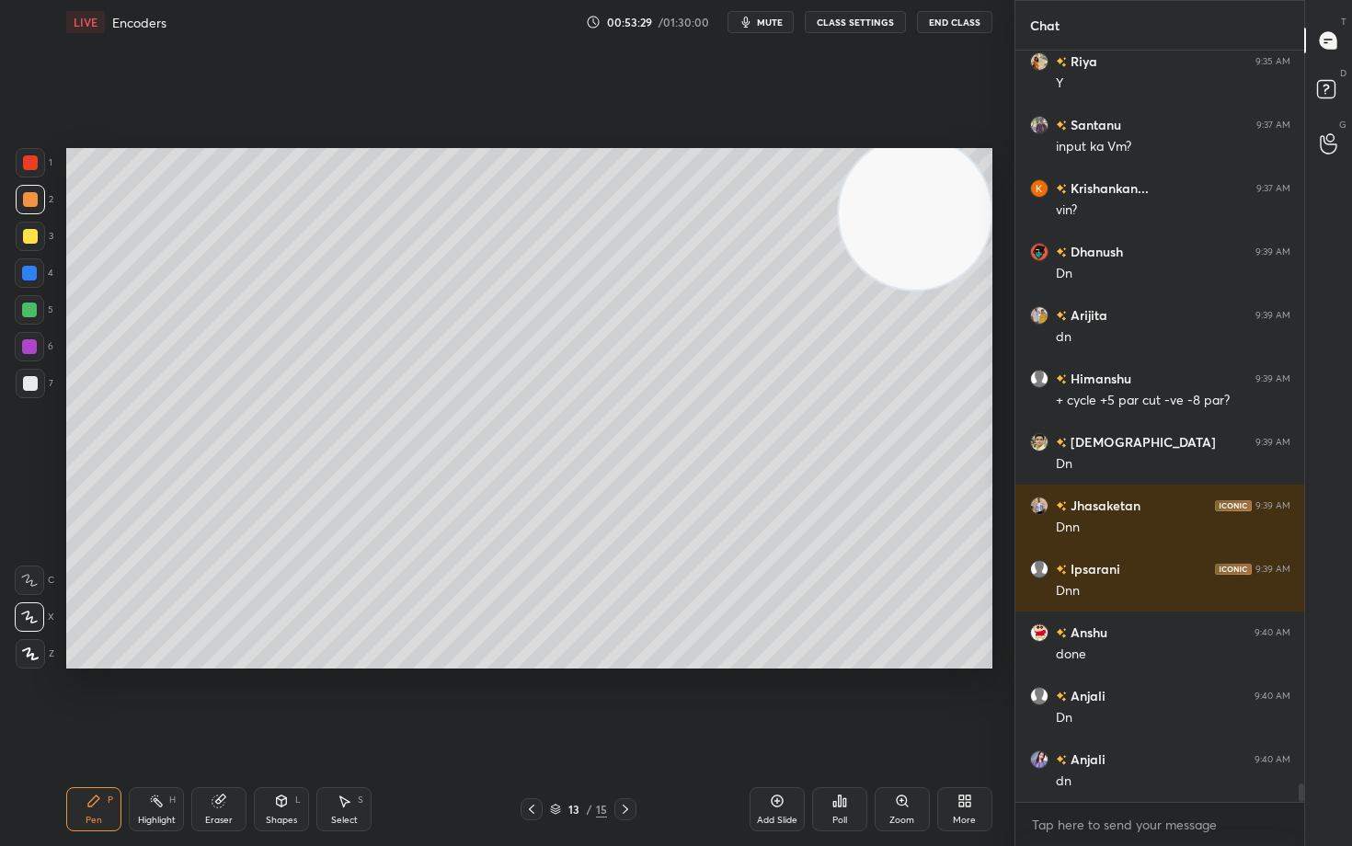
click at [40, 385] on div at bounding box center [30, 383] width 29 height 29
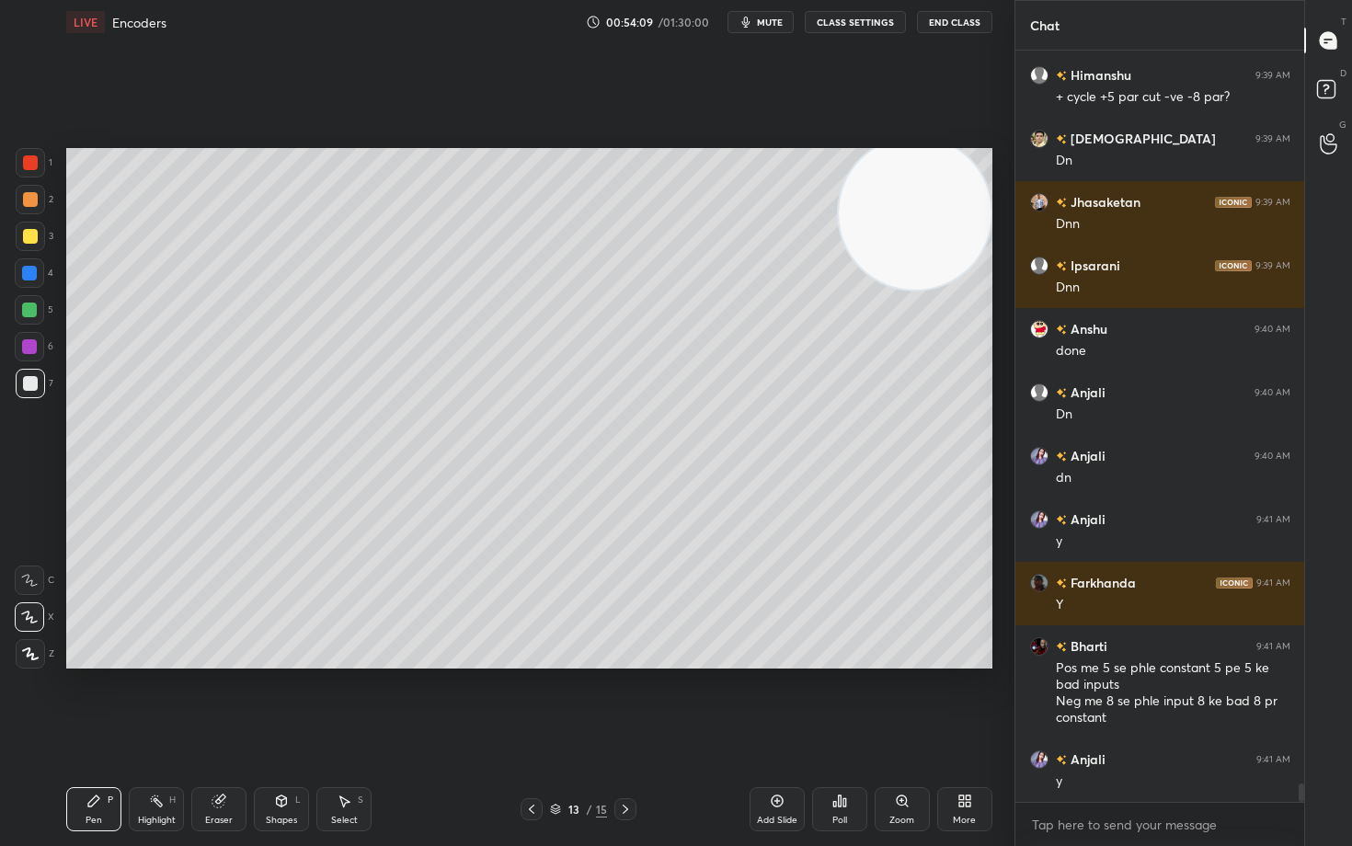
scroll to position [30431, 0]
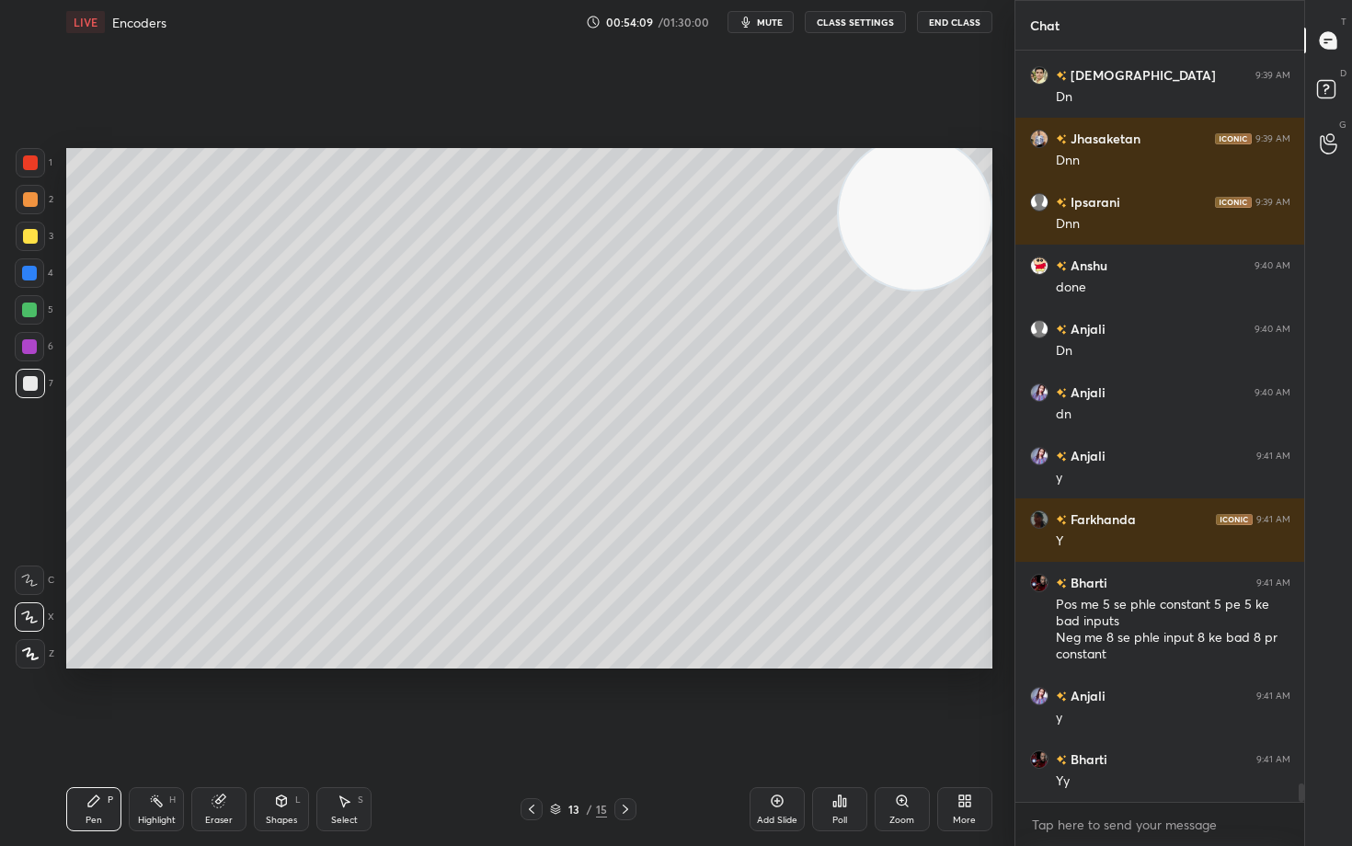
click at [33, 204] on div at bounding box center [30, 199] width 15 height 15
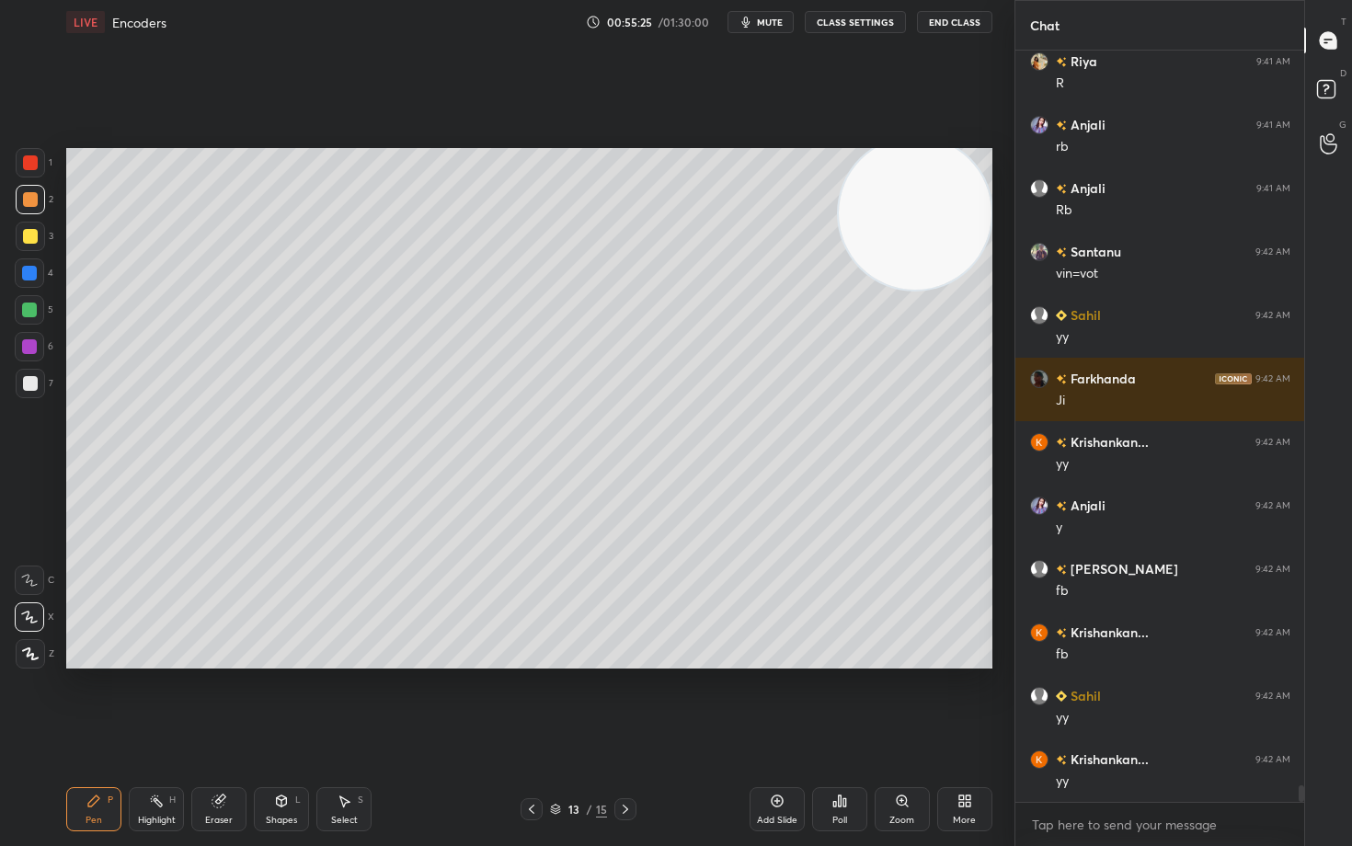
scroll to position [32524, 0]
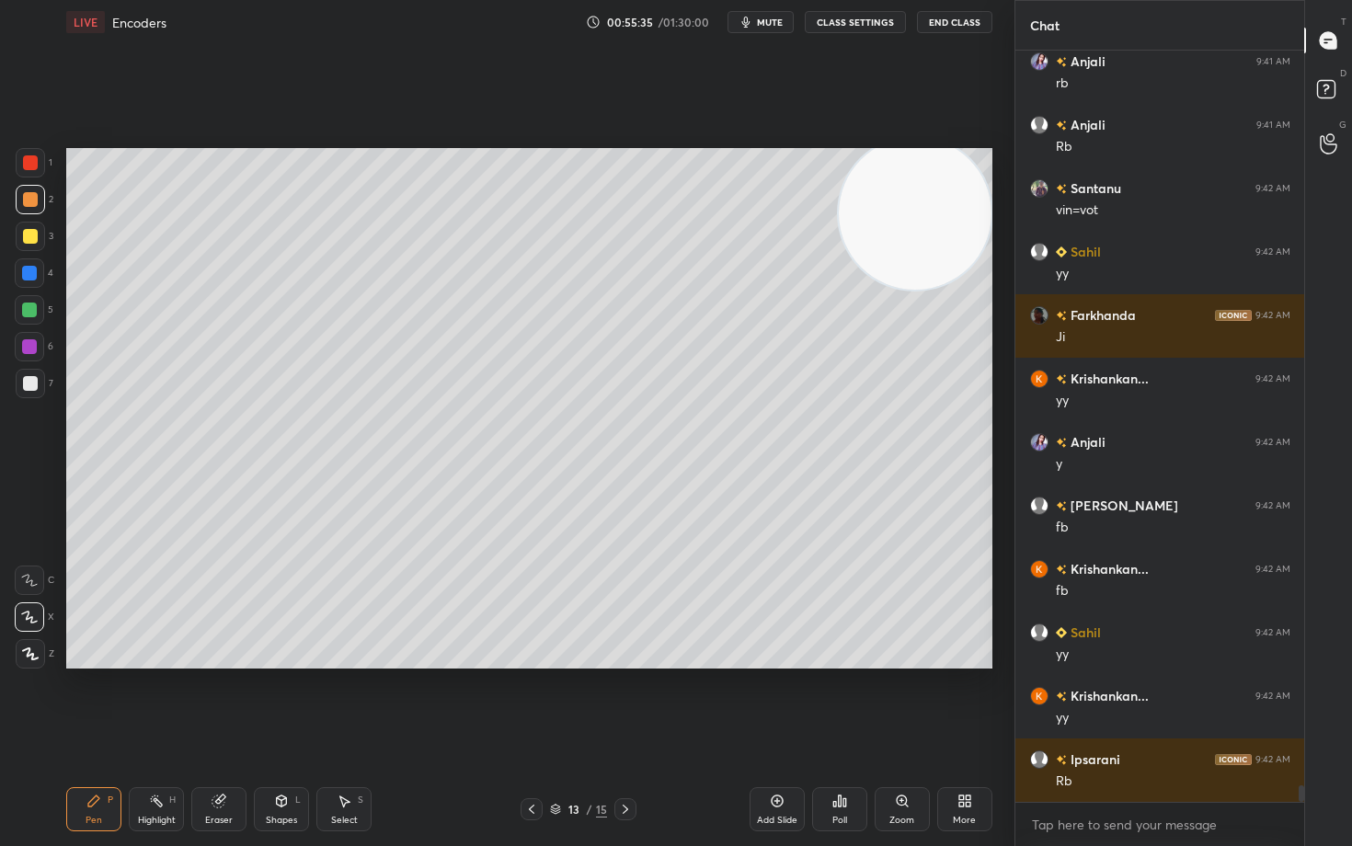
click at [31, 382] on div at bounding box center [30, 383] width 15 height 15
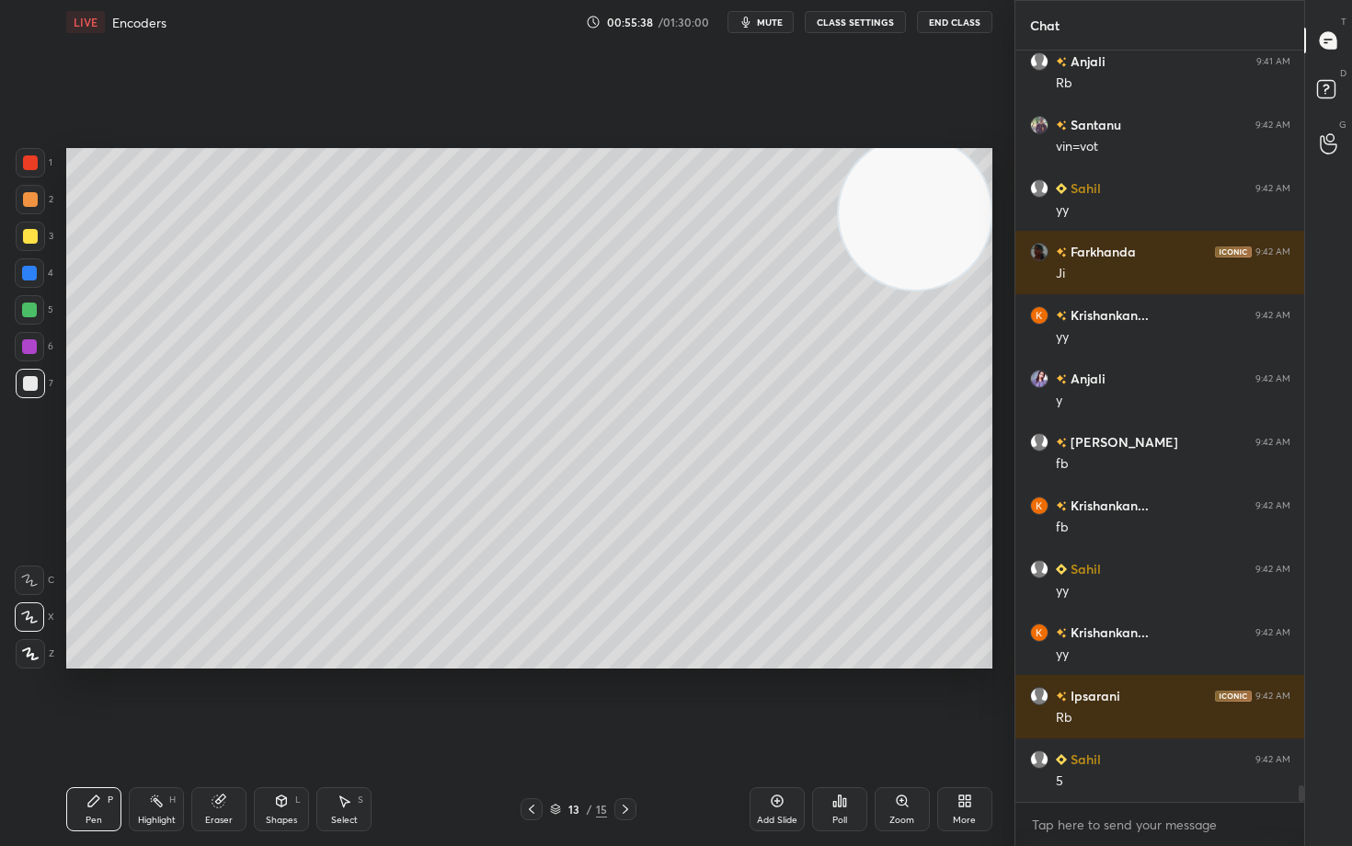
click at [30, 357] on div at bounding box center [29, 346] width 29 height 29
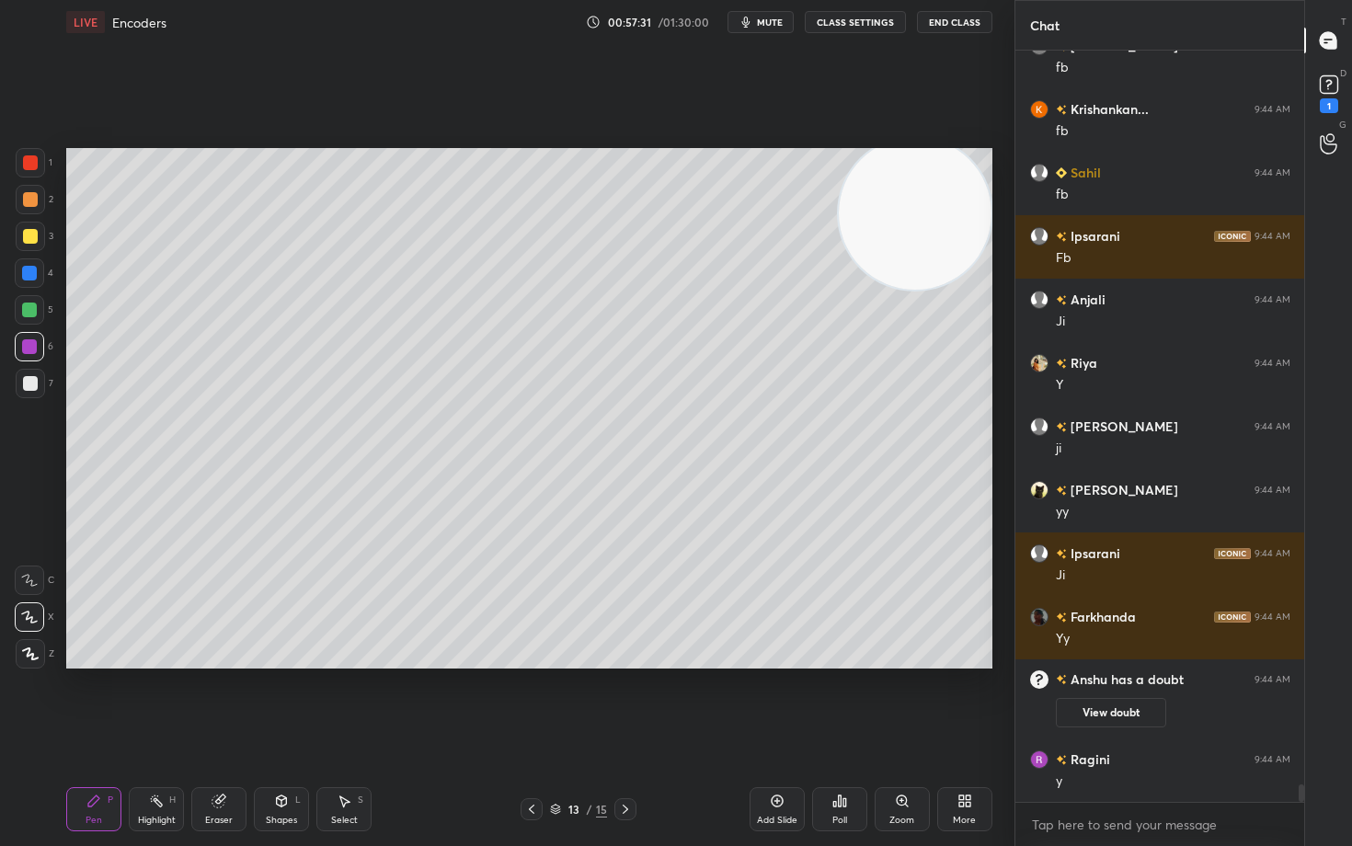
scroll to position [32376, 0]
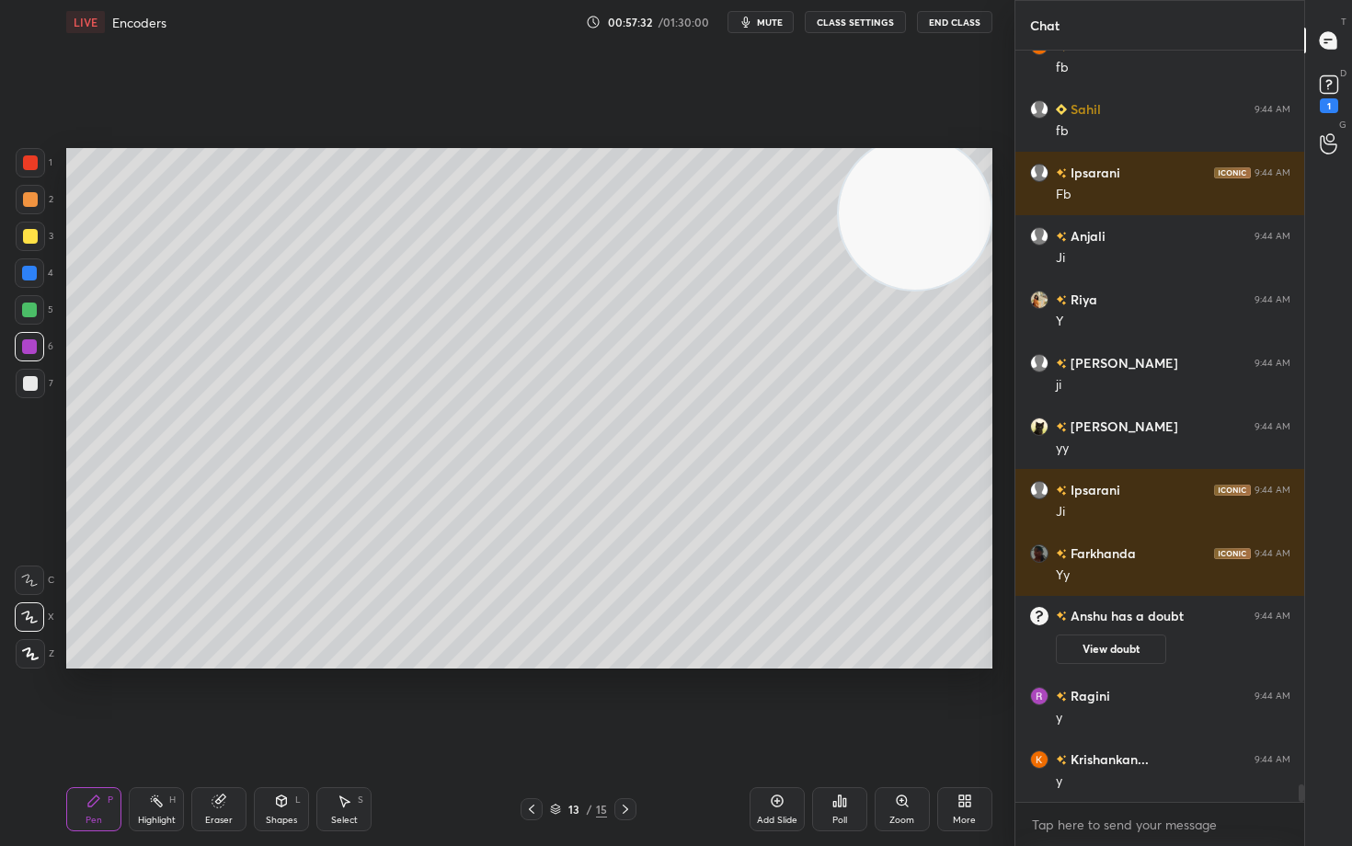
click at [772, 701] on icon at bounding box center [777, 800] width 15 height 15
click at [28, 238] on div at bounding box center [30, 236] width 15 height 15
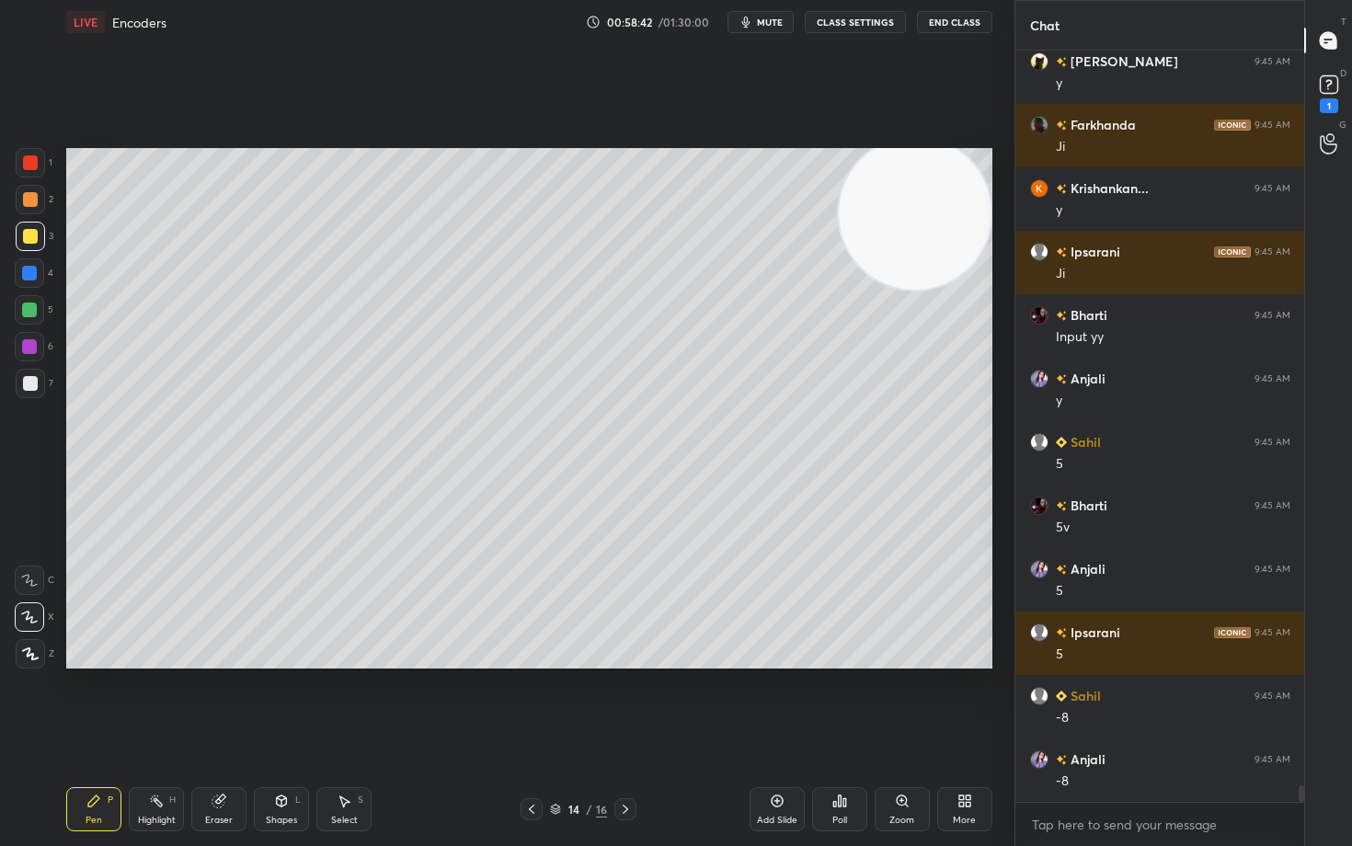
scroll to position [33854, 0]
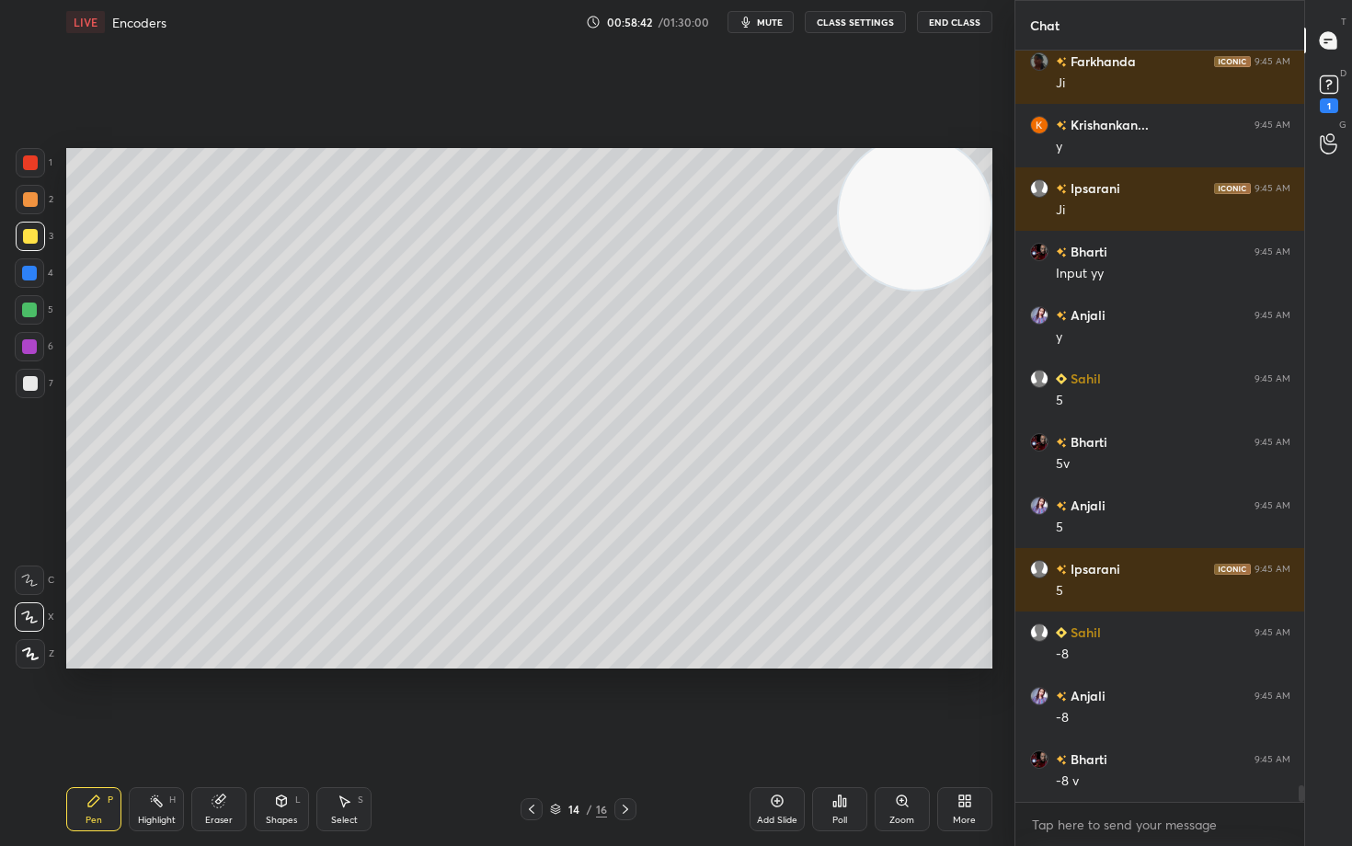
drag, startPoint x: 22, startPoint y: 384, endPoint x: 45, endPoint y: 380, distance: 23.4
click at [23, 385] on div at bounding box center [30, 383] width 15 height 15
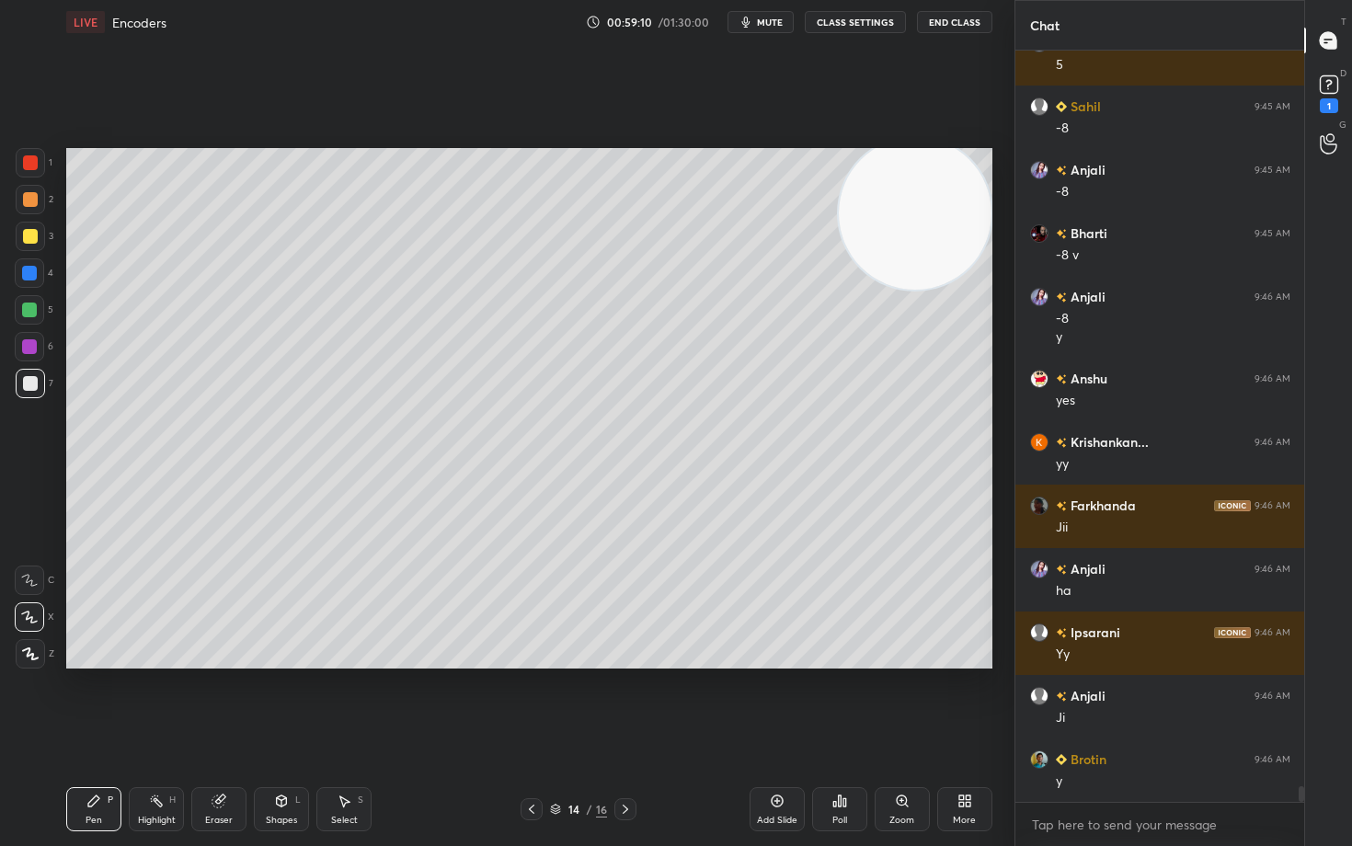
scroll to position [34443, 0]
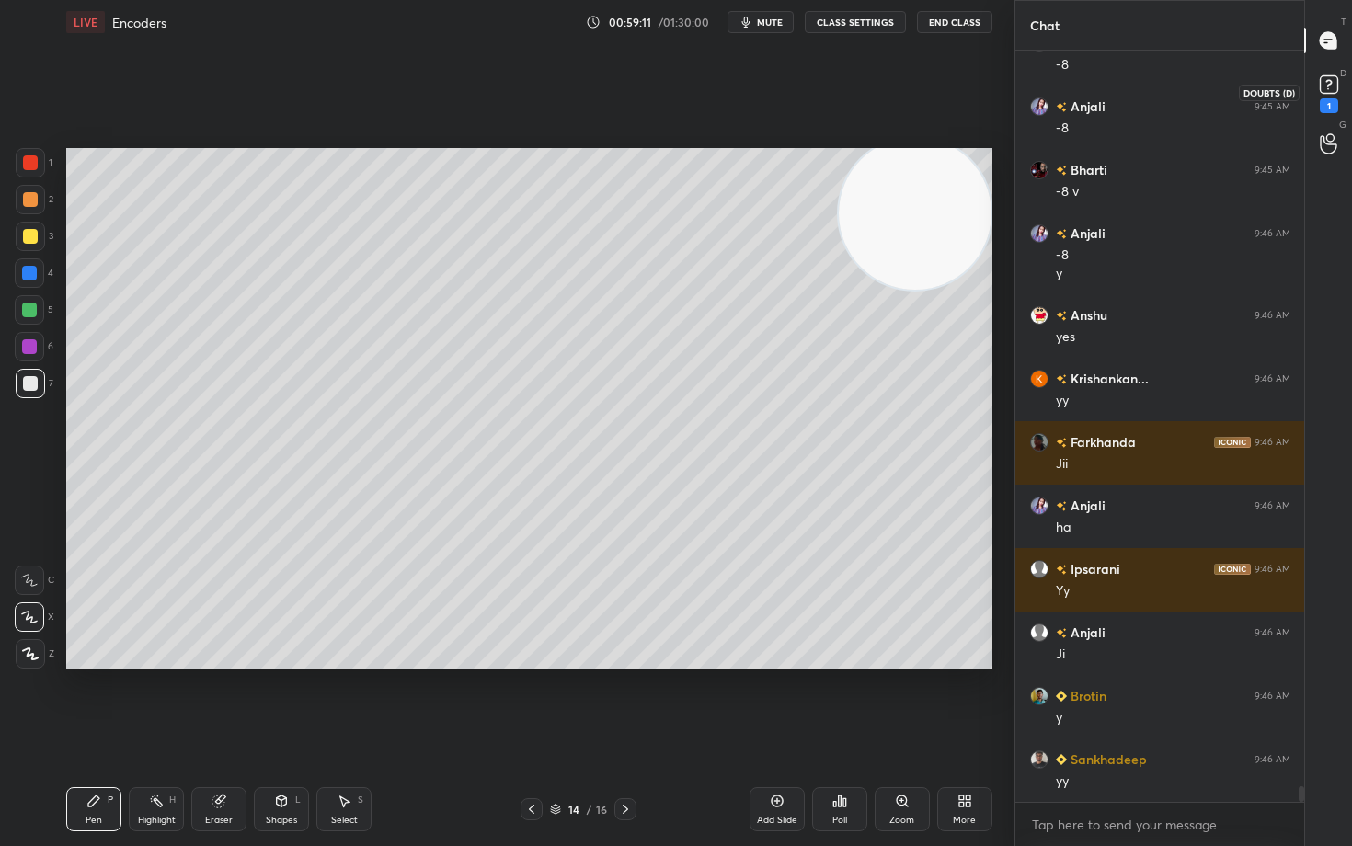
click at [1331, 91] on rect at bounding box center [1327, 84] width 17 height 17
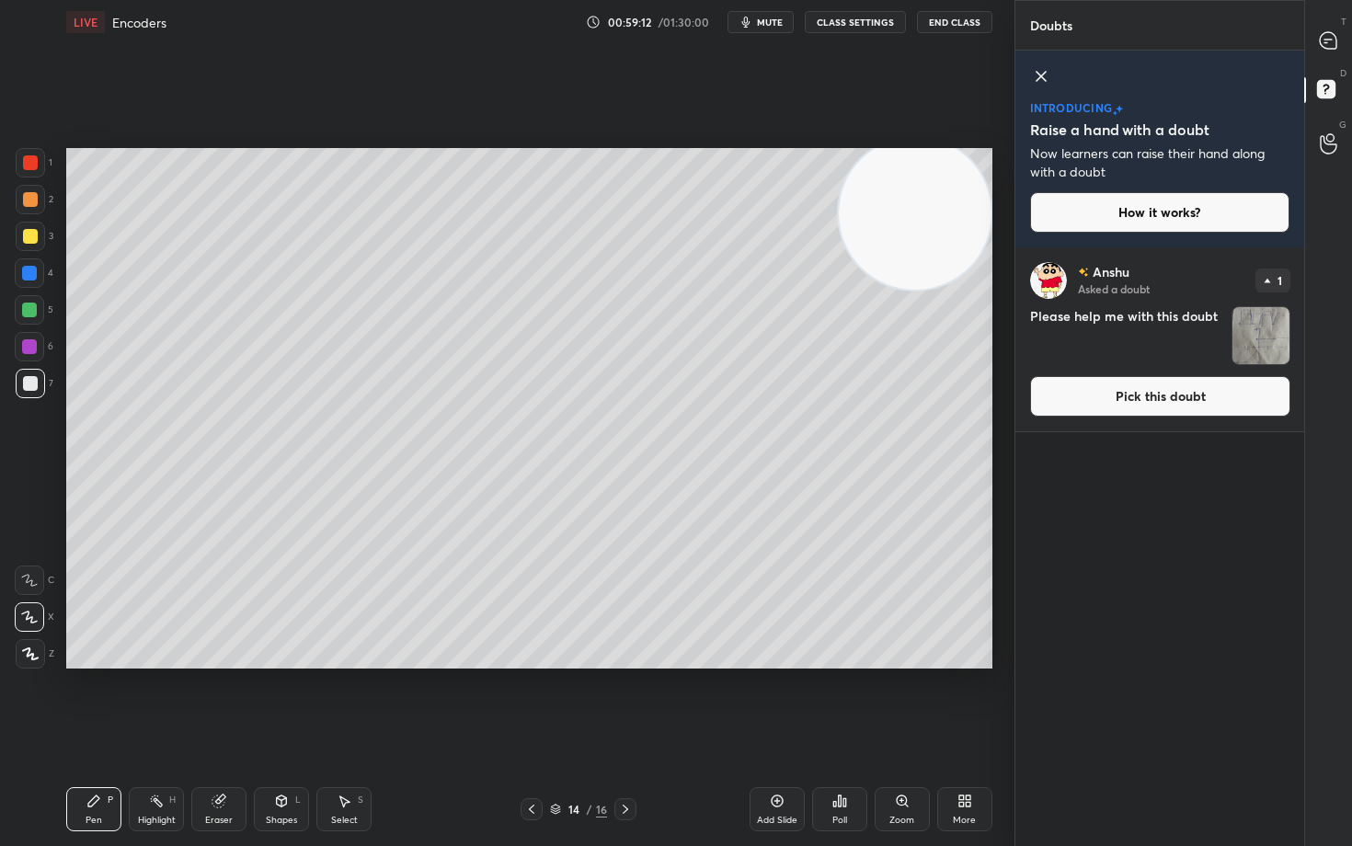
click at [1154, 400] on button "Pick this doubt" at bounding box center [1160, 396] width 260 height 40
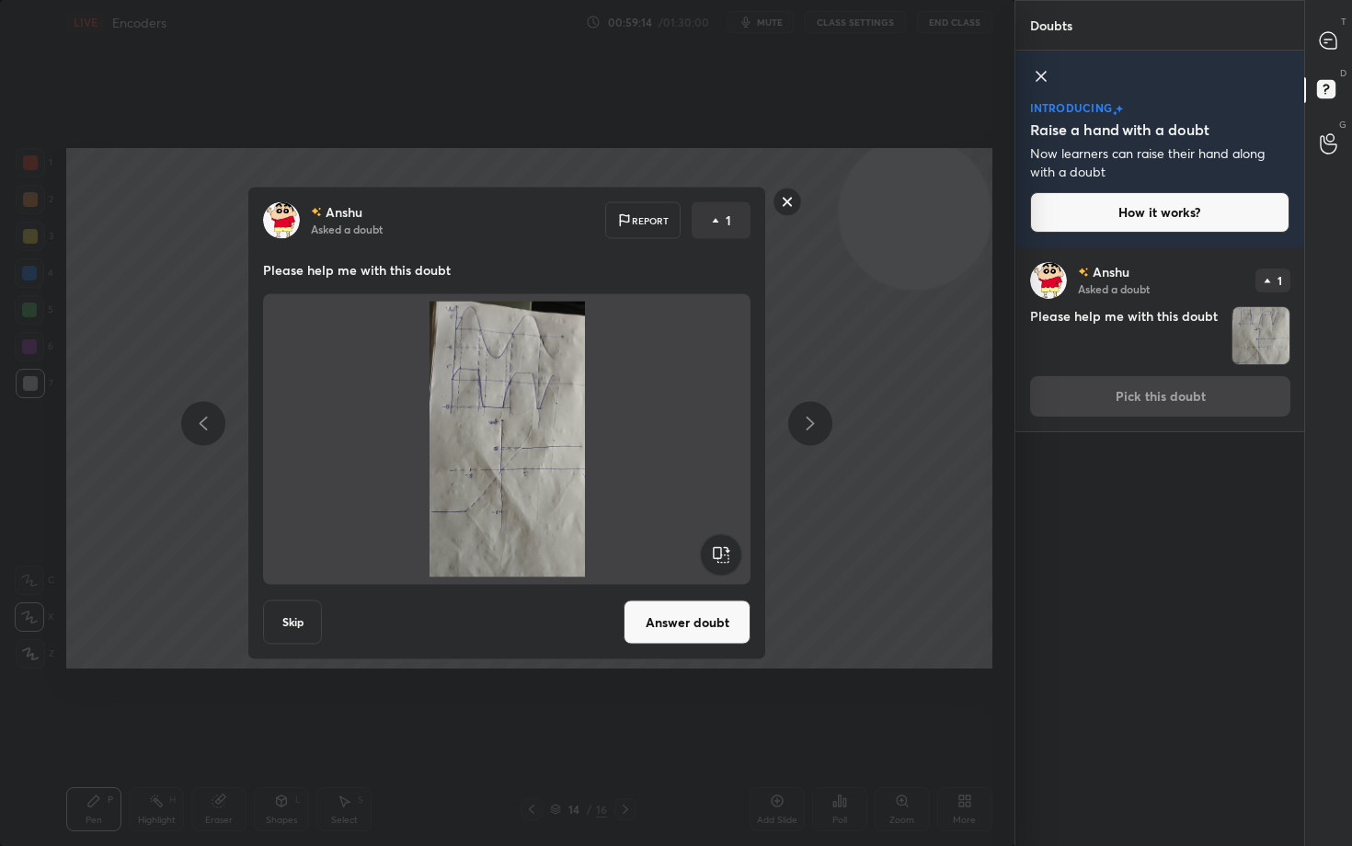
click at [698, 611] on button "Answer doubt" at bounding box center [686, 622] width 127 height 44
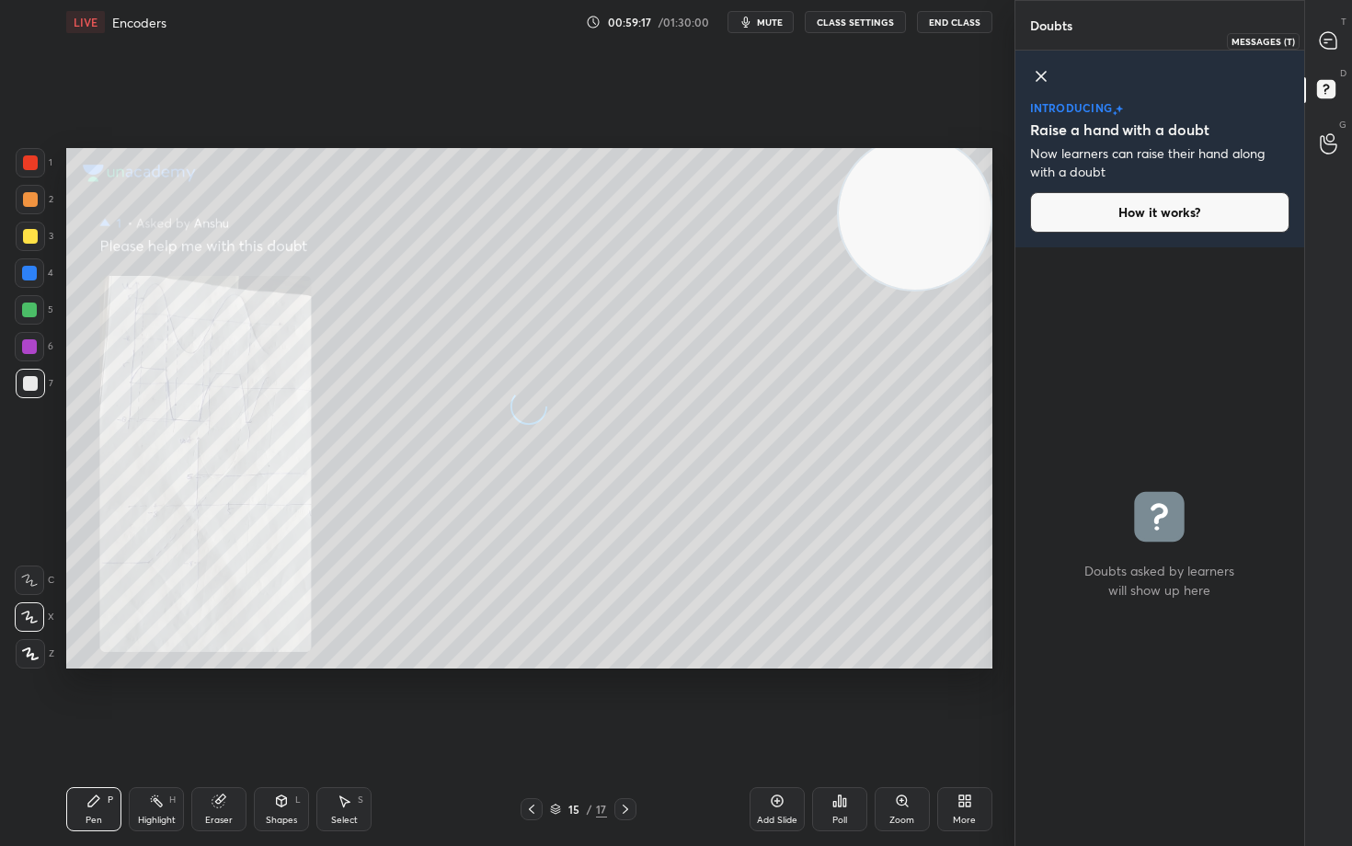
click at [1329, 49] on icon at bounding box center [1327, 40] width 19 height 19
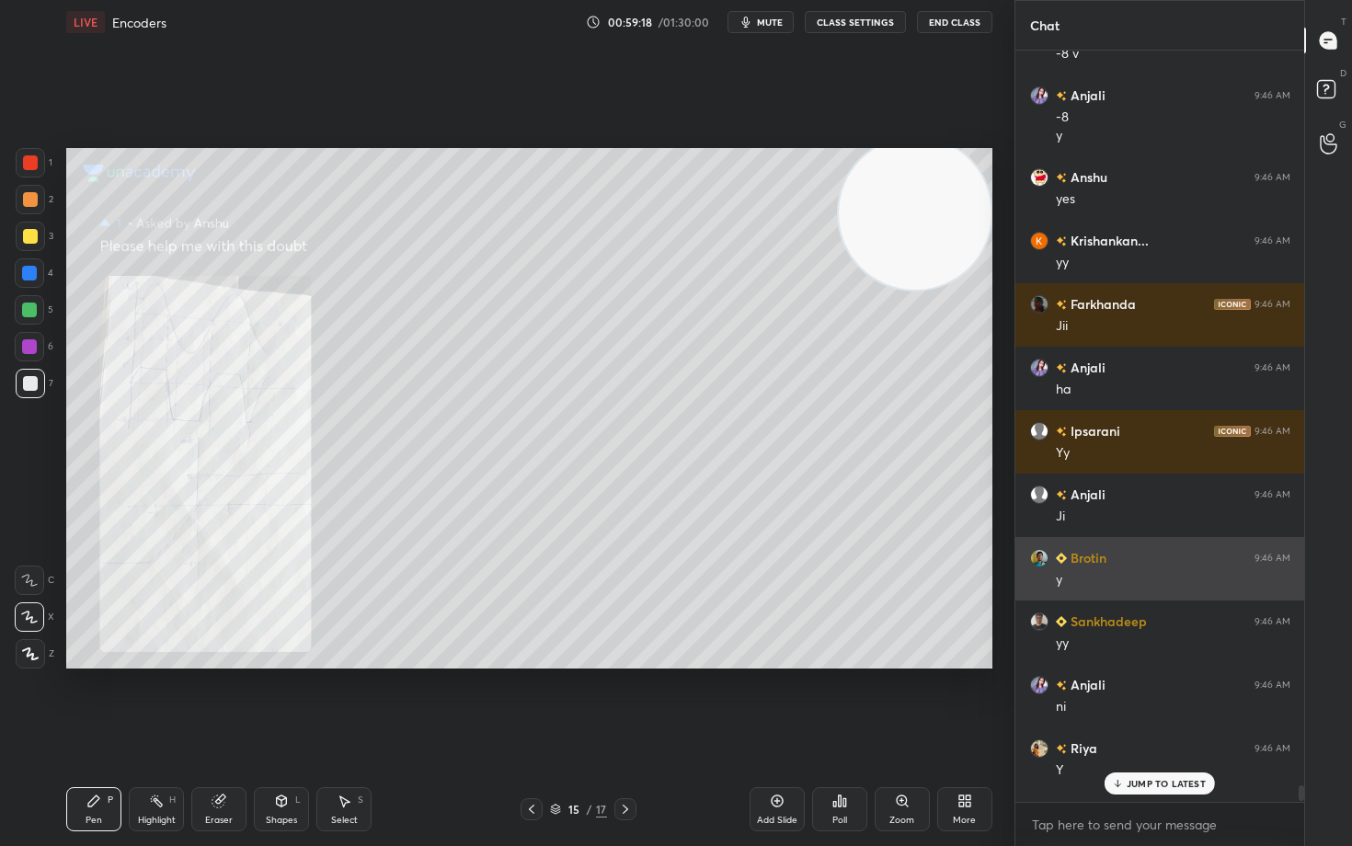
scroll to position [34906, 0]
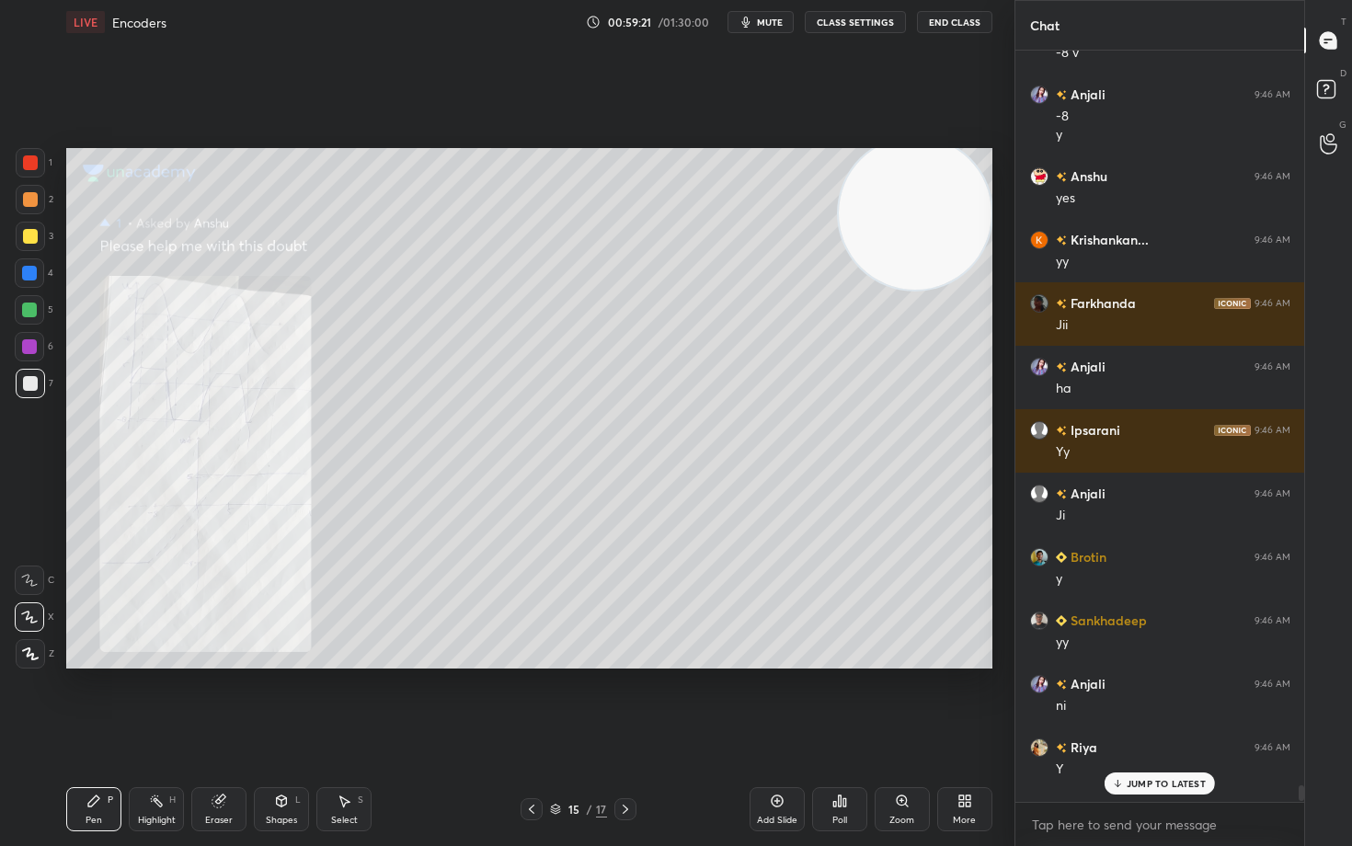
click at [1144, 701] on p "JUMP TO LATEST" at bounding box center [1165, 783] width 79 height 11
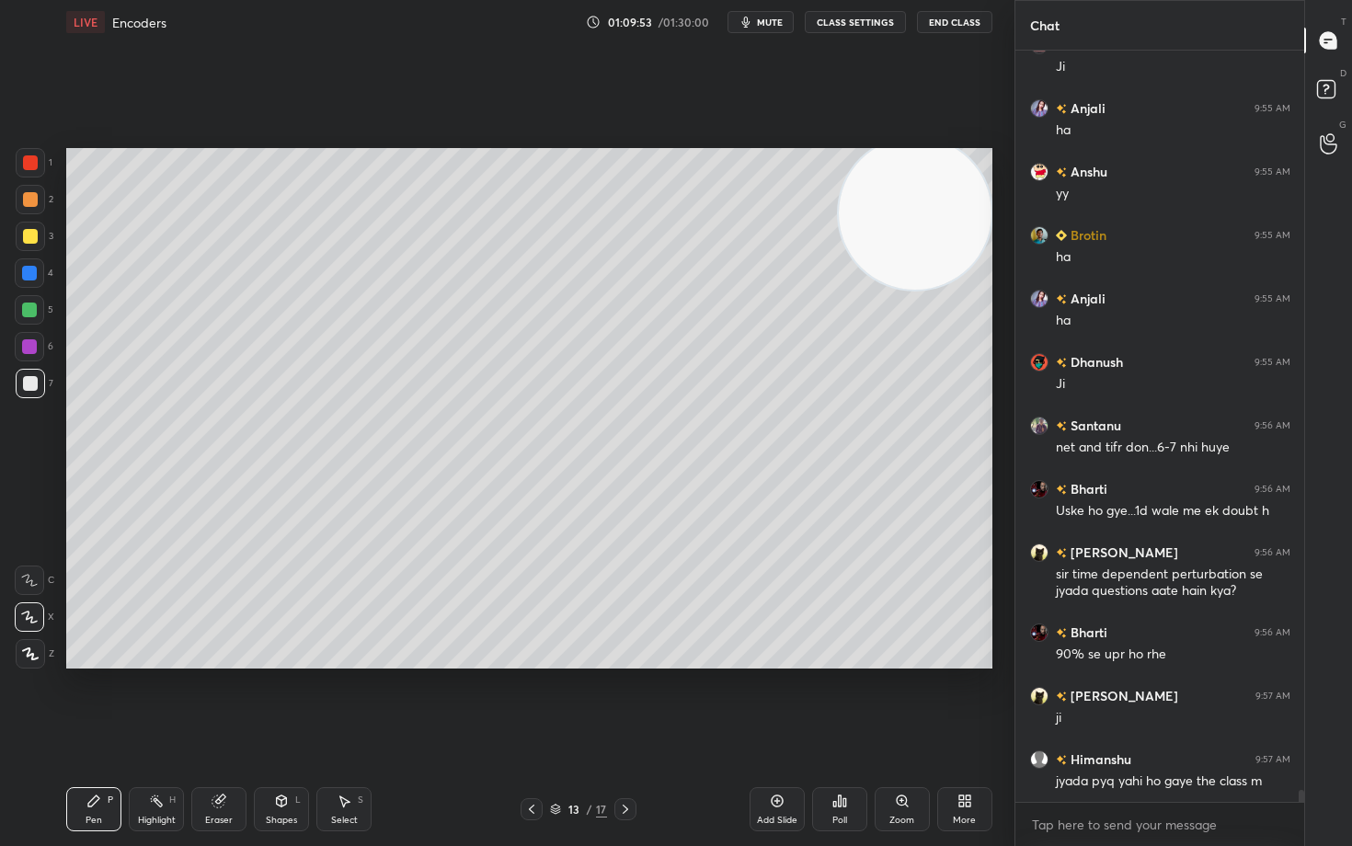
scroll to position [46151, 0]
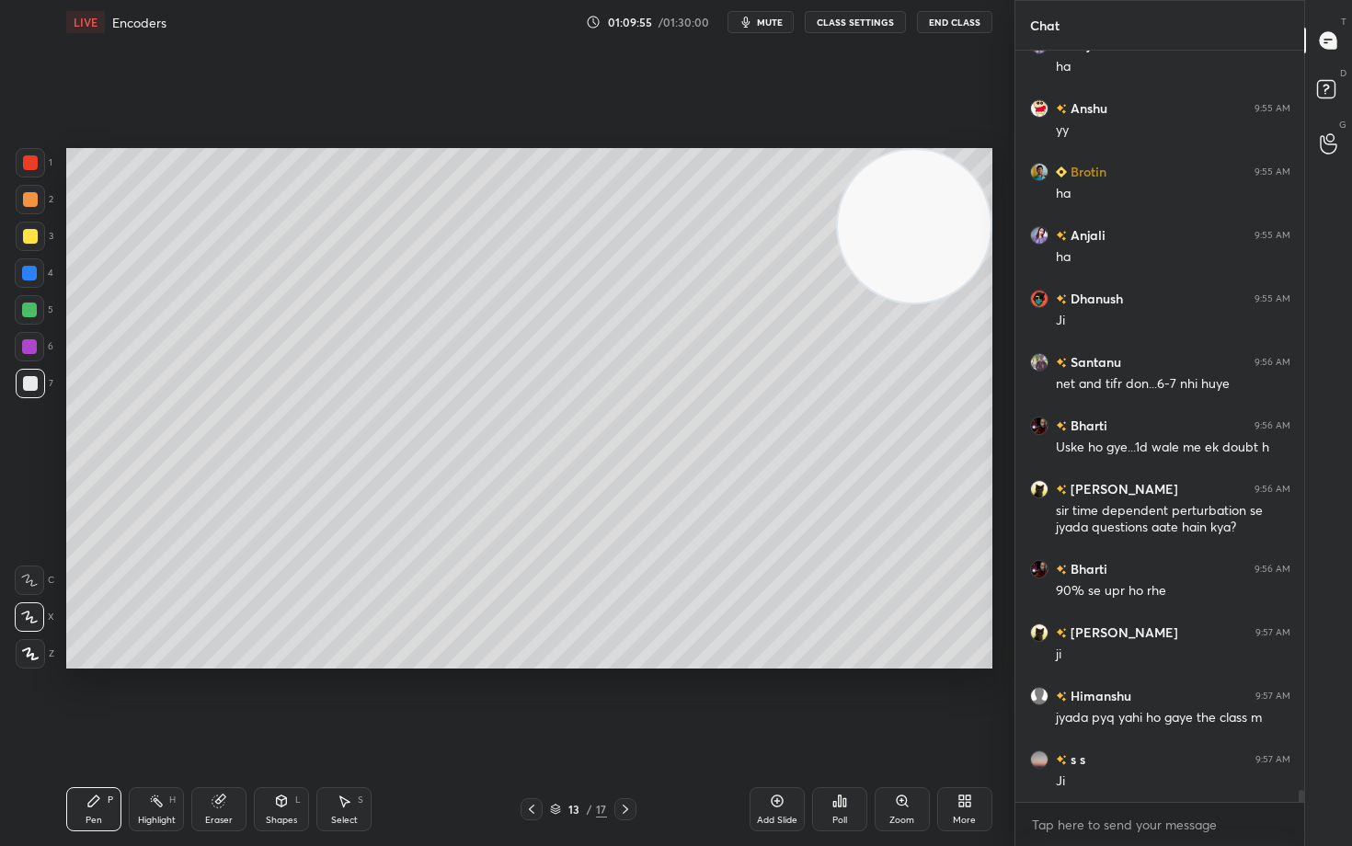
drag, startPoint x: 905, startPoint y: 243, endPoint x: 912, endPoint y: 217, distance: 26.8
click at [916, 228] on video at bounding box center [914, 226] width 153 height 153
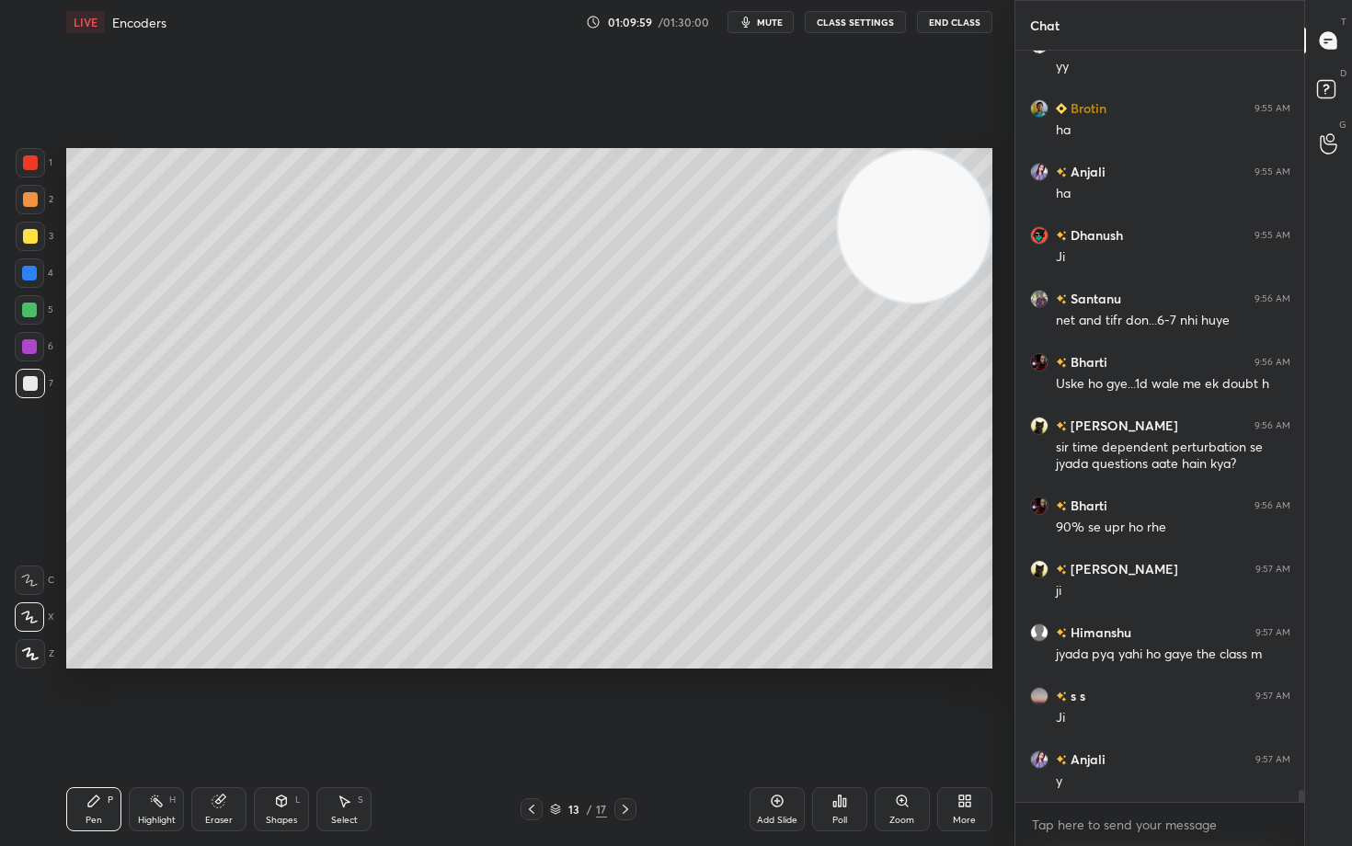
drag, startPoint x: 893, startPoint y: 242, endPoint x: 861, endPoint y: 234, distance: 32.1
click at [924, 214] on video at bounding box center [914, 226] width 153 height 153
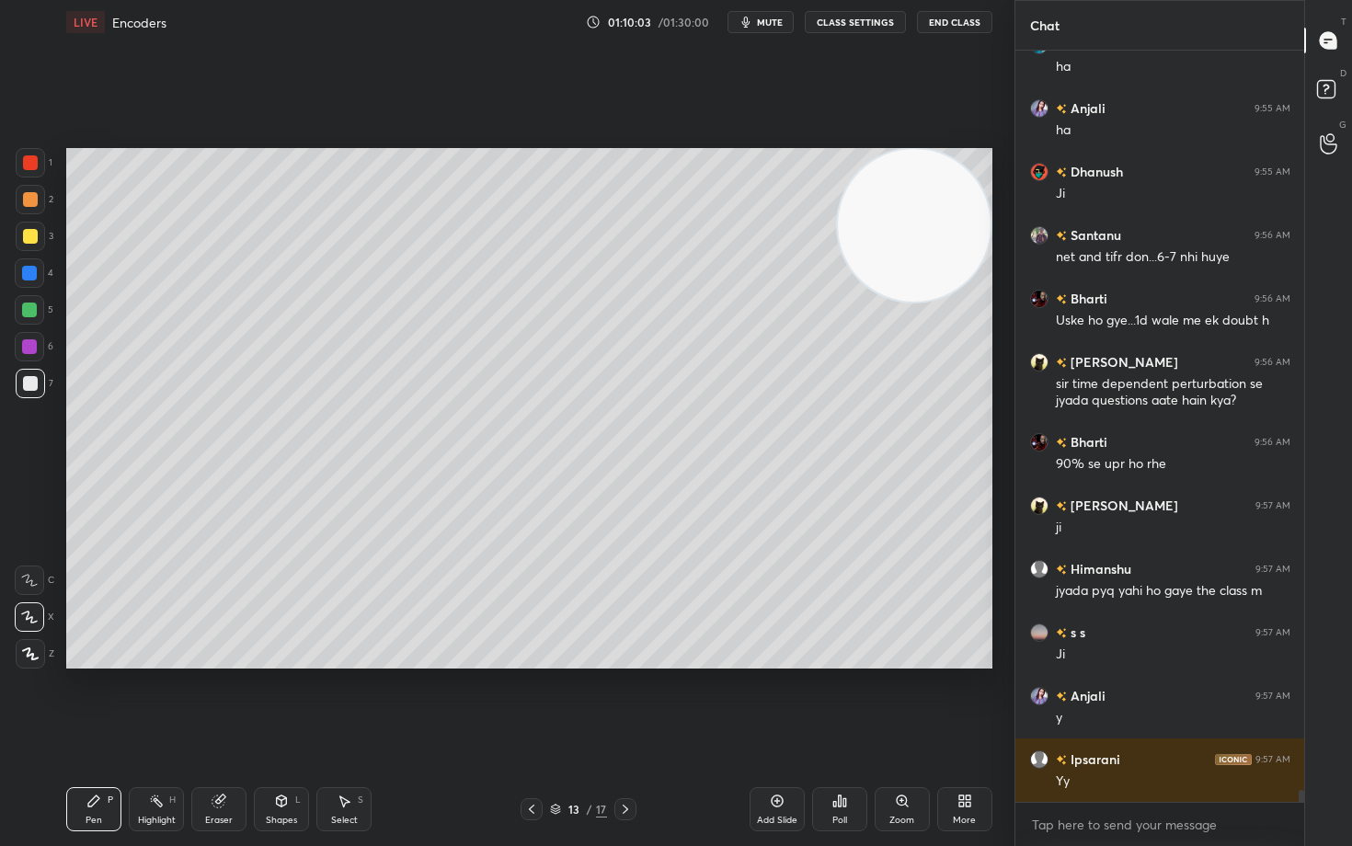
scroll to position [46341, 0]
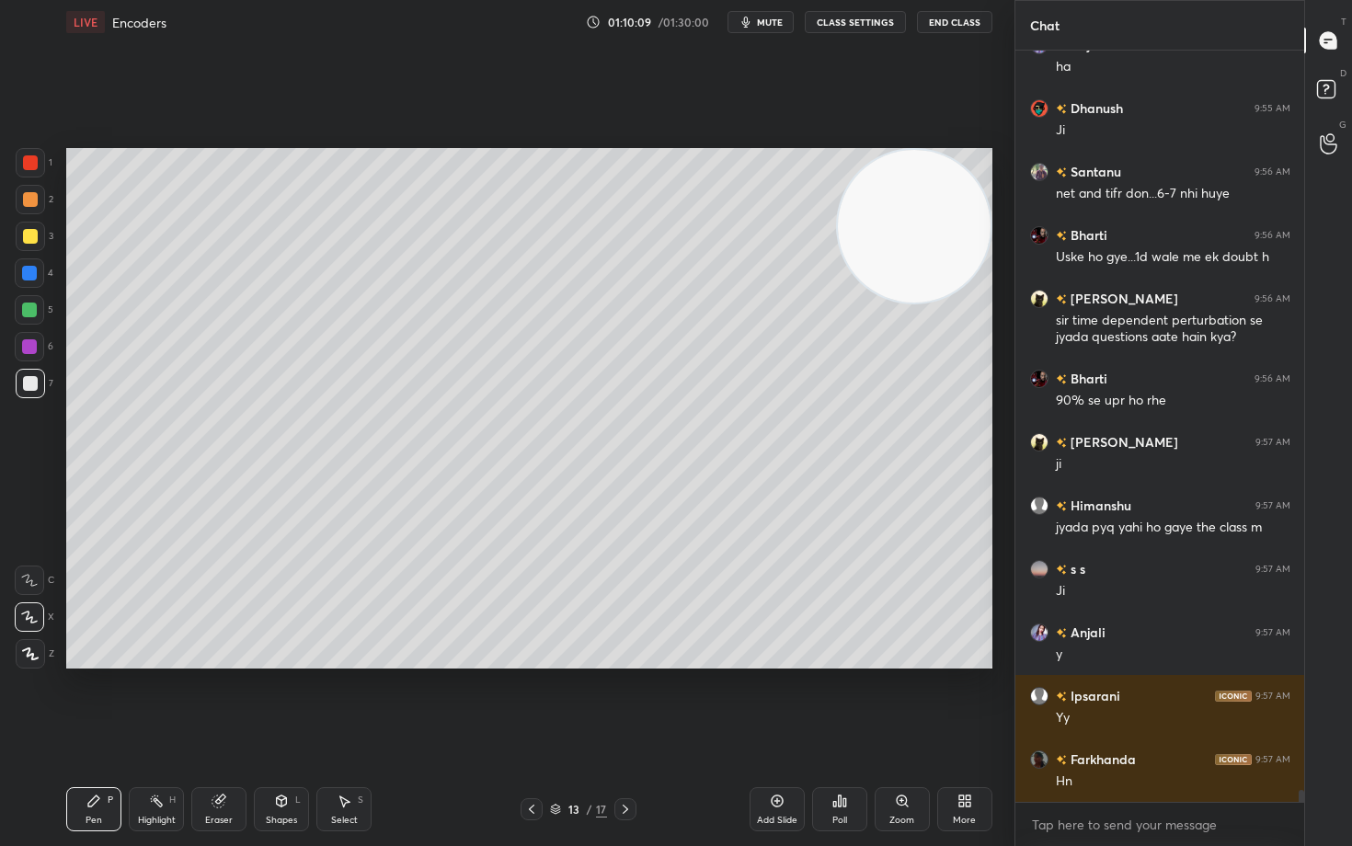
drag, startPoint x: 897, startPoint y: 251, endPoint x: 925, endPoint y: 210, distance: 49.7
click at [921, 223] on video at bounding box center [914, 226] width 153 height 153
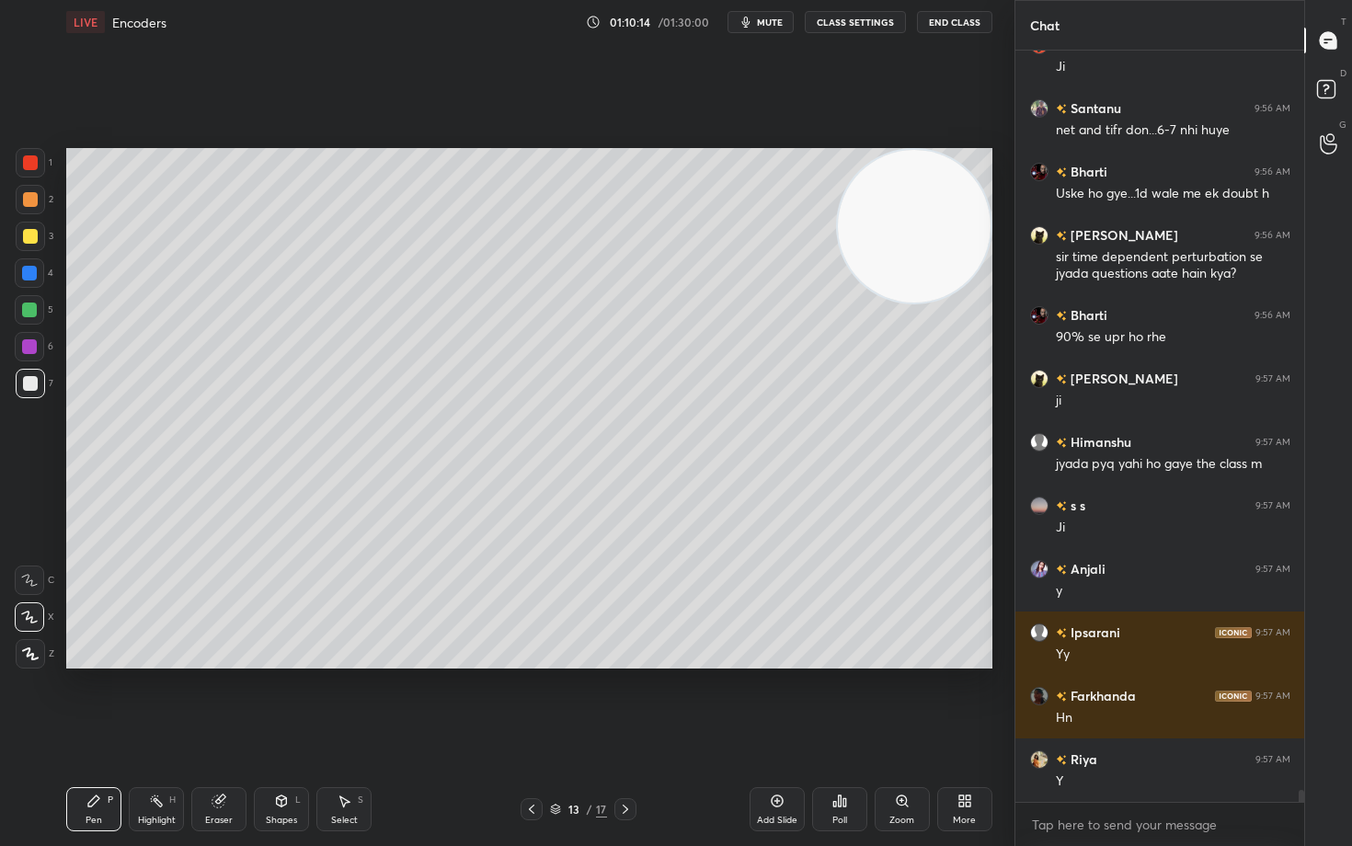
scroll to position [46468, 0]
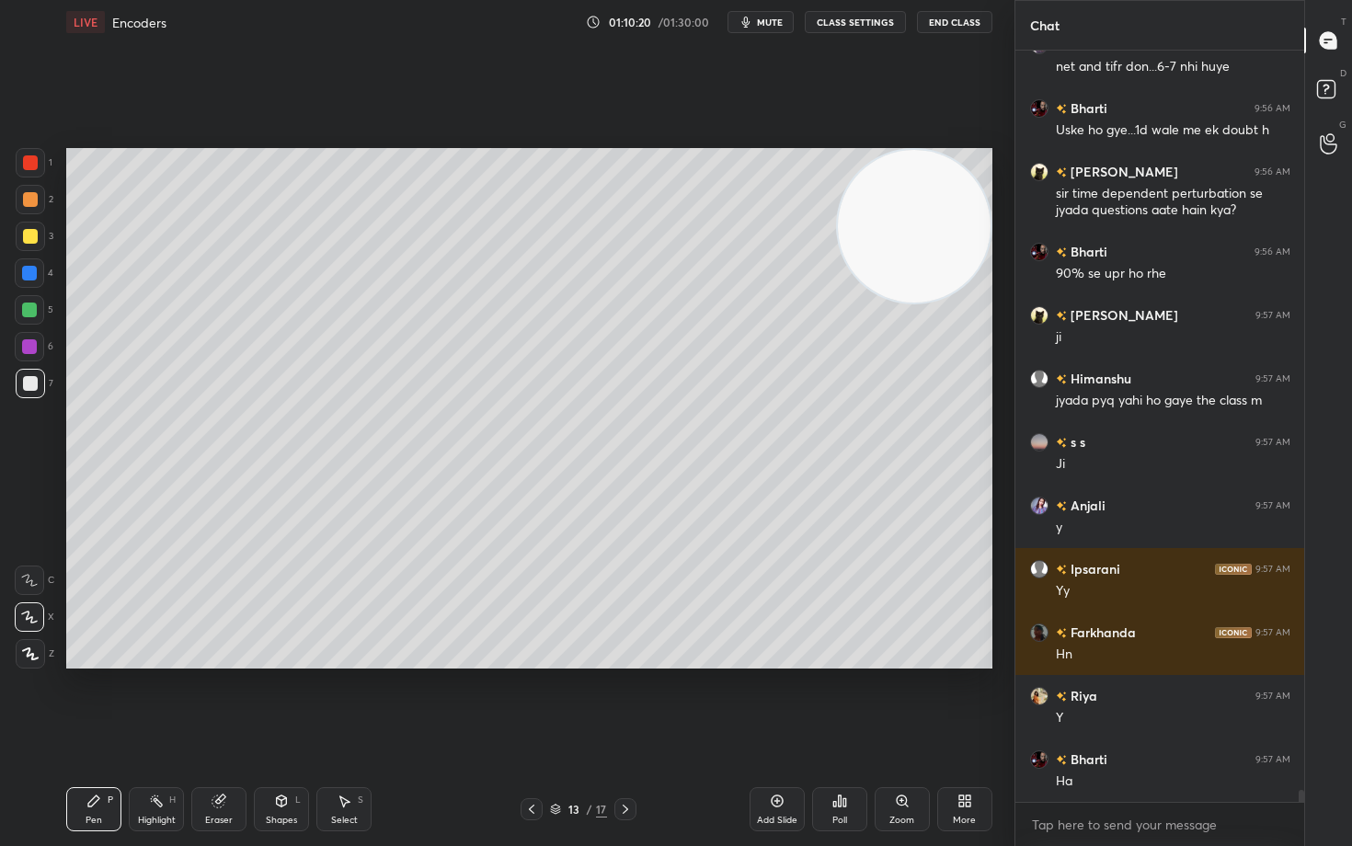
click at [36, 200] on div at bounding box center [30, 199] width 15 height 15
click at [896, 242] on video at bounding box center [914, 226] width 153 height 153
drag, startPoint x: 901, startPoint y: 239, endPoint x: 919, endPoint y: 212, distance: 32.4
click at [916, 229] on video at bounding box center [914, 226] width 153 height 153
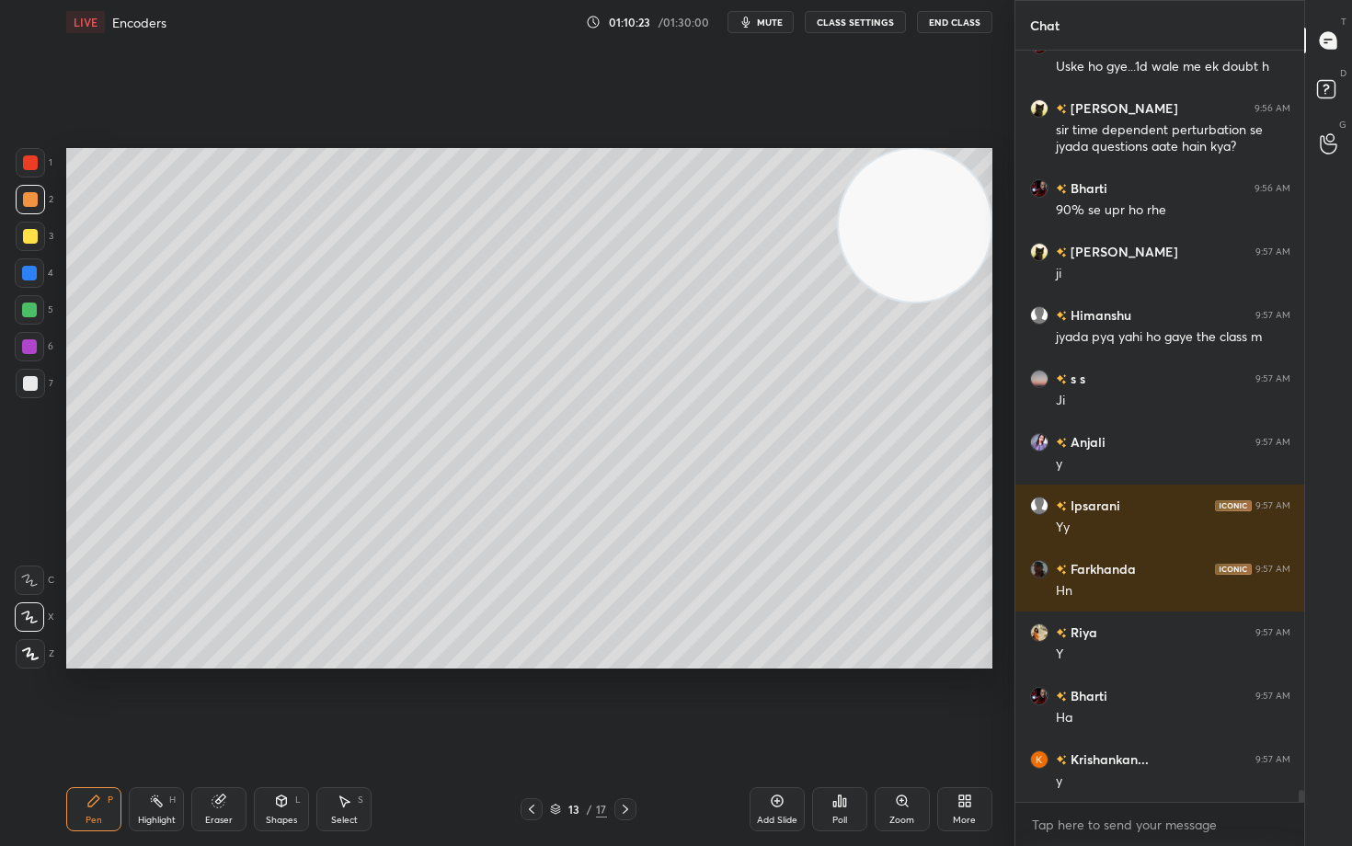
drag, startPoint x: 771, startPoint y: 802, endPoint x: 757, endPoint y: 786, distance: 21.5
click at [770, 701] on icon at bounding box center [777, 800] width 15 height 15
drag, startPoint x: 881, startPoint y: 221, endPoint x: 937, endPoint y: 311, distance: 106.1
click at [936, 302] on video at bounding box center [915, 225] width 153 height 153
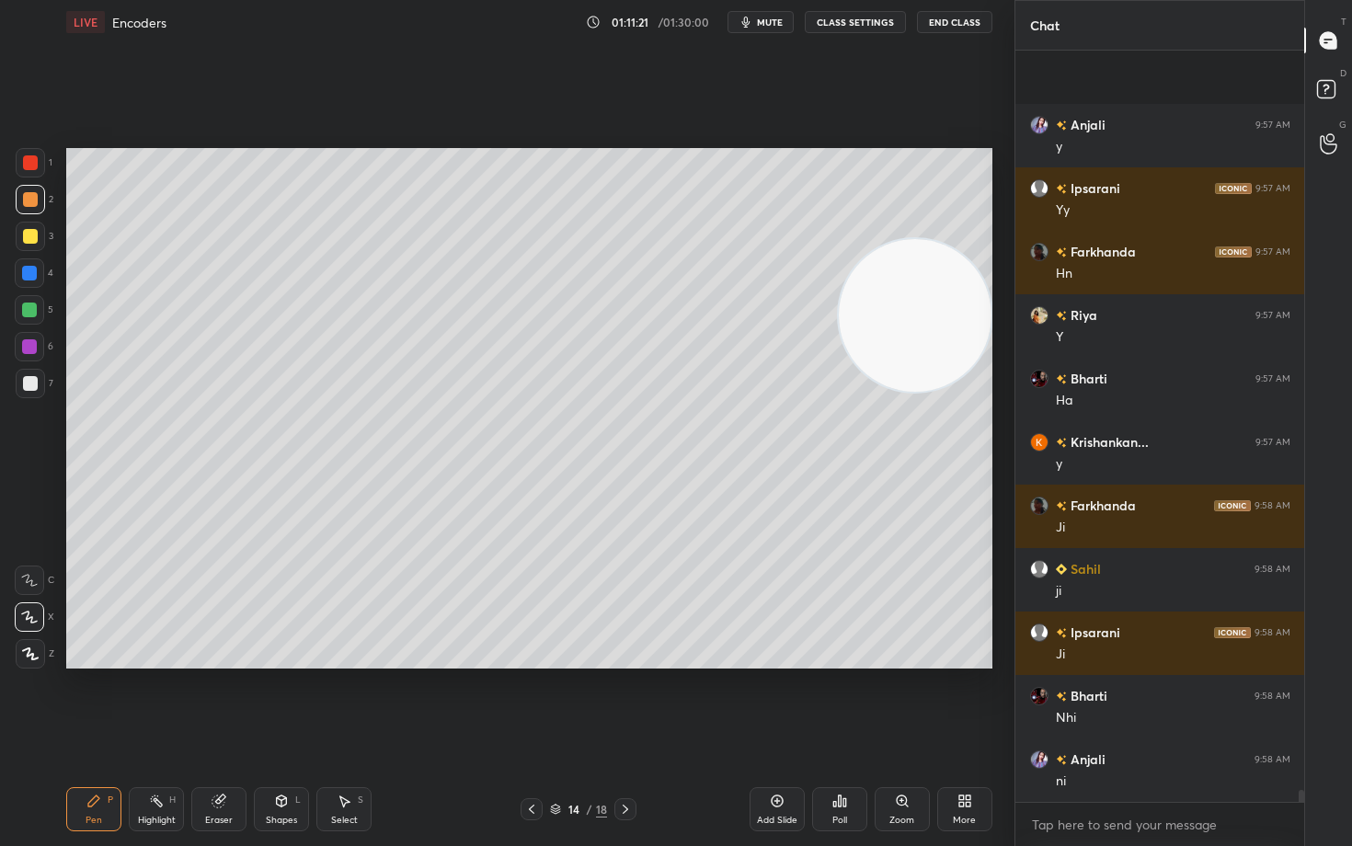
scroll to position [46976, 0]
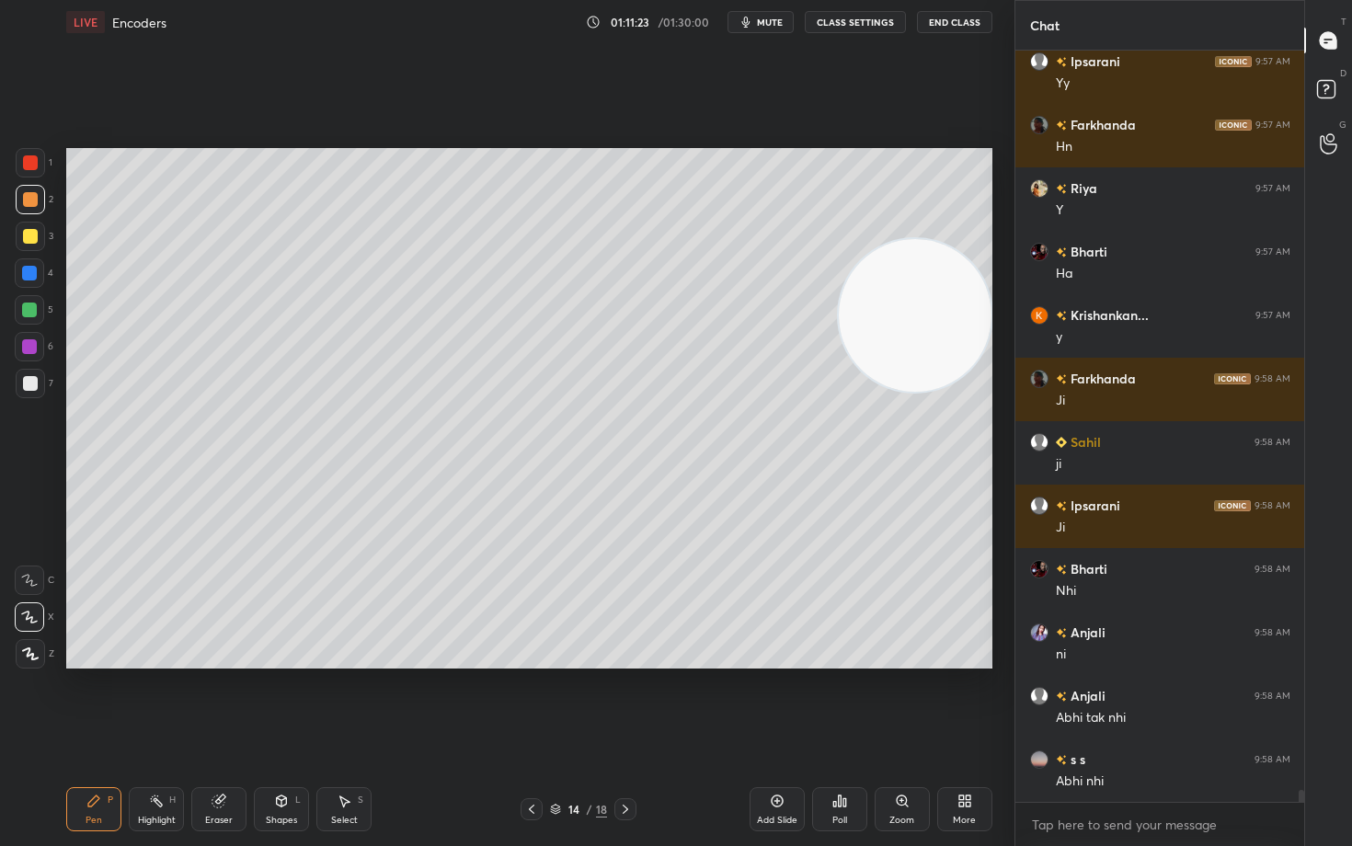
click at [215, 701] on icon at bounding box center [218, 800] width 15 height 15
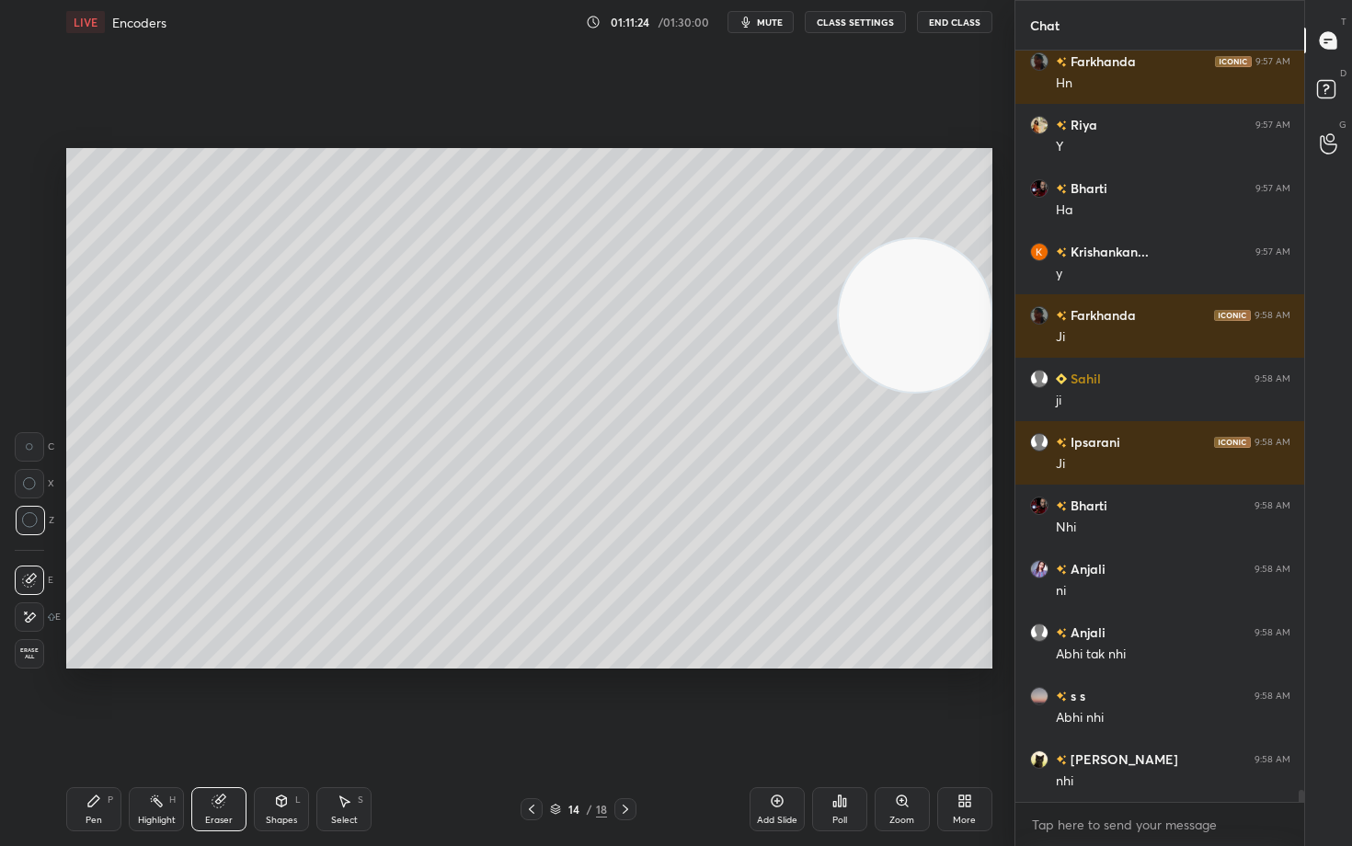
click at [26, 653] on span "Erase all" at bounding box center [30, 653] width 28 height 13
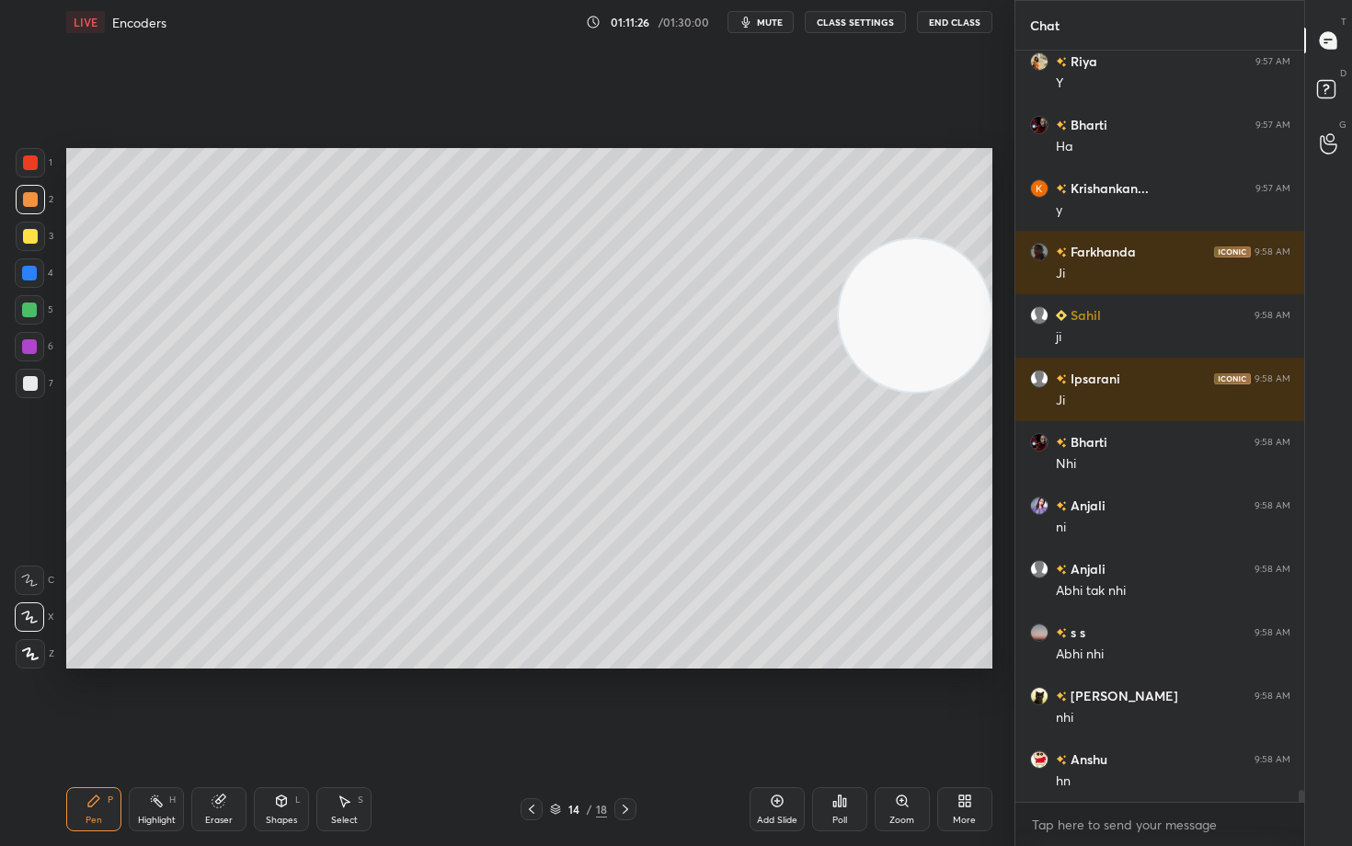
scroll to position [47166, 0]
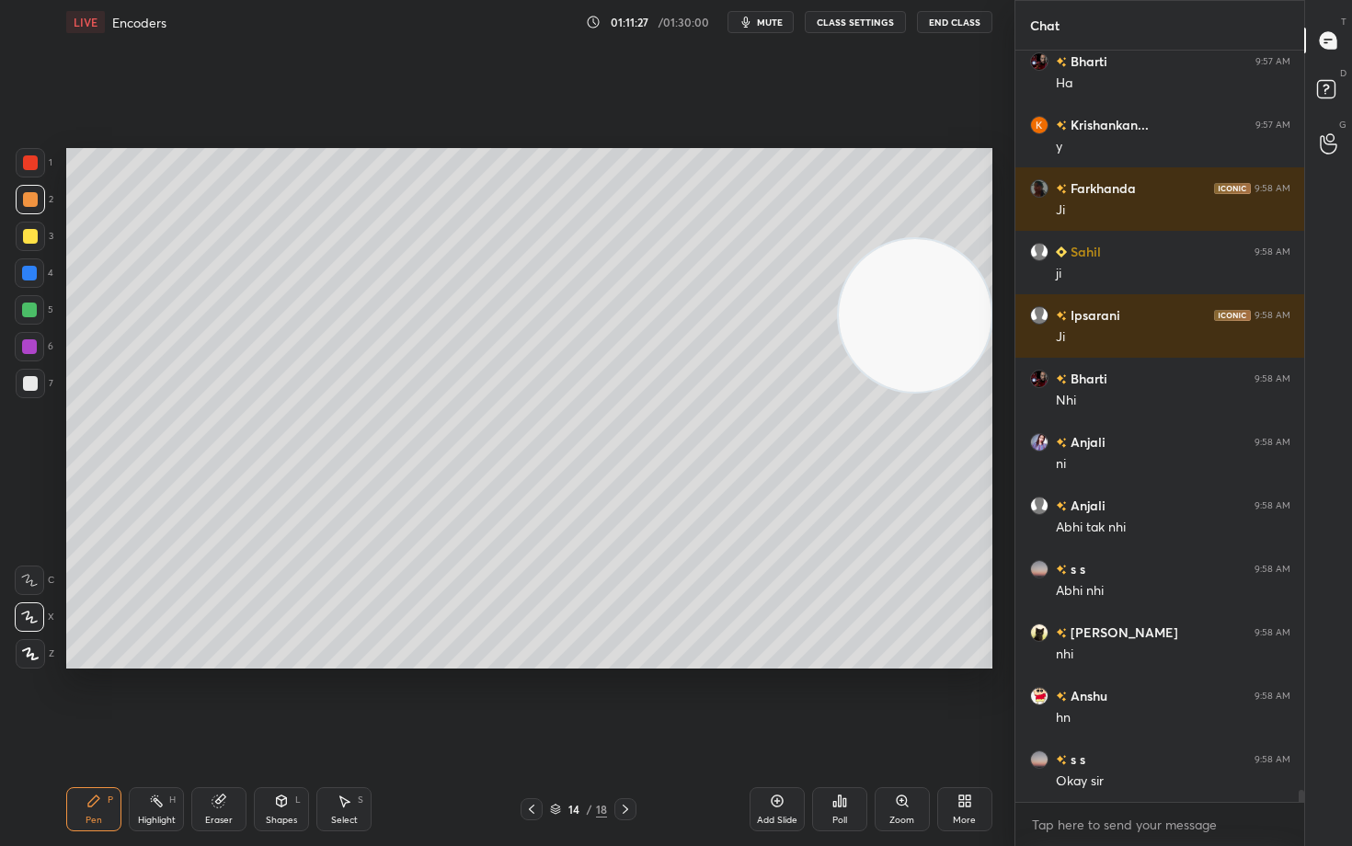
drag, startPoint x: 918, startPoint y: 313, endPoint x: 948, endPoint y: 183, distance: 133.1
click at [959, 239] on video at bounding box center [915, 315] width 153 height 153
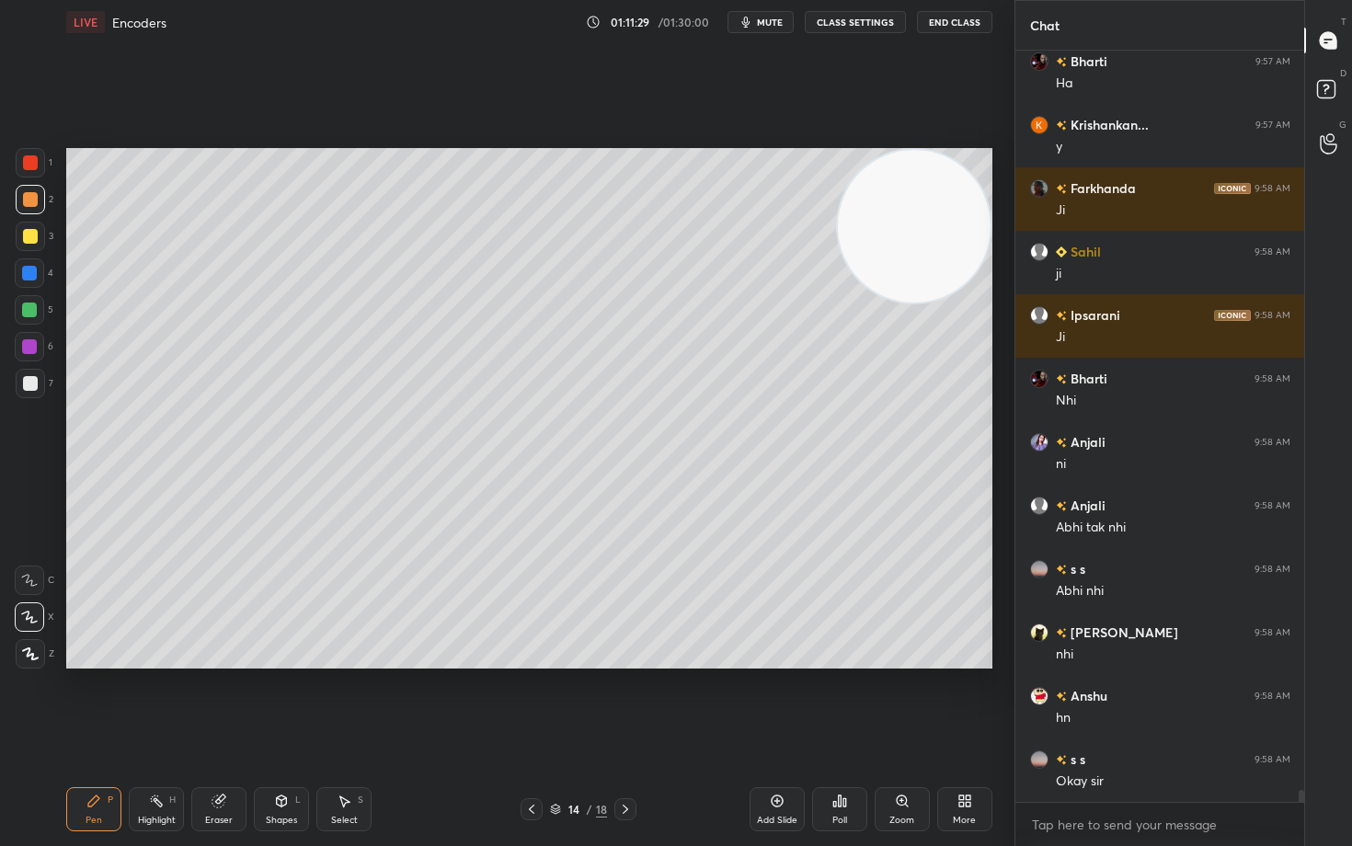
drag, startPoint x: 931, startPoint y: 240, endPoint x: 962, endPoint y: 197, distance: 52.8
click at [962, 197] on video at bounding box center [914, 226] width 153 height 153
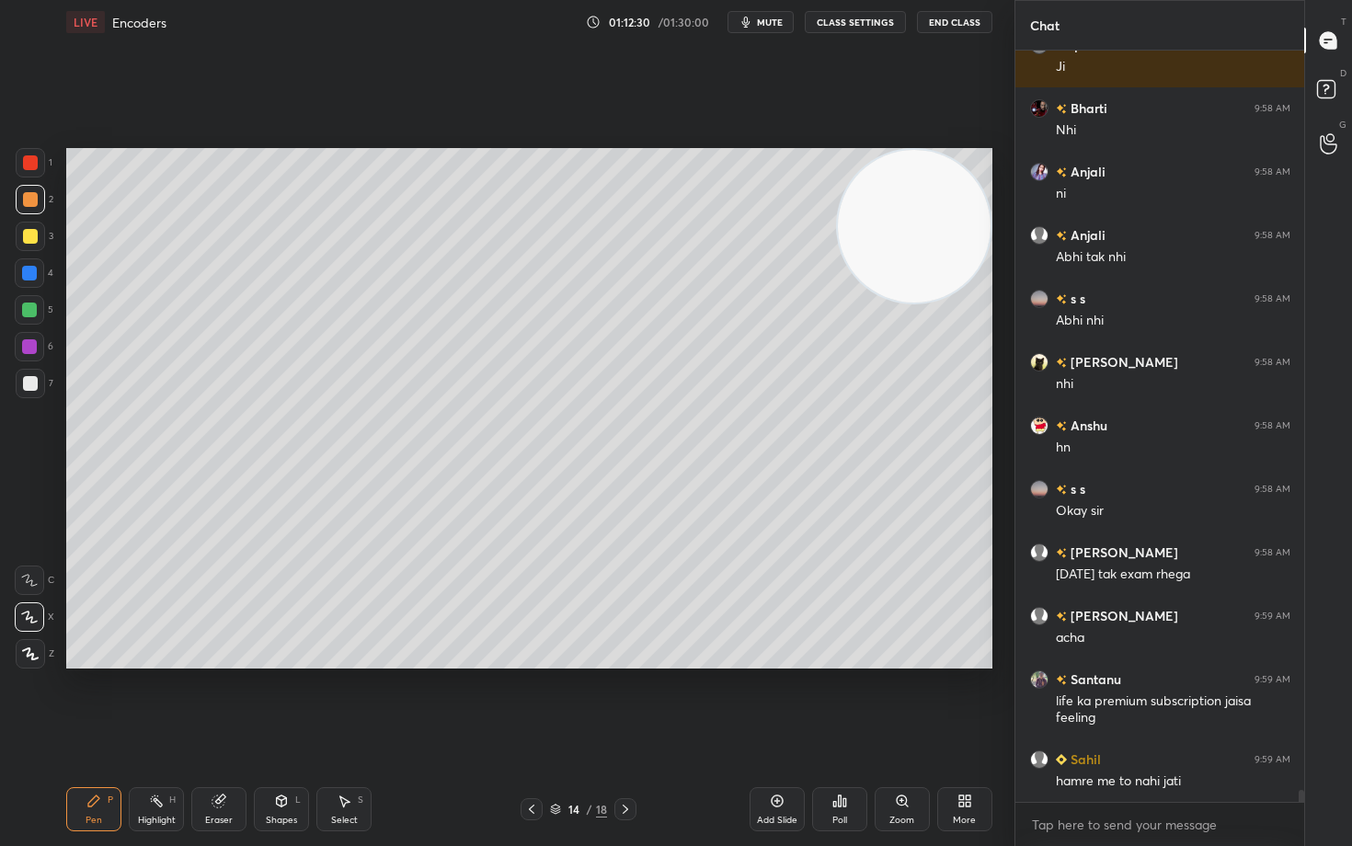
scroll to position [47500, 0]
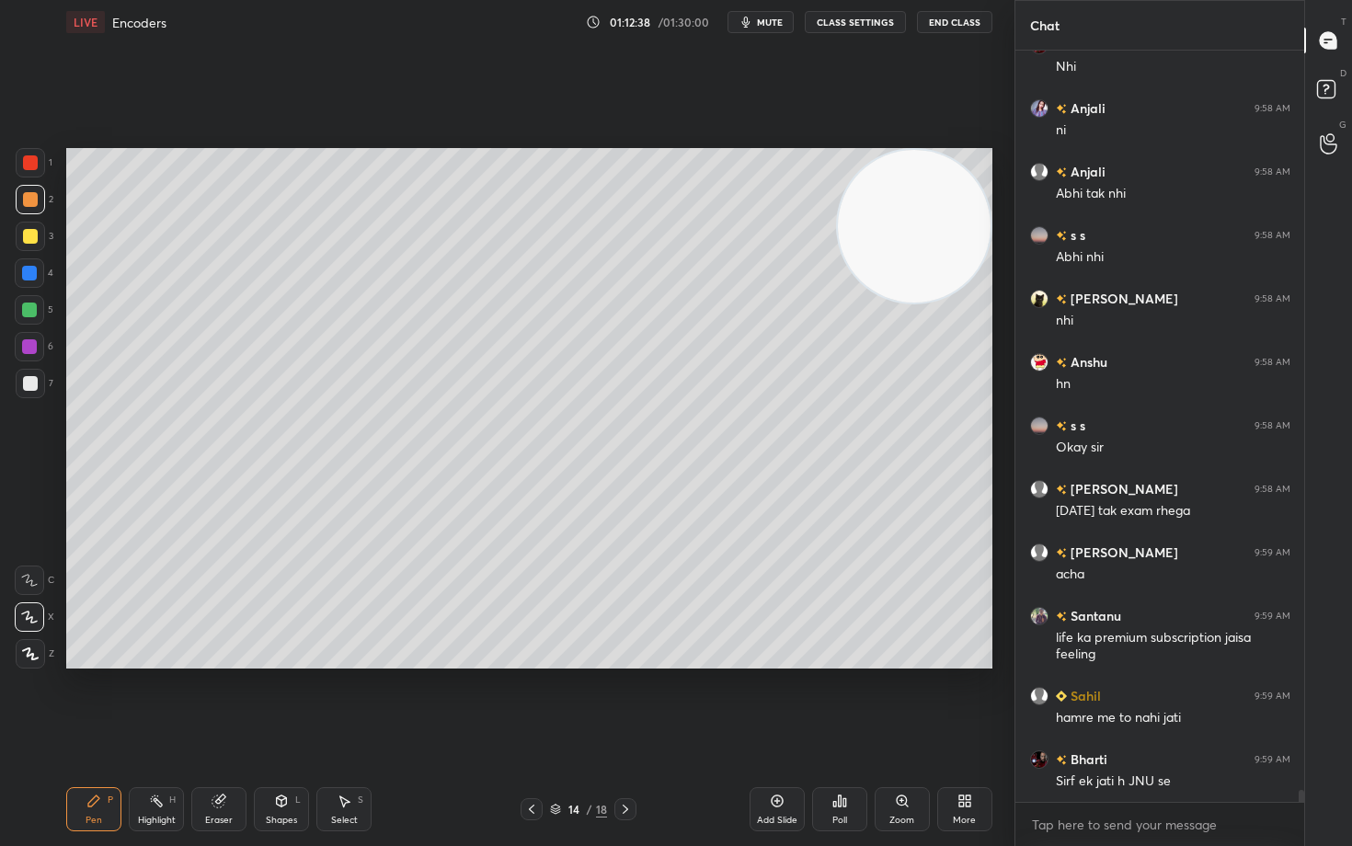
drag, startPoint x: 25, startPoint y: 238, endPoint x: 17, endPoint y: 232, distance: 10.5
click at [25, 238] on div at bounding box center [30, 236] width 15 height 15
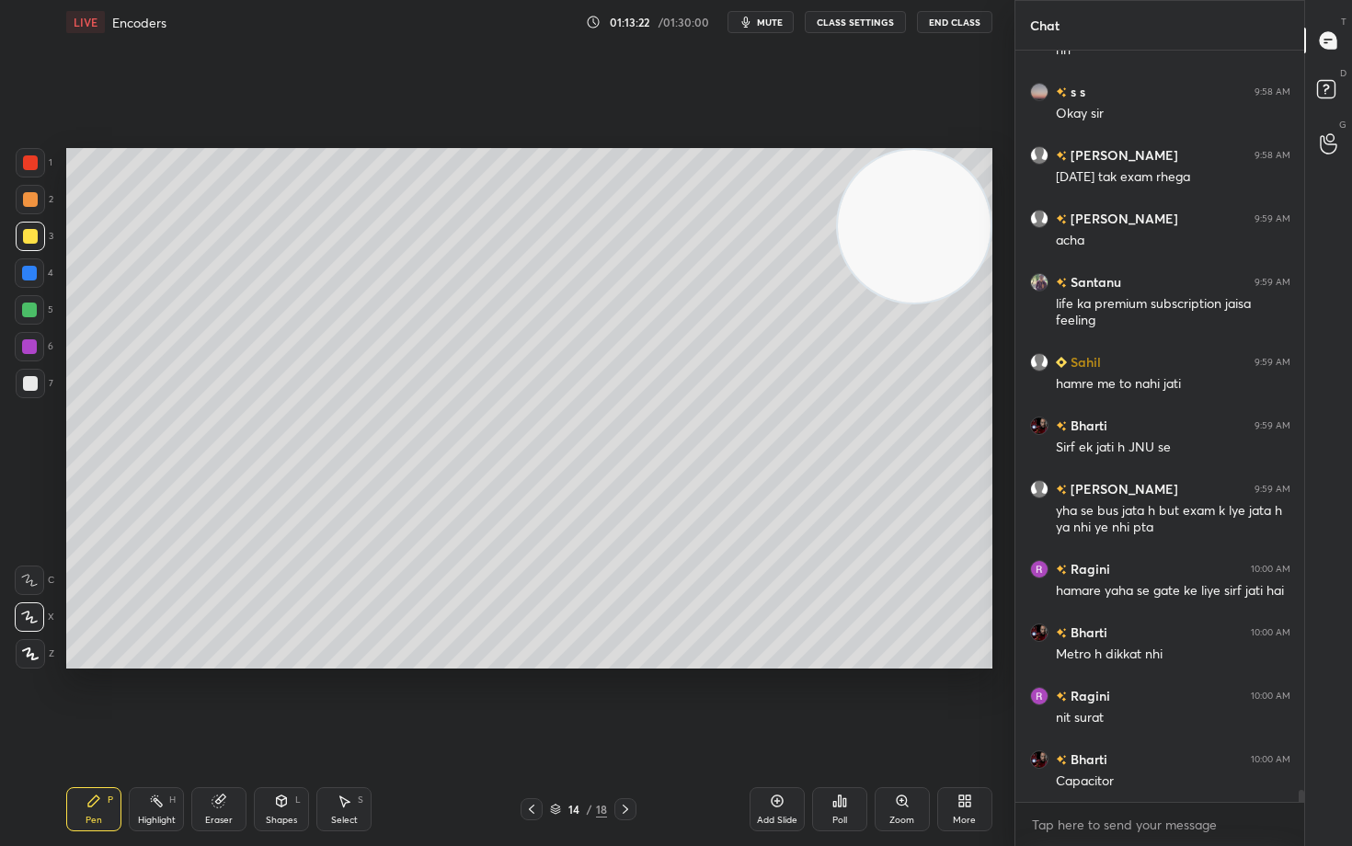
scroll to position [47897, 0]
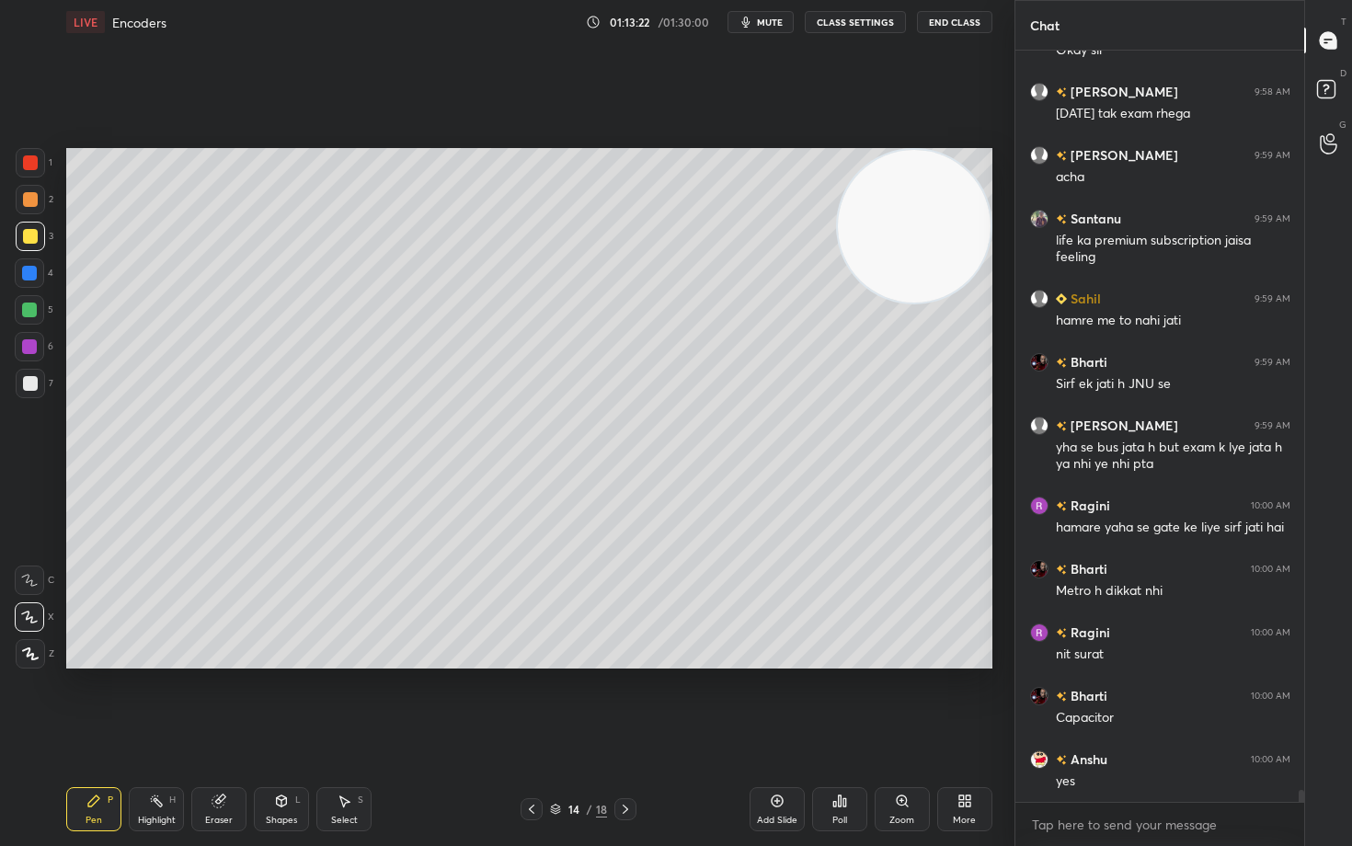
click at [27, 384] on div at bounding box center [30, 383] width 15 height 15
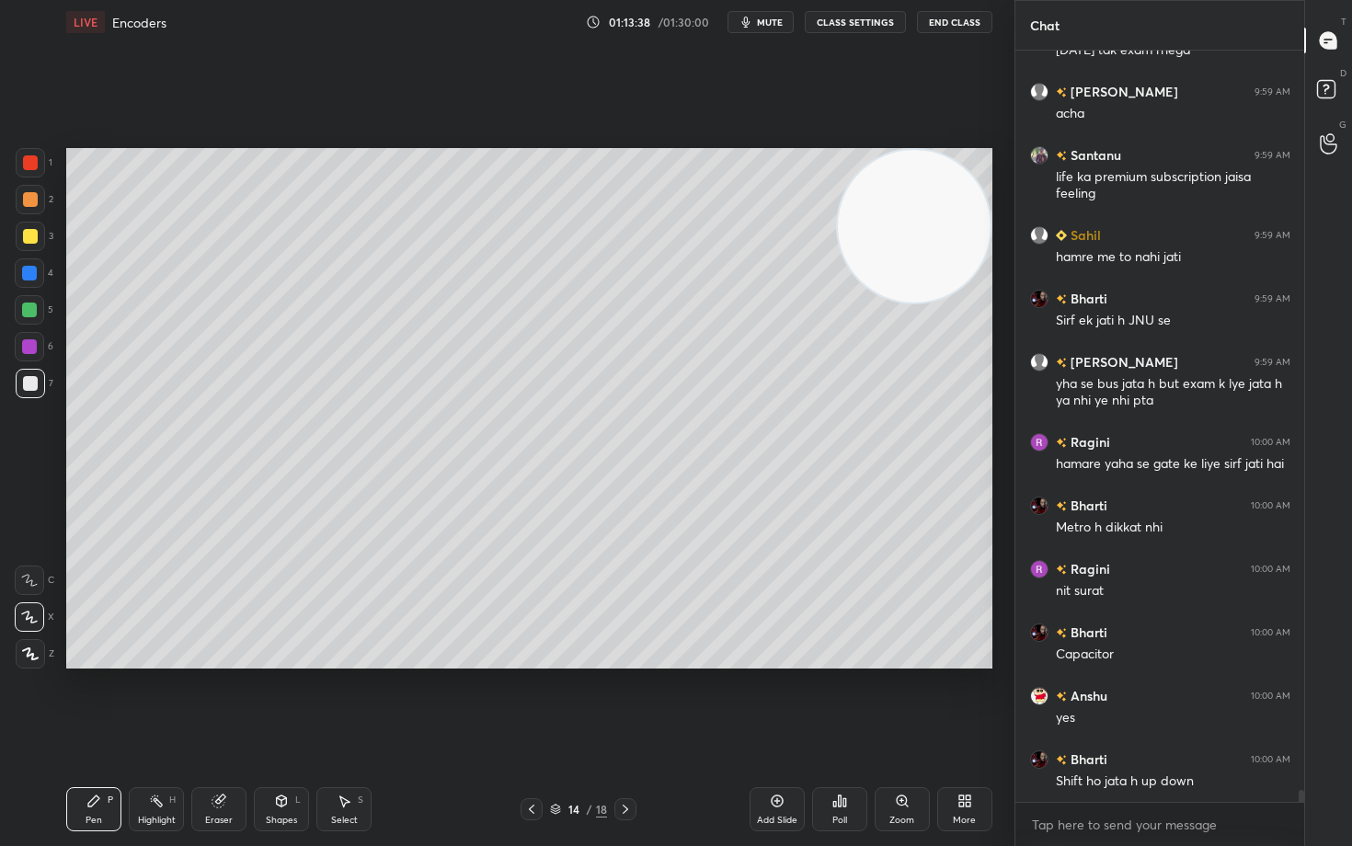
scroll to position [47979, 0]
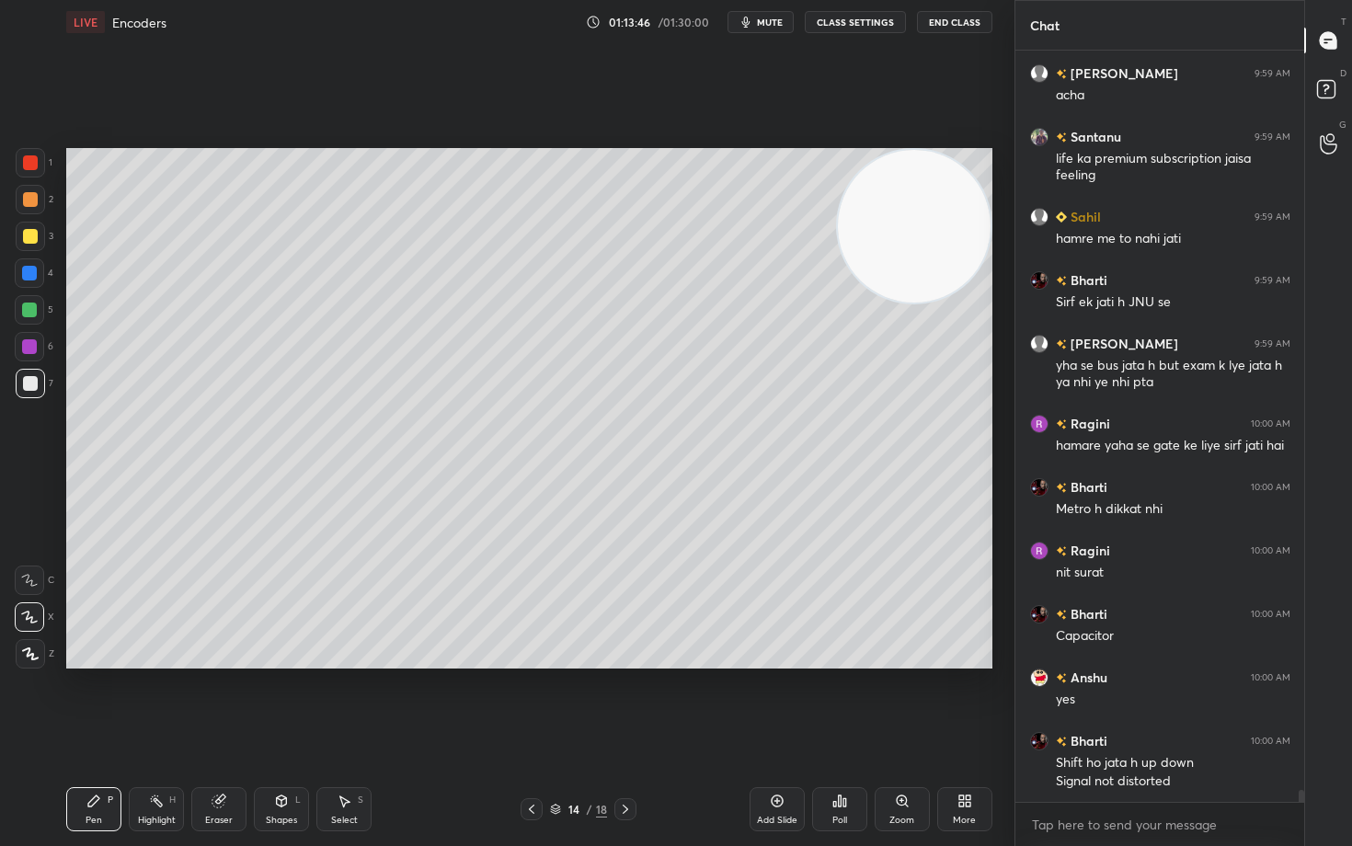
click at [31, 234] on div at bounding box center [30, 236] width 15 height 15
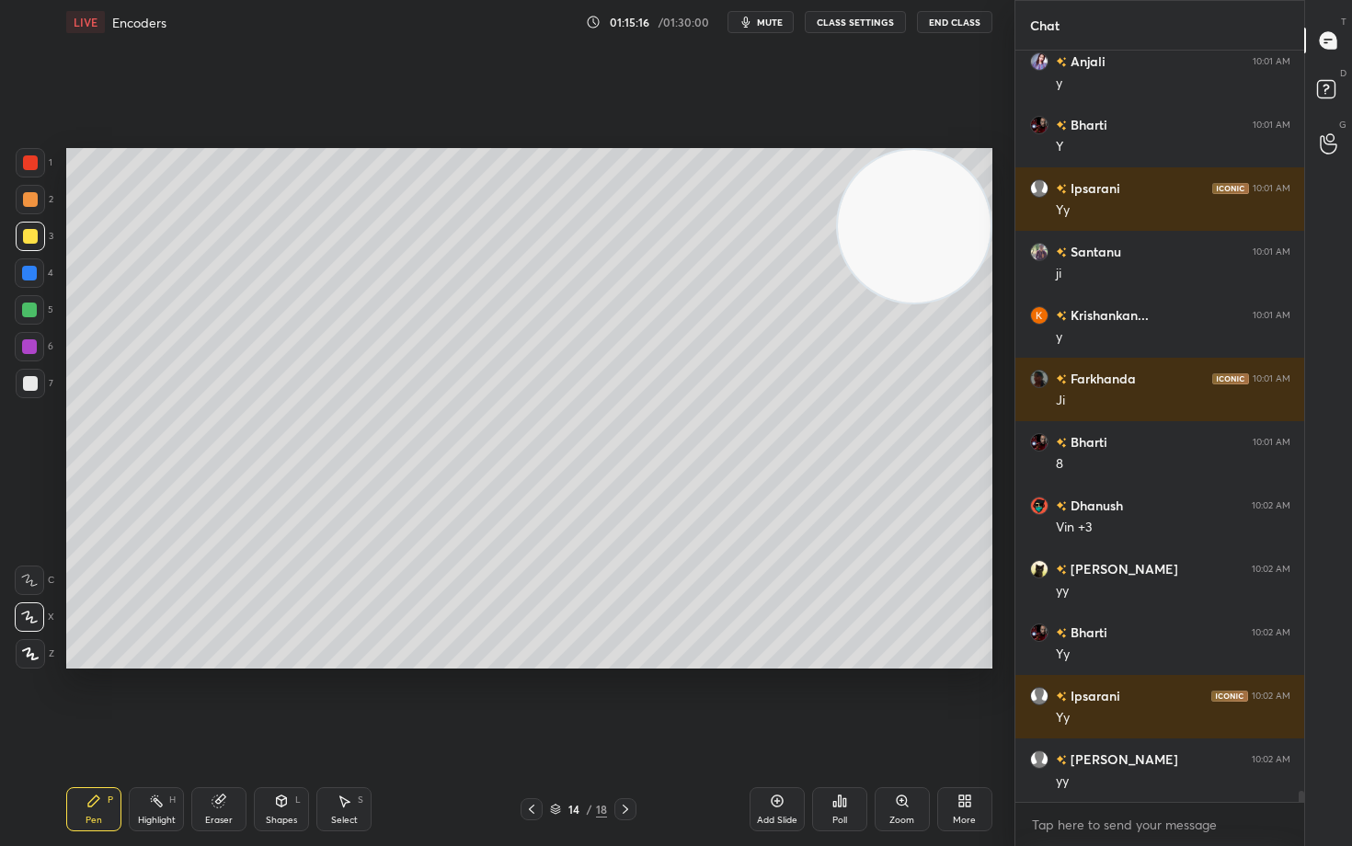
scroll to position [48804, 0]
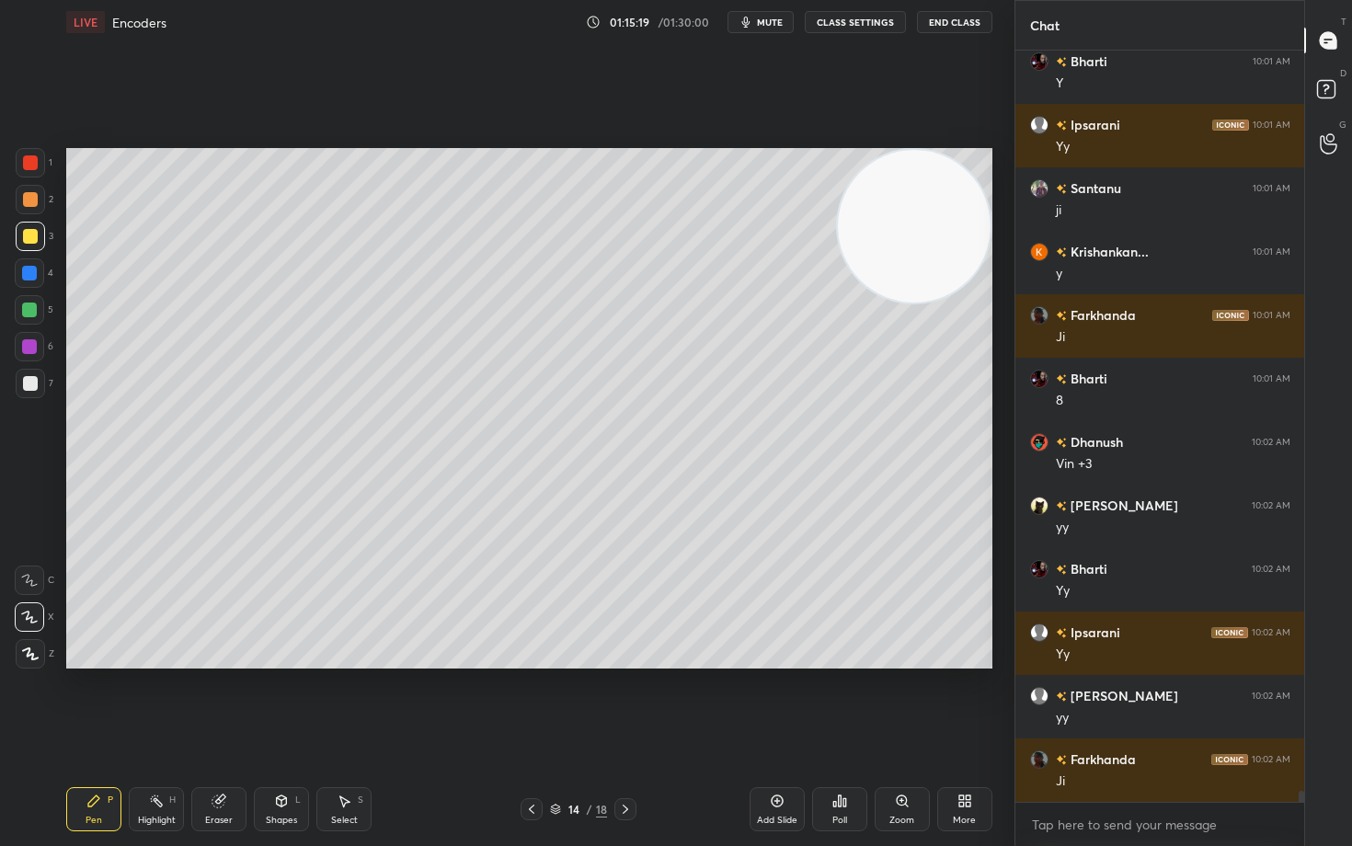
click at [37, 196] on div at bounding box center [30, 199] width 29 height 29
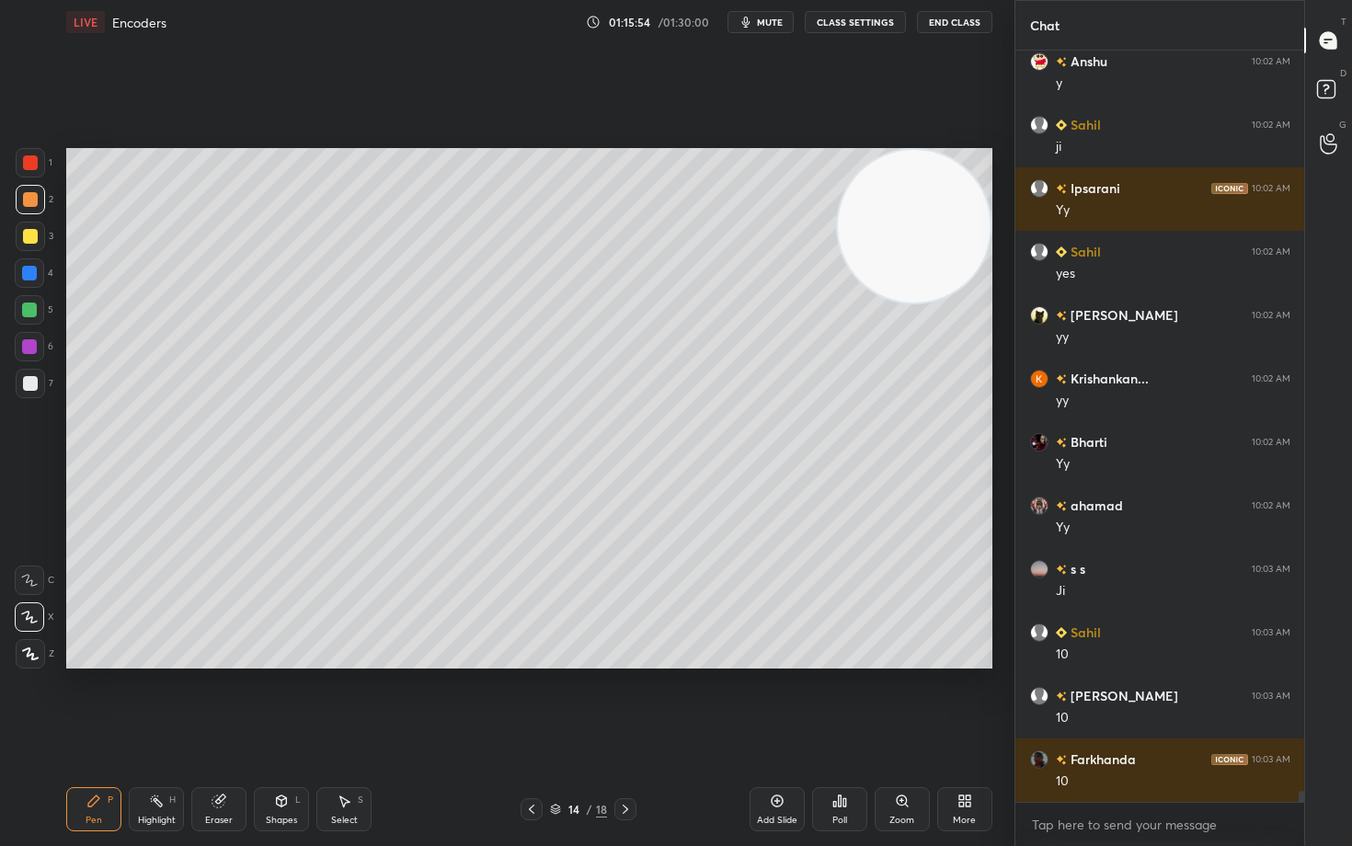
scroll to position [49692, 0]
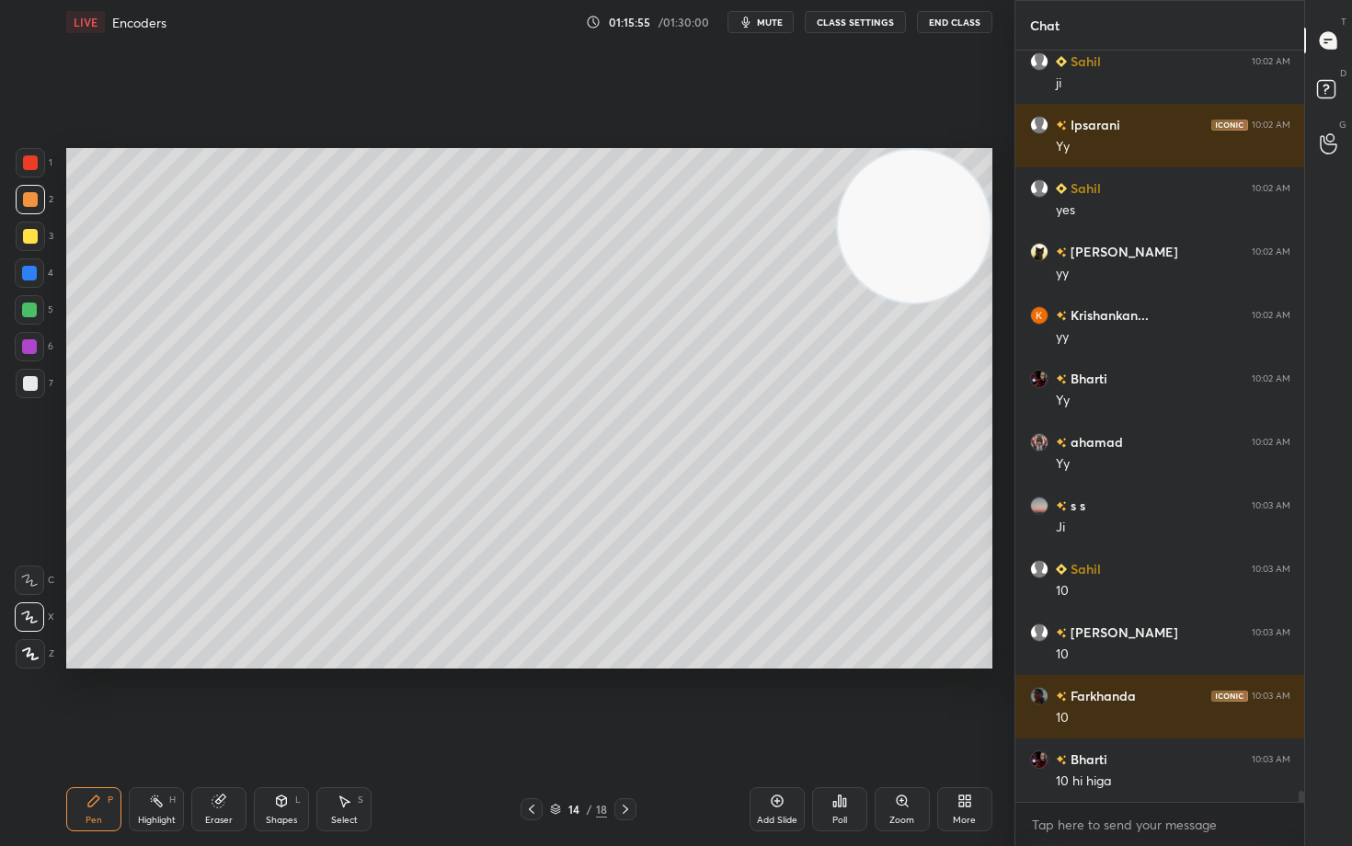
drag, startPoint x: 27, startPoint y: 303, endPoint x: 54, endPoint y: 314, distance: 29.7
click at [28, 305] on div at bounding box center [29, 309] width 15 height 15
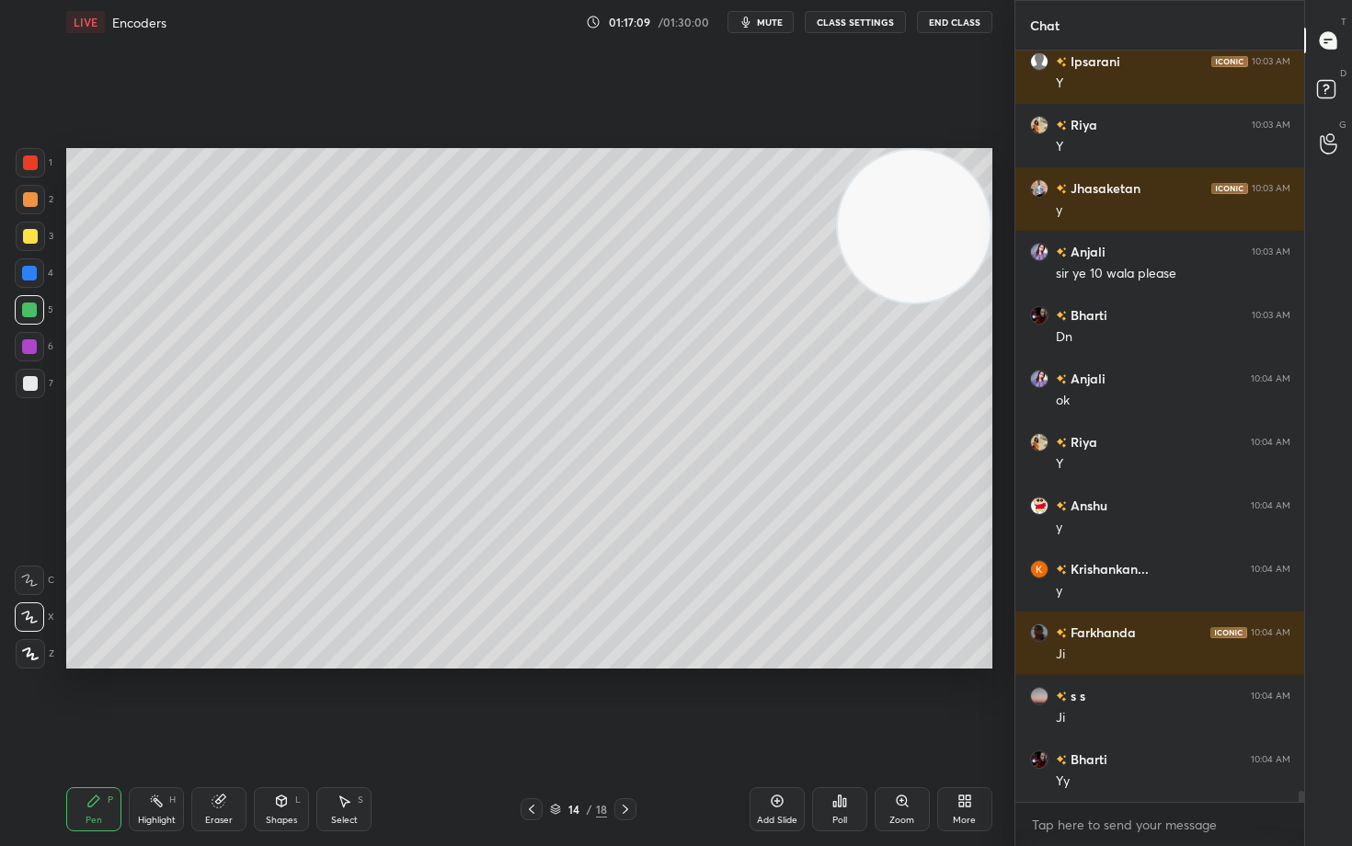
scroll to position [50643, 0]
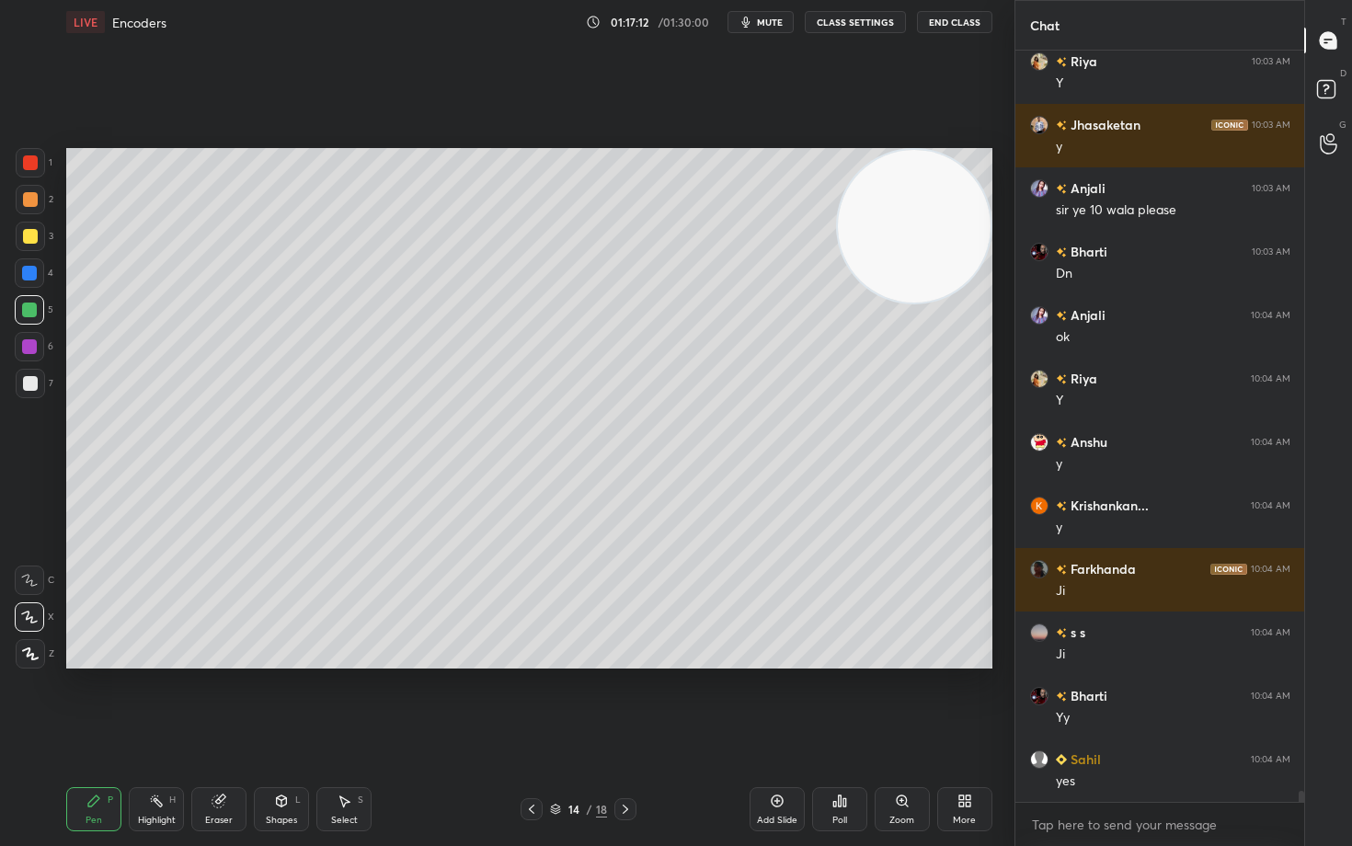
click at [768, 701] on div "Add Slide" at bounding box center [776, 809] width 55 height 44
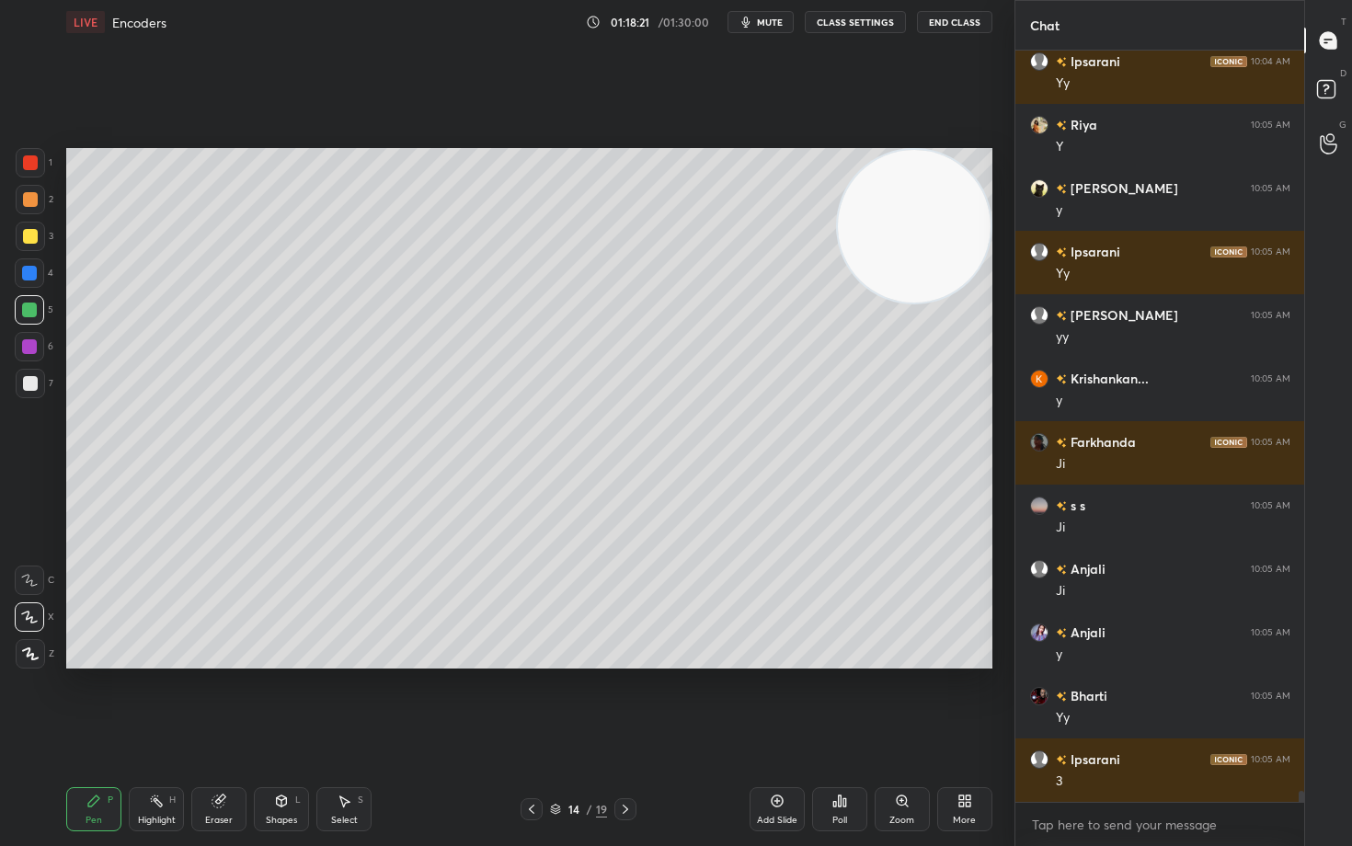
scroll to position [51849, 0]
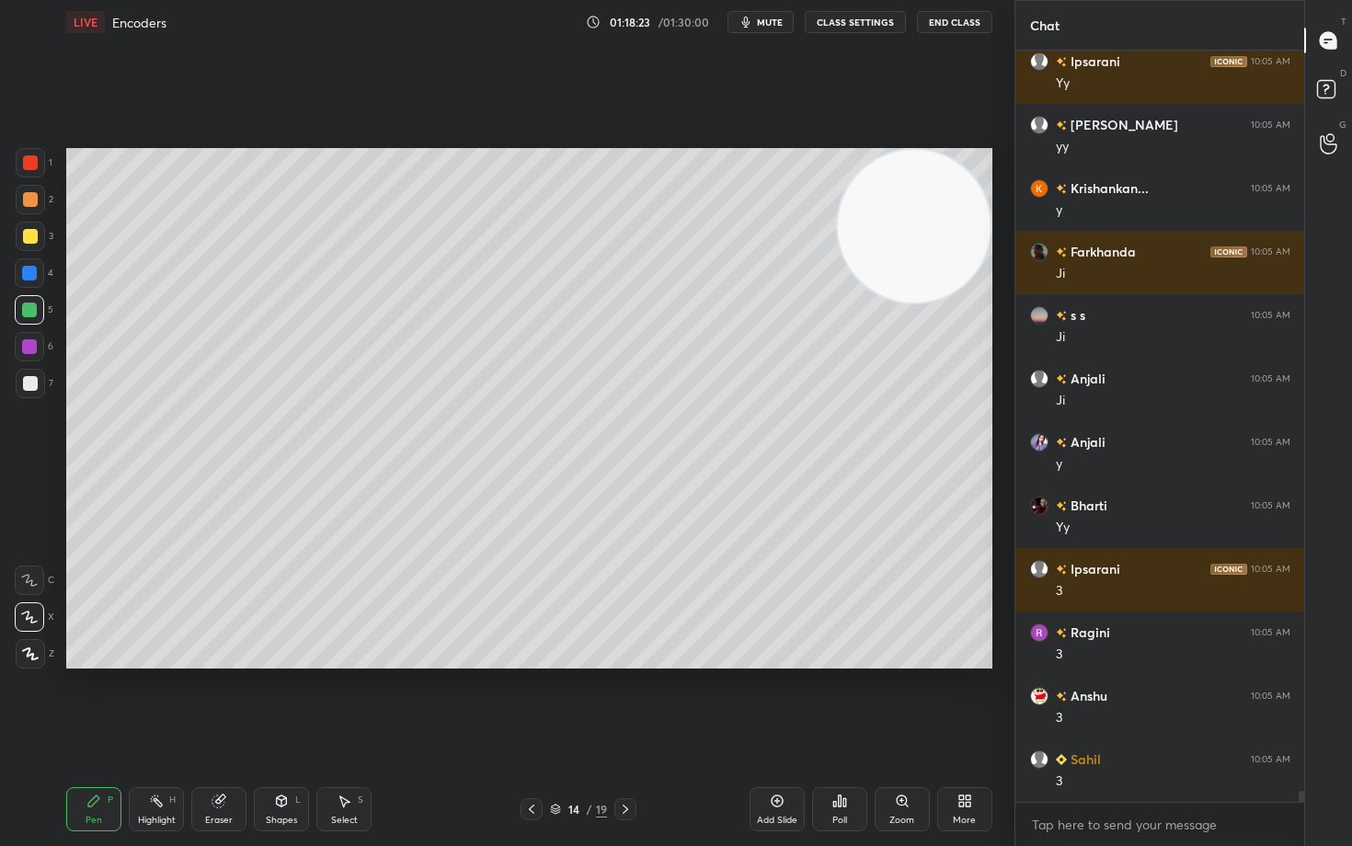
drag, startPoint x: 22, startPoint y: 162, endPoint x: 38, endPoint y: 175, distance: 20.2
click at [24, 164] on div at bounding box center [30, 162] width 15 height 15
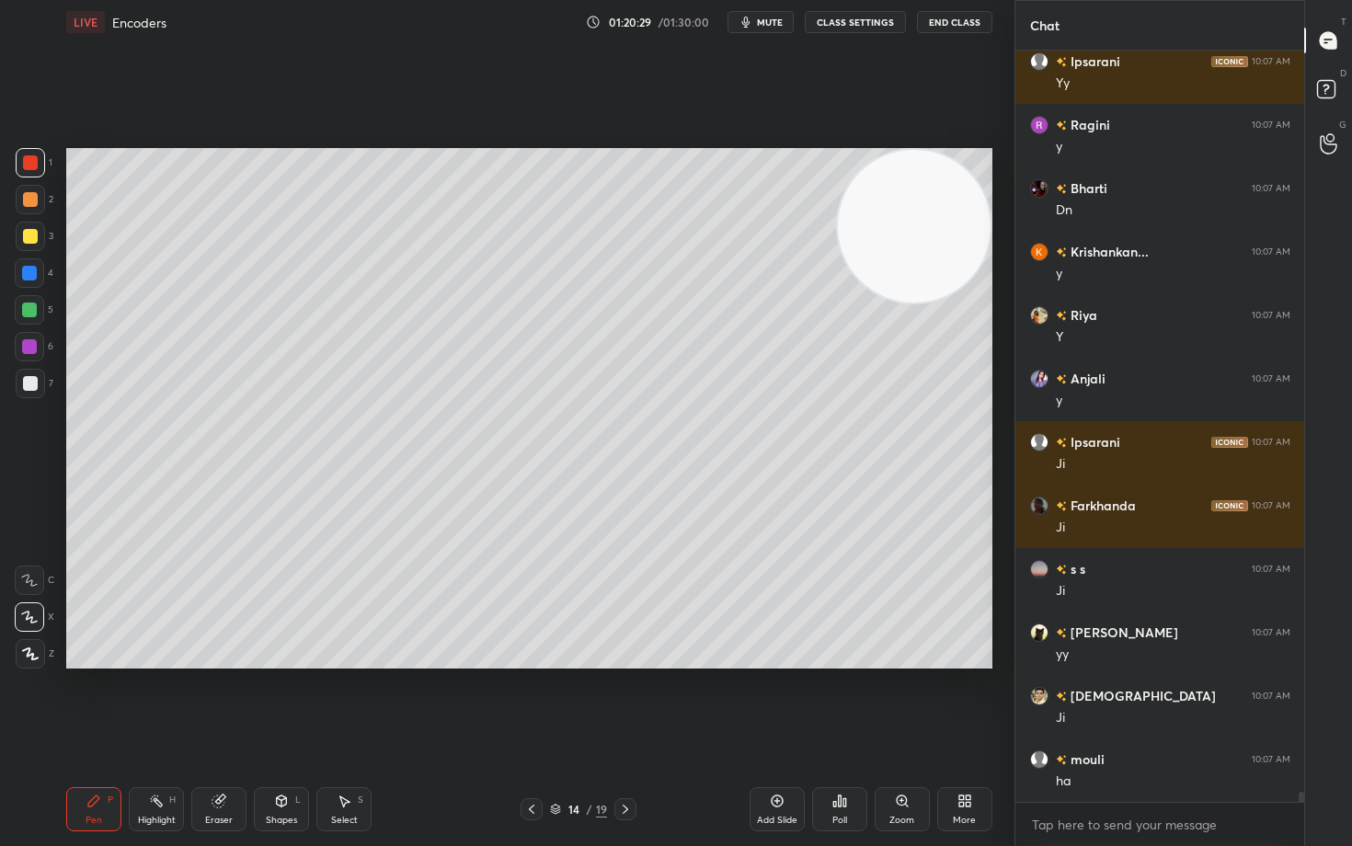
scroll to position [53752, 0]
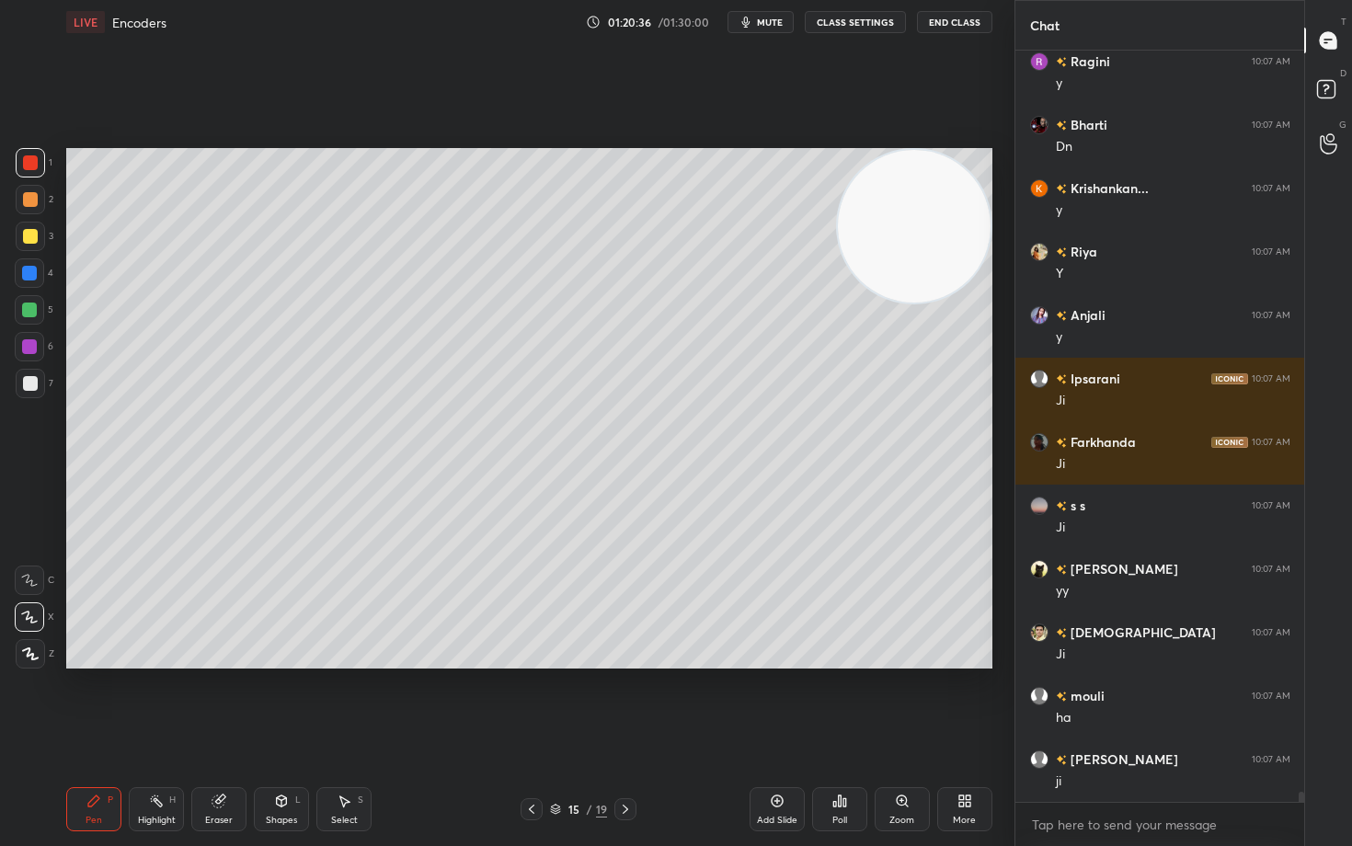
drag, startPoint x: 785, startPoint y: 803, endPoint x: 776, endPoint y: 801, distance: 9.4
click at [782, 701] on div "Add Slide" at bounding box center [776, 809] width 55 height 44
drag, startPoint x: 20, startPoint y: 236, endPoint x: 62, endPoint y: 234, distance: 41.4
click at [20, 235] on div at bounding box center [30, 236] width 29 height 29
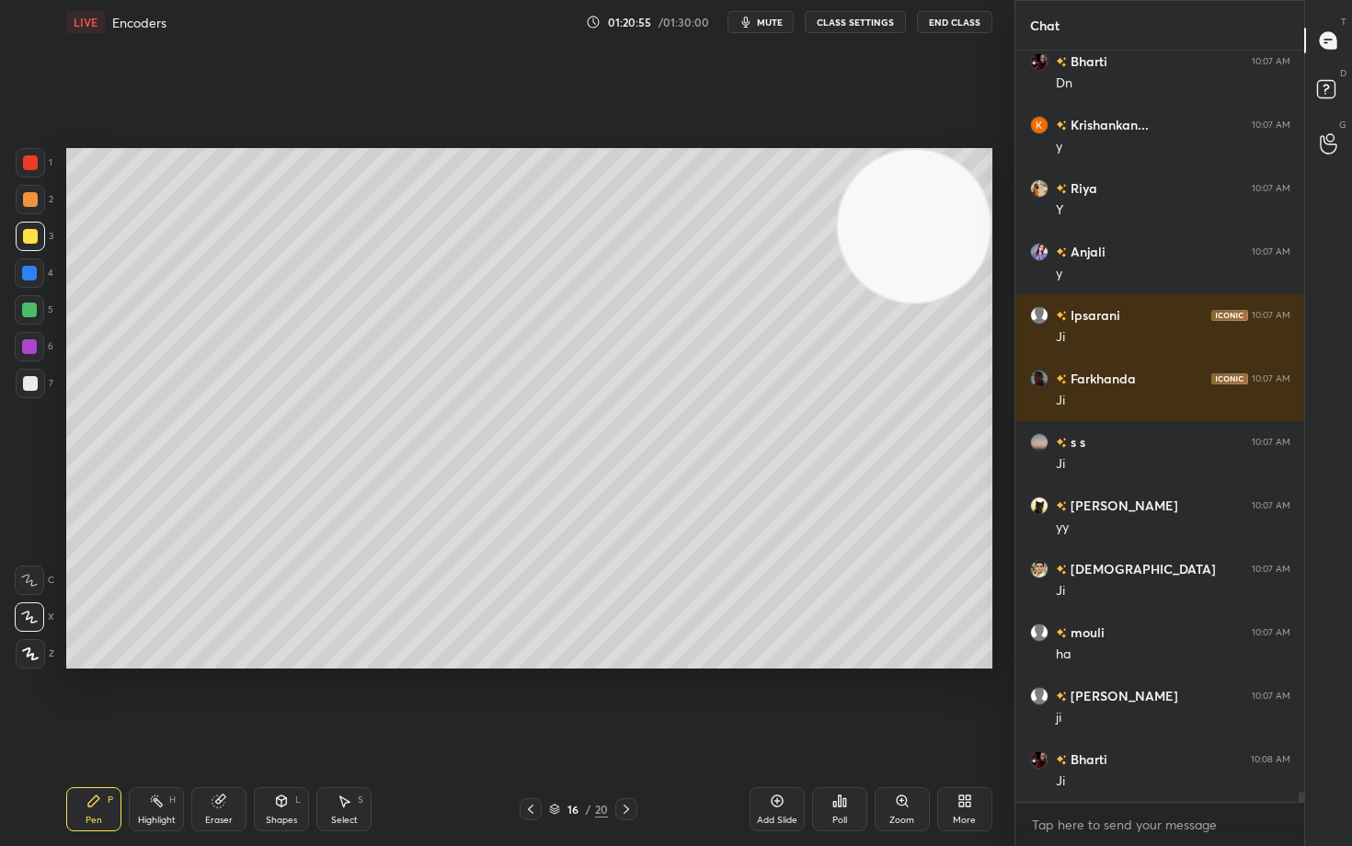
click at [25, 381] on div at bounding box center [30, 383] width 15 height 15
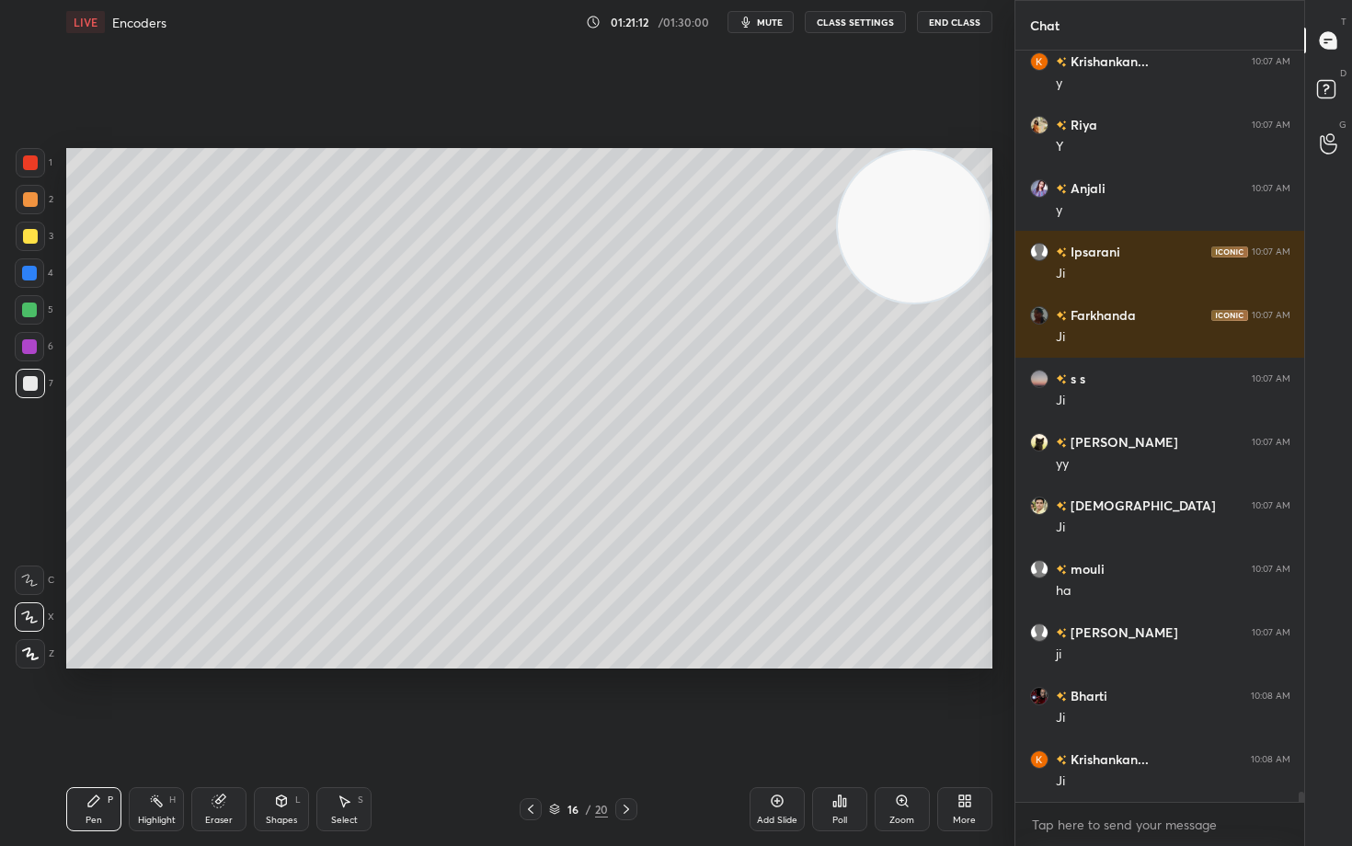
click at [225, 701] on icon at bounding box center [218, 800] width 15 height 15
drag, startPoint x: 99, startPoint y: 797, endPoint x: 141, endPoint y: 690, distance: 115.3
click at [98, 701] on icon at bounding box center [93, 800] width 15 height 15
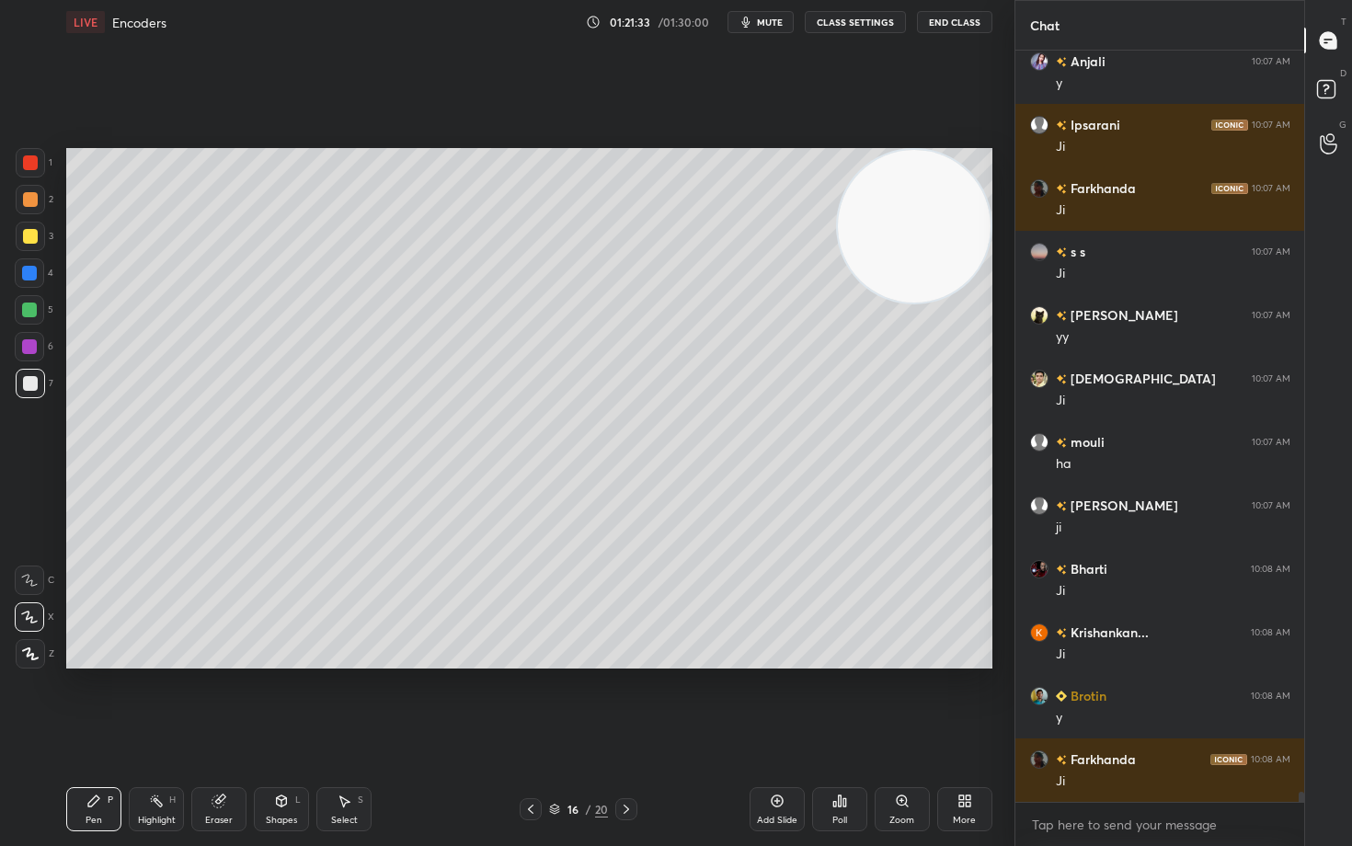
scroll to position [54069, 0]
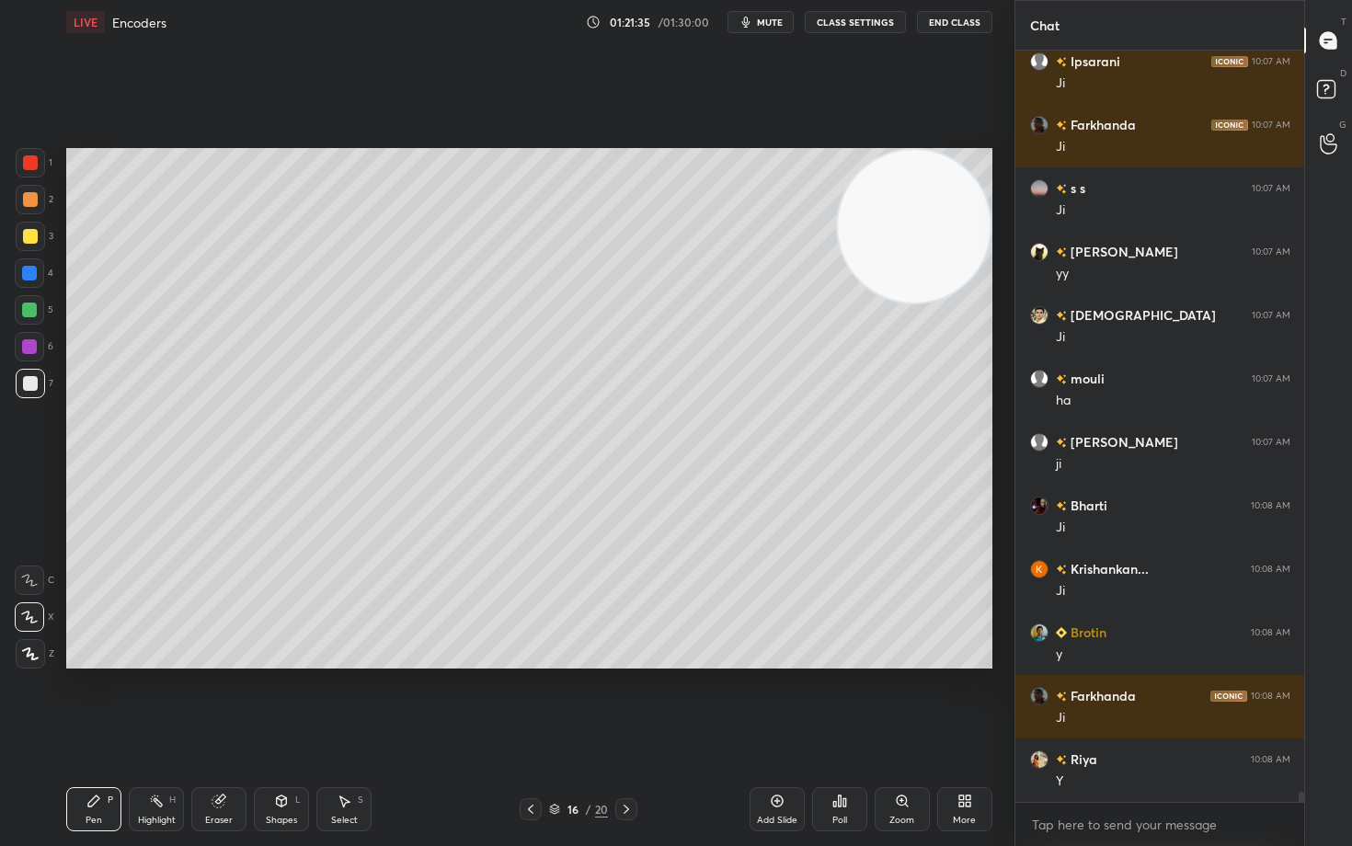
click at [30, 231] on div at bounding box center [30, 236] width 15 height 15
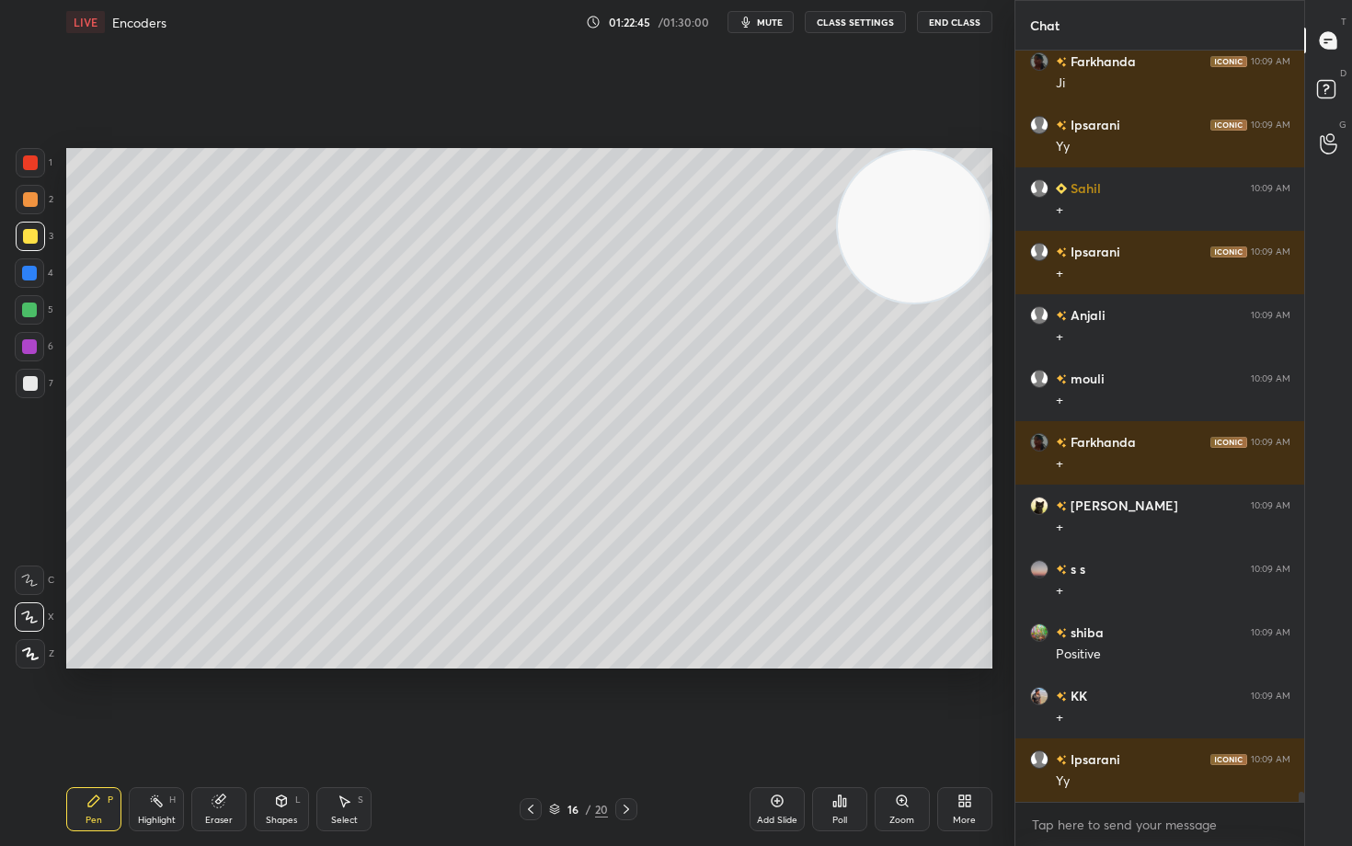
scroll to position [54894, 0]
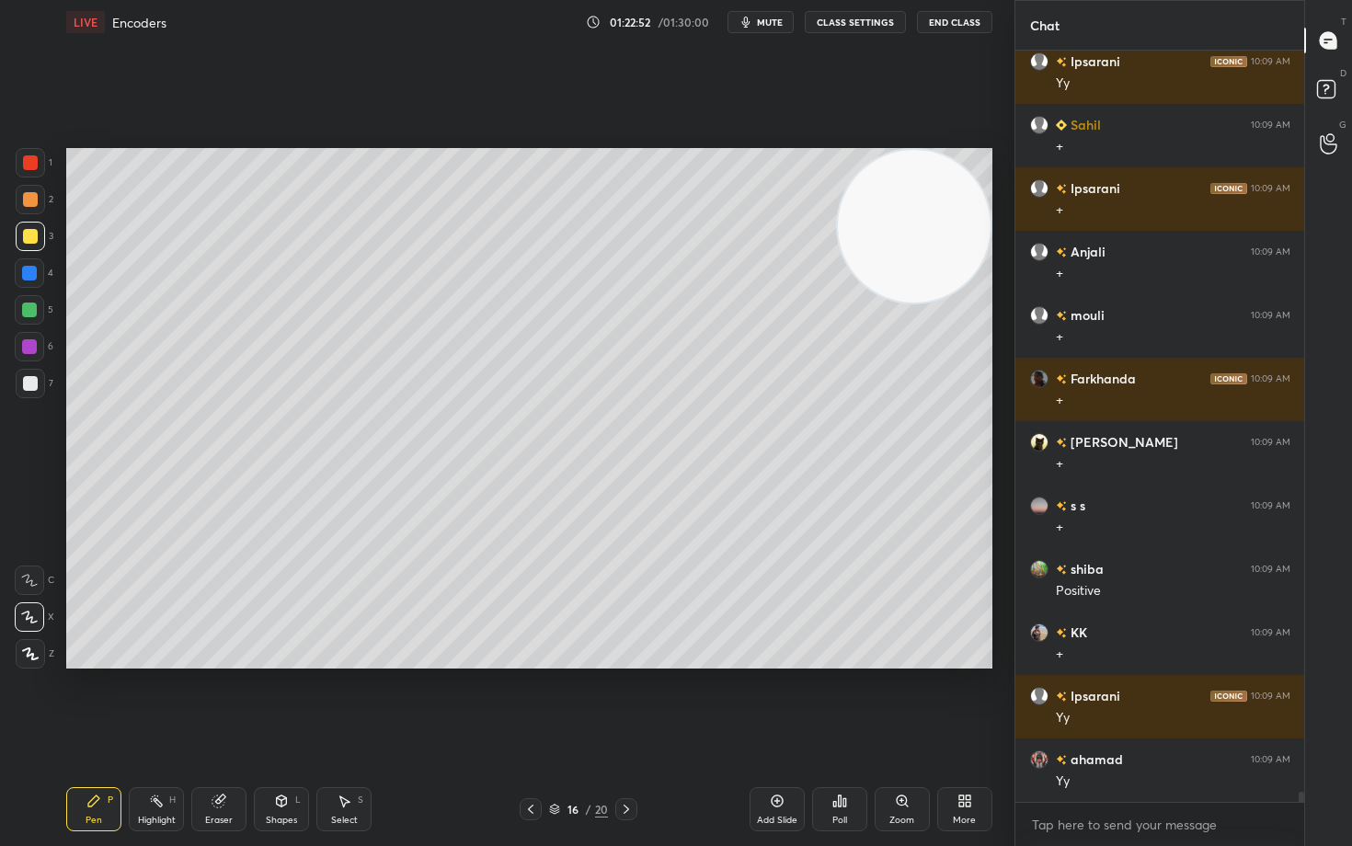
click at [221, 701] on icon at bounding box center [218, 801] width 12 height 12
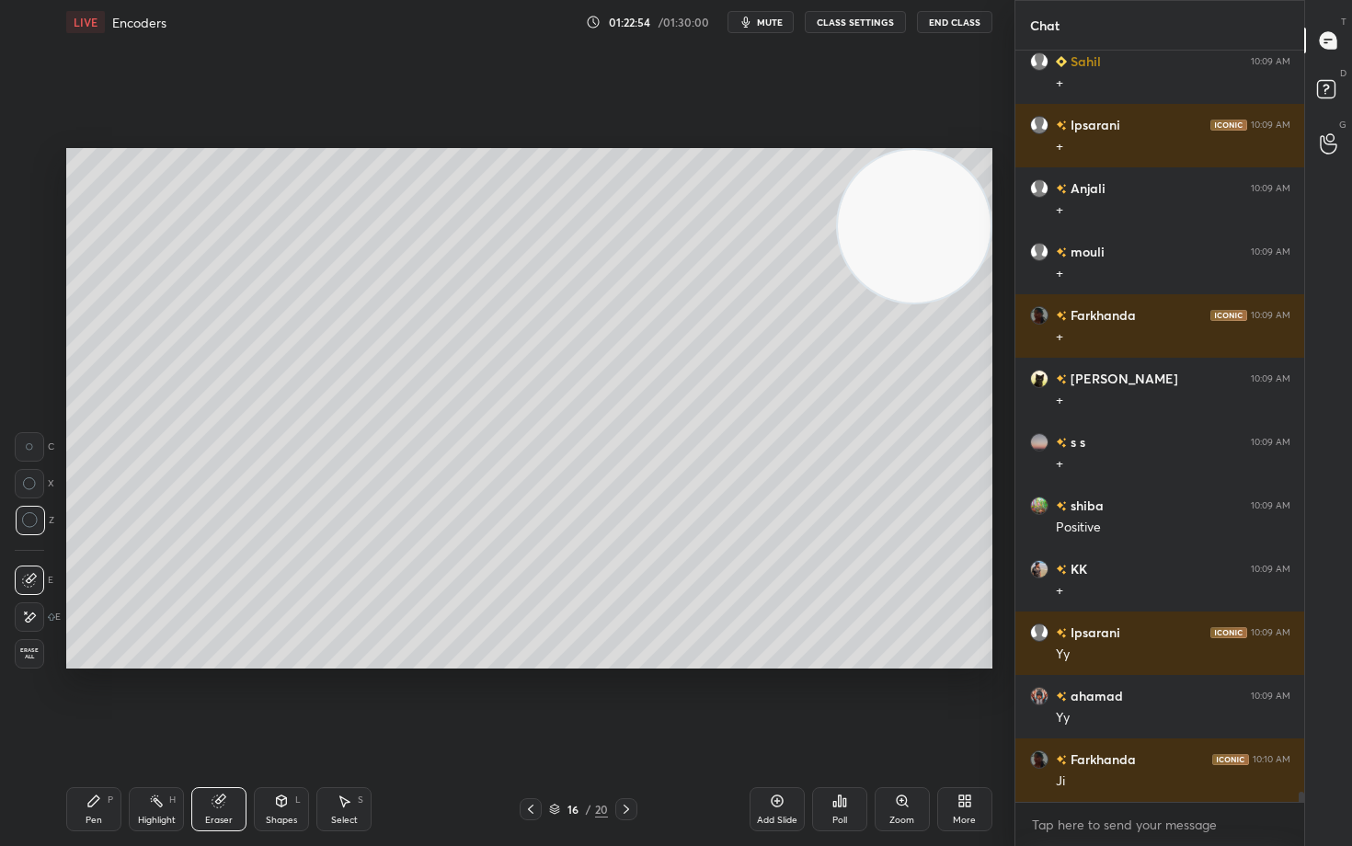
click at [99, 701] on div "Pen" at bounding box center [94, 820] width 17 height 9
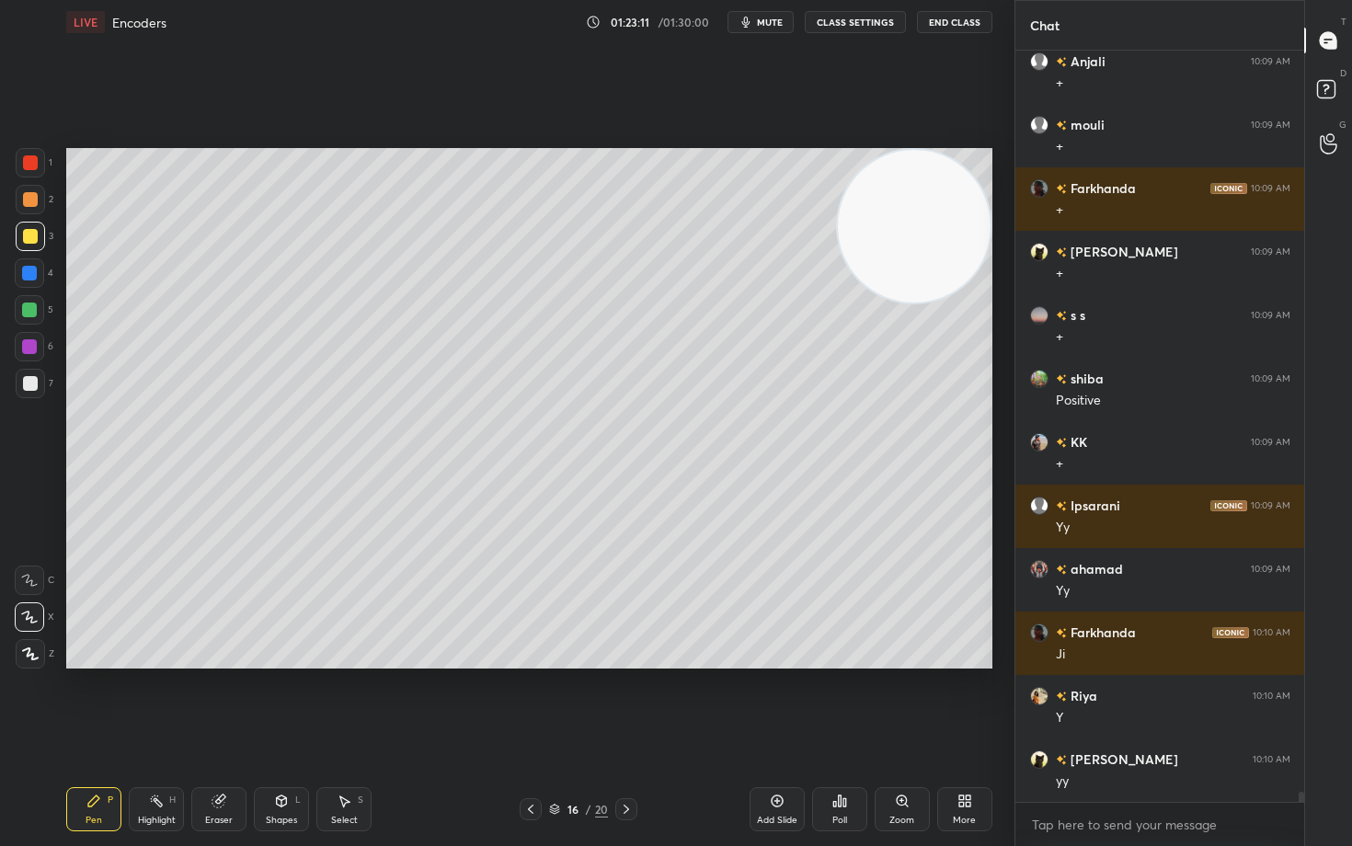
scroll to position [55148, 0]
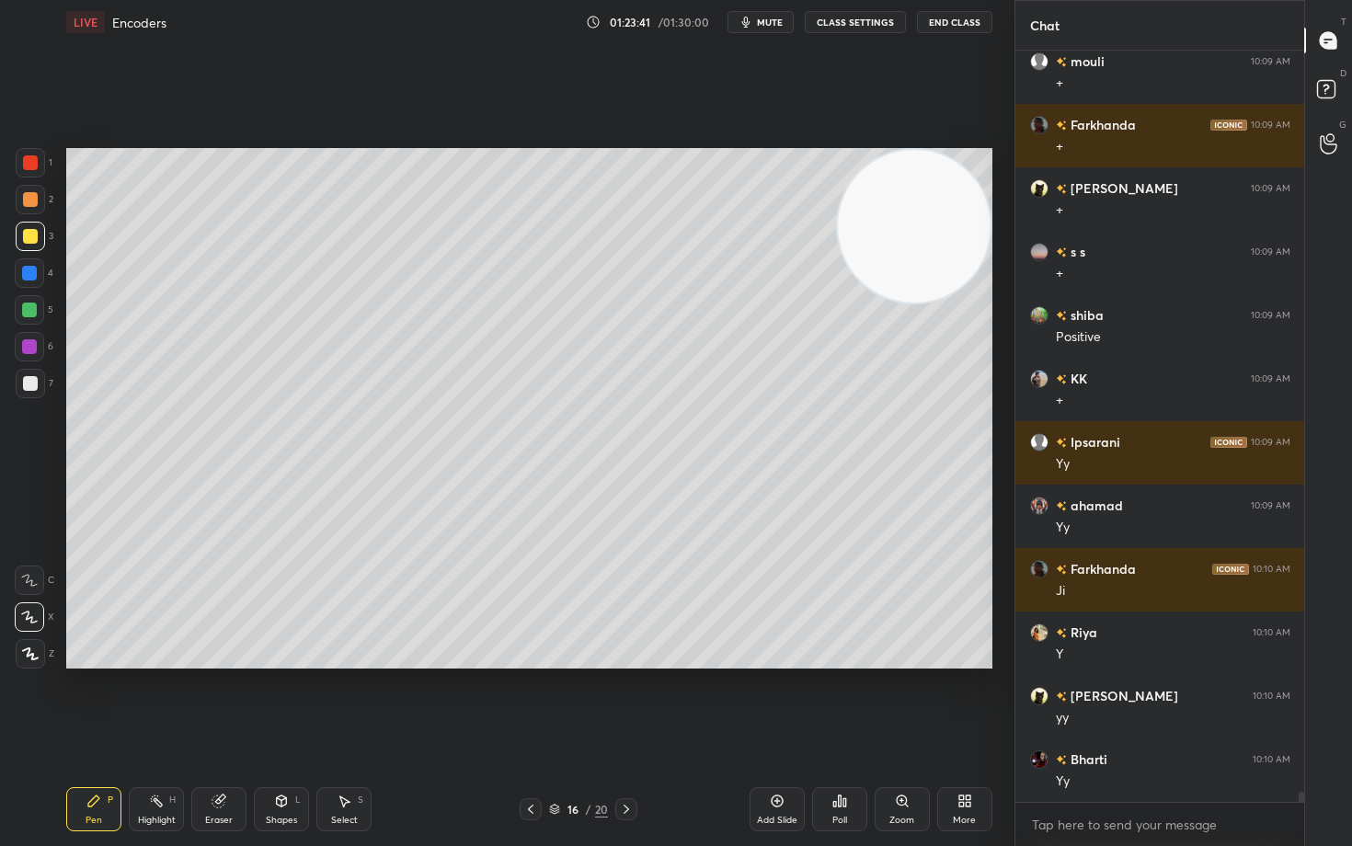
click at [993, 635] on div "Setting up your live class Poll for secs No correct answer Start poll" at bounding box center [529, 408] width 941 height 728
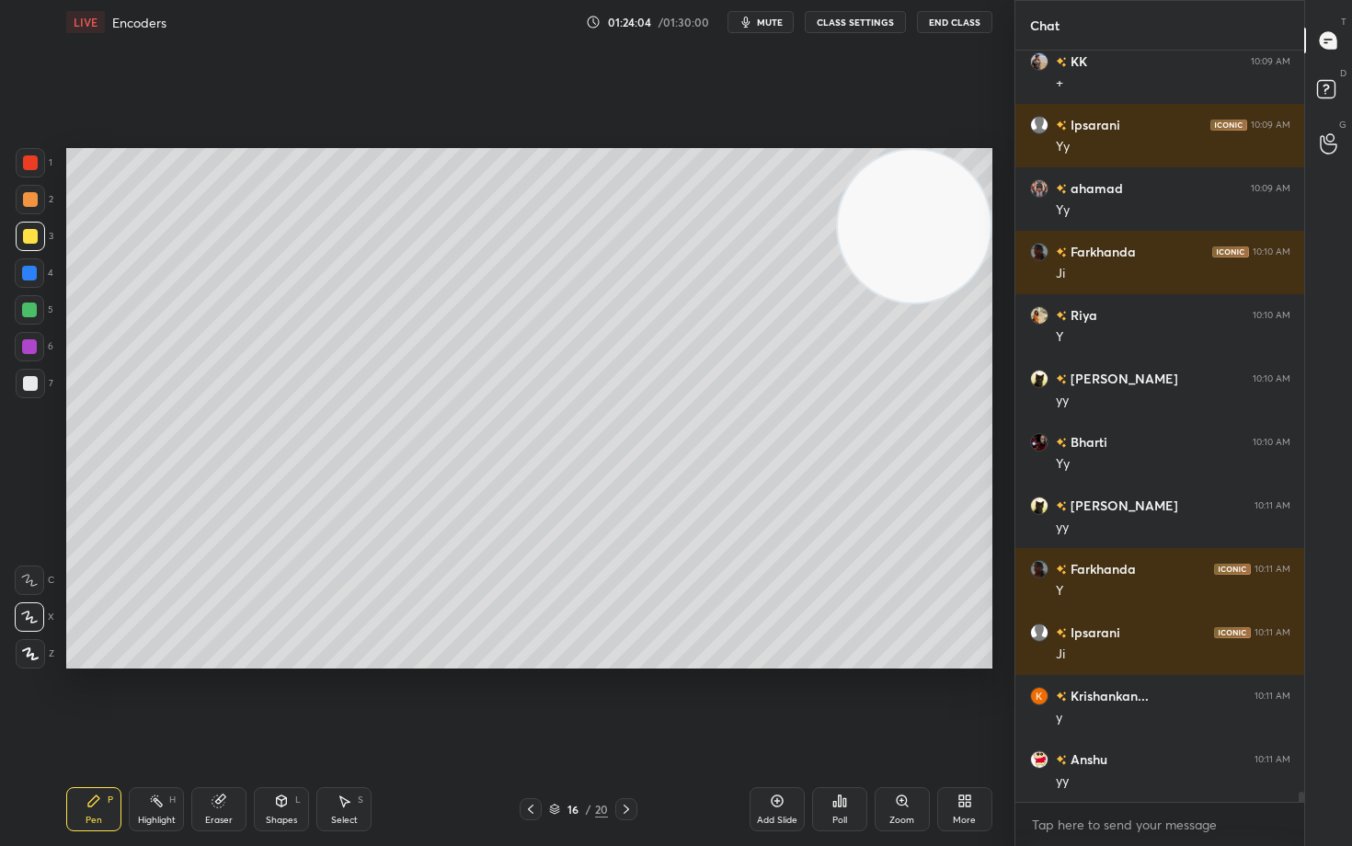
scroll to position [55528, 0]
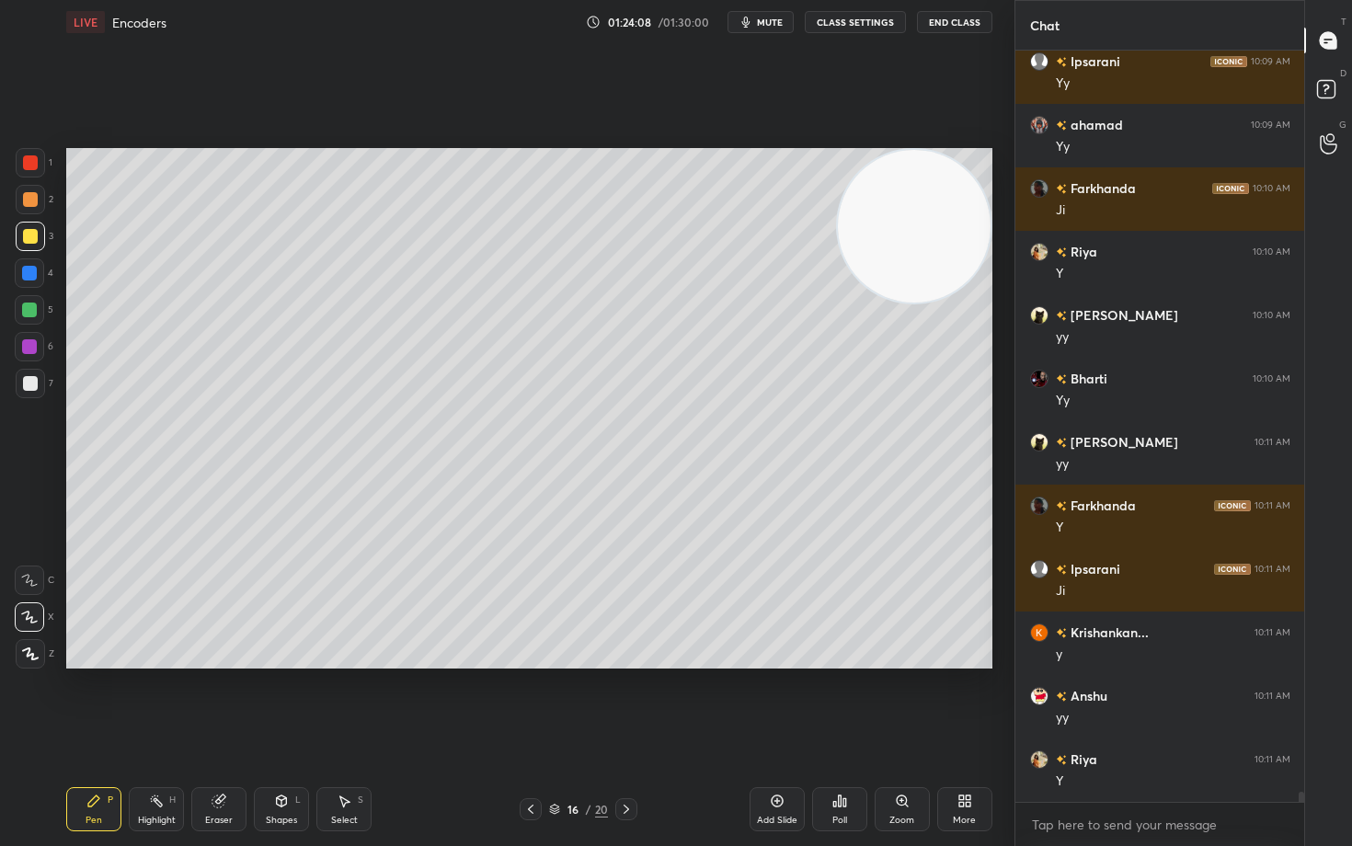
click at [776, 701] on icon at bounding box center [776, 801] width 12 height 12
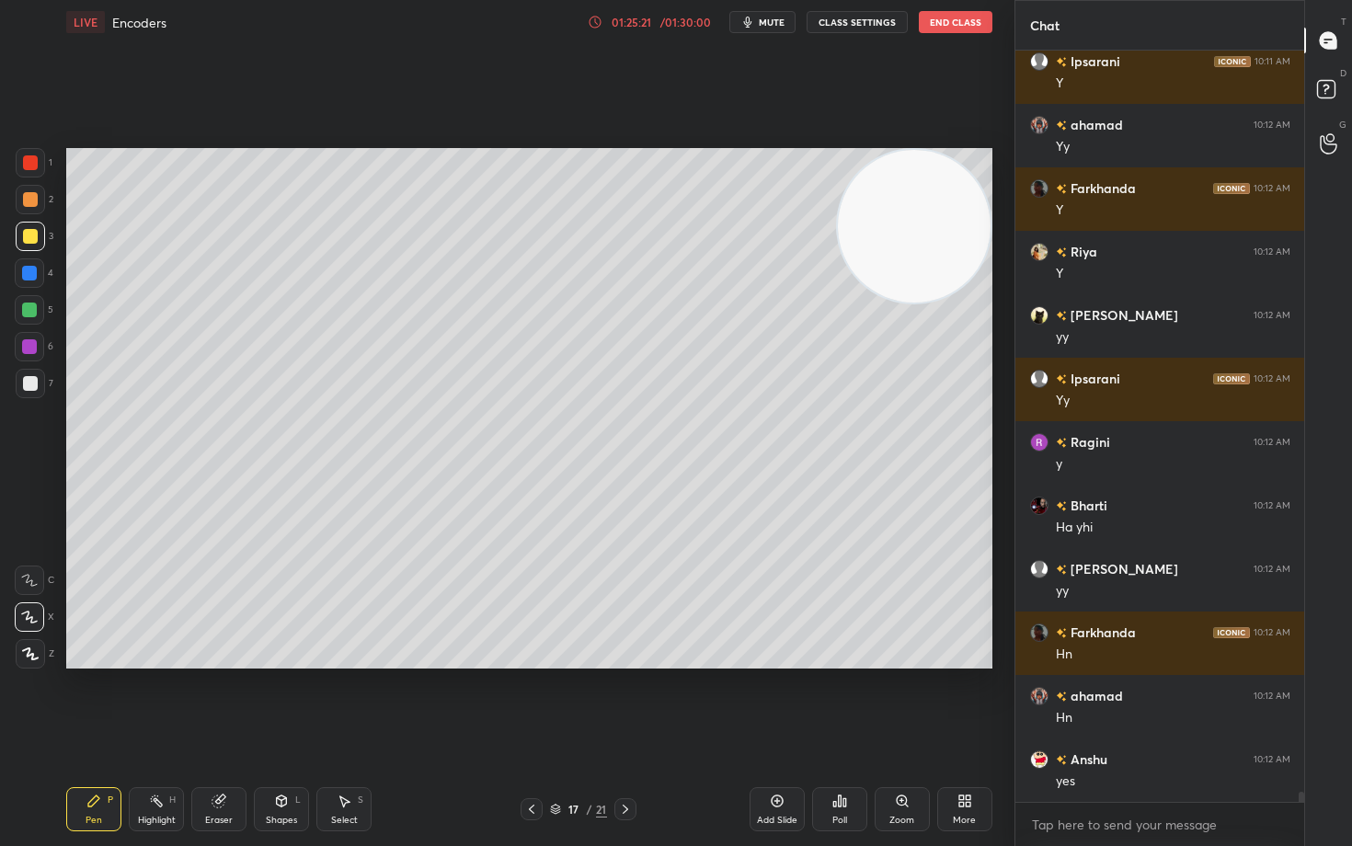
scroll to position [56543, 0]
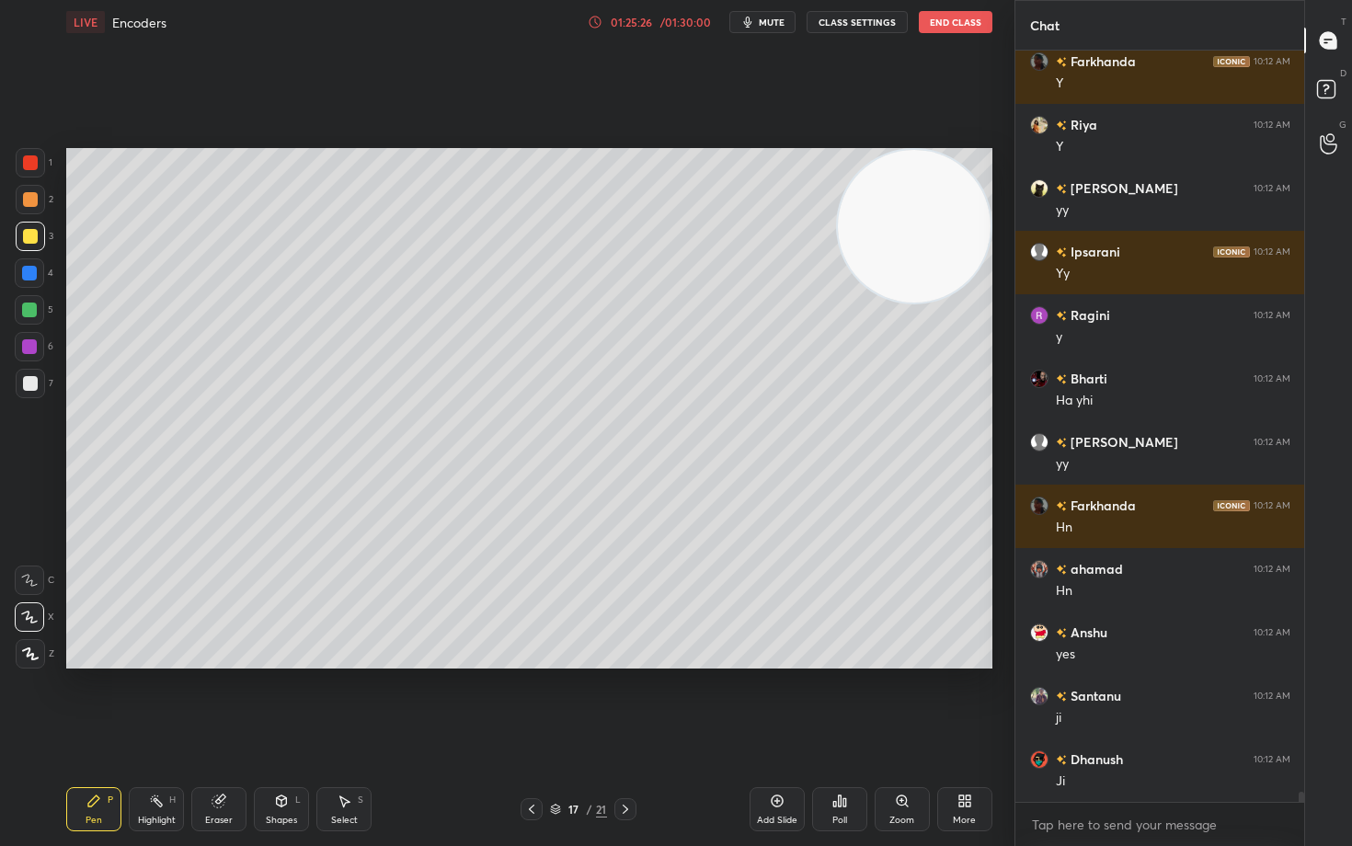
drag, startPoint x: 29, startPoint y: 196, endPoint x: 51, endPoint y: 205, distance: 23.9
click at [28, 196] on div at bounding box center [30, 199] width 15 height 15
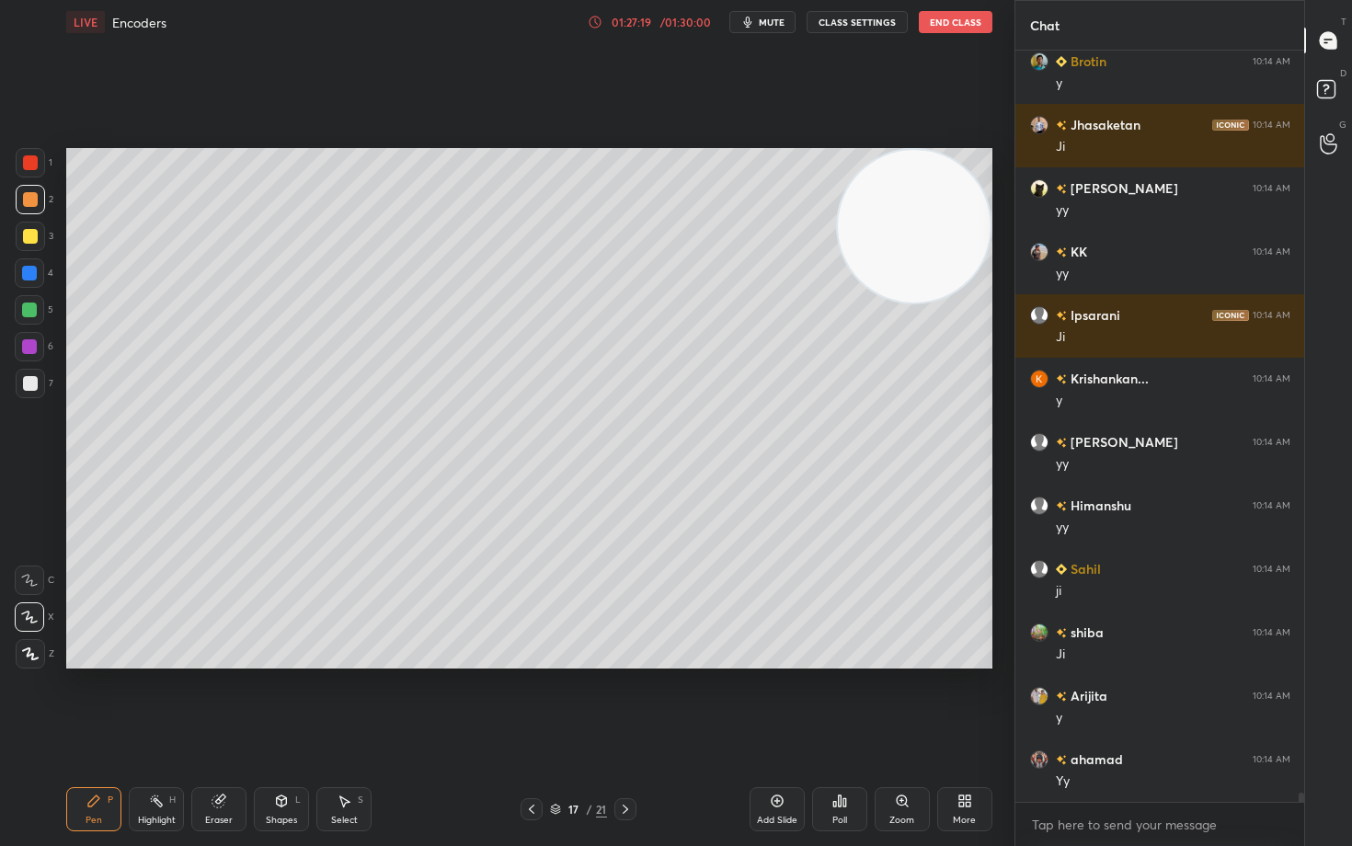
scroll to position [58573, 0]
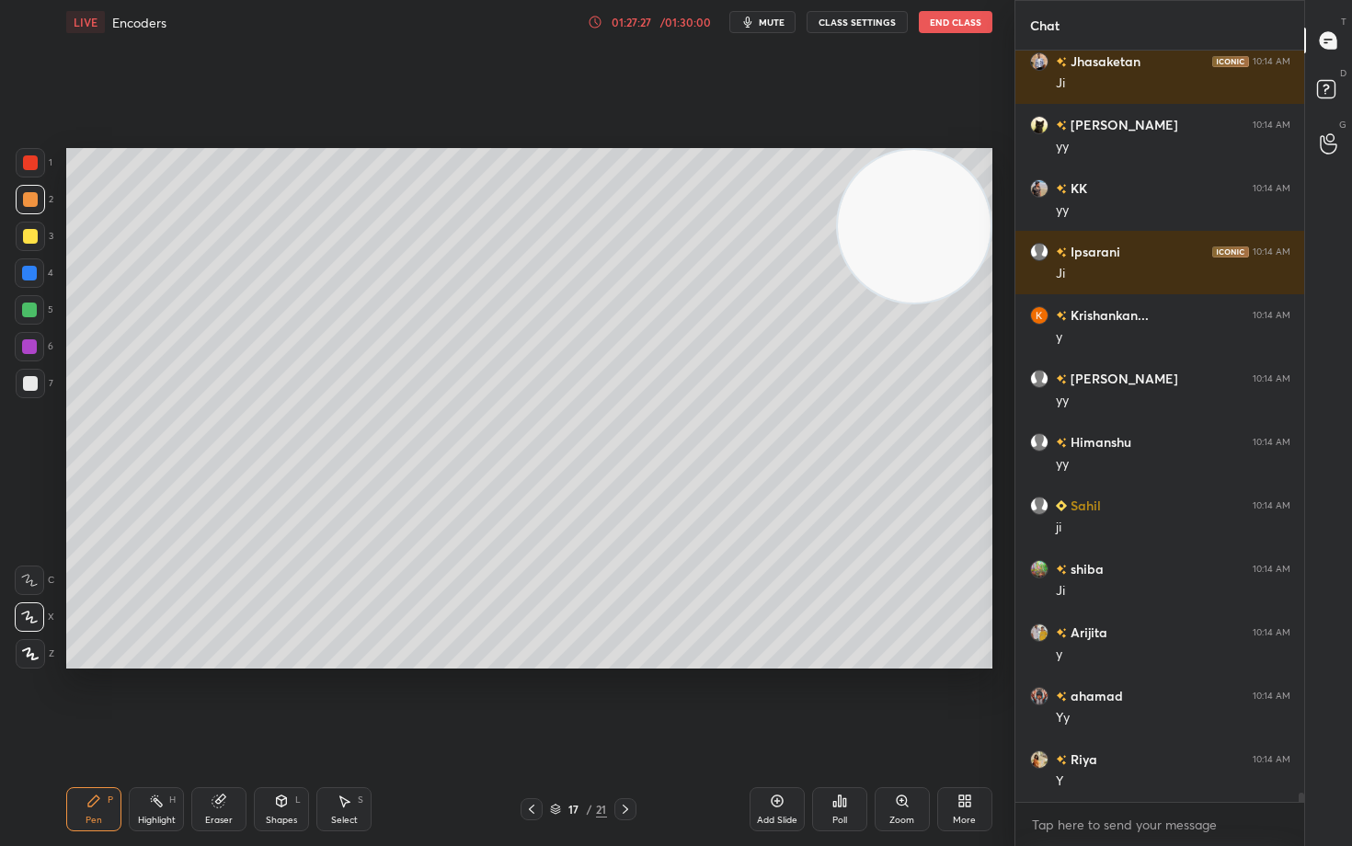
click at [775, 701] on icon at bounding box center [777, 800] width 15 height 15
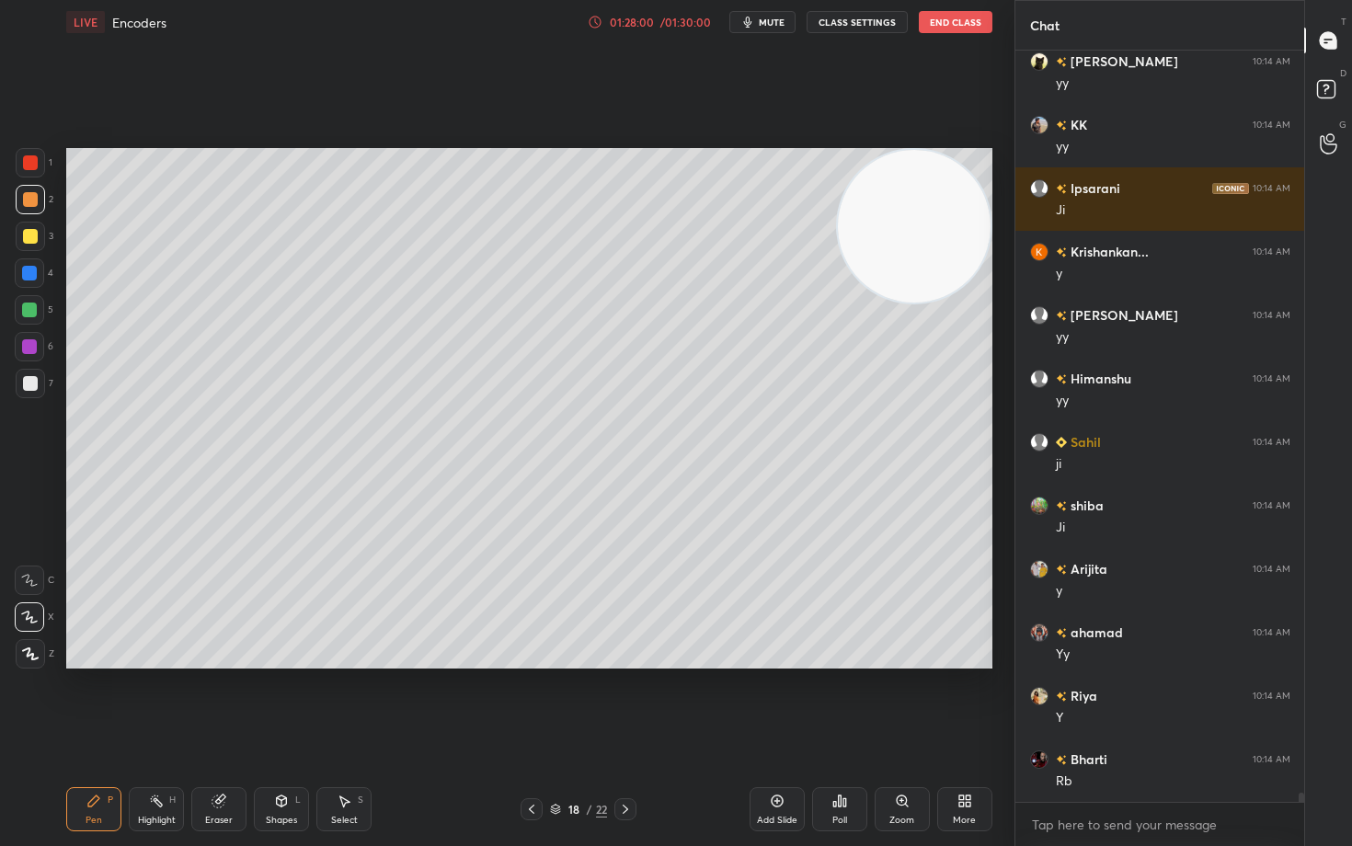
drag, startPoint x: 21, startPoint y: 241, endPoint x: 52, endPoint y: 234, distance: 31.9
click at [22, 242] on div at bounding box center [30, 236] width 29 height 29
drag, startPoint x: 220, startPoint y: 820, endPoint x: 234, endPoint y: 769, distance: 53.5
click at [219, 701] on div "Eraser" at bounding box center [219, 820] width 28 height 9
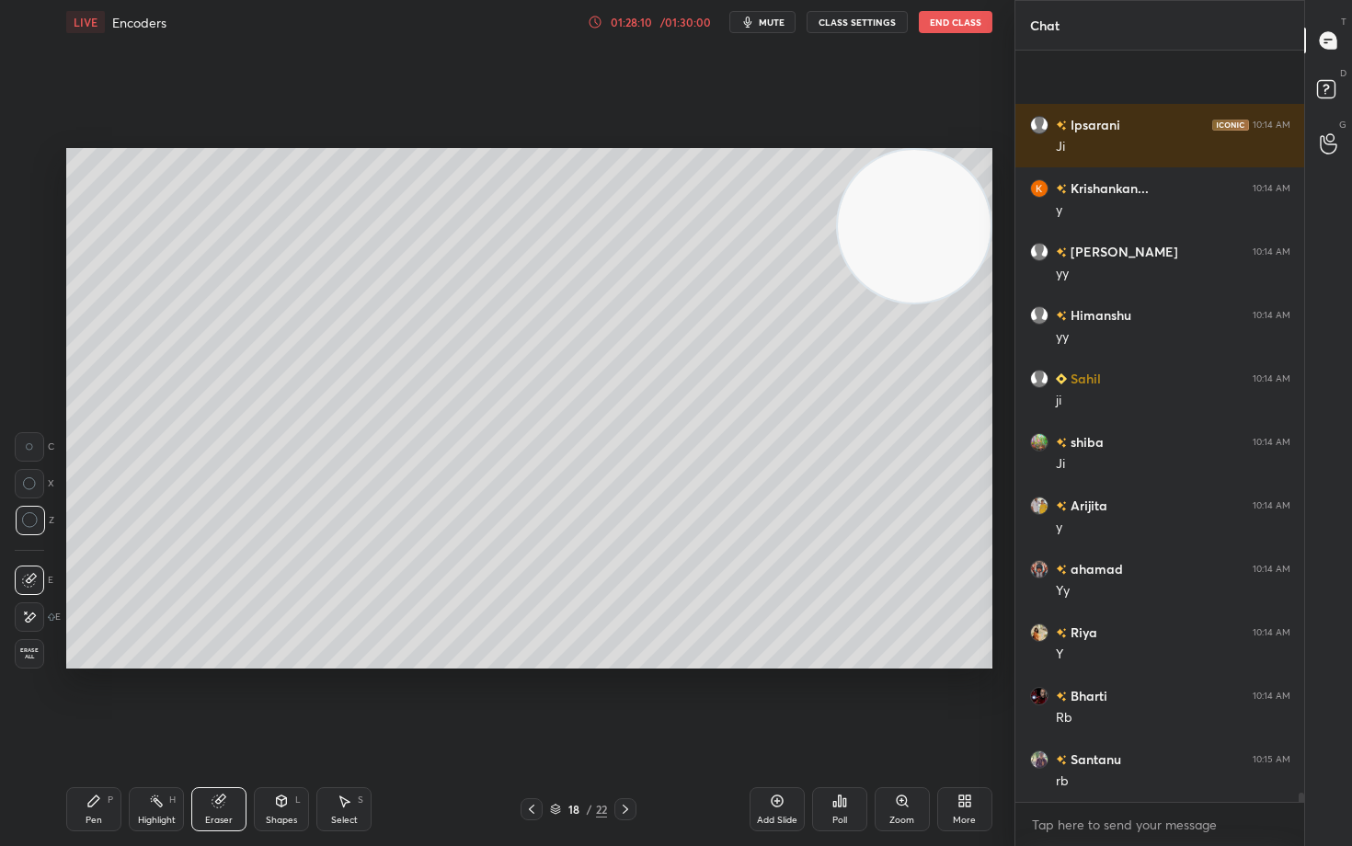
scroll to position [58827, 0]
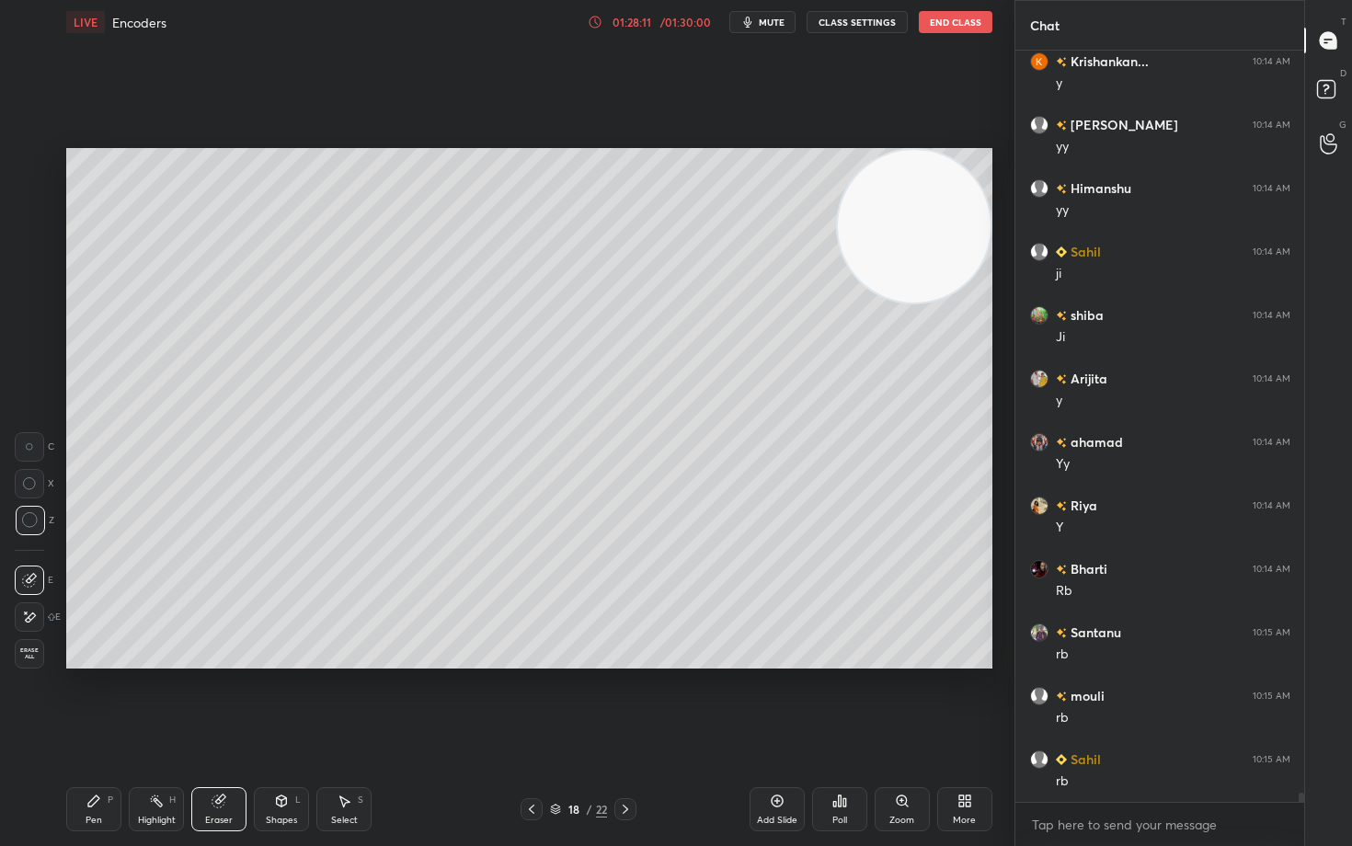
click at [96, 701] on icon at bounding box center [93, 800] width 15 height 15
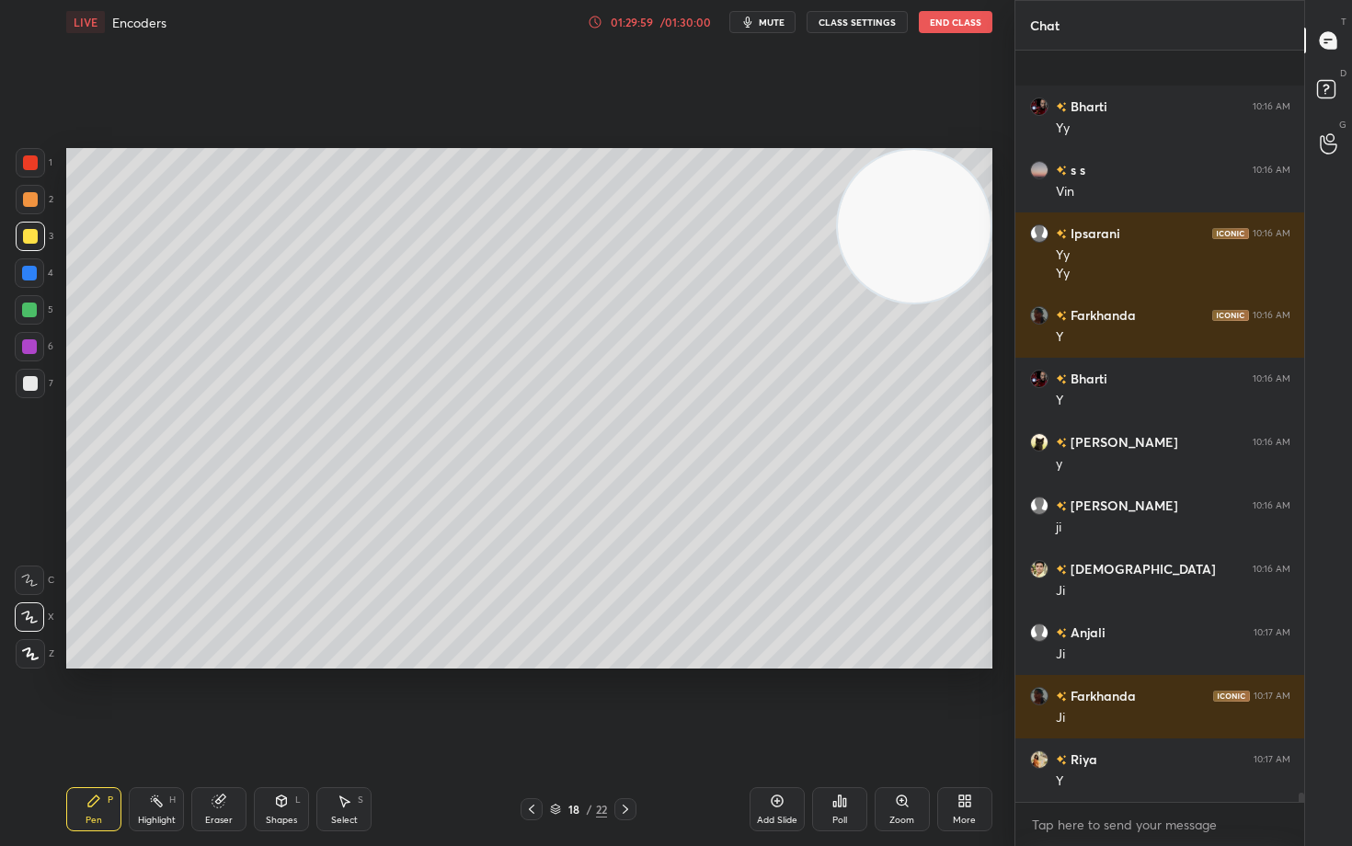
scroll to position [60495, 0]
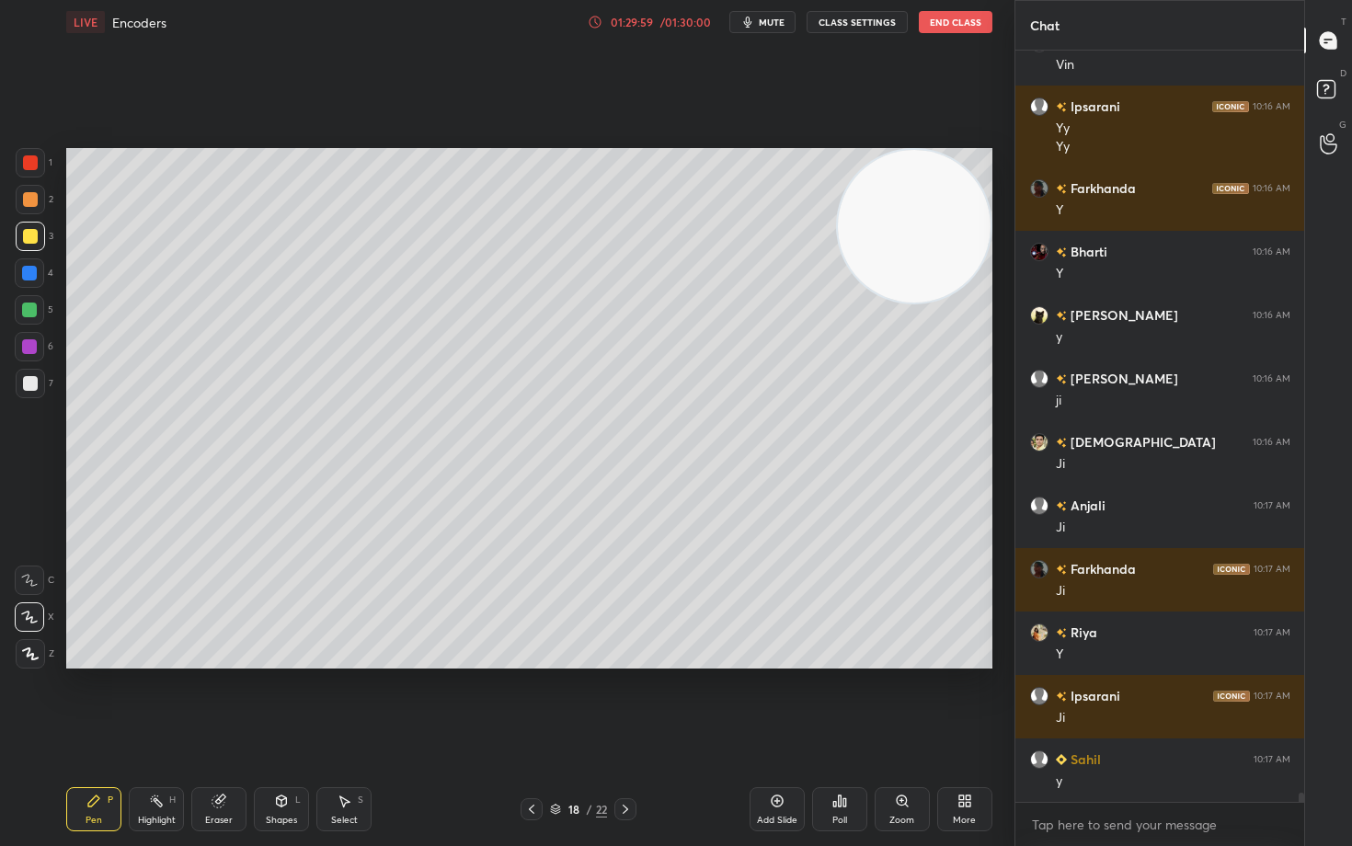
drag, startPoint x: 773, startPoint y: 804, endPoint x: 778, endPoint y: 789, distance: 15.4
click at [772, 701] on icon at bounding box center [777, 800] width 15 height 15
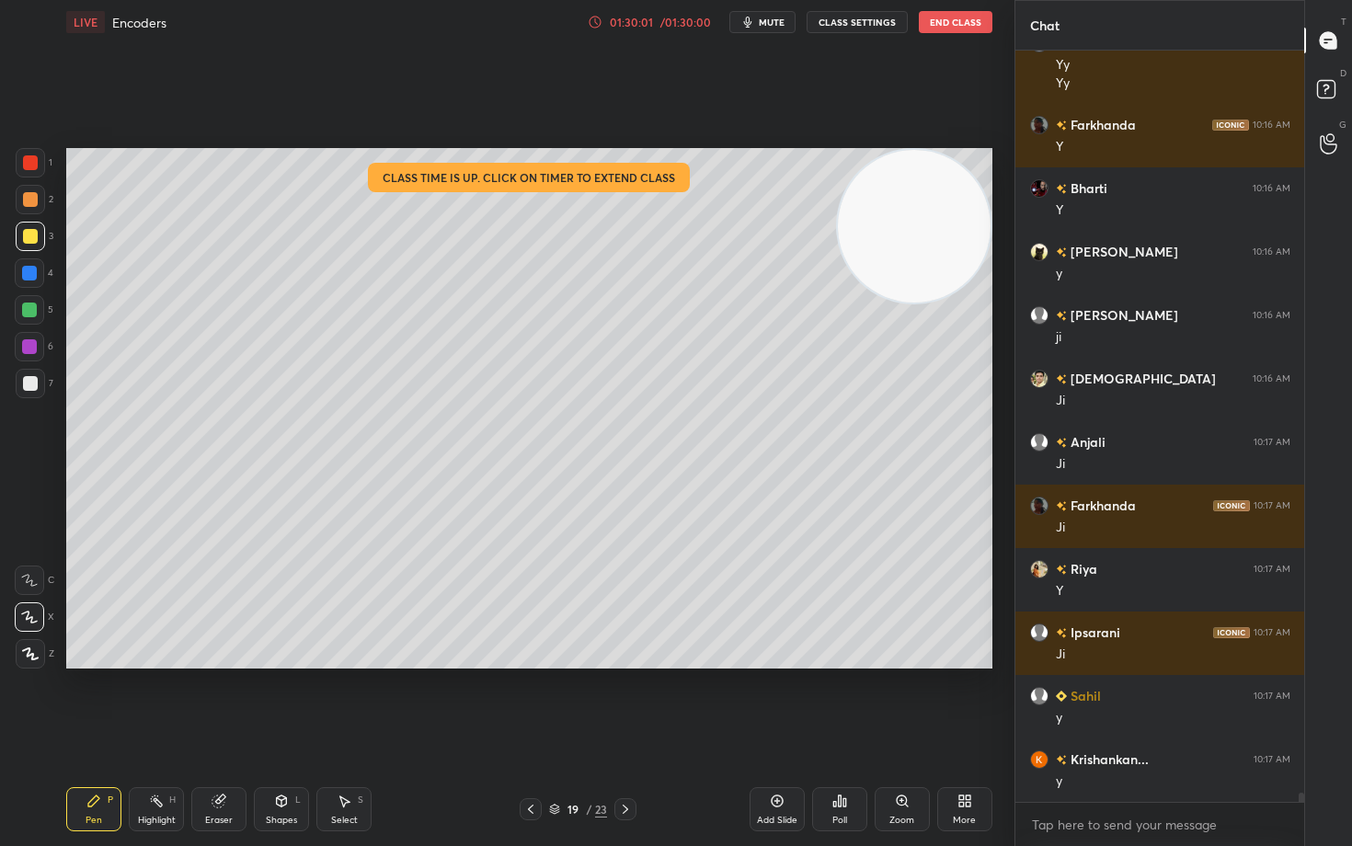
click at [28, 386] on div at bounding box center [30, 383] width 15 height 15
drag, startPoint x: 31, startPoint y: 236, endPoint x: 52, endPoint y: 239, distance: 21.3
click at [29, 236] on div at bounding box center [30, 236] width 15 height 15
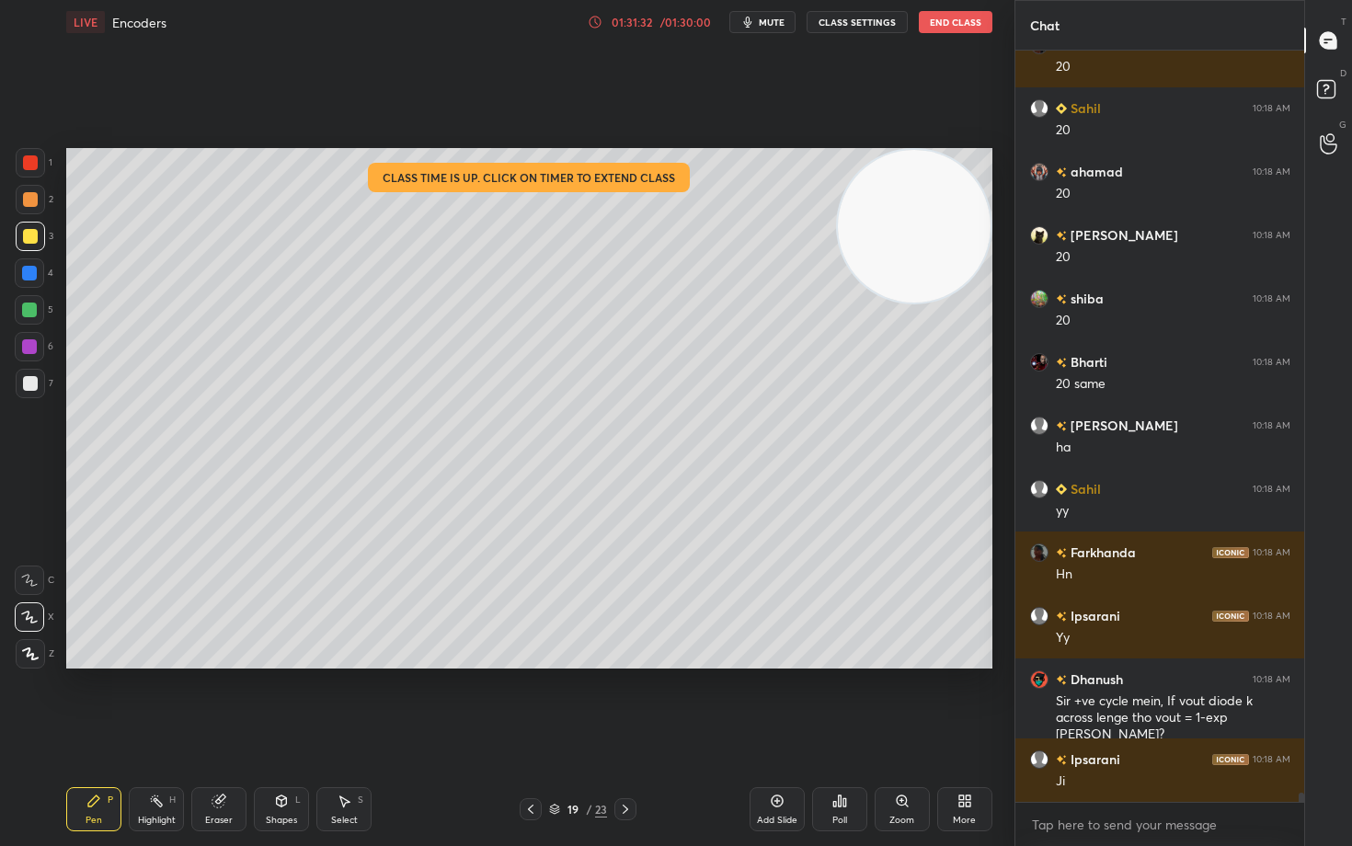
scroll to position [62306, 0]
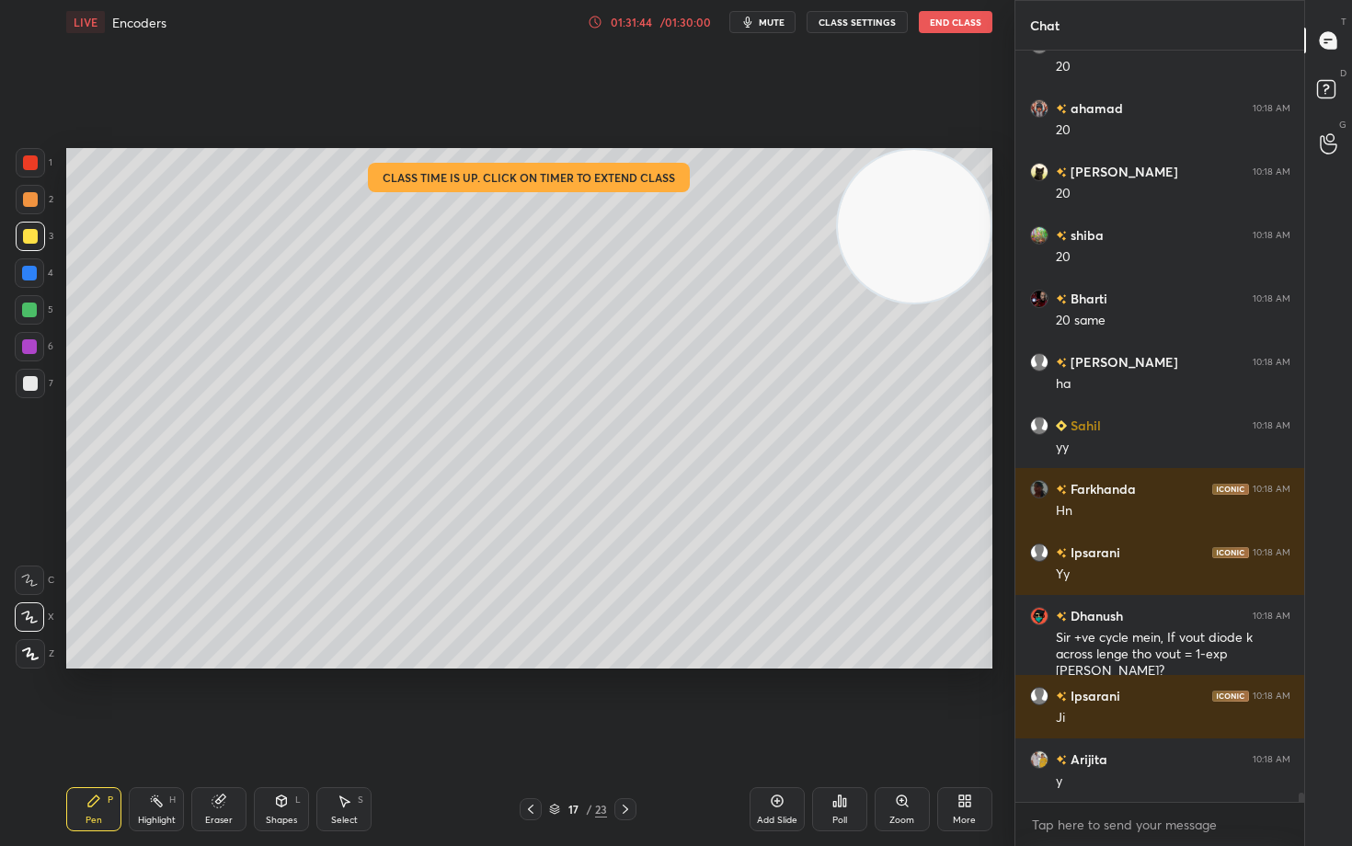
click at [594, 21] on icon at bounding box center [595, 22] width 15 height 15
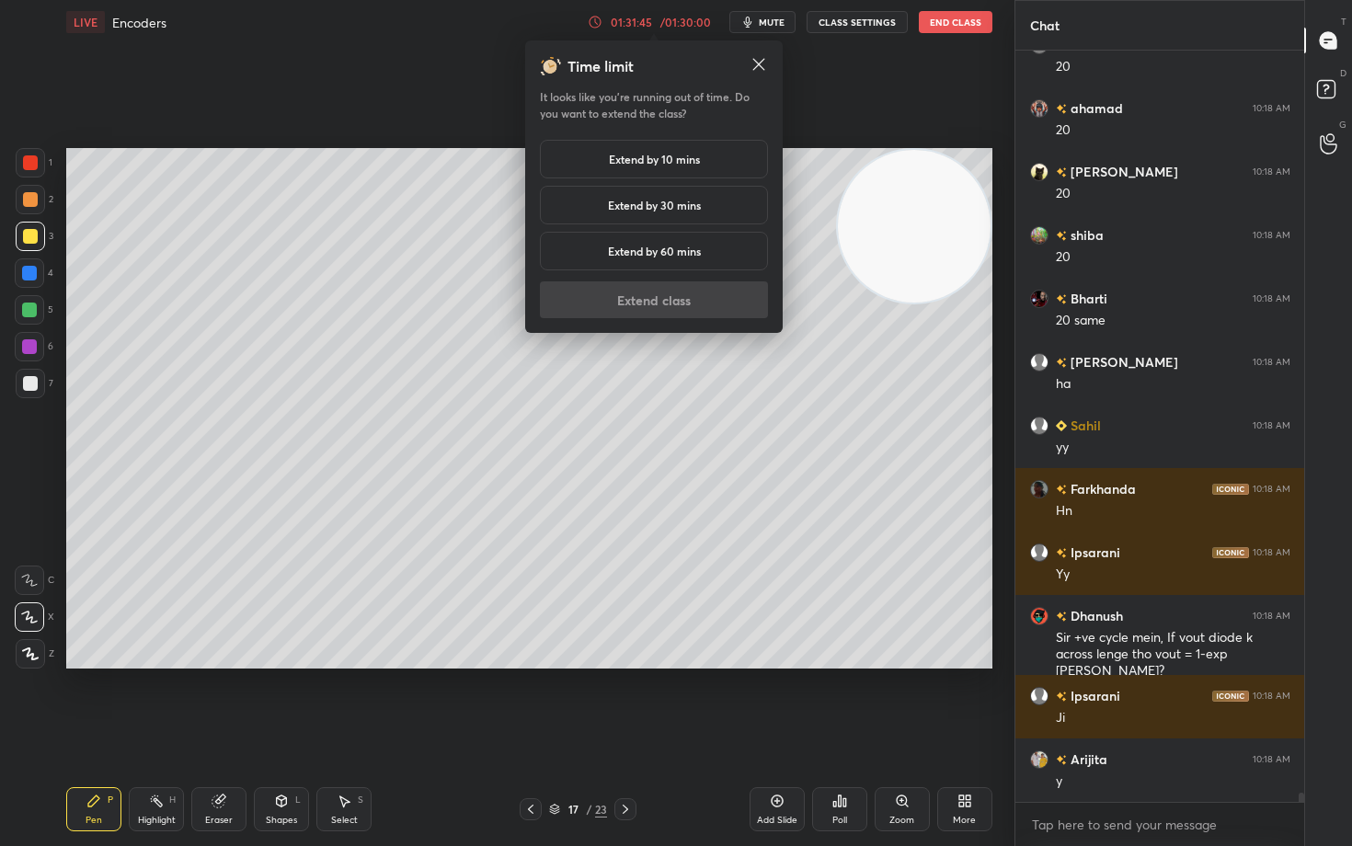
drag, startPoint x: 614, startPoint y: 165, endPoint x: 607, endPoint y: 171, distance: 9.8
click at [613, 167] on h5 "Extend by 10 mins" at bounding box center [654, 159] width 91 height 17
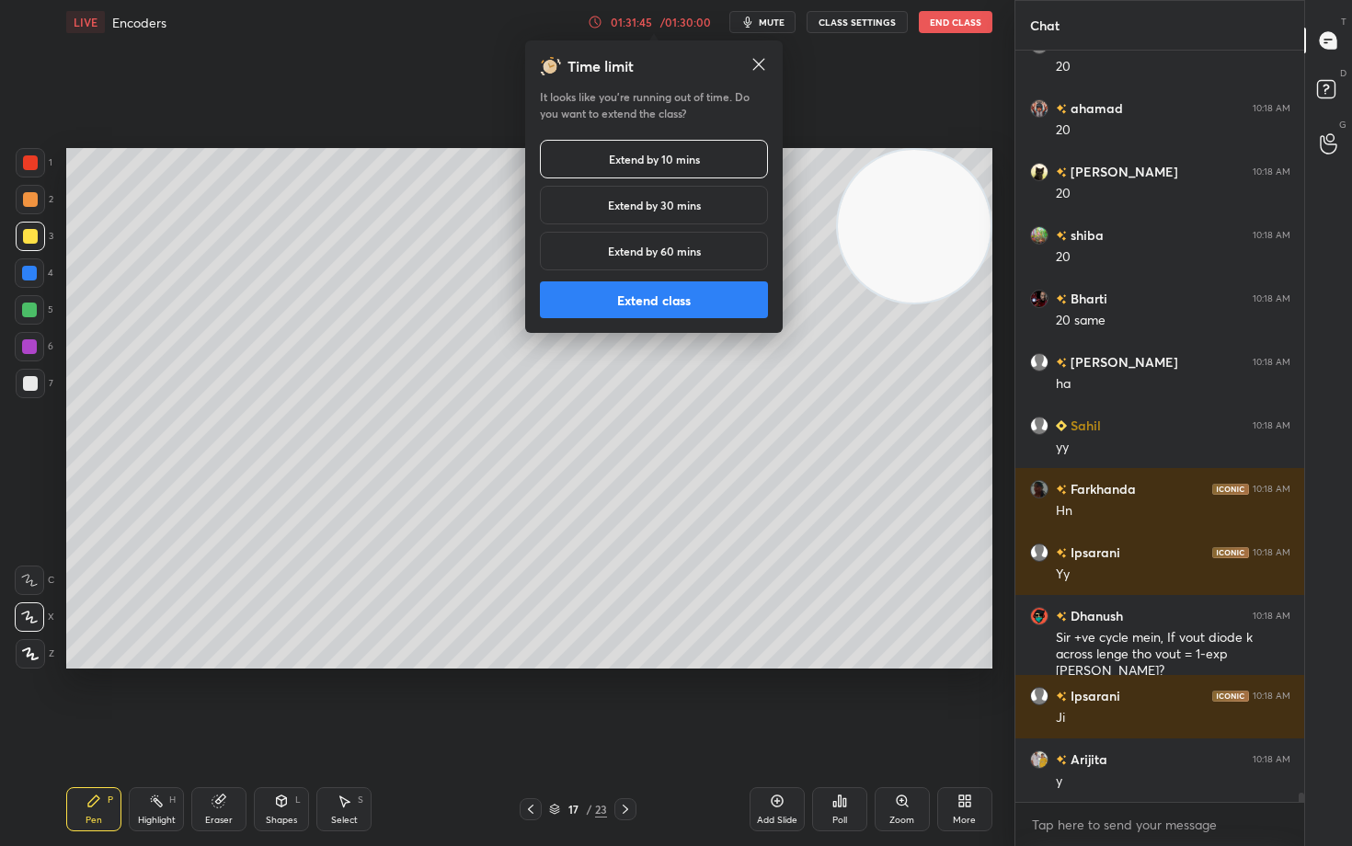
click at [613, 309] on button "Extend class" at bounding box center [654, 299] width 228 height 37
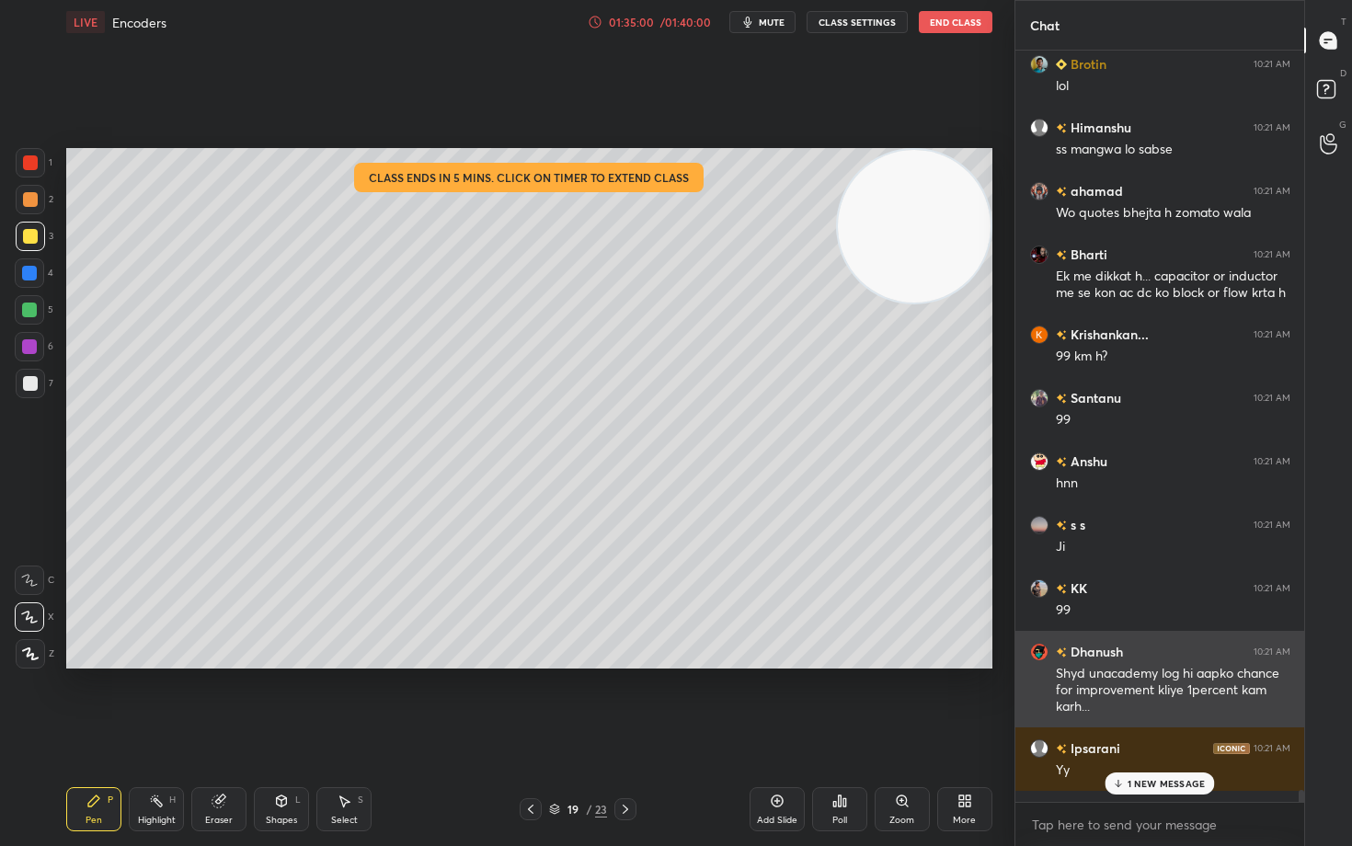
scroll to position [65299, 0]
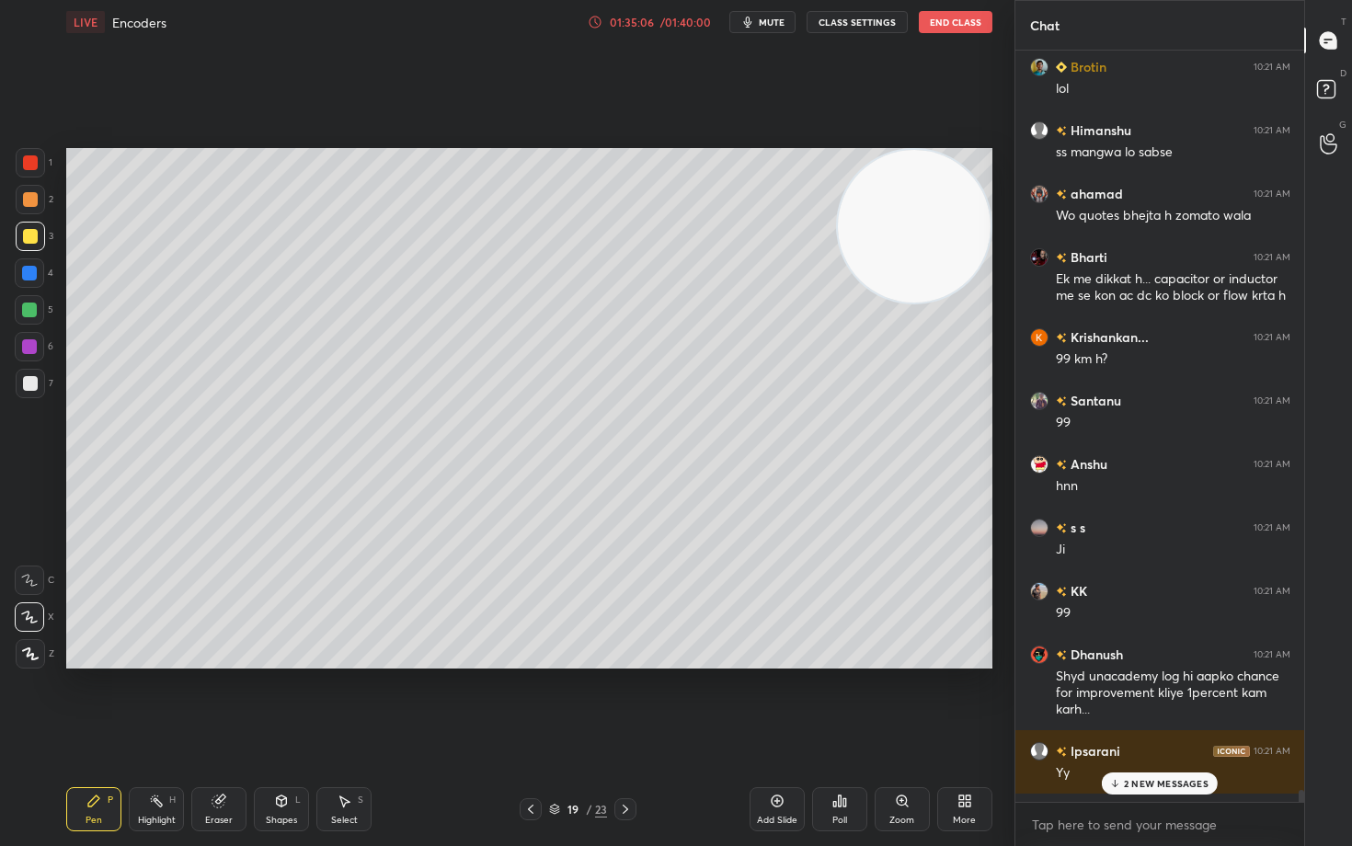
click at [1130, 701] on p "2 NEW MESSAGES" at bounding box center [1166, 783] width 85 height 11
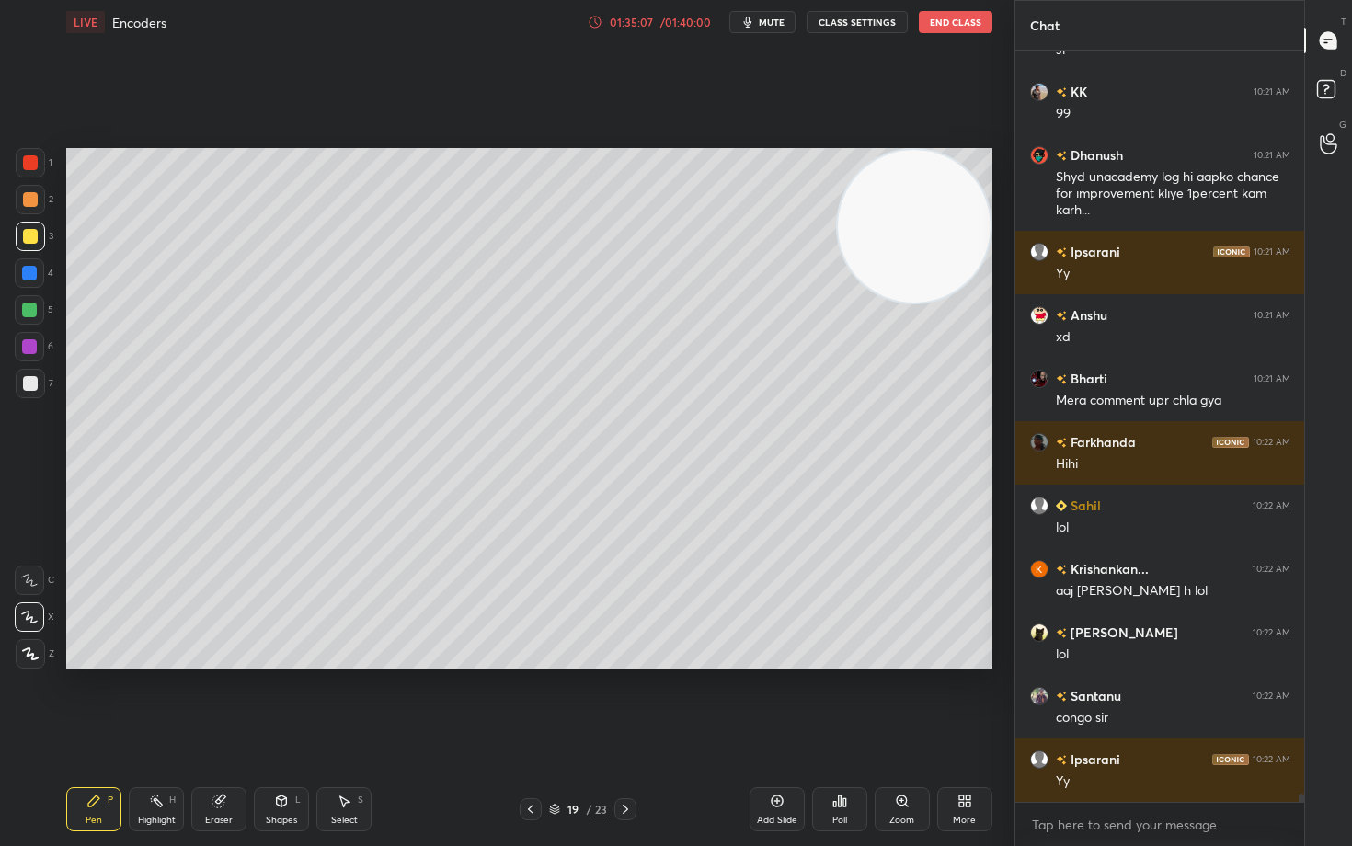
click at [776, 701] on icon at bounding box center [777, 800] width 15 height 15
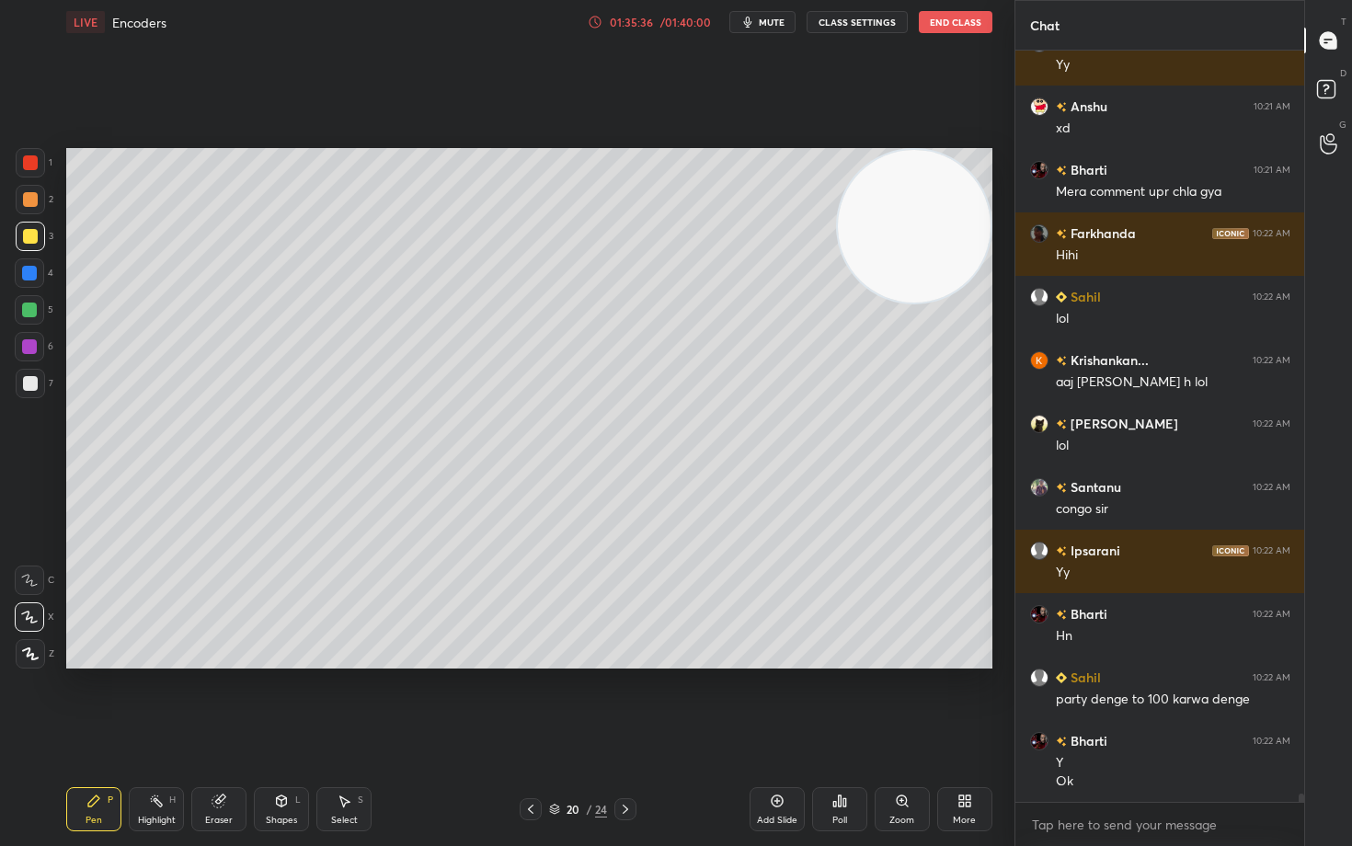
scroll to position [66070, 0]
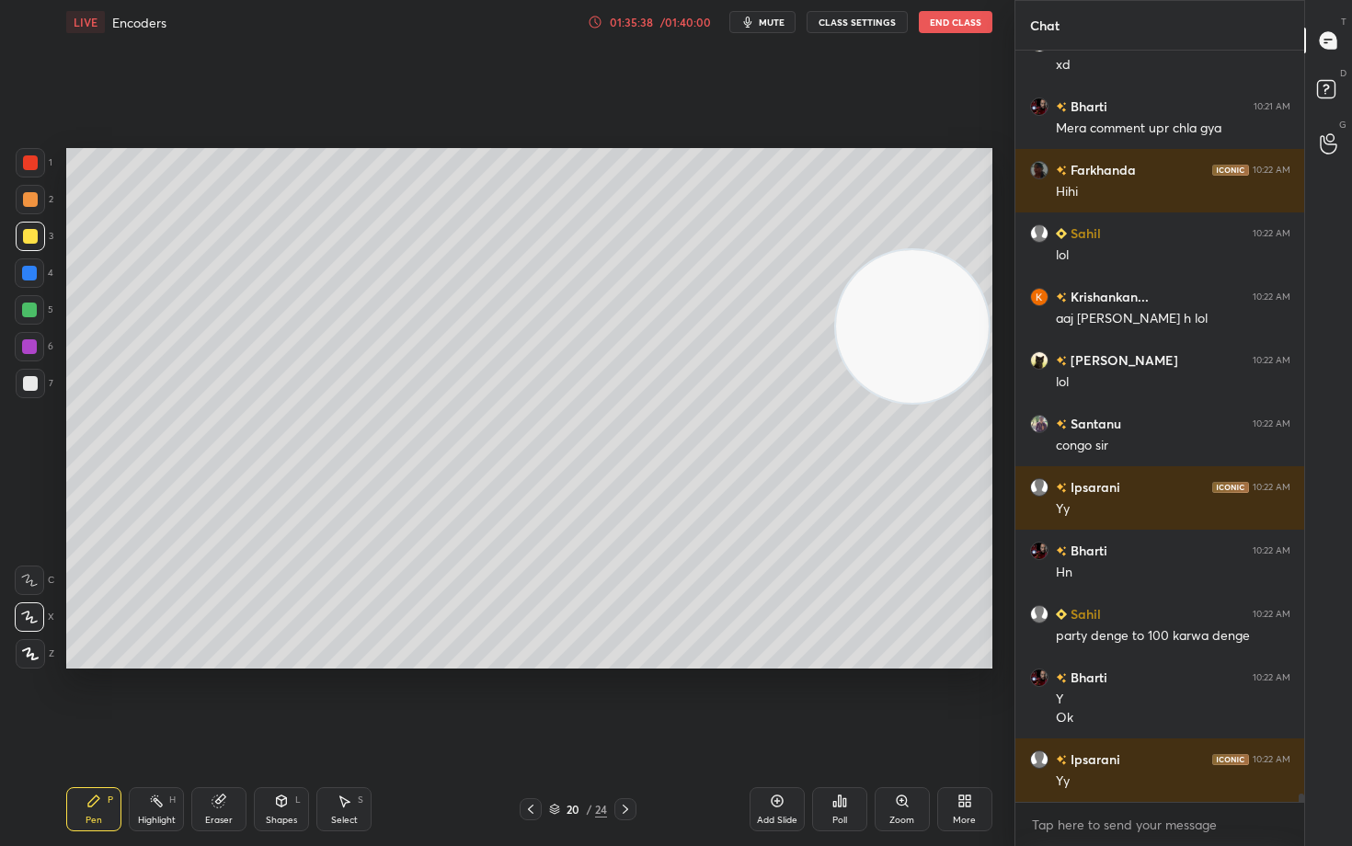
drag, startPoint x: 913, startPoint y: 326, endPoint x: 882, endPoint y: 405, distance: 84.2
click at [912, 403] on video at bounding box center [912, 326] width 153 height 153
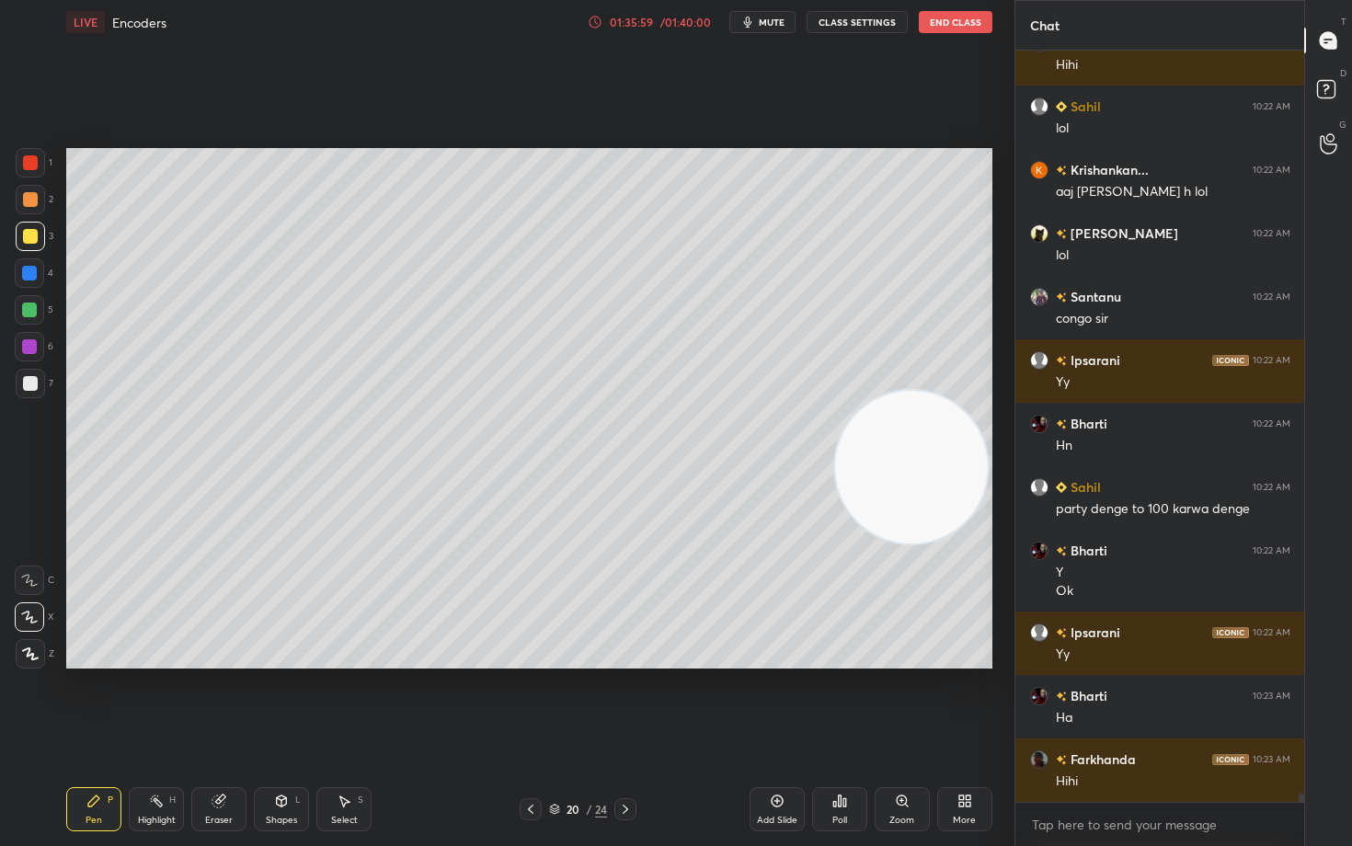
scroll to position [66261, 0]
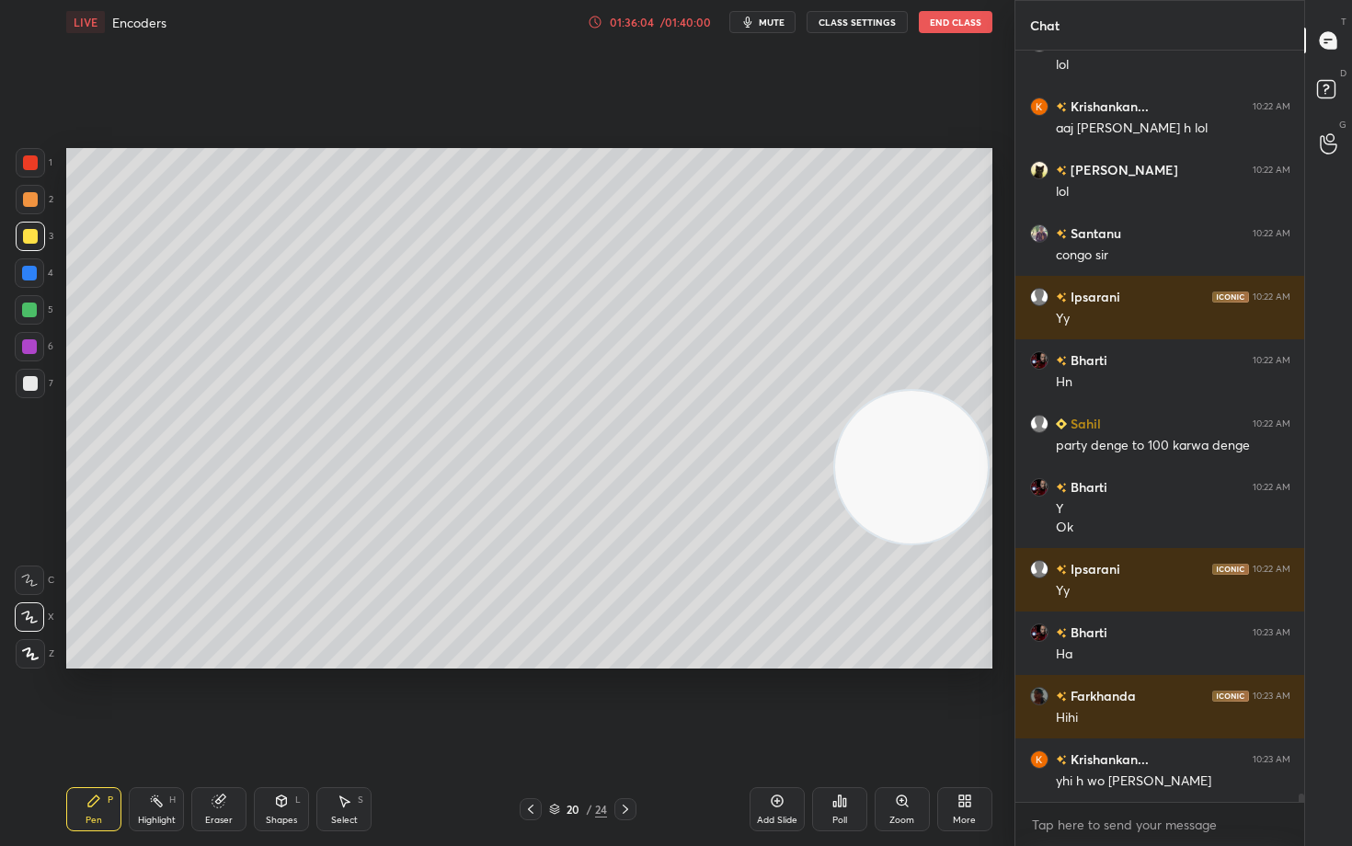
drag, startPoint x: 898, startPoint y: 505, endPoint x: 939, endPoint y: 267, distance: 241.5
click at [939, 391] on video at bounding box center [911, 467] width 153 height 153
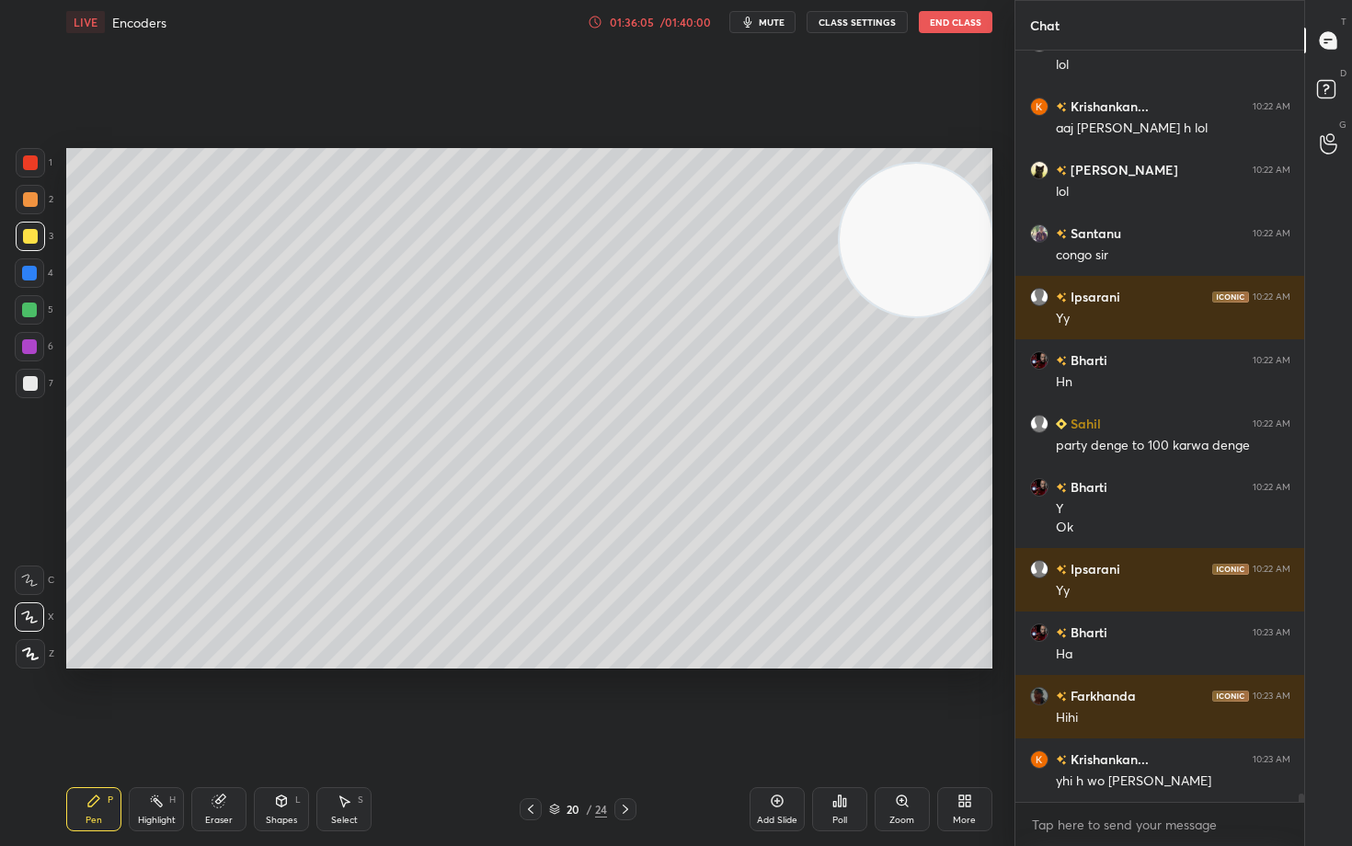
scroll to position [66324, 0]
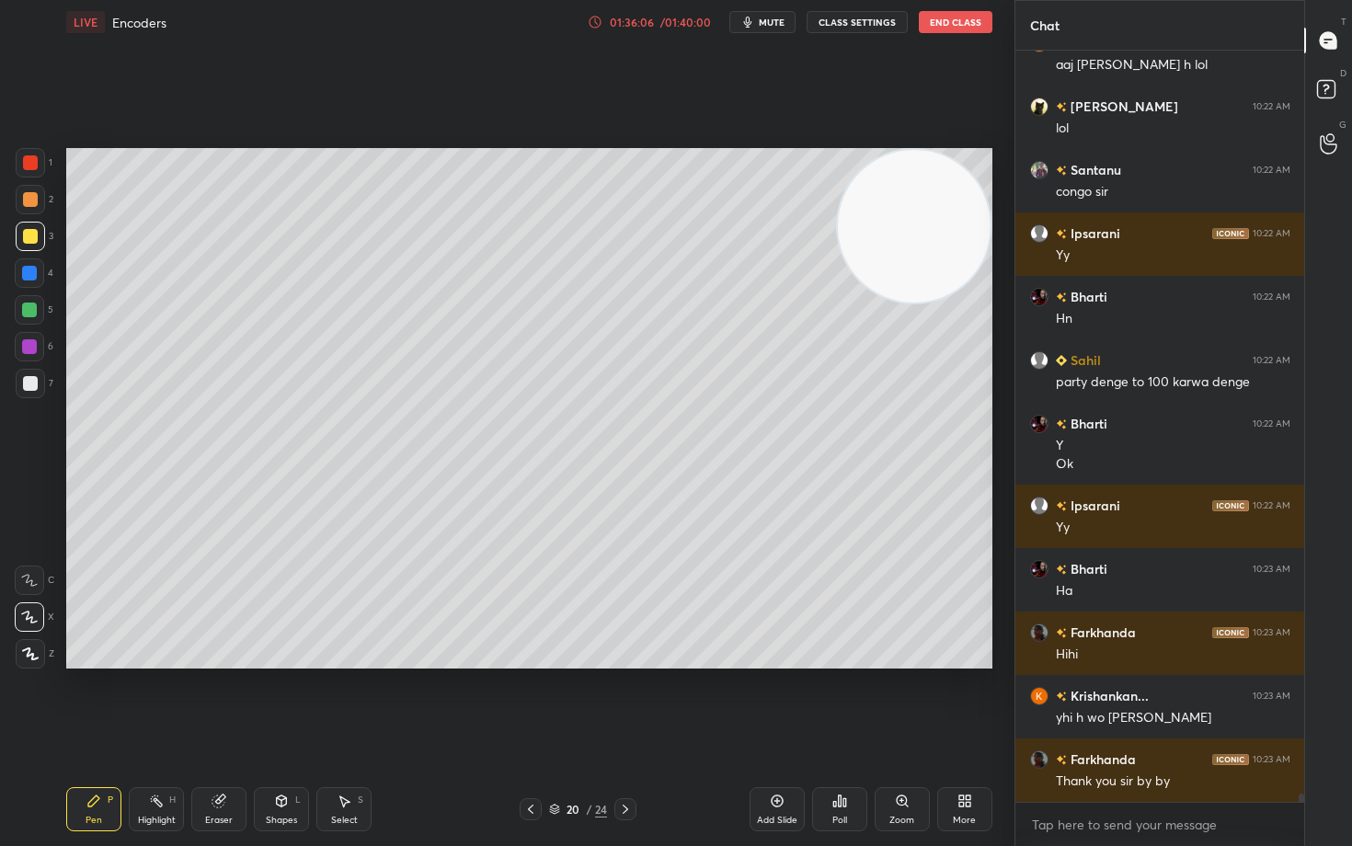
drag, startPoint x: 892, startPoint y: 276, endPoint x: 929, endPoint y: 213, distance: 72.5
click at [934, 219] on video at bounding box center [914, 226] width 153 height 153
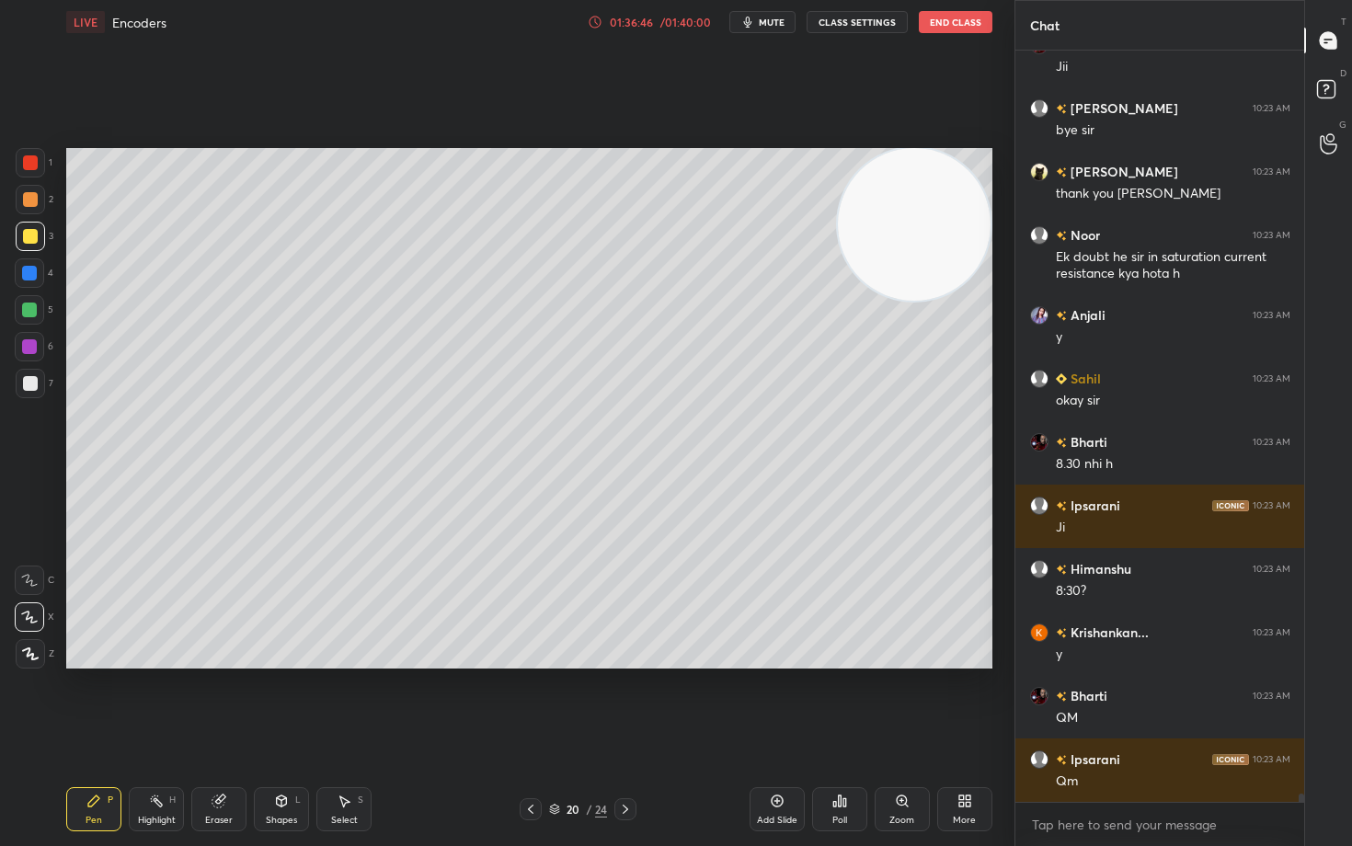
scroll to position [67419, 0]
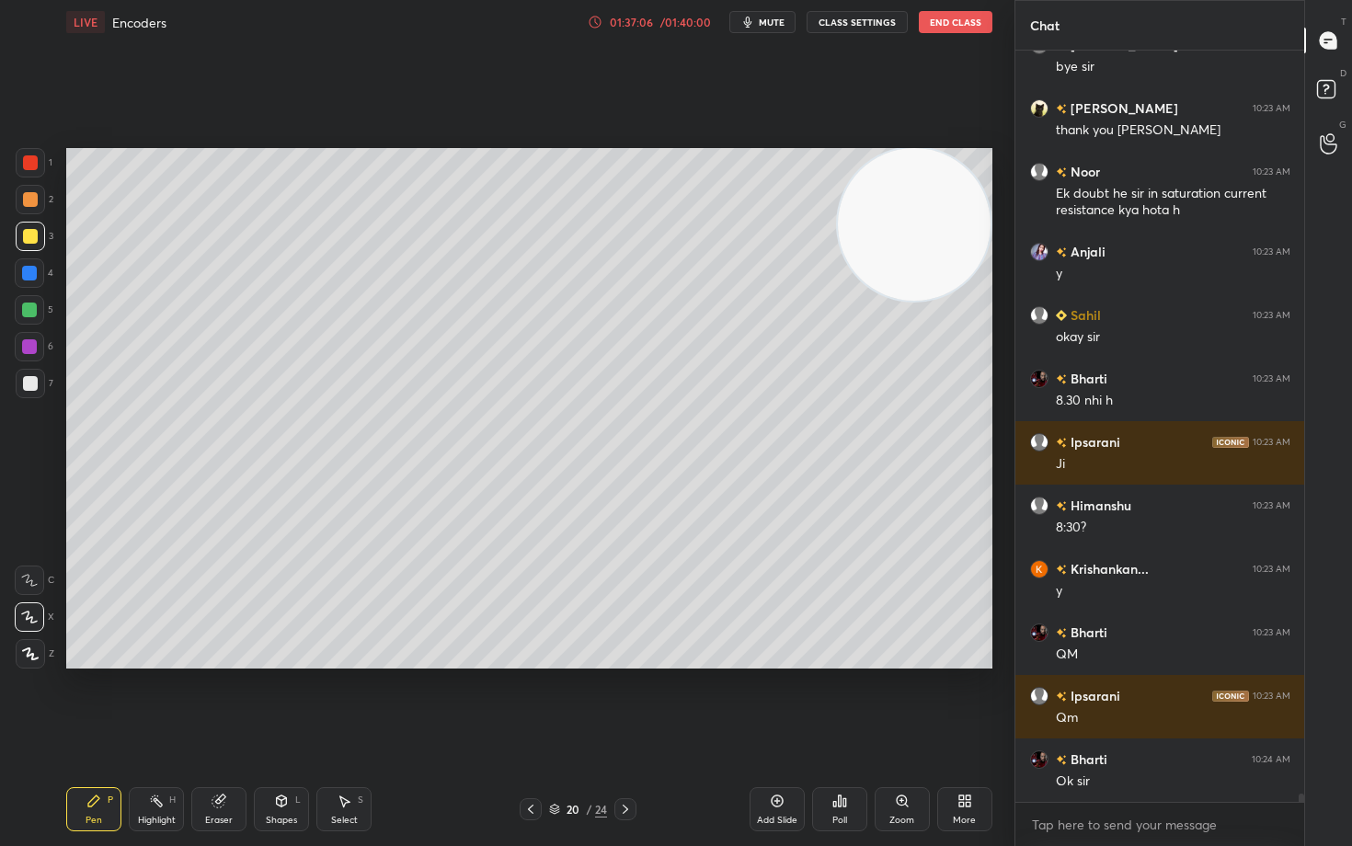
click at [773, 701] on icon at bounding box center [777, 800] width 15 height 15
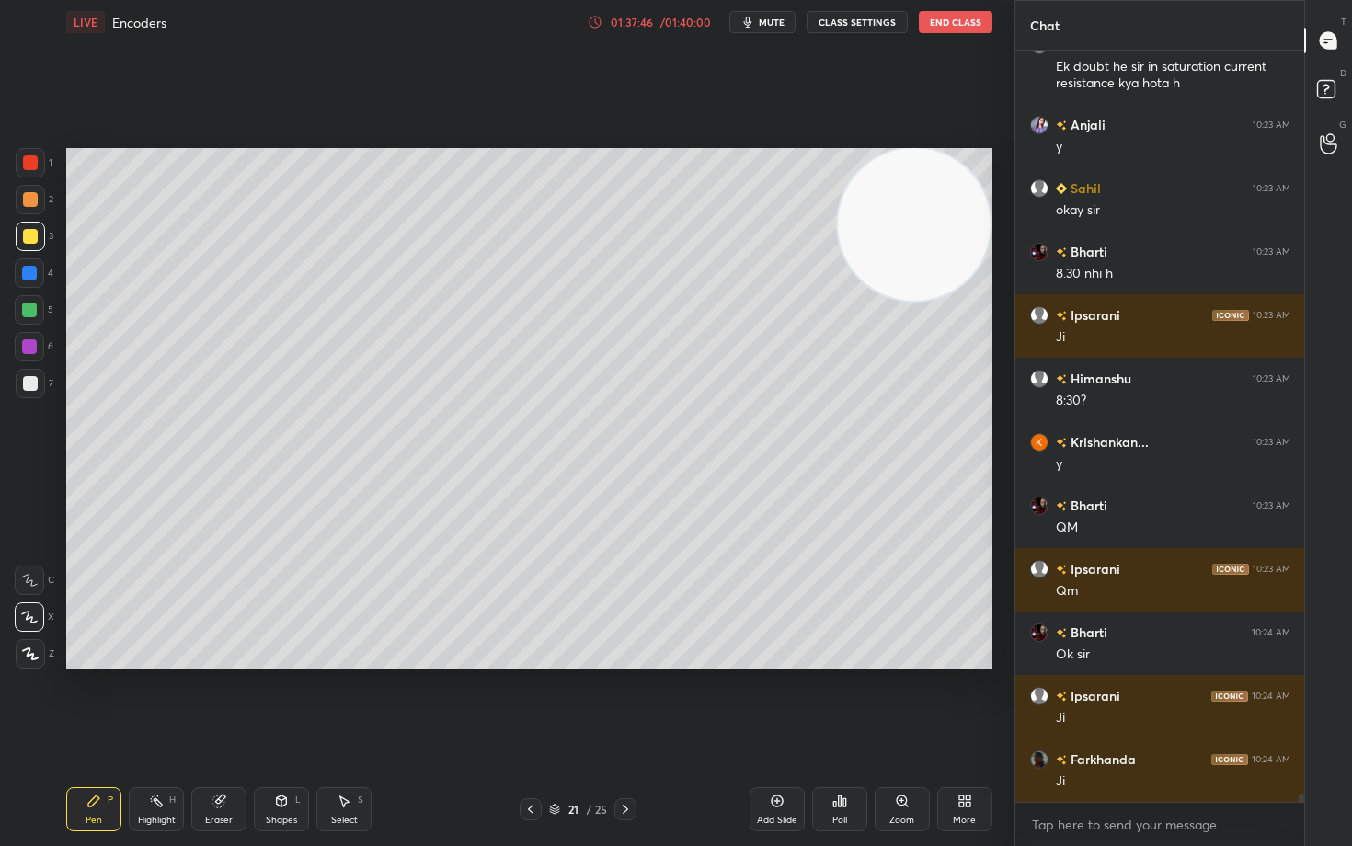
scroll to position [67609, 0]
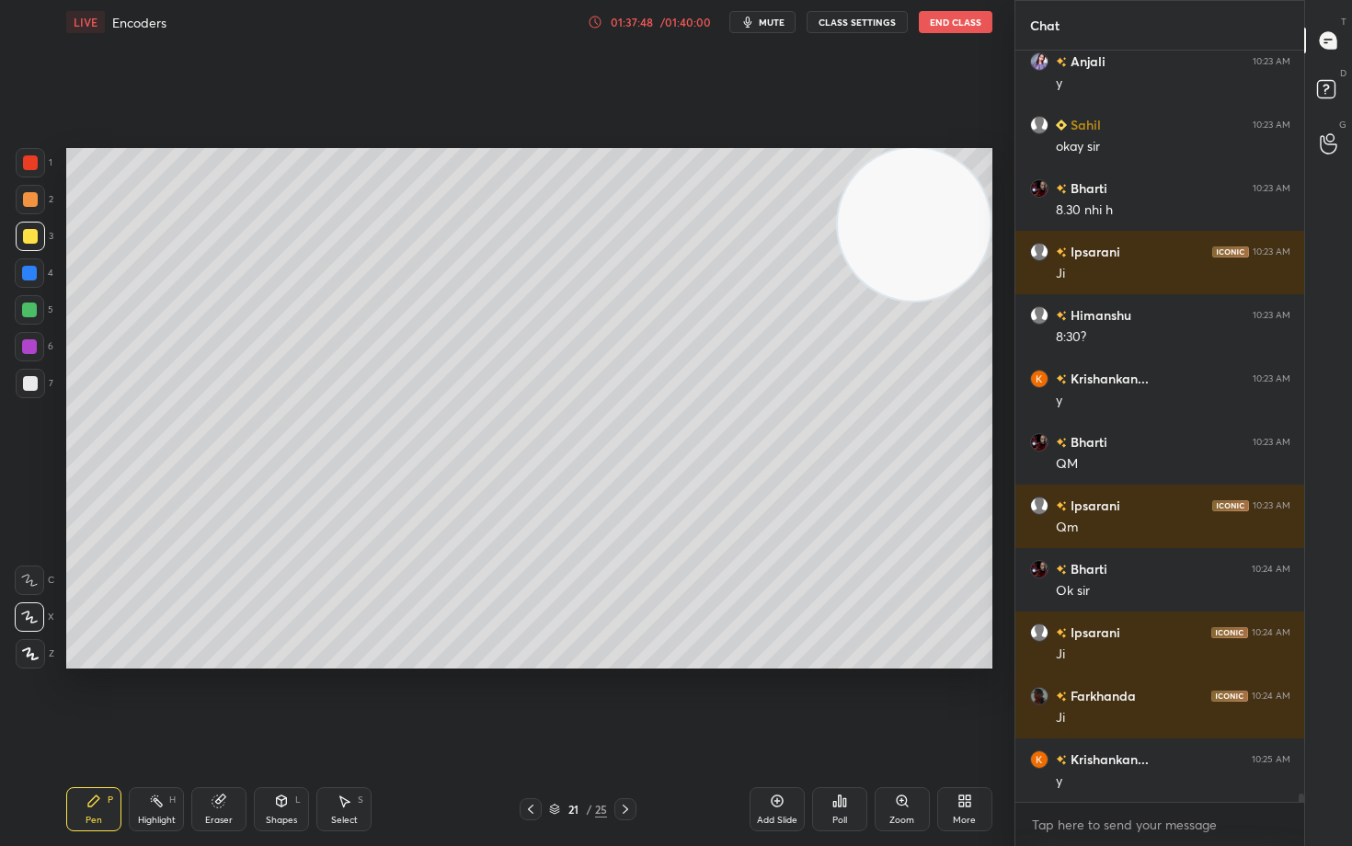
click at [963, 22] on button "End Class" at bounding box center [955, 22] width 74 height 22
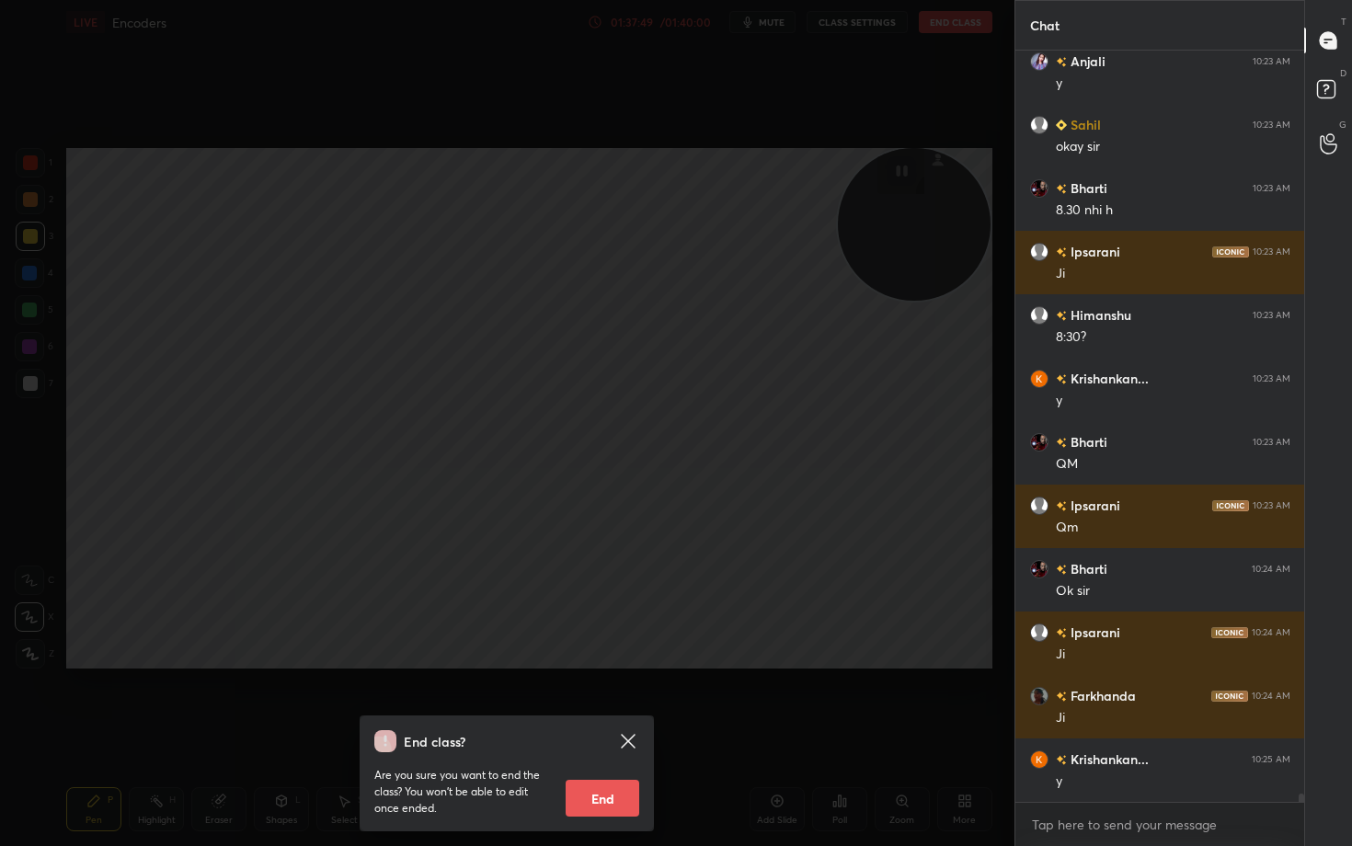
click at [602, 701] on button "End" at bounding box center [602, 798] width 74 height 37
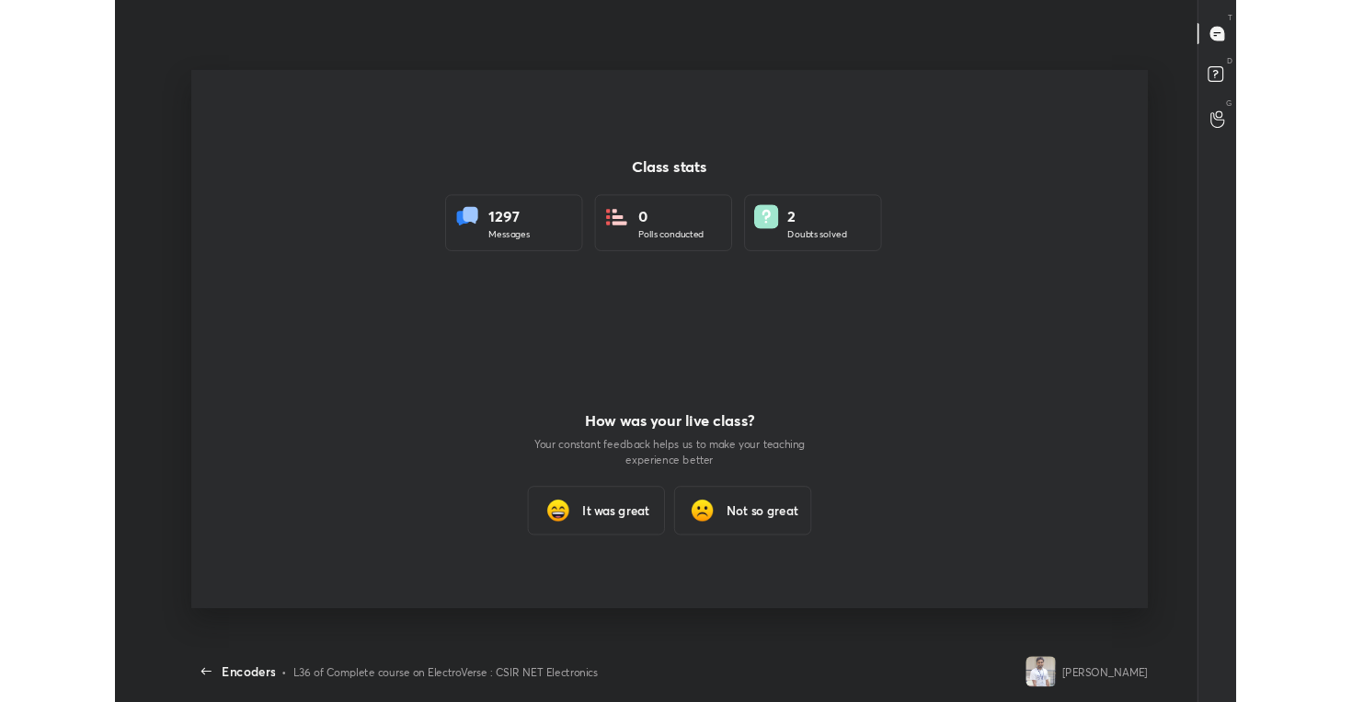
scroll to position [584, 1337]
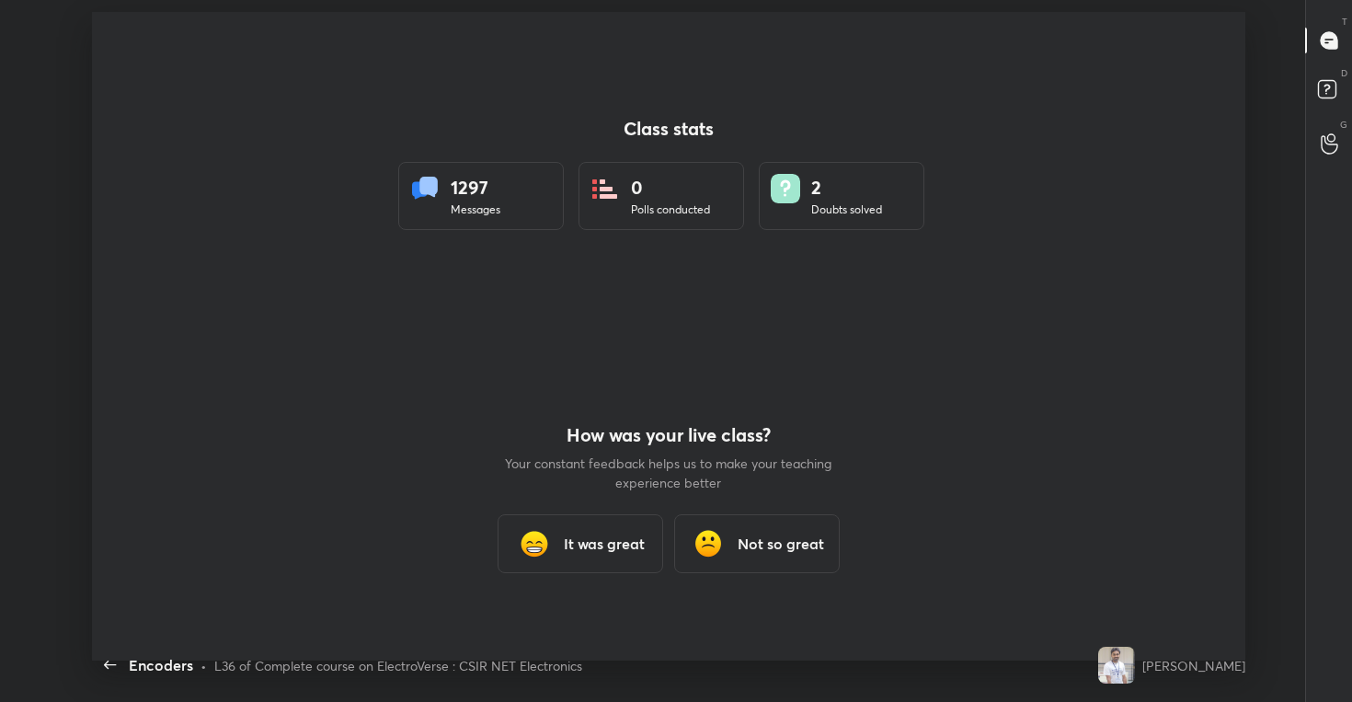
type textarea "x"
